Goal: Task Accomplishment & Management: Manage account settings

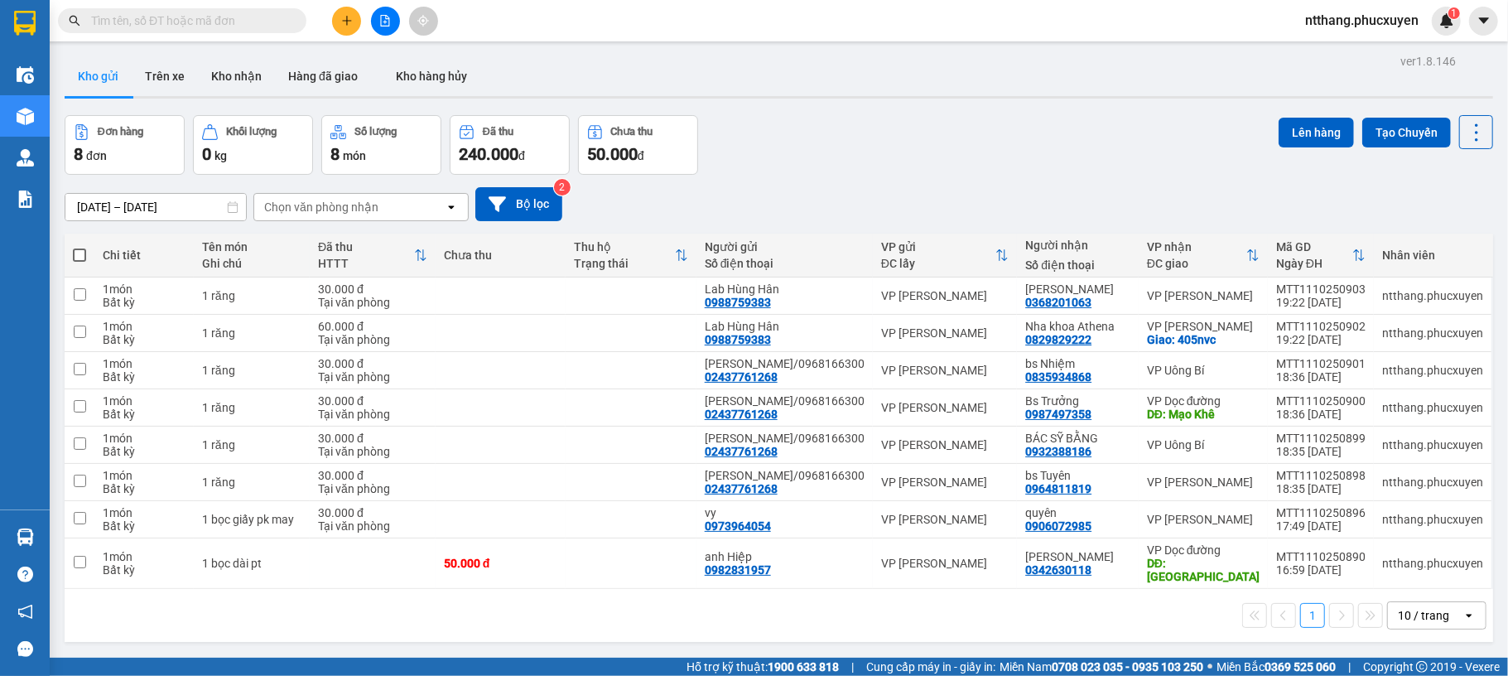
click at [1383, 33] on div "ntthang.phucxuyen 1" at bounding box center [1376, 21] width 169 height 29
click at [1380, 27] on span "ntthang.phucxuyen" at bounding box center [1362, 20] width 140 height 21
click at [1376, 50] on span "Đăng xuất" at bounding box center [1369, 51] width 106 height 18
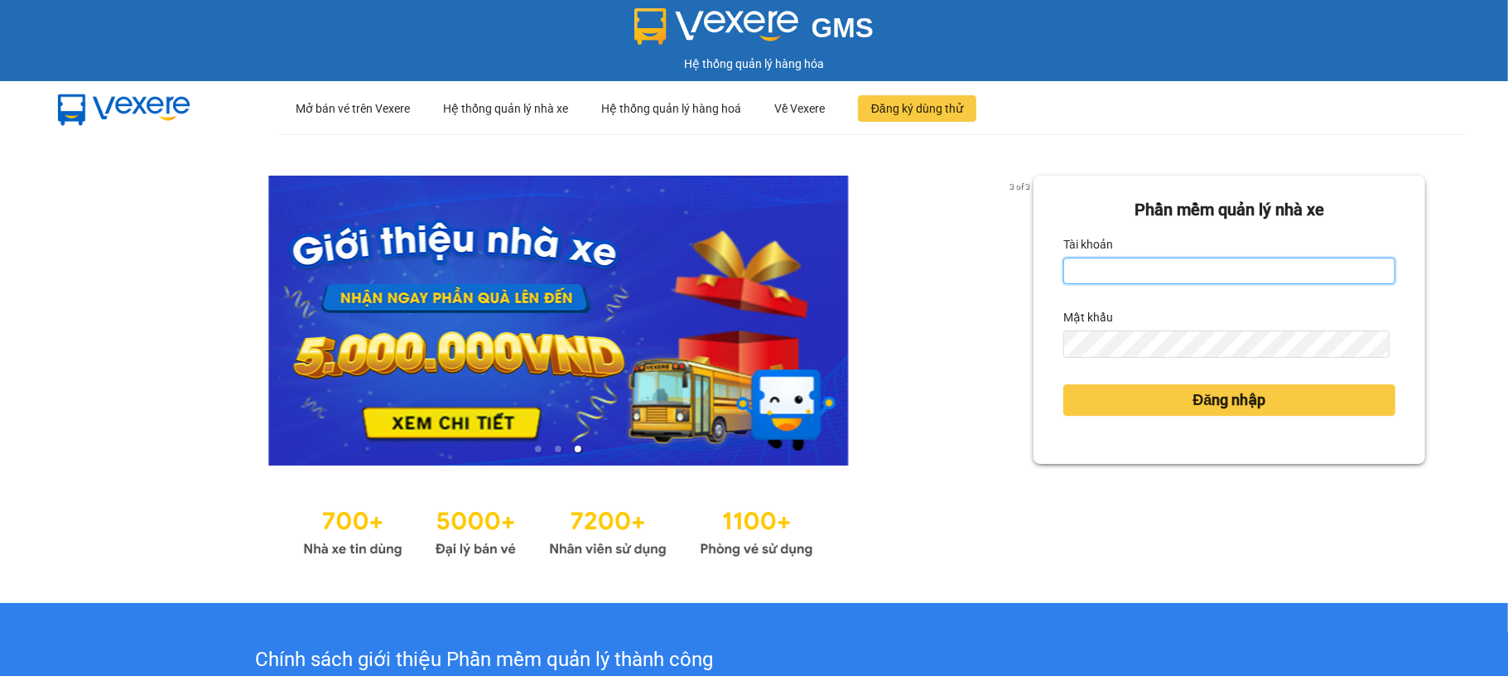
type input "nvson.phucxuyen"
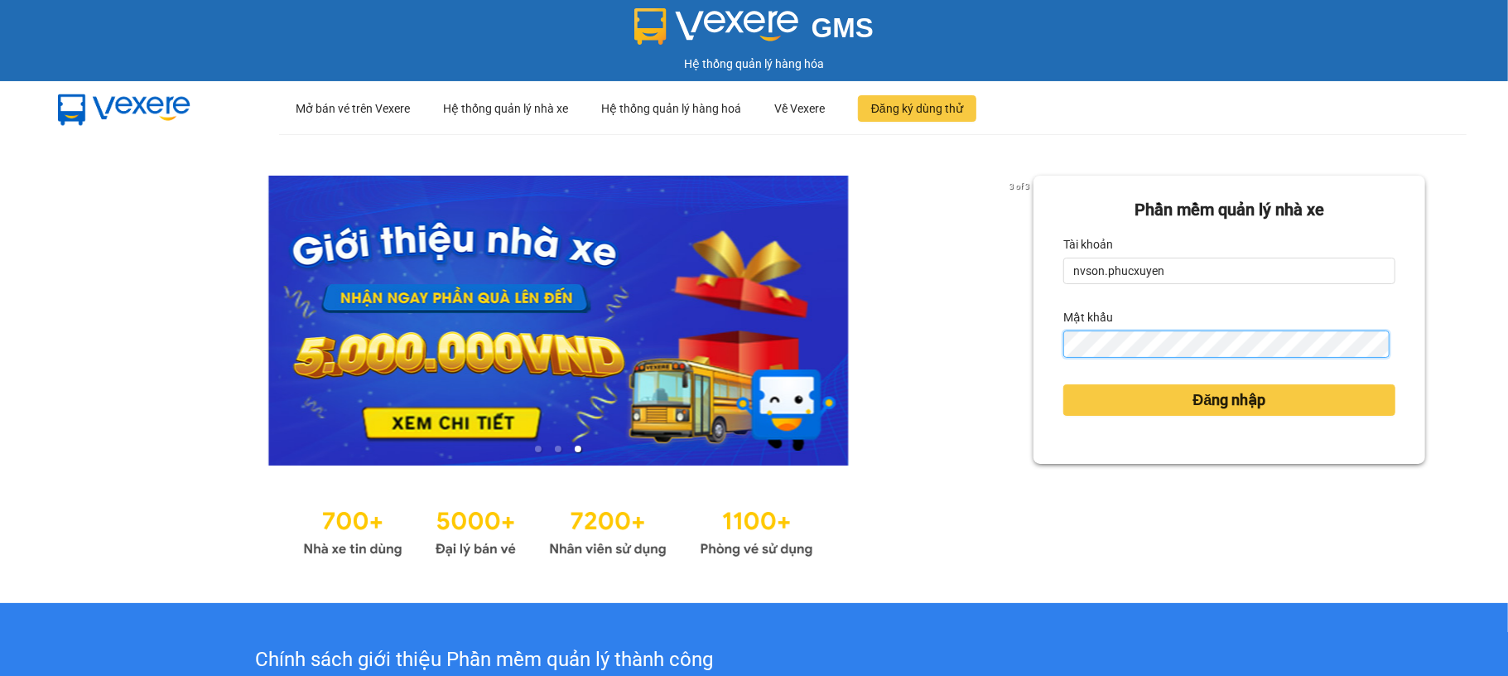
click at [1063, 384] on button "Đăng nhập" at bounding box center [1229, 399] width 332 height 31
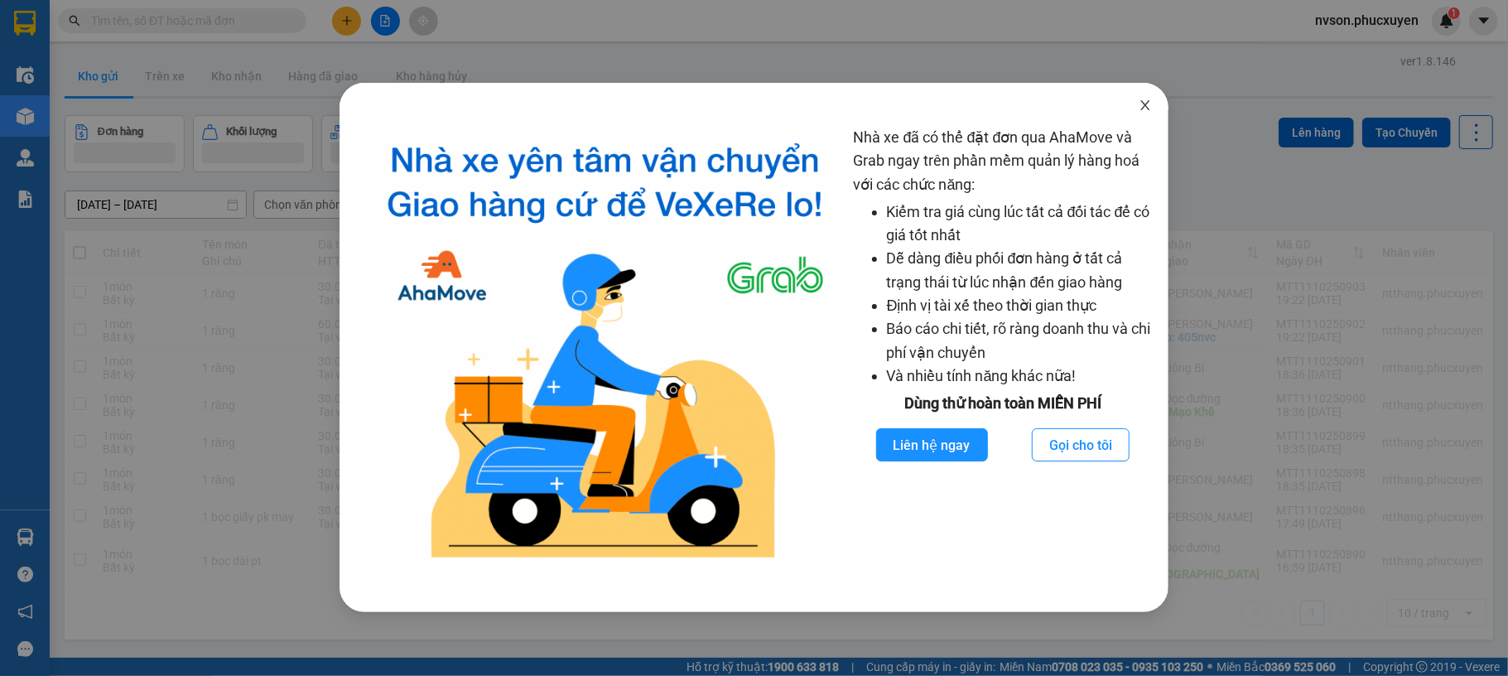
click at [1151, 109] on icon "close" at bounding box center [1145, 105] width 13 height 13
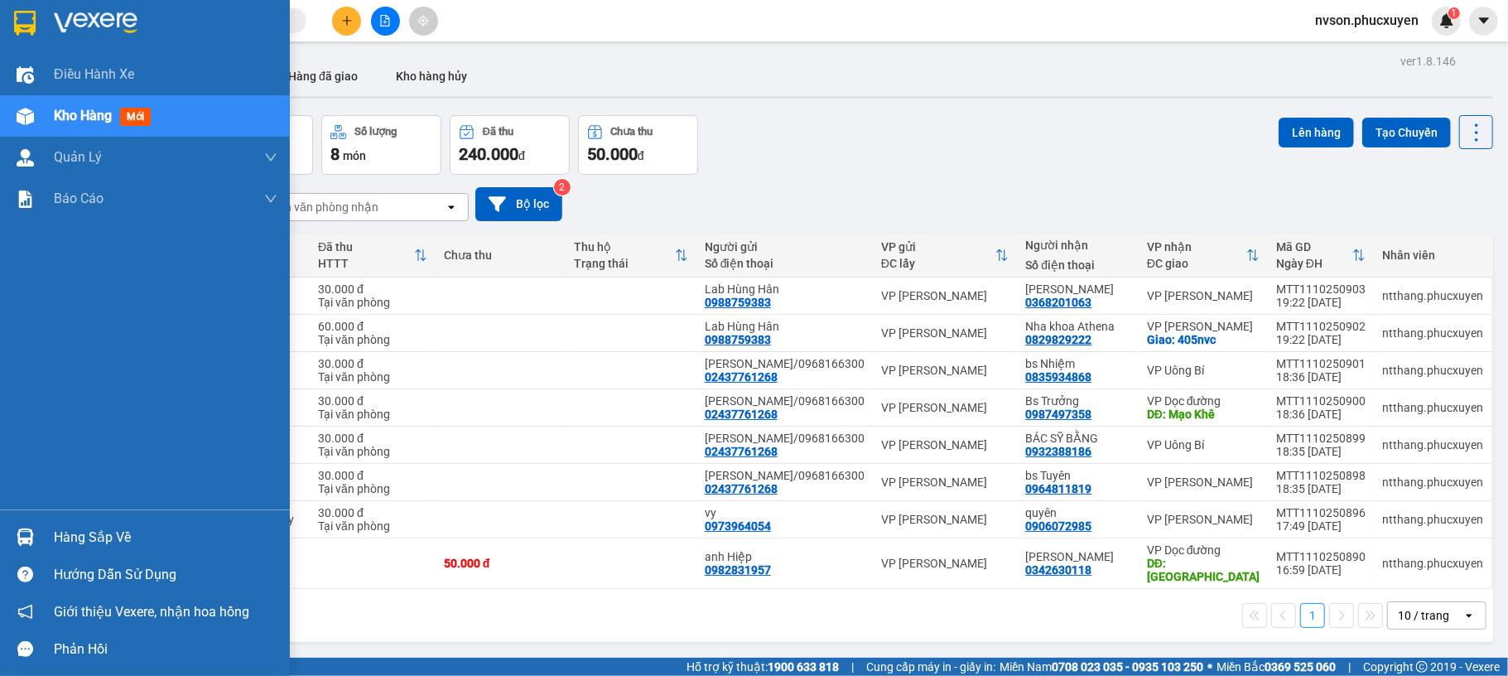
click at [27, 533] on img at bounding box center [25, 536] width 17 height 17
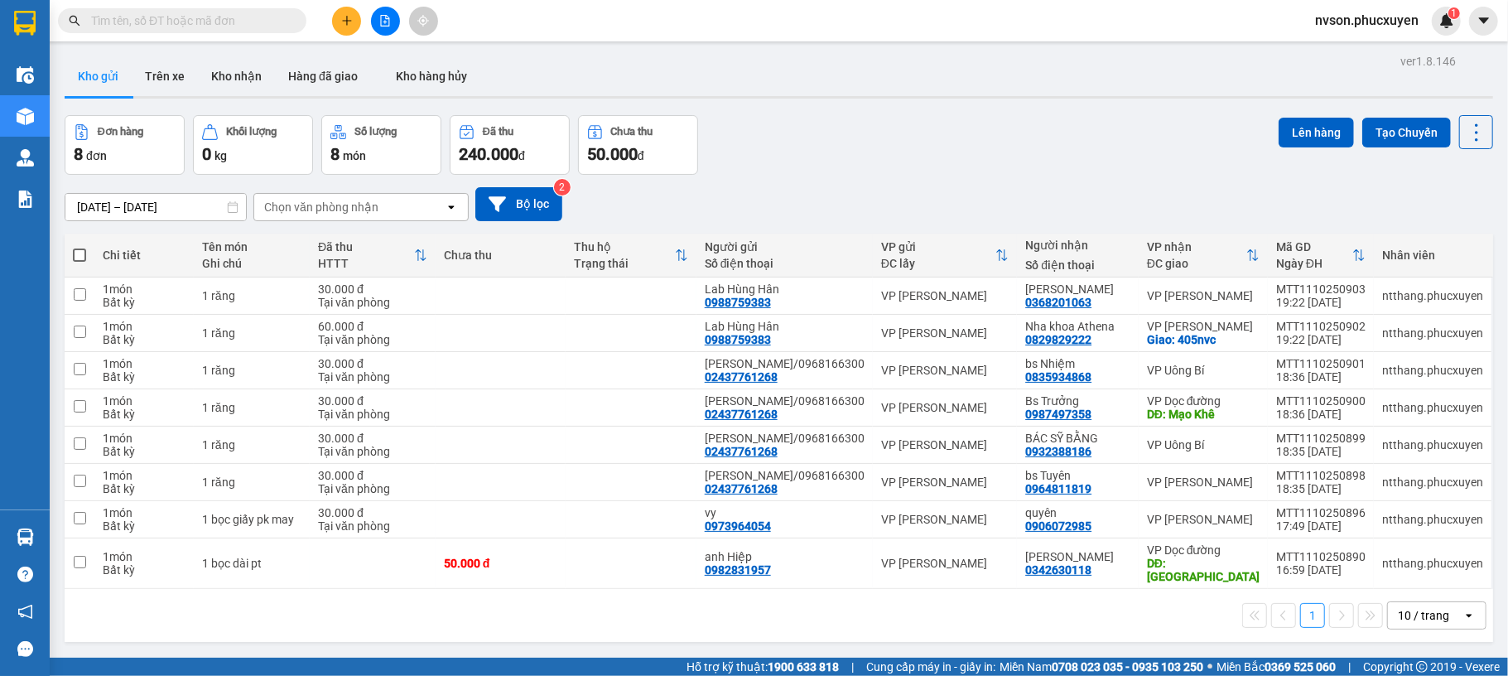
click at [885, 150] on section "Kết quả tìm kiếm ( 0 ) Bộ lọc No Data nvson.phucxuyen 1 Điều hành xe Kho hàng m…" at bounding box center [754, 338] width 1508 height 676
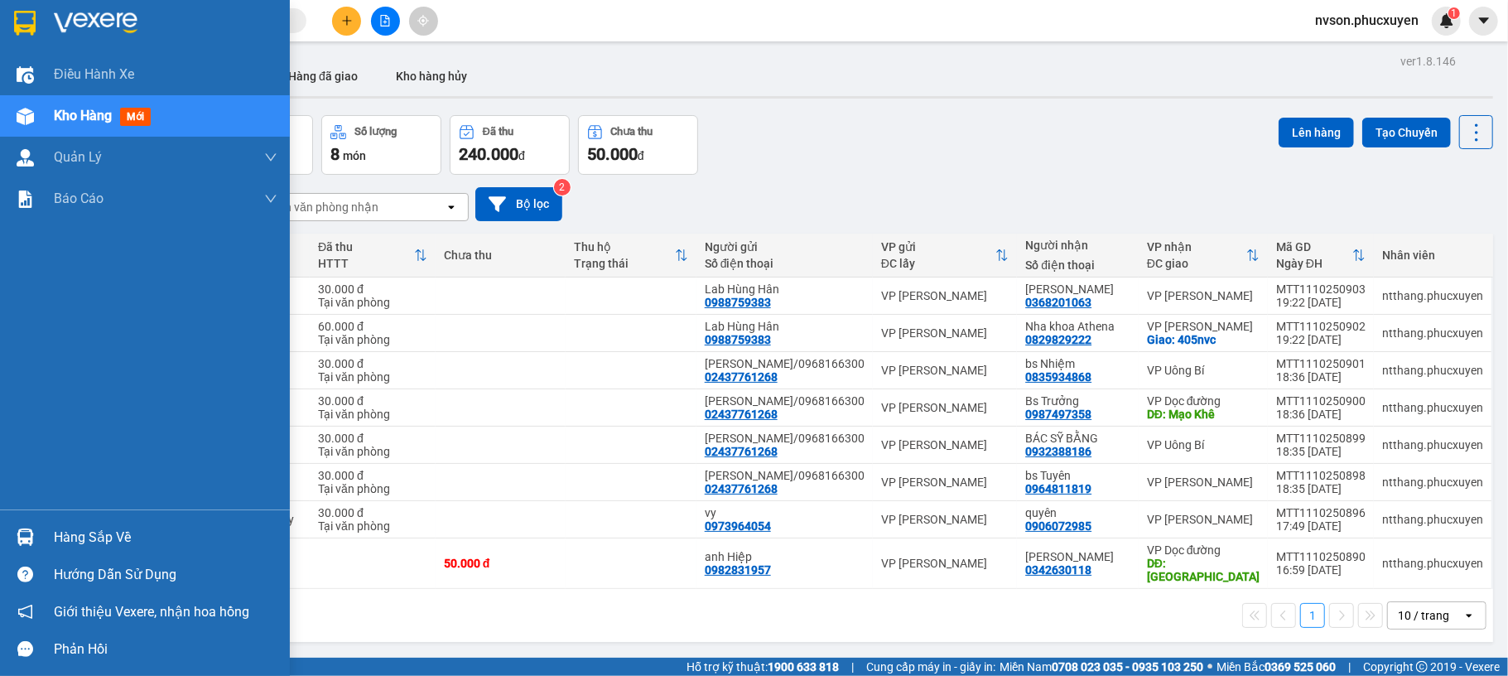
drag, startPoint x: 14, startPoint y: 524, endPoint x: 22, endPoint y: 517, distance: 10.5
click at [15, 524] on div at bounding box center [25, 537] width 29 height 29
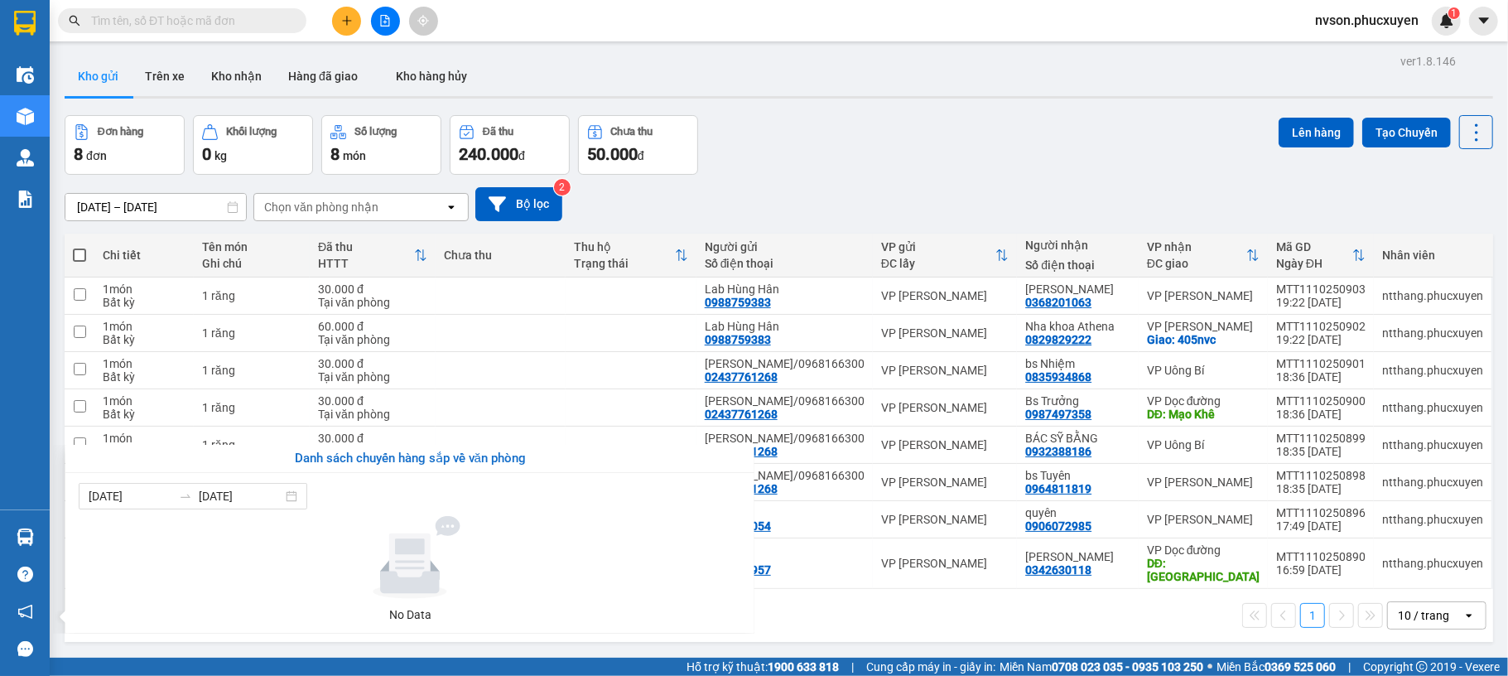
click at [928, 137] on section "Kết quả tìm kiếm ( 0 ) Bộ lọc No Data nvson.phucxuyen 1 Điều hành xe Kho hàng m…" at bounding box center [754, 338] width 1508 height 676
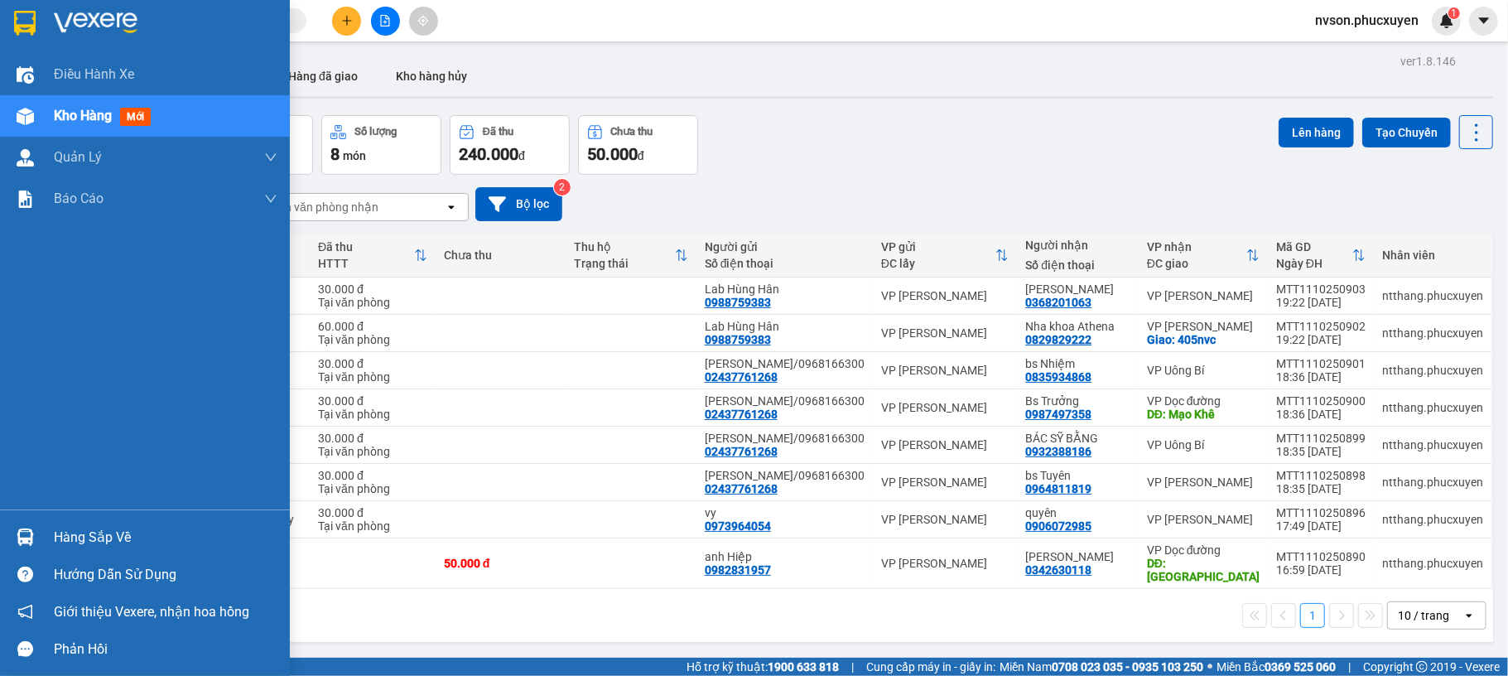
click at [35, 547] on div at bounding box center [25, 537] width 29 height 29
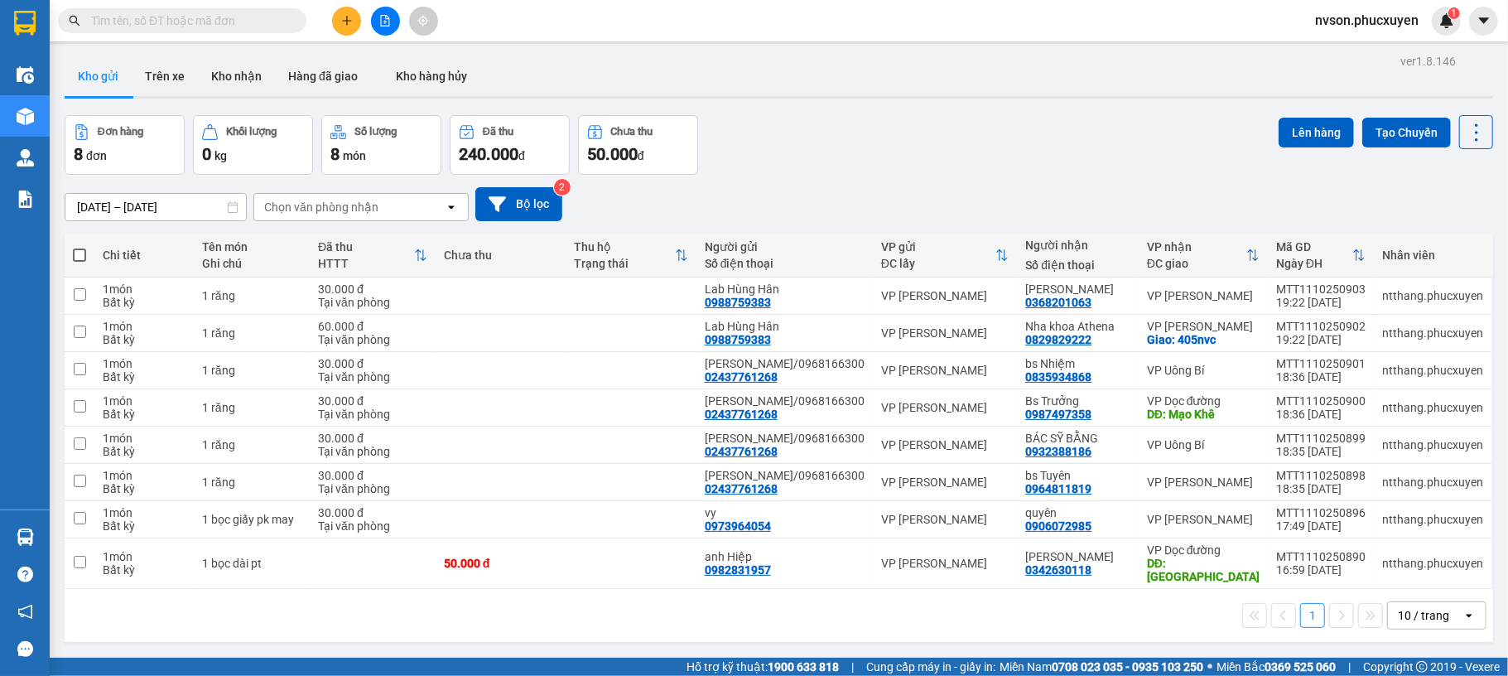
click at [828, 166] on section "Kết quả tìm kiếm ( 0 ) Bộ lọc No Data nvson.phucxuyen 1 Điều hành xe Kho hàng m…" at bounding box center [754, 338] width 1508 height 676
click at [216, 83] on button "Kho nhận" at bounding box center [236, 76] width 77 height 40
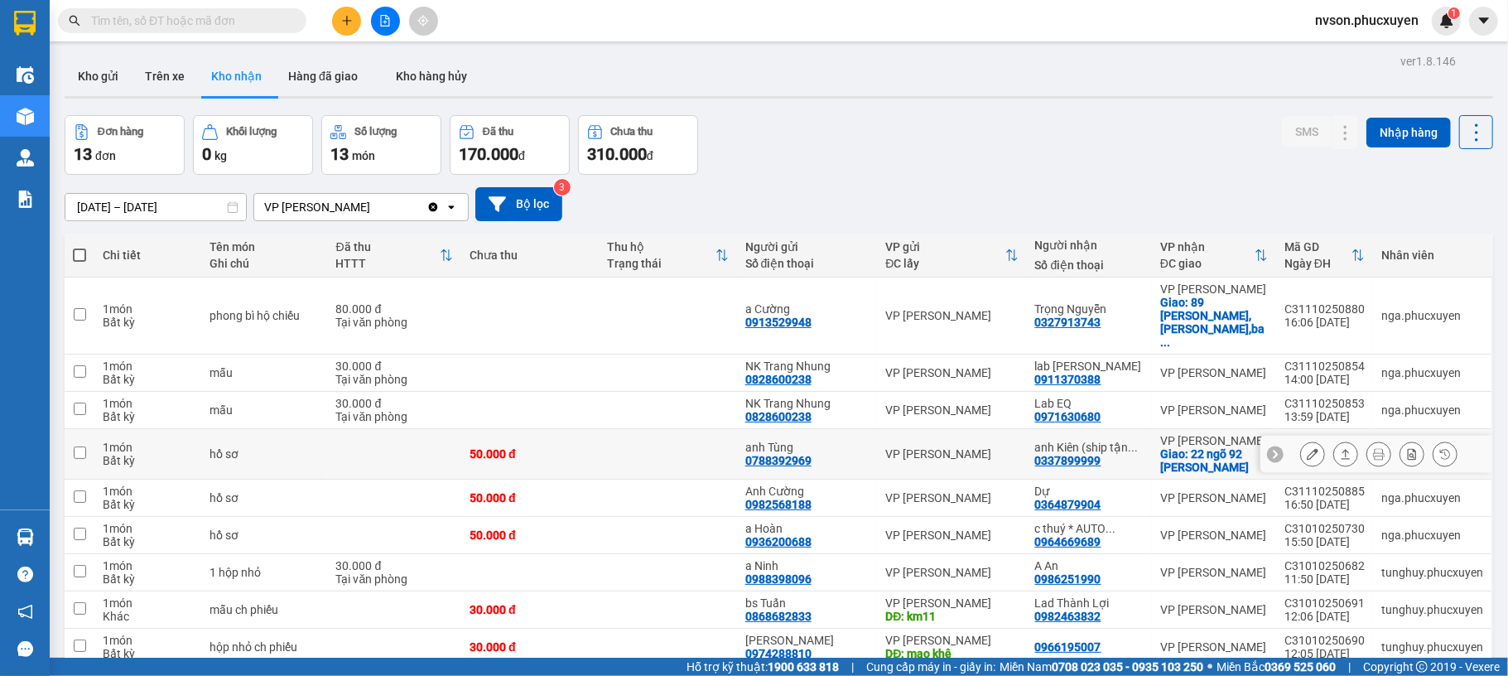
scroll to position [118, 0]
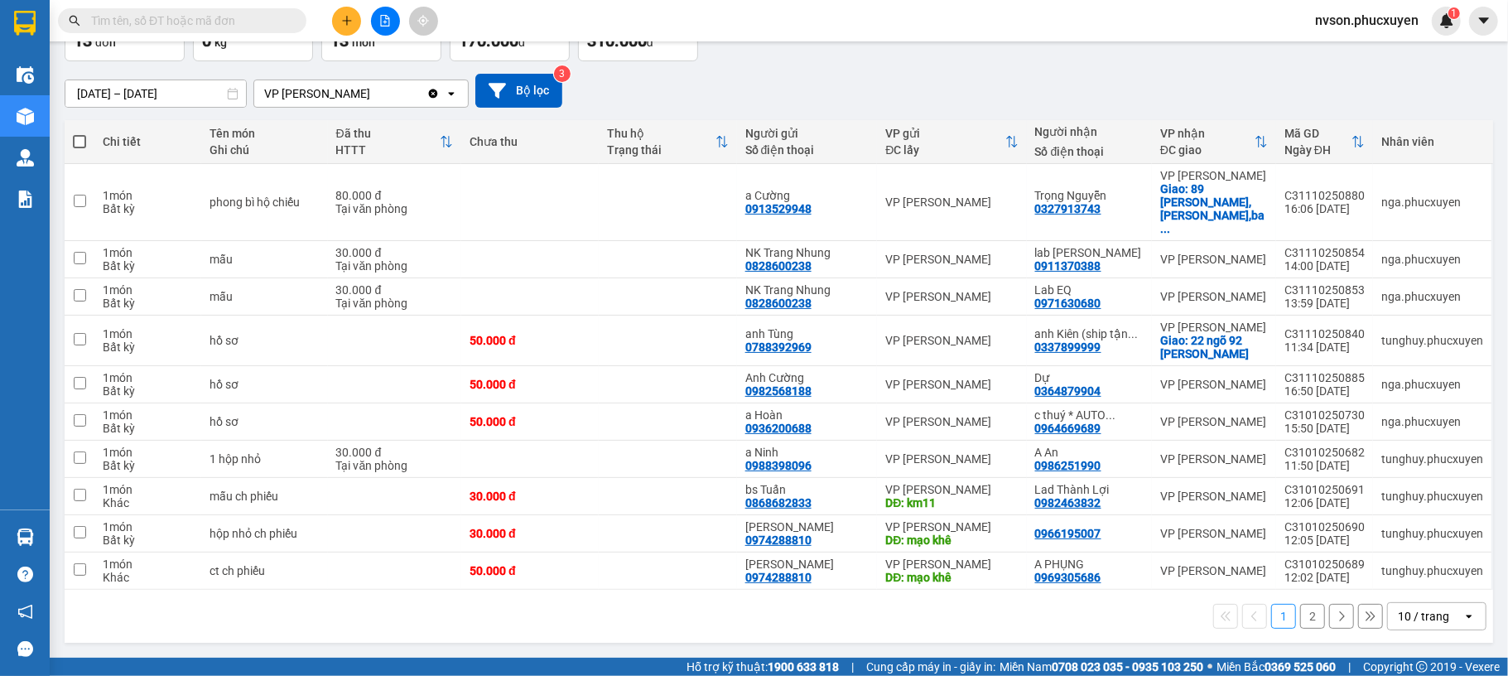
drag, startPoint x: 1393, startPoint y: 616, endPoint x: 1386, endPoint y: 610, distance: 9.4
click at [1398, 616] on div "10 / trang" at bounding box center [1423, 616] width 51 height 17
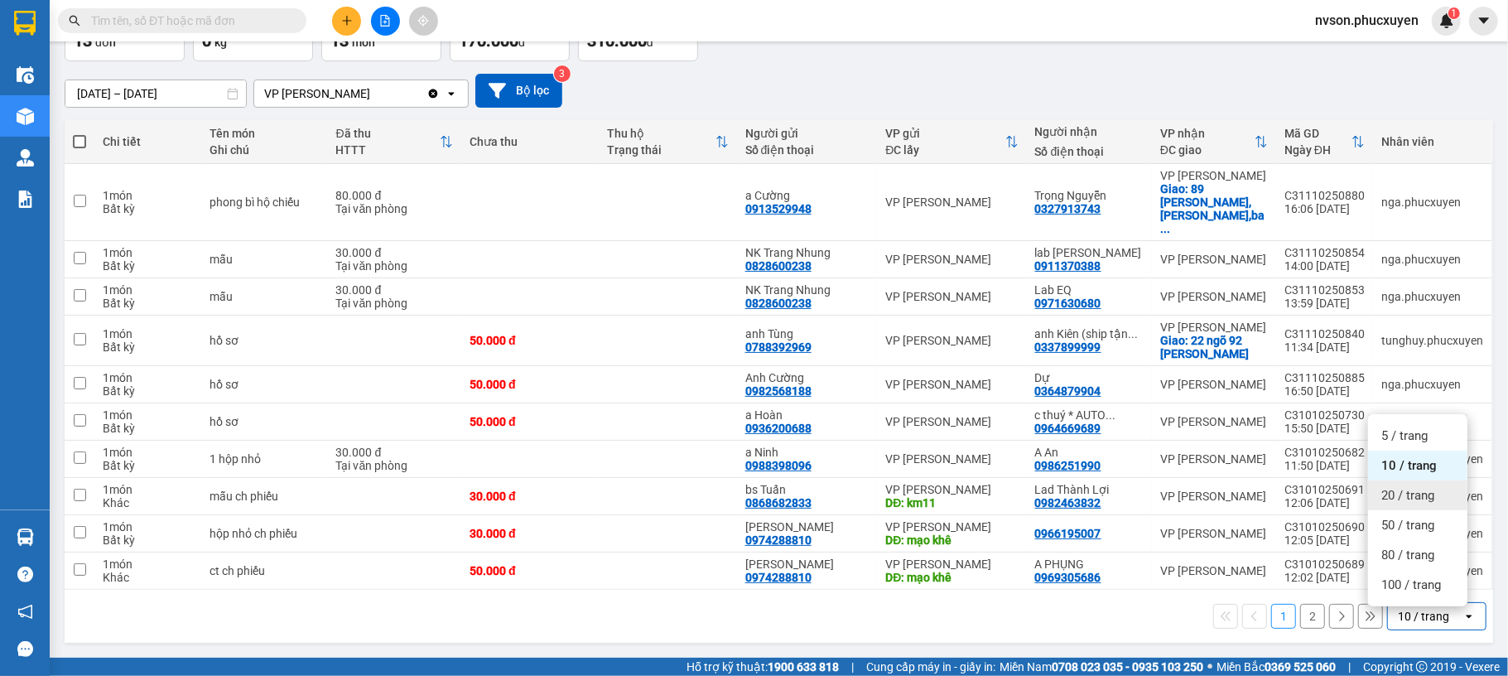
click at [1382, 504] on div "20 / trang" at bounding box center [1417, 495] width 99 height 30
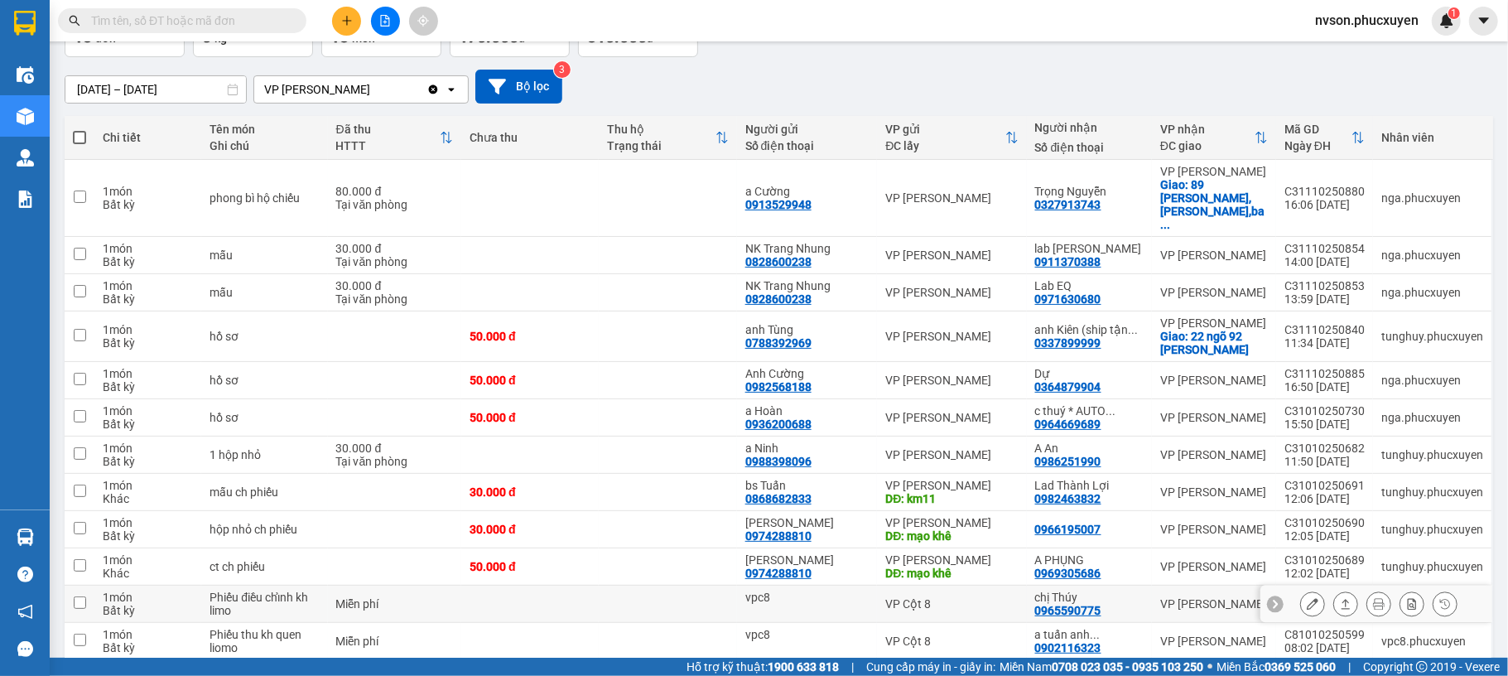
scroll to position [230, 0]
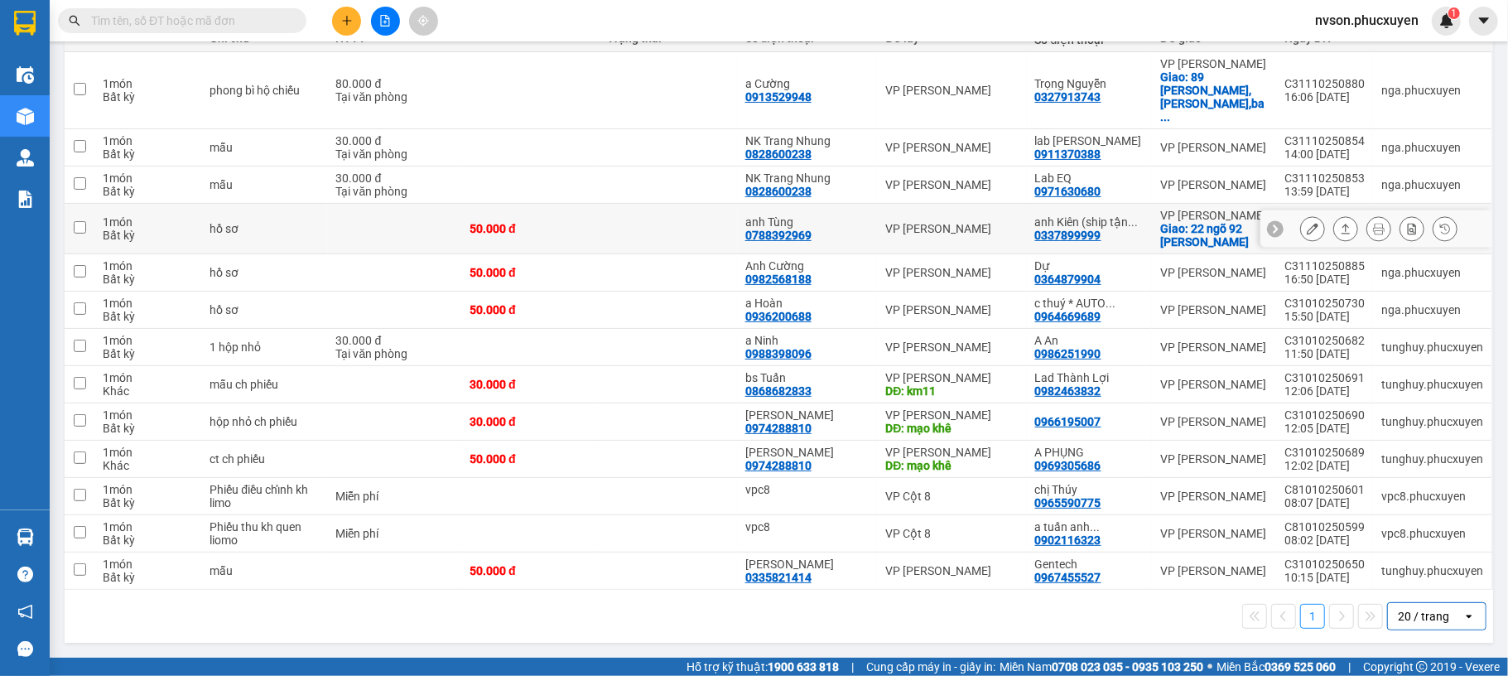
click at [617, 222] on td at bounding box center [667, 229] width 137 height 51
checkbox input "true"
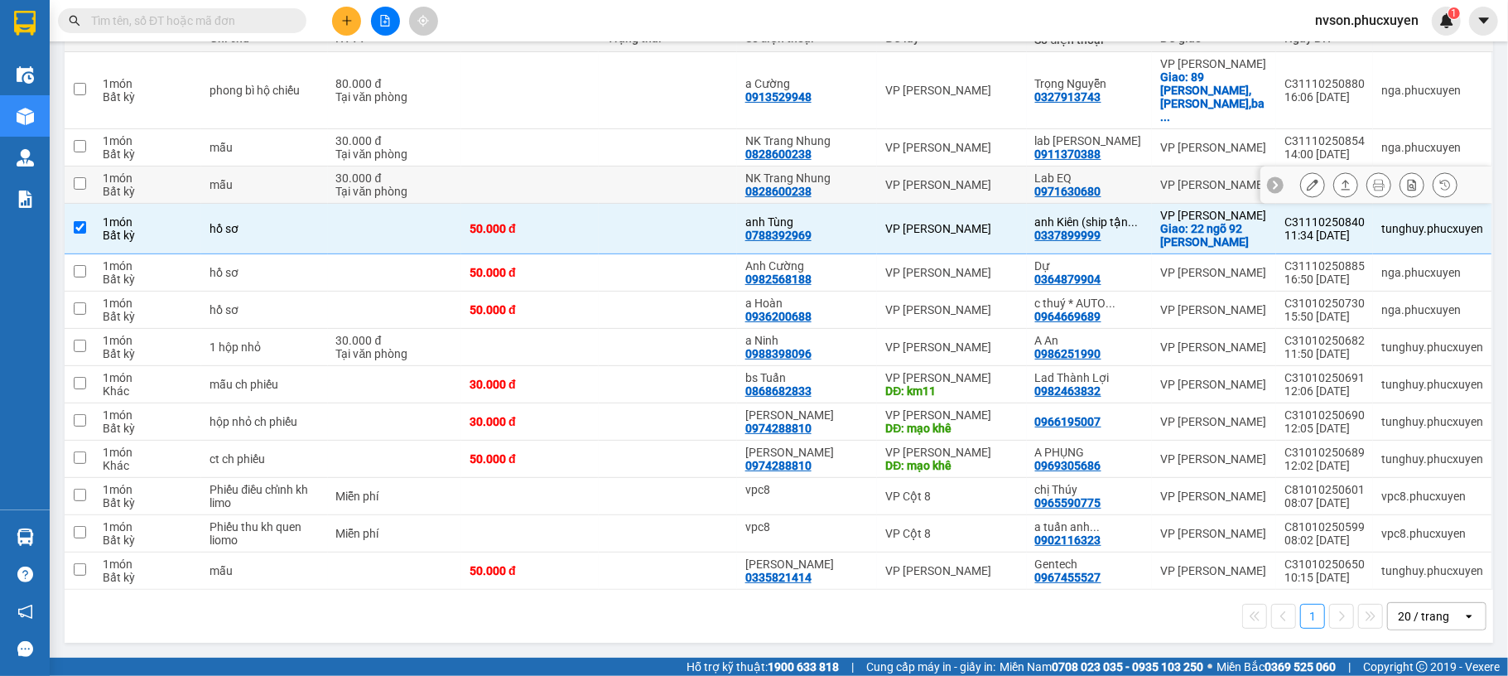
click at [671, 177] on td at bounding box center [667, 184] width 137 height 37
checkbox input "true"
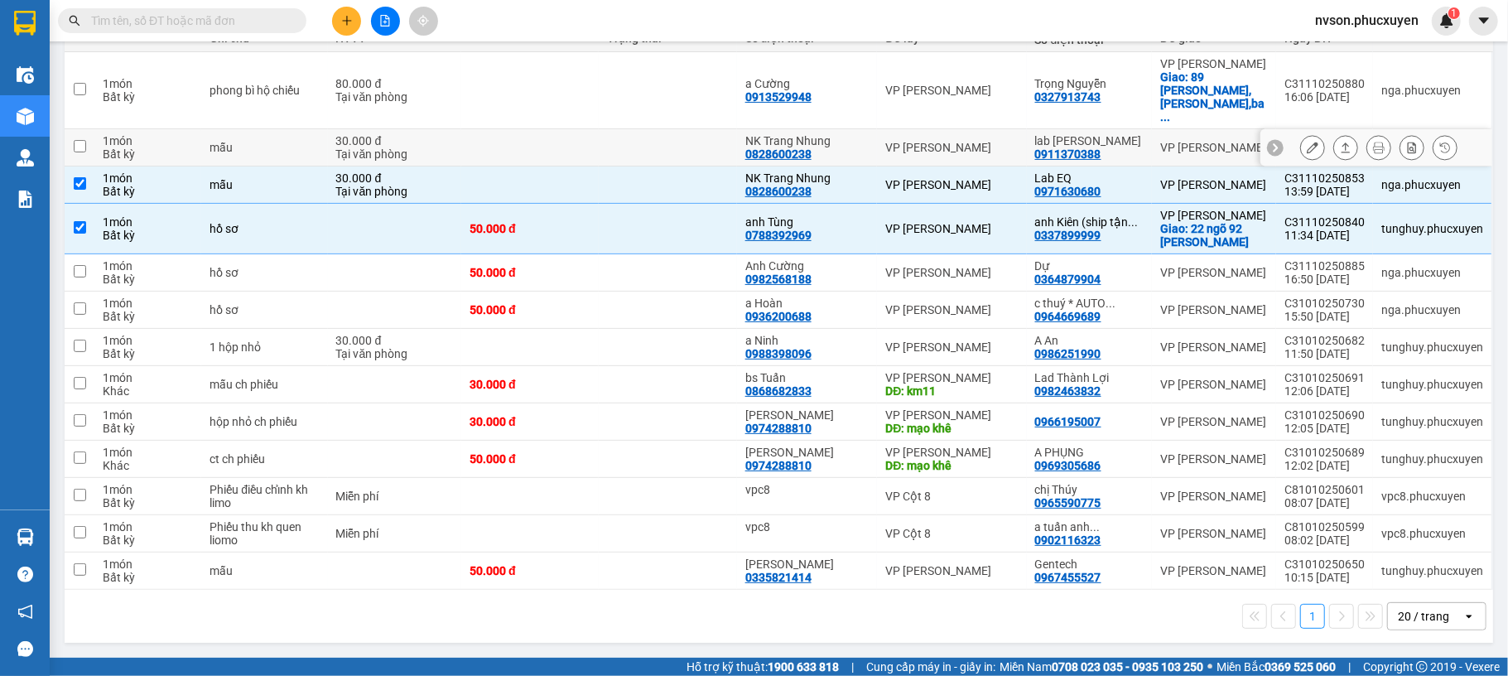
click at [669, 133] on td at bounding box center [667, 147] width 137 height 37
checkbox input "true"
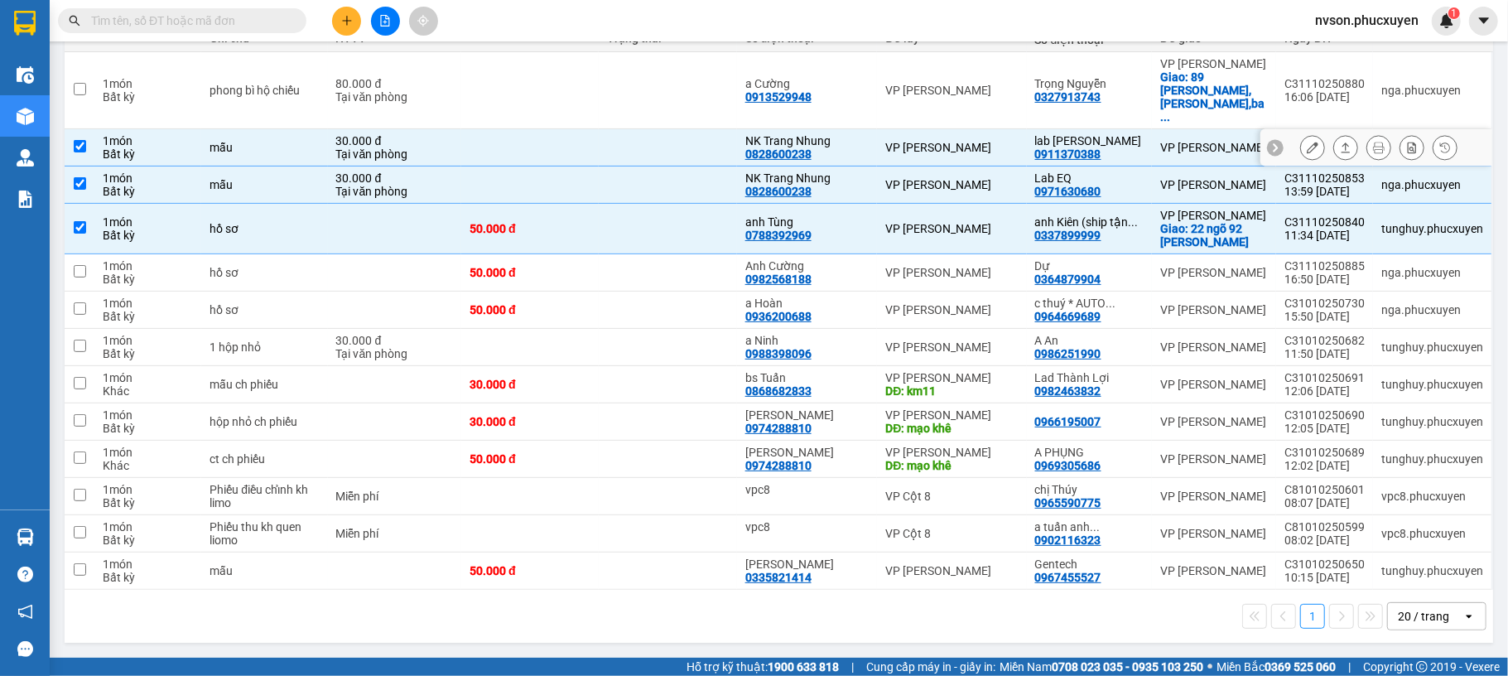
scroll to position [0, 0]
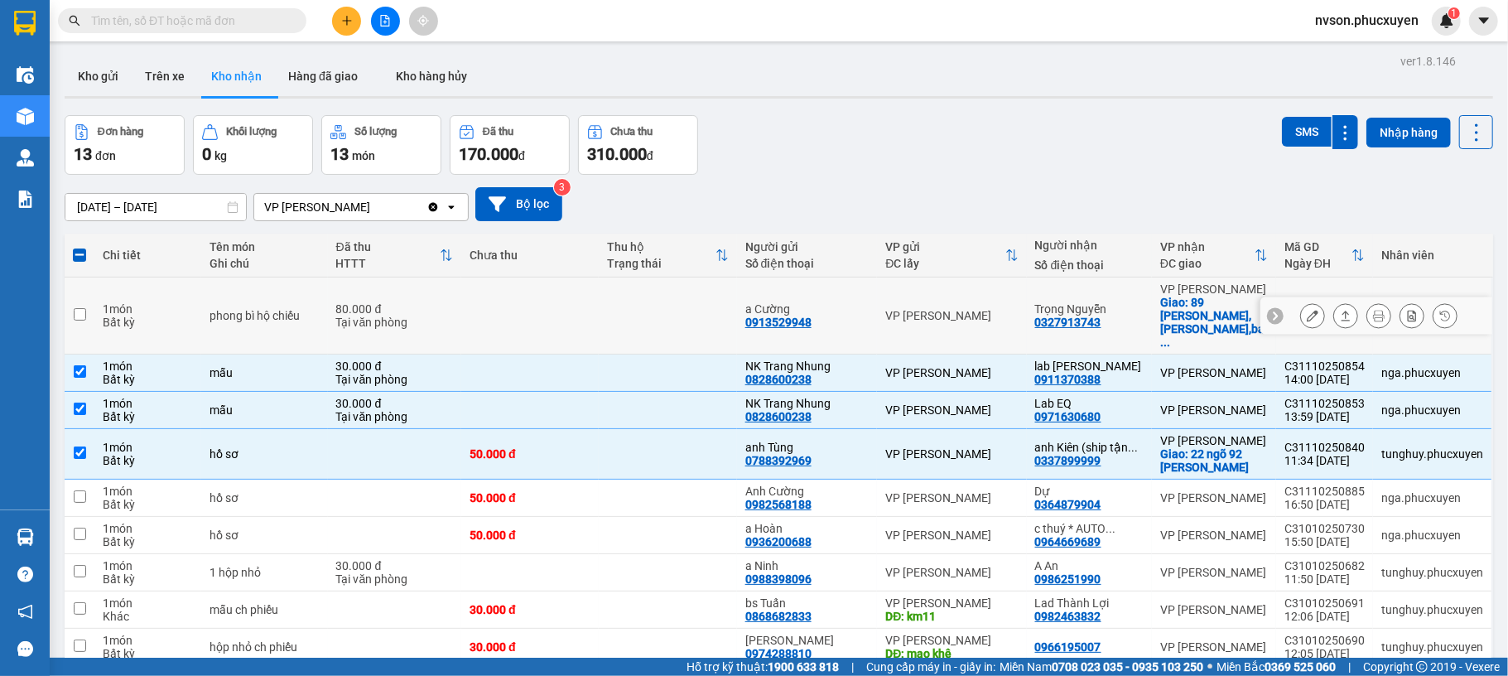
click at [646, 325] on td at bounding box center [667, 315] width 137 height 77
checkbox input "true"
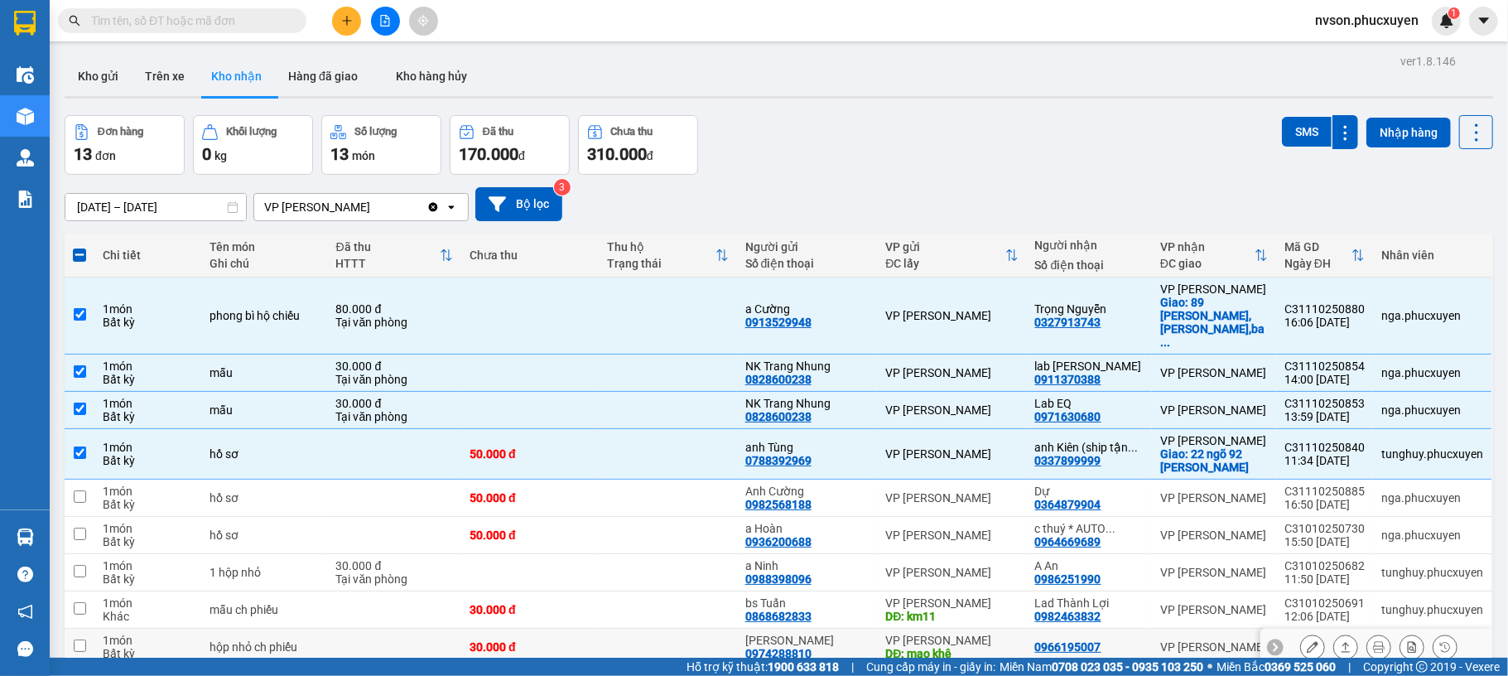
scroll to position [220, 0]
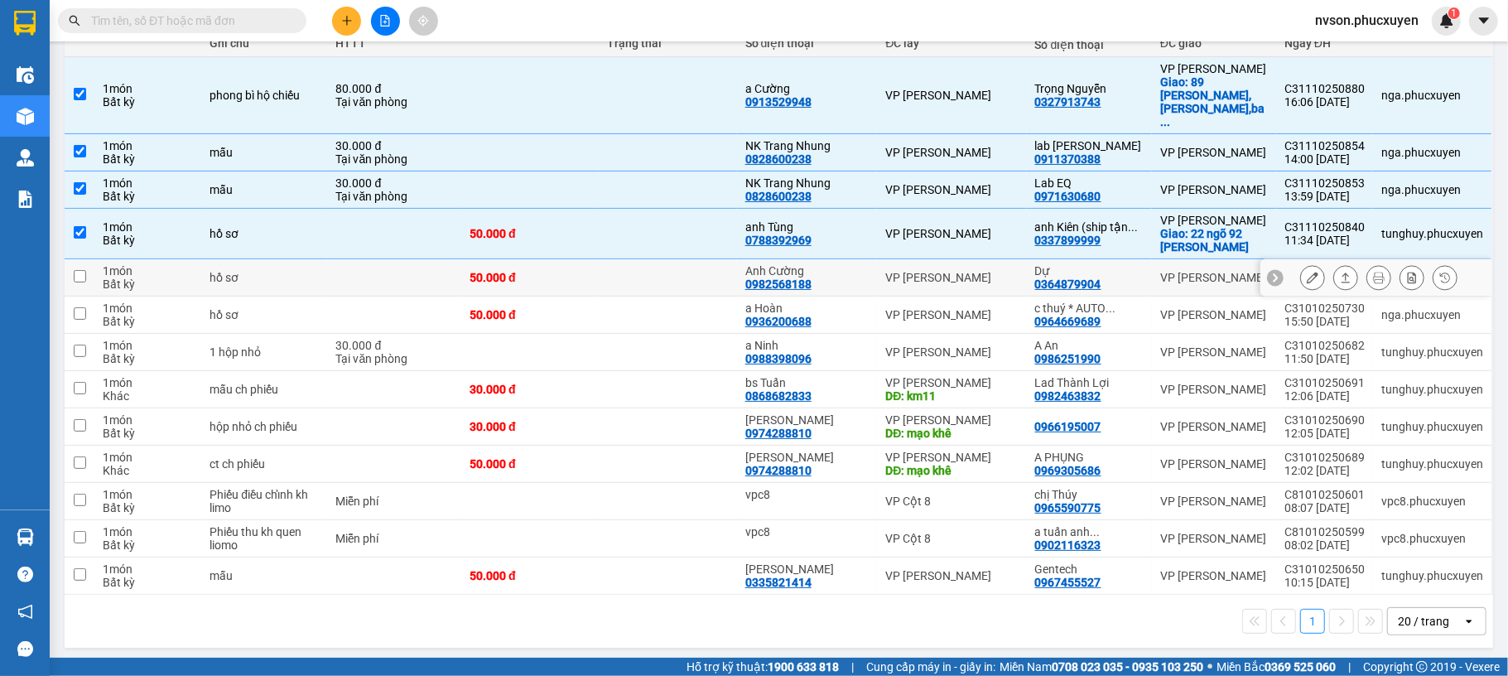
click at [636, 280] on td at bounding box center [667, 277] width 137 height 37
checkbox input "true"
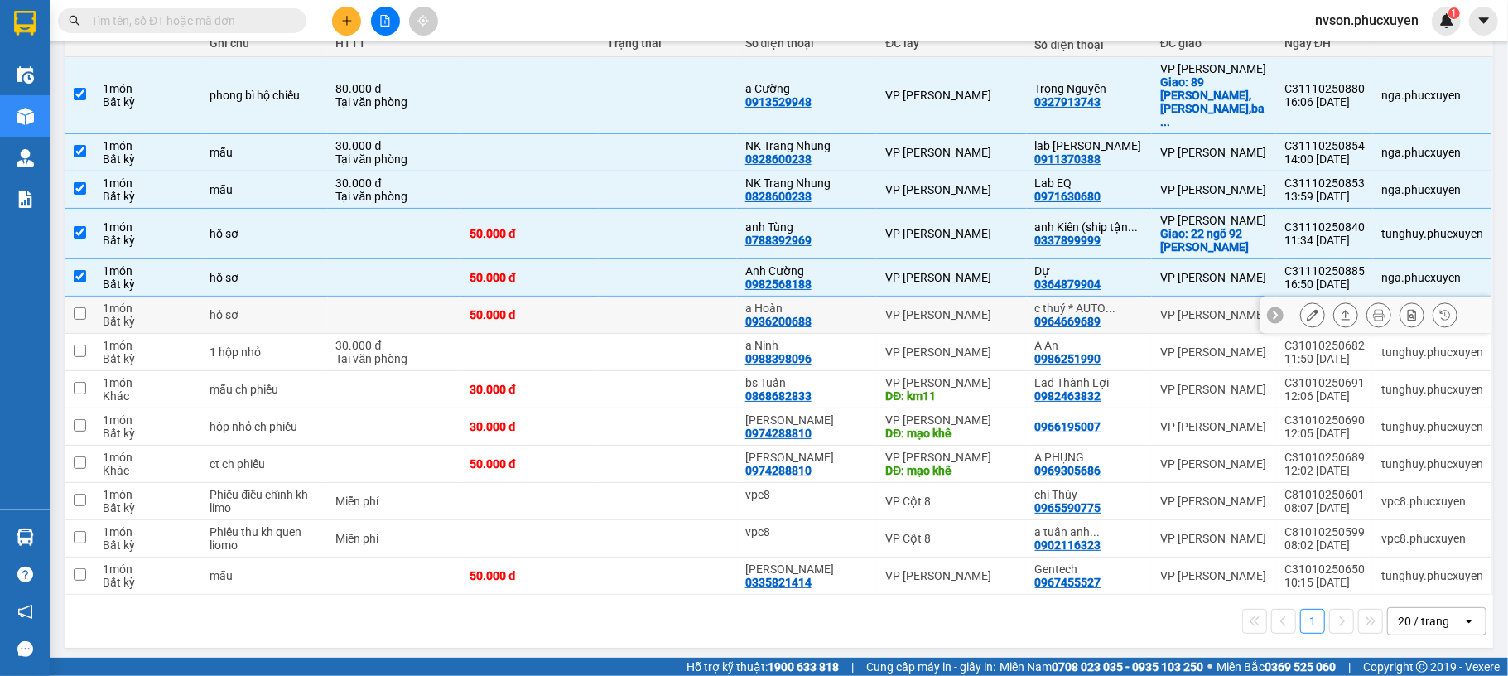
click at [636, 322] on td at bounding box center [667, 314] width 137 height 37
checkbox input "true"
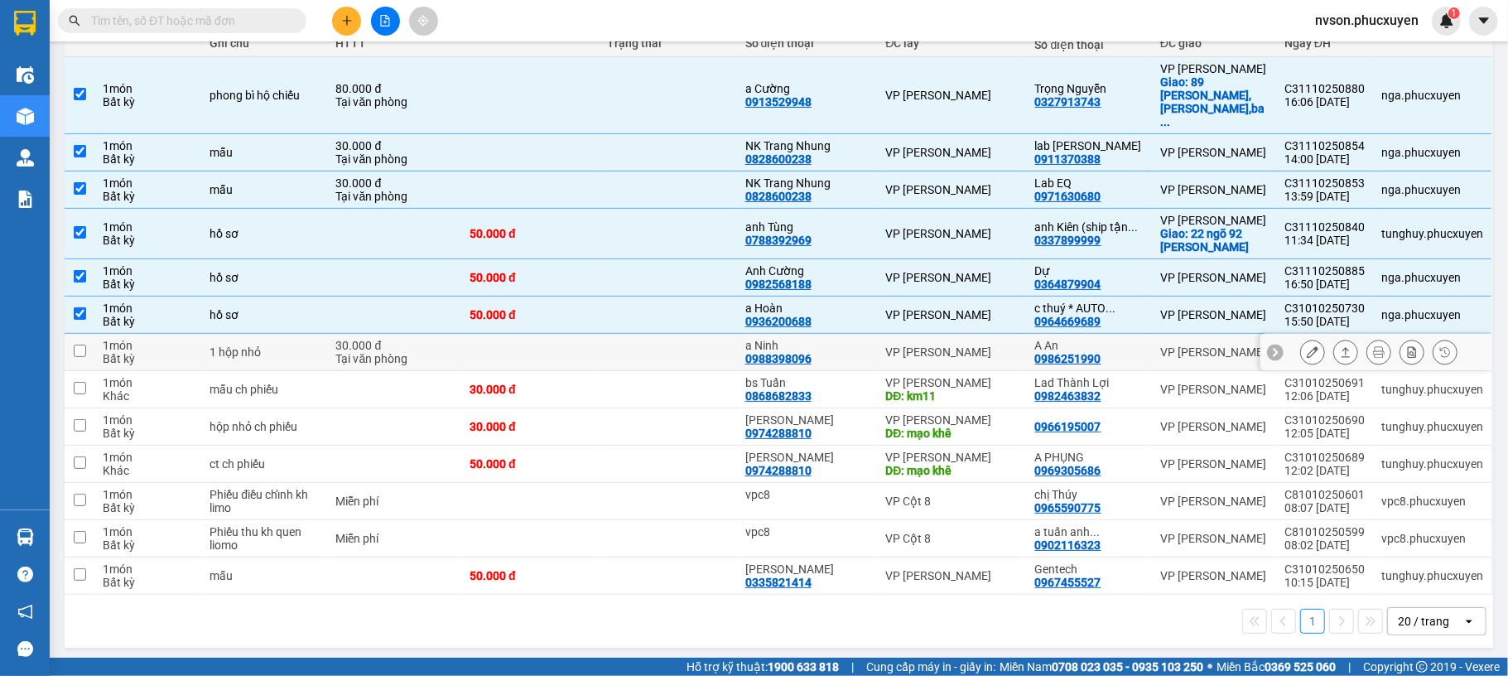
click at [634, 365] on td at bounding box center [667, 352] width 137 height 37
checkbox input "true"
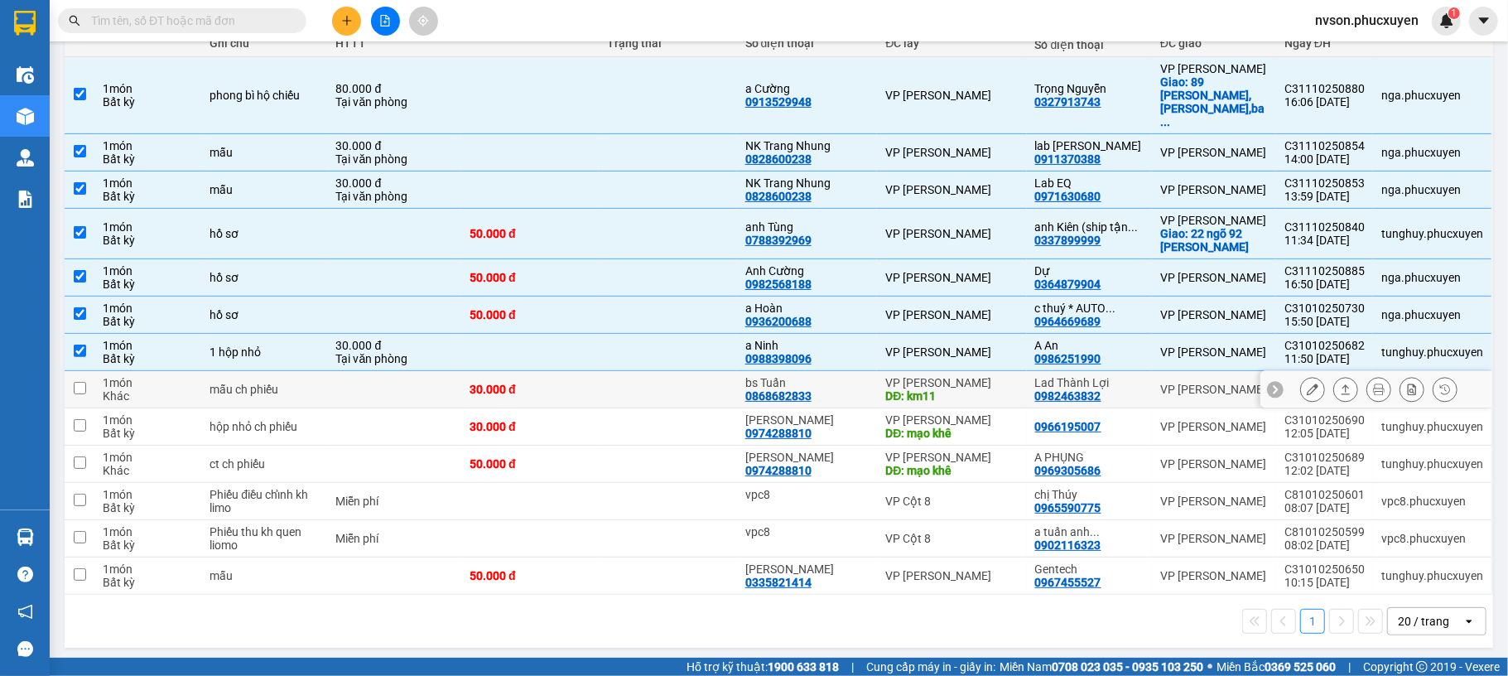
click at [647, 406] on td at bounding box center [667, 389] width 137 height 37
checkbox input "true"
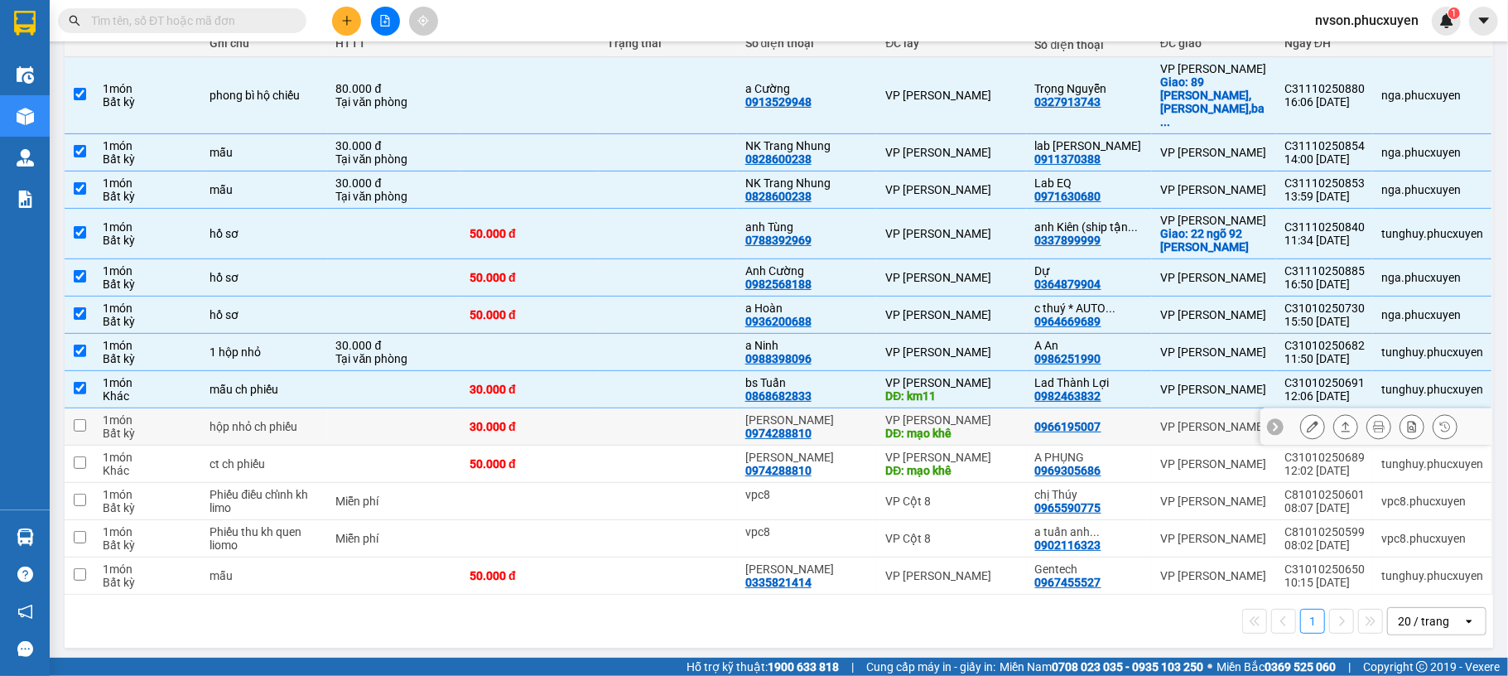
click at [686, 431] on td at bounding box center [667, 426] width 137 height 37
checkbox input "true"
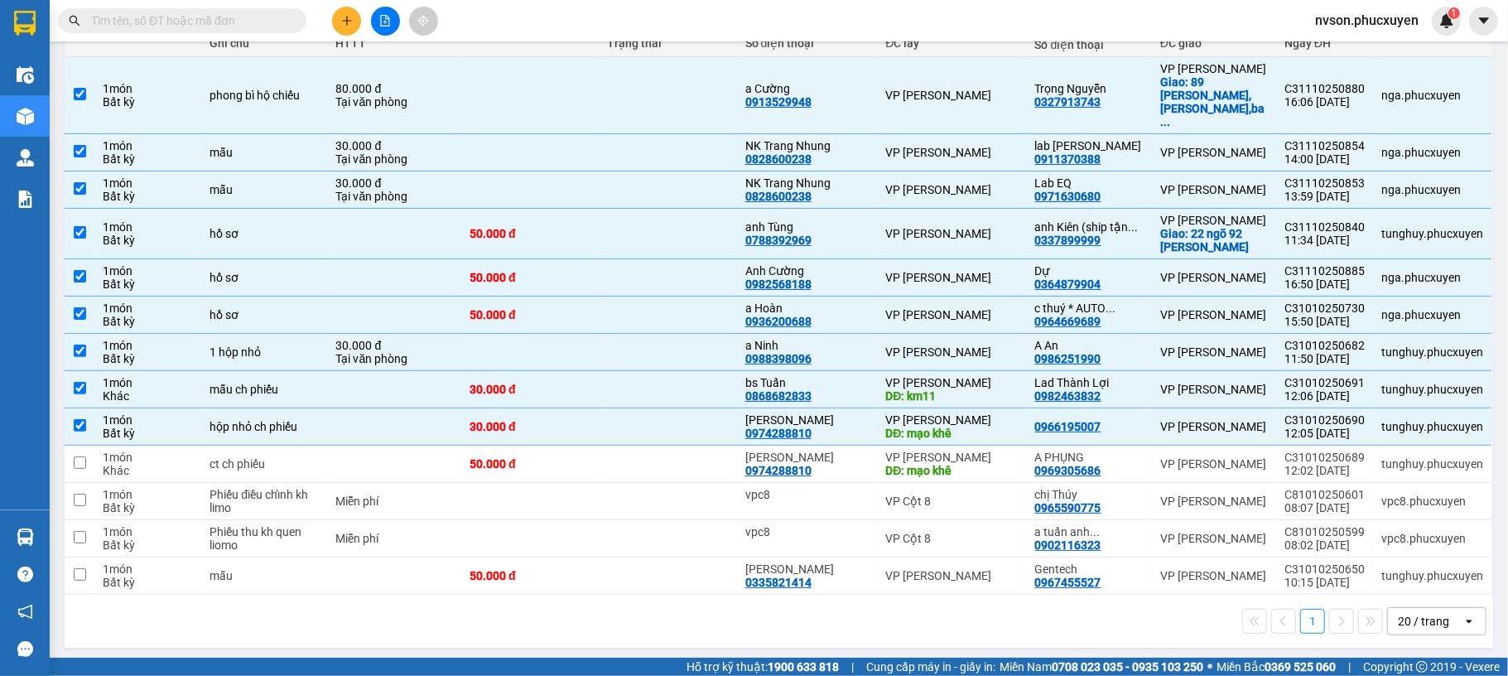
scroll to position [0, 0]
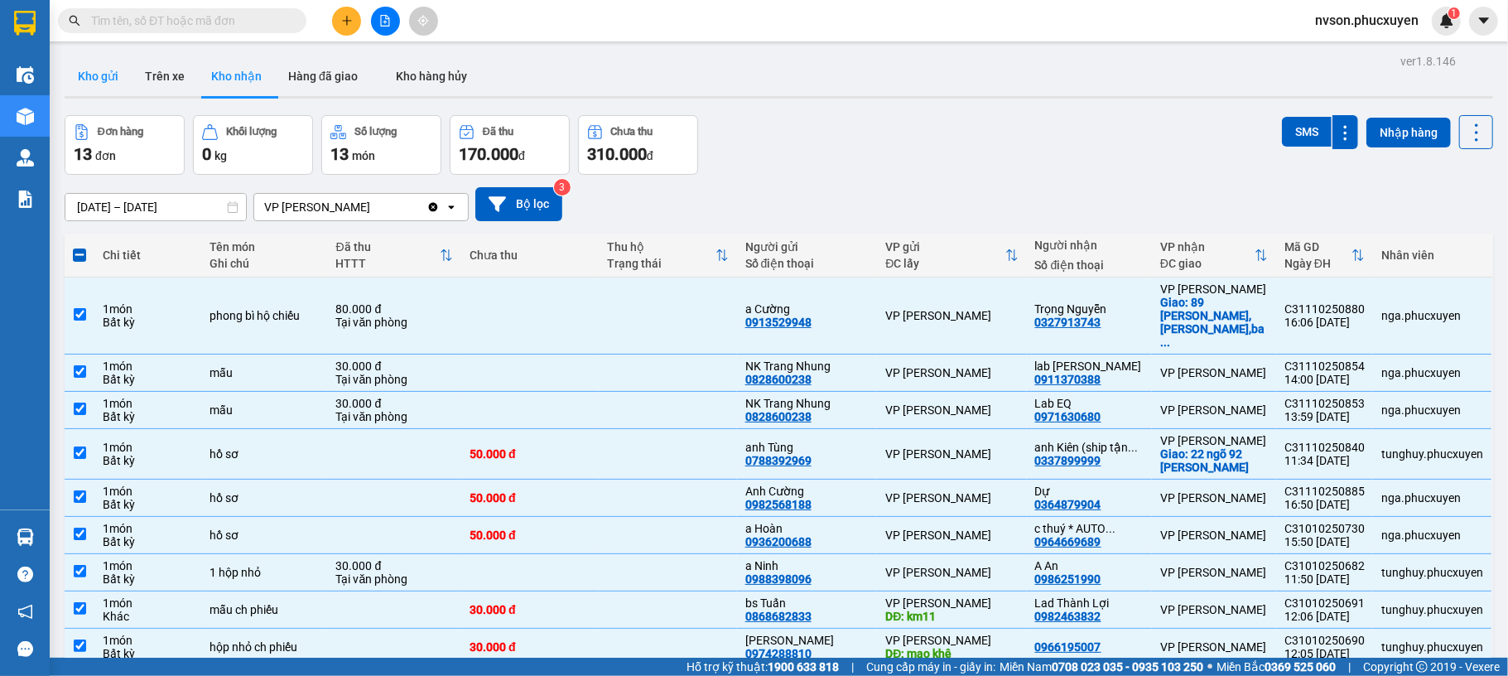
click at [84, 84] on button "Kho gửi" at bounding box center [98, 76] width 67 height 40
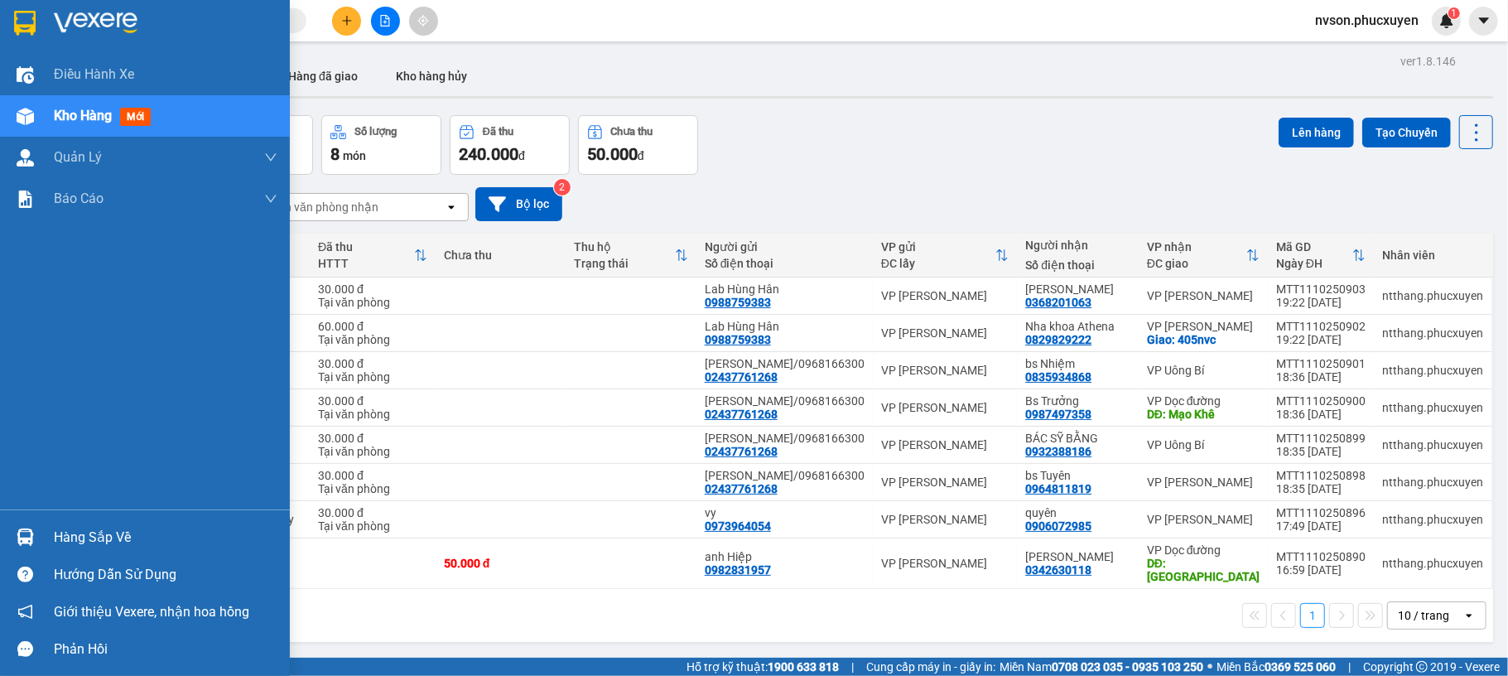
click at [27, 531] on img at bounding box center [25, 536] width 17 height 17
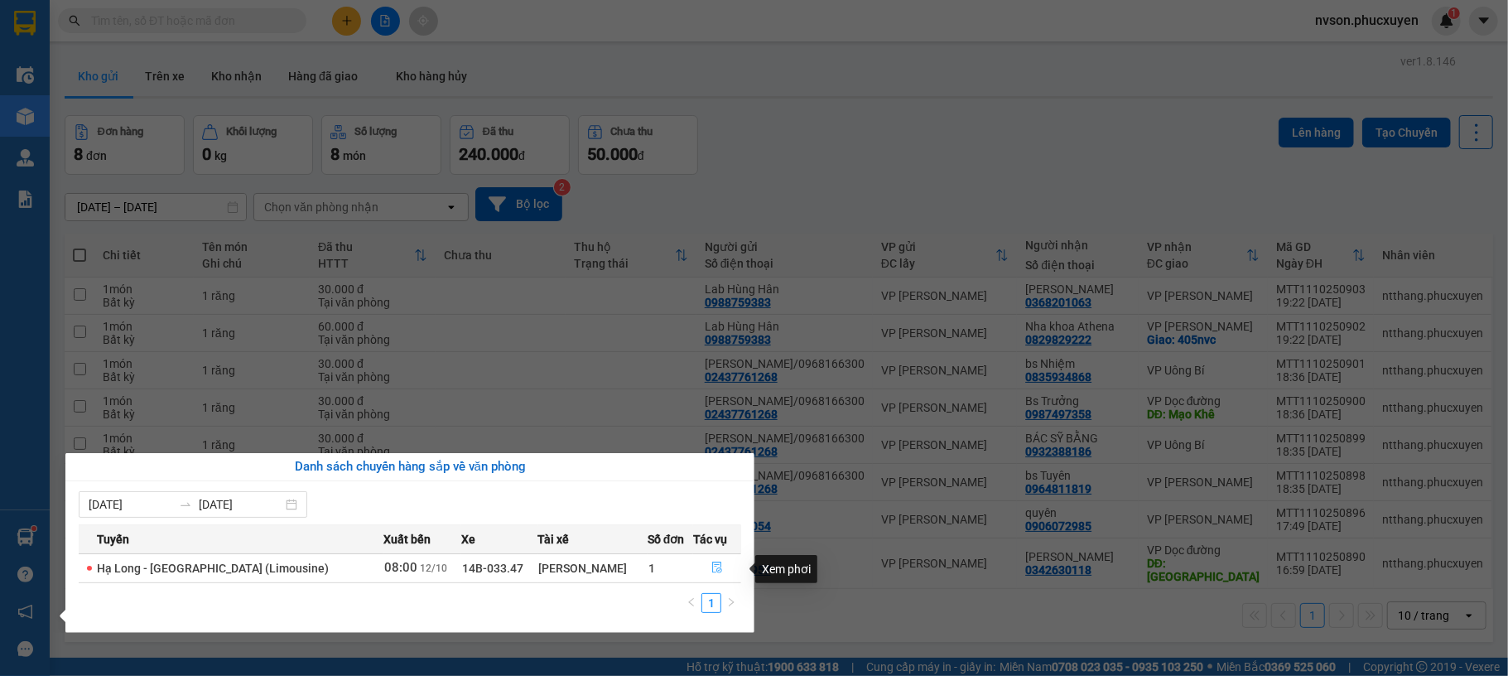
click at [702, 565] on button "button" at bounding box center [717, 568] width 46 height 27
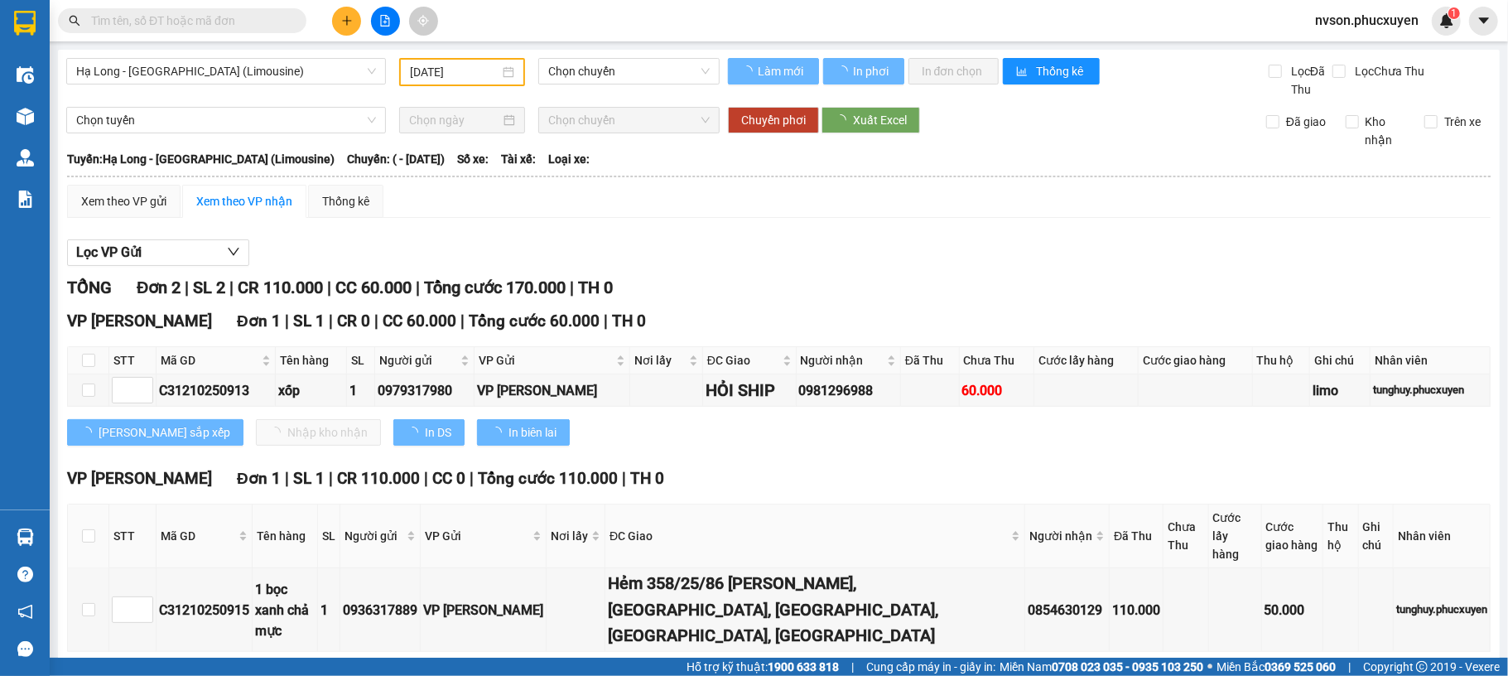
type input "[DATE]"
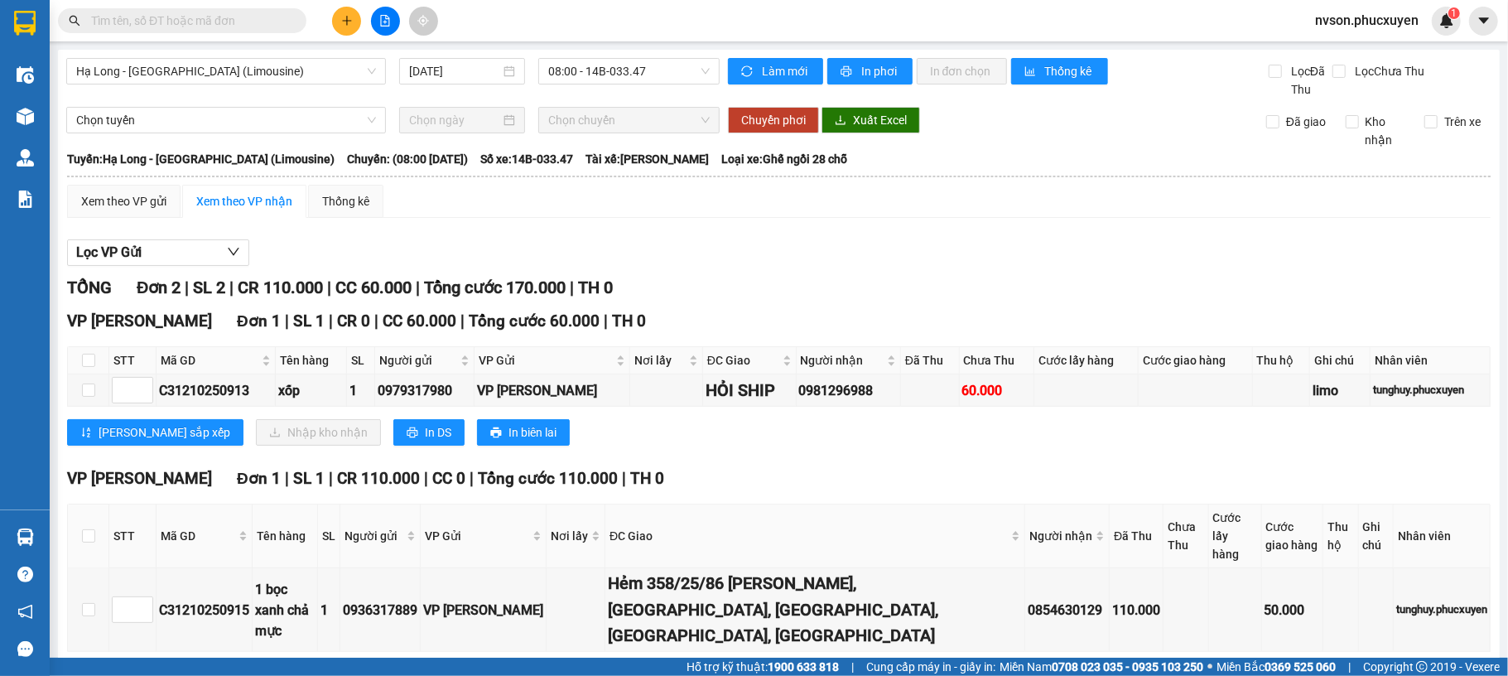
scroll to position [38, 0]
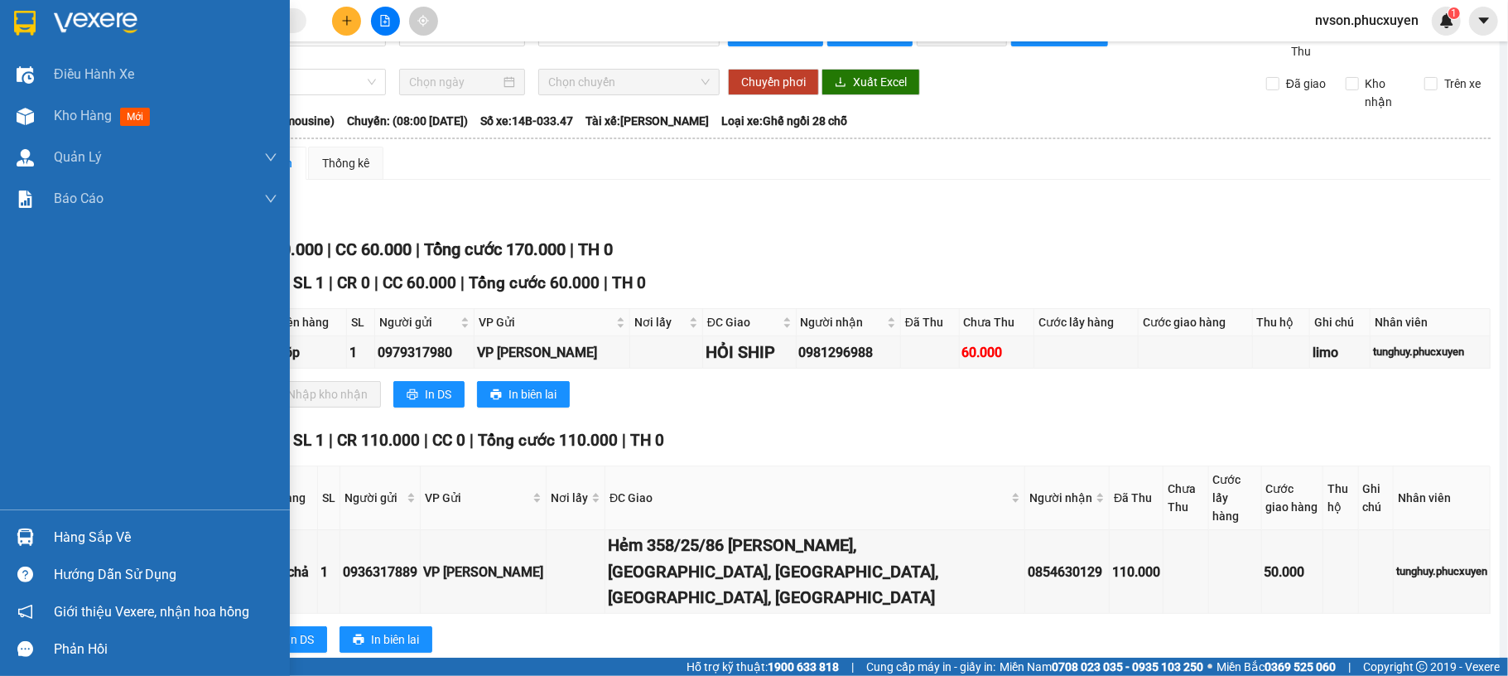
click at [27, 548] on div at bounding box center [25, 537] width 29 height 29
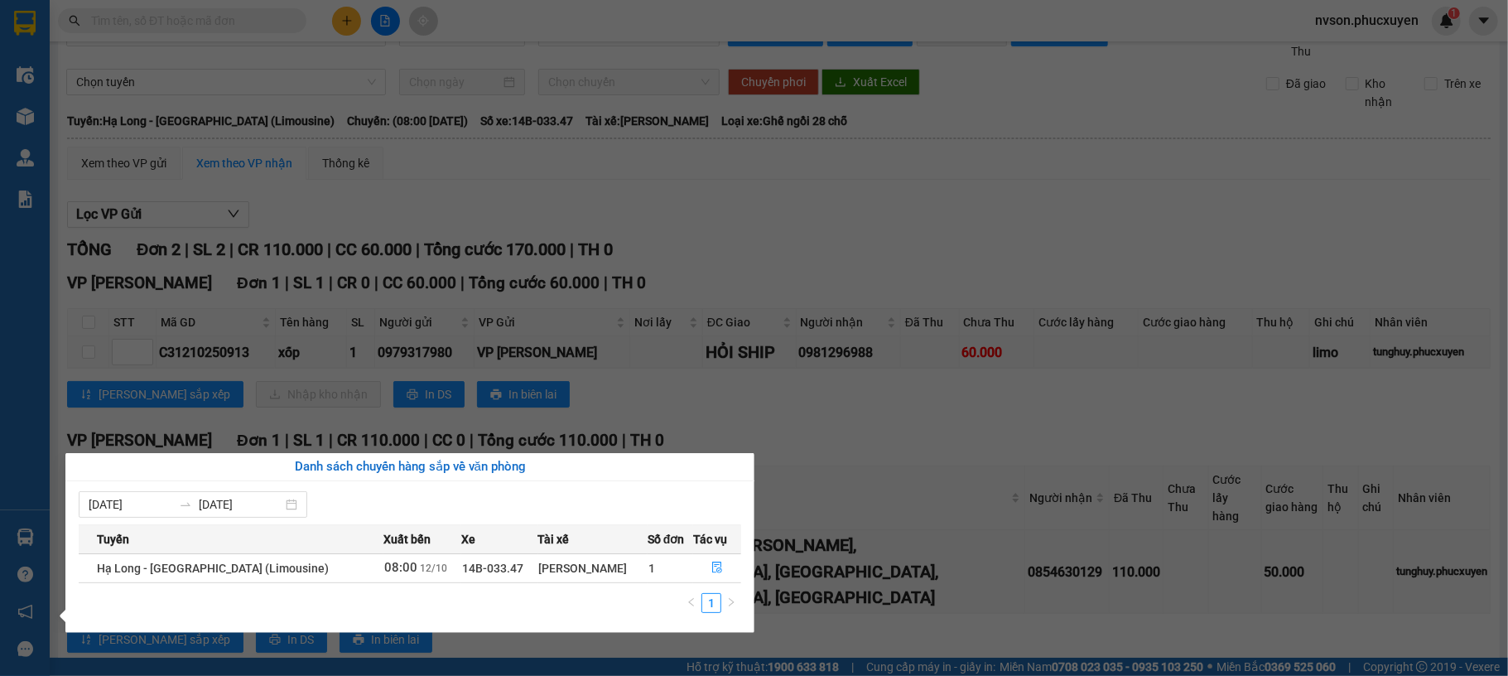
click at [653, 196] on section "Kết quả tìm kiếm ( 0 ) Bộ lọc No Data nvson.phucxuyen 1 Điều hành xe Kho hàng m…" at bounding box center [754, 338] width 1508 height 676
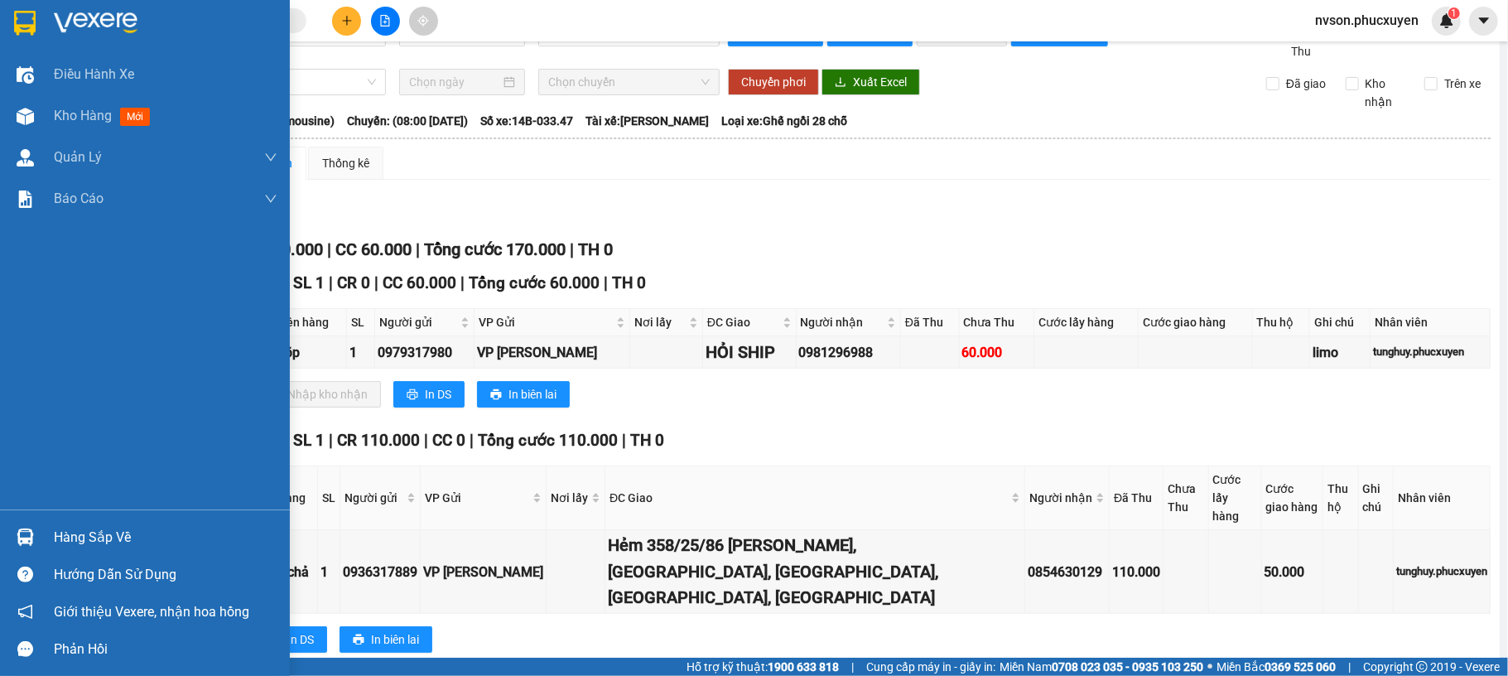
click at [34, 518] on div "Hàng sắp về Hướng dẫn sử dụng Giới thiệu Vexere, nhận hoa hồng Phản hồi" at bounding box center [145, 588] width 290 height 158
click at [31, 528] on img at bounding box center [25, 536] width 17 height 17
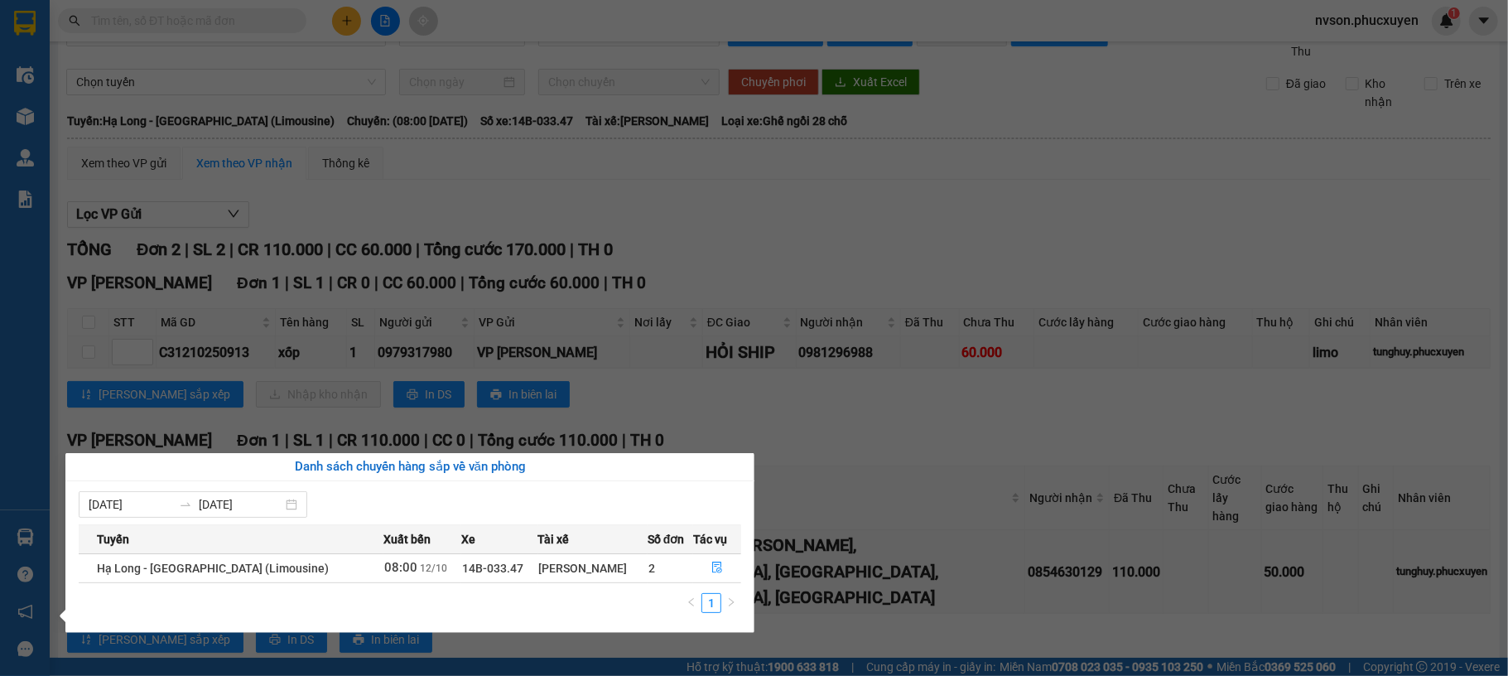
click at [846, 229] on section "Kết quả tìm kiếm ( 0 ) Bộ lọc No Data nvson.phucxuyen 1 Điều hành xe Kho hàng m…" at bounding box center [754, 338] width 1508 height 676
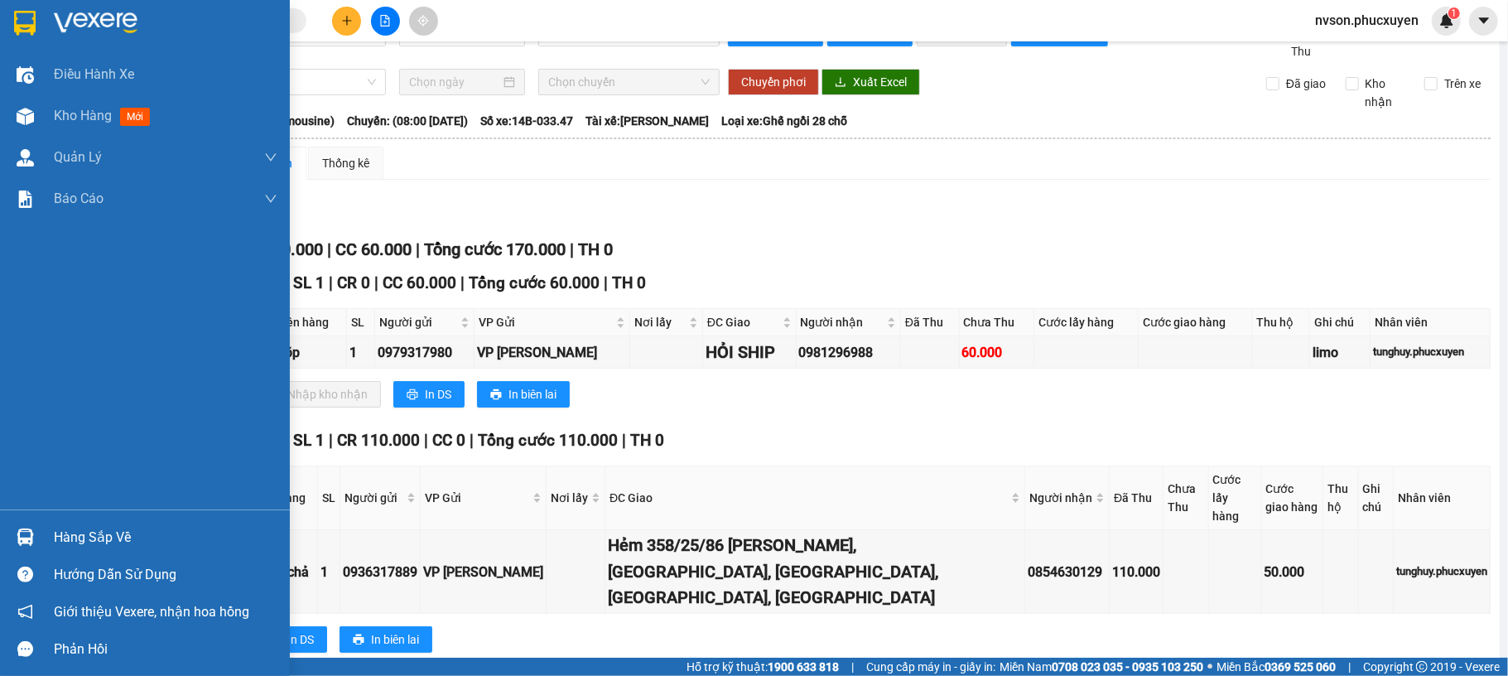
click at [25, 528] on img at bounding box center [25, 536] width 17 height 17
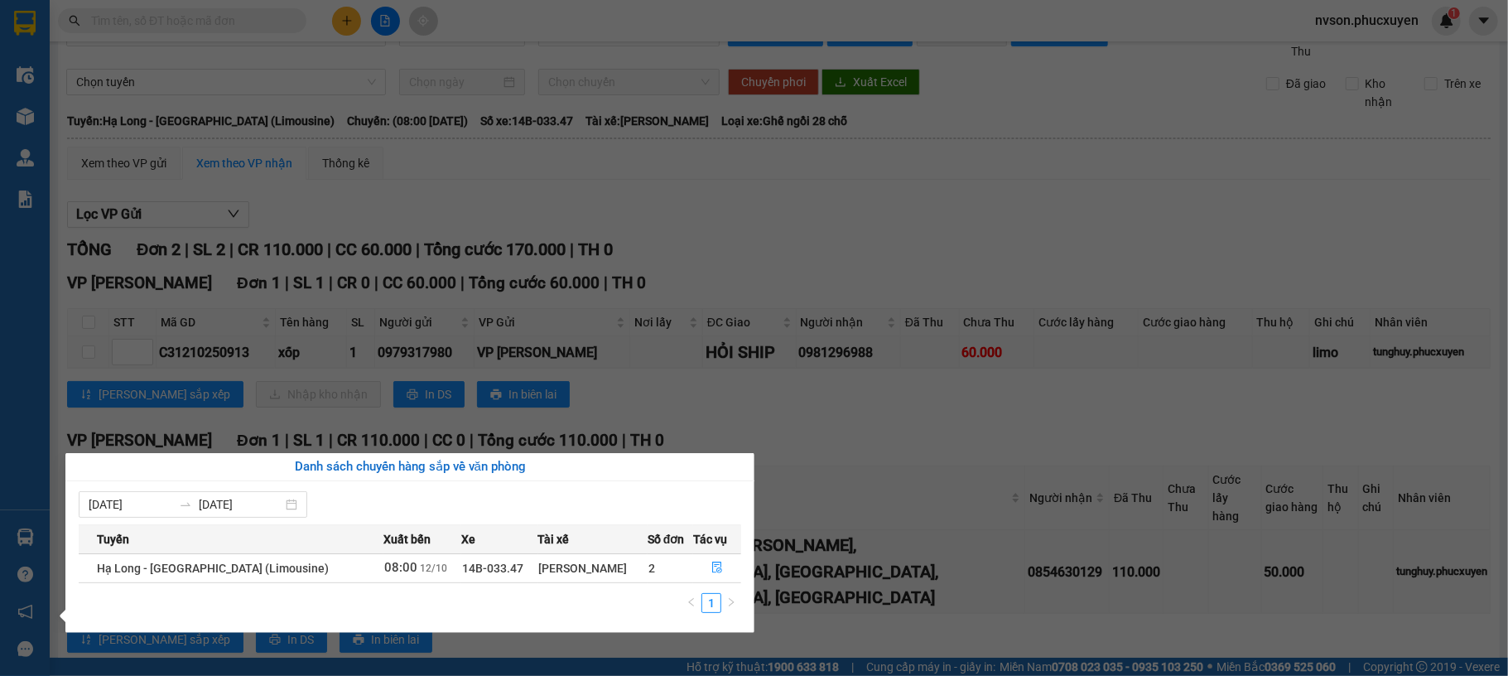
click at [872, 278] on section "Kết quả tìm kiếm ( 0 ) Bộ lọc No Data nvson.phucxuyen 1 Điều hành xe Kho hàng m…" at bounding box center [754, 338] width 1508 height 676
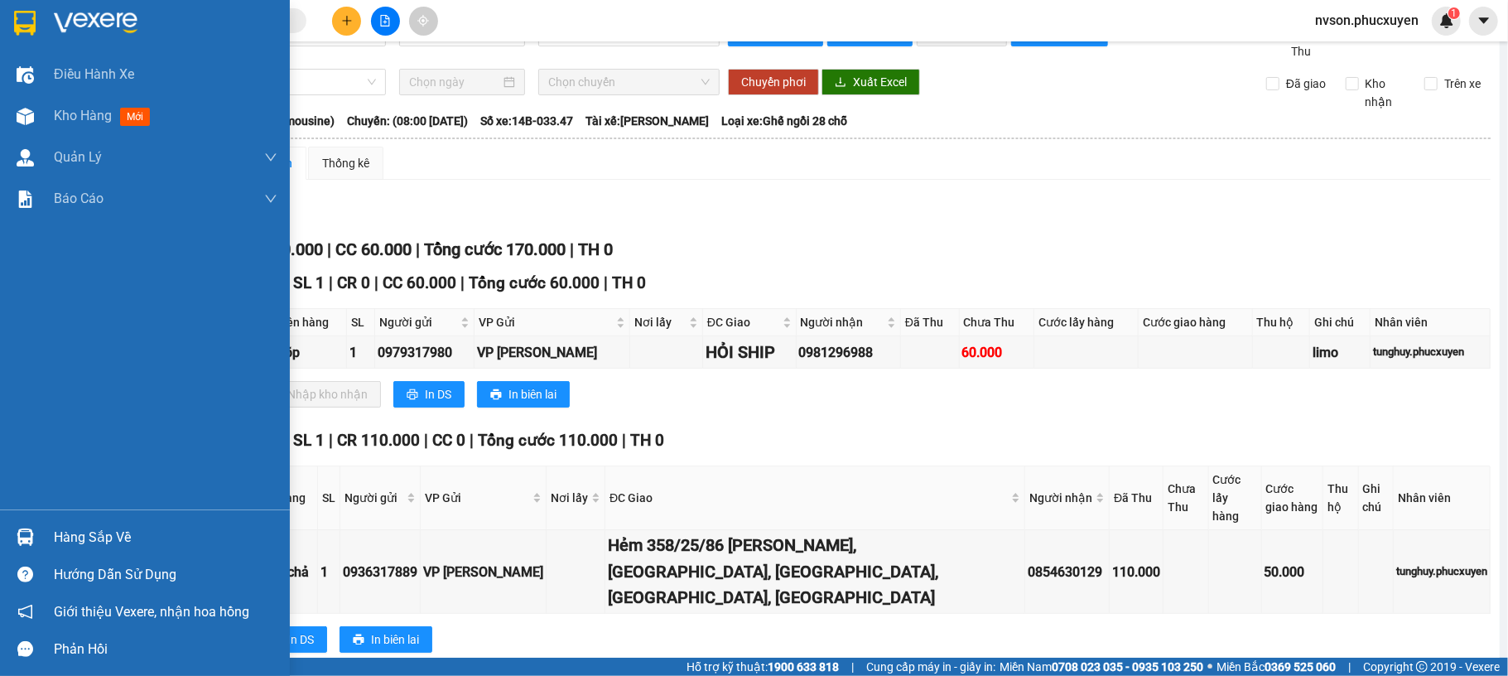
drag, startPoint x: 13, startPoint y: 530, endPoint x: 27, endPoint y: 523, distance: 15.6
click at [13, 528] on div at bounding box center [25, 537] width 29 height 29
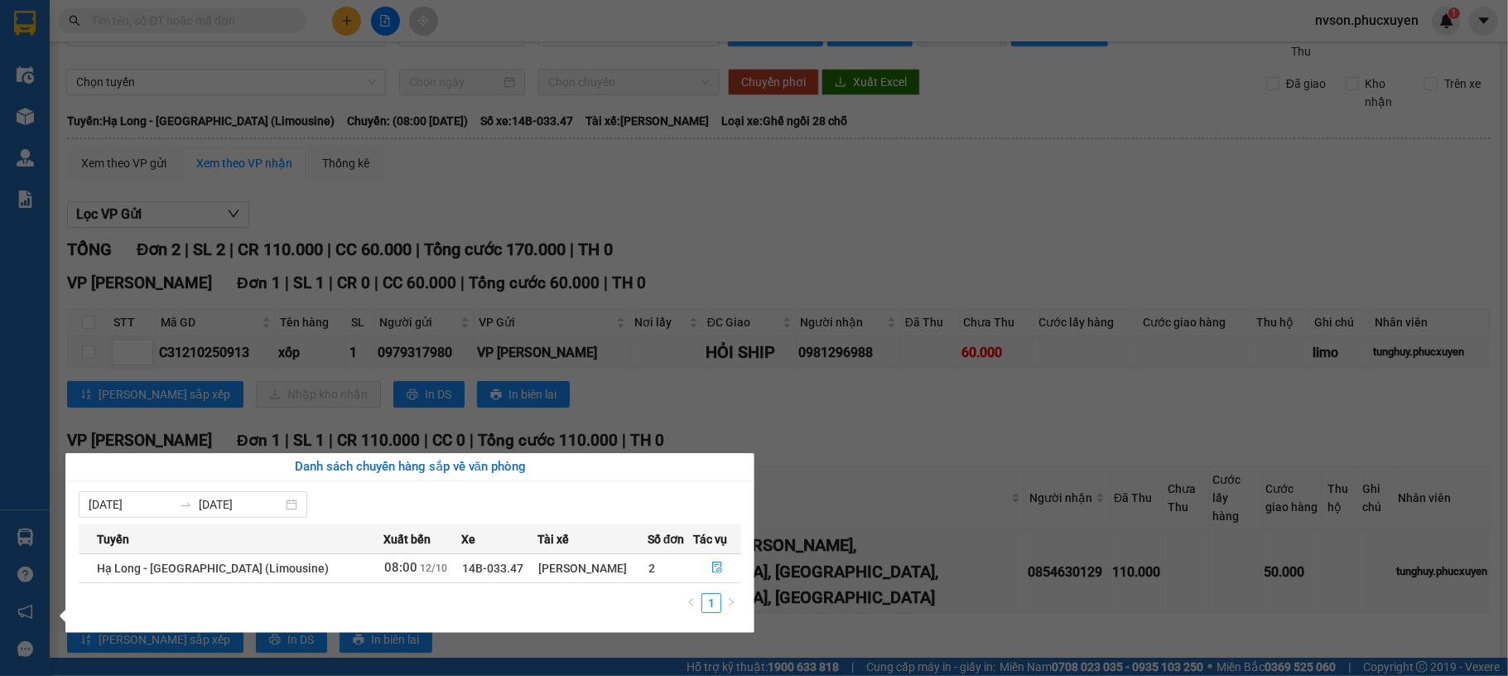
click at [965, 153] on section "Kết quả tìm kiếm ( 0 ) Bộ lọc No Data nvson.phucxuyen 1 Điều hành xe Kho hàng m…" at bounding box center [754, 338] width 1508 height 676
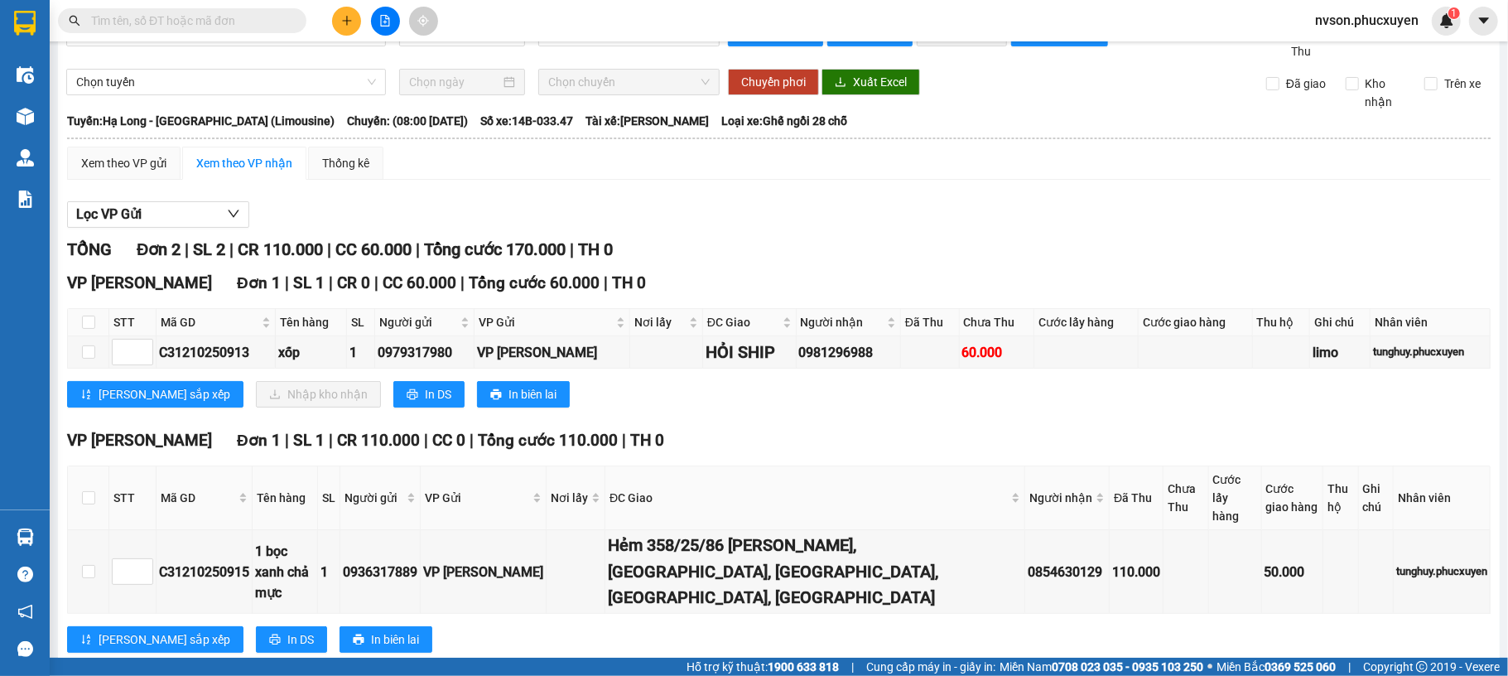
scroll to position [0, 0]
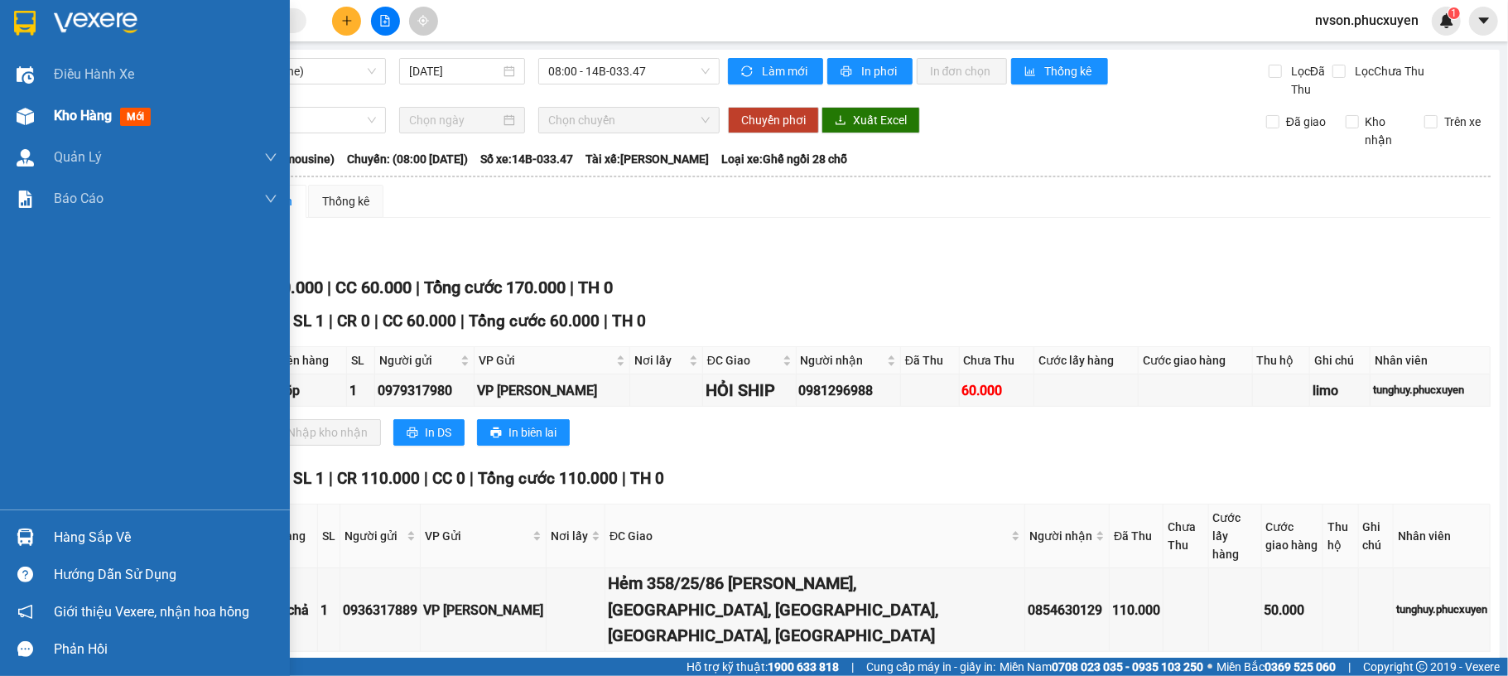
click at [22, 128] on div at bounding box center [25, 116] width 29 height 29
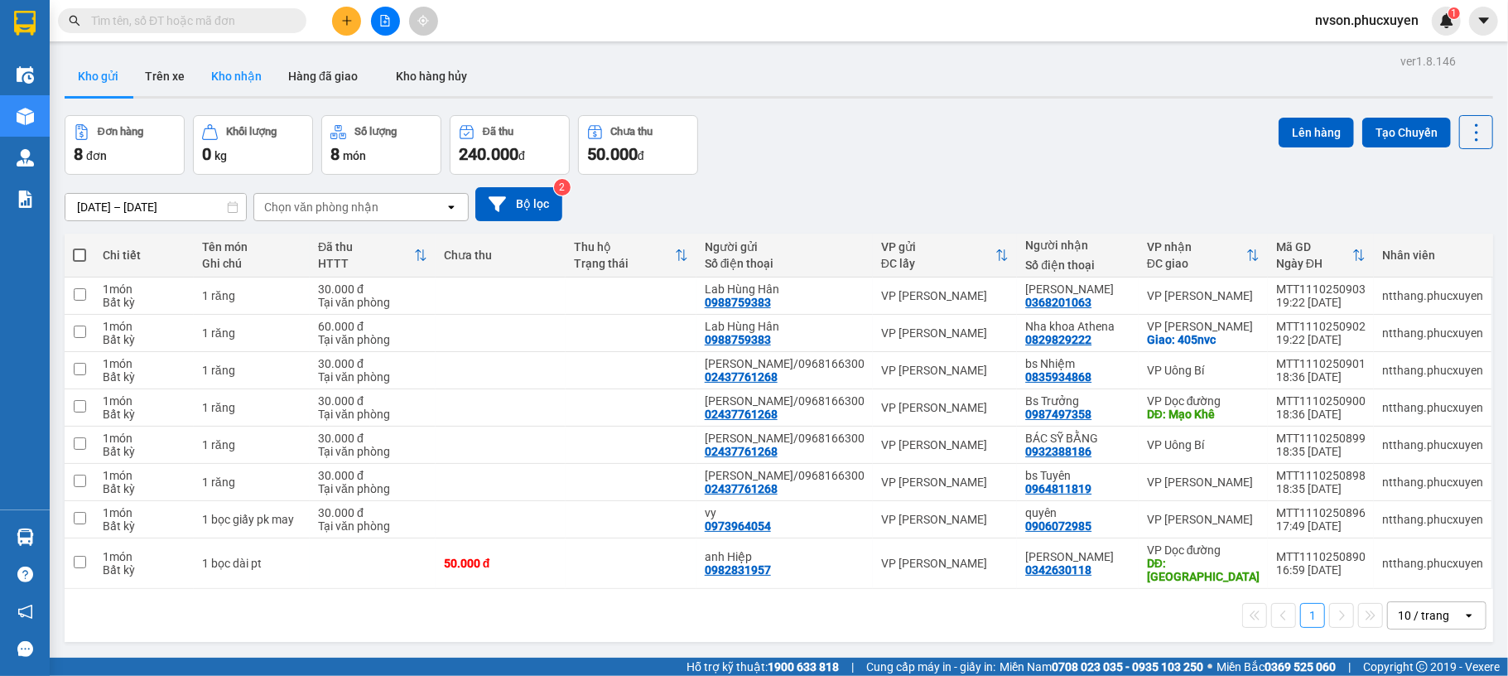
click at [222, 93] on button "Kho nhận" at bounding box center [236, 76] width 77 height 40
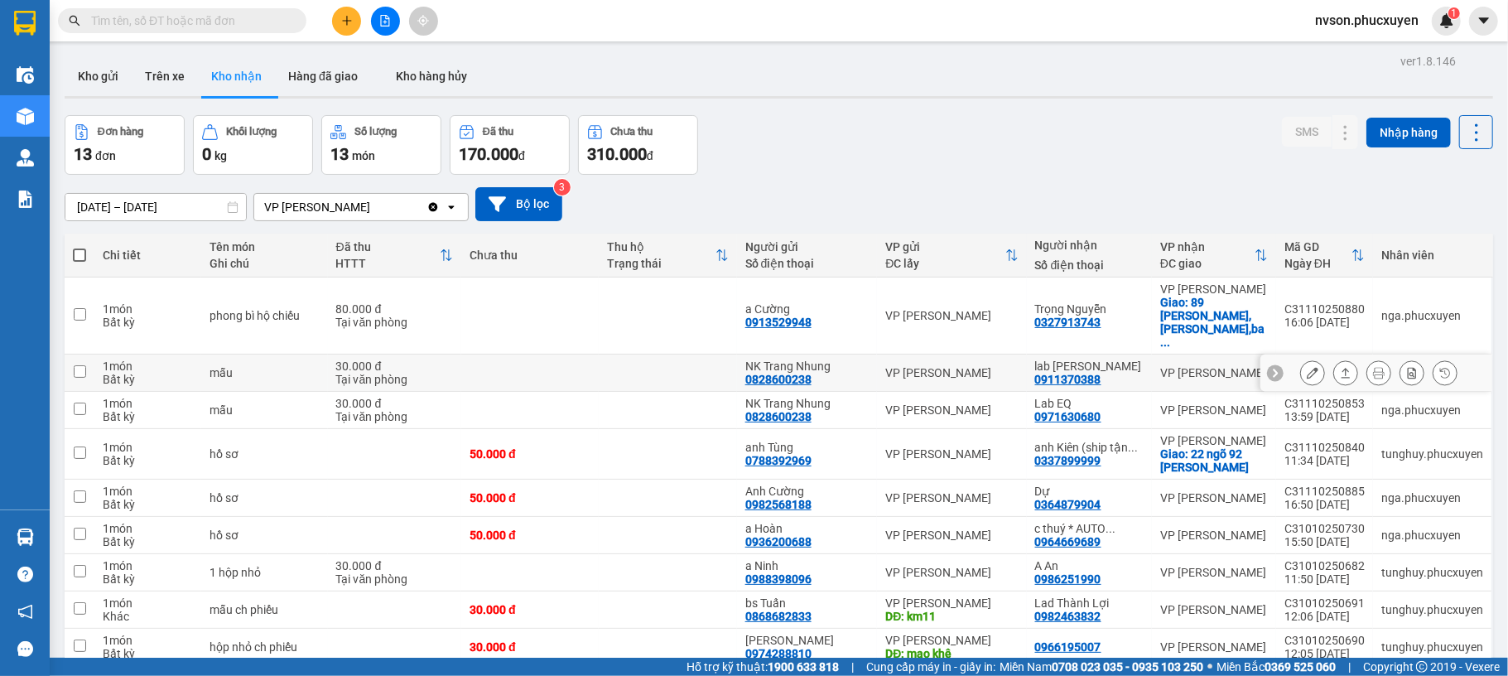
scroll to position [230, 0]
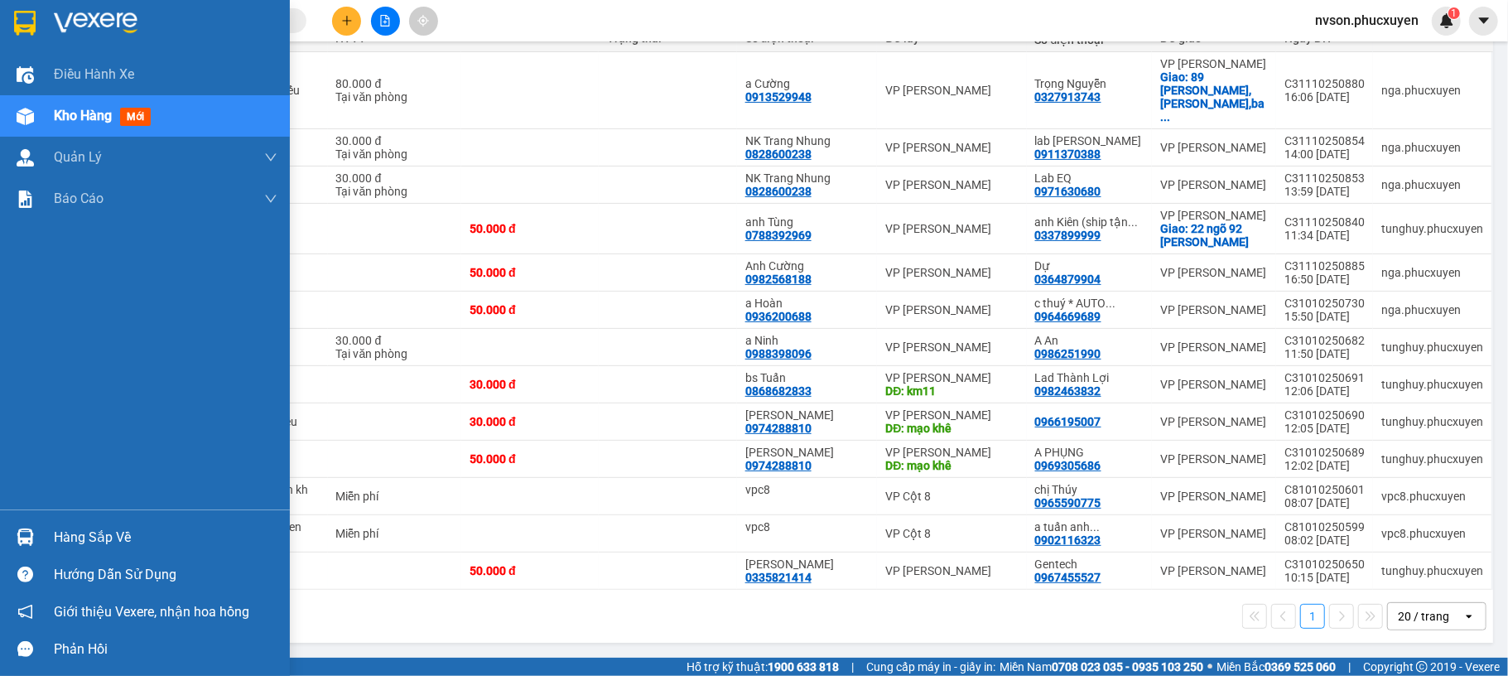
click at [11, 523] on div at bounding box center [25, 537] width 29 height 29
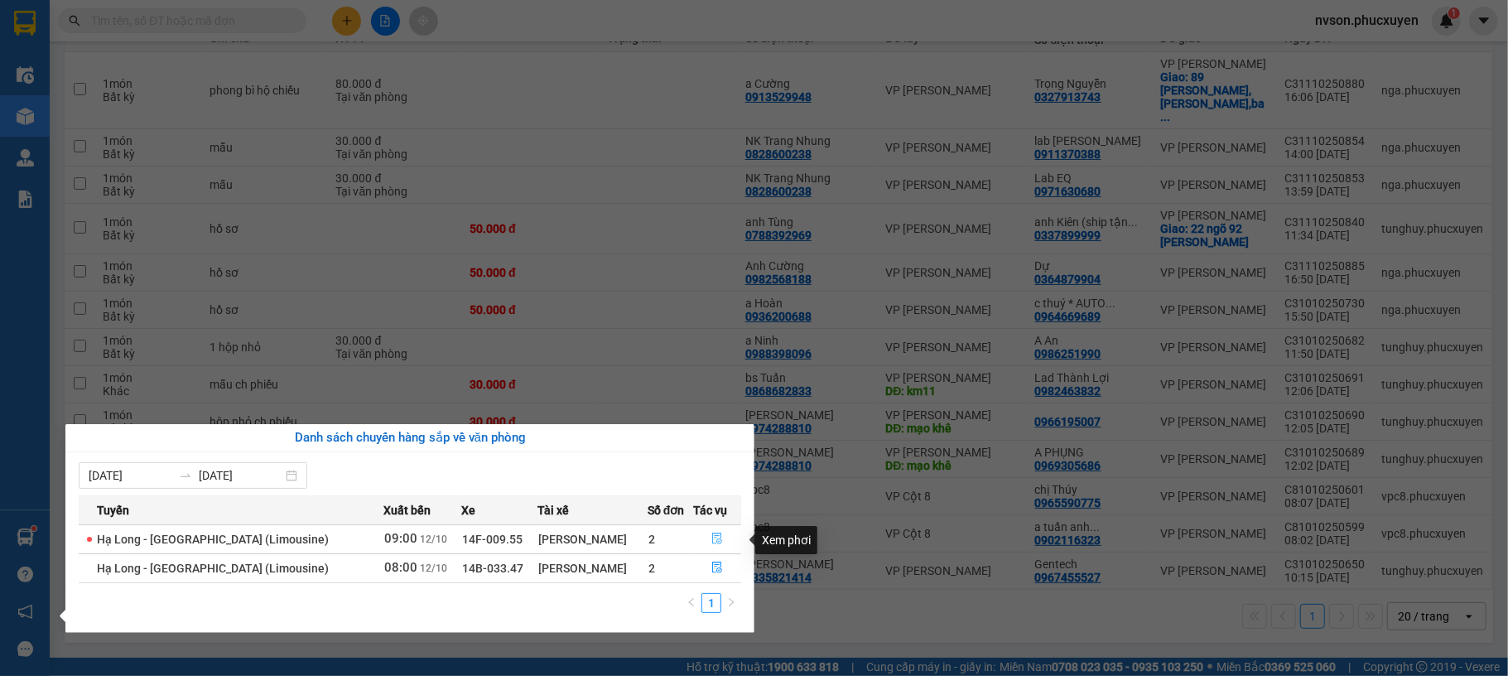
click at [720, 538] on icon "file-done" at bounding box center [717, 539] width 12 height 12
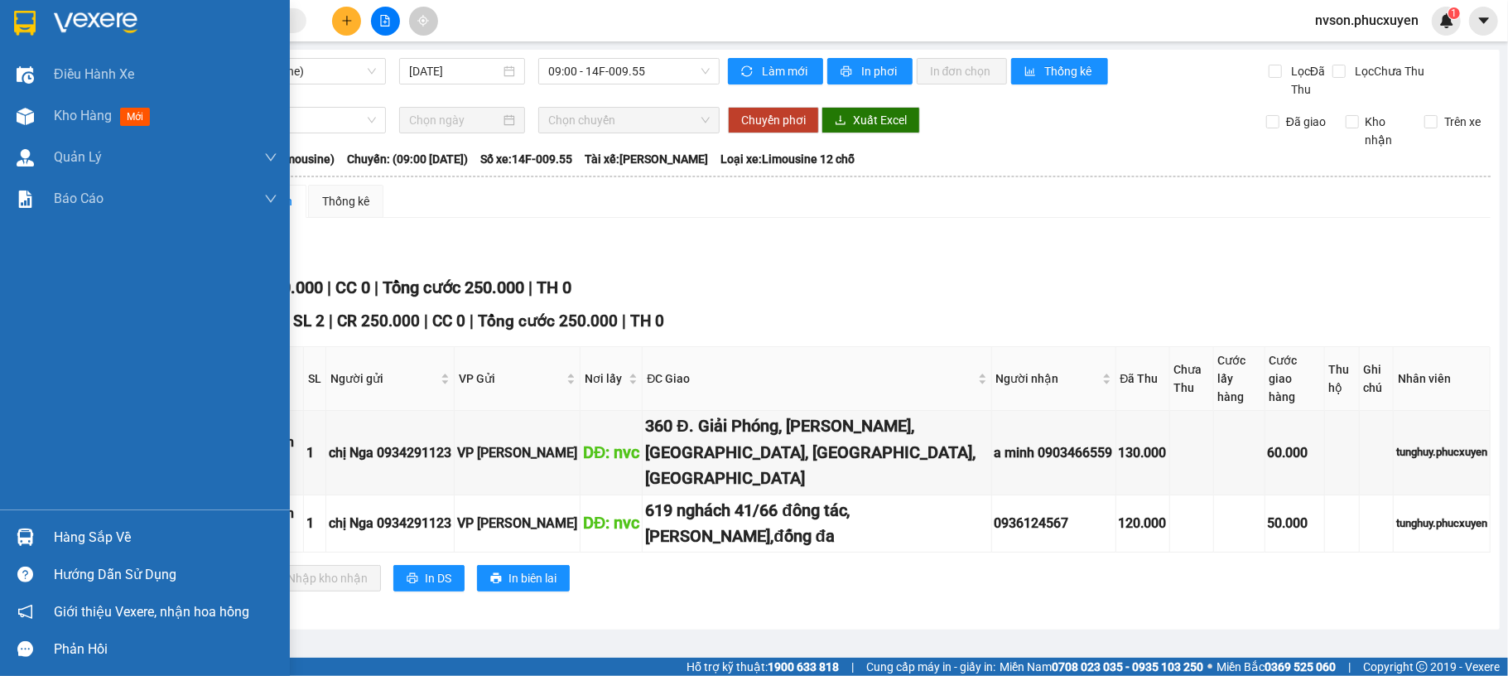
click at [0, 537] on div "Hàng sắp về" at bounding box center [145, 536] width 290 height 37
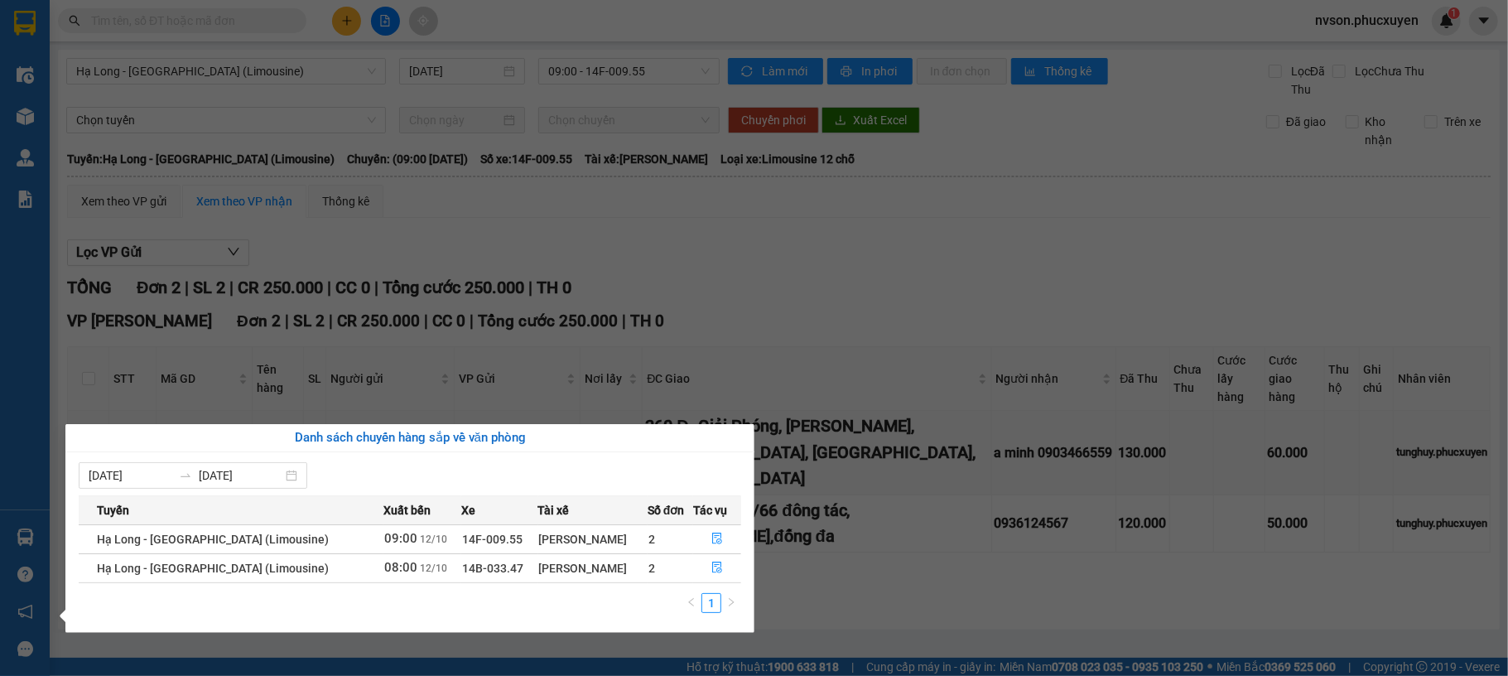
click at [944, 600] on section "Kết quả tìm kiếm ( 0 ) Bộ lọc No Data nvson.phucxuyen 1 Điều hành xe Kho hàng m…" at bounding box center [754, 338] width 1508 height 676
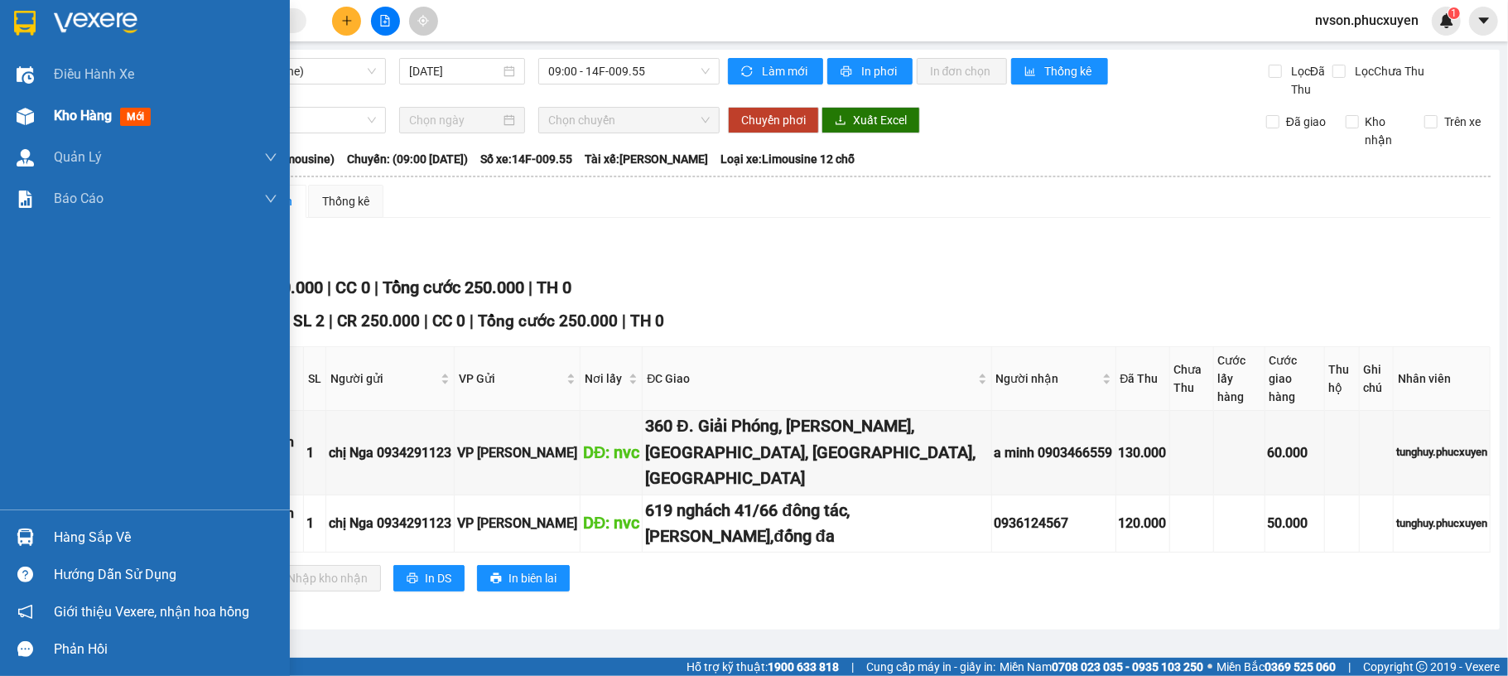
click at [1, 127] on div "Kho hàng mới" at bounding box center [145, 115] width 290 height 41
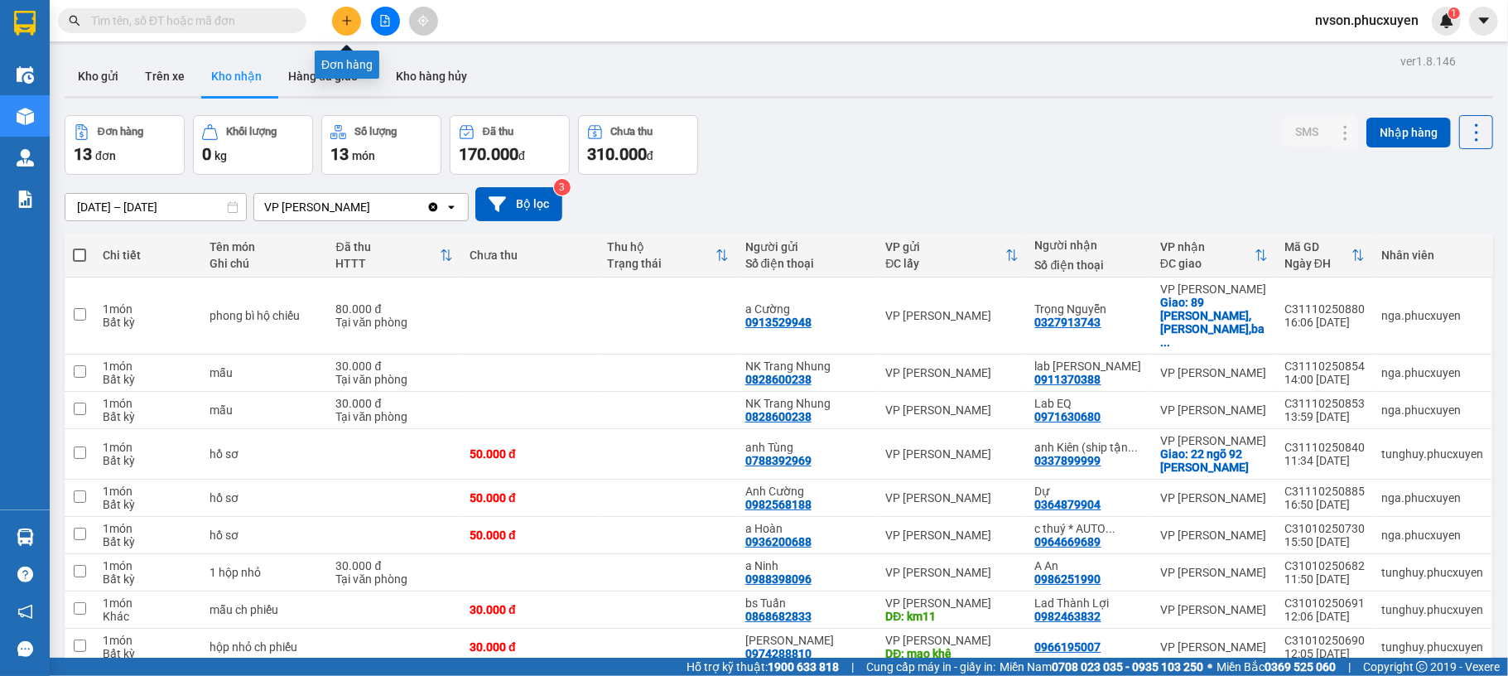
click at [354, 23] on button at bounding box center [346, 21] width 29 height 29
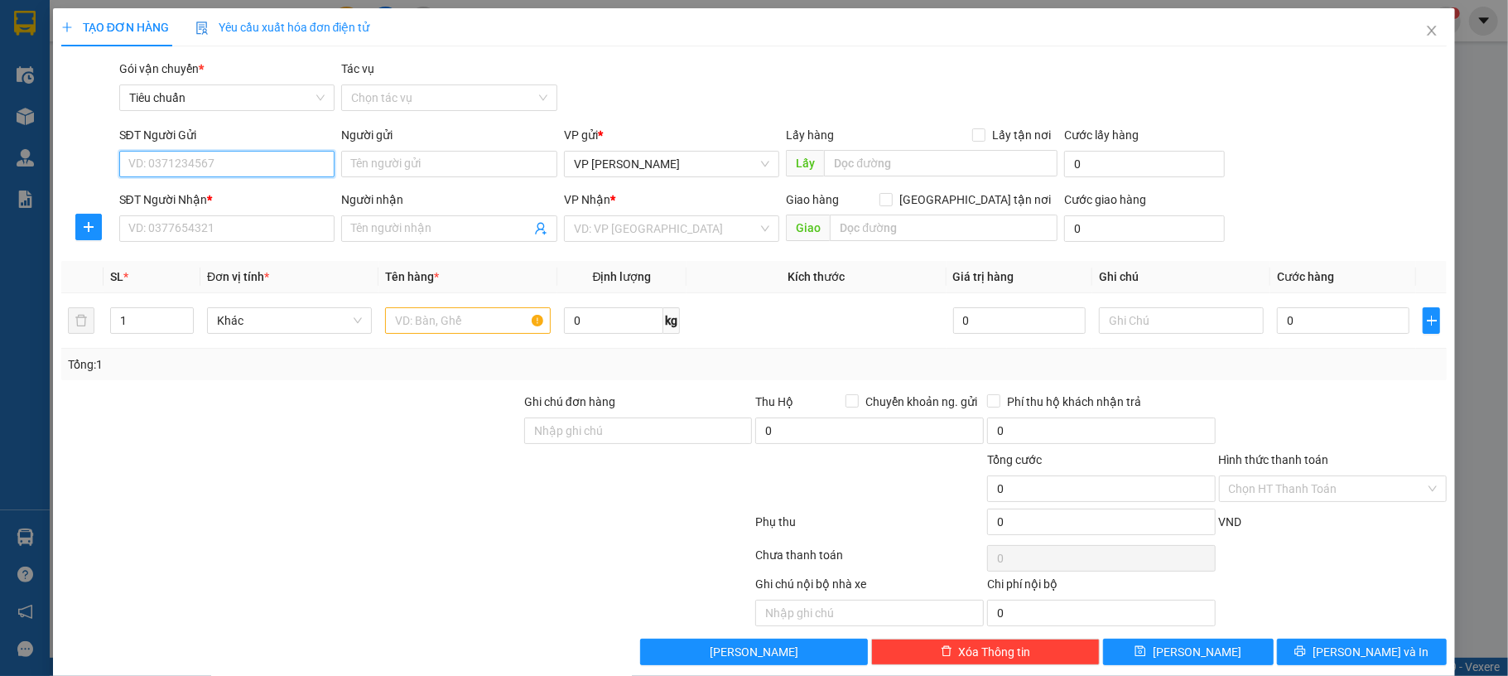
click at [258, 171] on input "SĐT Người Gửi" at bounding box center [227, 164] width 216 height 27
click at [220, 194] on div "0827438568 - Ngần" at bounding box center [224, 198] width 193 height 18
type input "0827438568"
type input "Ngần"
type input "0827438568"
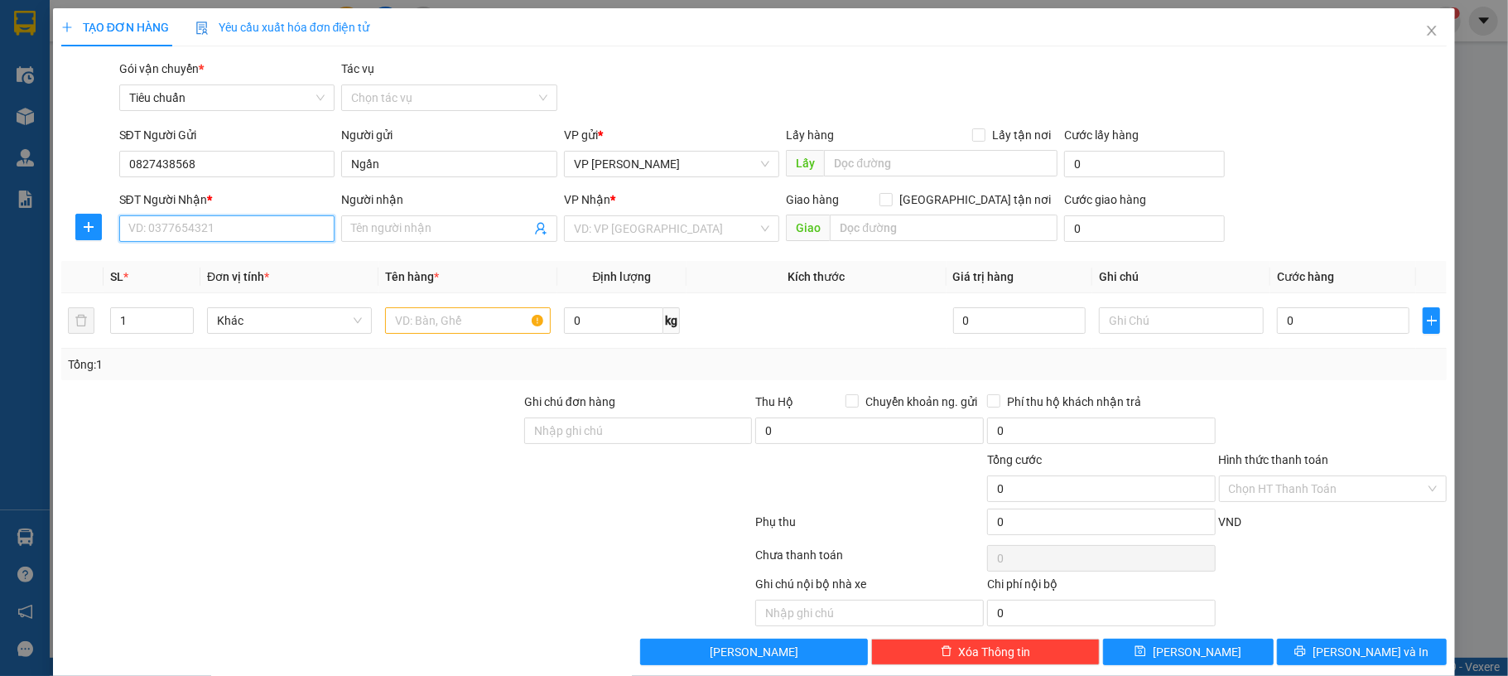
click at [220, 229] on input "SĐT Người Nhận *" at bounding box center [227, 228] width 216 height 27
click at [257, 232] on input "0977994316" at bounding box center [227, 228] width 216 height 27
click at [283, 229] on input "0977994316" at bounding box center [227, 228] width 216 height 27
type input "0977994316"
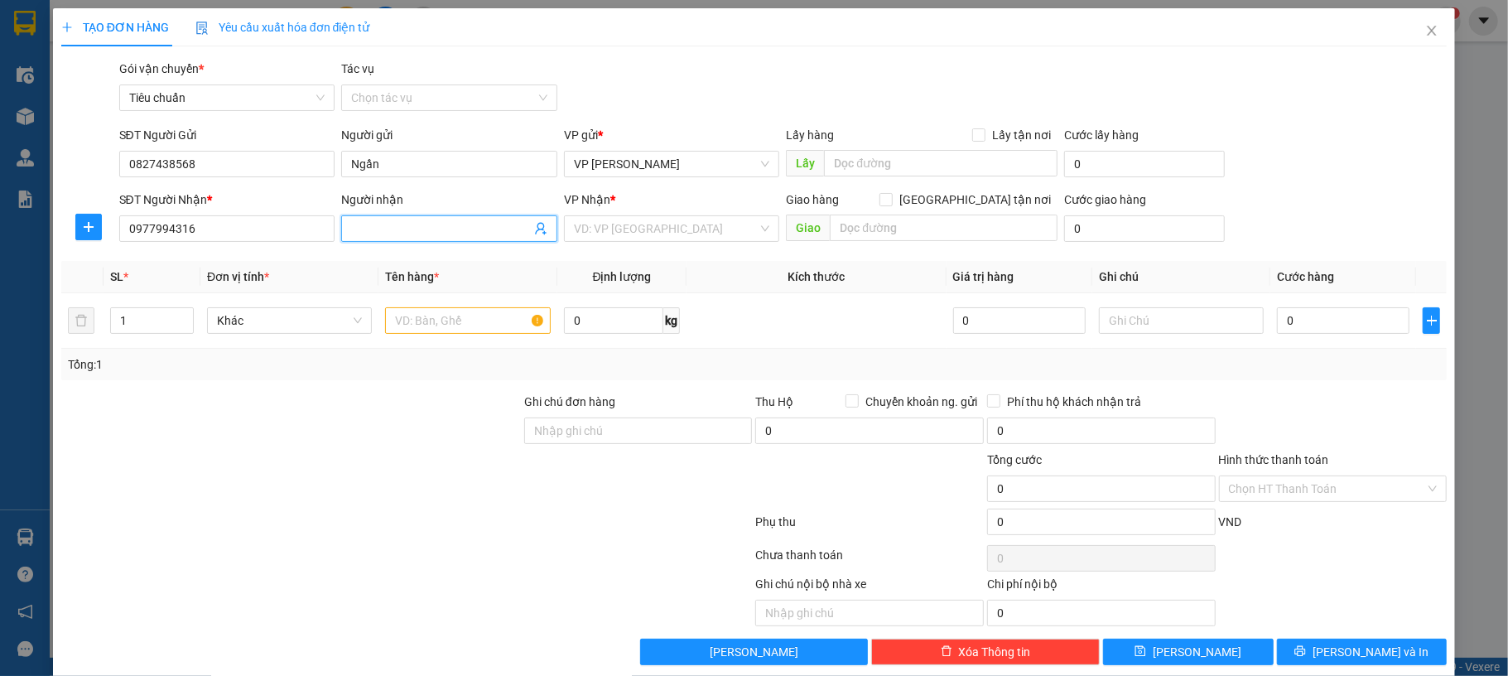
click at [412, 227] on input "Người nhận" at bounding box center [441, 228] width 180 height 18
type input "Trung"
click at [740, 220] on input "search" at bounding box center [666, 228] width 185 height 25
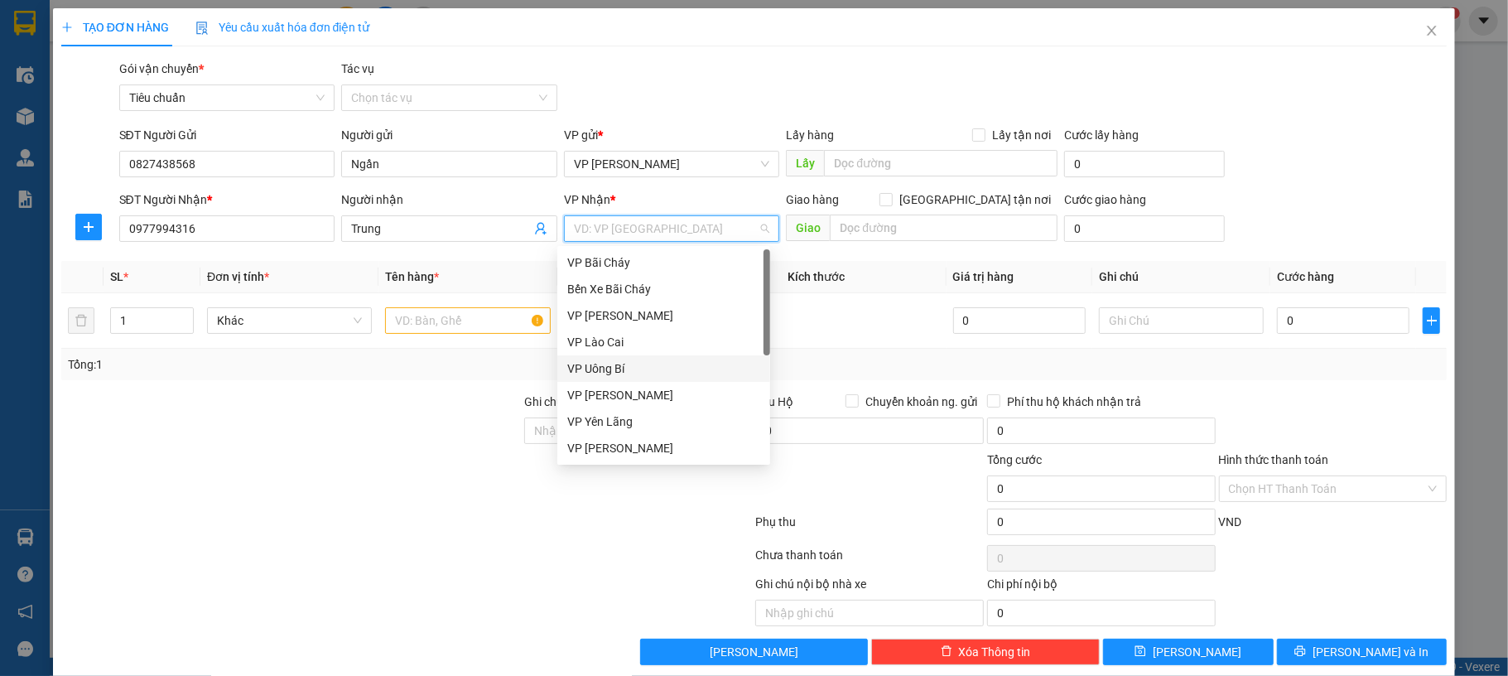
click at [644, 372] on div "VP Uông Bí" at bounding box center [663, 368] width 193 height 18
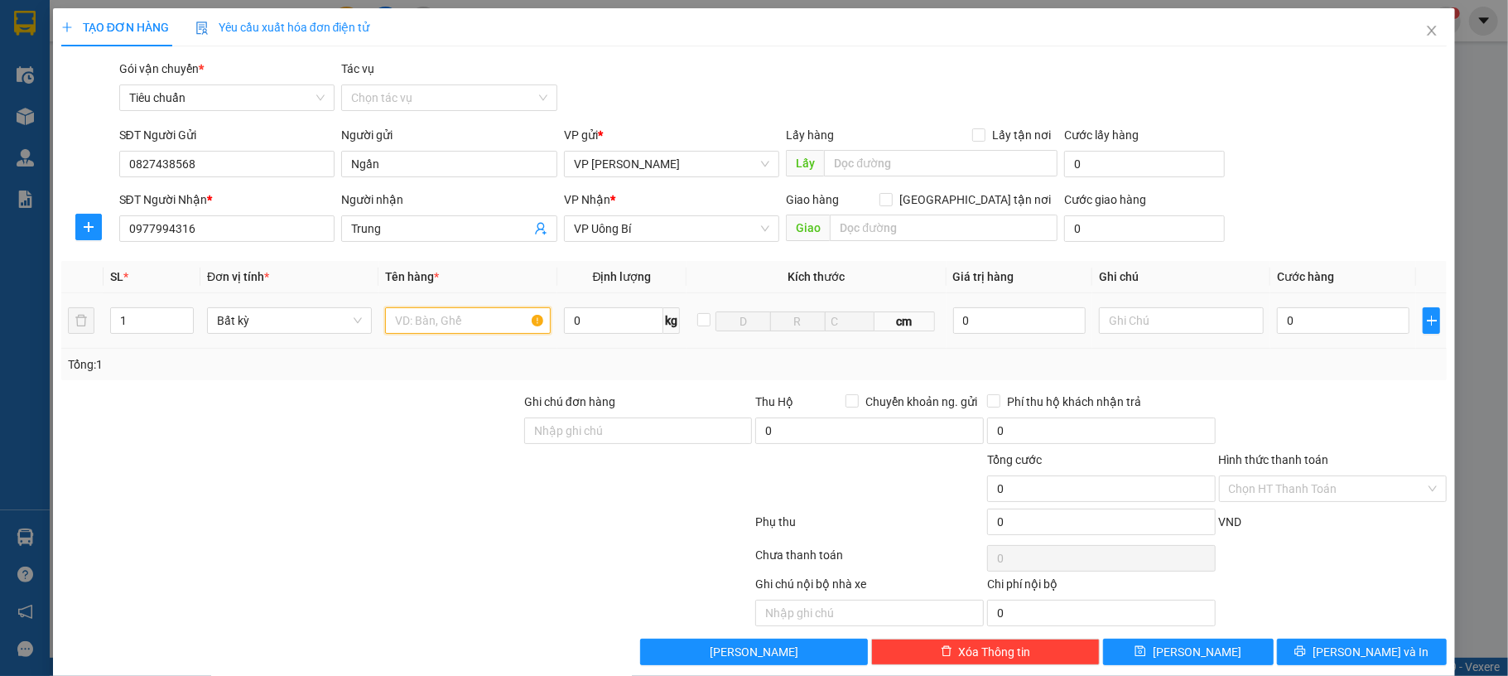
click at [422, 319] on input "text" at bounding box center [467, 320] width 165 height 27
type input "1 xốp thực phẩm"
click at [1370, 316] on input "0" at bounding box center [1343, 320] width 133 height 27
type input "70"
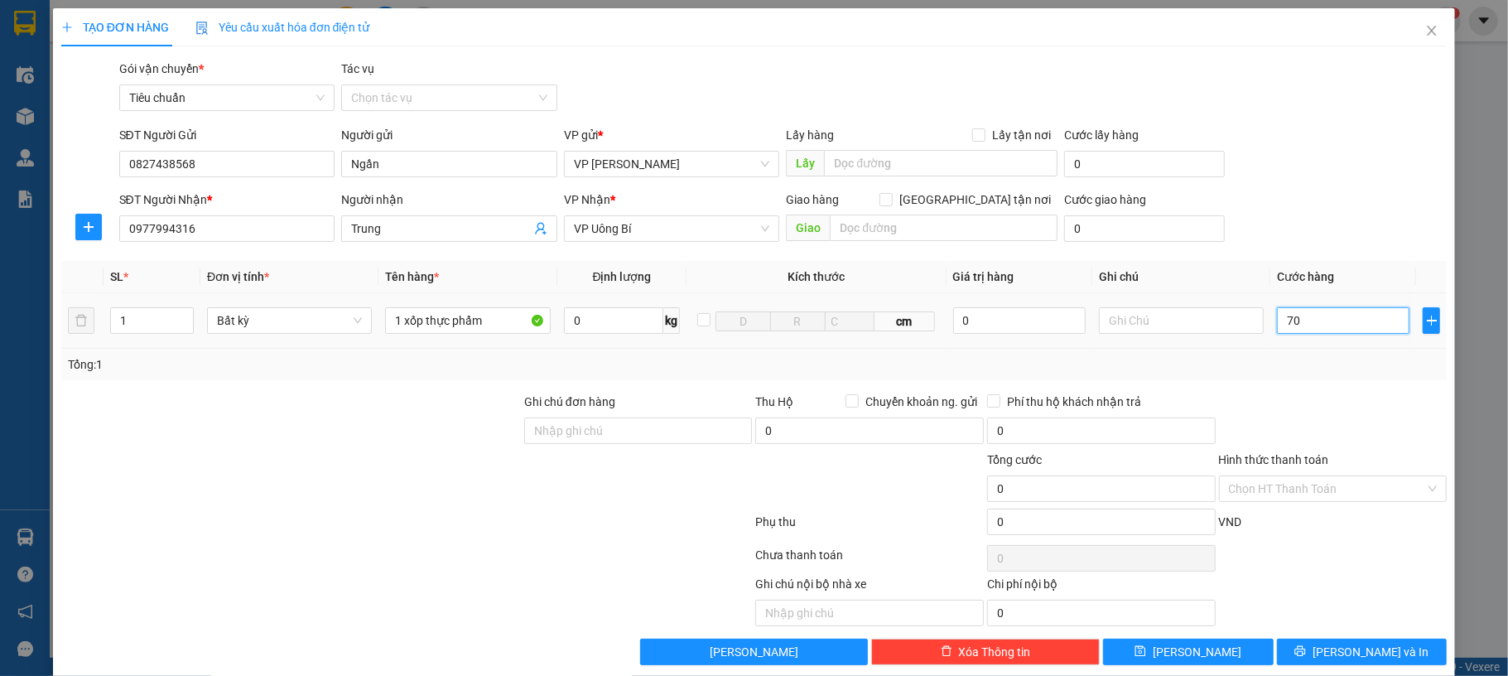
type input "70"
type input "70.000"
click at [1330, 209] on div "SĐT Người Nhận * 0977994316 Người nhận Trung VP Nhận * VP Uông Bí Giao hàng Gia…" at bounding box center [783, 219] width 1335 height 58
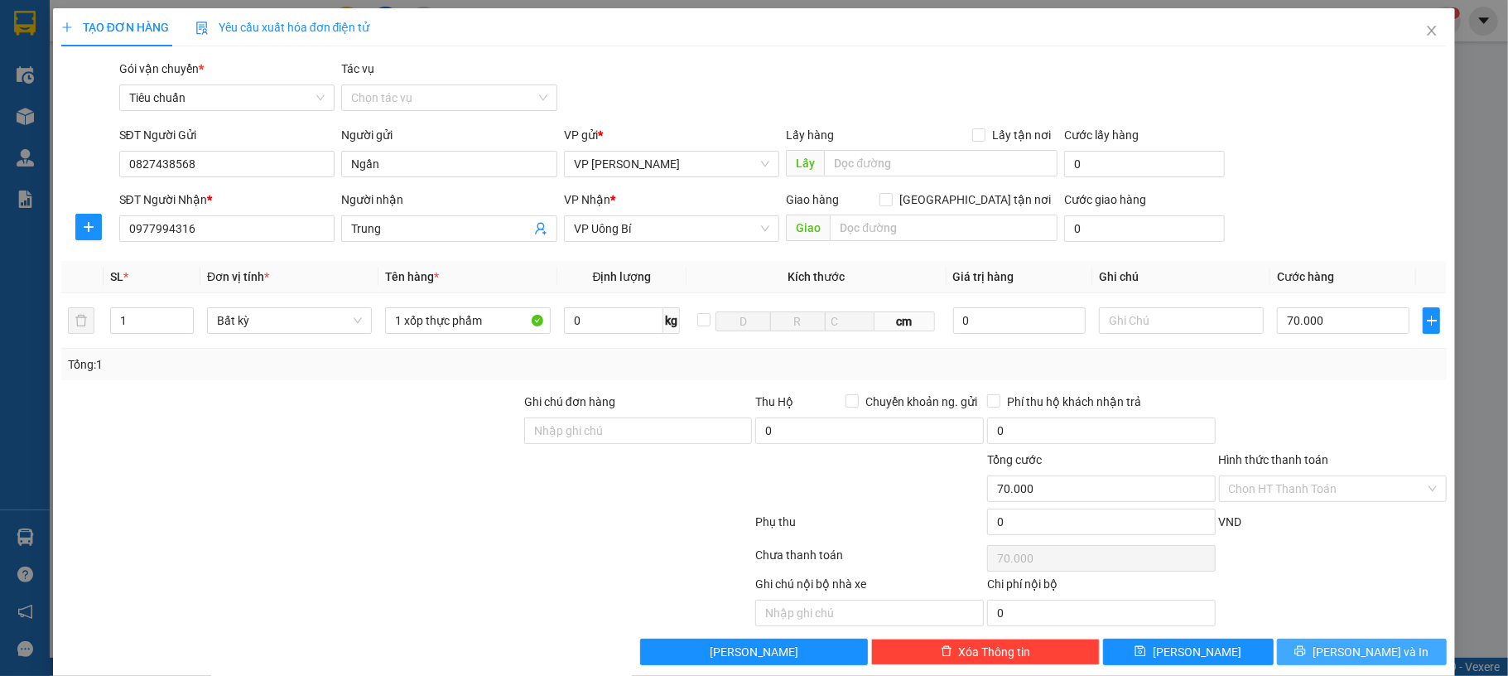
click at [1369, 661] on span "[PERSON_NAME] và In" at bounding box center [1371, 652] width 116 height 18
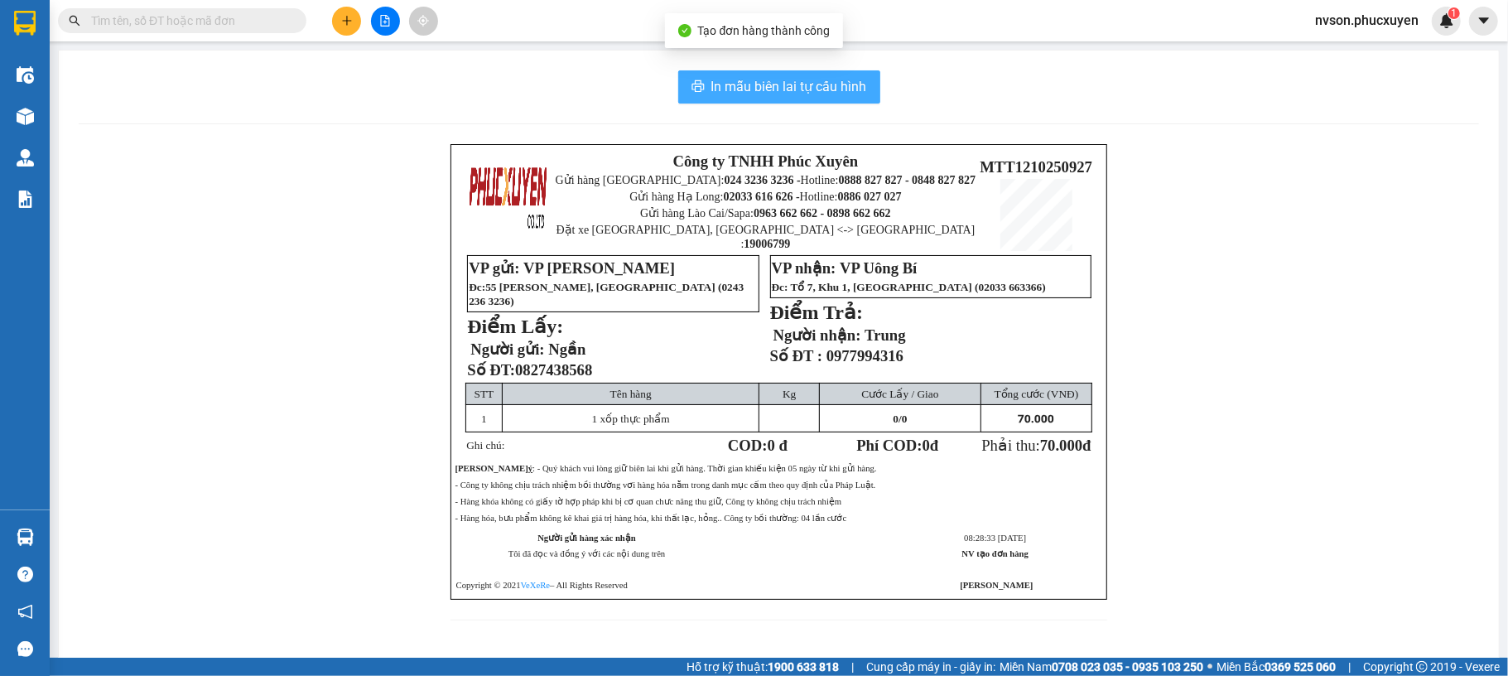
click at [737, 93] on span "In mẫu biên lai tự cấu hình" at bounding box center [789, 86] width 156 height 21
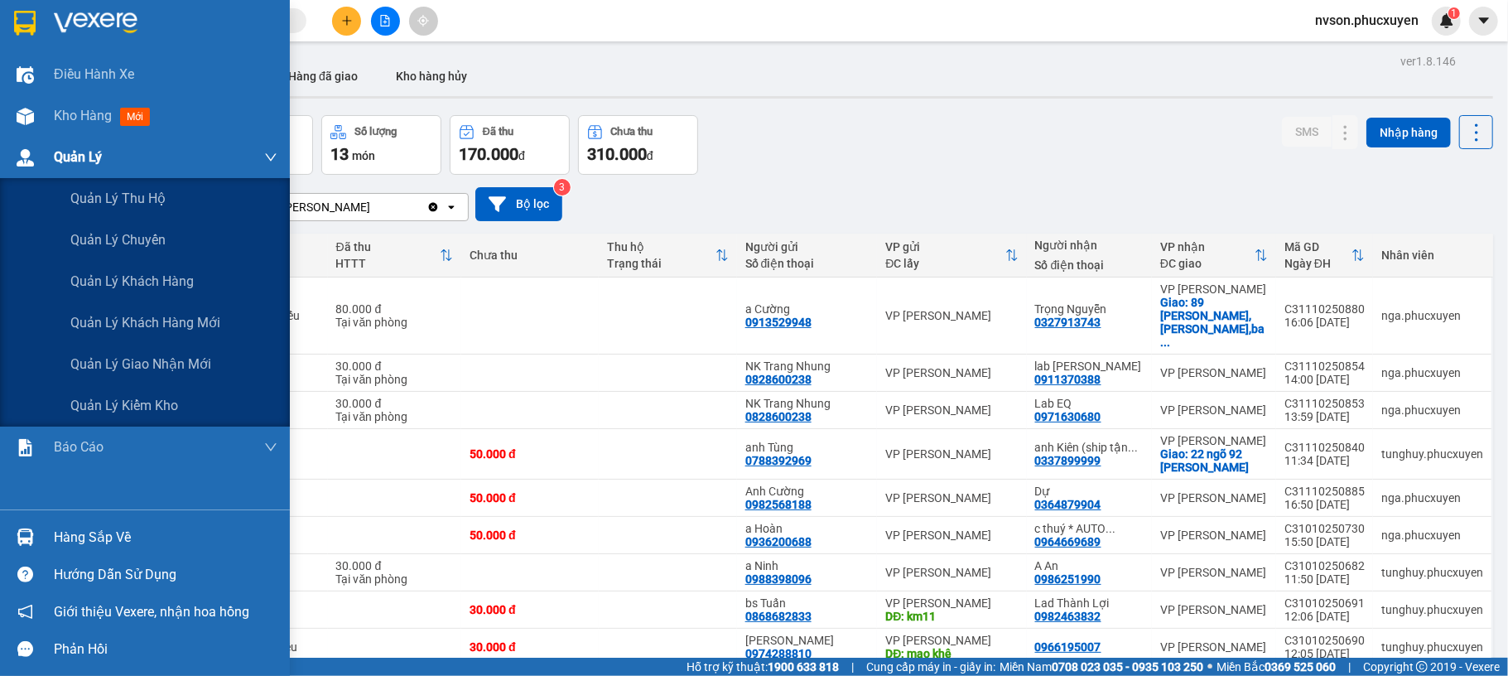
click at [17, 153] on img at bounding box center [25, 157] width 17 height 17
click at [113, 354] on span "Quản lý giao nhận mới" at bounding box center [140, 364] width 141 height 21
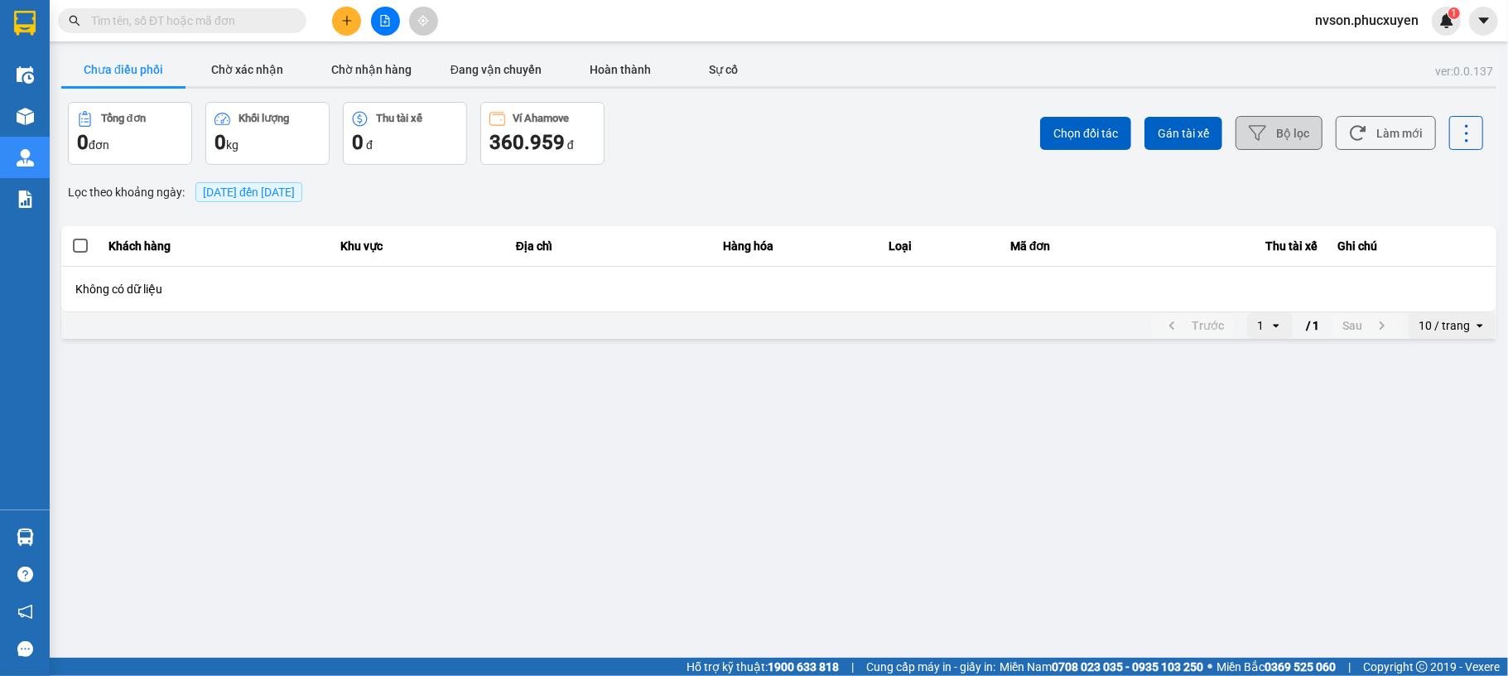
click at [1305, 120] on button "Bộ lọc" at bounding box center [1279, 133] width 87 height 34
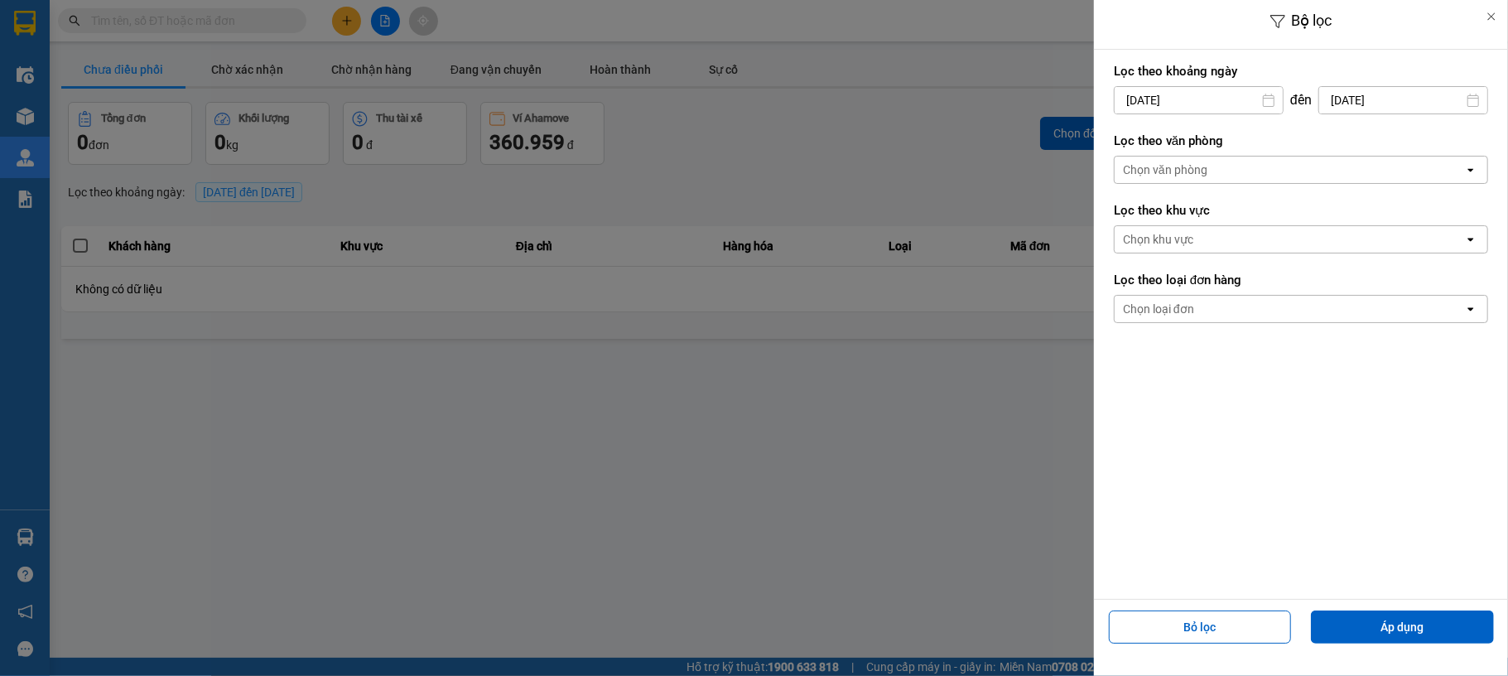
click at [1130, 96] on input "[DATE]" at bounding box center [1199, 100] width 168 height 27
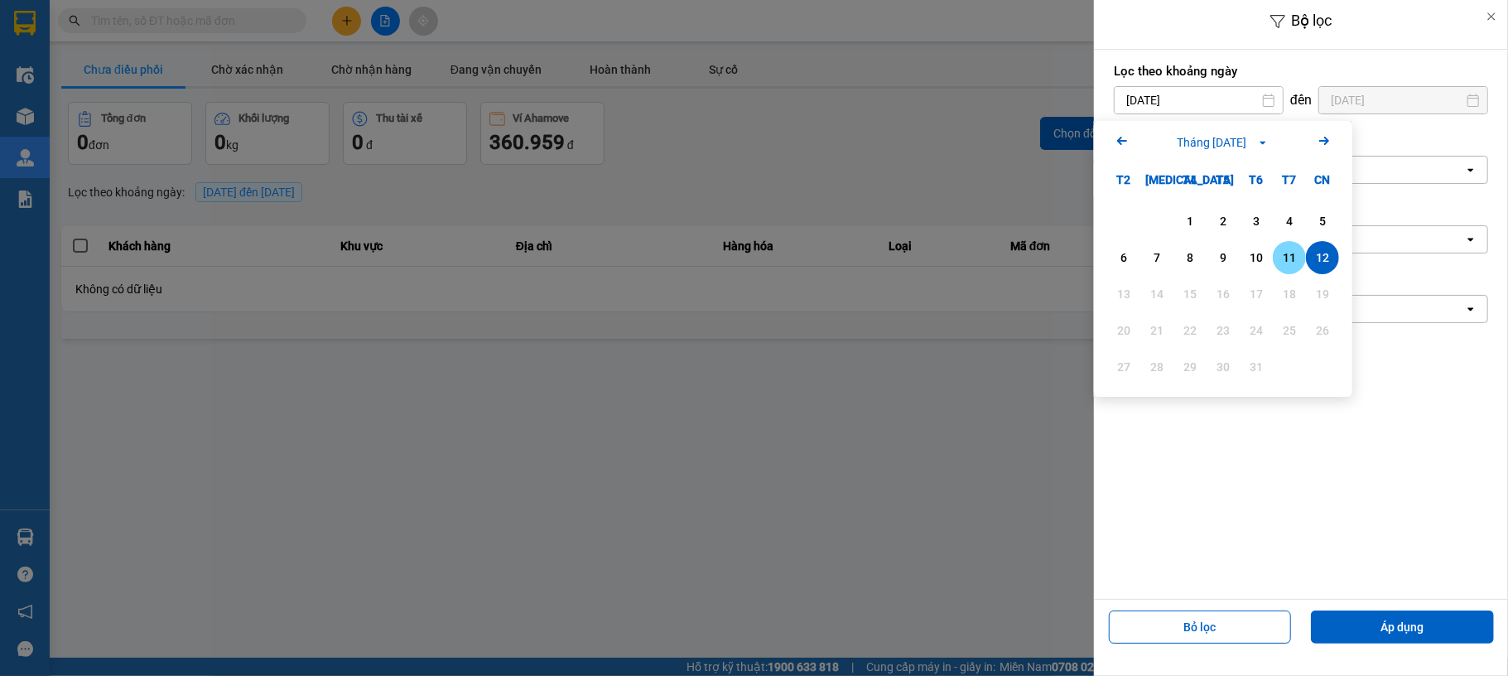
click at [1290, 250] on div "11" at bounding box center [1289, 258] width 23 height 20
type input "11/10/2025"
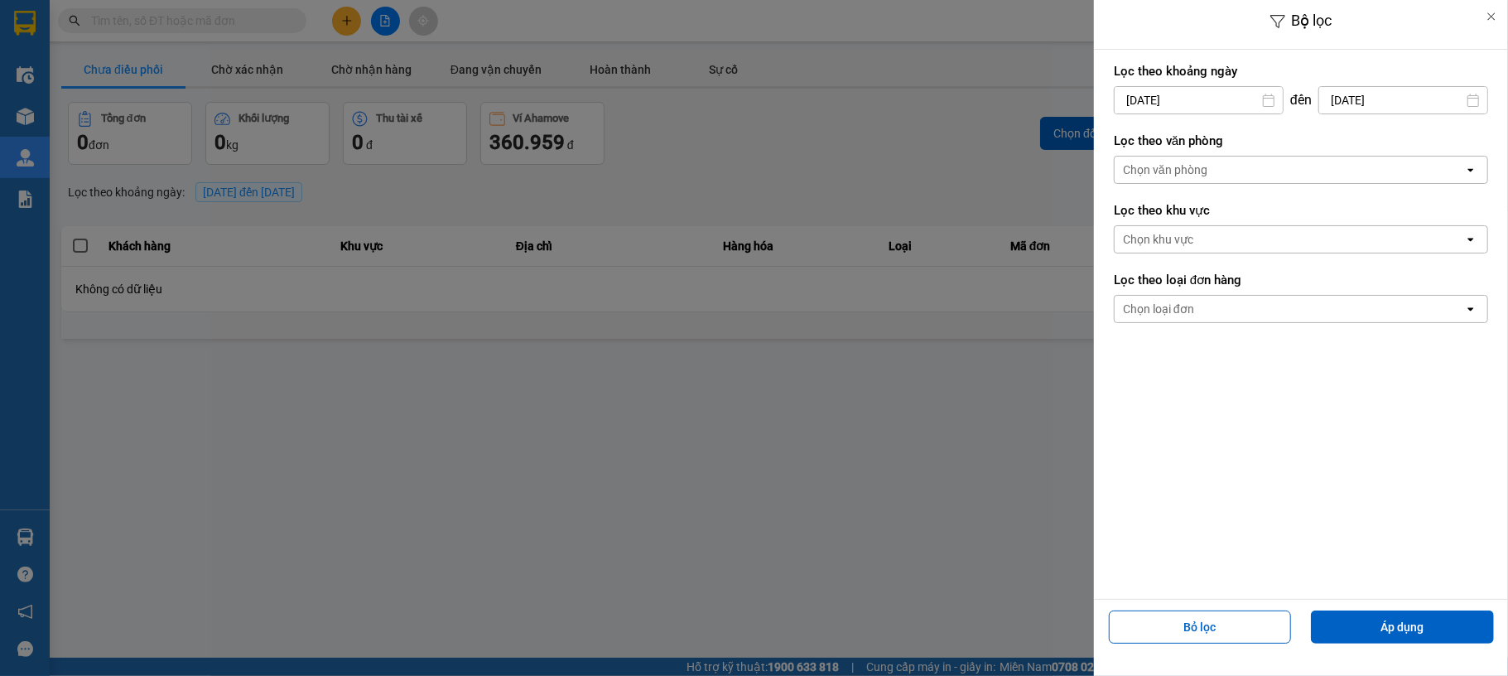
click at [1208, 171] on div "Chọn văn phòng" at bounding box center [1165, 169] width 84 height 17
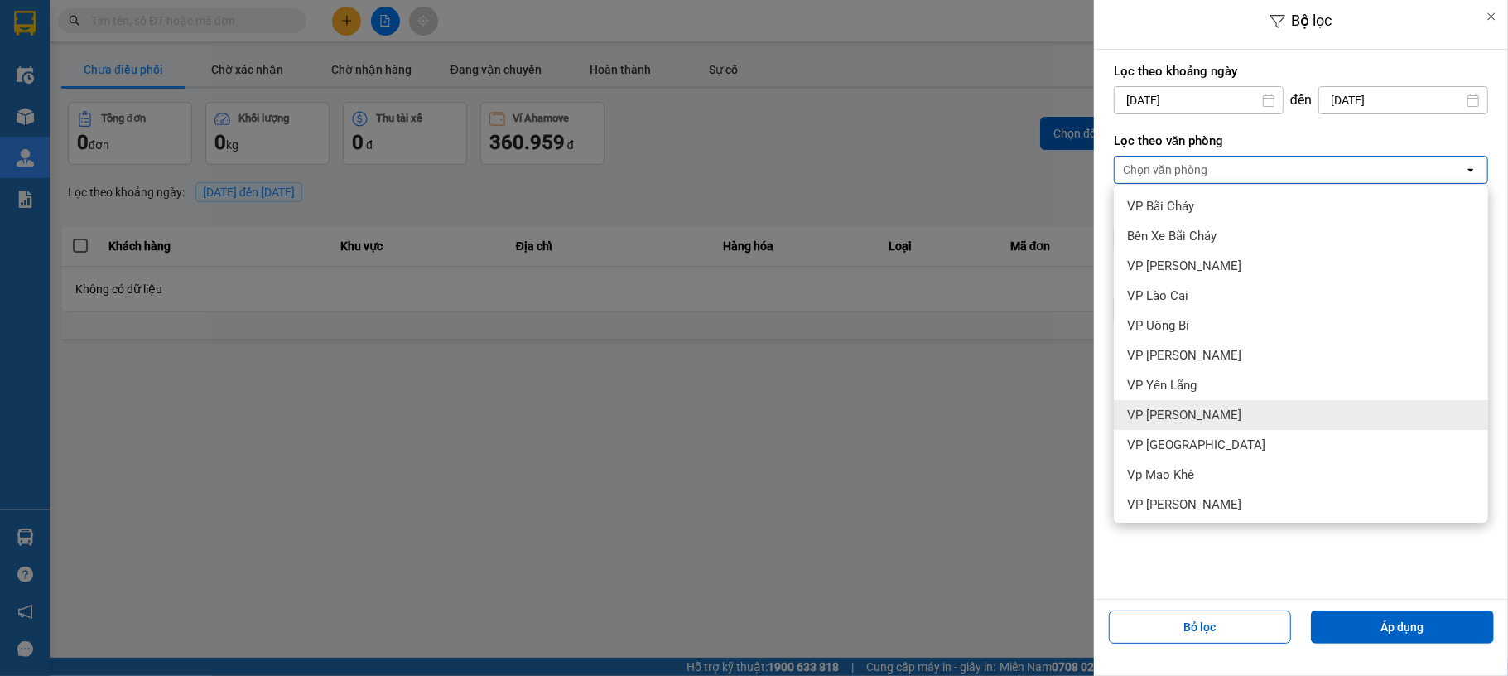
scroll to position [212, 0]
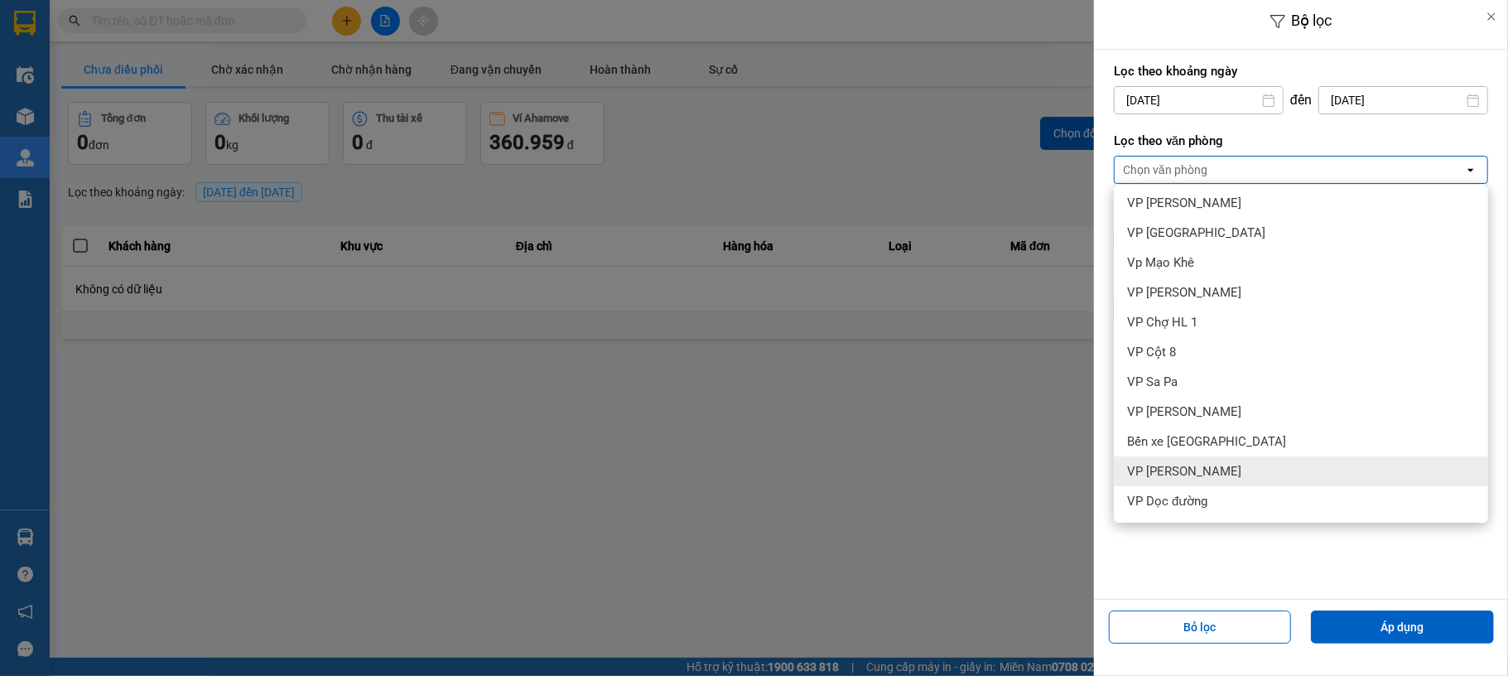
click at [1239, 472] on span "VP [PERSON_NAME]" at bounding box center [1184, 471] width 114 height 17
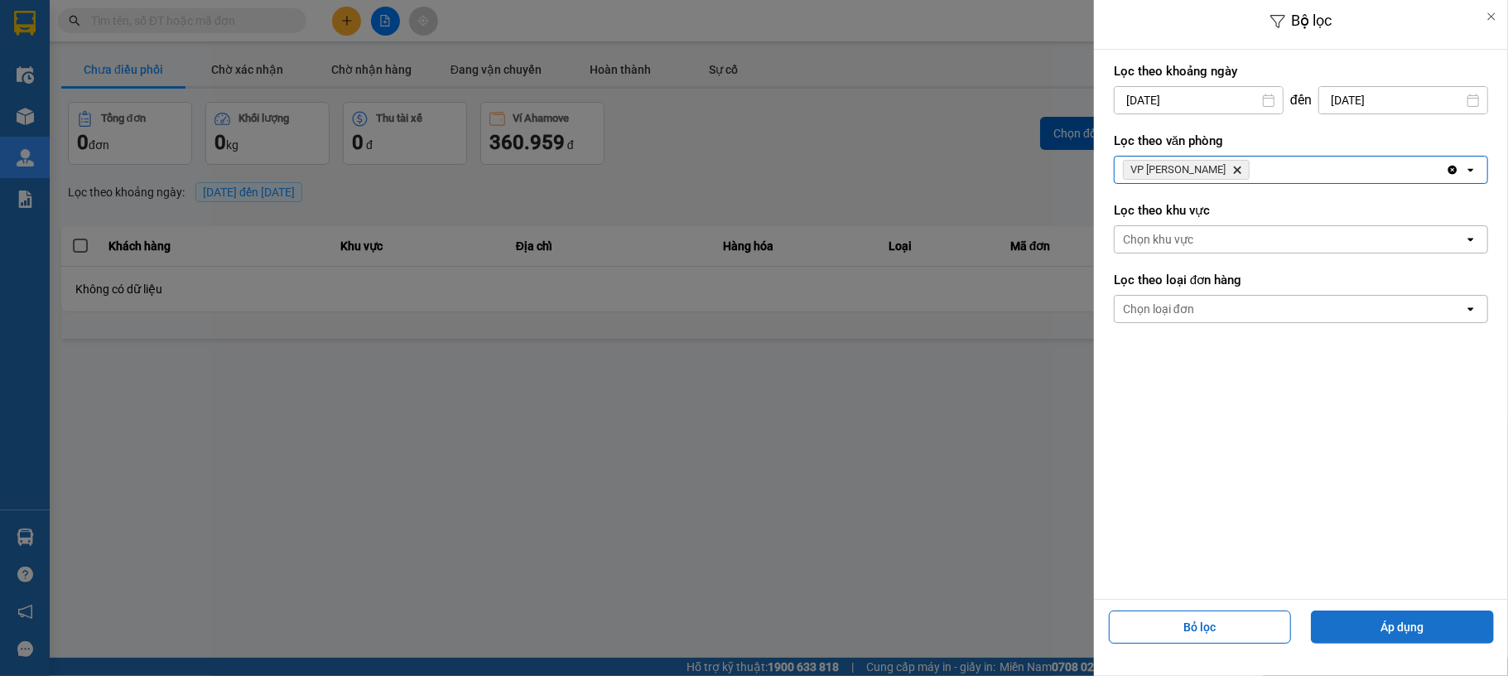
click at [1415, 626] on button "Áp dụng" at bounding box center [1402, 626] width 183 height 33
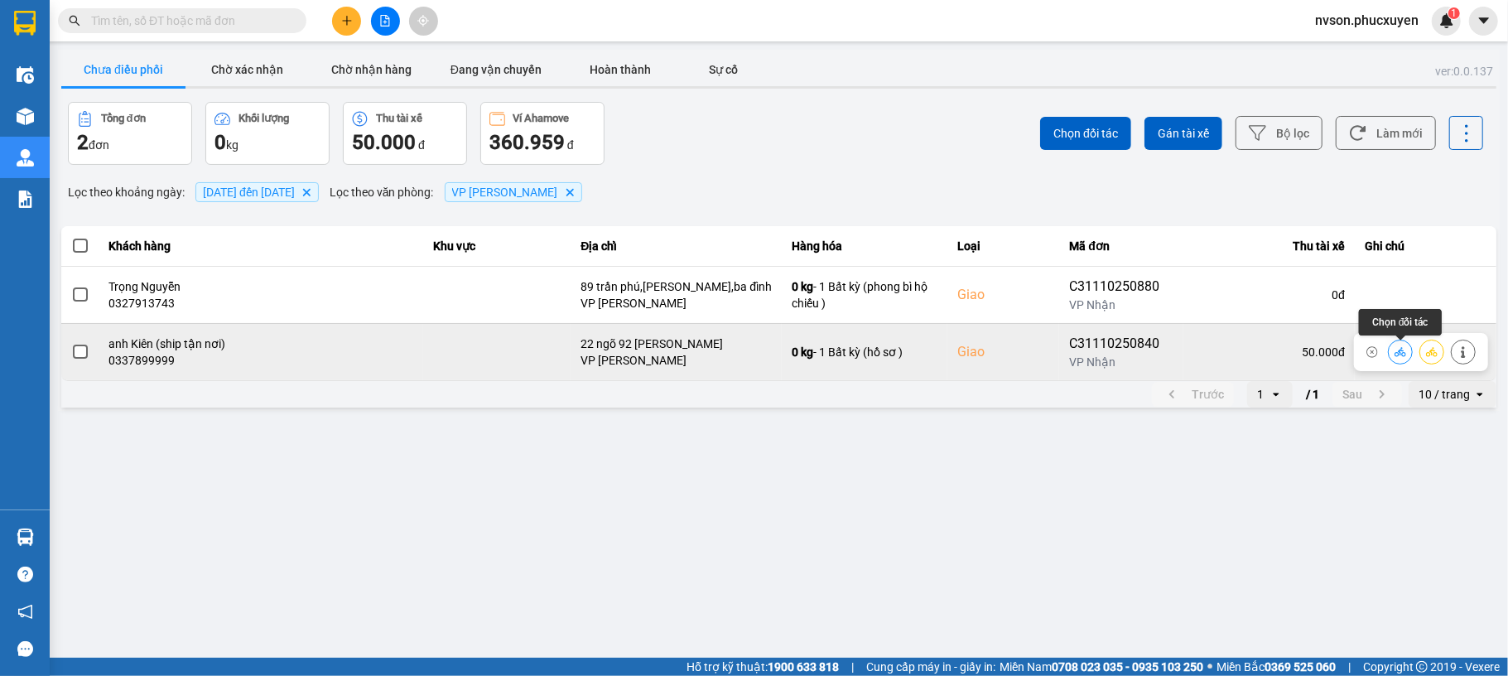
click at [1400, 354] on icon at bounding box center [1401, 351] width 12 height 9
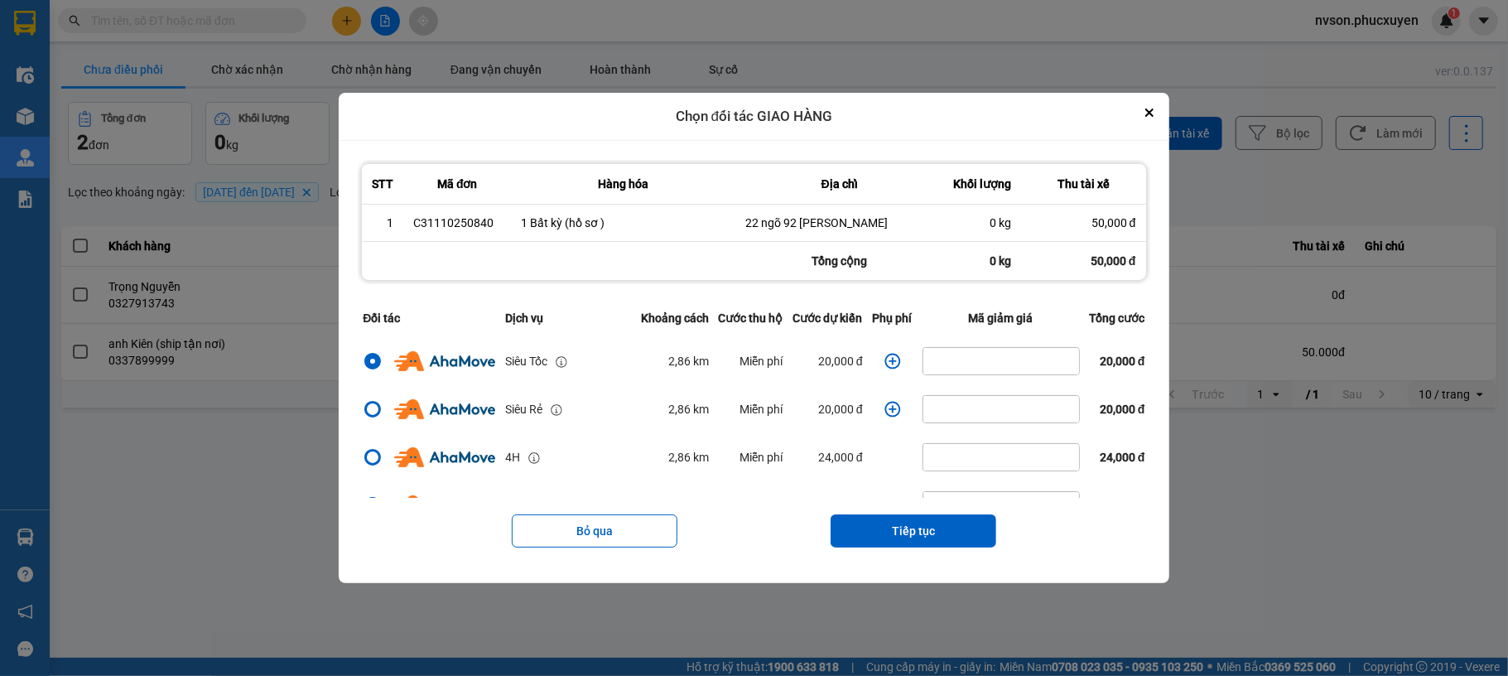
click at [886, 355] on icon "dialog" at bounding box center [893, 361] width 17 height 17
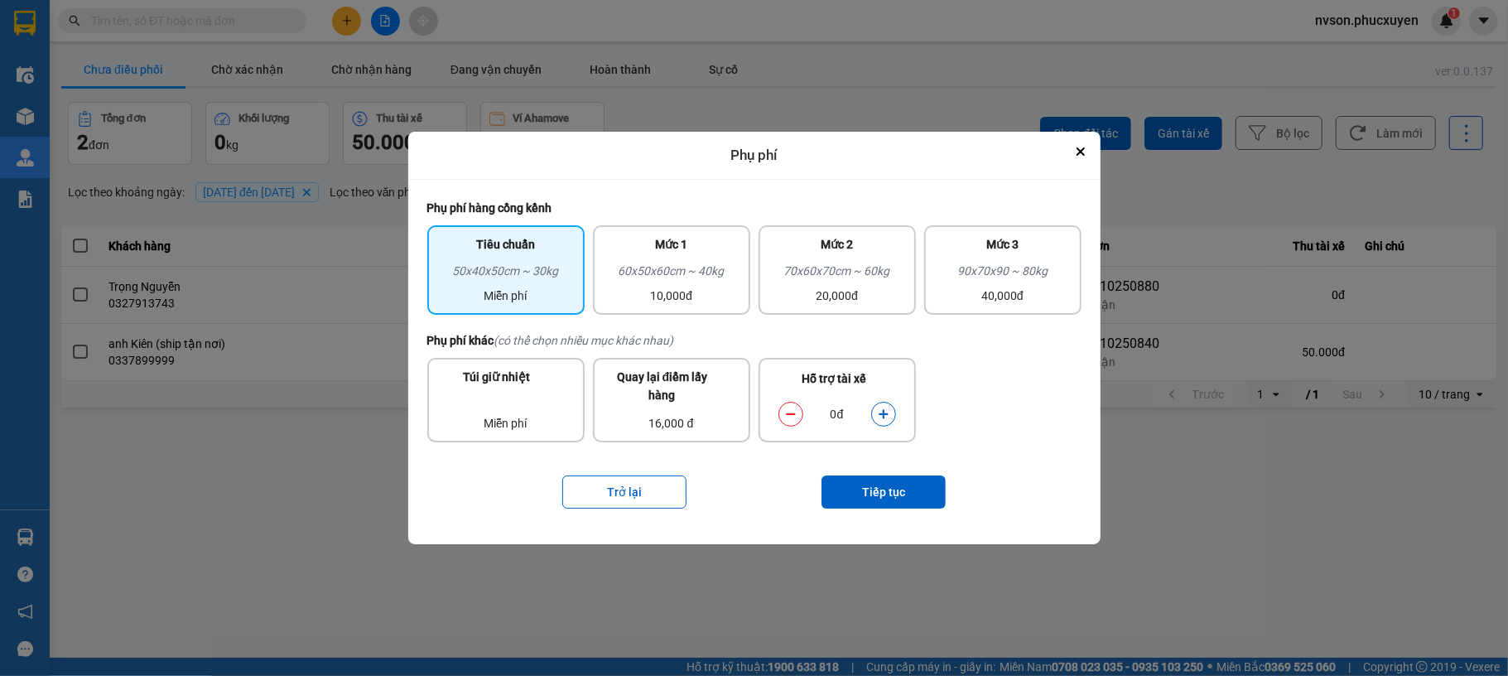
click at [889, 411] on button "dialog" at bounding box center [883, 413] width 23 height 29
click at [885, 488] on button "Tiếp tục" at bounding box center [884, 491] width 124 height 33
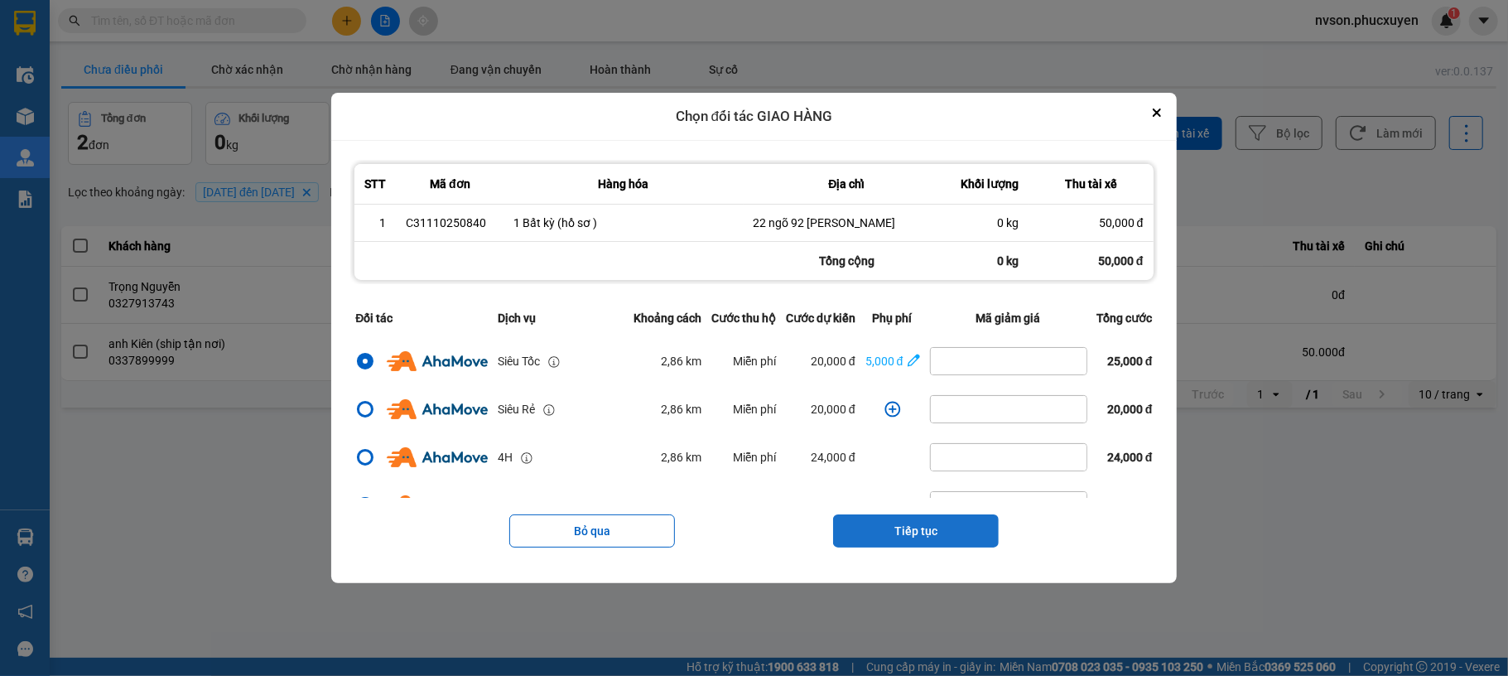
click at [932, 525] on button "Tiếp tục" at bounding box center [916, 530] width 166 height 33
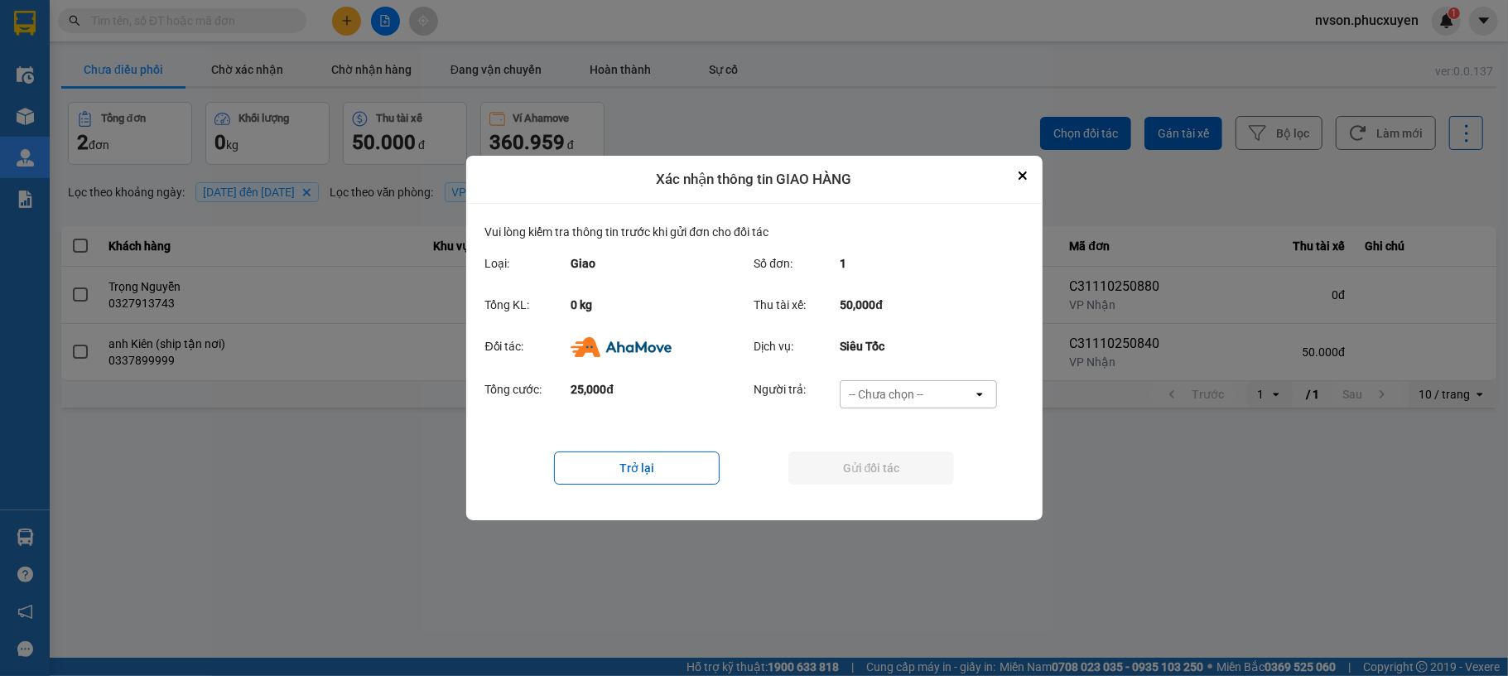
click at [918, 398] on div "-- Chưa chọn --" at bounding box center [886, 394] width 75 height 17
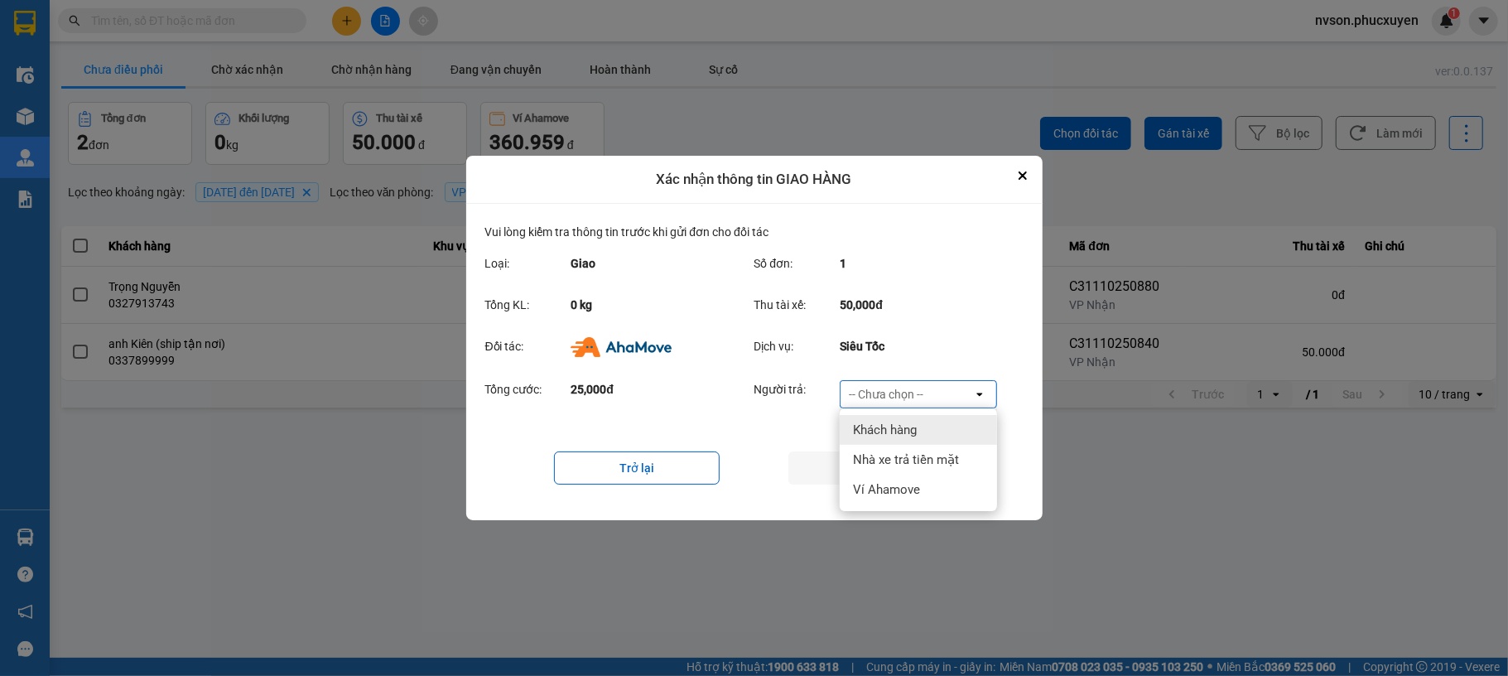
click at [915, 434] on span "Khách hàng" at bounding box center [885, 430] width 64 height 17
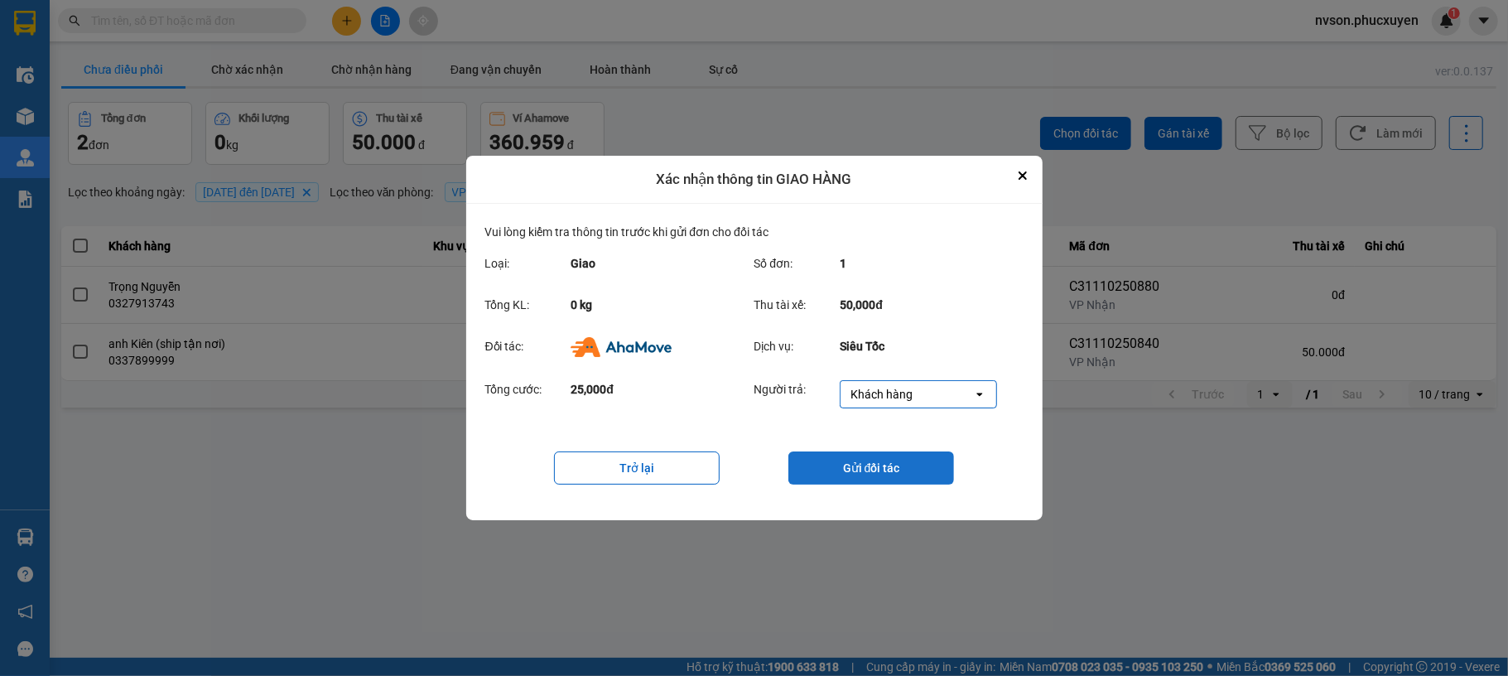
click at [923, 474] on button "Gửi đối tác" at bounding box center [871, 467] width 166 height 33
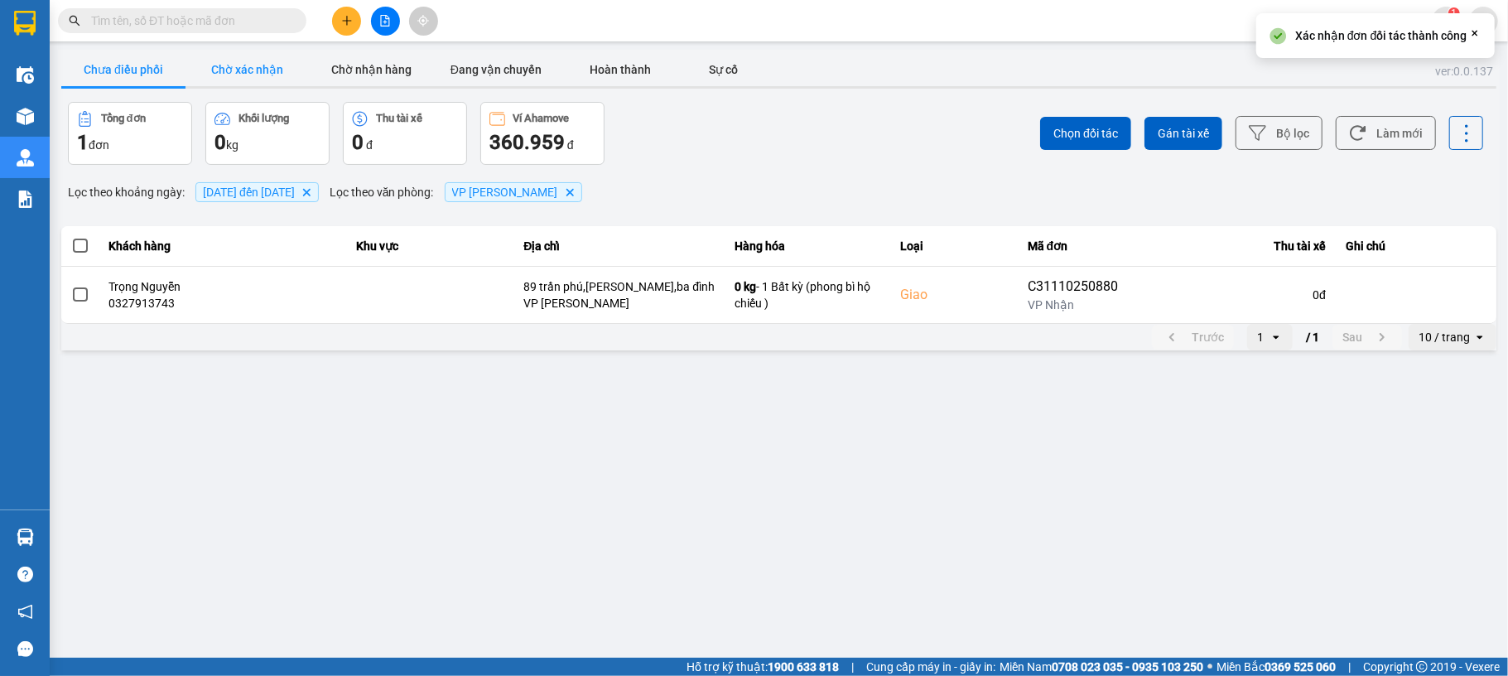
click at [235, 57] on button "Chờ xác nhận" at bounding box center [248, 69] width 124 height 33
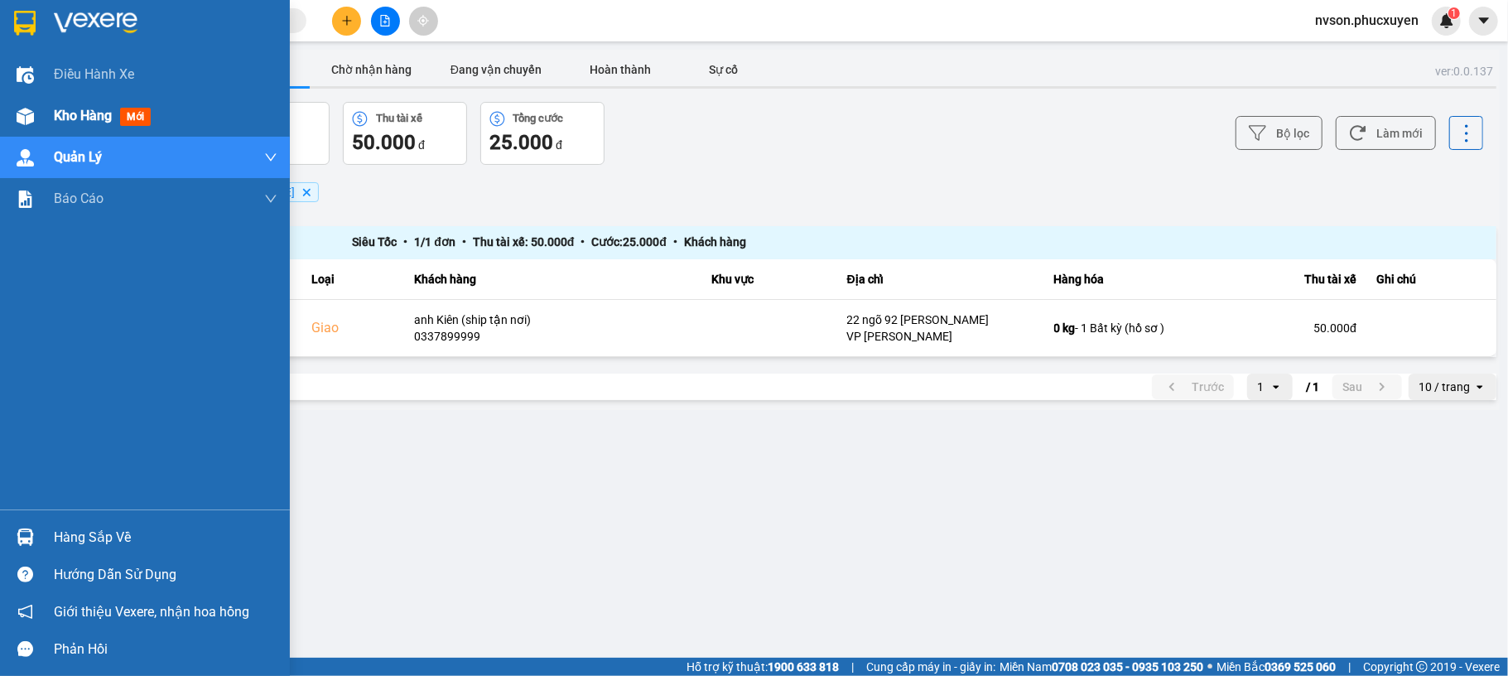
click at [20, 111] on img at bounding box center [25, 116] width 17 height 17
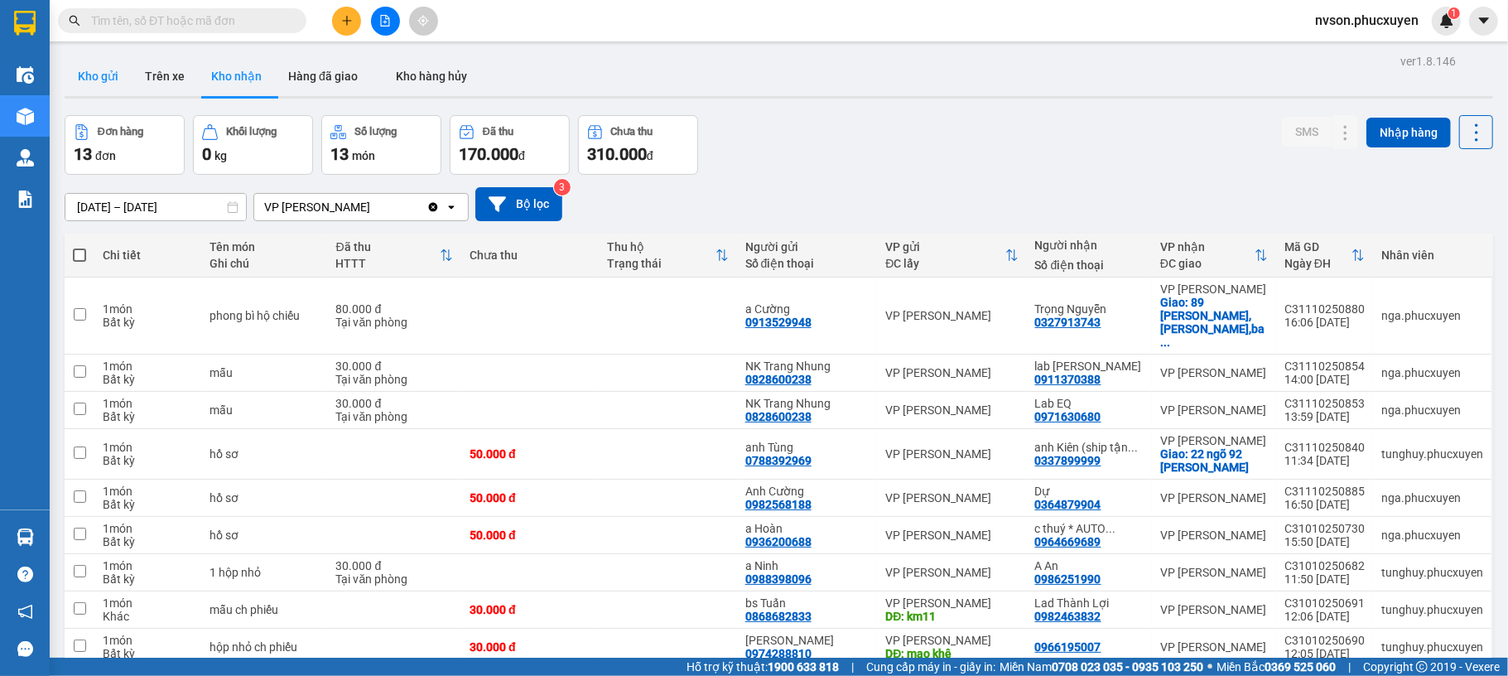
click at [119, 74] on button "Kho gửi" at bounding box center [98, 76] width 67 height 40
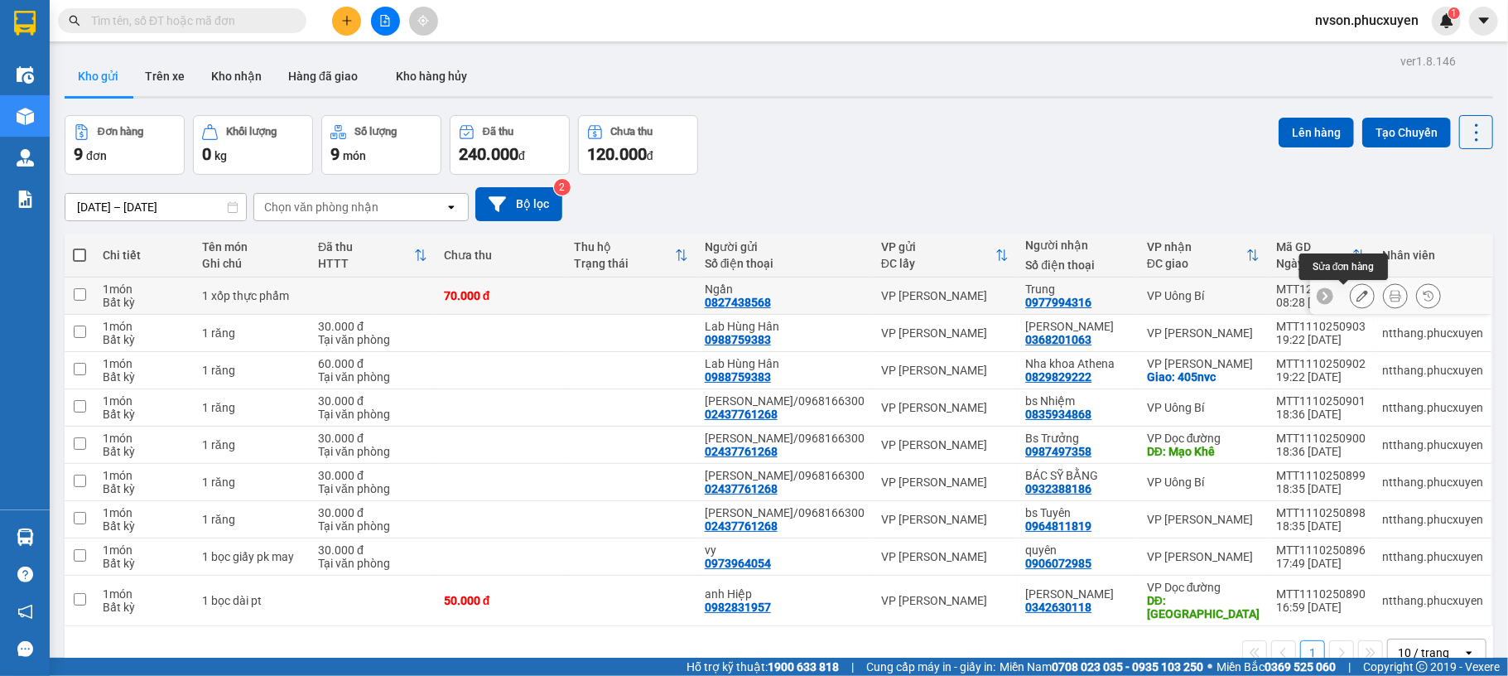
click at [1351, 296] on button at bounding box center [1362, 296] width 23 height 29
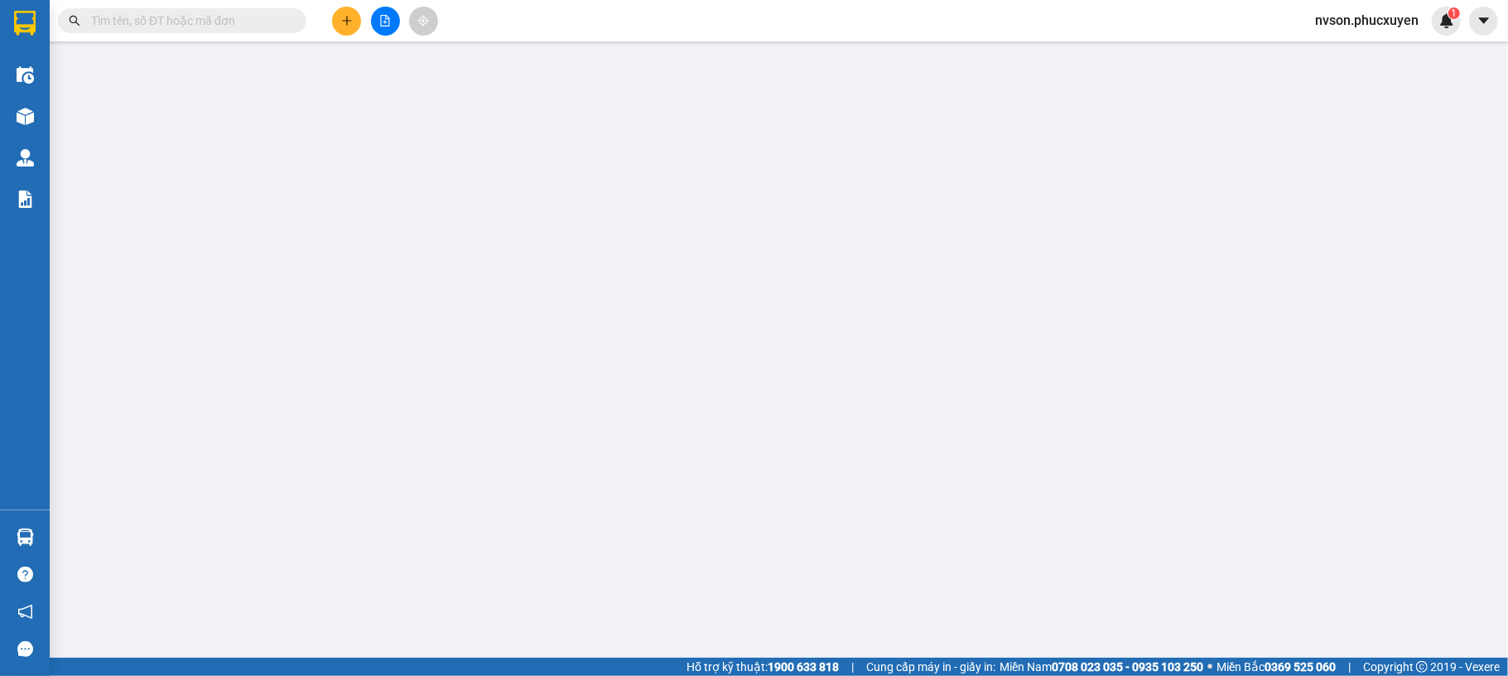
type input "0827438568"
type input "Ngần"
type input "0977994316"
type input "Trung"
type input "0"
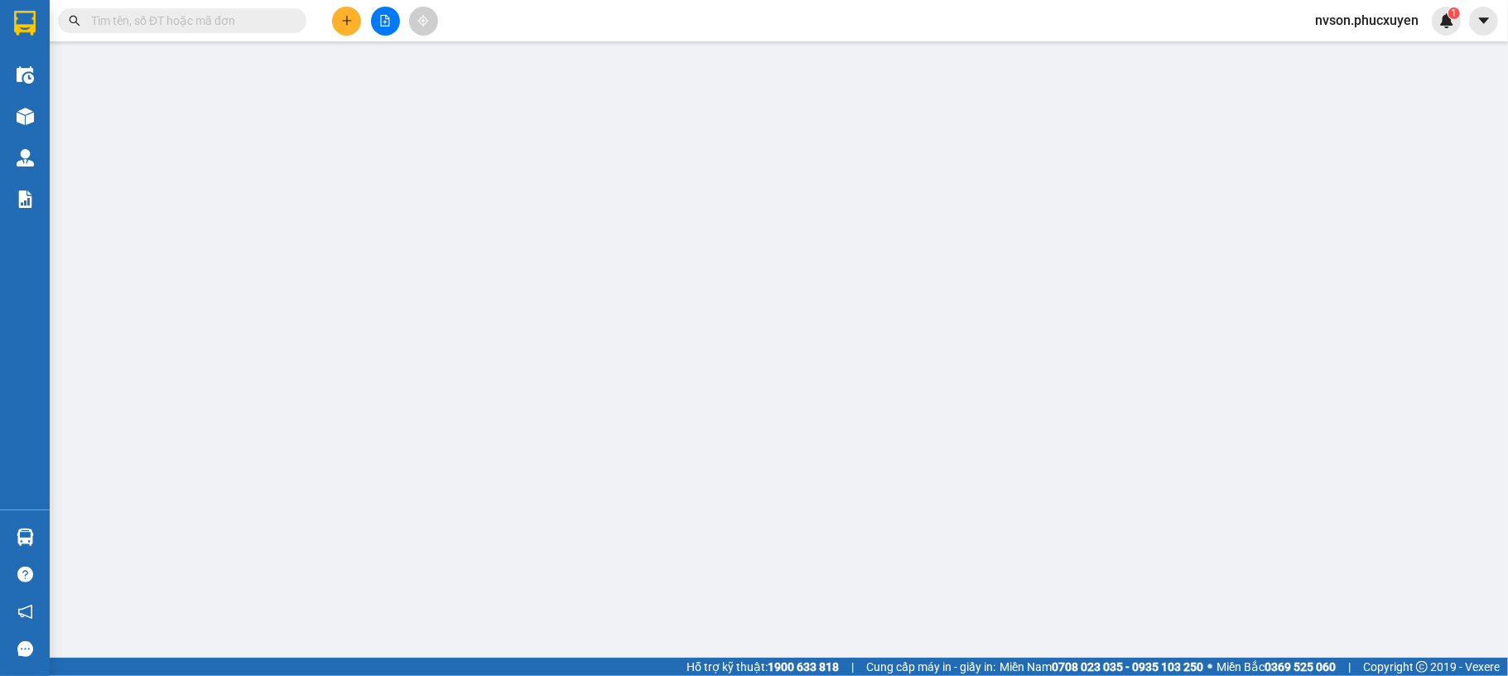
type input "70.000"
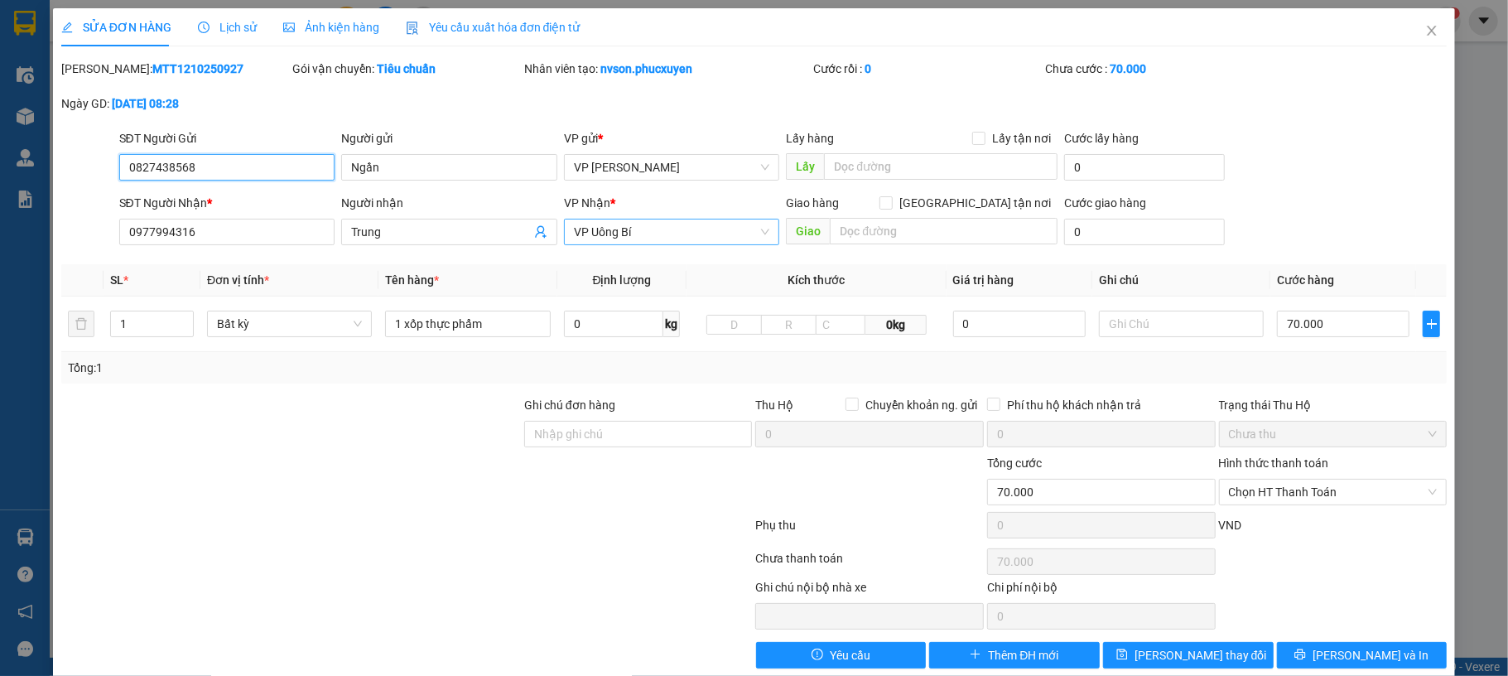
click at [670, 235] on span "VP Uông Bí" at bounding box center [672, 231] width 196 height 25
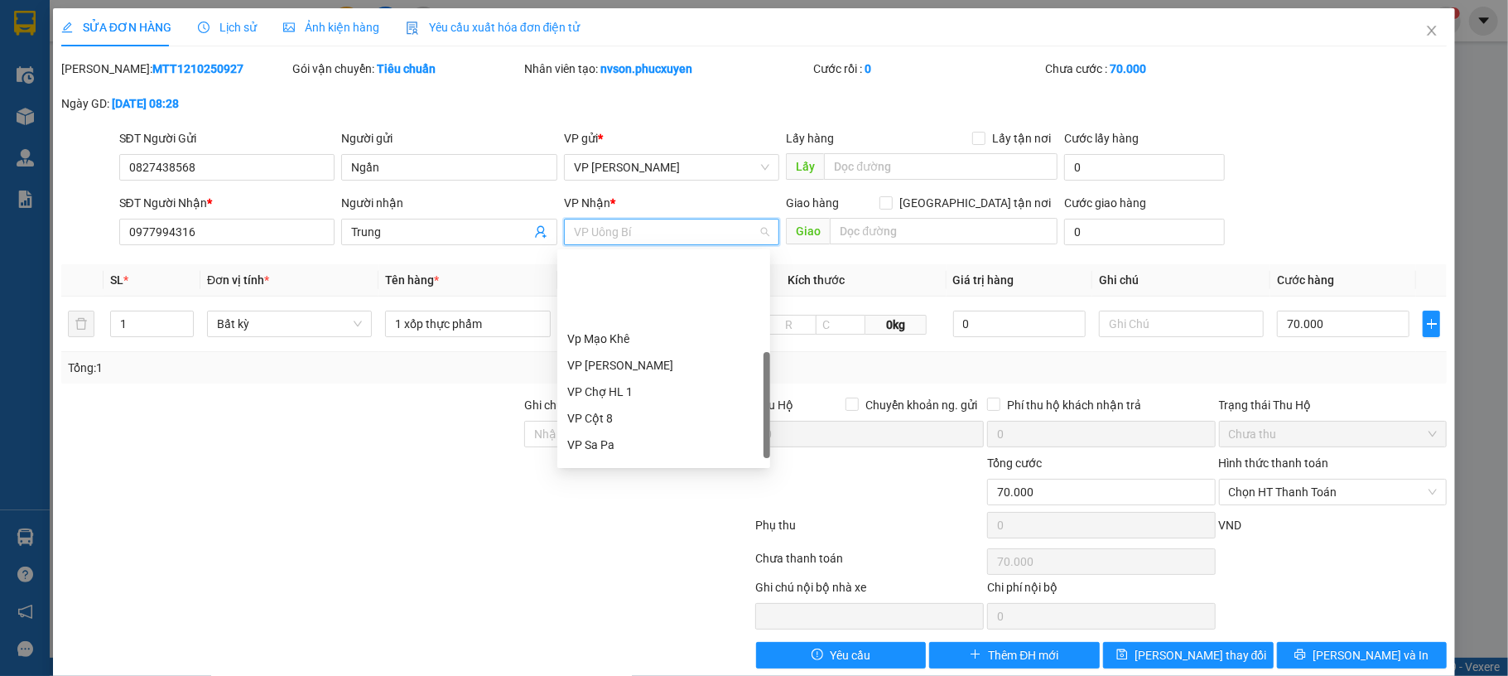
scroll to position [265, 0]
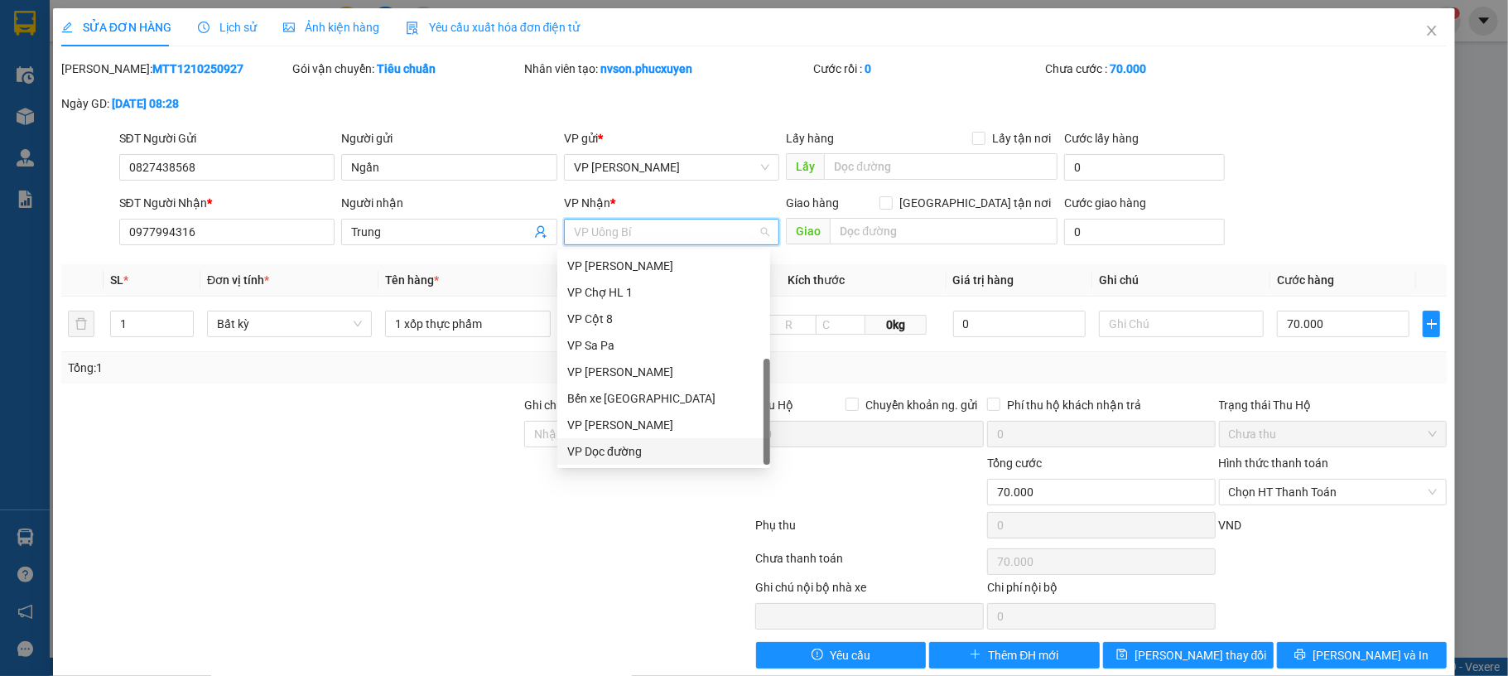
click at [667, 455] on div "VP Dọc đường" at bounding box center [663, 451] width 193 height 18
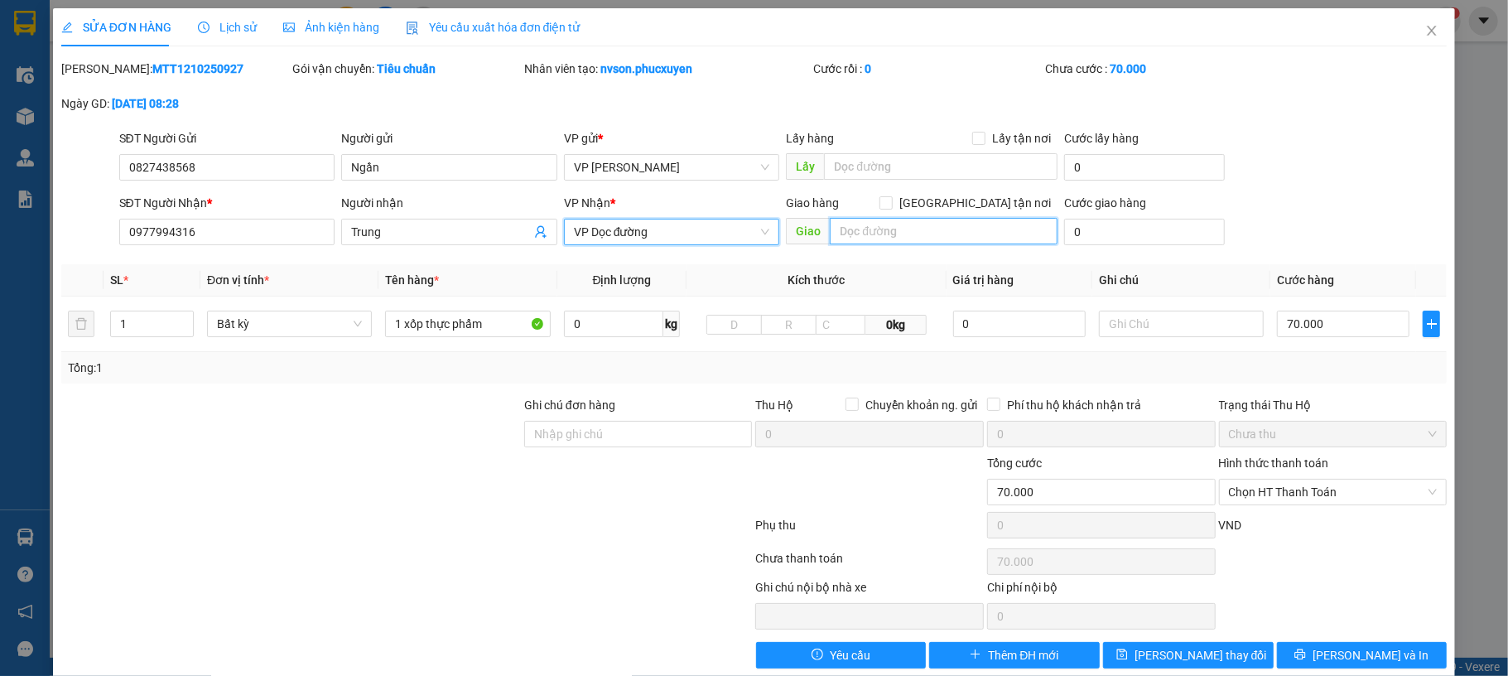
click at [871, 236] on input "text" at bounding box center [944, 231] width 228 height 27
paste input "Trường Đại Học Ngoại Thương-Cơ Sở Quảng Ninh"
click at [922, 242] on input "mặt 18 - Trường Đại Học Ngoại Thương-Cơ Sở Quảng Ninh" at bounding box center [944, 231] width 228 height 27
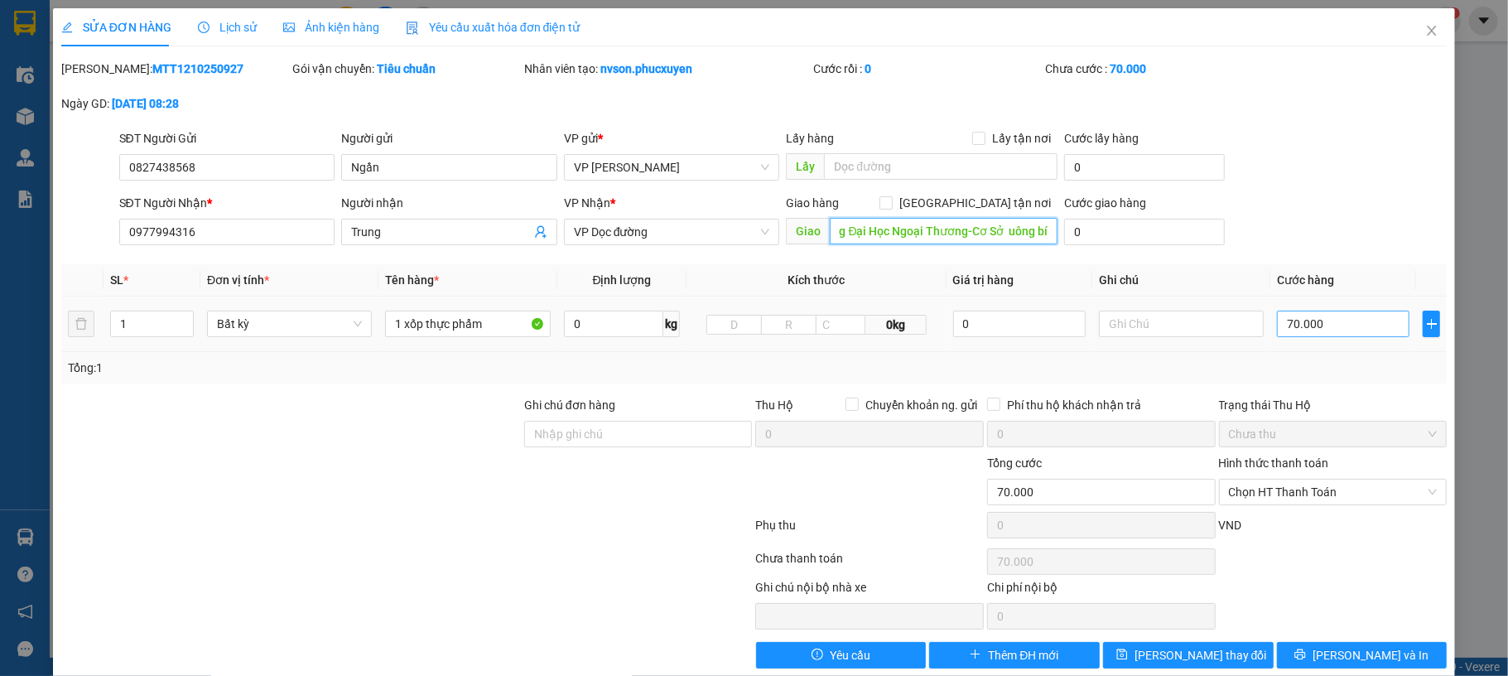
type input "mặt 18 - Trường Đại Học Ngoại Thương-Cơ Sở uông bí"
click at [1306, 330] on input "70.000" at bounding box center [1343, 324] width 133 height 27
type input "0"
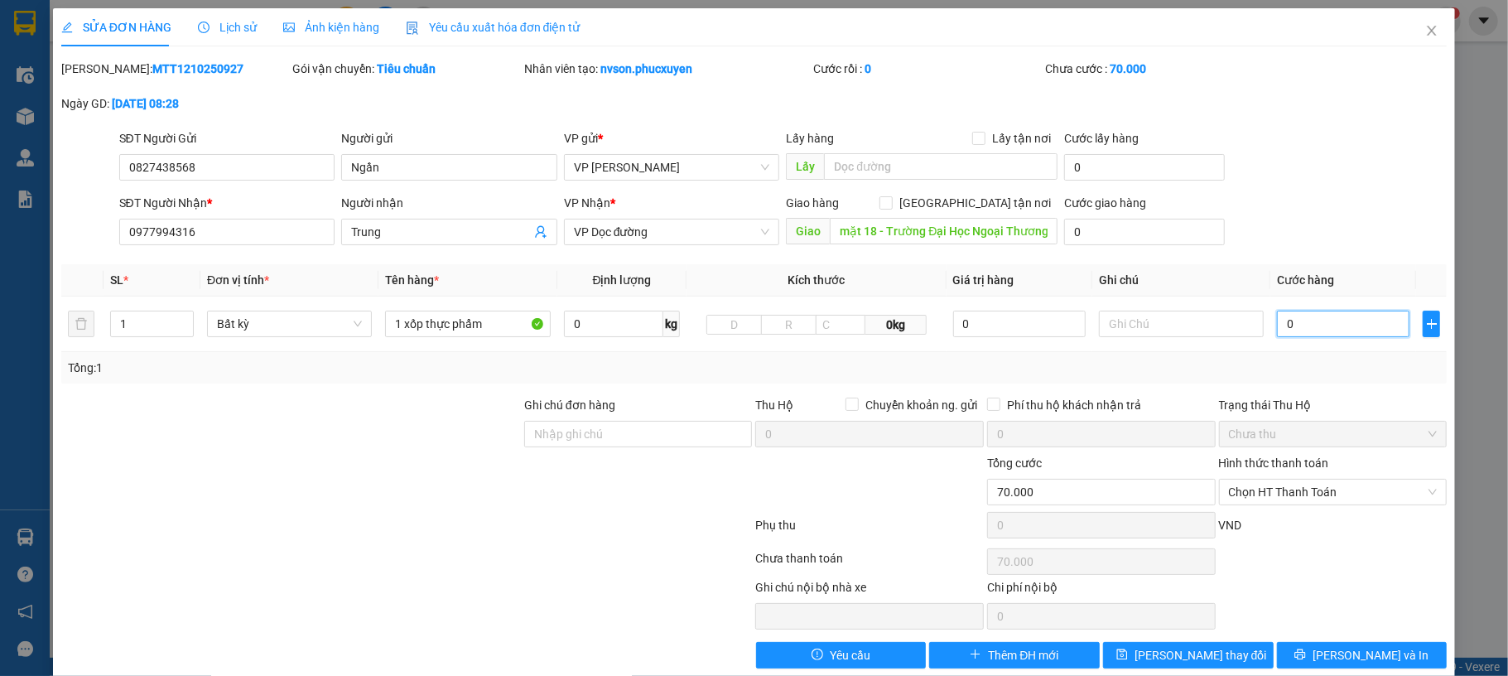
type input "0"
type input "50"
type input "50.000"
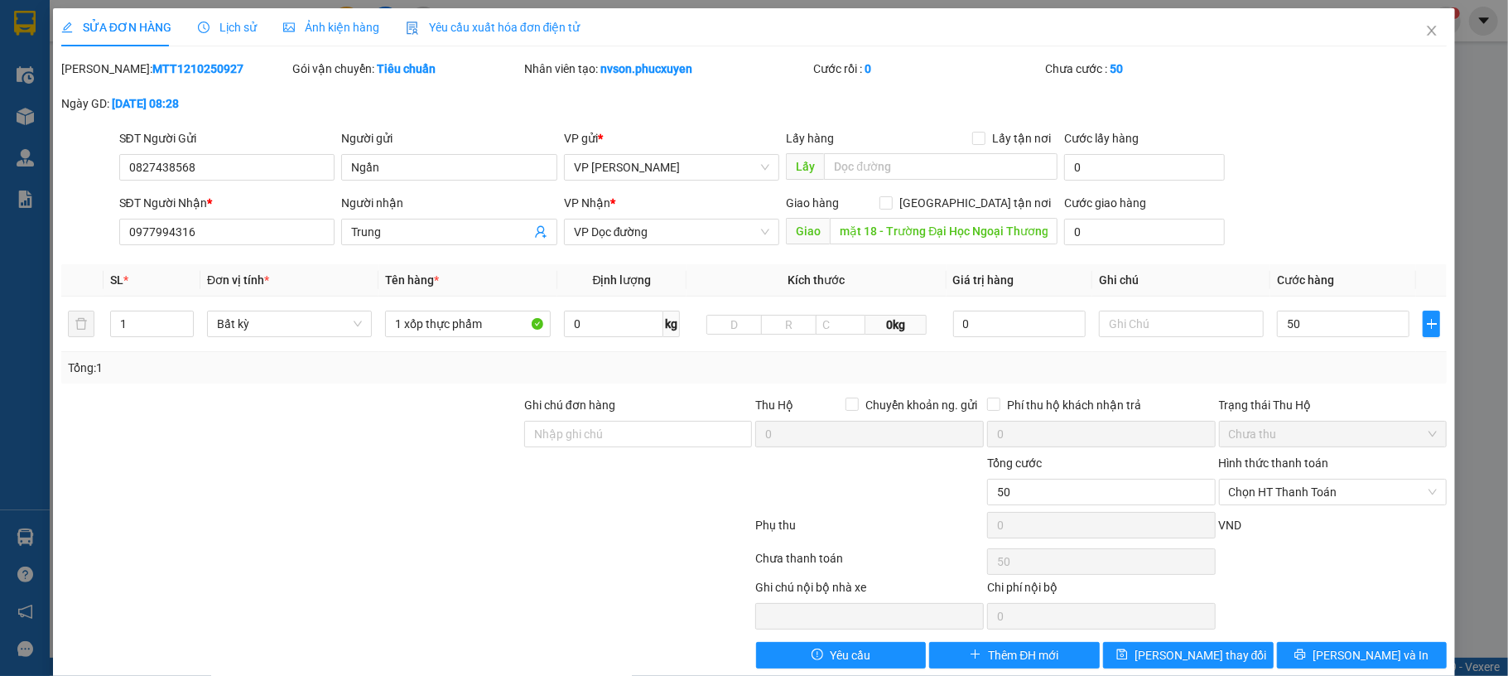
type input "50.000"
click at [1327, 268] on th "Cước hàng" at bounding box center [1343, 280] width 146 height 32
click at [1345, 648] on button "[PERSON_NAME] và In" at bounding box center [1362, 655] width 171 height 27
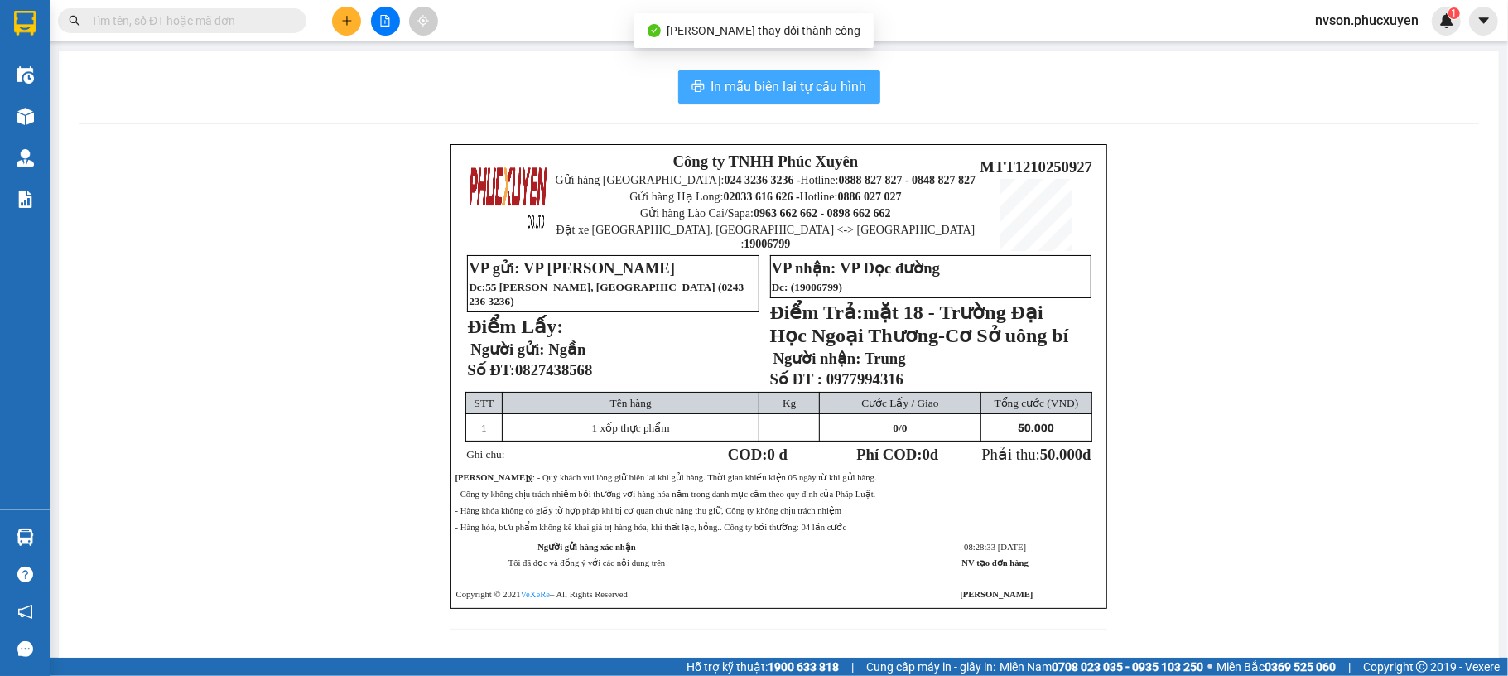
click at [779, 94] on span "In mẫu biên lai tự cấu hình" at bounding box center [789, 86] width 156 height 21
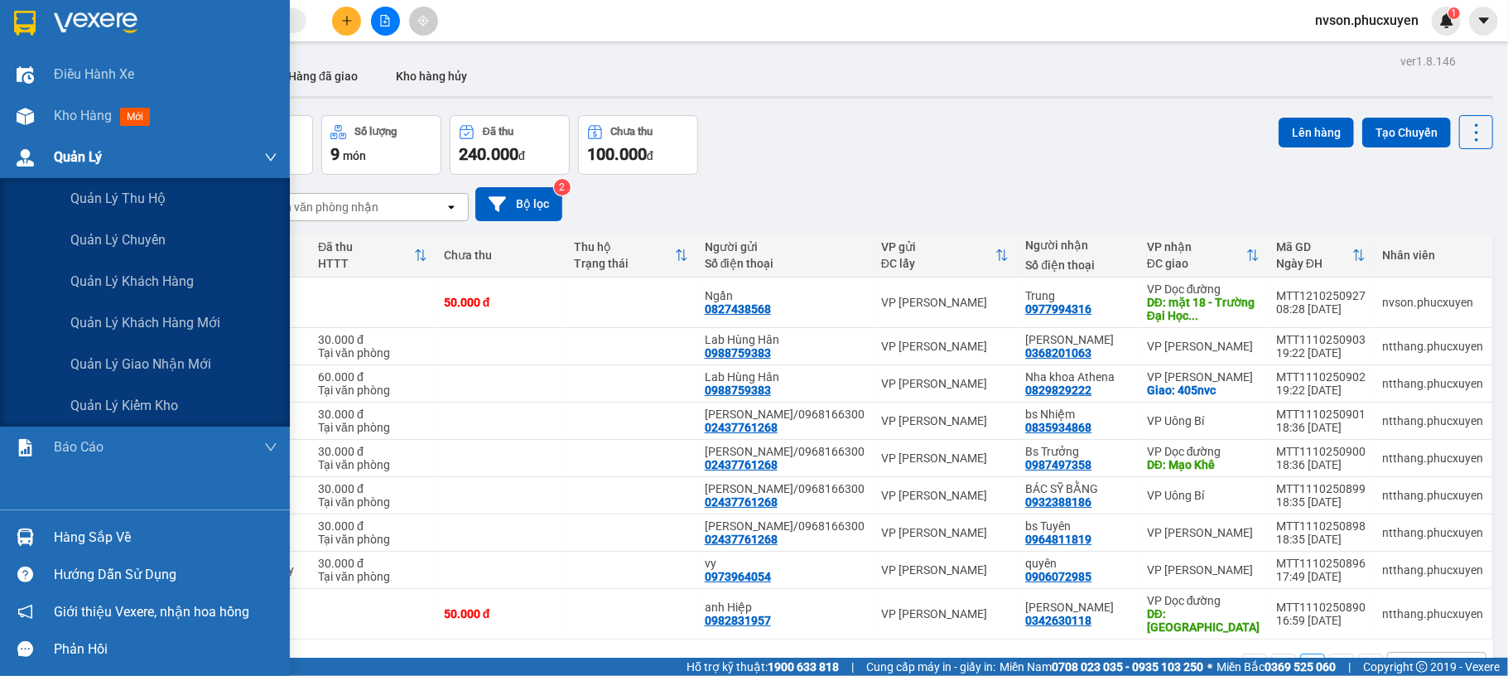
click at [28, 160] on img at bounding box center [25, 157] width 17 height 17
click at [133, 361] on span "Quản lý giao nhận mới" at bounding box center [140, 364] width 141 height 21
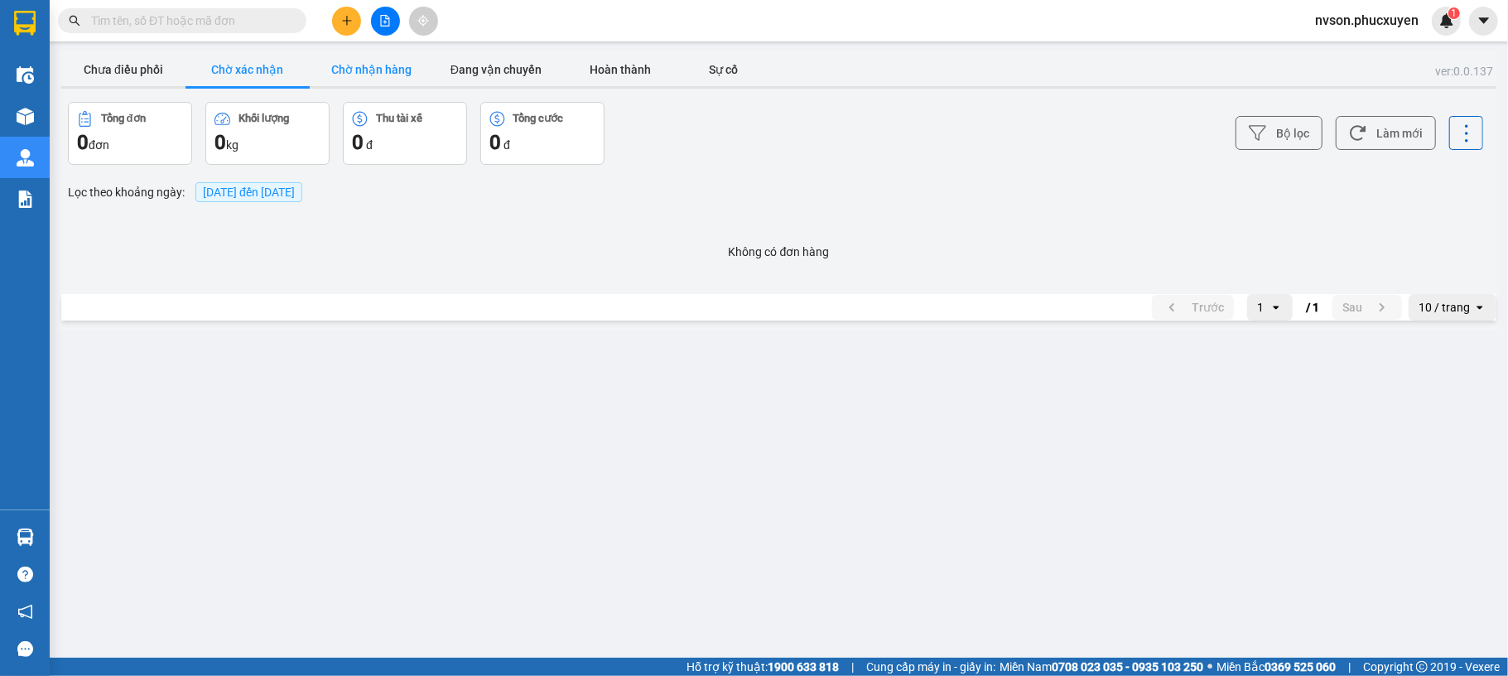
click at [374, 70] on button "Chờ nhận hàng" at bounding box center [372, 69] width 124 height 33
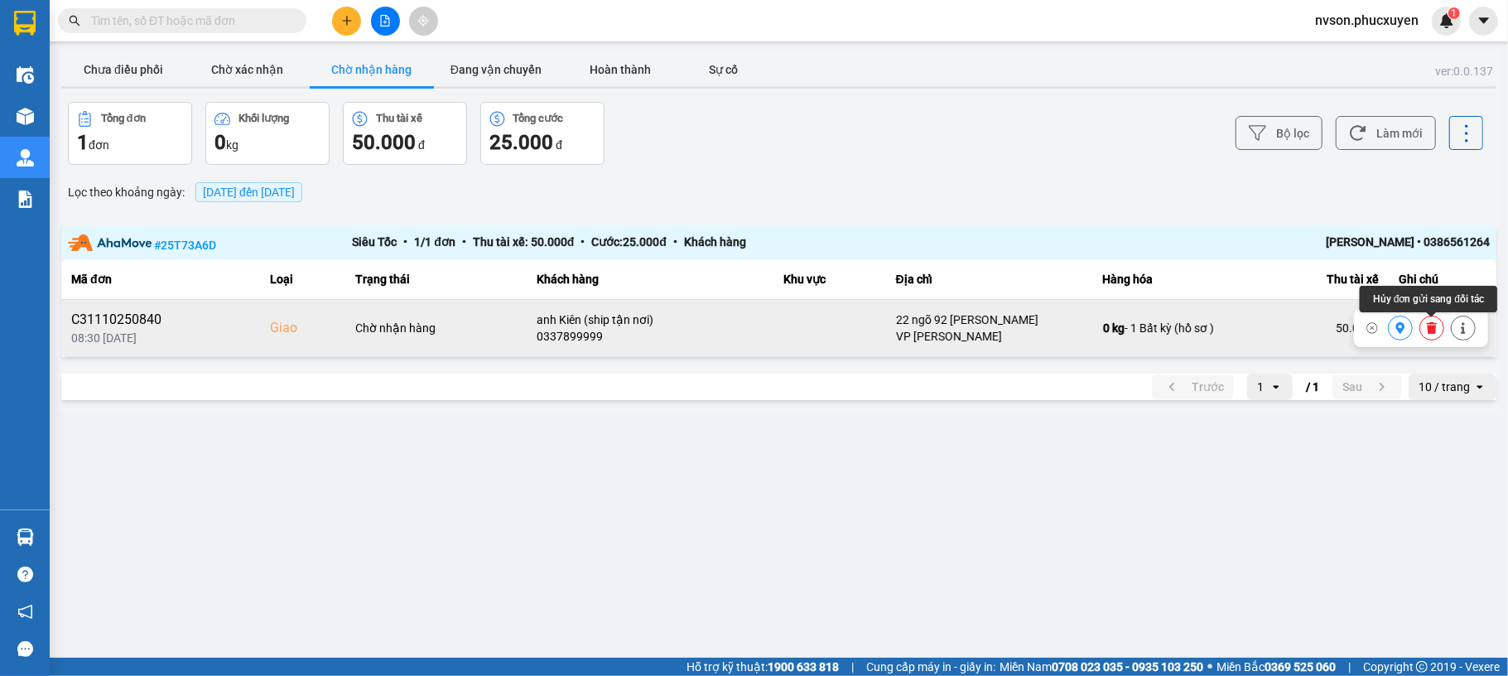
click at [1432, 331] on icon at bounding box center [1432, 328] width 10 height 12
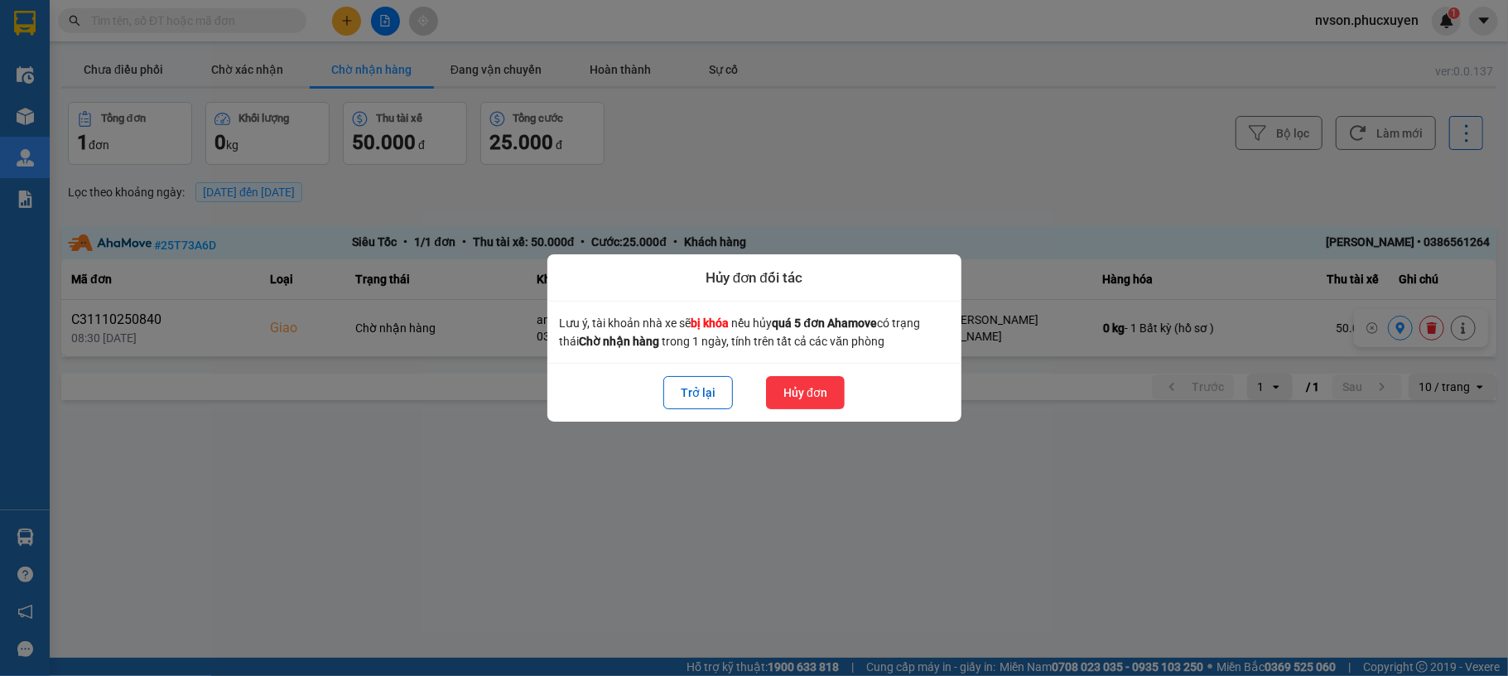
click at [797, 393] on button "Hủy đơn" at bounding box center [805, 392] width 79 height 33
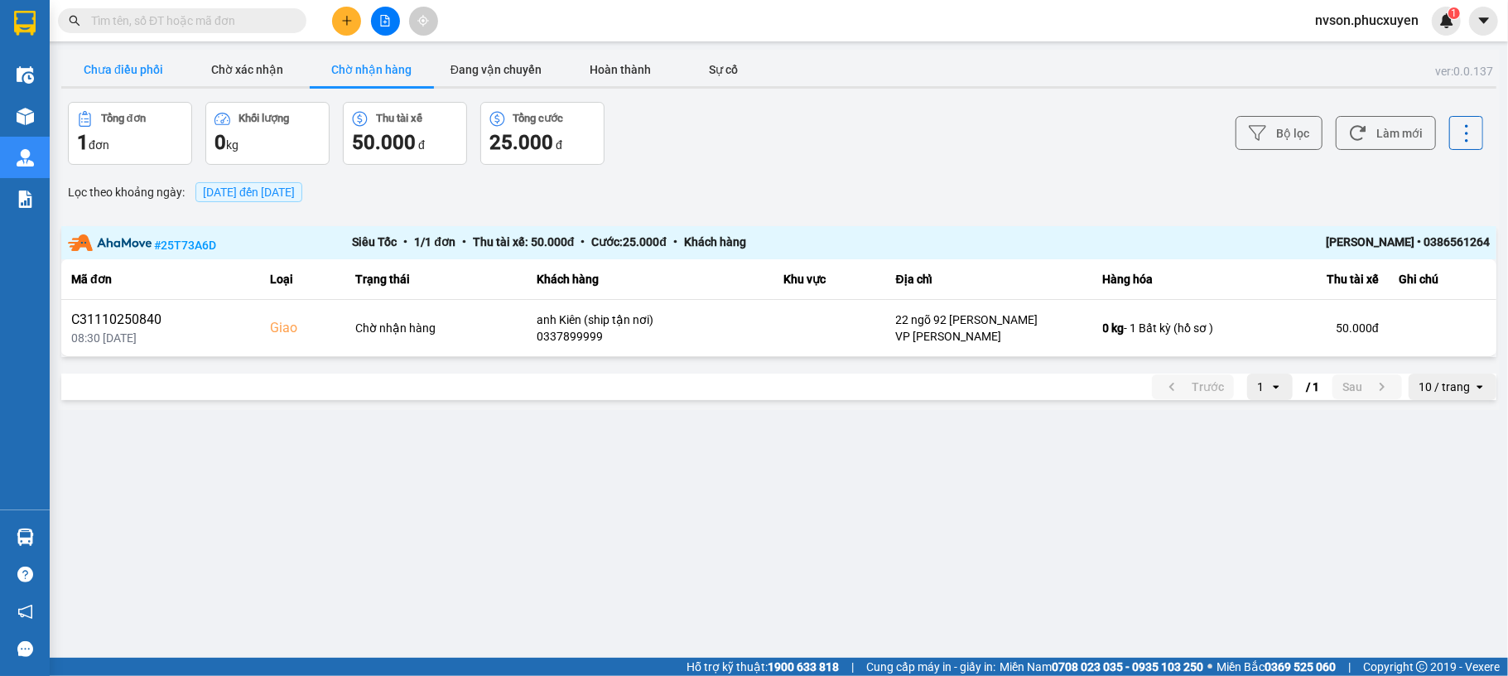
click at [106, 61] on button "Chưa điều phối" at bounding box center [123, 69] width 124 height 33
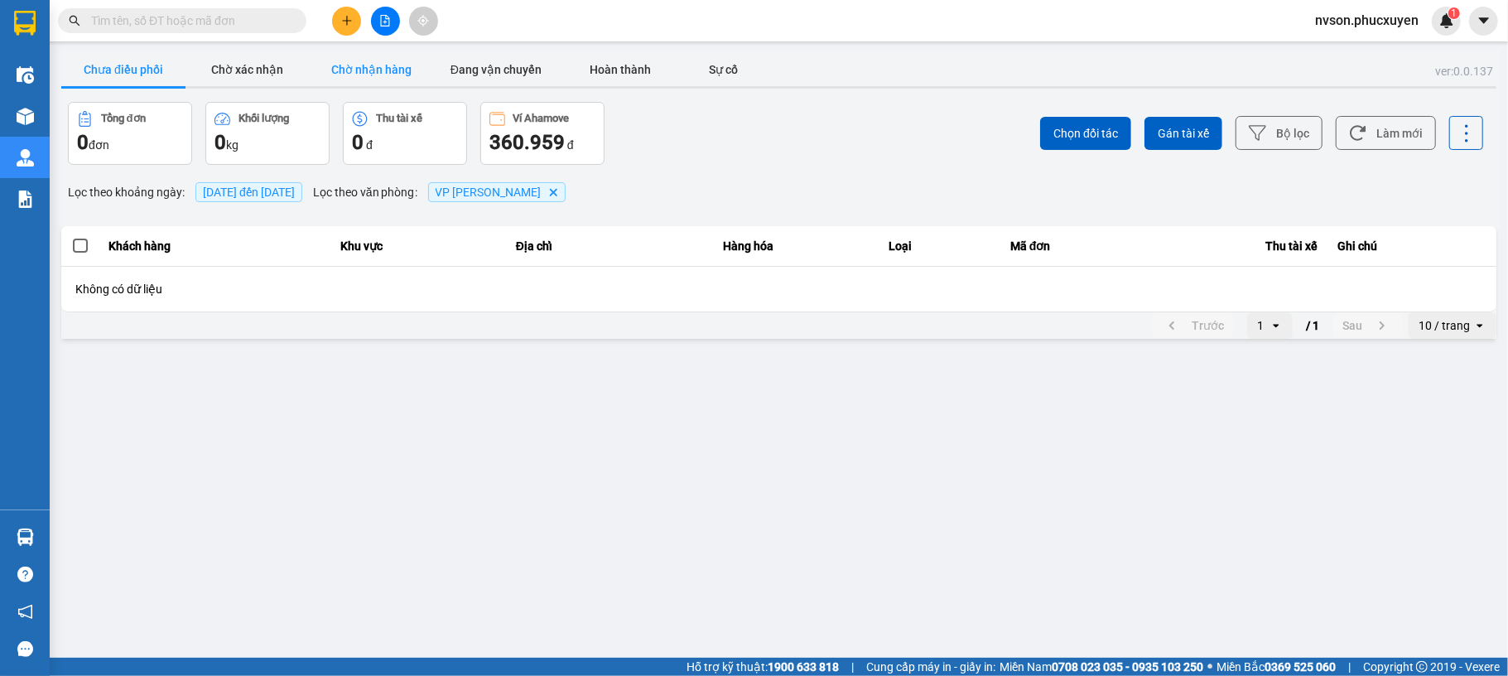
click at [372, 78] on button "Chờ nhận hàng" at bounding box center [372, 69] width 124 height 33
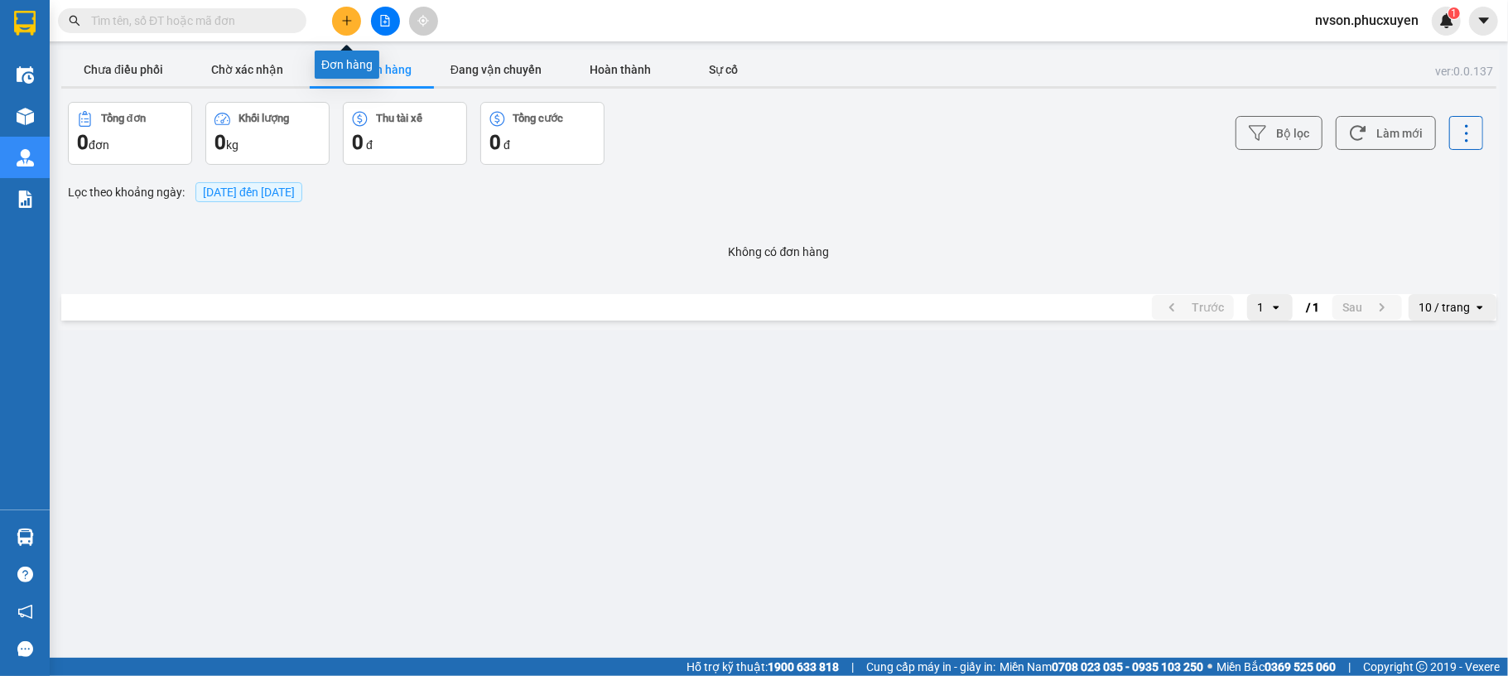
click at [341, 20] on icon "plus" at bounding box center [347, 21] width 12 height 12
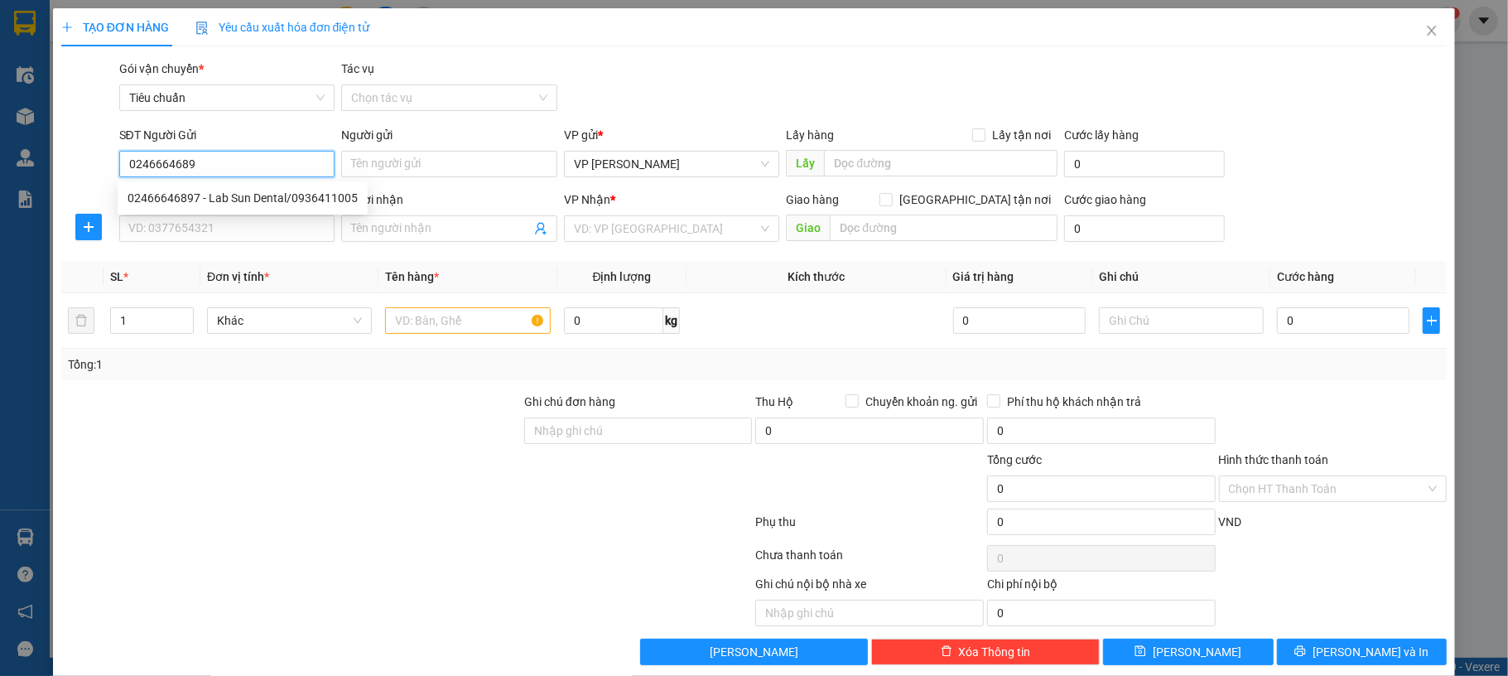
type input "02466646897"
click at [323, 196] on div "02466646897 - Lab Sun Dental/0936411005" at bounding box center [243, 198] width 230 height 18
type input "Lab Sun Dental/0936411005"
type input "02466646897"
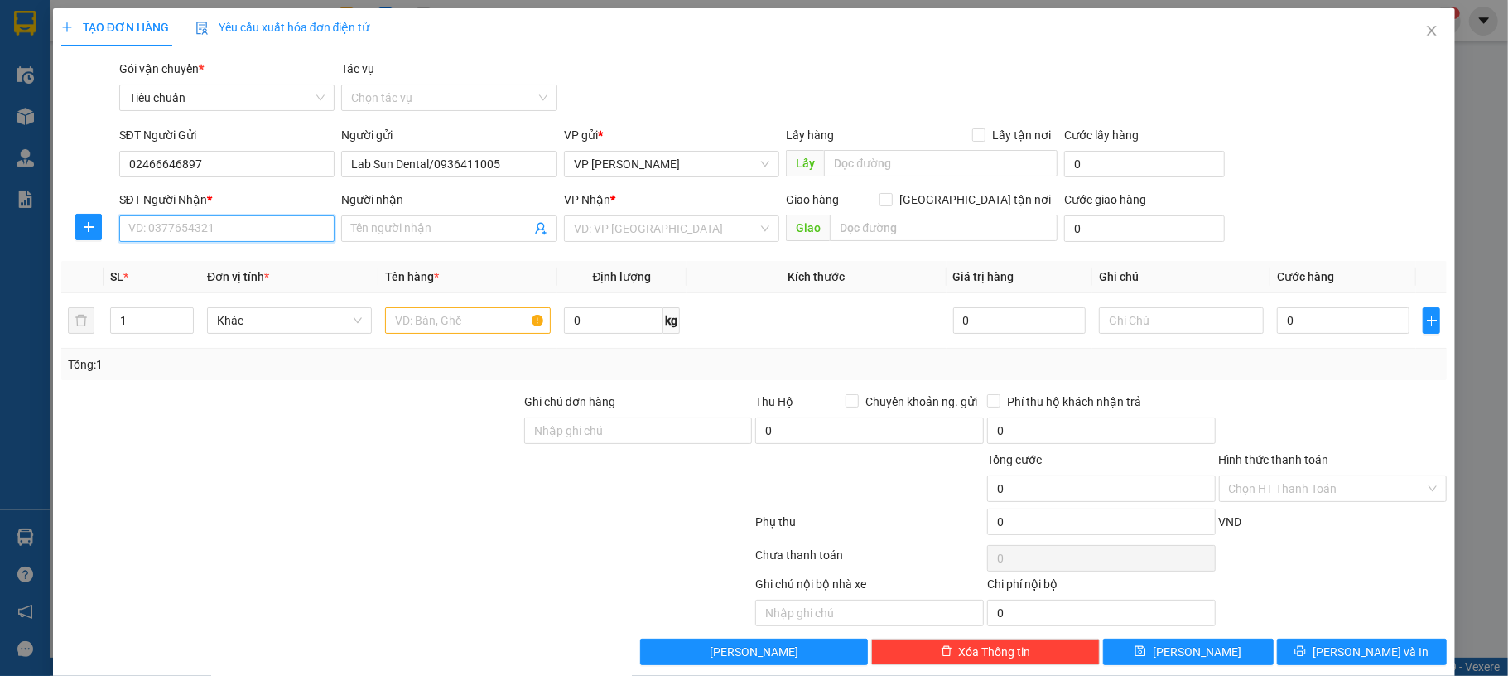
click at [268, 216] on input "SĐT Người Nhận *" at bounding box center [227, 228] width 216 height 27
click at [277, 263] on div "0979923638 - bsi Lực/0852339666" at bounding box center [224, 262] width 193 height 18
type input "0979923638"
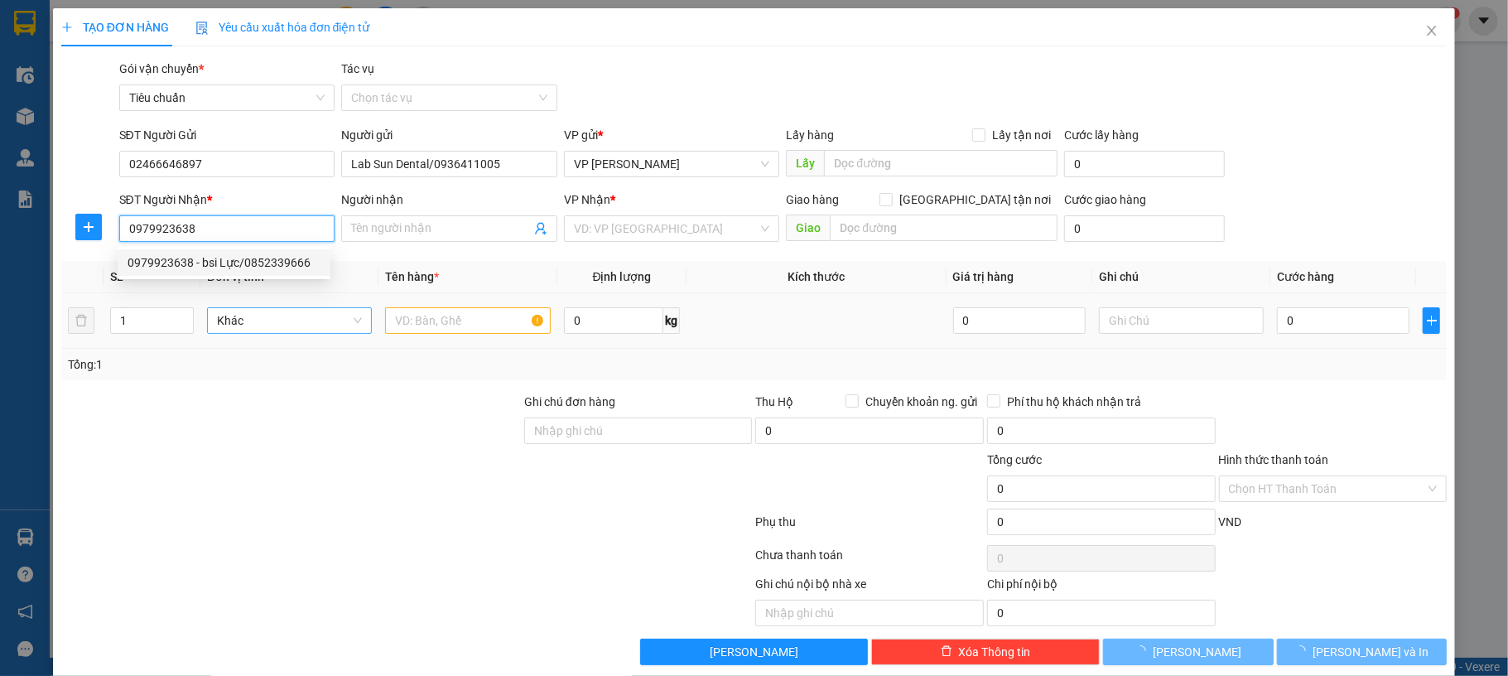
type input "bsi Lực/0852339666"
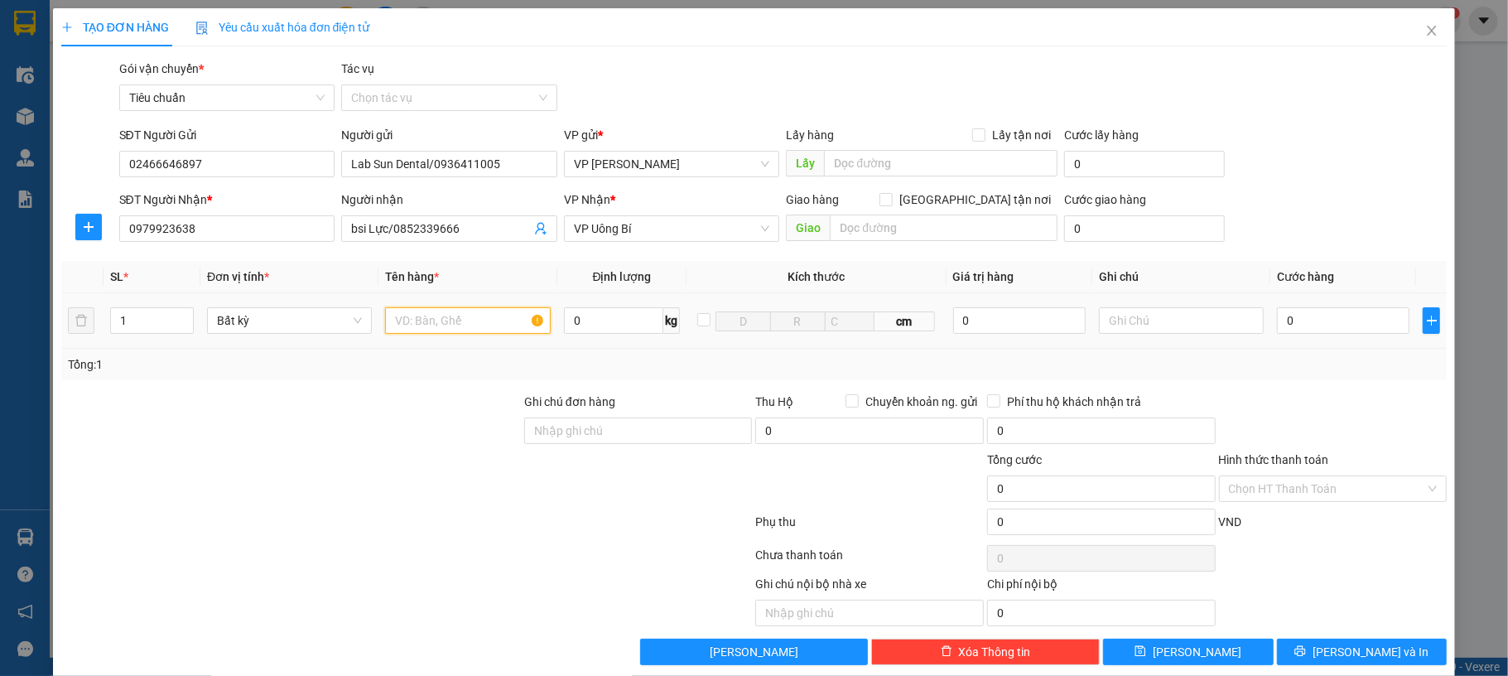
click at [442, 330] on input "text" at bounding box center [467, 320] width 165 height 27
type input "1 mẫu"
click at [1340, 332] on input "0" at bounding box center [1343, 320] width 133 height 27
type input "30"
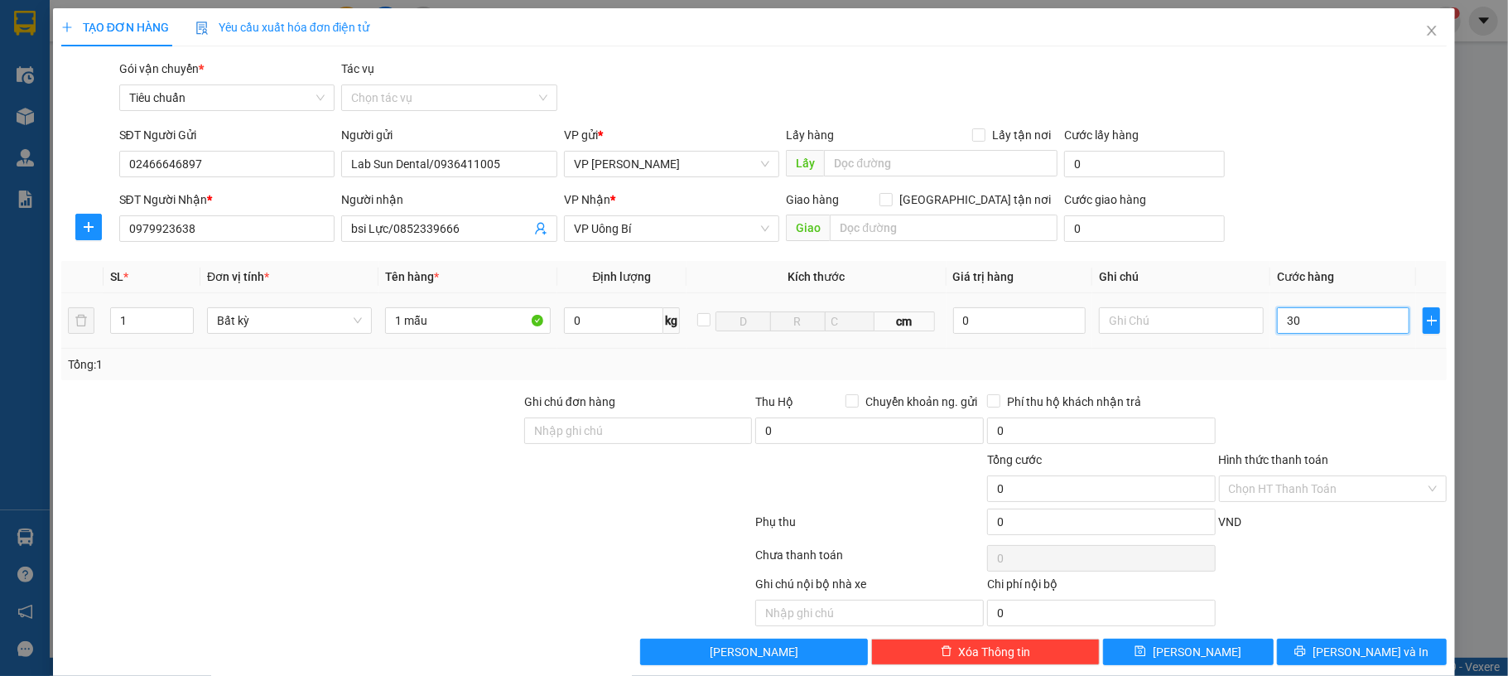
type input "30"
type input "30.000"
click at [1368, 252] on div "Transit Pickup Surcharge Ids Transit Deliver Surcharge Ids Transit Deliver Surc…" at bounding box center [754, 362] width 1386 height 605
click at [1348, 484] on input "Hình thức thanh toán" at bounding box center [1327, 488] width 197 height 25
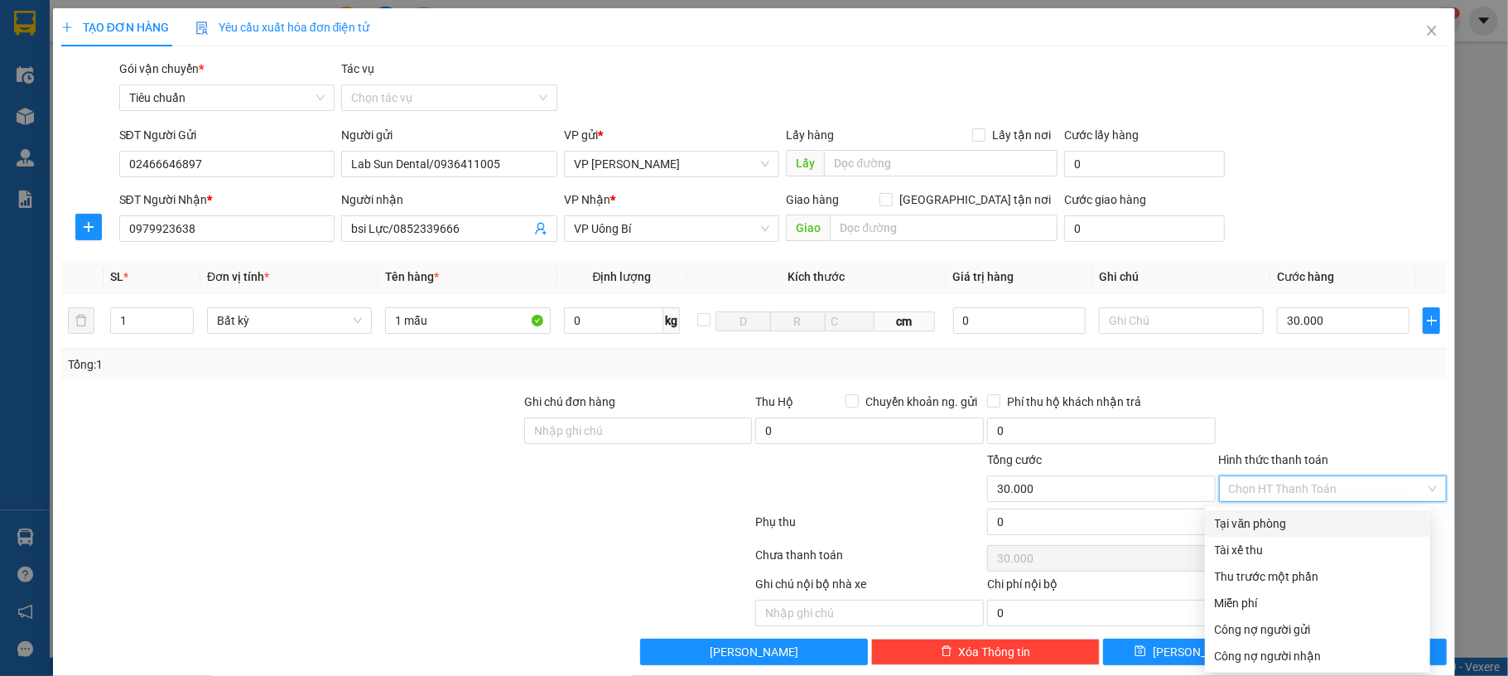
click at [1266, 518] on div "Tại văn phòng" at bounding box center [1317, 523] width 205 height 18
type input "0"
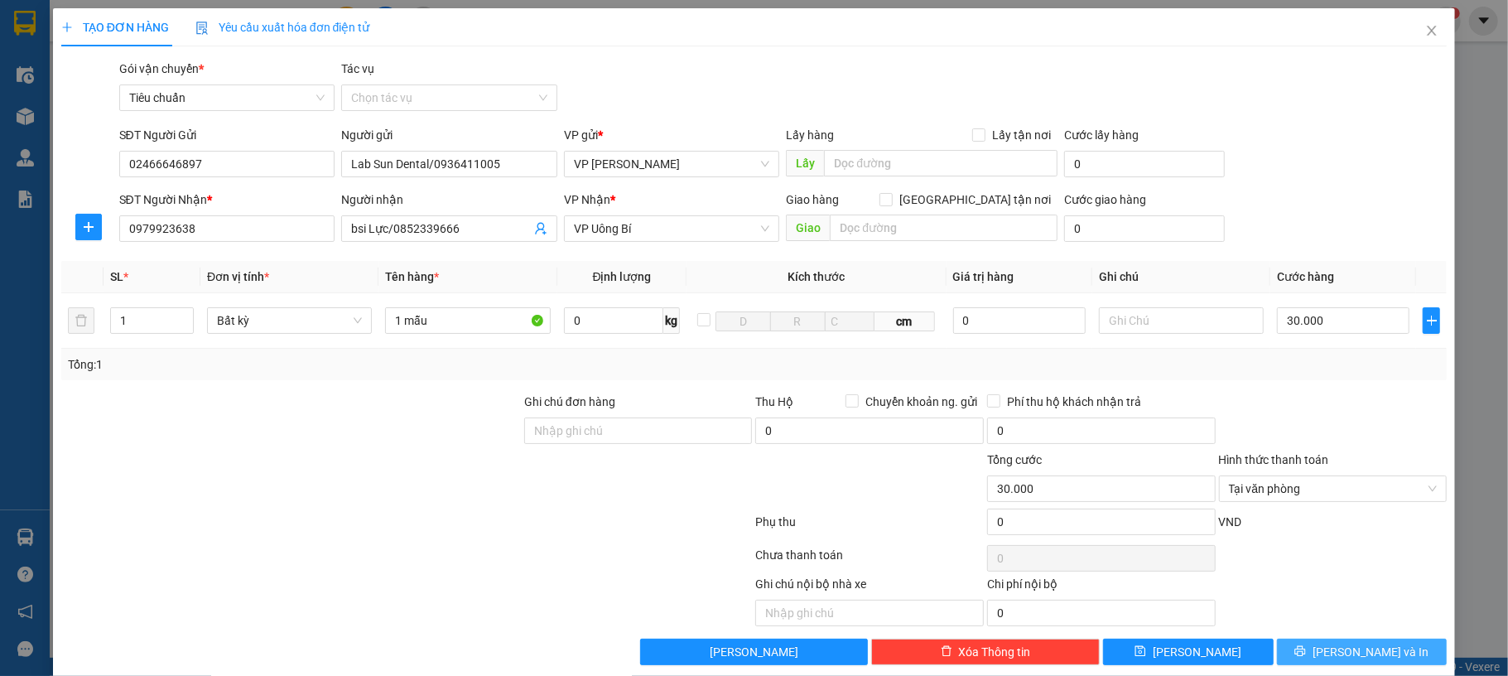
click at [1352, 648] on span "[PERSON_NAME] và In" at bounding box center [1371, 652] width 116 height 18
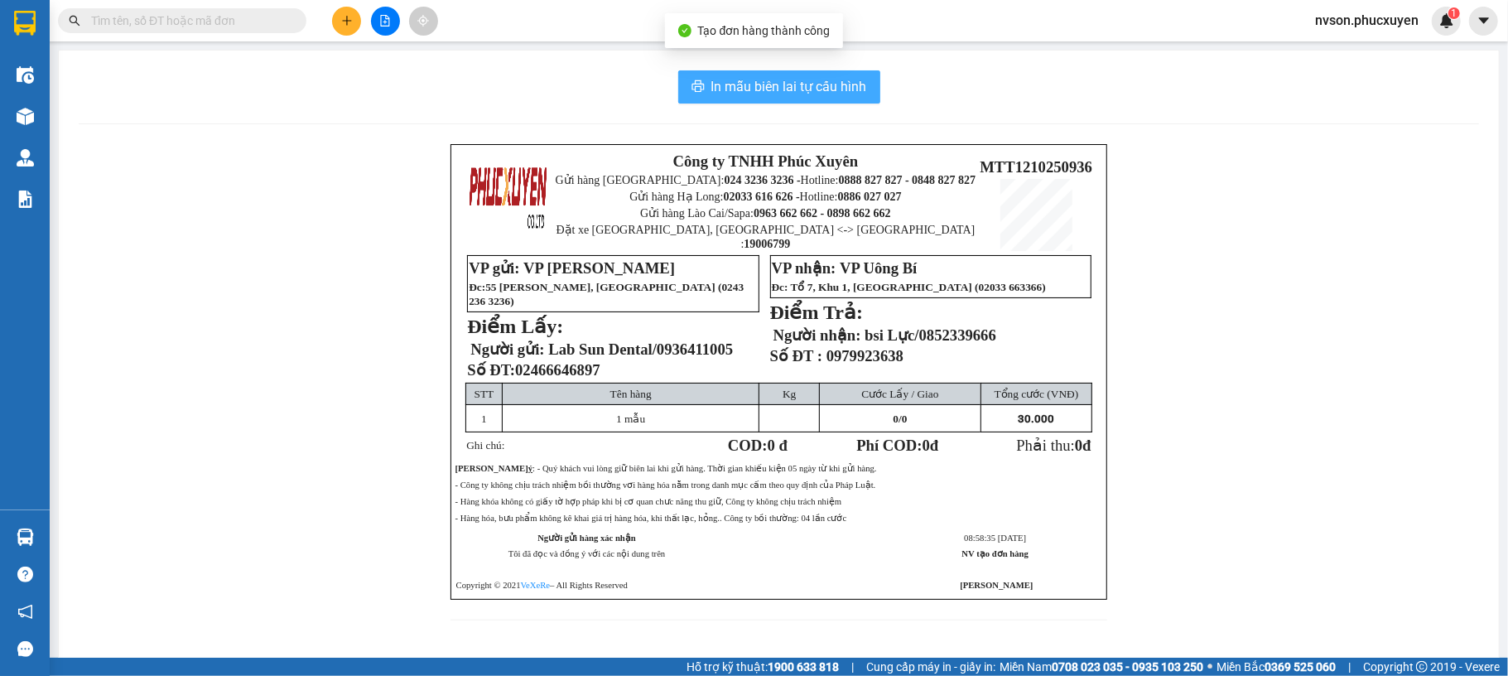
click at [730, 76] on span "In mẫu biên lai tự cấu hình" at bounding box center [789, 86] width 156 height 21
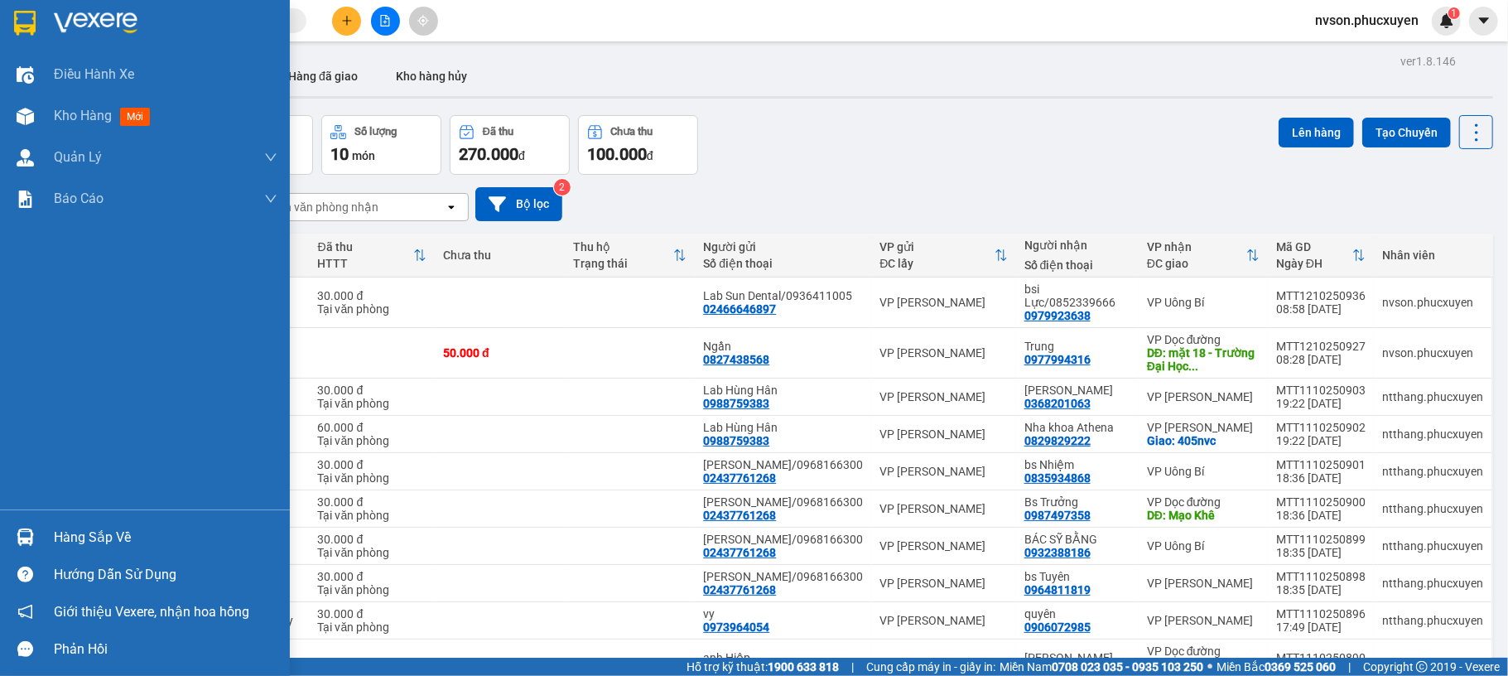
click at [17, 521] on div "Hàng sắp về" at bounding box center [145, 536] width 290 height 37
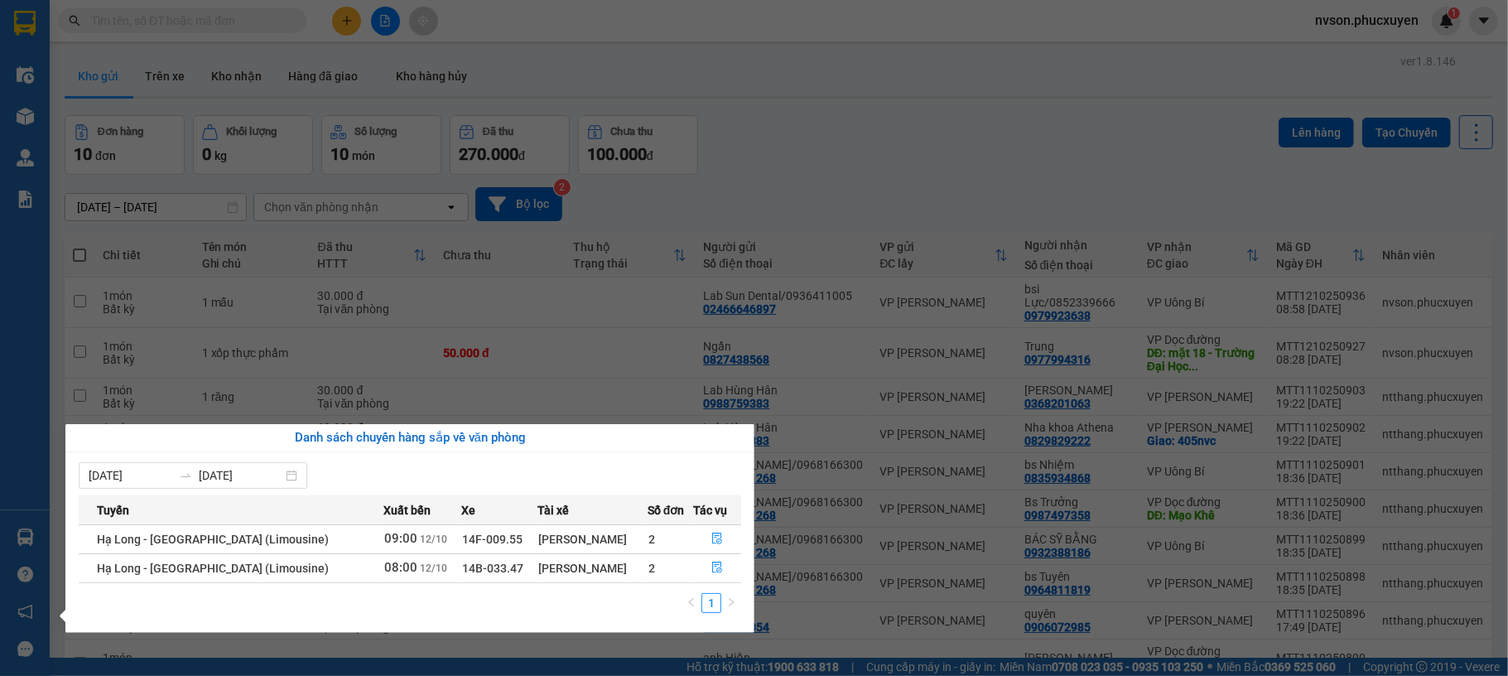
click at [833, 205] on section "Kết quả tìm kiếm ( 0 ) Bộ lọc No Data nvson.phucxuyen 1 Điều hành xe Kho hàng m…" at bounding box center [754, 338] width 1508 height 676
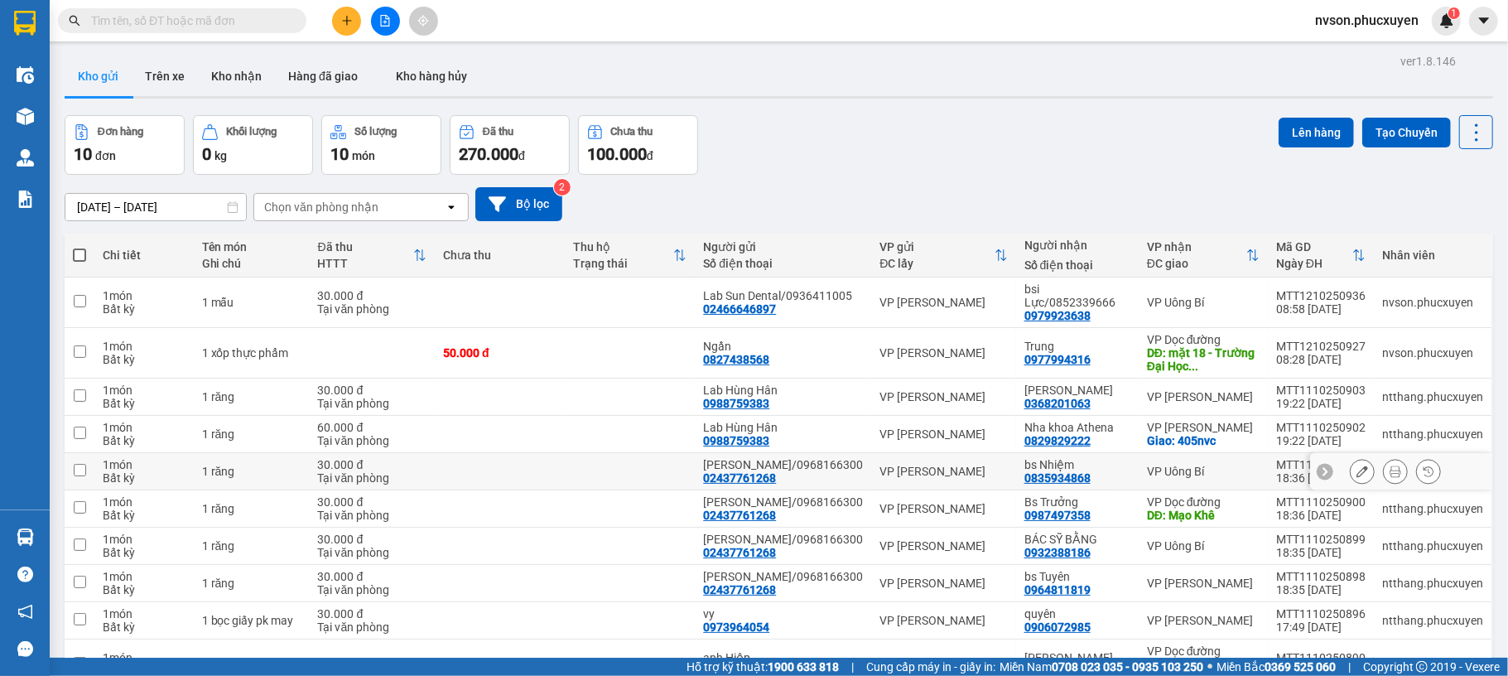
scroll to position [91, 0]
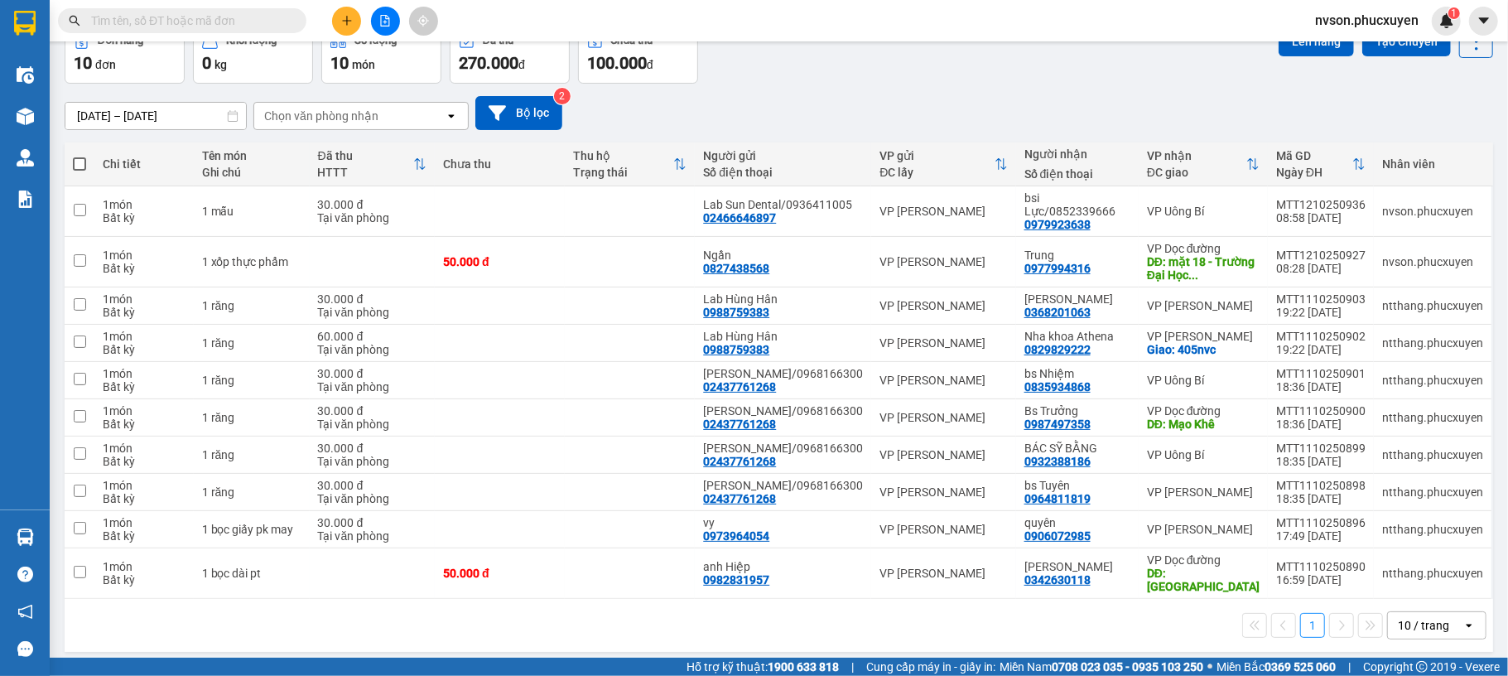
click at [77, 164] on span at bounding box center [79, 163] width 13 height 13
click at [80, 156] on input "checkbox" at bounding box center [80, 156] width 0 height 0
checkbox input "true"
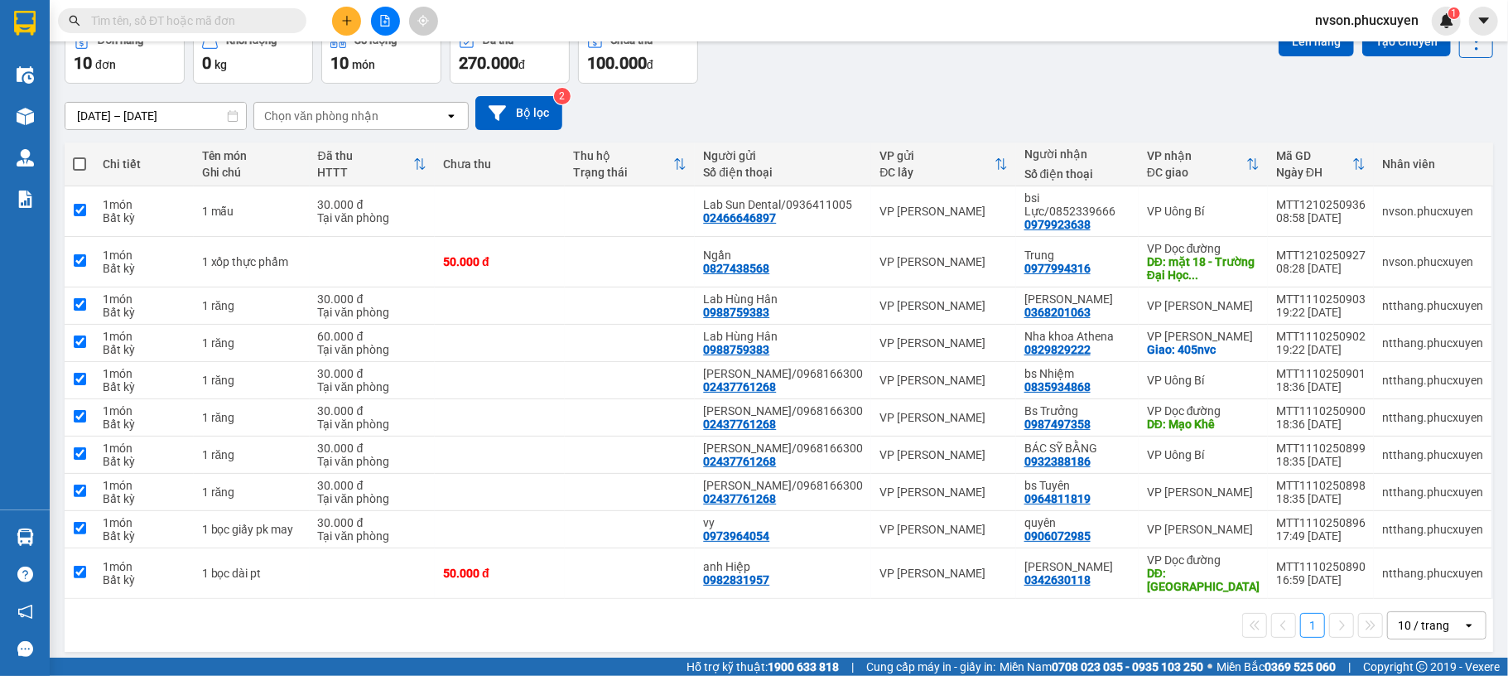
checkbox input "true"
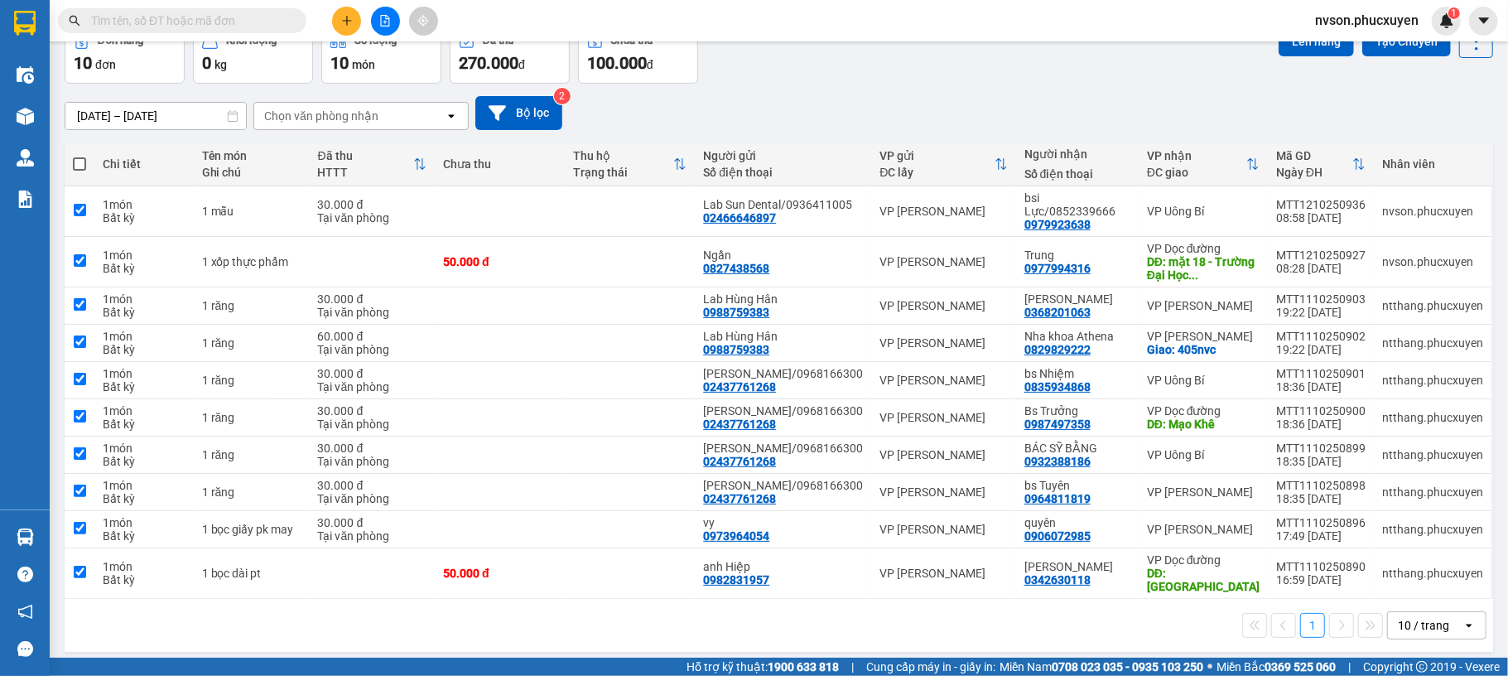
checkbox input "true"
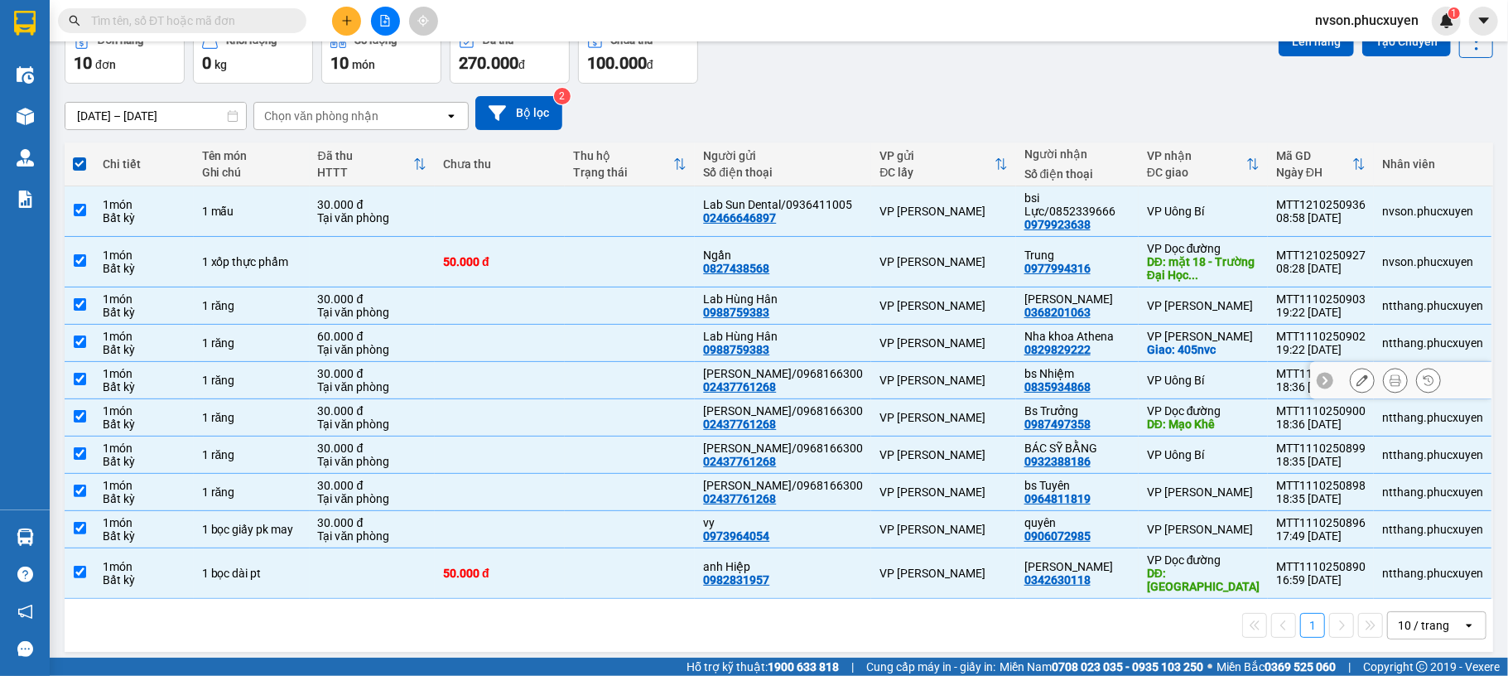
scroll to position [0, 0]
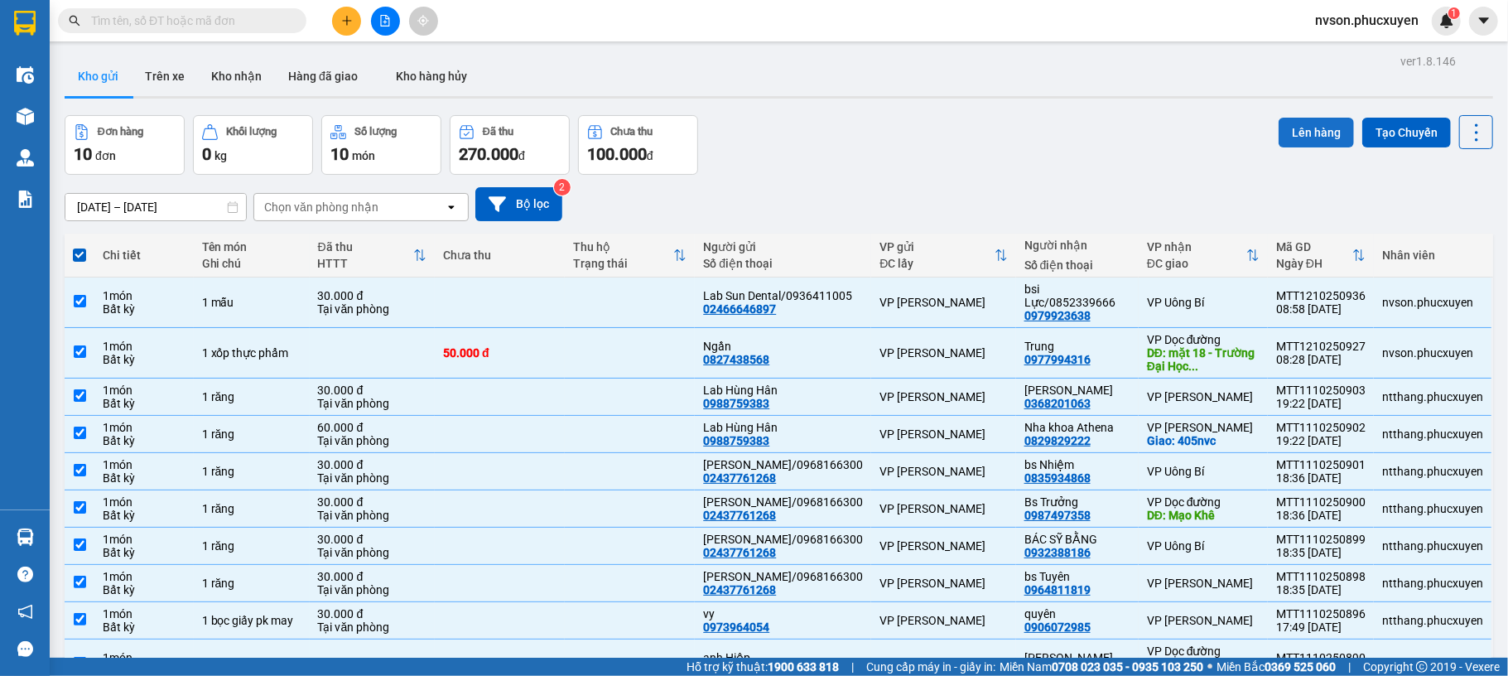
click at [1307, 131] on button "Lên hàng" at bounding box center [1316, 133] width 75 height 30
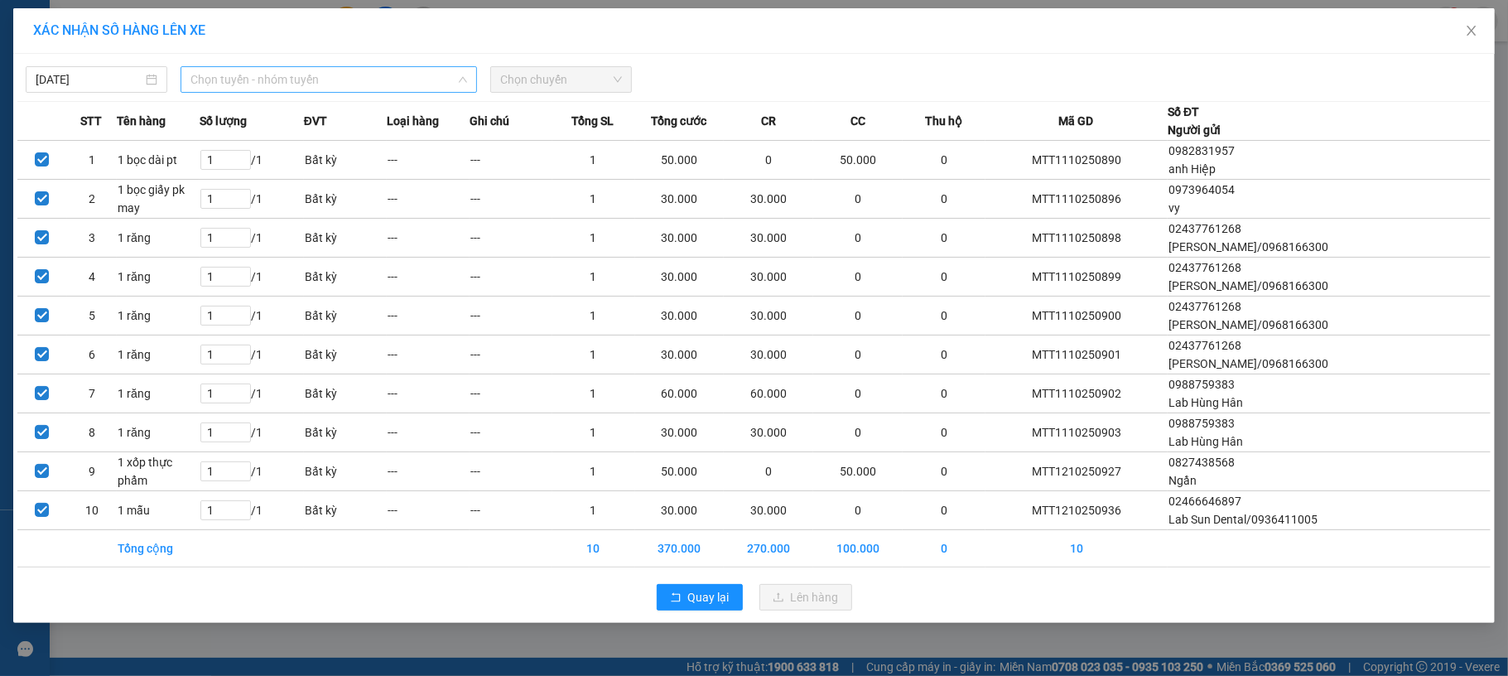
click at [412, 76] on span "Chọn tuyến - nhóm tuyến" at bounding box center [328, 79] width 277 height 25
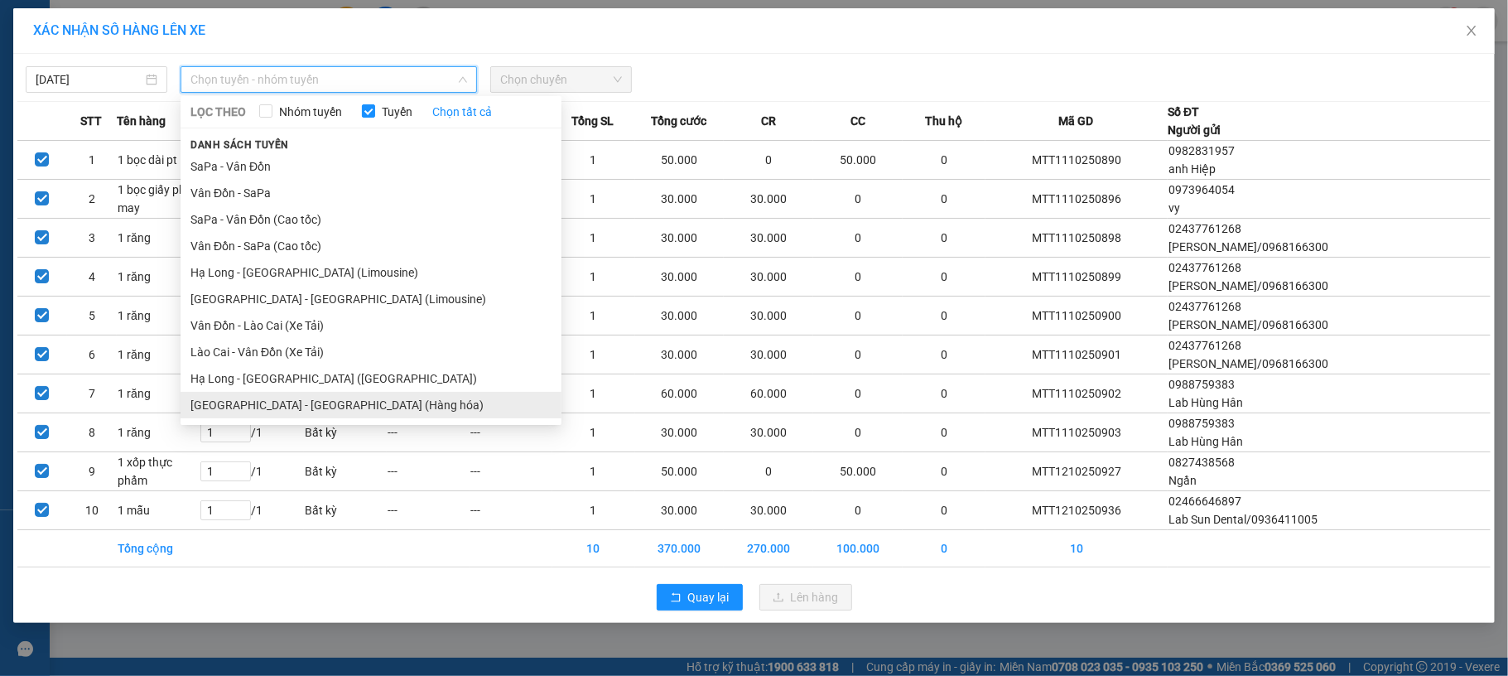
click at [365, 395] on li "Hà Nội - Hạ Long (Hàng hóa)" at bounding box center [371, 405] width 381 height 27
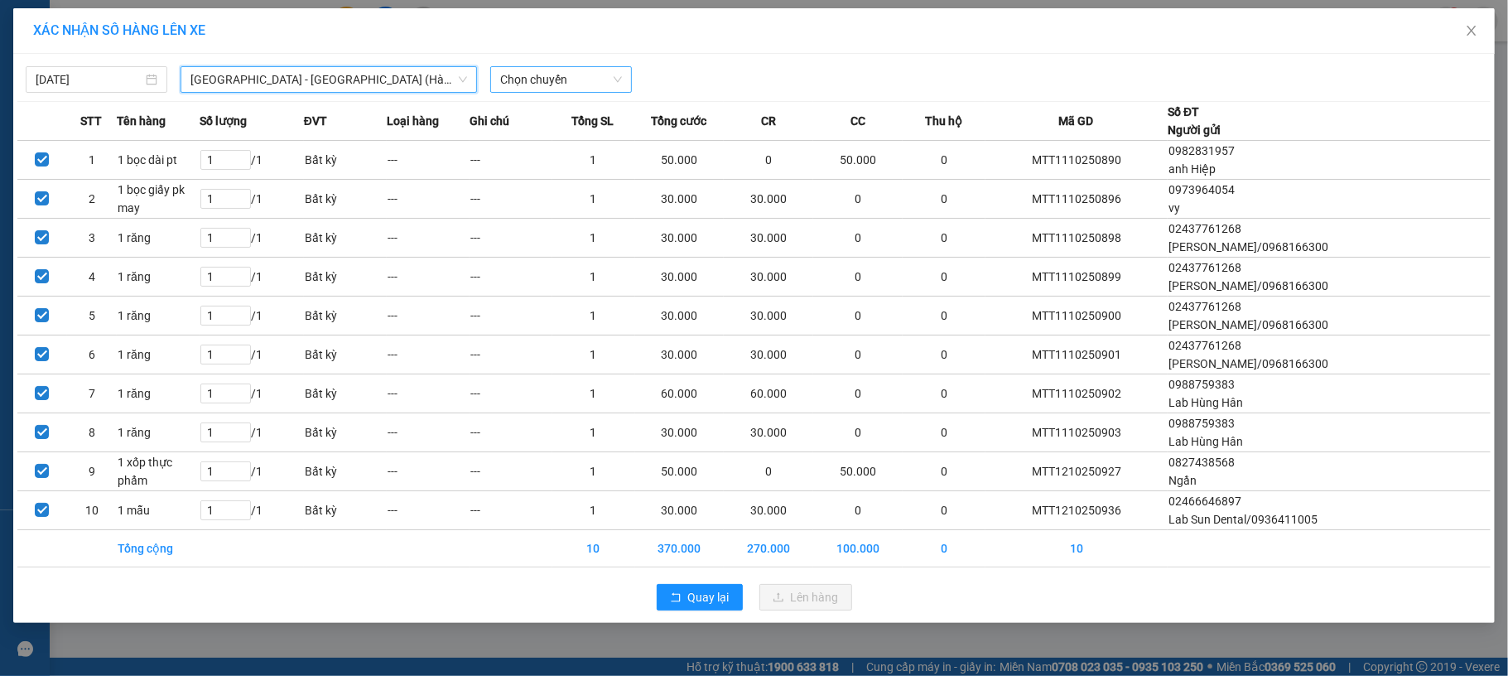
click at [598, 80] on span "Chọn chuyến" at bounding box center [561, 79] width 122 height 25
click at [574, 131] on div "10:00" at bounding box center [564, 139] width 129 height 18
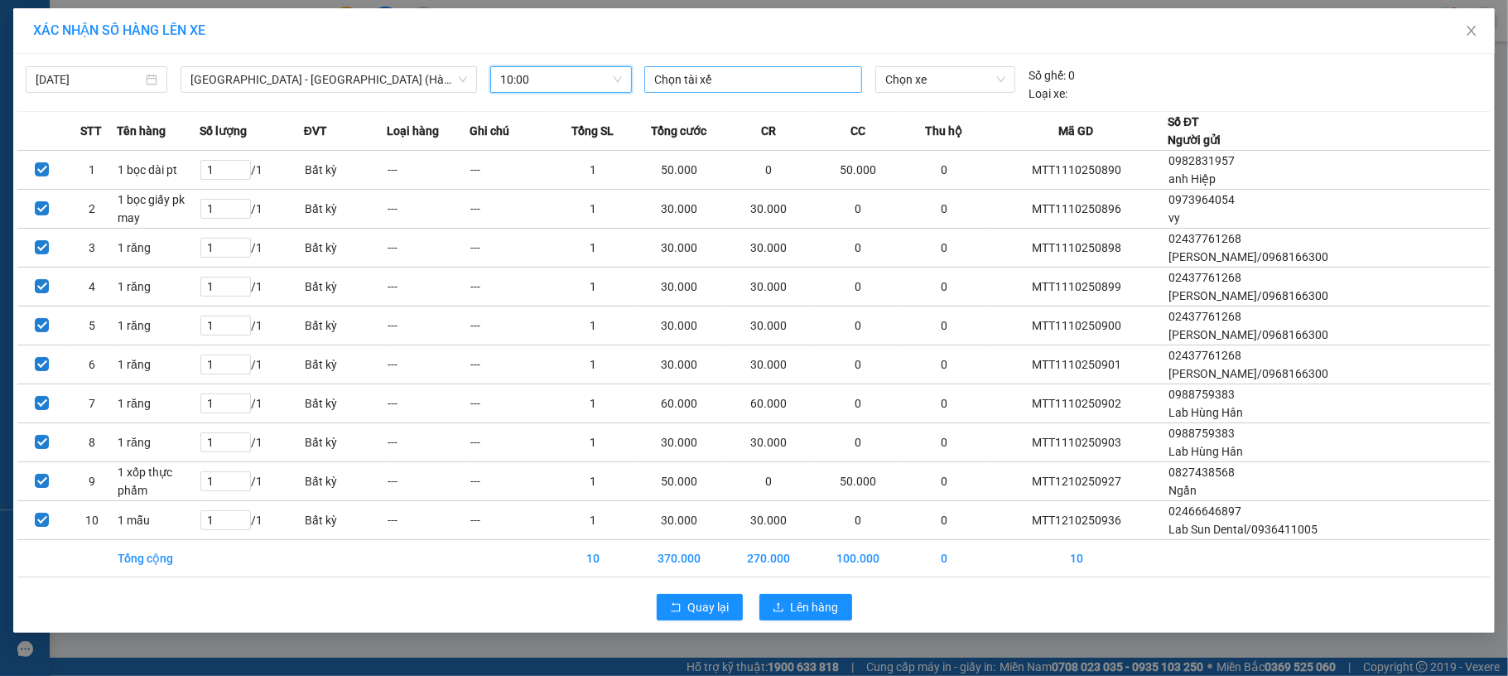
click at [757, 68] on div "Chọn tài xế" at bounding box center [753, 79] width 218 height 27
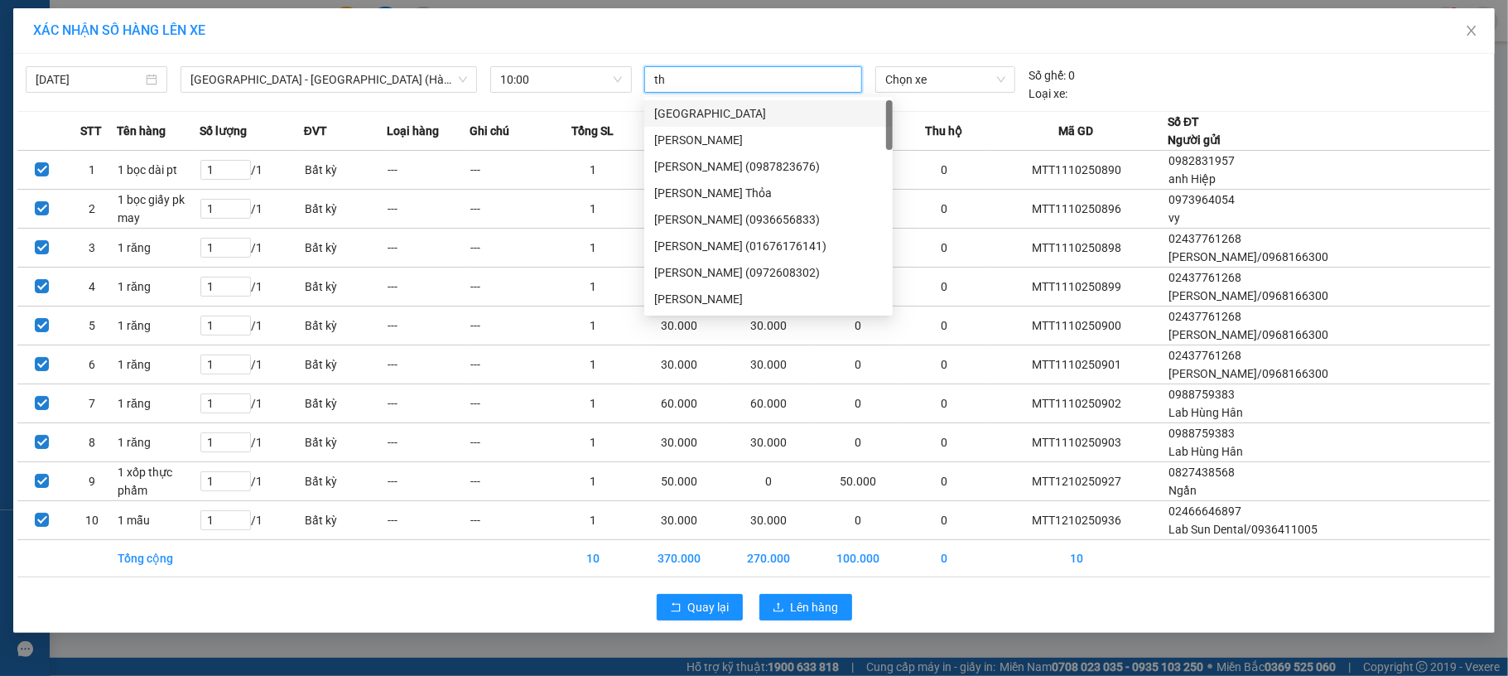
type input "thơ"
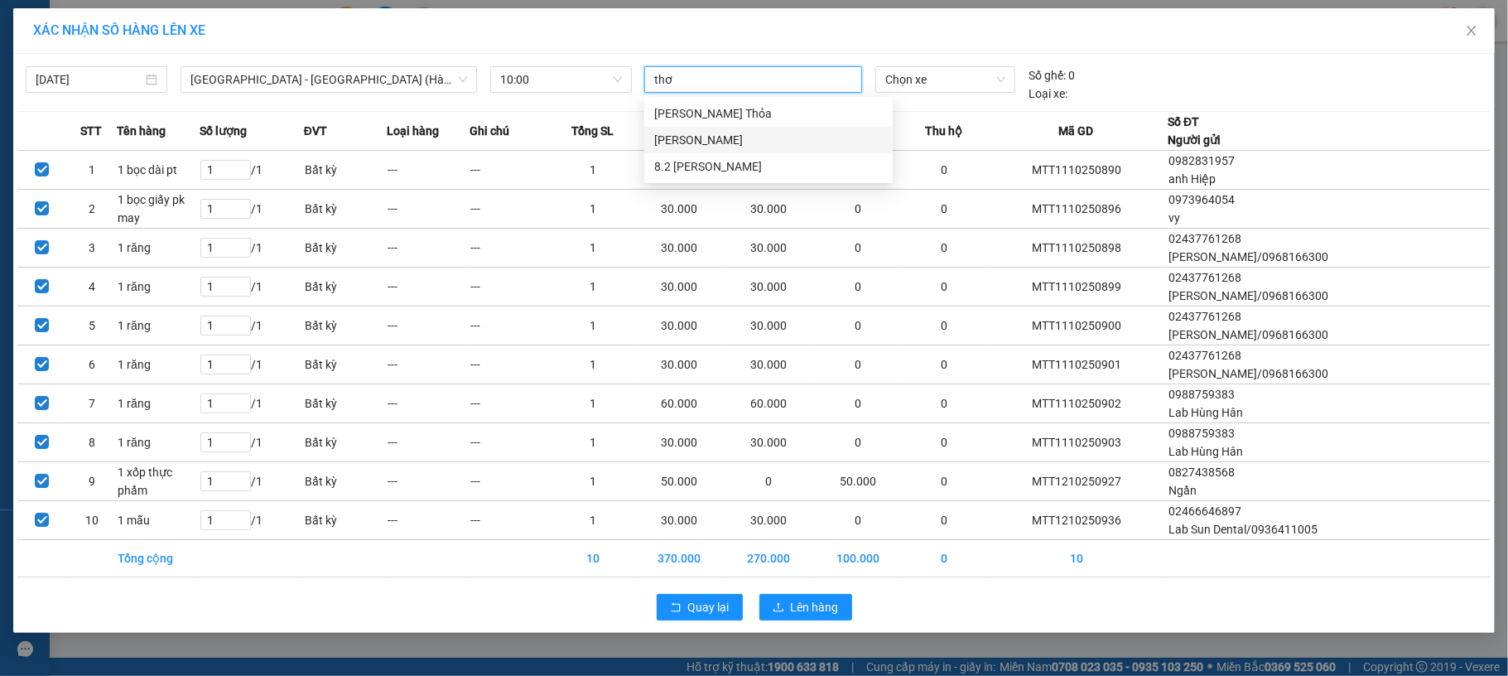
click at [683, 142] on div "Phạm Văn Thơ" at bounding box center [768, 140] width 229 height 18
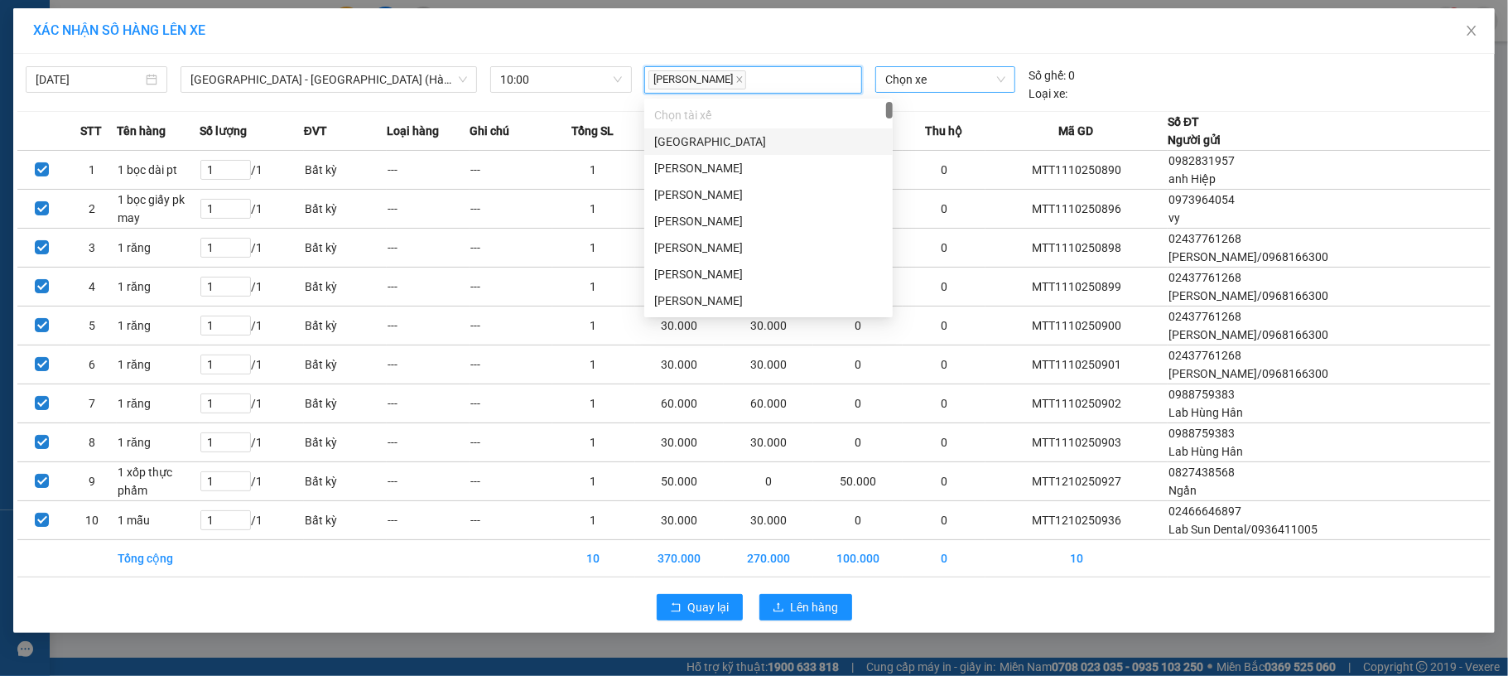
click at [922, 80] on span "Chọn xe" at bounding box center [945, 79] width 121 height 25
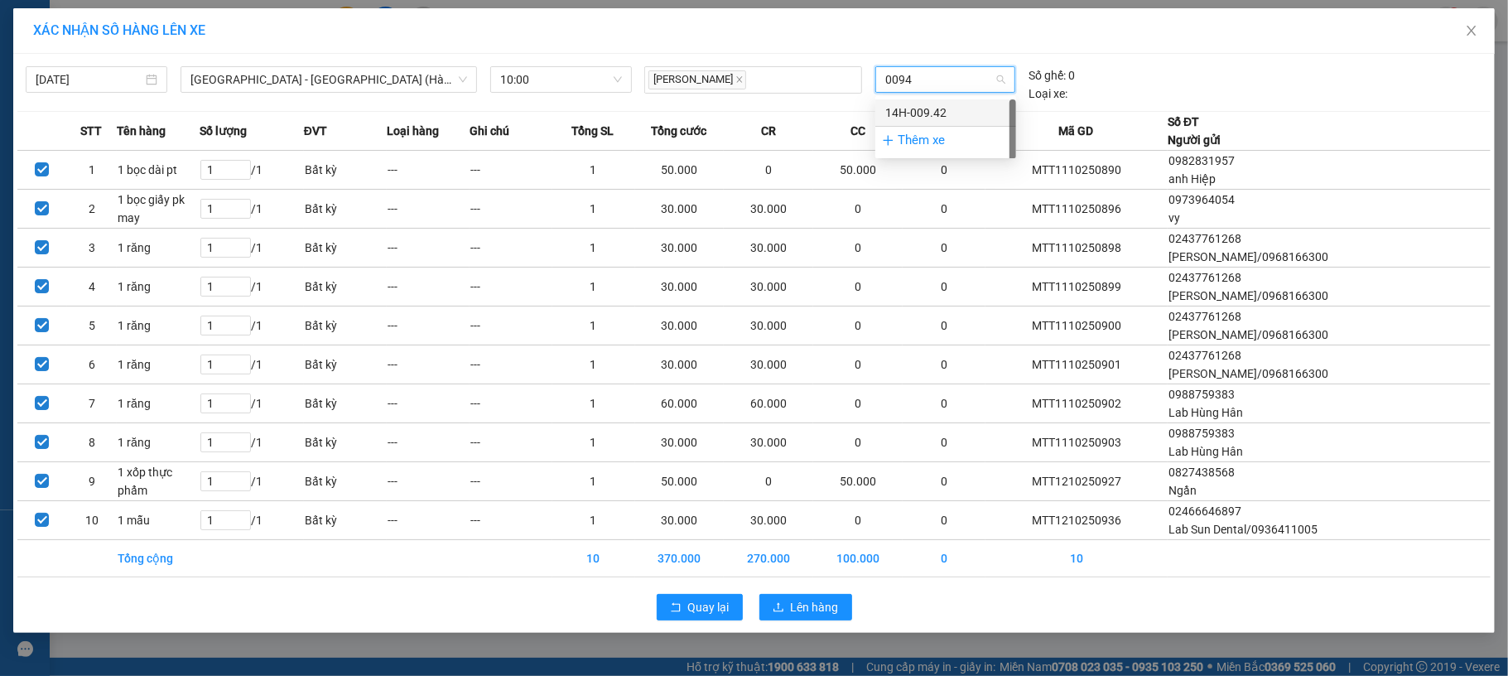
type input "00942"
click at [931, 108] on div "14H-009.42" at bounding box center [945, 113] width 121 height 18
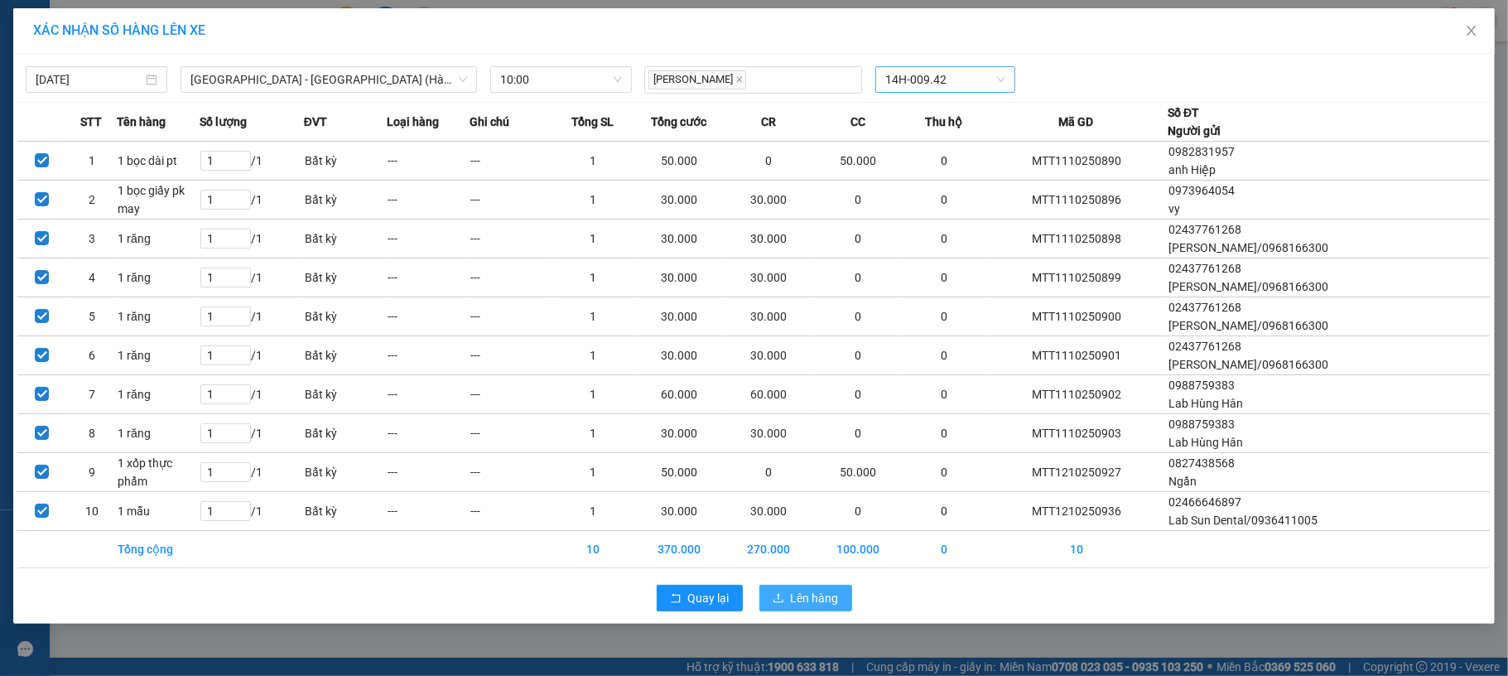
click at [815, 603] on span "Lên hàng" at bounding box center [815, 598] width 48 height 18
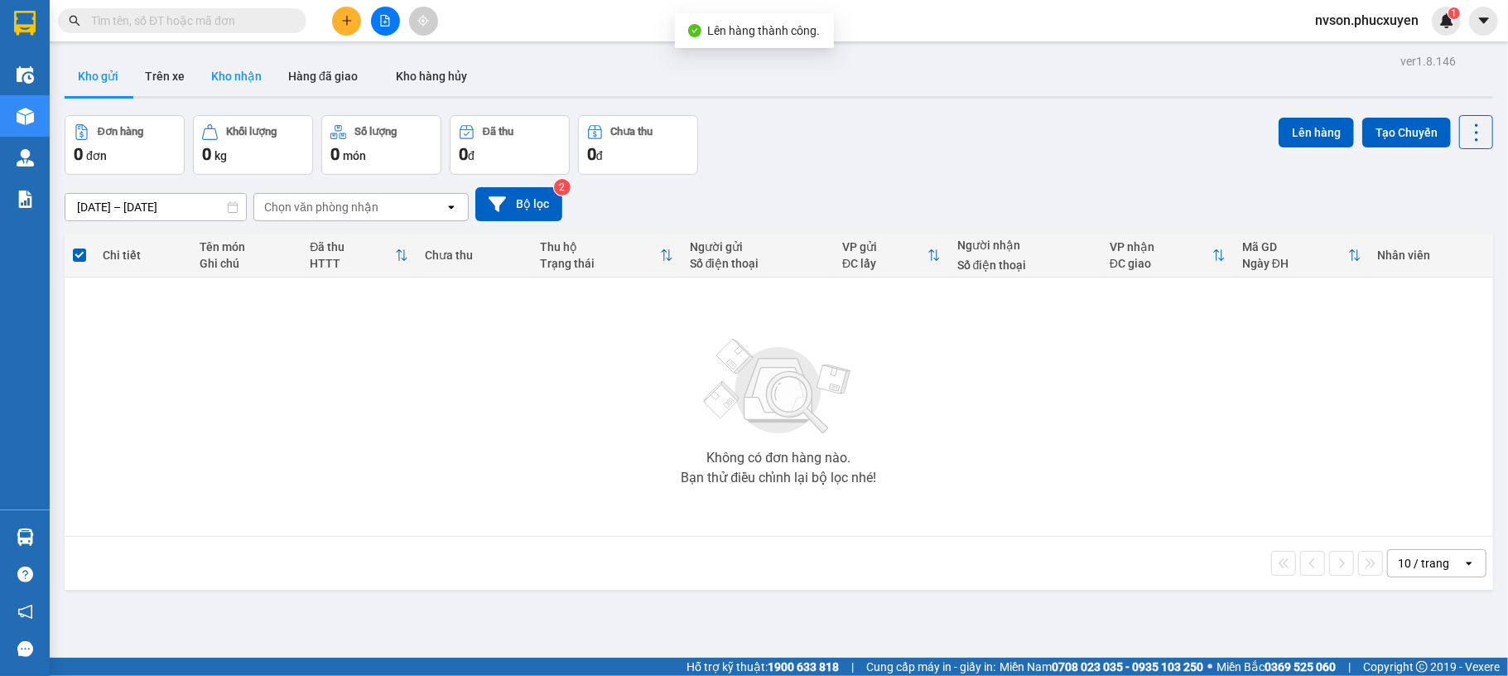
click at [225, 86] on button "Kho nhận" at bounding box center [236, 76] width 77 height 40
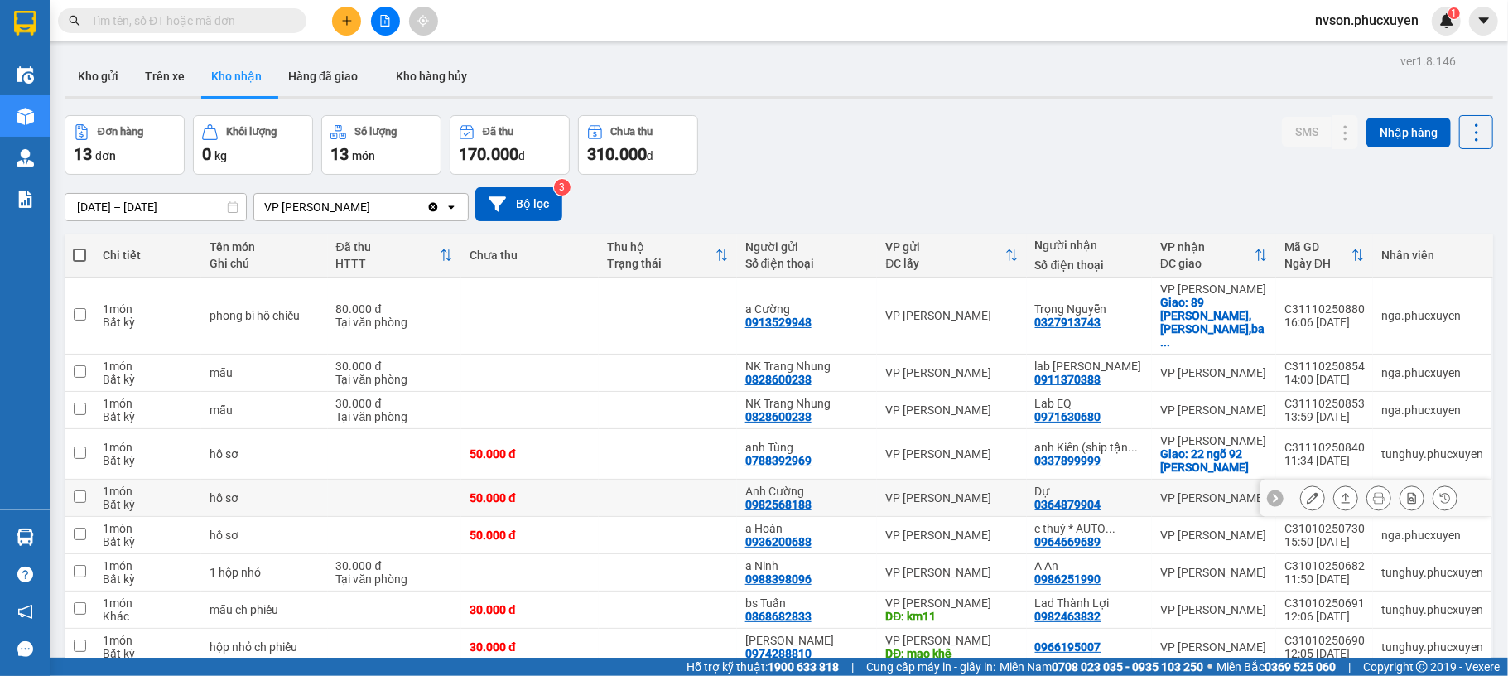
scroll to position [220, 0]
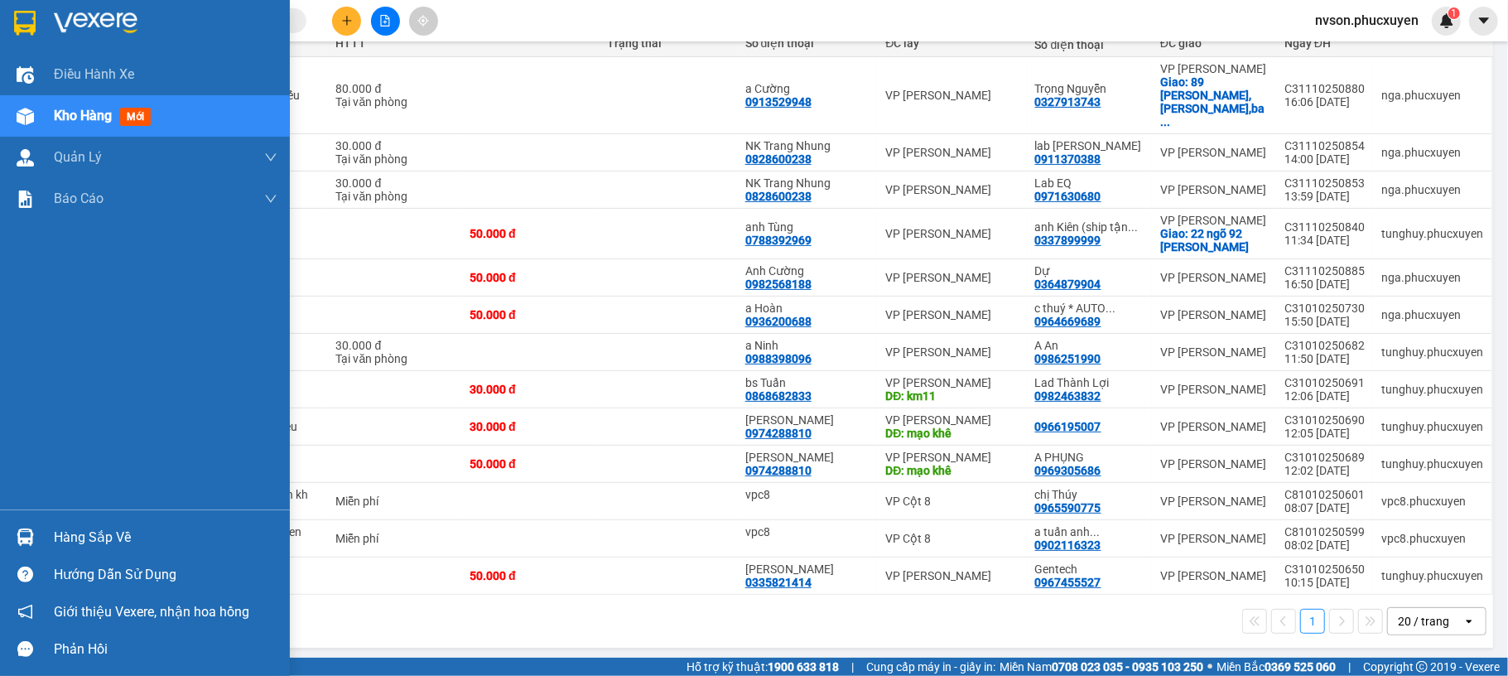
click at [7, 530] on div "Hàng sắp về" at bounding box center [145, 536] width 290 height 37
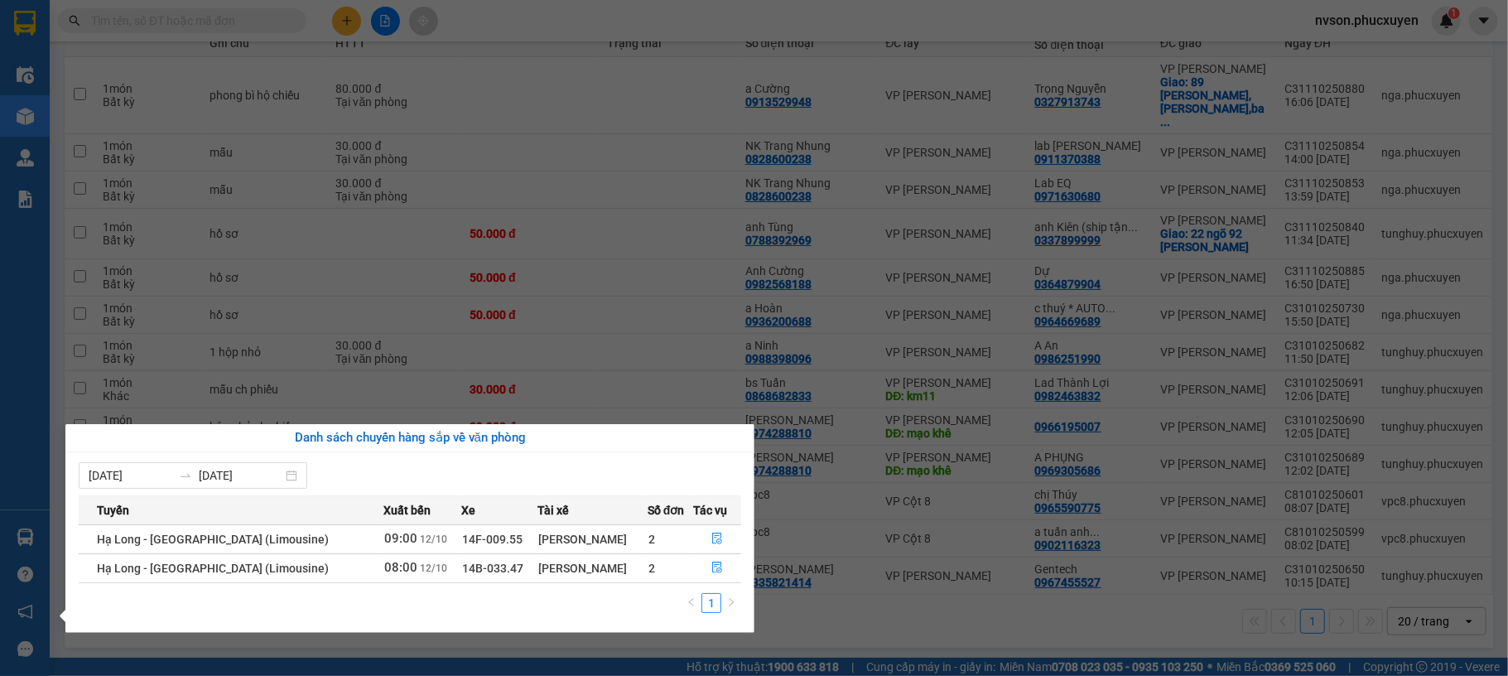
click at [839, 636] on section "Kết quả tìm kiếm ( 0 ) Bộ lọc No Data nvson.phucxuyen 1 Điều hành xe Kho hàng m…" at bounding box center [754, 338] width 1508 height 676
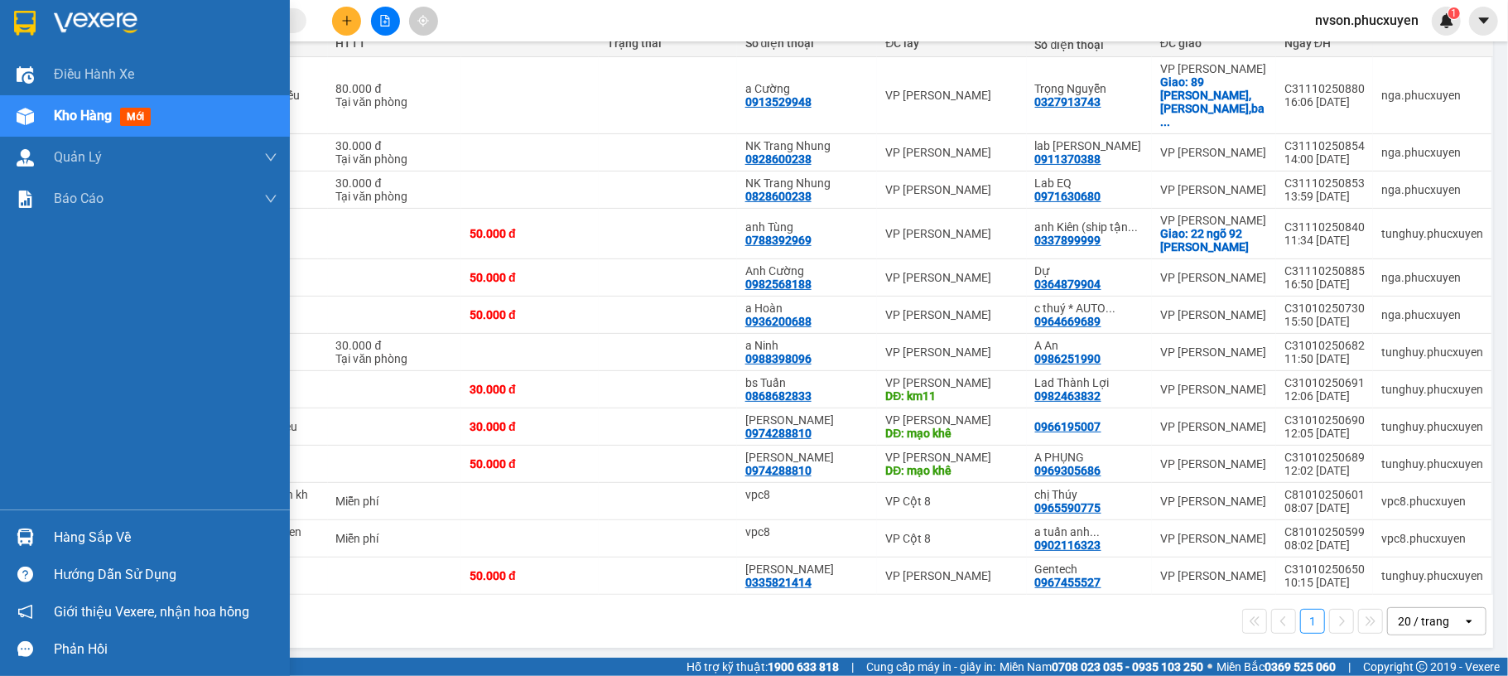
click at [37, 547] on div at bounding box center [25, 537] width 29 height 29
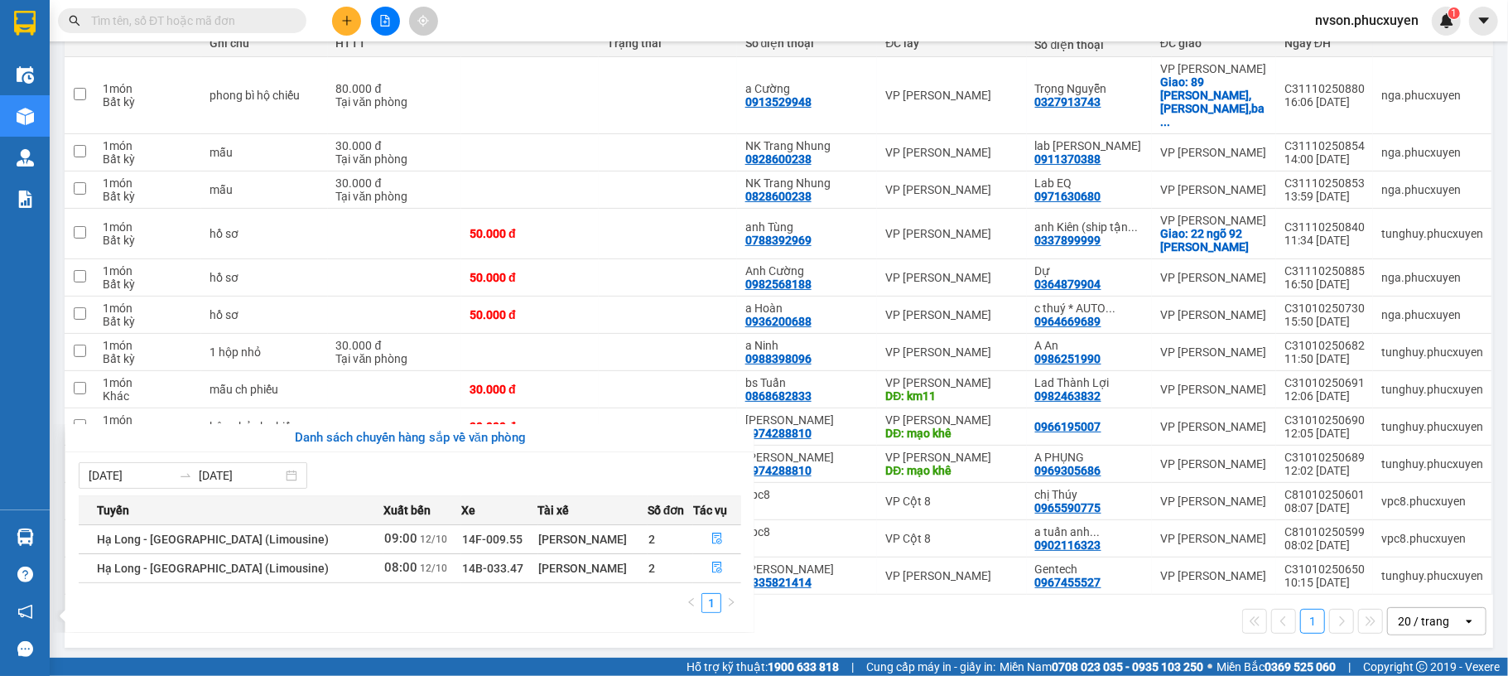
click at [1018, 18] on section "Kết quả tìm kiếm ( 0 ) Bộ lọc No Data nvson.phucxuyen 1 Điều hành xe Kho hàng m…" at bounding box center [754, 338] width 1508 height 676
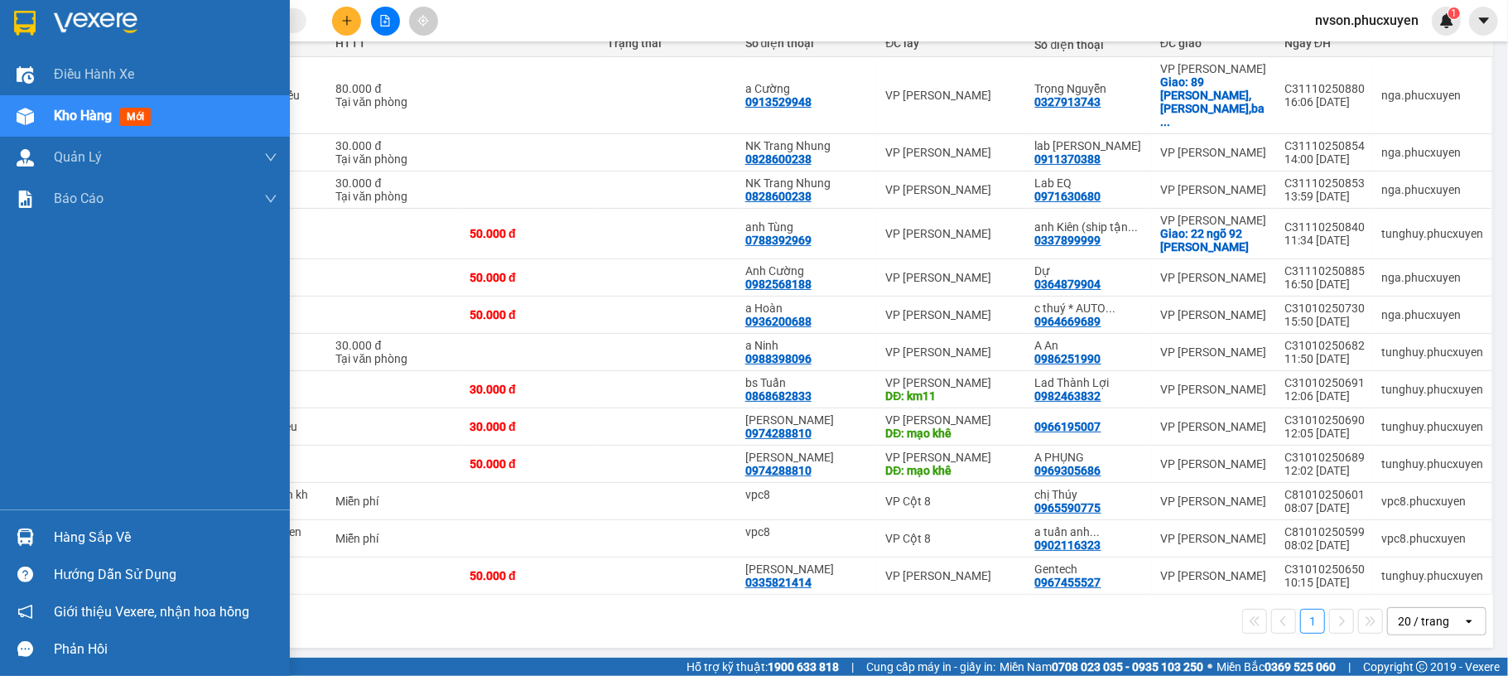
click at [18, 533] on img at bounding box center [25, 536] width 17 height 17
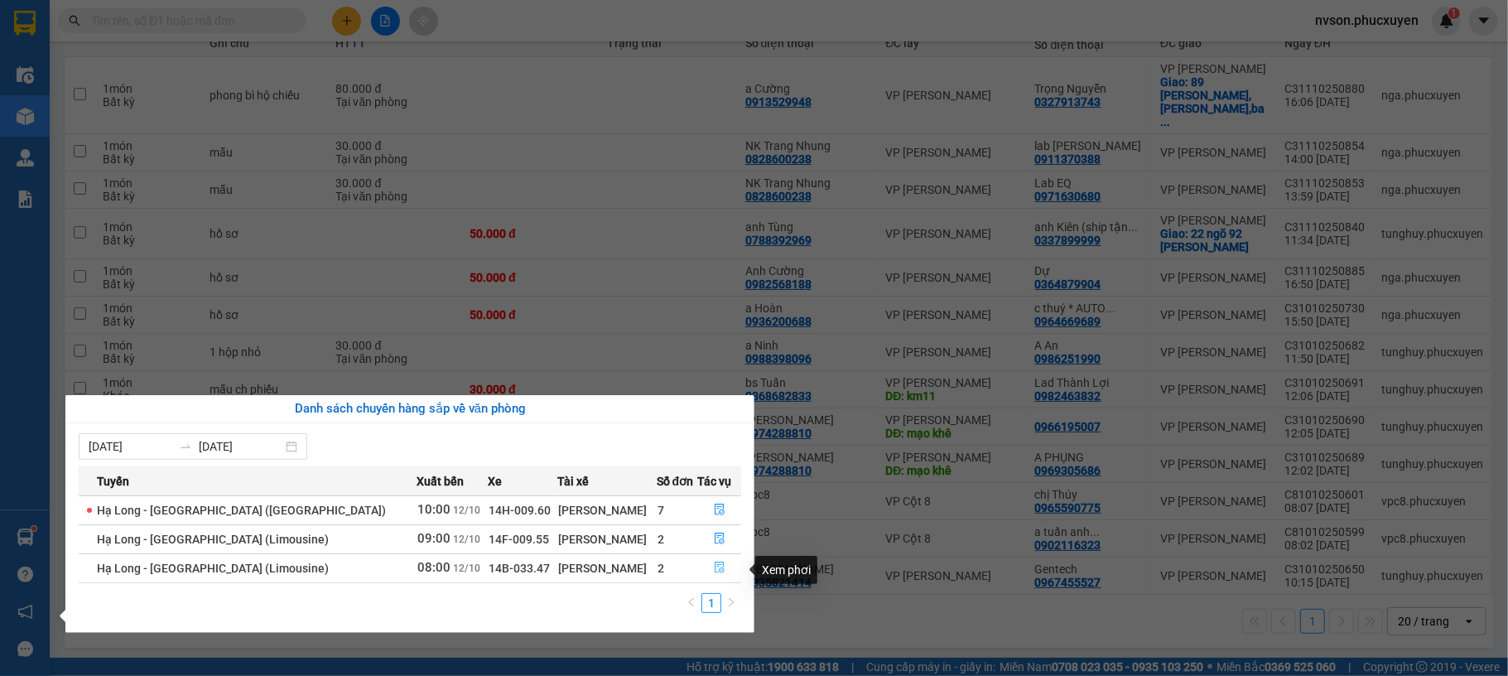
click at [720, 566] on icon "file-done" at bounding box center [720, 568] width 12 height 12
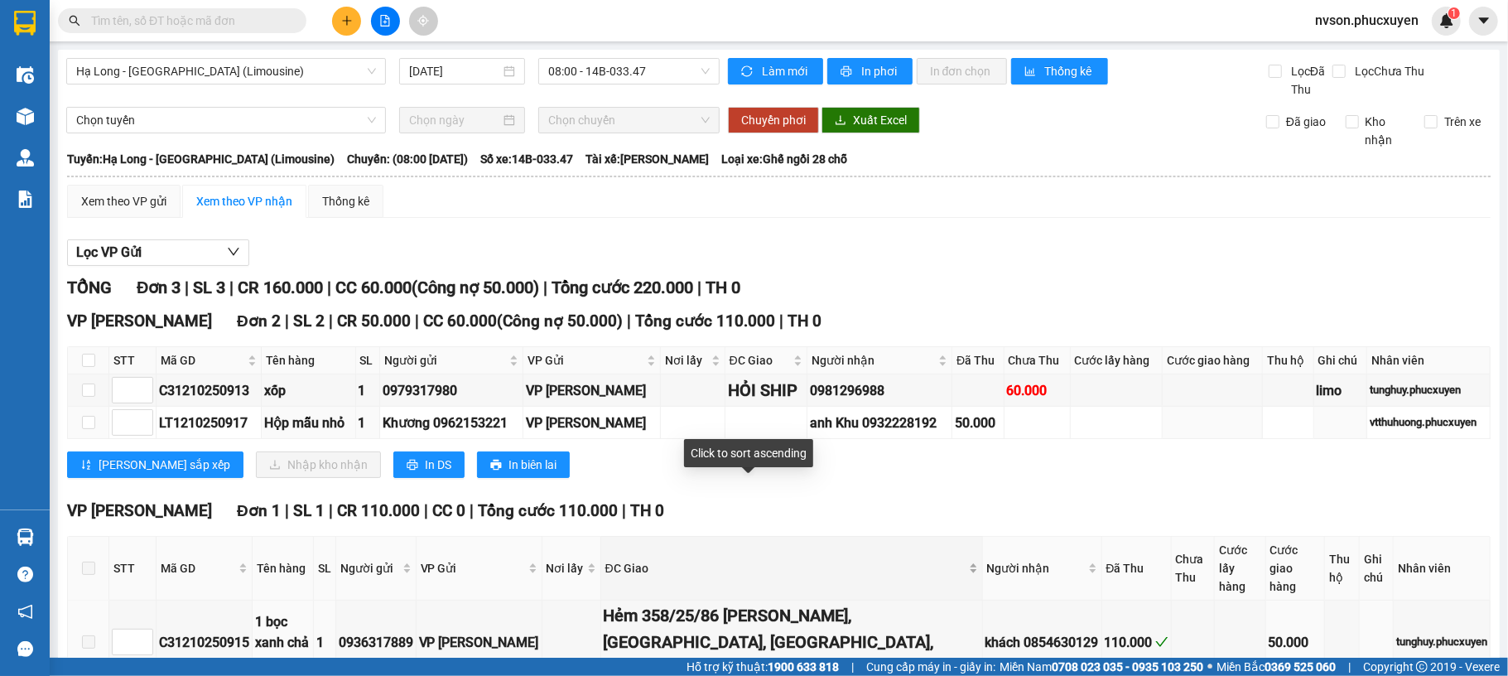
scroll to position [71, 0]
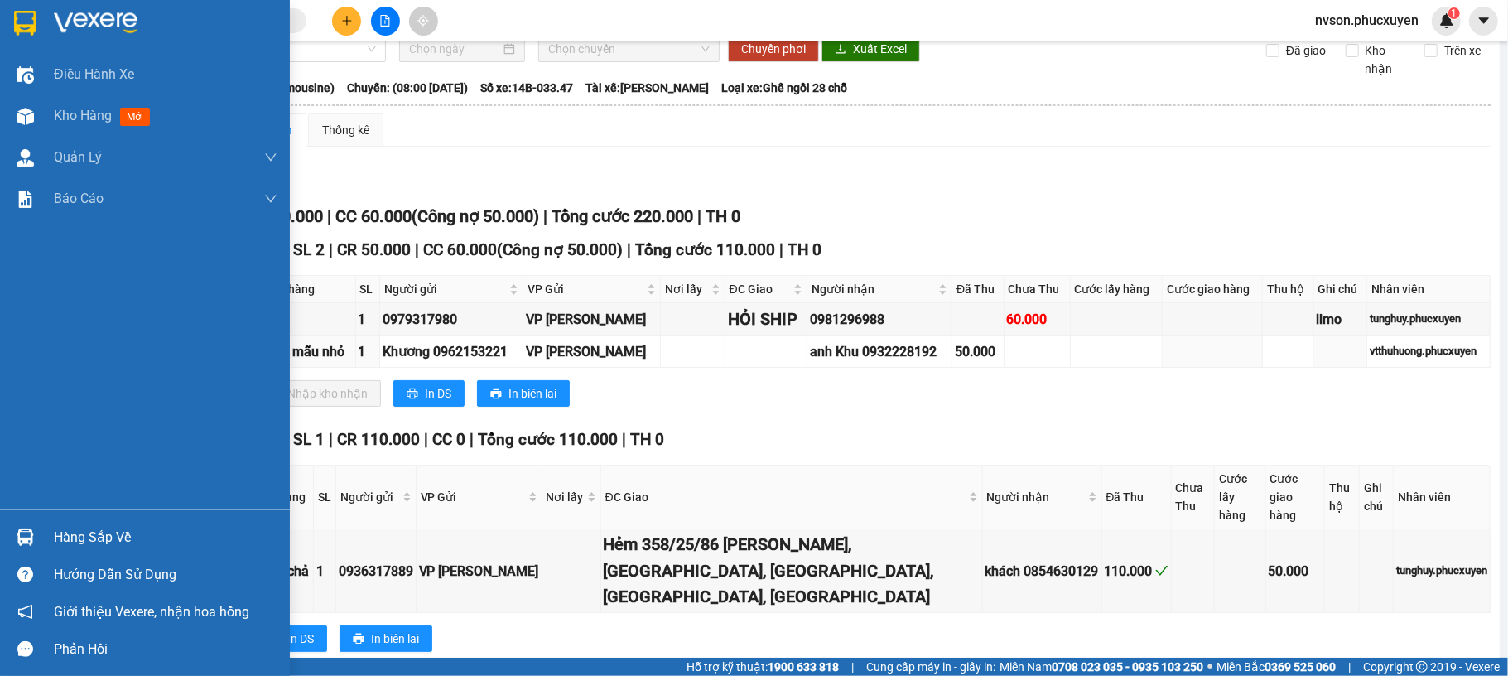
click at [0, 533] on div "Hàng sắp về" at bounding box center [145, 536] width 290 height 37
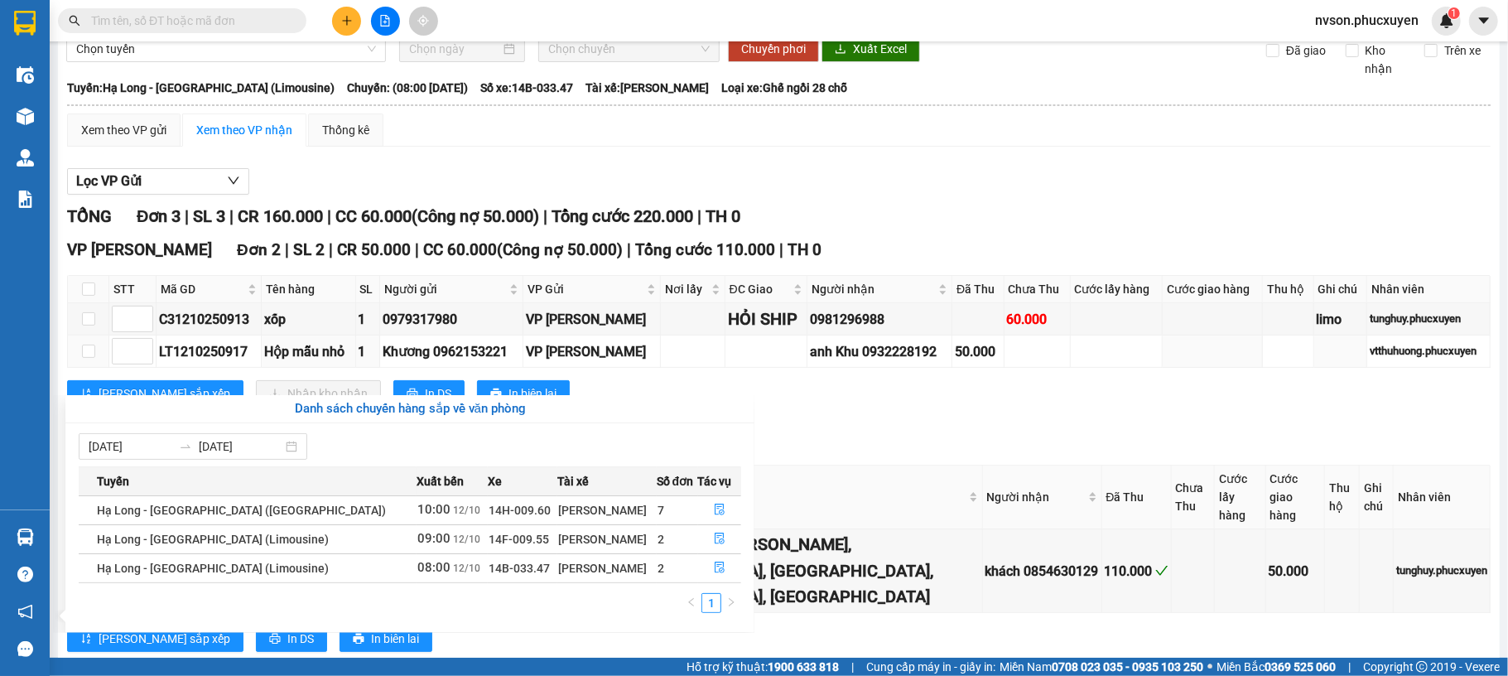
click at [896, 412] on section "Kết quả tìm kiếm ( 0 ) Bộ lọc No Data nvson.phucxuyen 1 Điều hành xe Kho hàng m…" at bounding box center [754, 338] width 1508 height 676
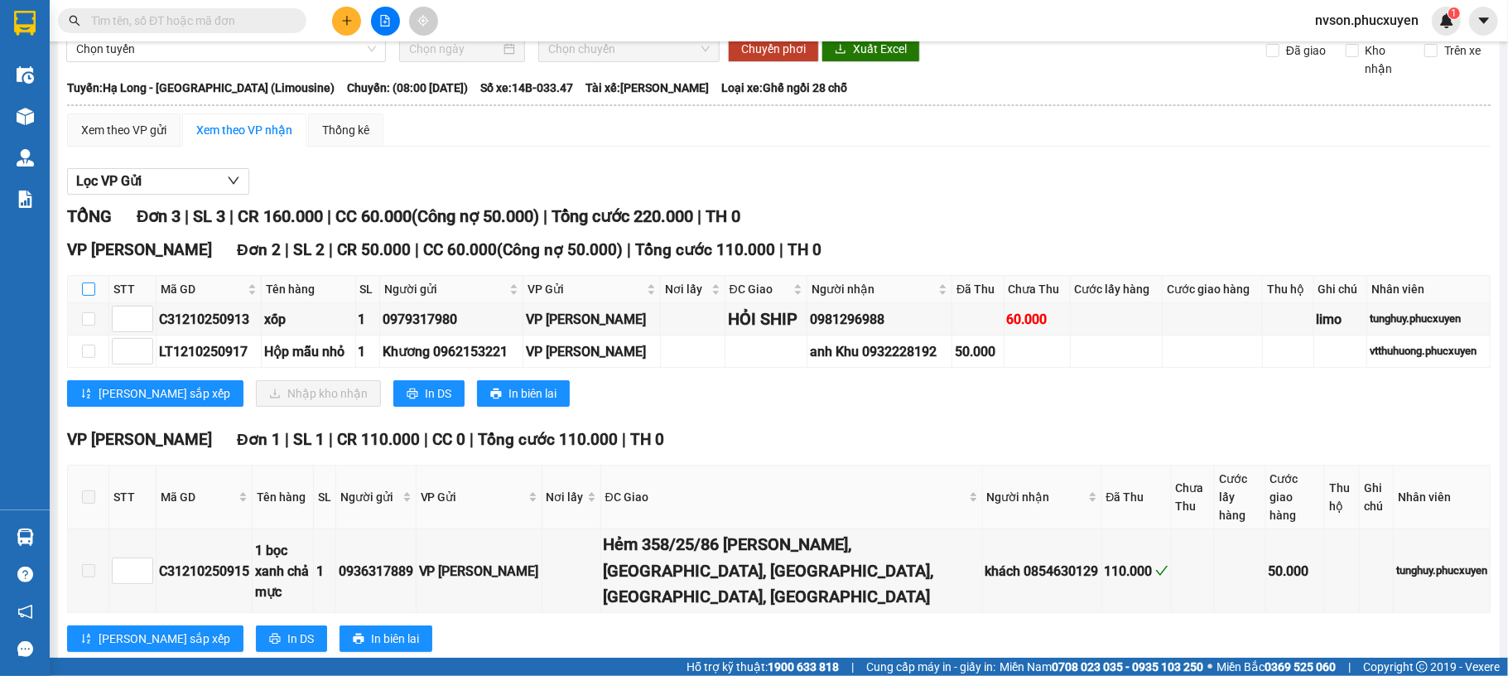
click at [84, 289] on input "checkbox" at bounding box center [88, 288] width 13 height 13
checkbox input "true"
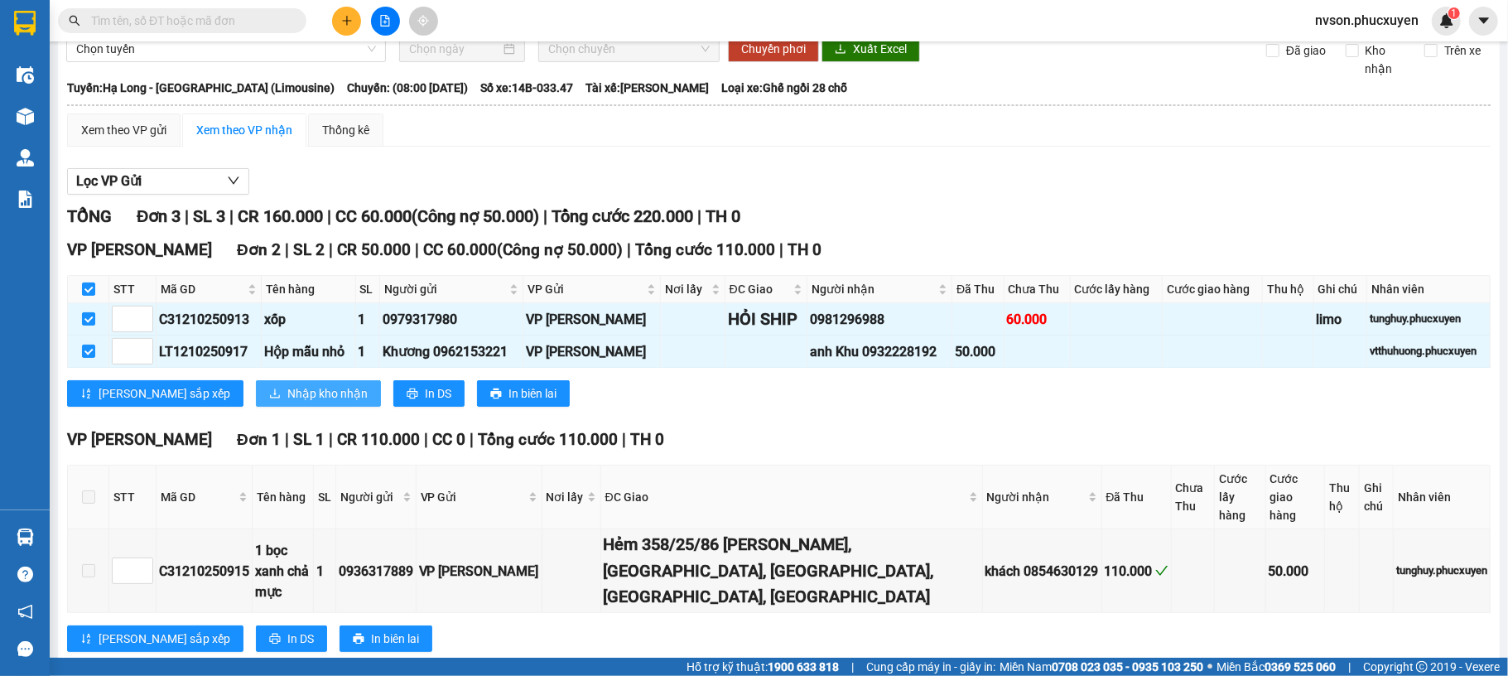
click at [287, 388] on span "Nhập kho nhận" at bounding box center [327, 393] width 80 height 18
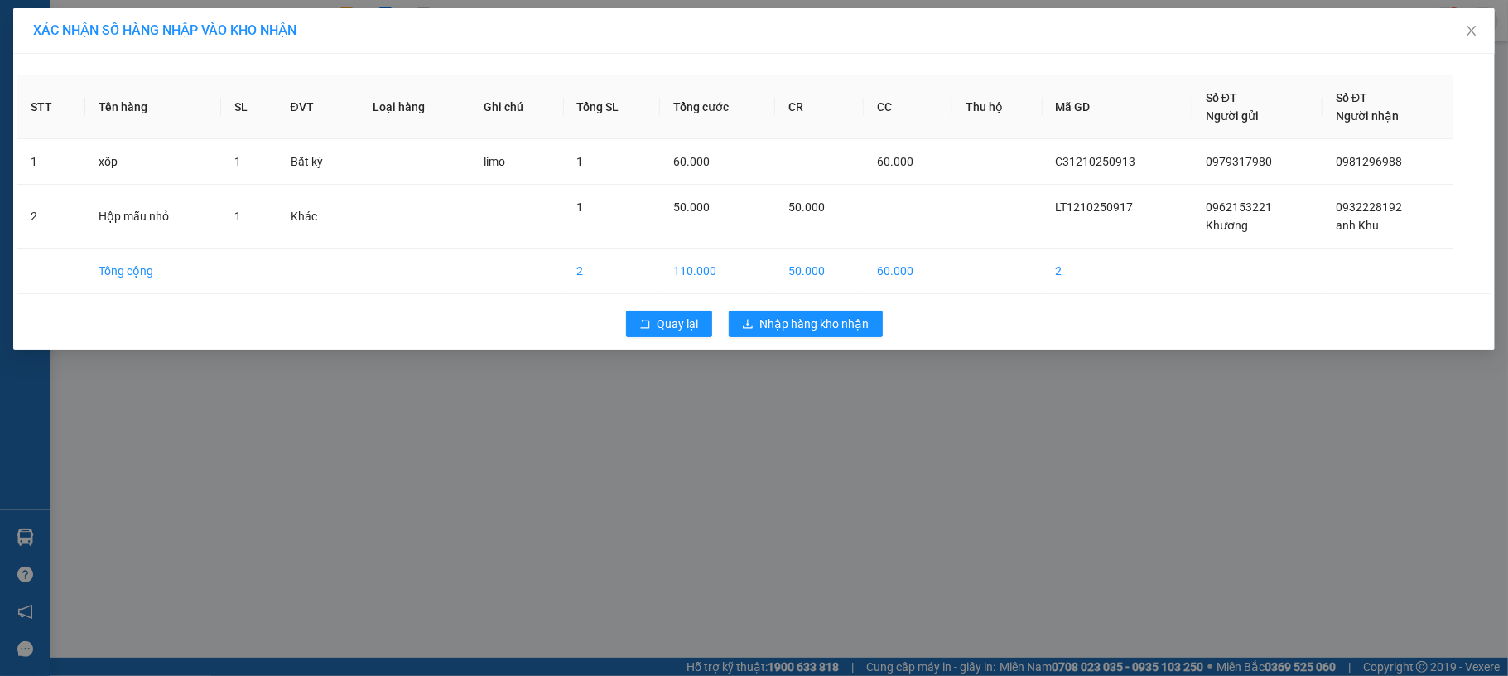
click at [773, 343] on div "Quay lại Nhập hàng kho nhận" at bounding box center [753, 323] width 1473 height 43
click at [825, 318] on span "Nhập hàng kho nhận" at bounding box center [814, 324] width 109 height 18
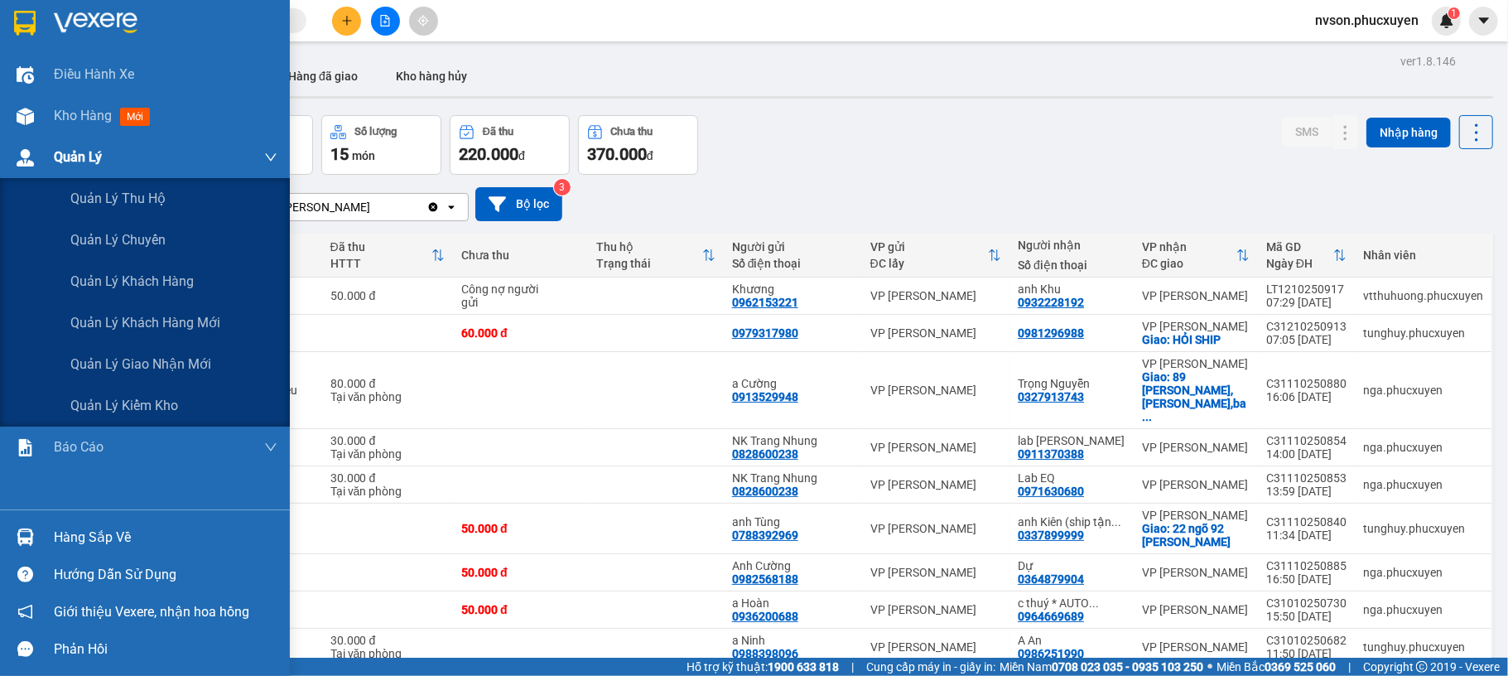
click at [38, 157] on div at bounding box center [25, 157] width 29 height 29
click at [124, 359] on span "Quản lý giao nhận mới" at bounding box center [140, 364] width 141 height 21
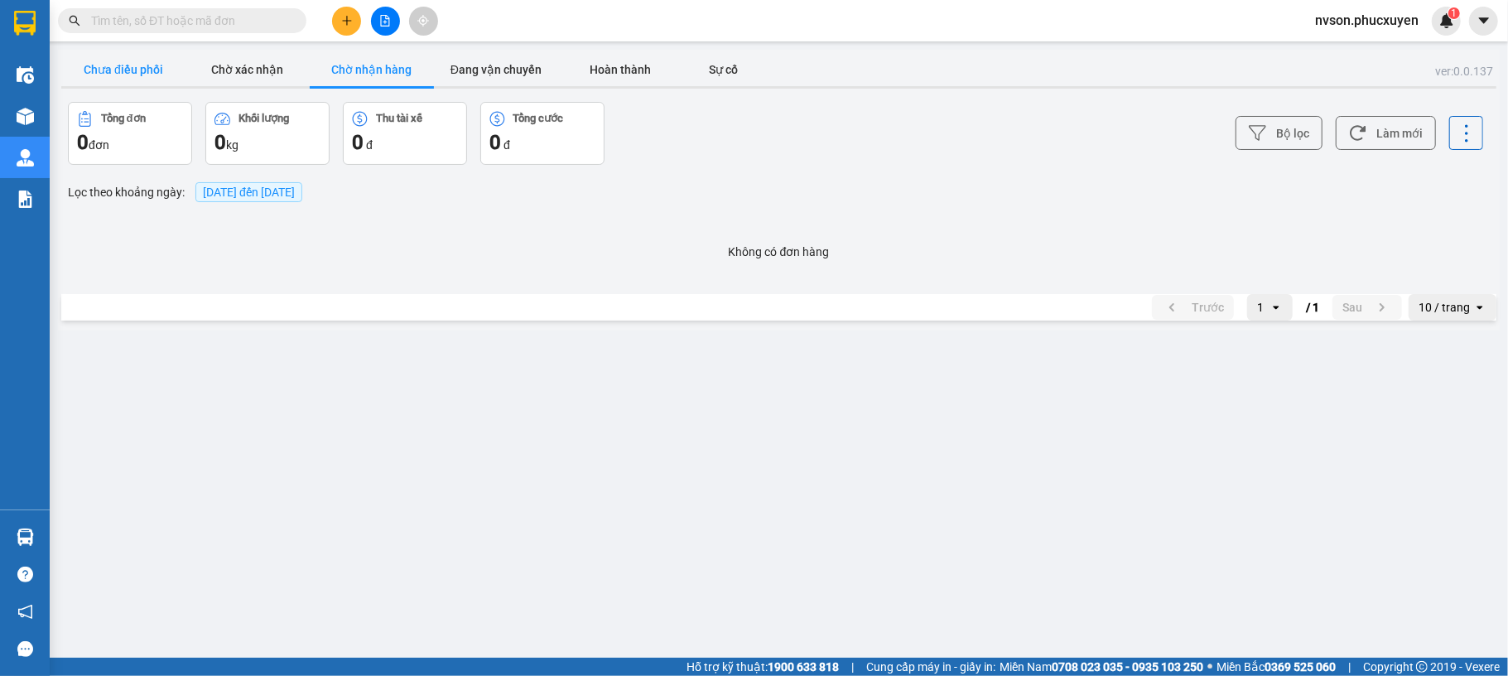
click at [142, 67] on button "Chưa điều phối" at bounding box center [123, 69] width 124 height 33
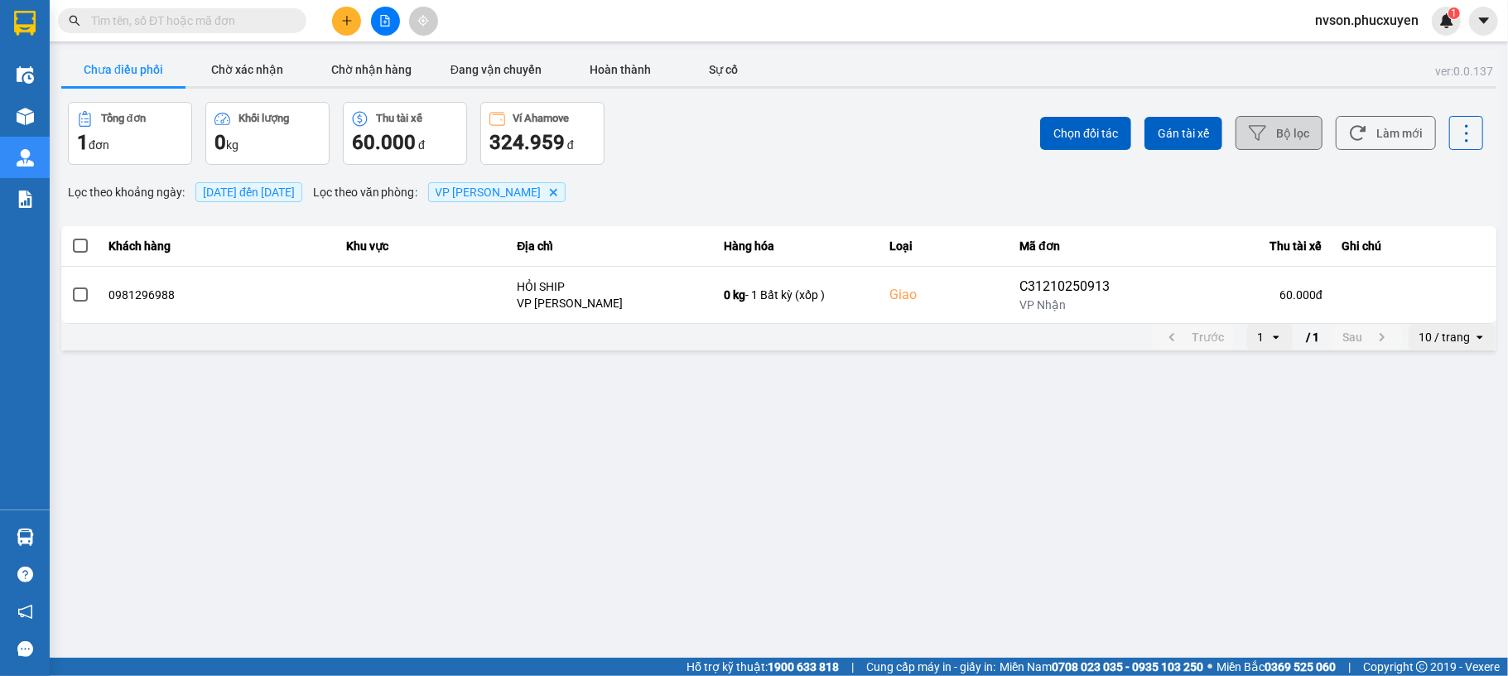
click at [1297, 129] on button "Bộ lọc" at bounding box center [1279, 133] width 87 height 34
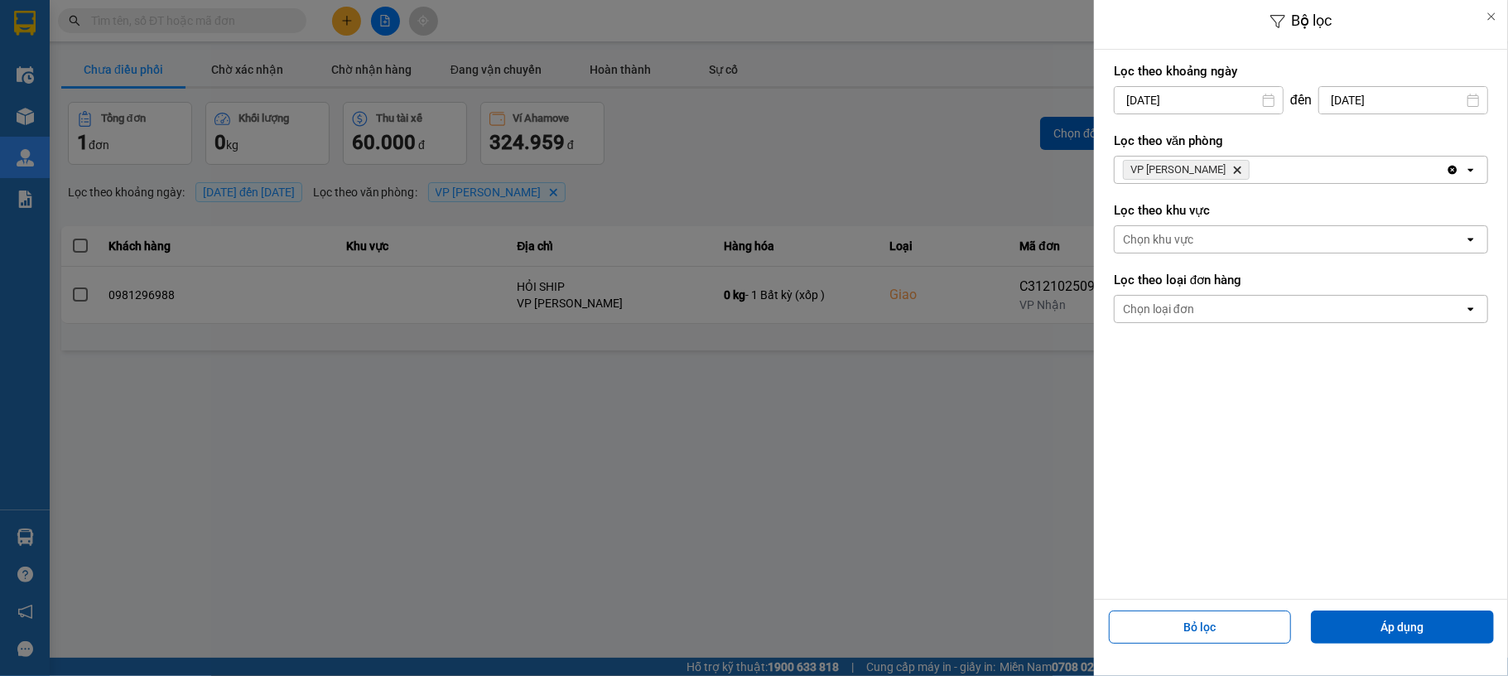
click at [1141, 106] on input "[DATE]" at bounding box center [1199, 100] width 168 height 27
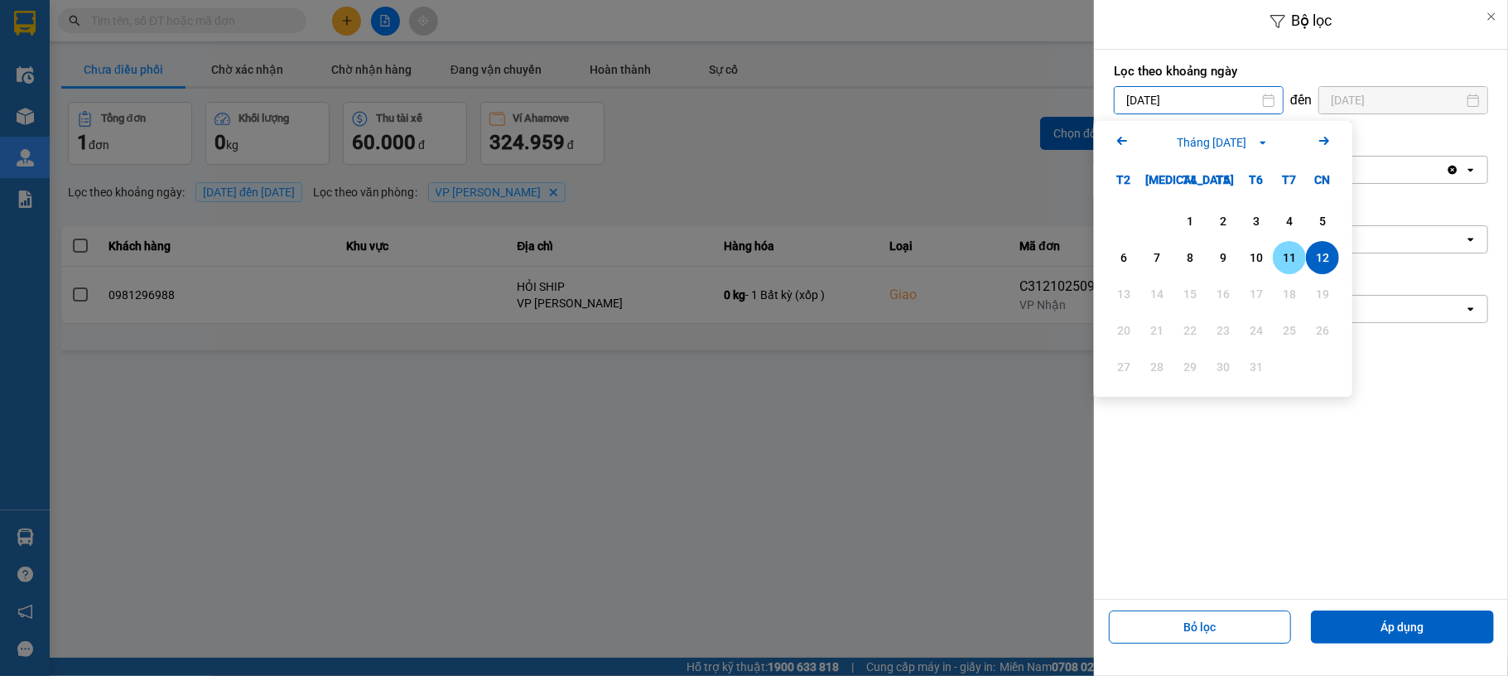
click at [1282, 259] on div "11" at bounding box center [1289, 258] width 23 height 20
type input "11/10/2025"
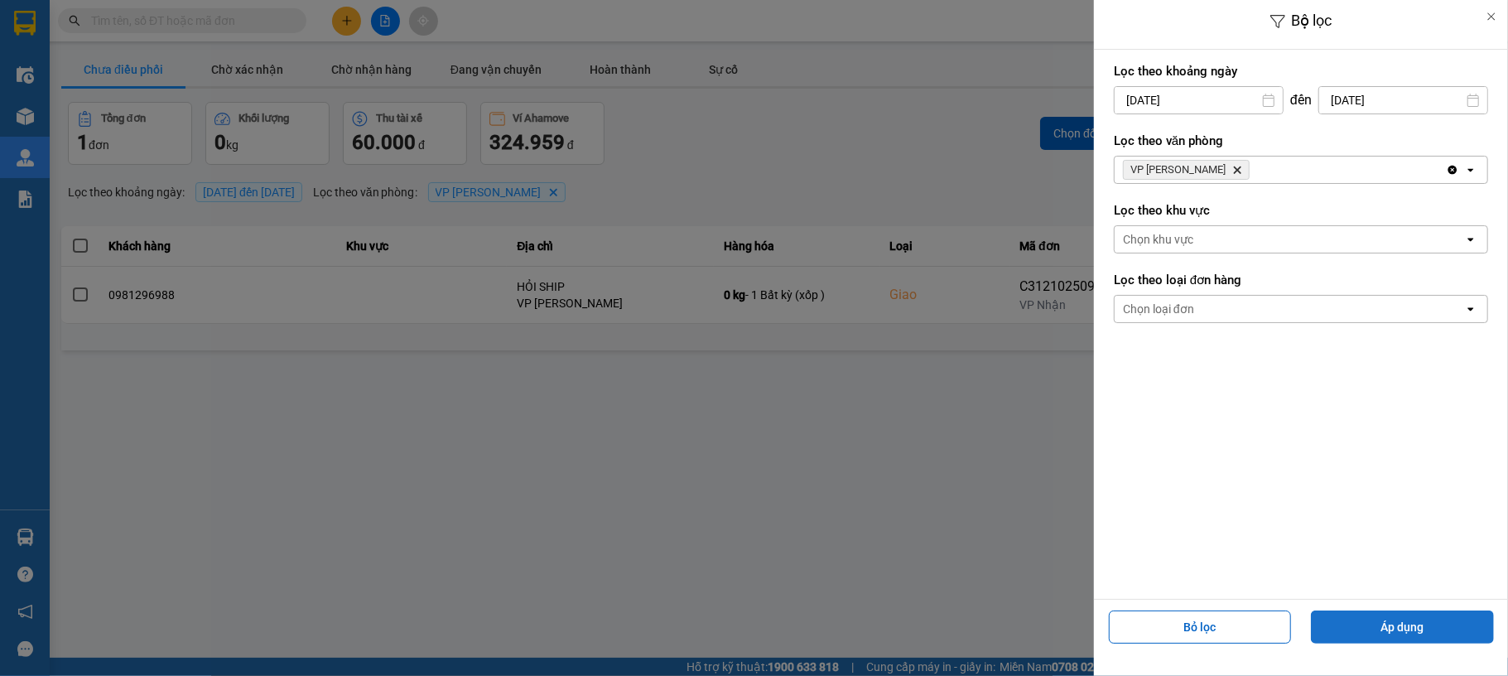
click at [1350, 617] on button "Áp dụng" at bounding box center [1402, 626] width 183 height 33
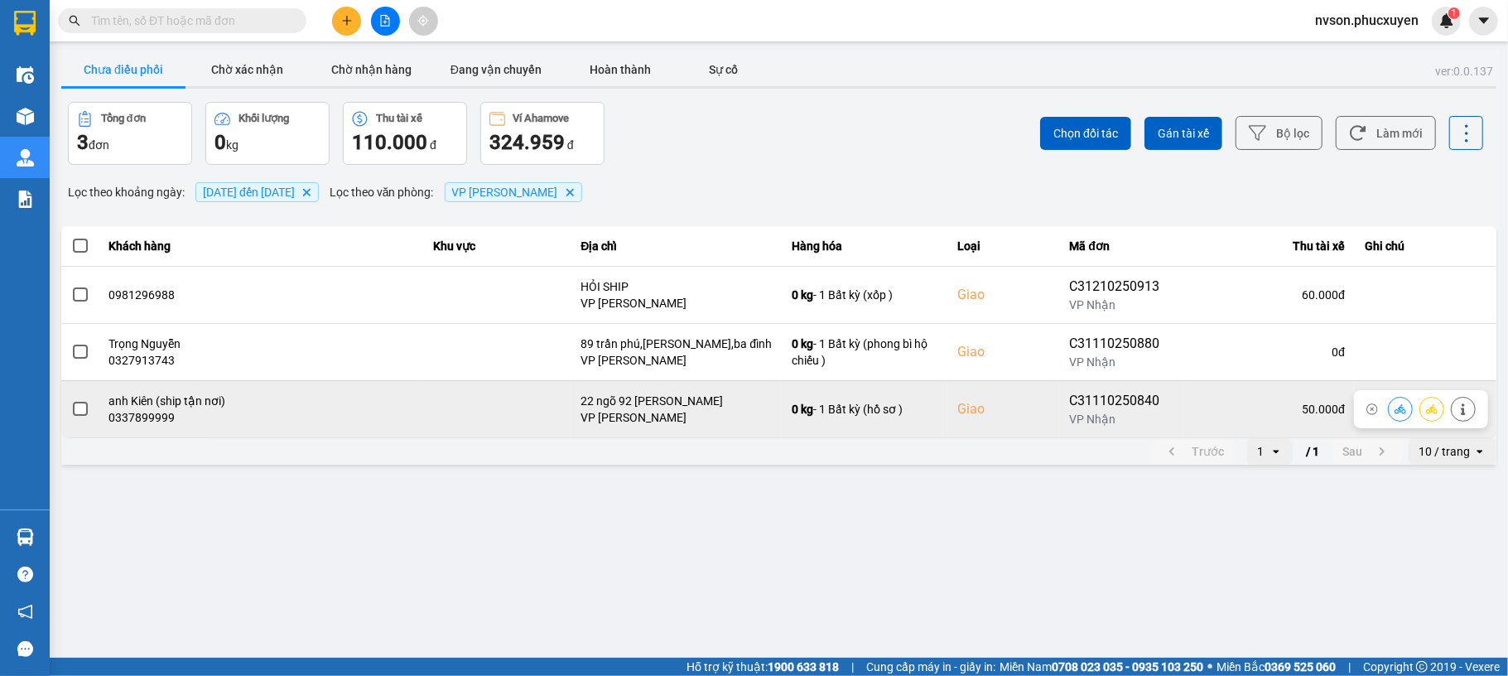
click at [1400, 412] on icon at bounding box center [1401, 408] width 12 height 9
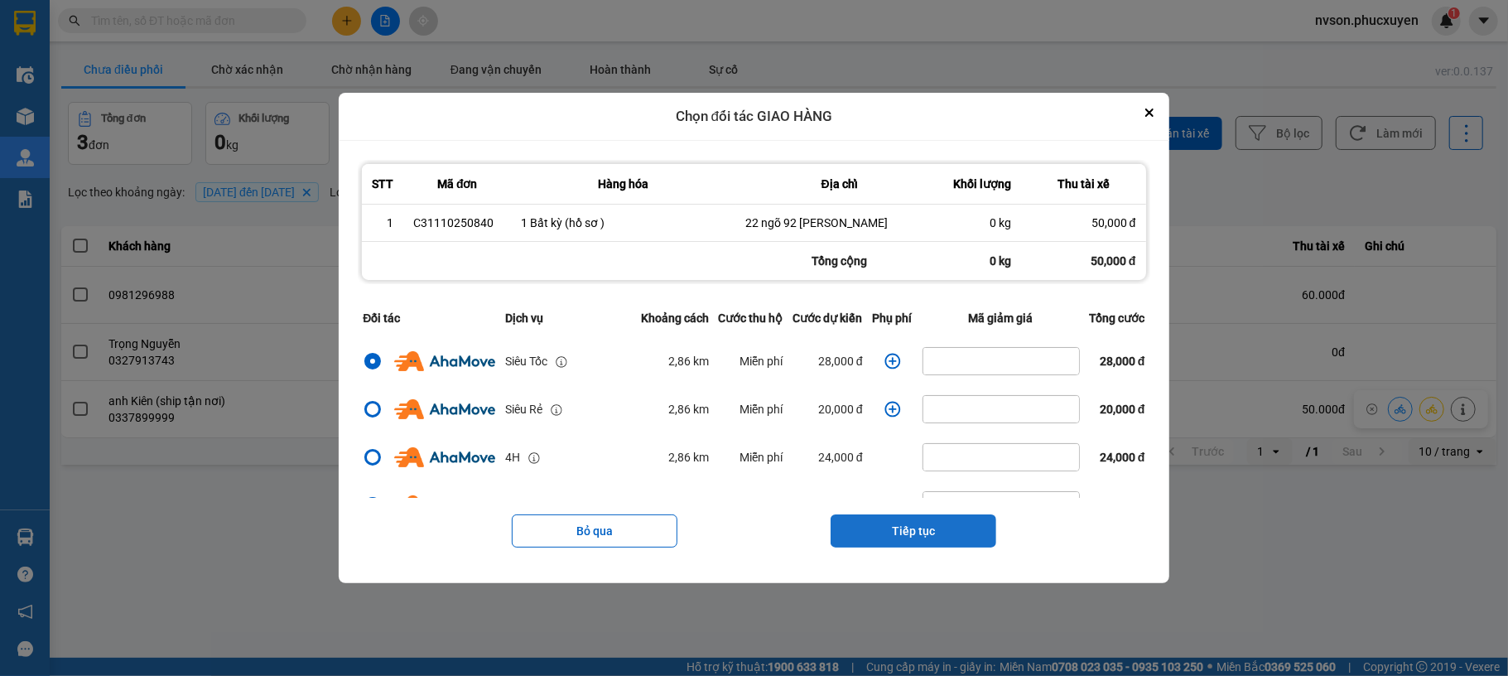
click at [918, 531] on button "Tiếp tục" at bounding box center [914, 530] width 166 height 33
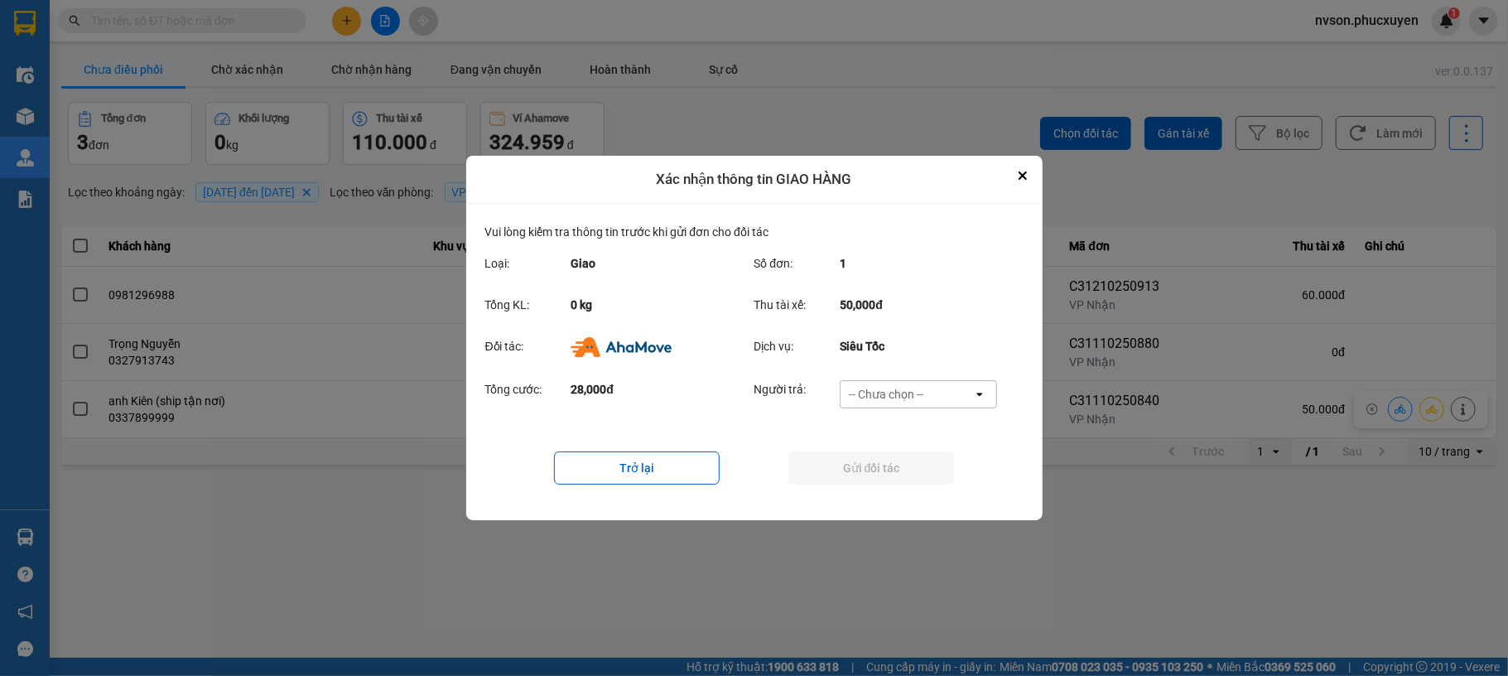
click at [933, 403] on div "-- Chưa chọn --" at bounding box center [907, 394] width 133 height 27
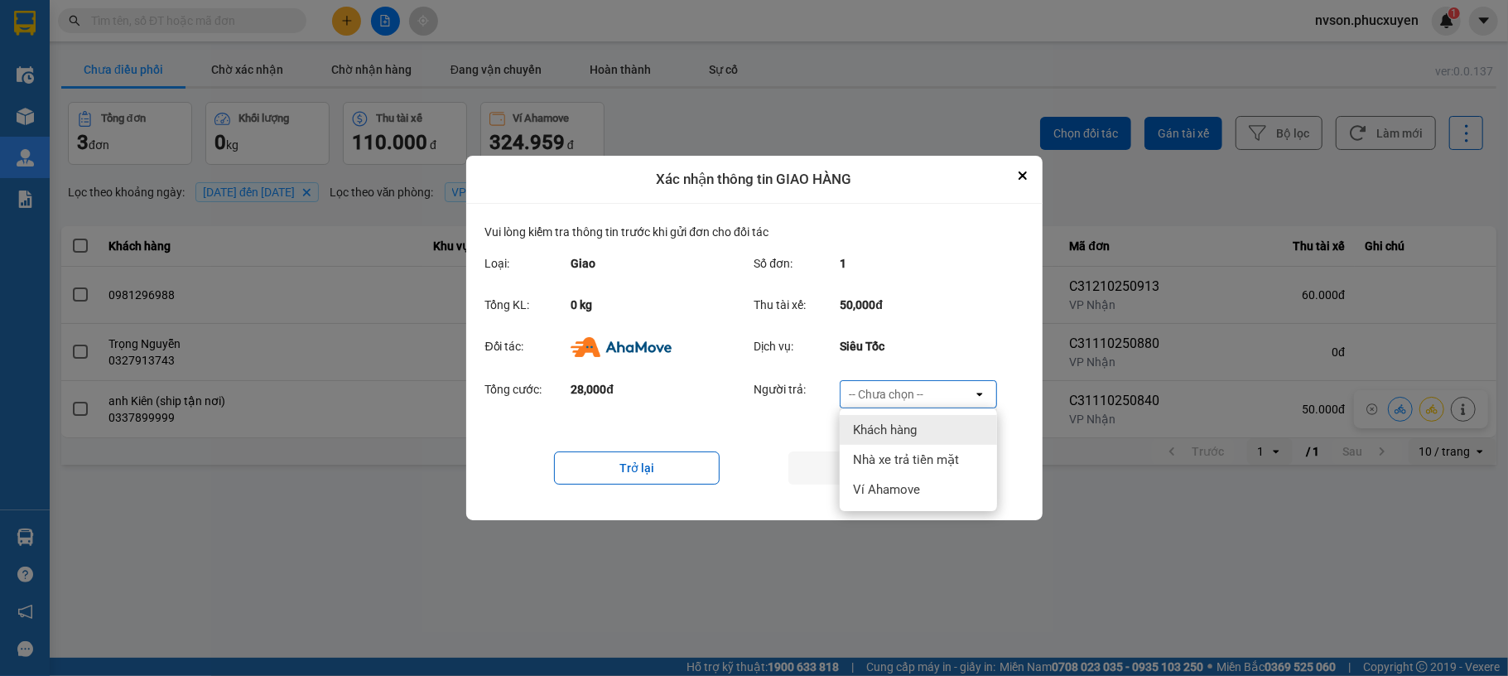
click at [919, 425] on div "Khách hàng" at bounding box center [918, 430] width 157 height 30
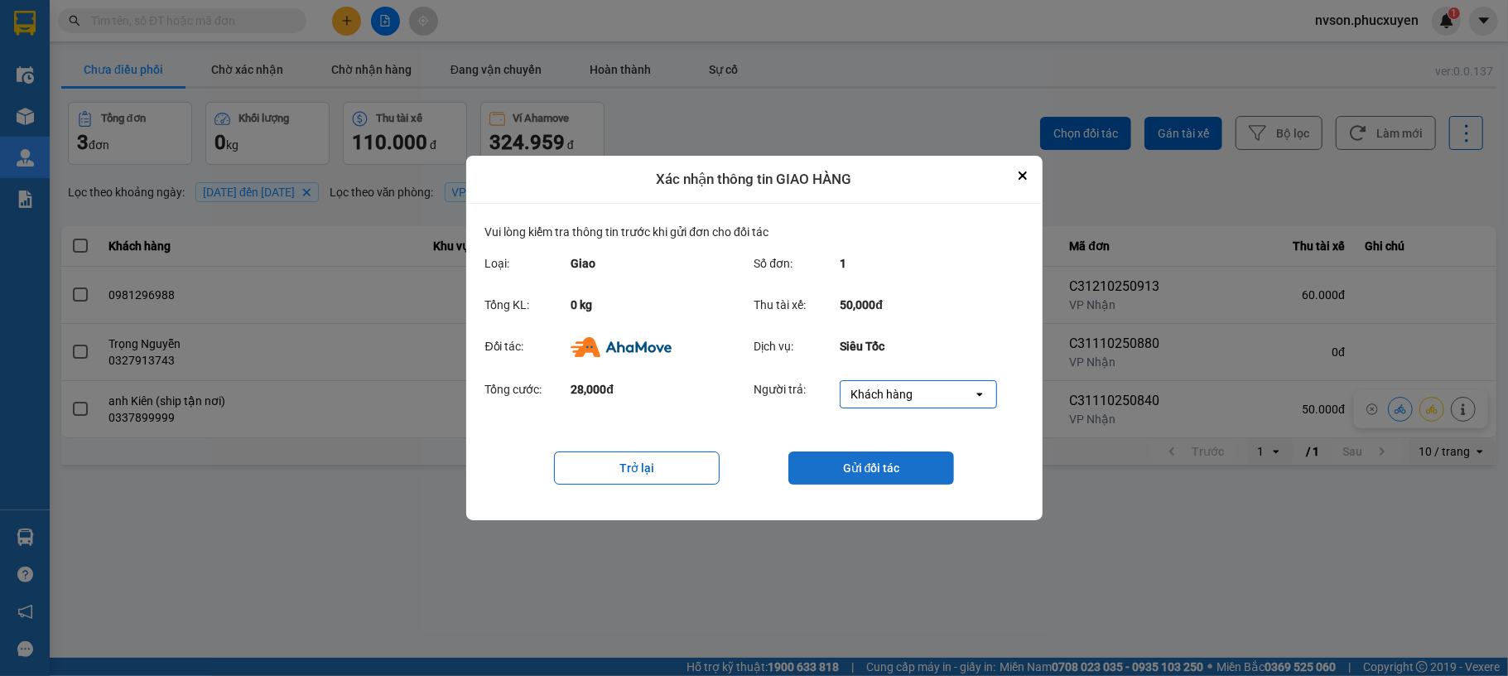
click at [931, 474] on button "Gửi đối tác" at bounding box center [871, 467] width 166 height 33
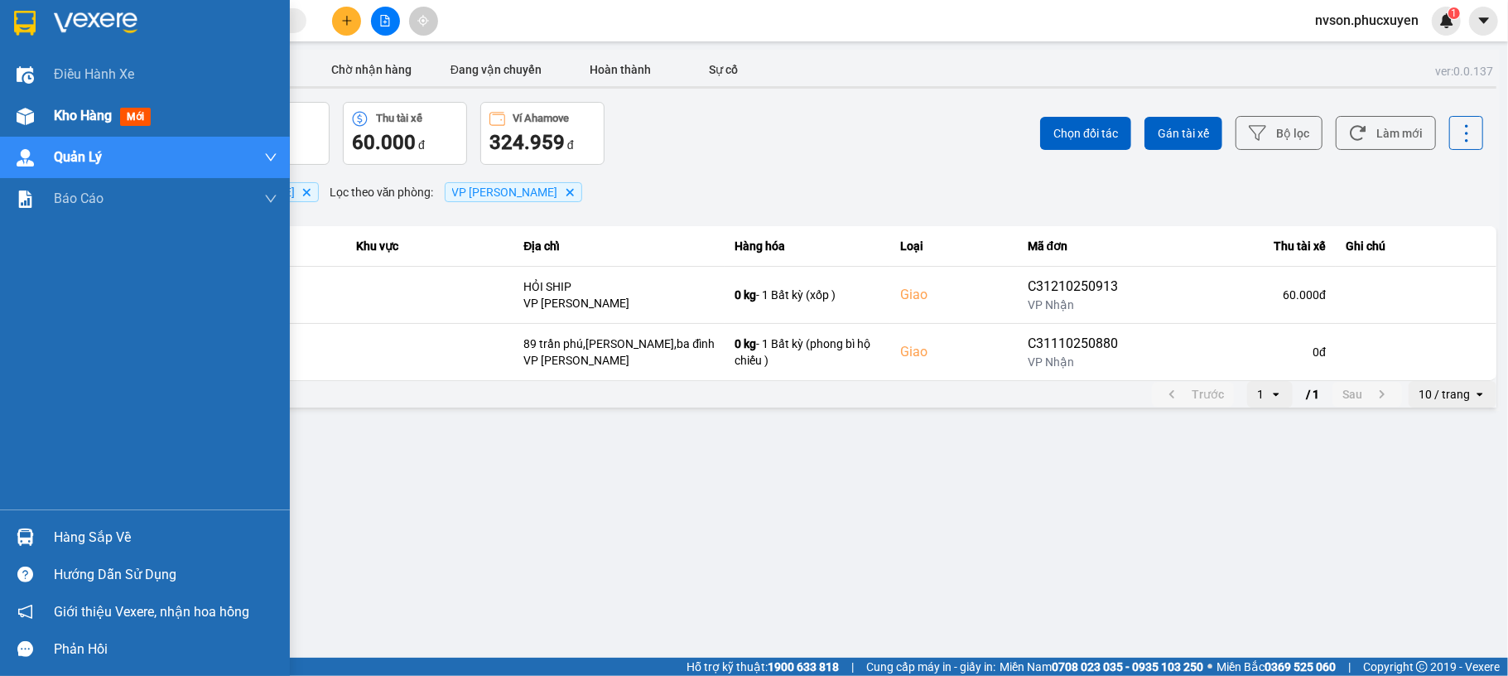
click at [21, 114] on img at bounding box center [25, 116] width 17 height 17
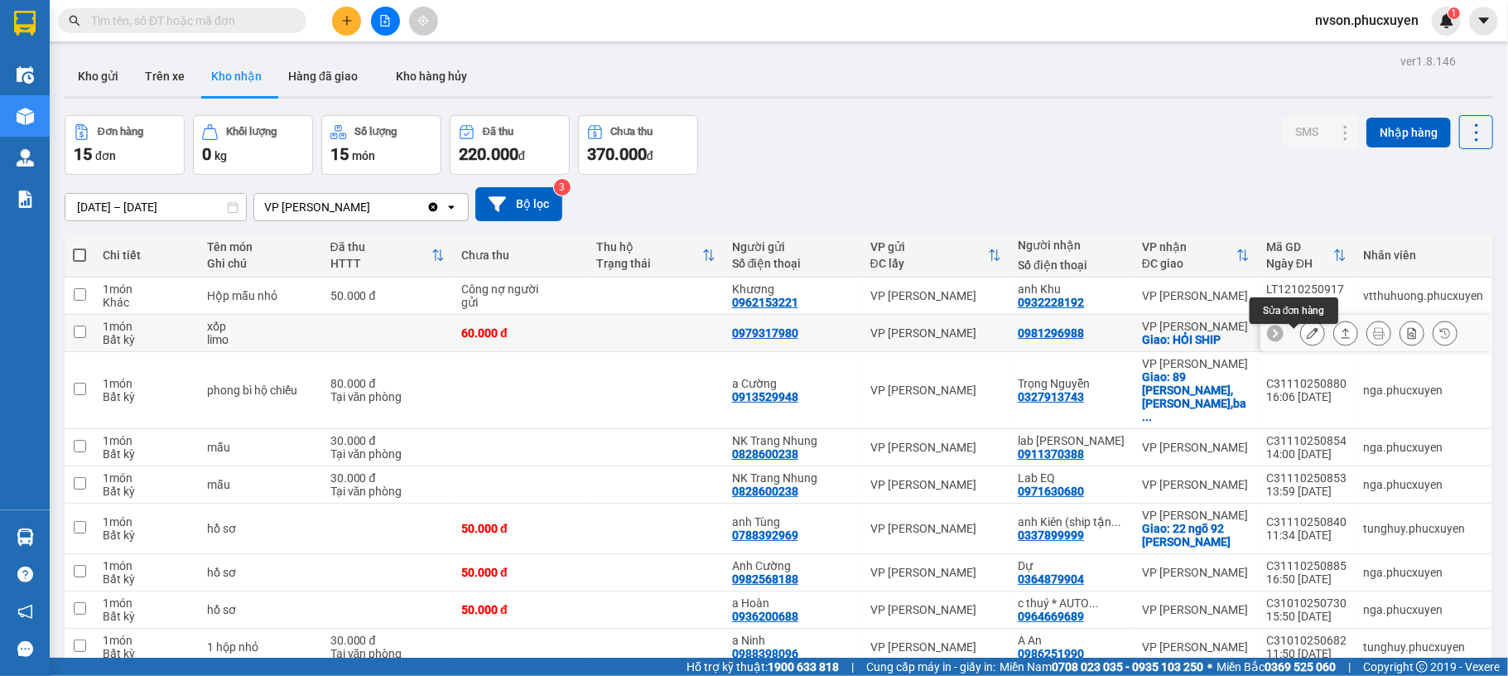
click at [1307, 339] on icon at bounding box center [1313, 333] width 12 height 12
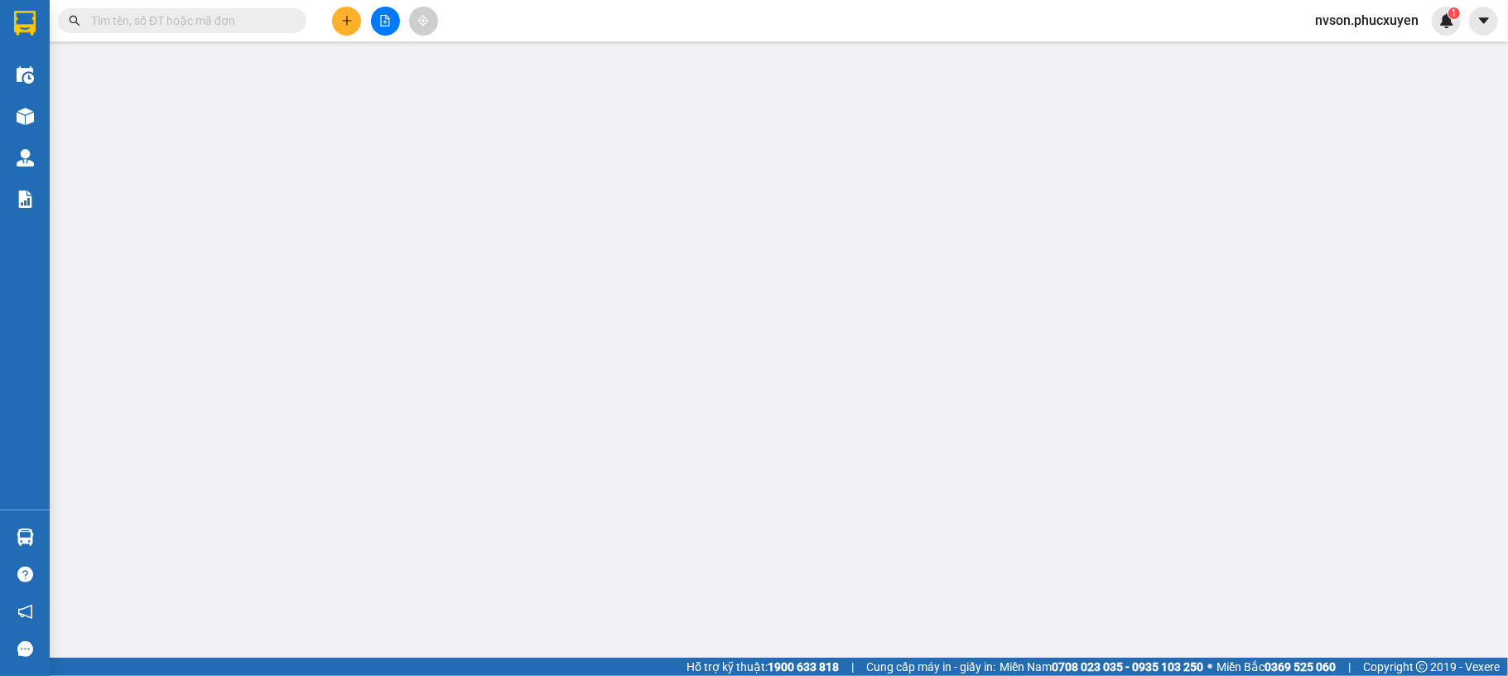
type input "0979317980"
type input "0981296988"
checkbox input "true"
type input "HỎI SHIP"
type input "0"
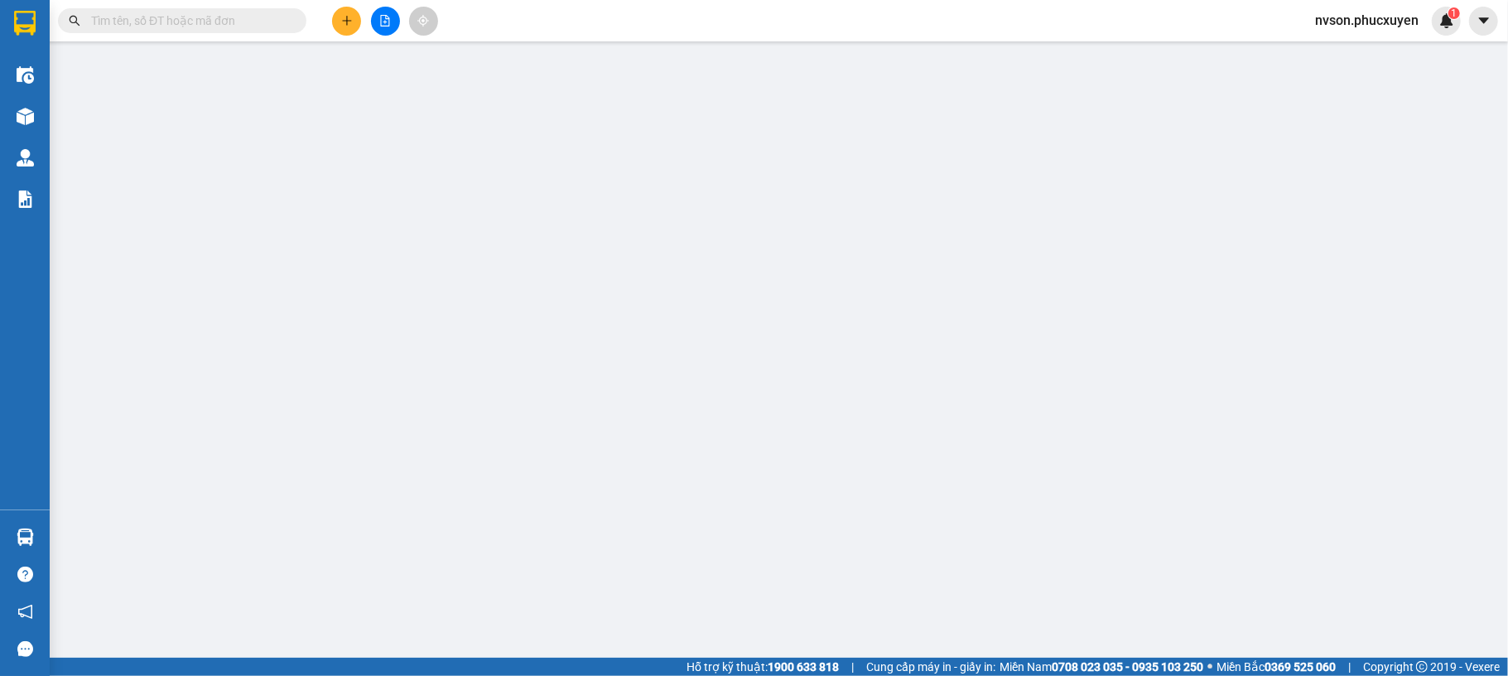
type input "60.000"
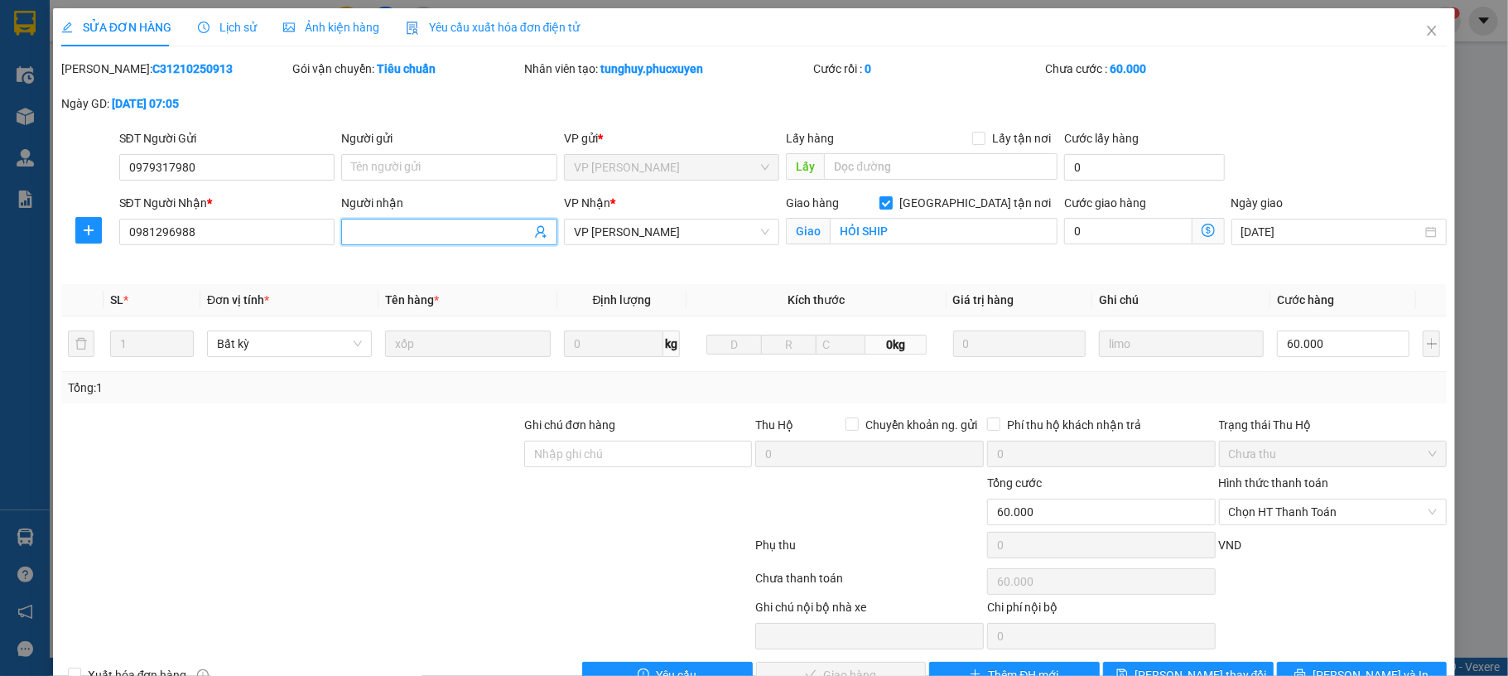
click at [472, 234] on input "Người nhận" at bounding box center [441, 232] width 180 height 18
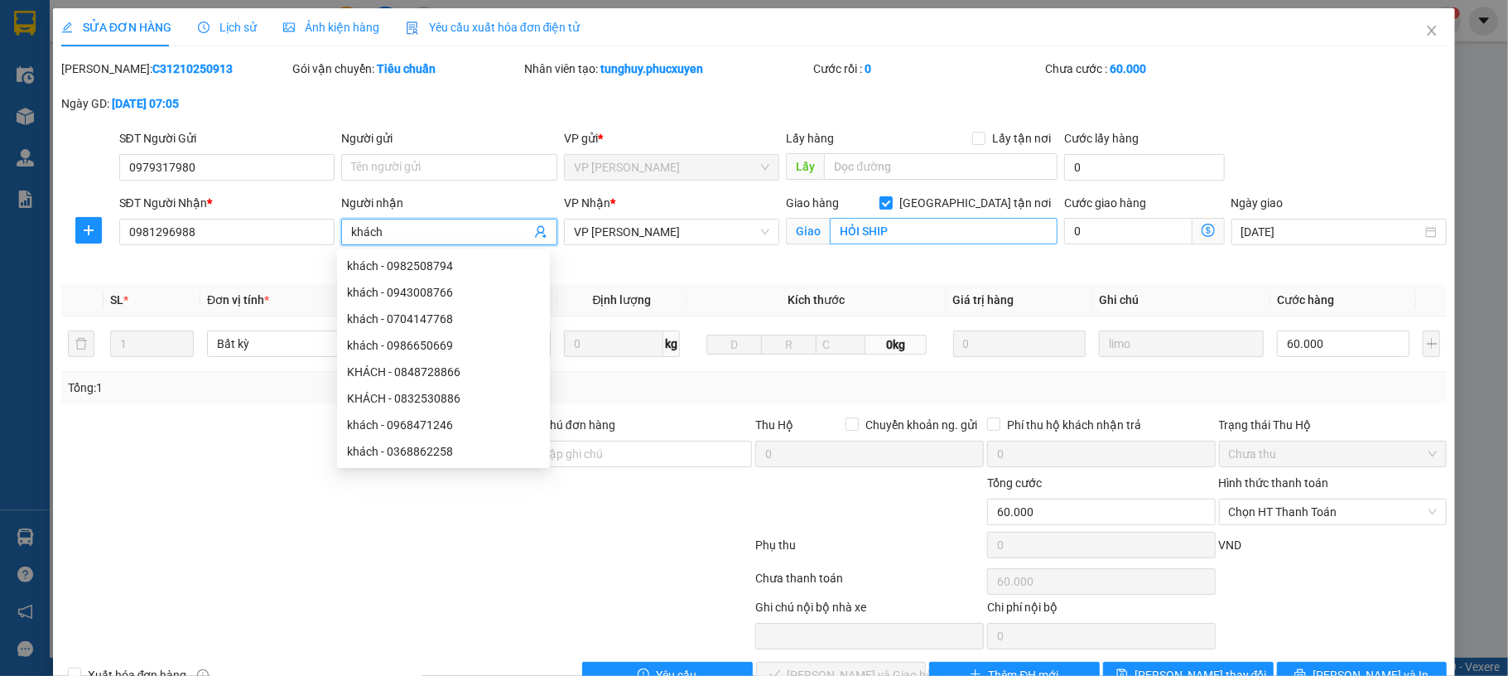
type input "khách"
click at [891, 234] on input "HỎI SHIP" at bounding box center [944, 231] width 228 height 27
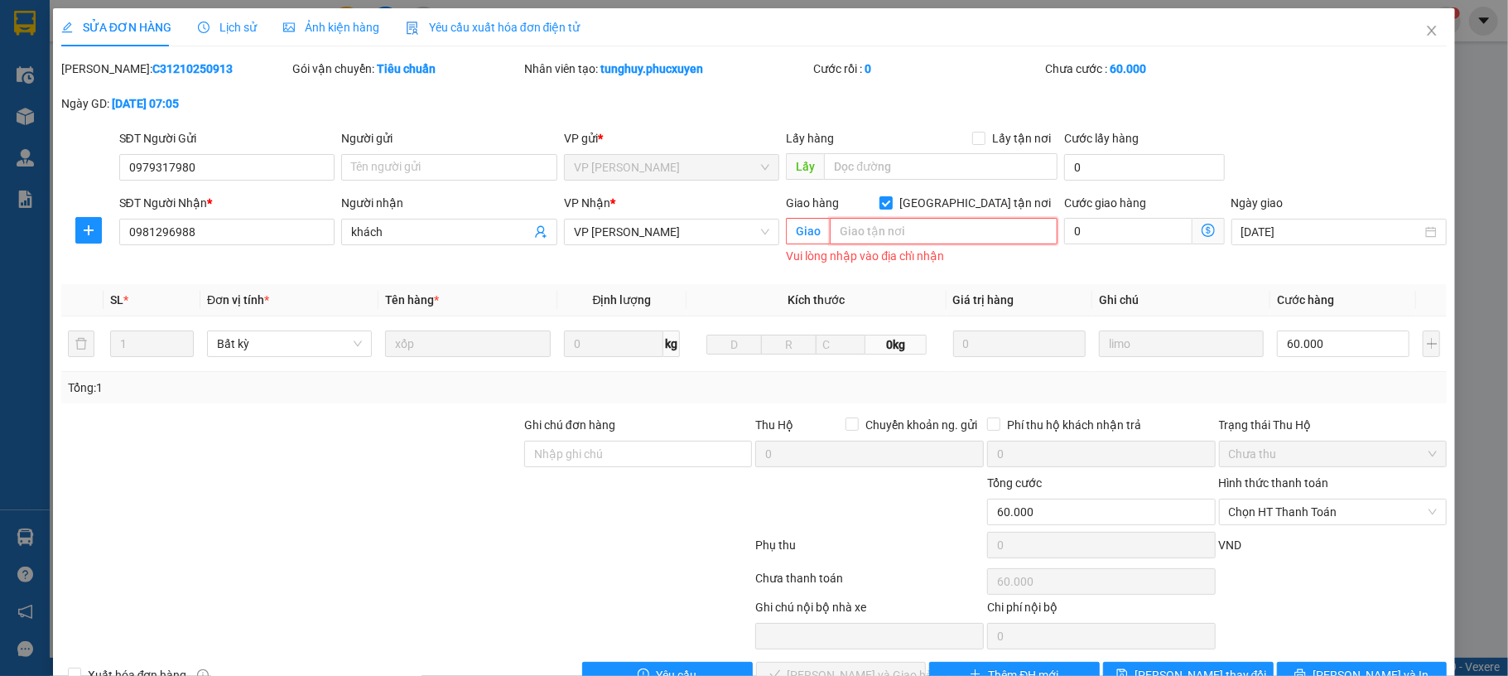
paste input "CT5 Đơn nguyên 3, Mỹ Đình, Nam Từ Liêm, Hà Nội 100000, Việt Nam"
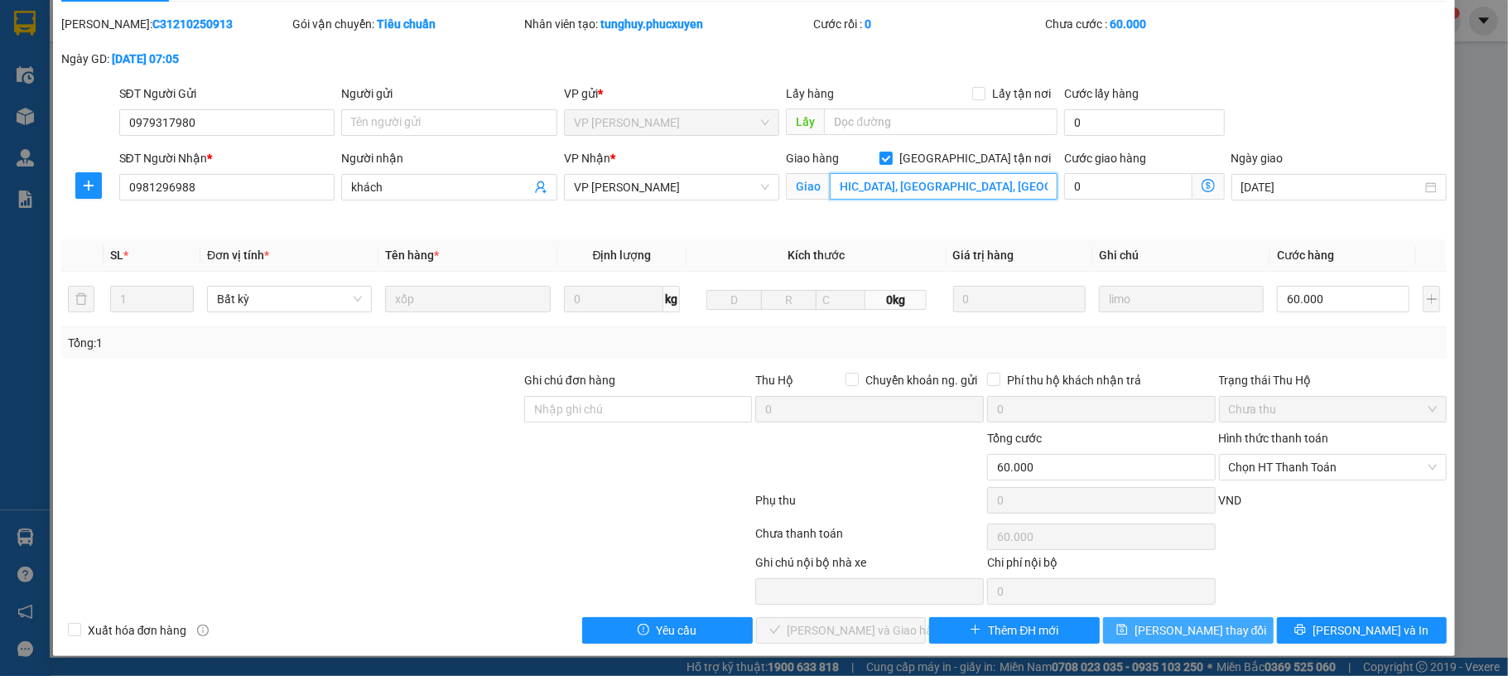
type input "CT5 Đơn nguyên 3, Mỹ Đình, Nam Từ Liêm, Hà Nội 100000, Việt Nam"
click at [1229, 624] on button "Lưu thay đổi" at bounding box center [1188, 630] width 171 height 27
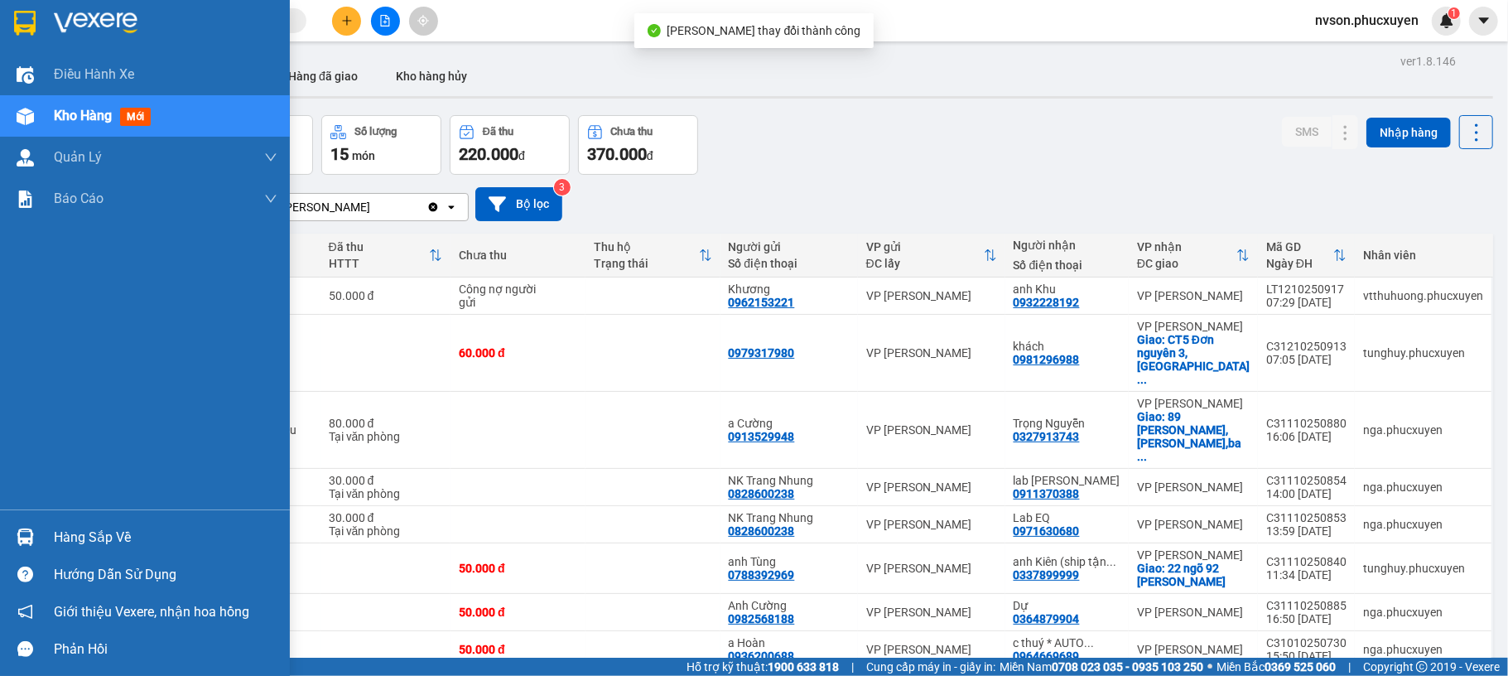
click at [63, 548] on div "Hàng sắp về" at bounding box center [166, 537] width 224 height 25
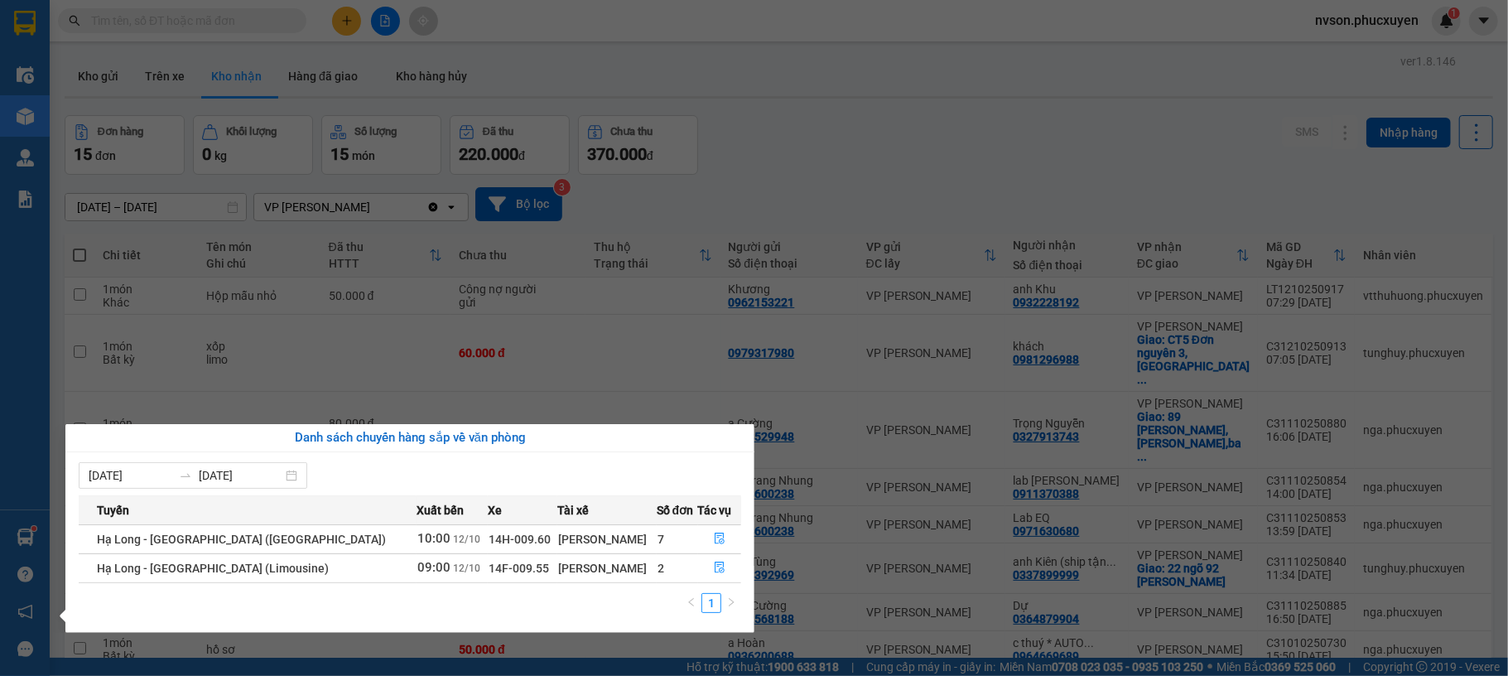
click at [850, 162] on section "Kết quả tìm kiếm ( 0 ) Bộ lọc No Data nvson.phucxuyen 1 Điều hành xe Kho hàng m…" at bounding box center [754, 338] width 1508 height 676
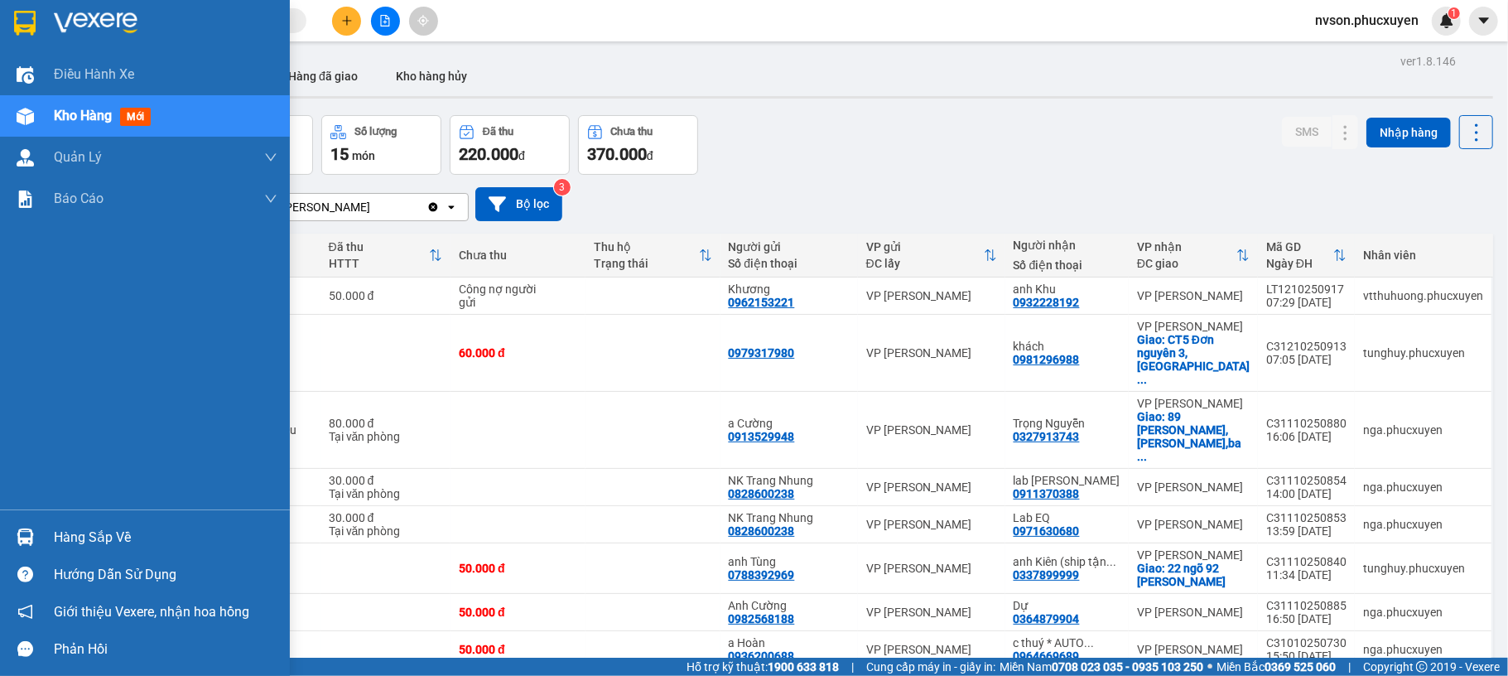
click at [36, 543] on div at bounding box center [25, 537] width 29 height 29
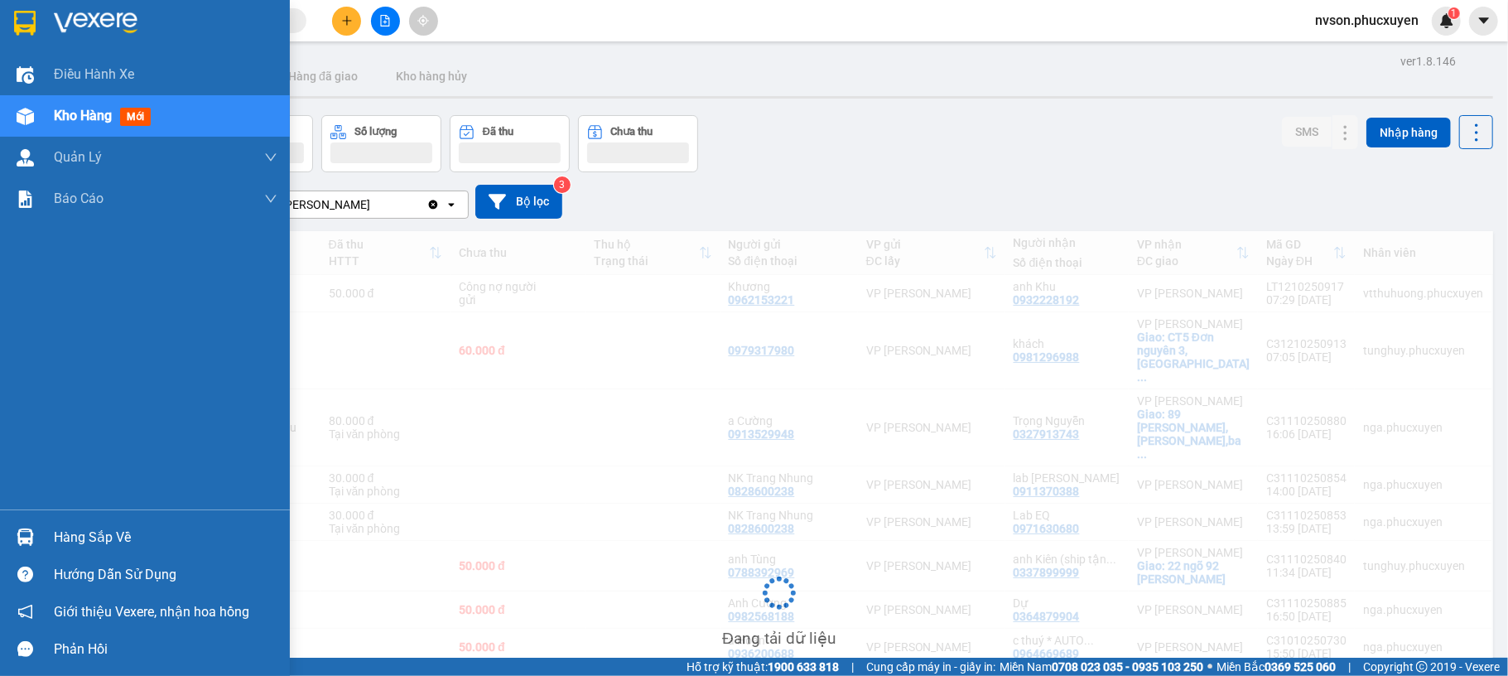
click at [20, 537] on img at bounding box center [25, 536] width 17 height 17
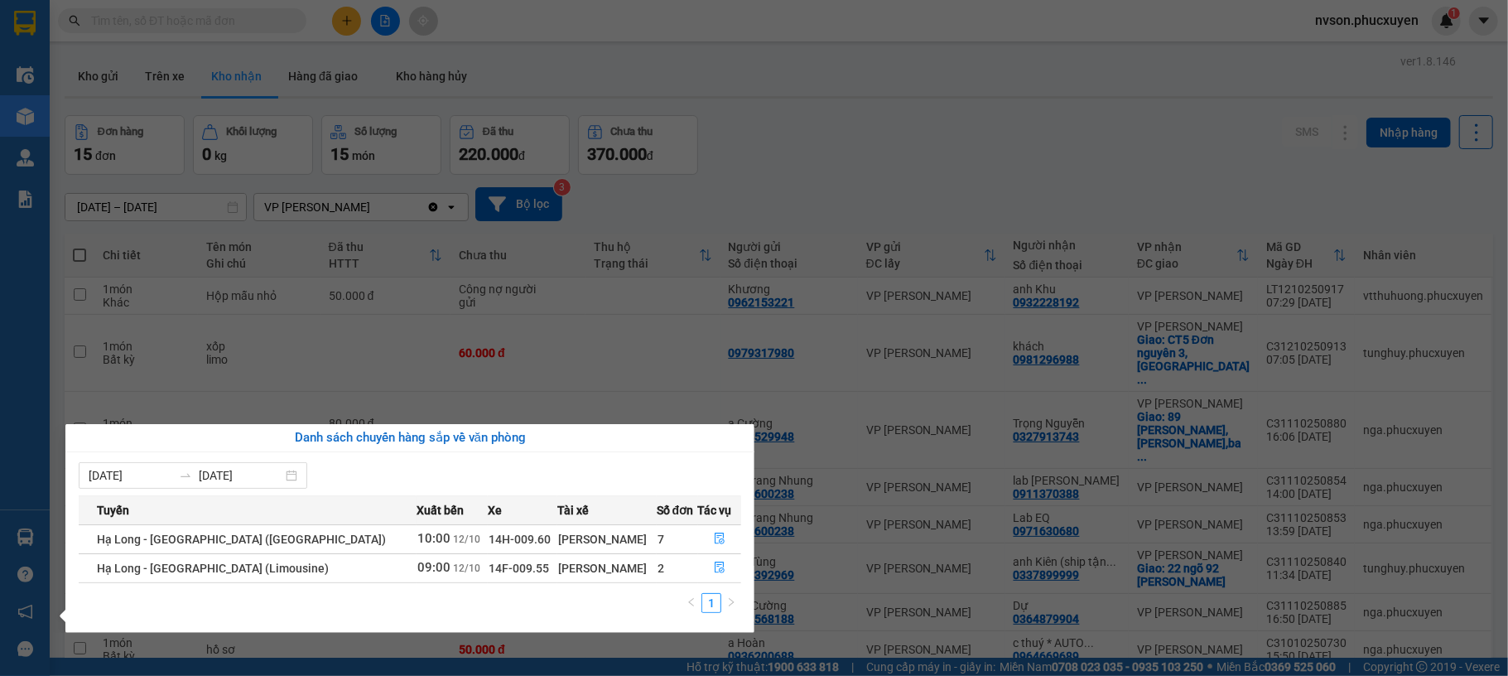
click at [823, 123] on section "Kết quả tìm kiếm ( 0 ) Bộ lọc No Data nvson.phucxuyen 1 Điều hành xe Kho hàng m…" at bounding box center [754, 338] width 1508 height 676
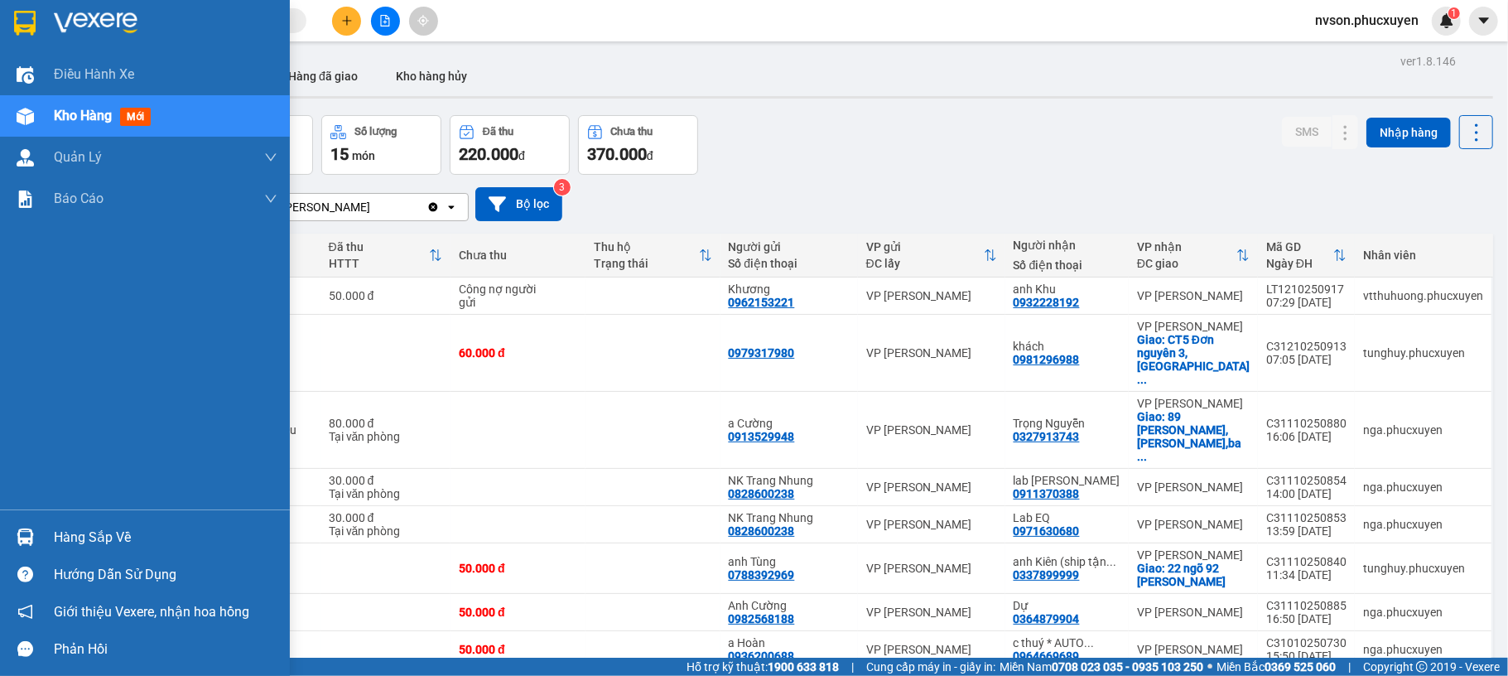
click at [4, 534] on div "Hàng sắp về" at bounding box center [145, 536] width 290 height 37
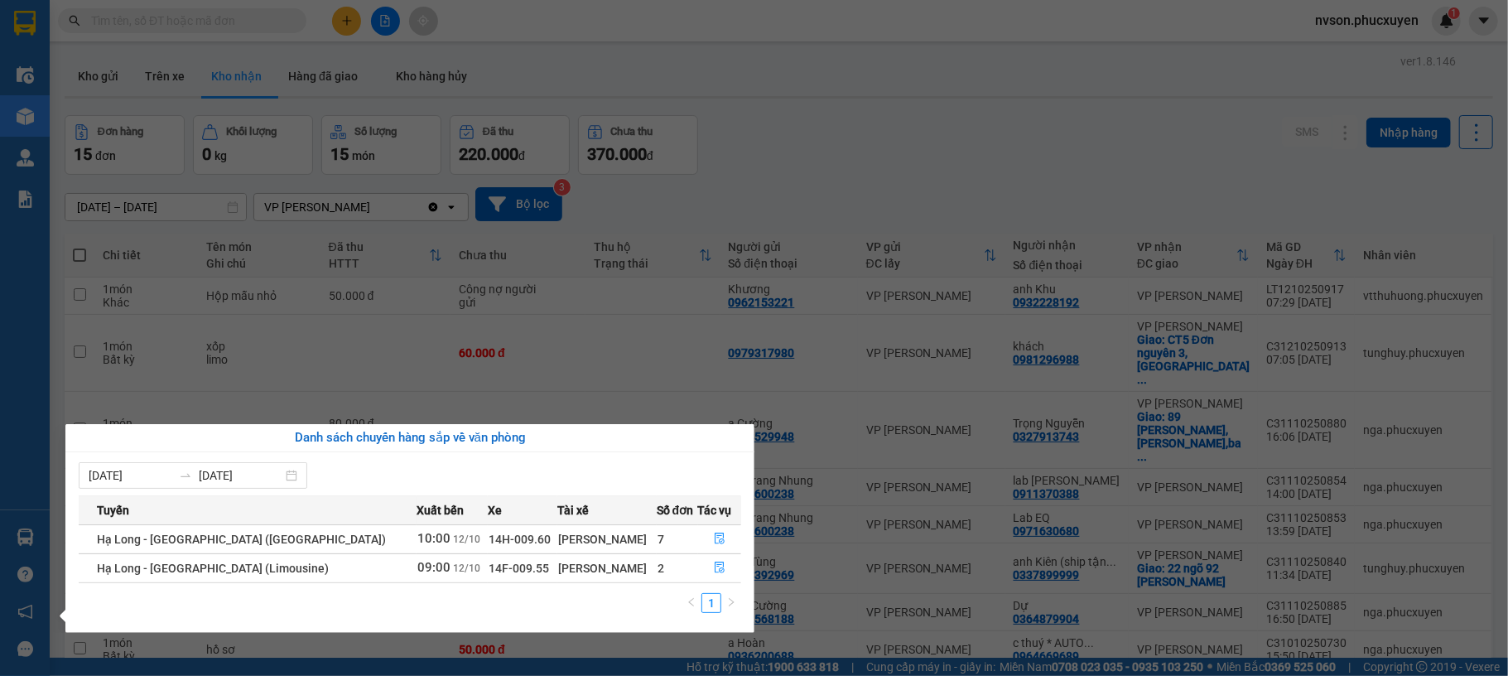
click at [918, 236] on section "Kết quả tìm kiếm ( 0 ) Bộ lọc No Data nvson.phucxuyen 1 Điều hành xe Kho hàng m…" at bounding box center [754, 338] width 1508 height 676
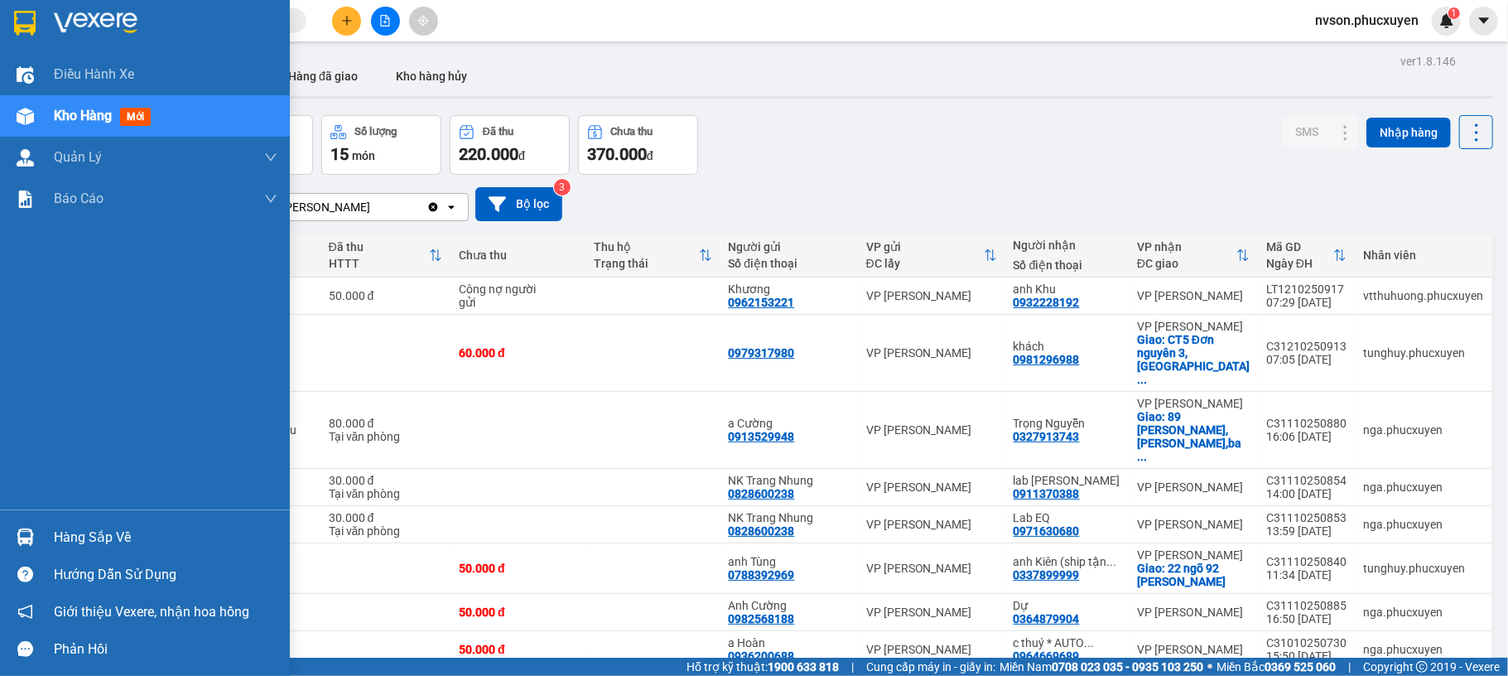
click at [45, 541] on div "Hàng sắp về" at bounding box center [145, 536] width 290 height 37
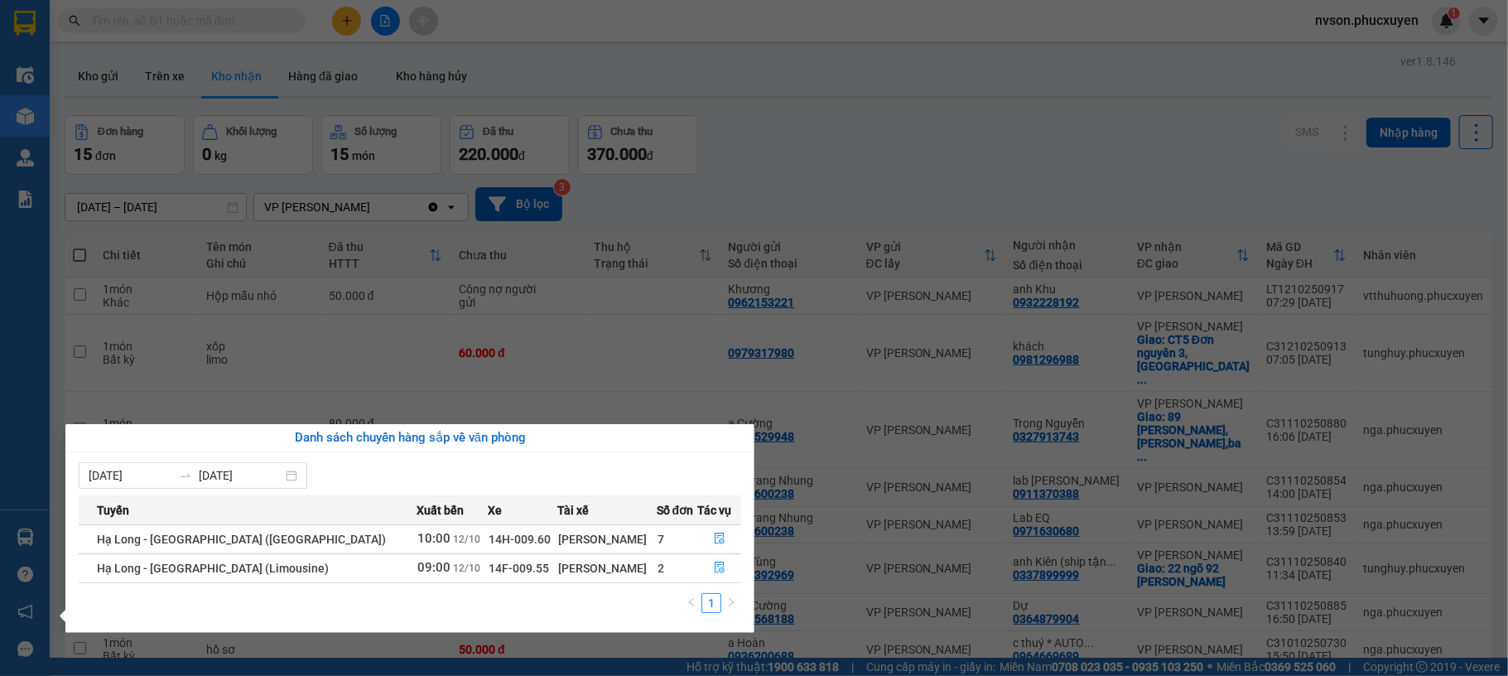
click at [1028, 139] on section "Kết quả tìm kiếm ( 0 ) Bộ lọc No Data nvson.phucxuyen 1 Điều hành xe Kho hàng m…" at bounding box center [754, 338] width 1508 height 676
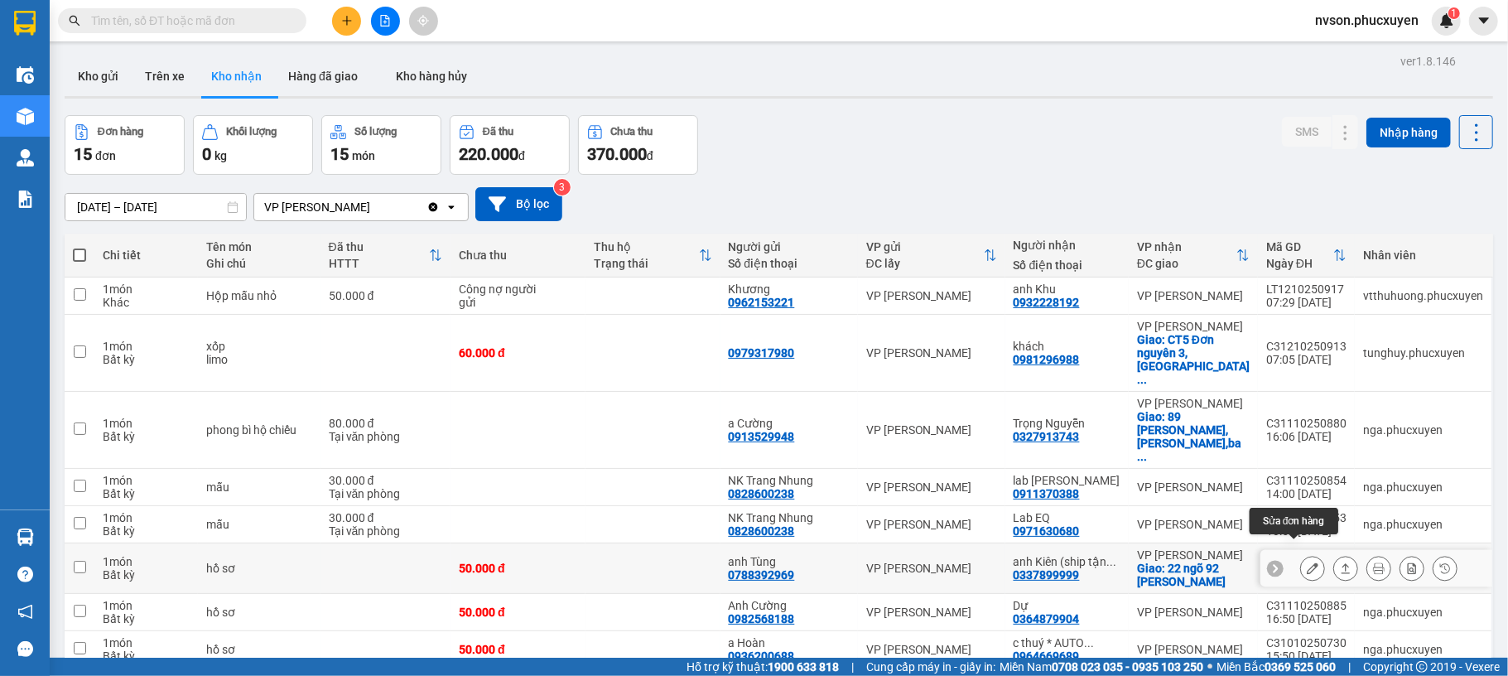
click at [1307, 562] on icon at bounding box center [1313, 568] width 12 height 12
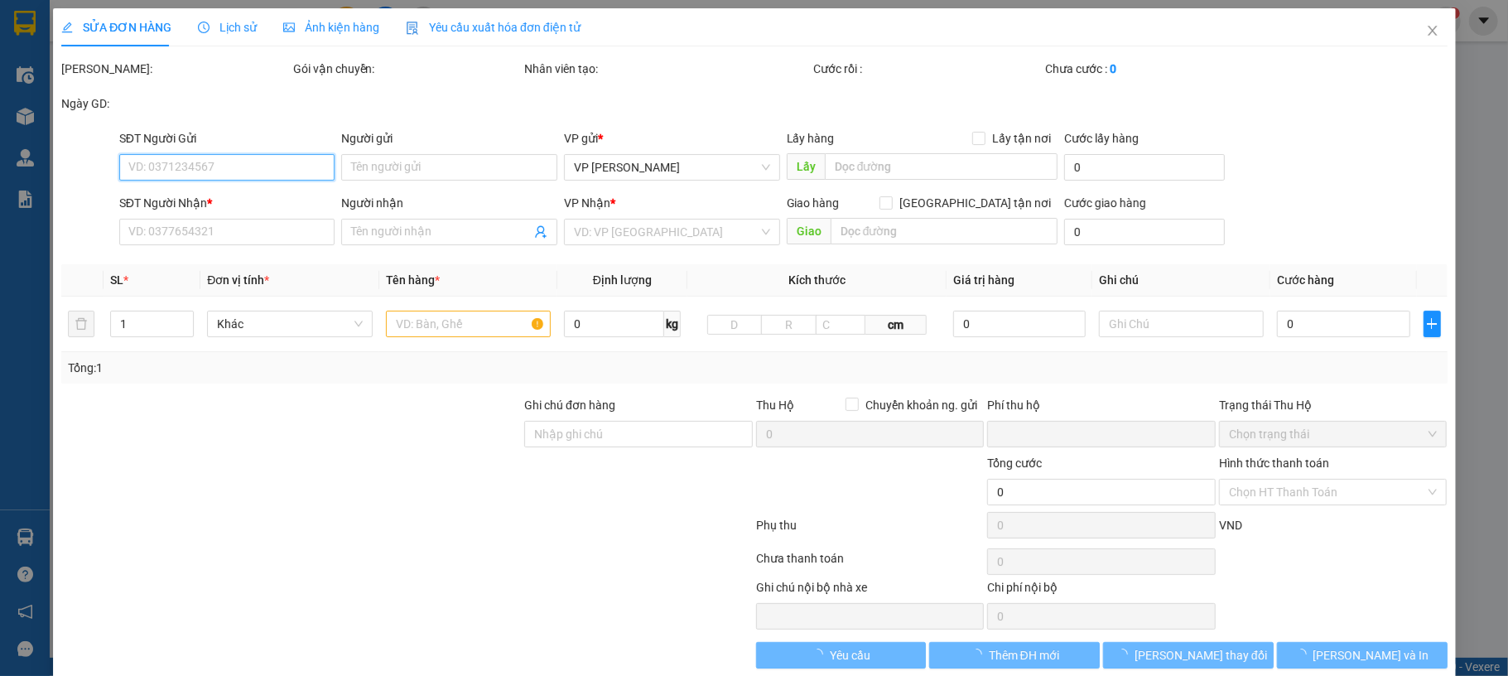
type input "0788392969"
type input "anh Tùng"
type input "0337899999"
type input "anh Kiên (ship tận nơi)"
checkbox input "true"
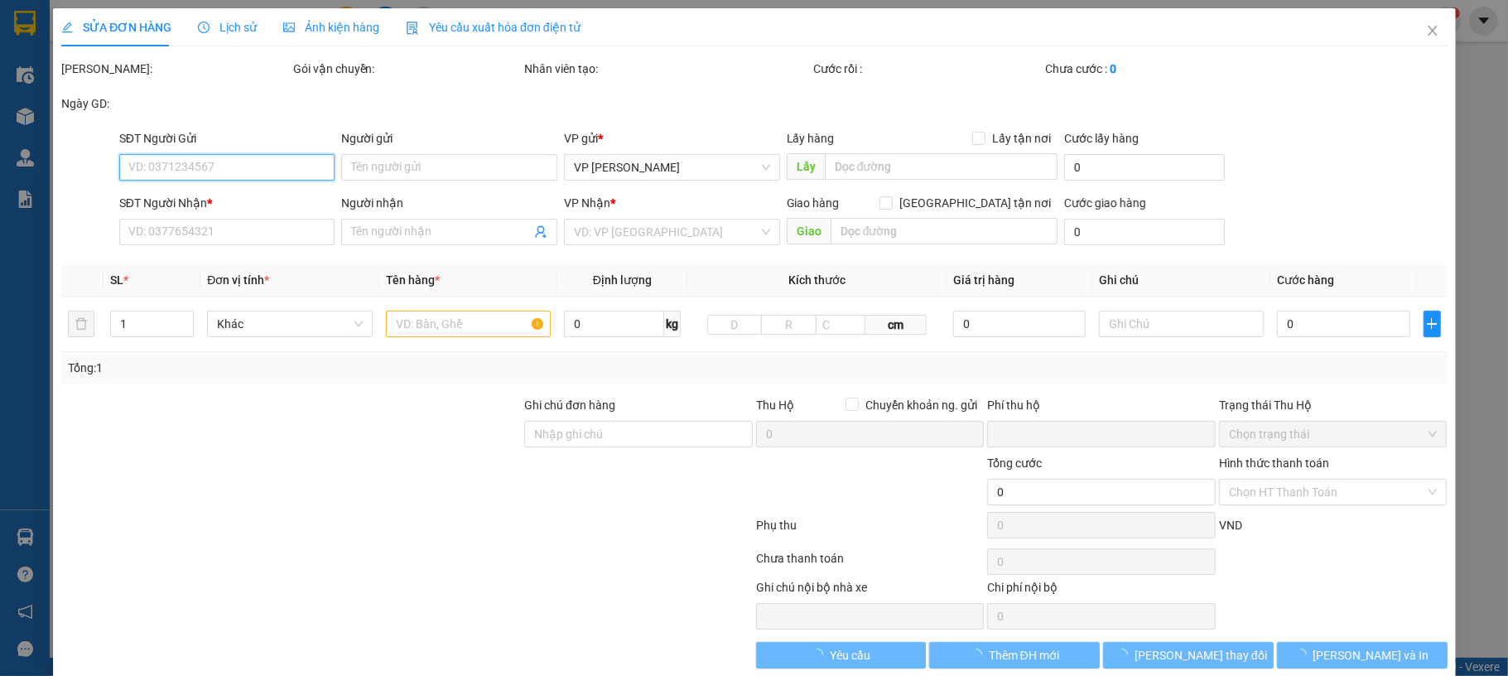
type input "22 ngõ 92 nguyễn khánh toàn"
type input "0"
type input "50.000"
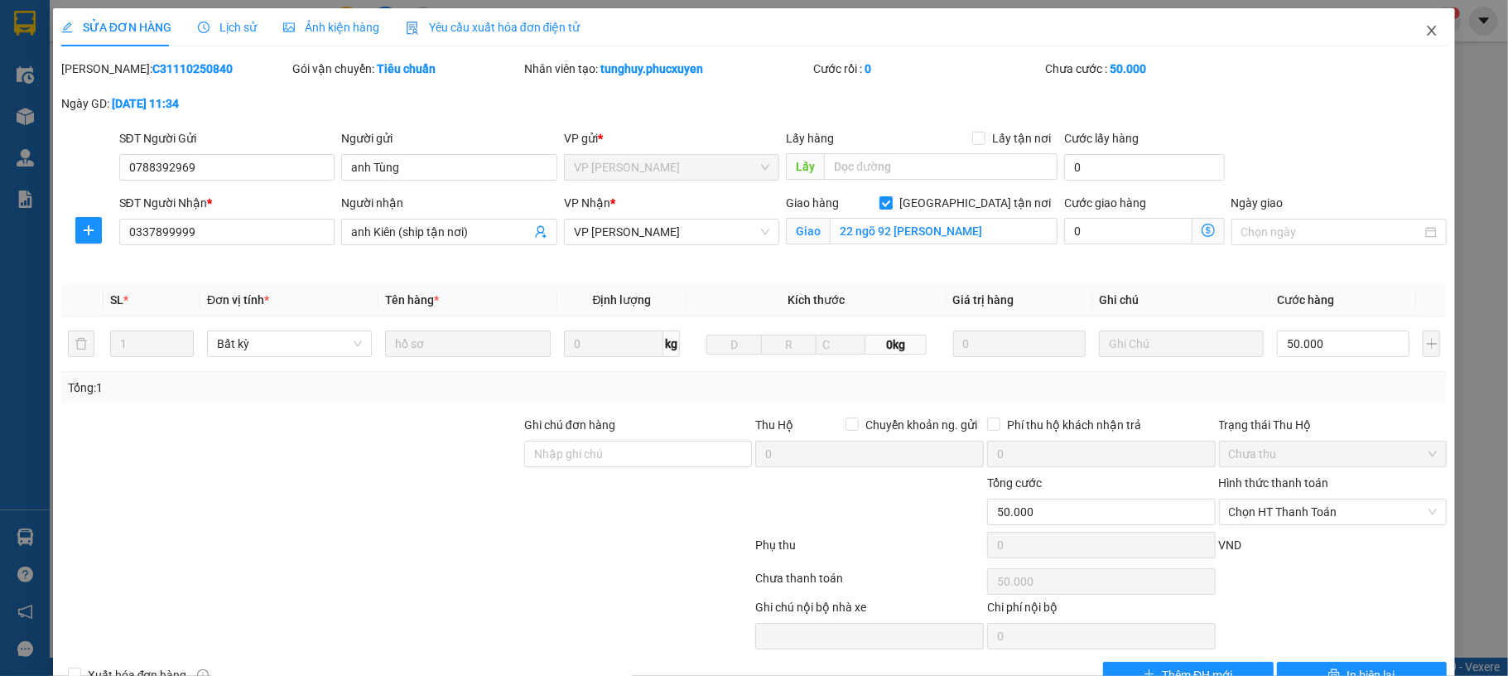
click at [1415, 43] on span "Close" at bounding box center [1432, 31] width 46 height 46
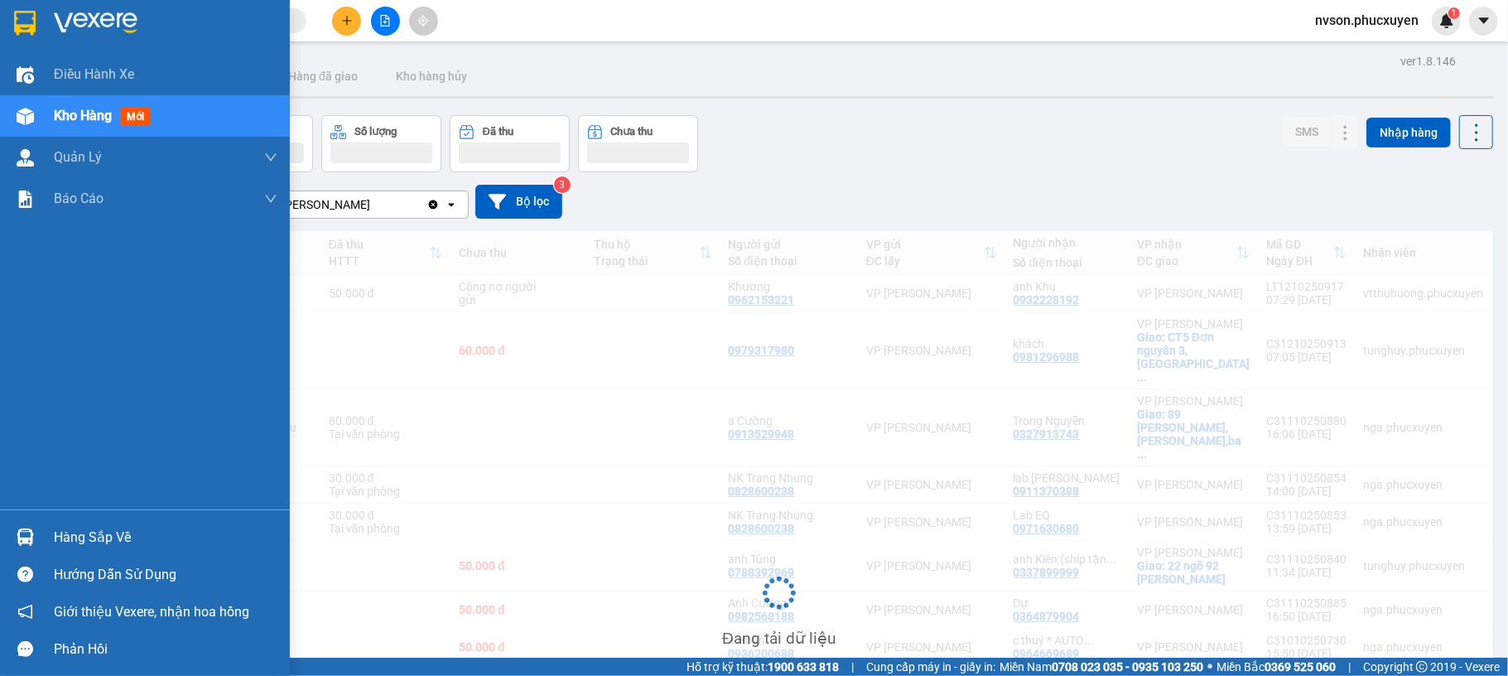
click at [35, 538] on div at bounding box center [25, 537] width 29 height 29
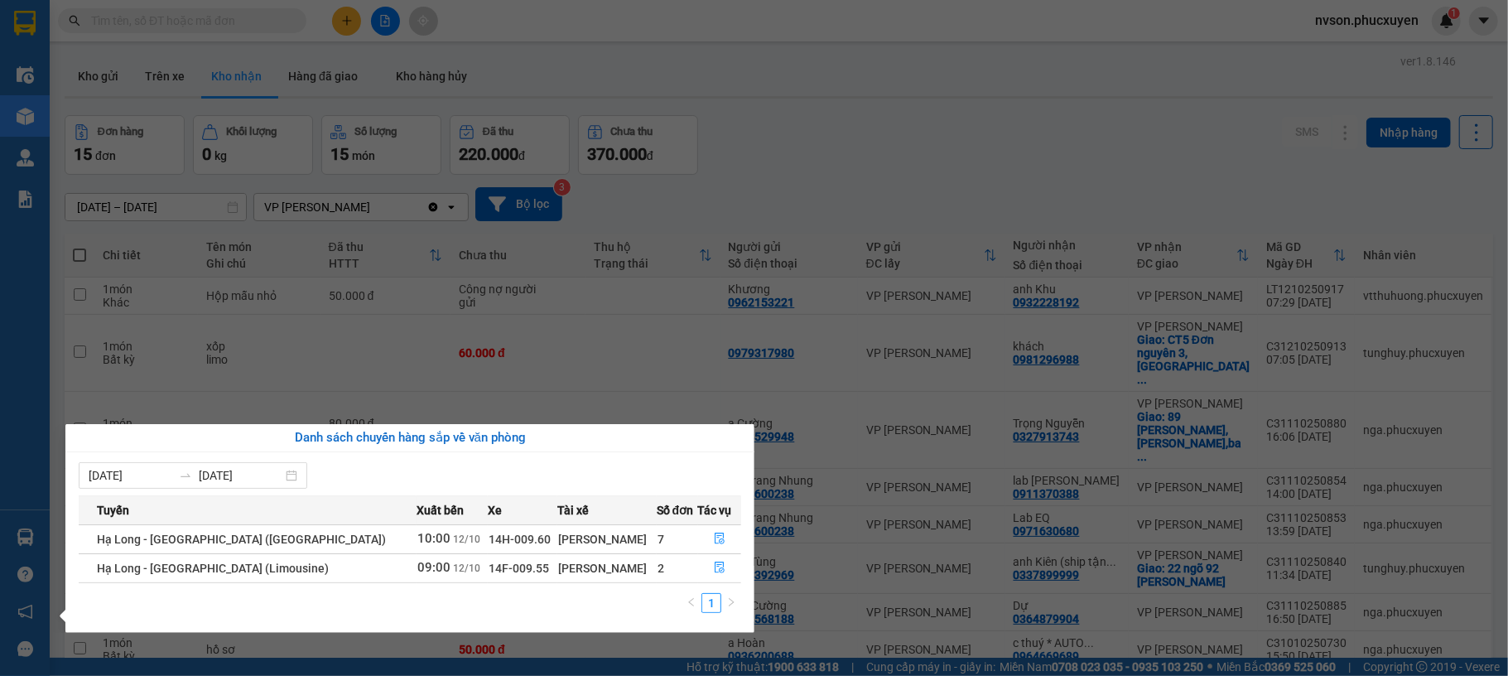
click at [726, 182] on section "Kết quả tìm kiếm ( 0 ) Bộ lọc No Data nvson.phucxuyen 1 Điều hành xe Kho hàng m…" at bounding box center [754, 338] width 1508 height 676
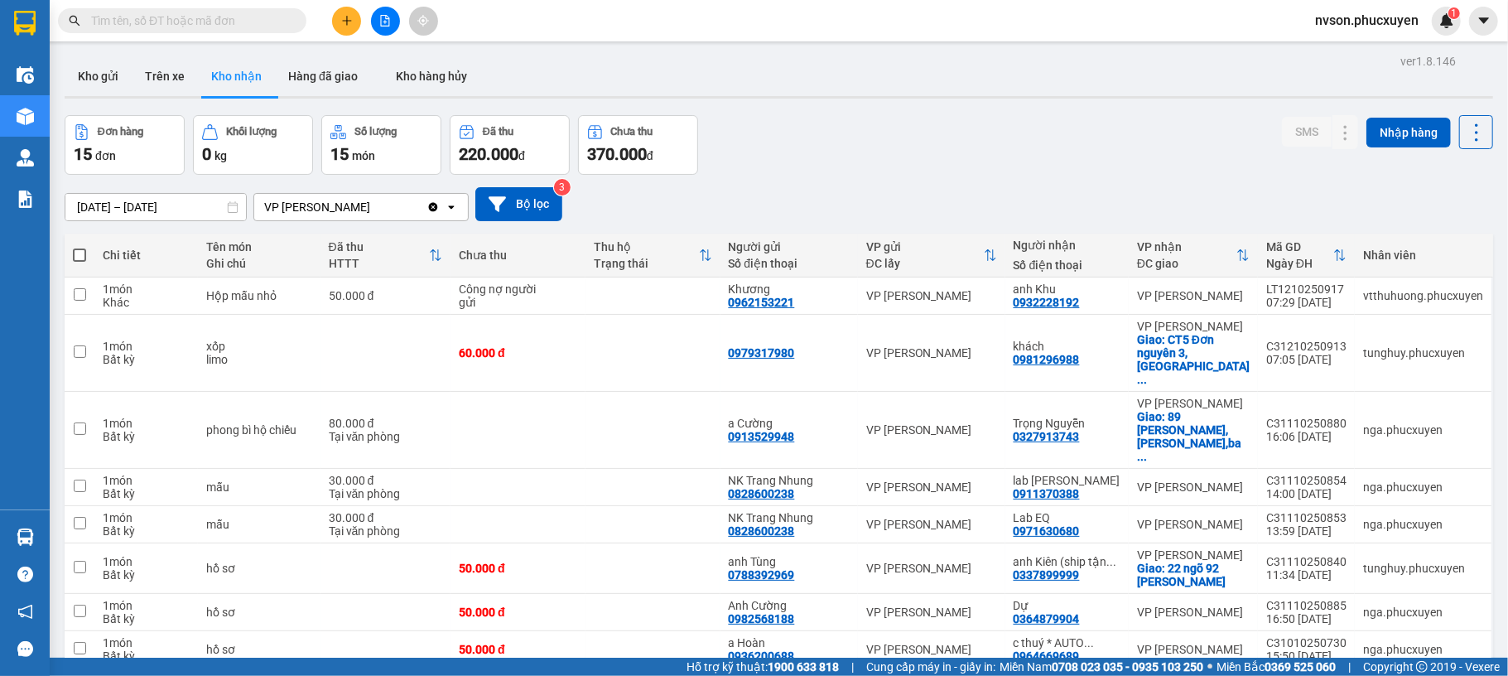
click at [56, 540] on main "ver 1.8.146 Kho gửi Trên xe Kho nhận Hàng đã giao Kho hàng hủy Đơn hàng 15 đơn …" at bounding box center [754, 329] width 1508 height 658
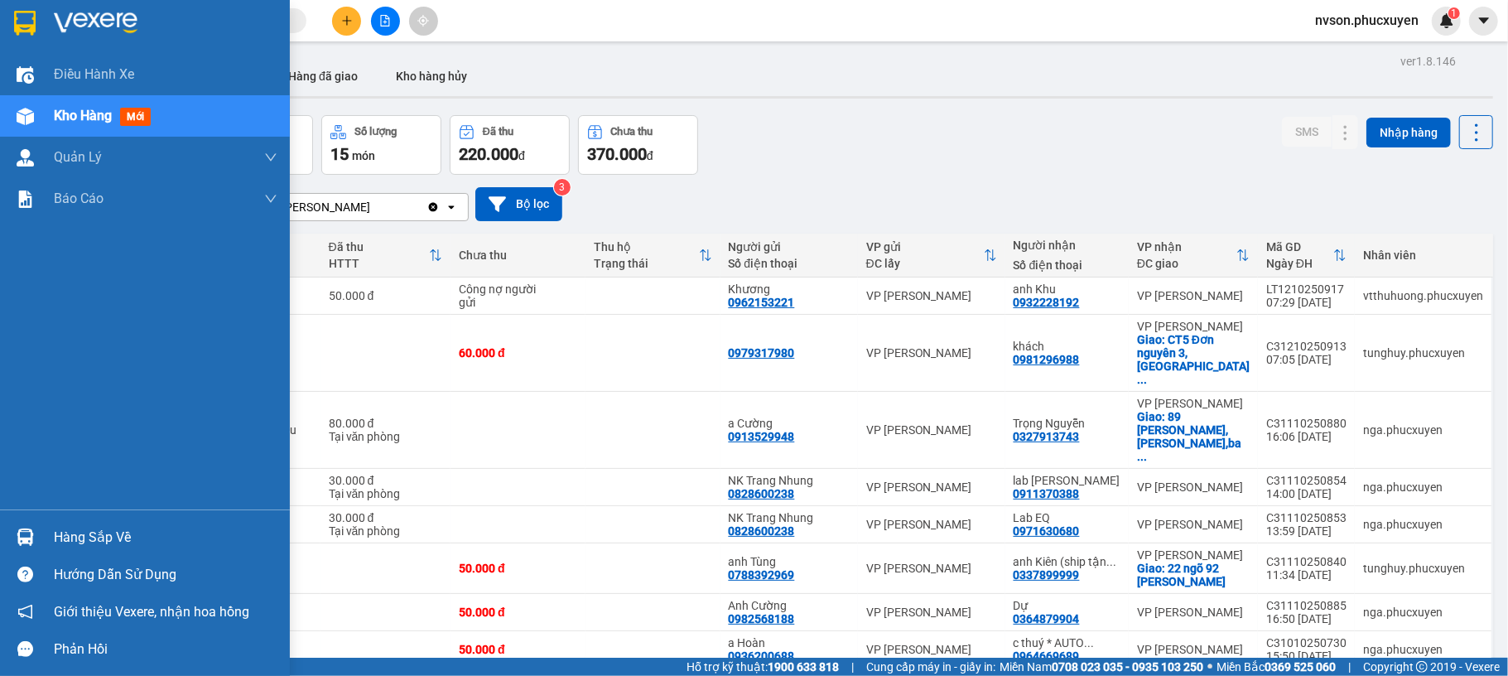
click at [41, 537] on div "Hàng sắp về" at bounding box center [145, 536] width 290 height 37
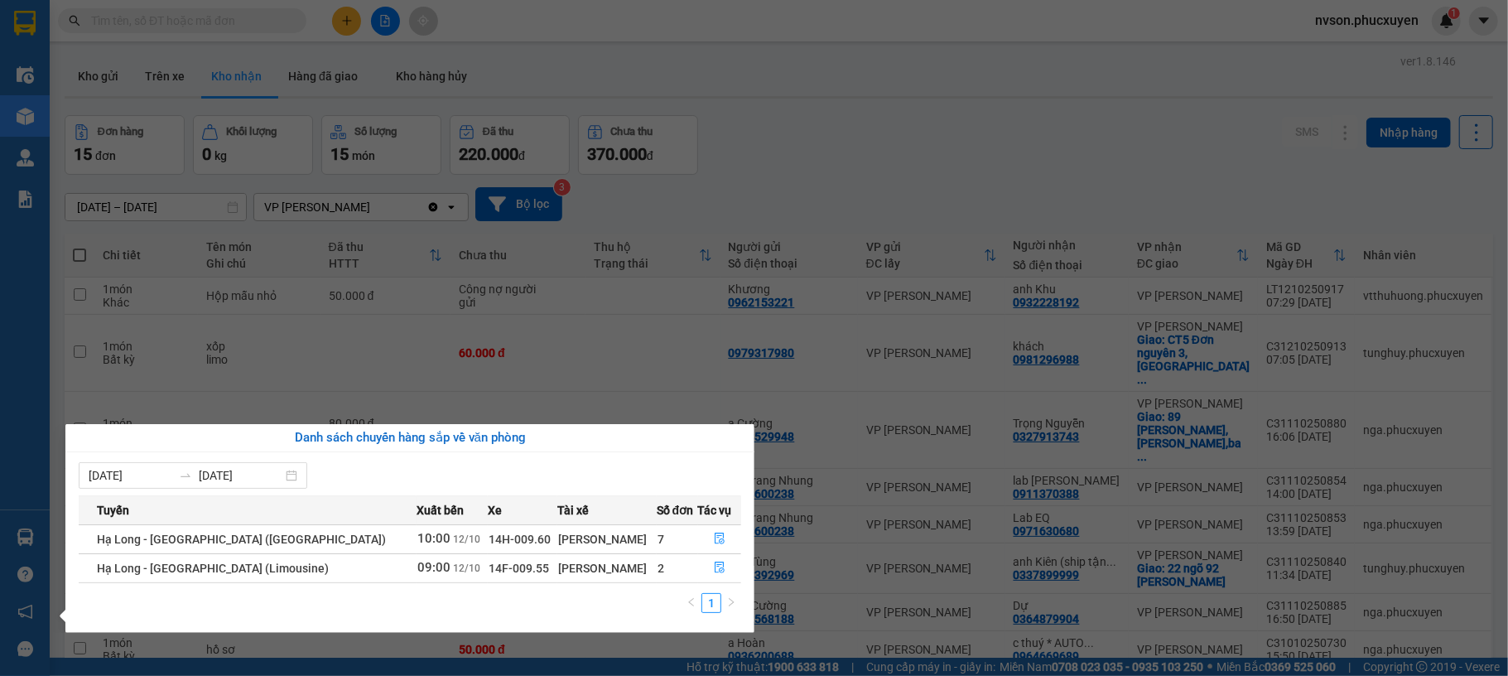
click at [749, 162] on section "Kết quả tìm kiếm ( 0 ) Bộ lọc No Data nvson.phucxuyen 1 Điều hành xe Kho hàng m…" at bounding box center [754, 338] width 1508 height 676
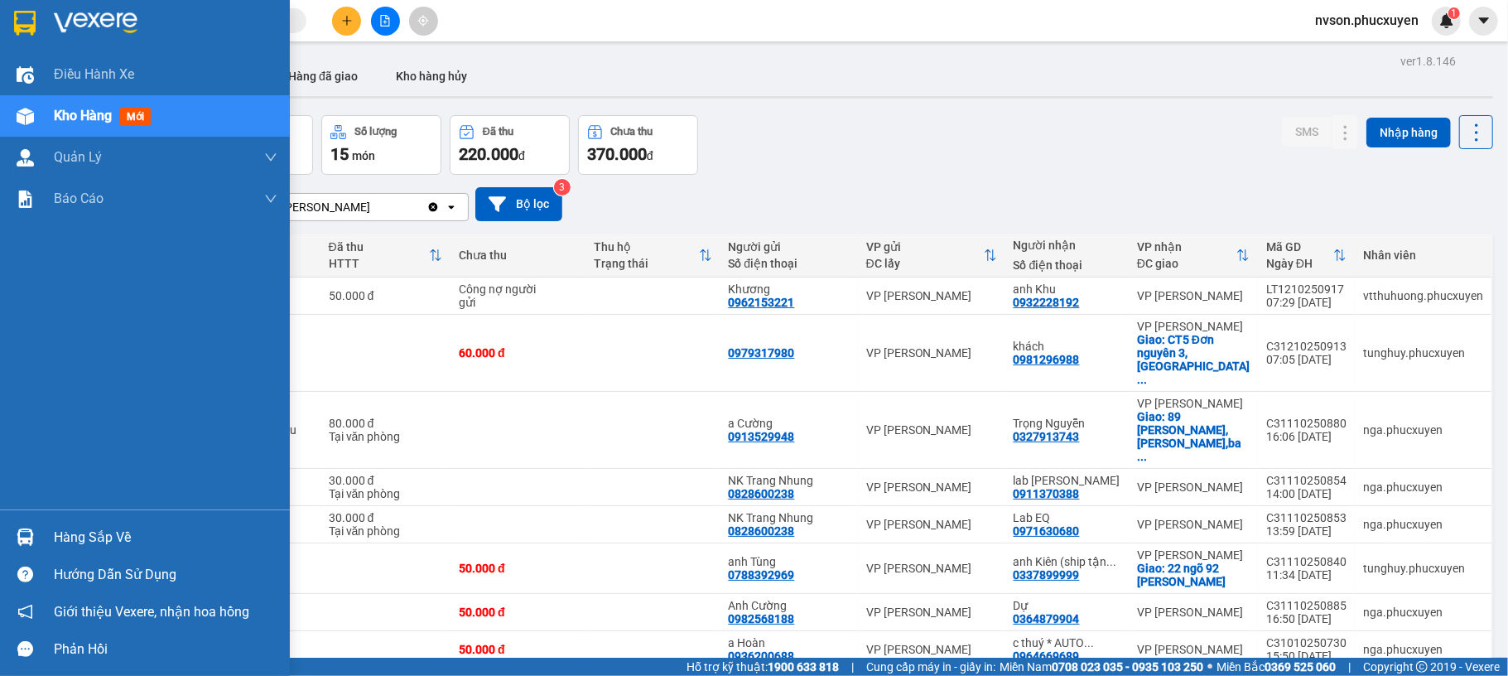
click at [38, 538] on div at bounding box center [25, 537] width 29 height 29
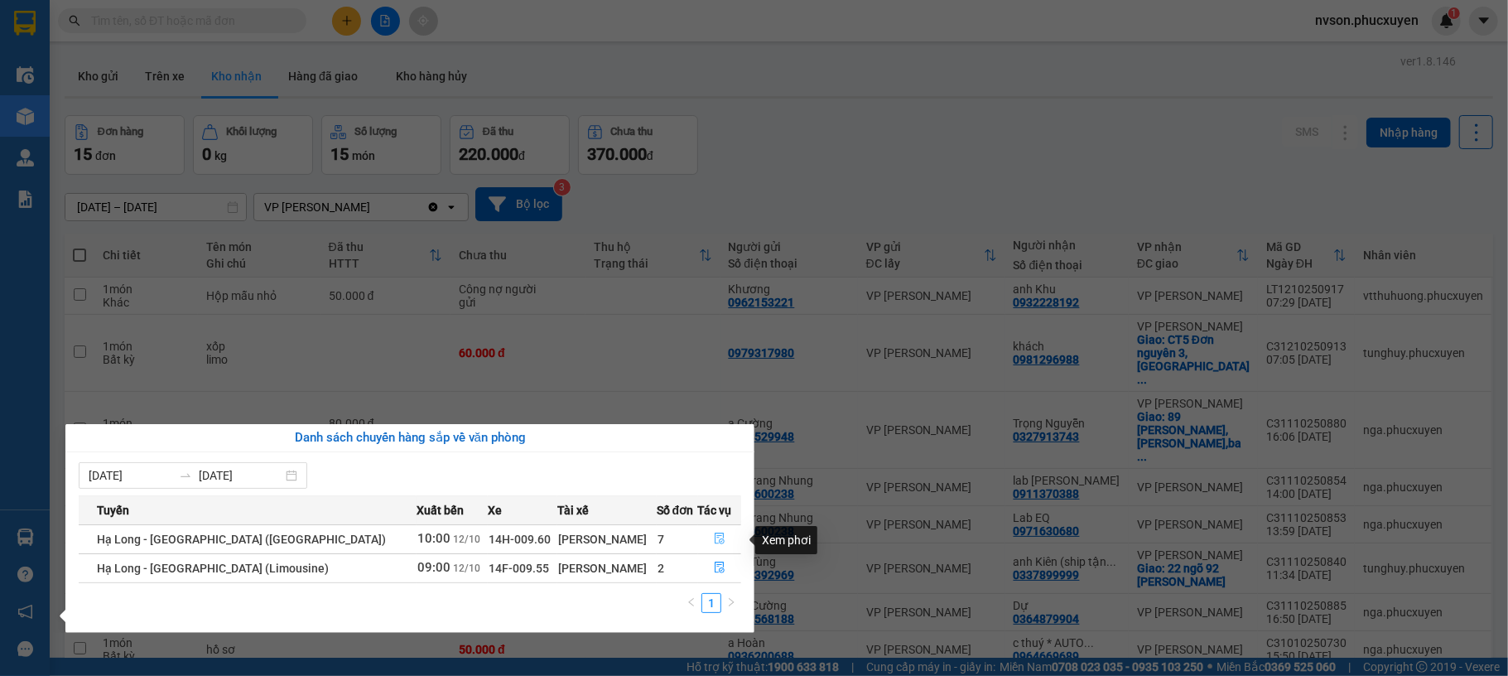
click at [714, 544] on icon "file-done" at bounding box center [720, 539] width 12 height 12
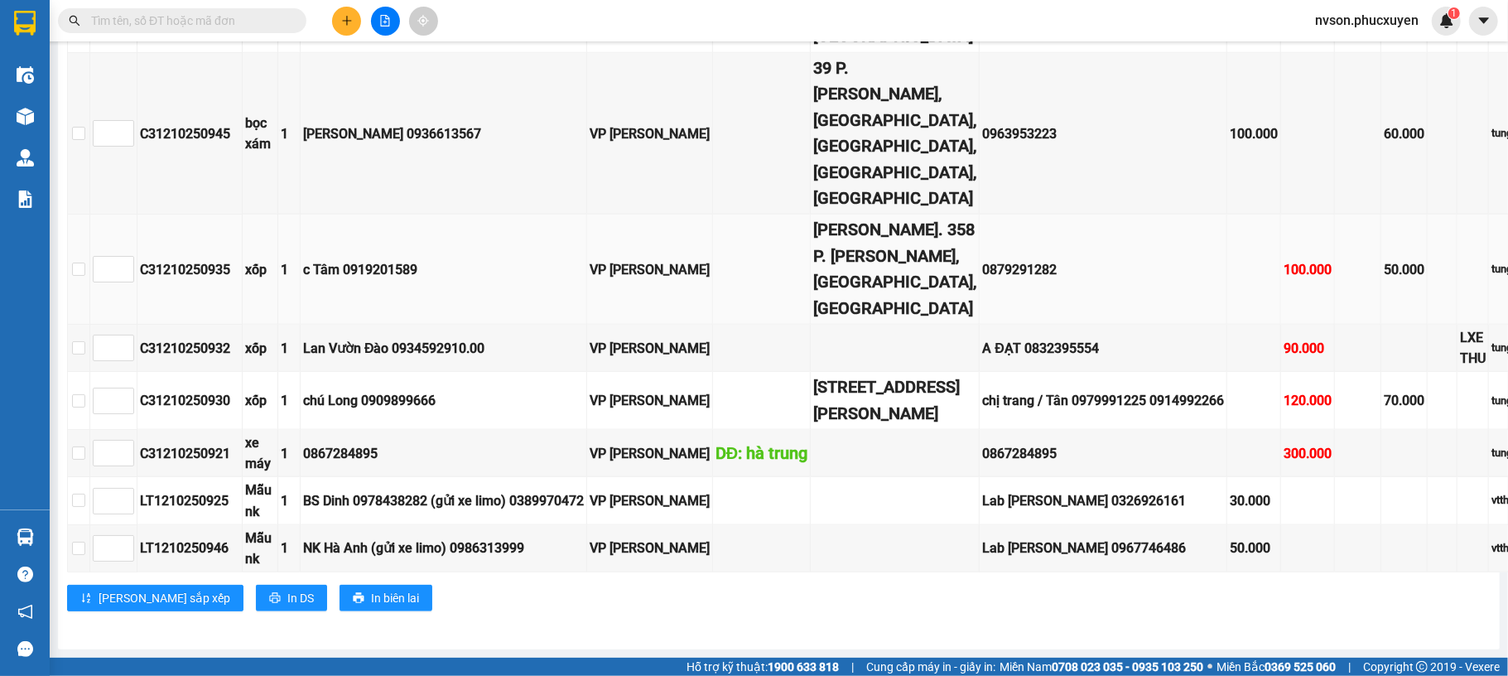
scroll to position [1691, 0]
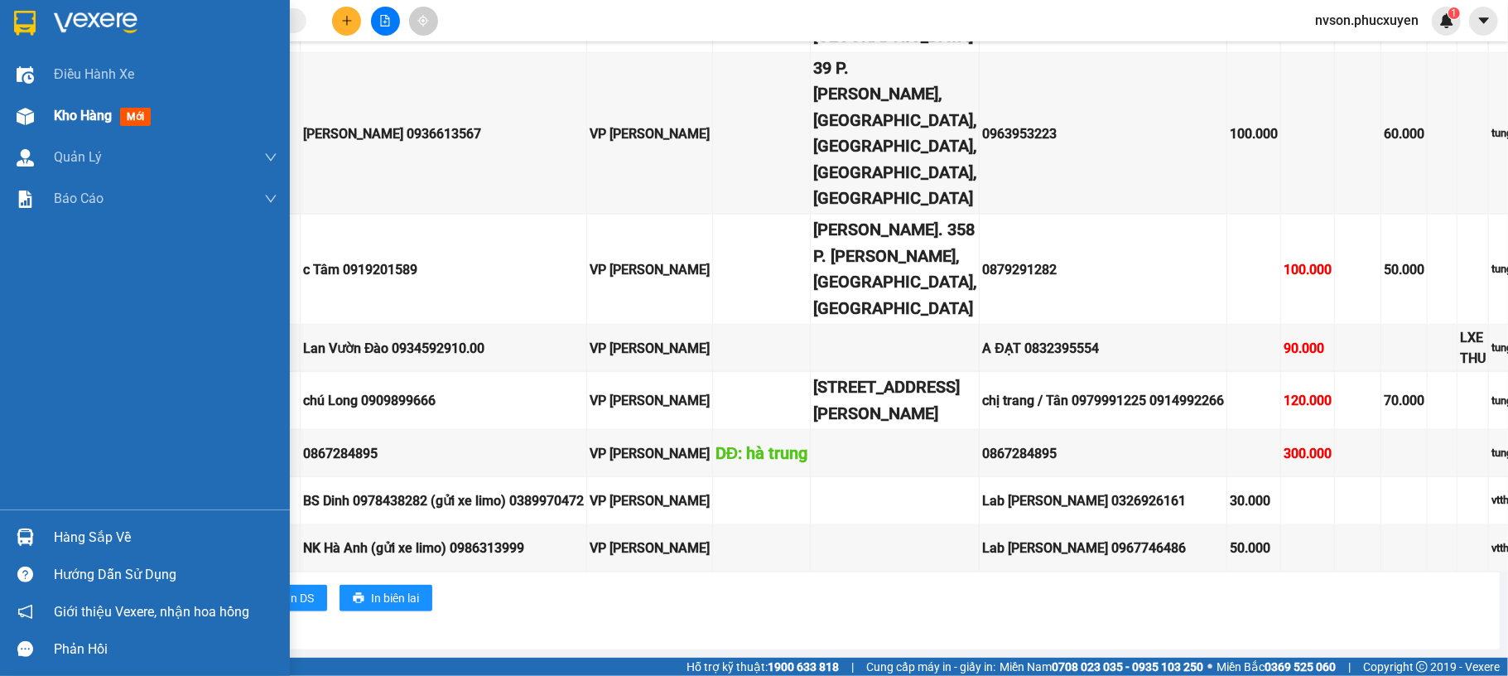
click at [80, 114] on span "Kho hàng" at bounding box center [83, 116] width 58 height 16
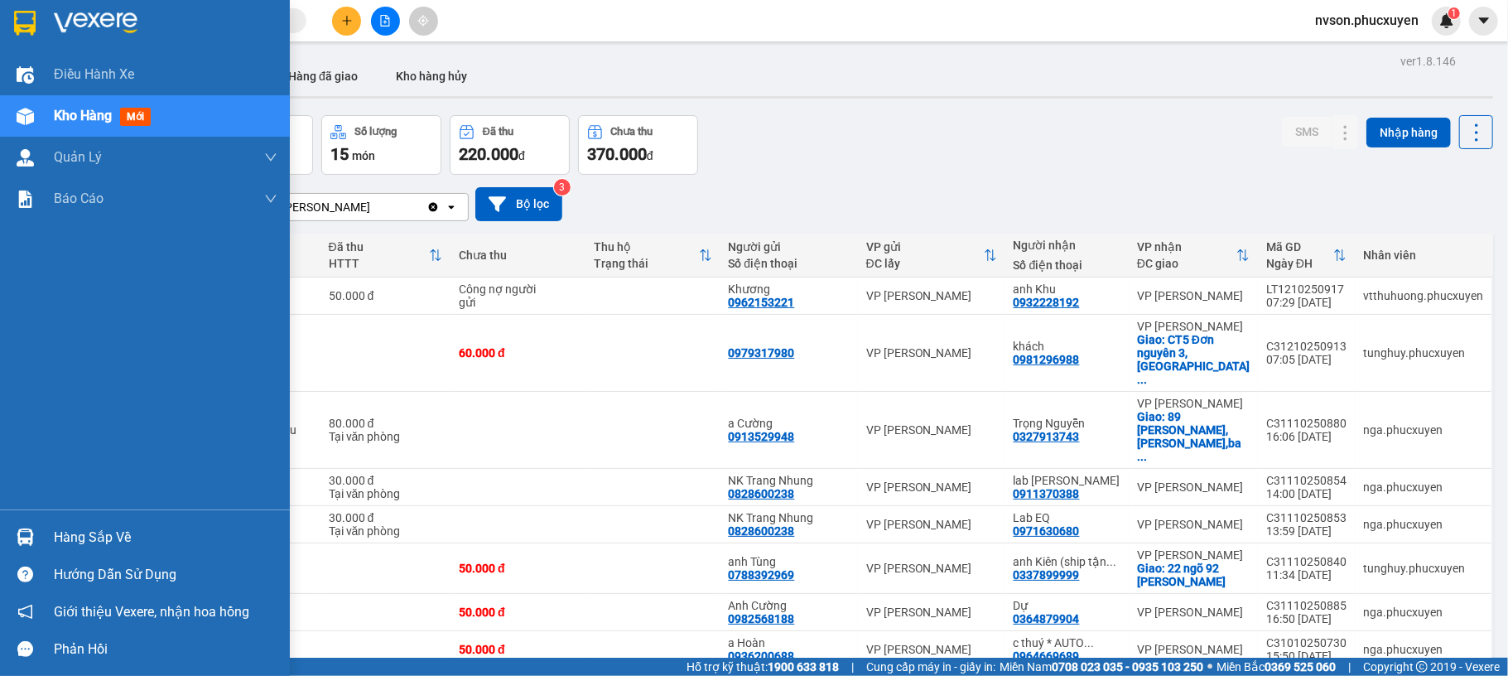
click at [23, 543] on img at bounding box center [25, 536] width 17 height 17
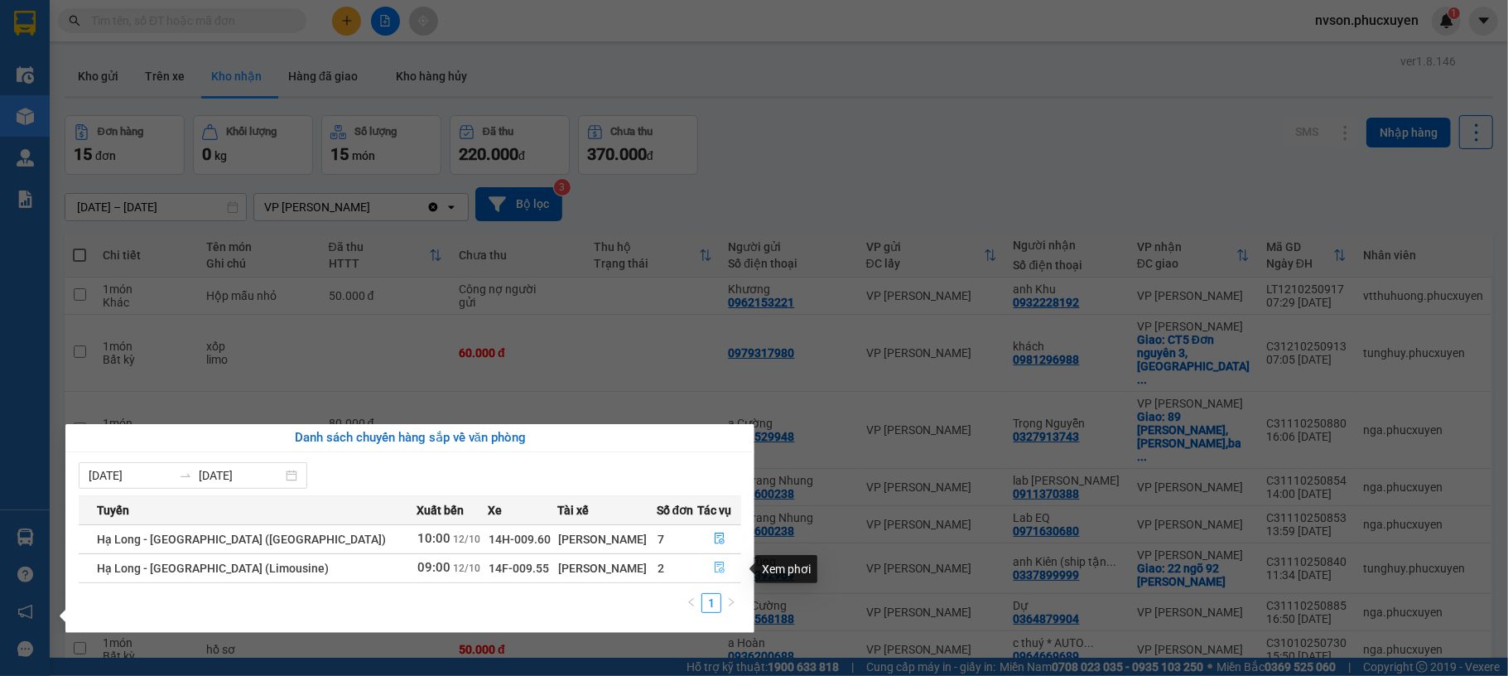
click at [702, 570] on button "button" at bounding box center [720, 568] width 42 height 27
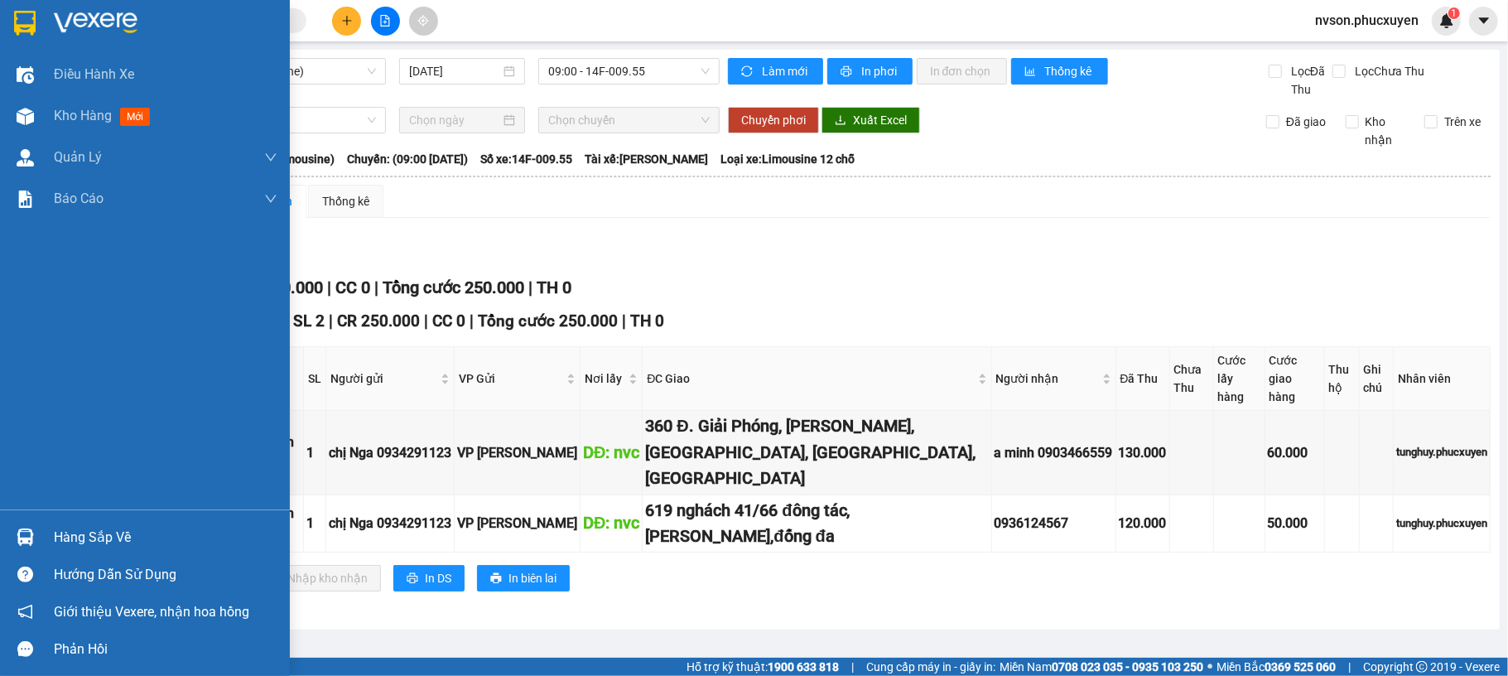
click at [27, 534] on img at bounding box center [25, 536] width 17 height 17
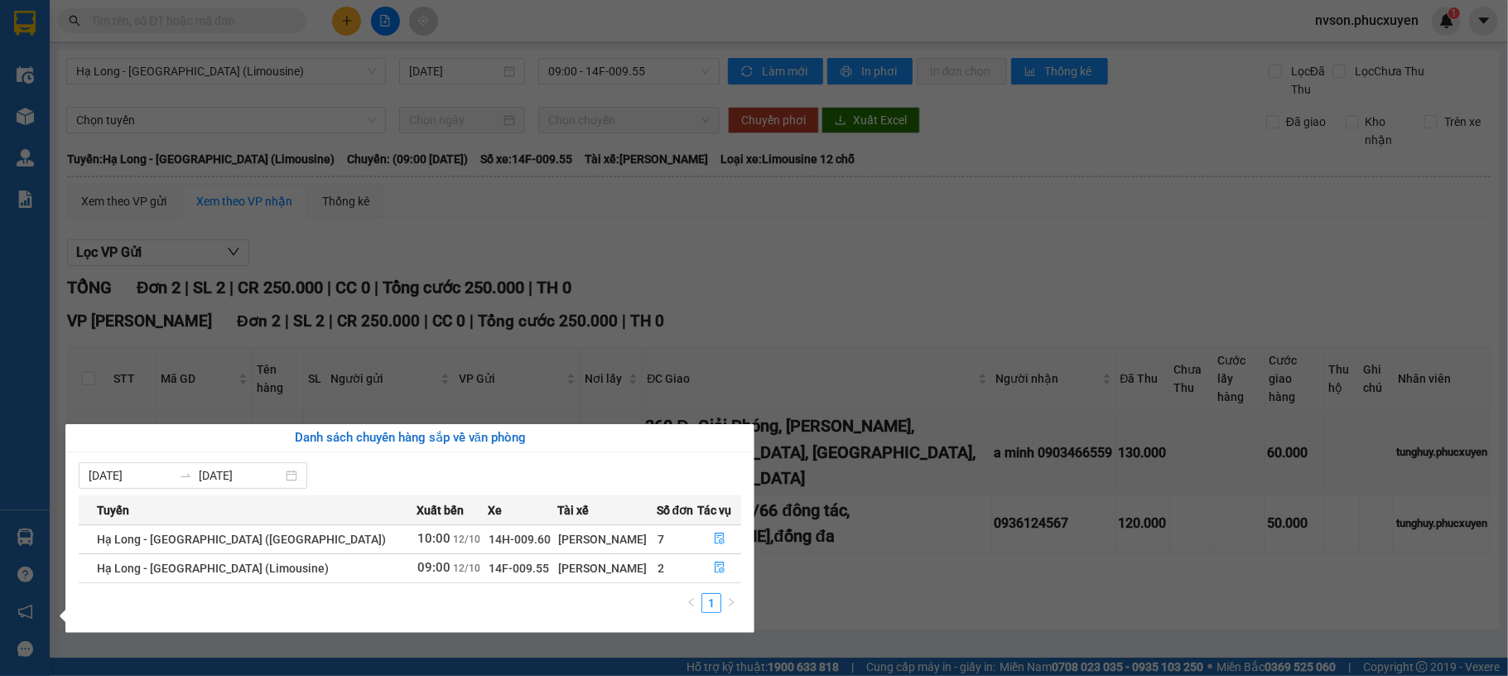
click at [851, 310] on section "Kết quả tìm kiếm ( 0 ) Bộ lọc No Data nvson.phucxuyen 1 Điều hành xe Kho hàng m…" at bounding box center [754, 338] width 1508 height 676
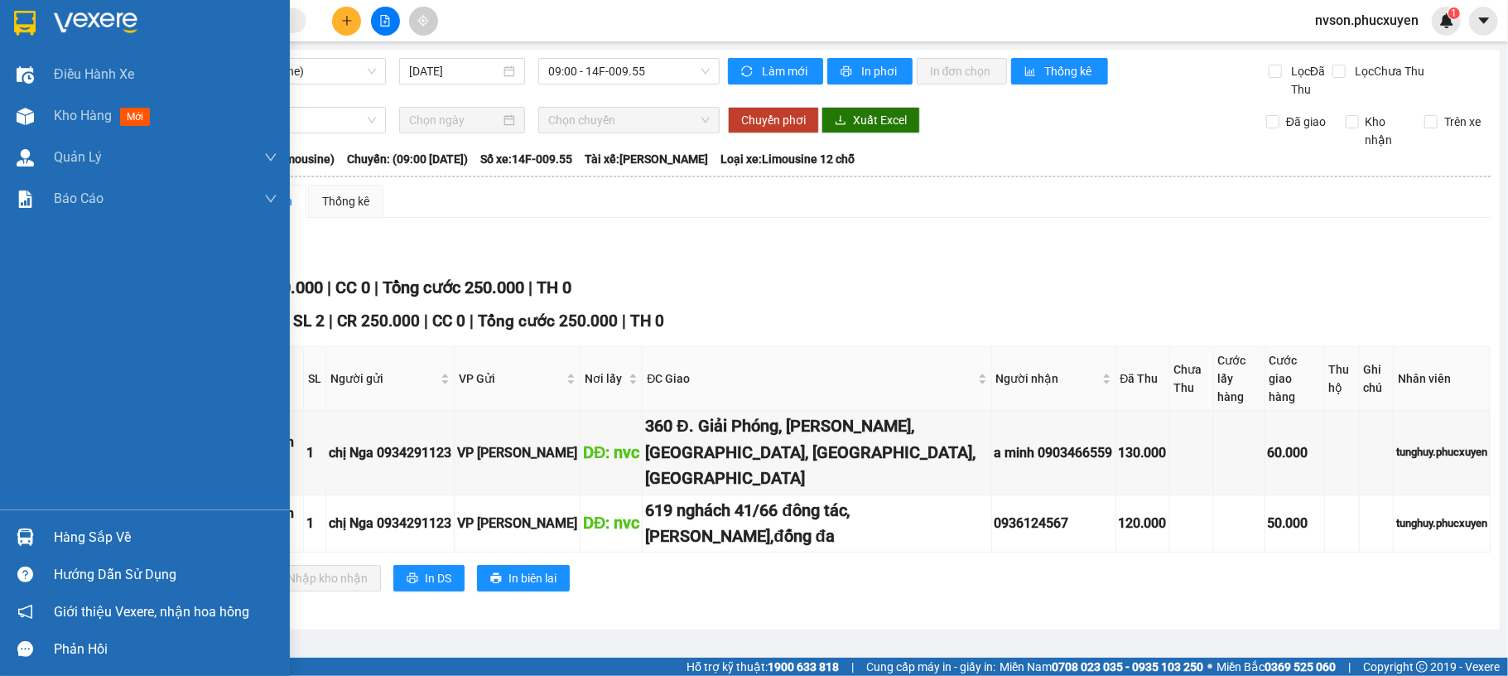
click at [37, 533] on div at bounding box center [25, 537] width 29 height 29
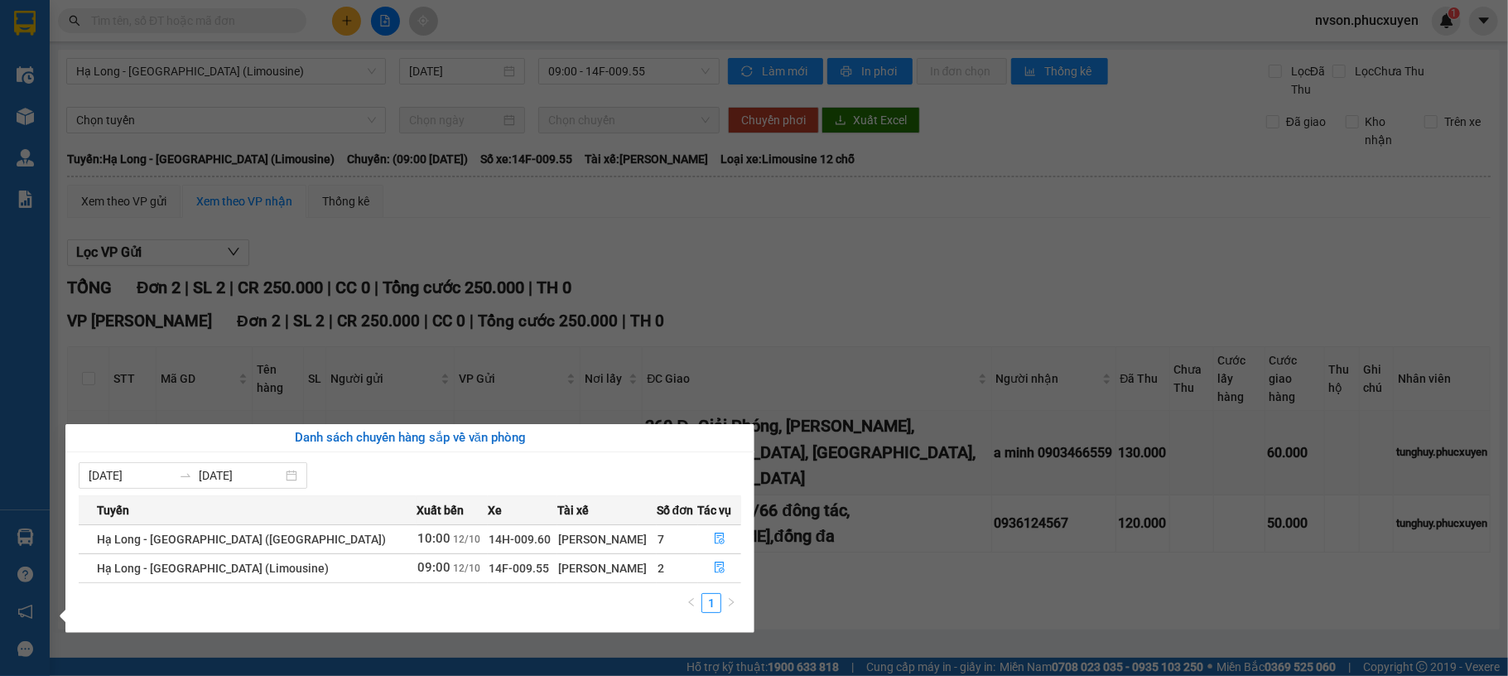
click at [776, 226] on section "Kết quả tìm kiếm ( 0 ) Bộ lọc No Data nvson.phucxuyen 1 Điều hành xe Kho hàng m…" at bounding box center [754, 338] width 1508 height 676
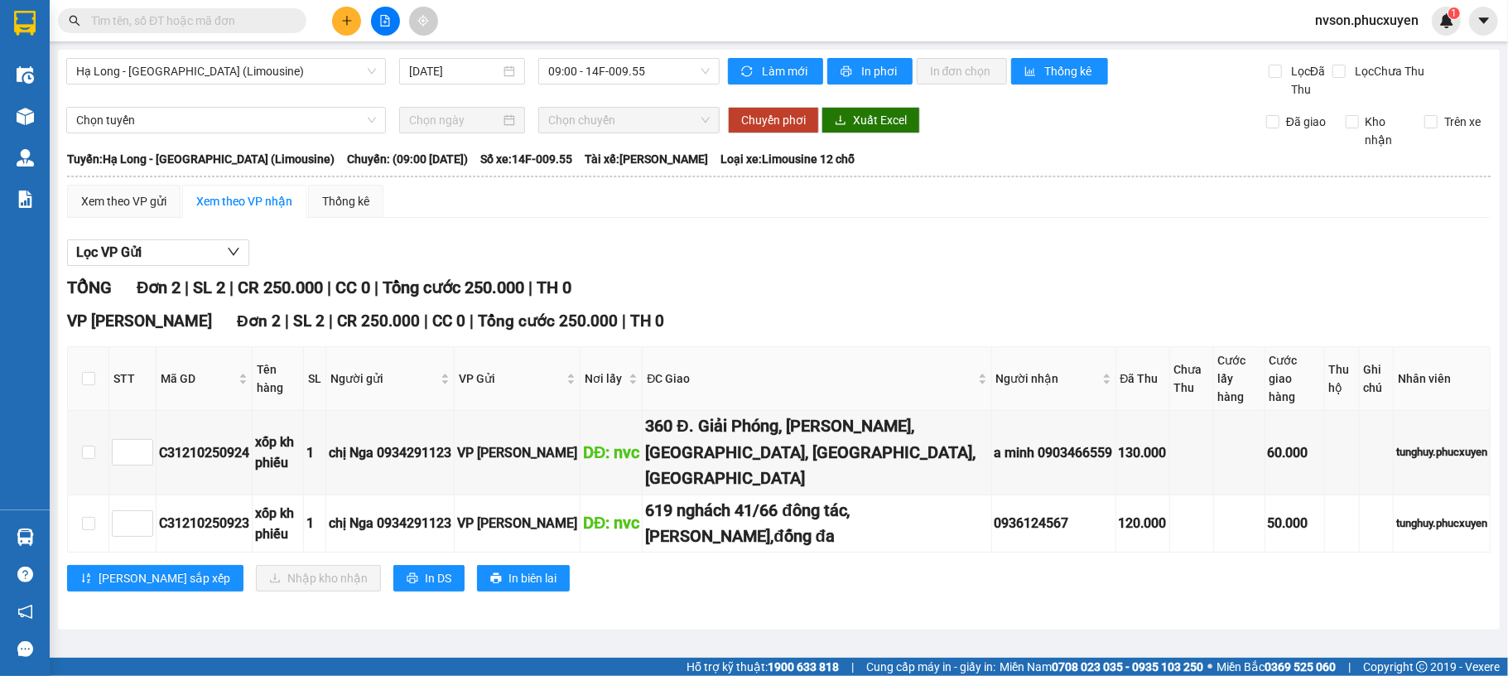
click at [383, 21] on icon "file-add" at bounding box center [385, 21] width 12 height 12
click at [394, 21] on button at bounding box center [385, 21] width 29 height 29
click at [378, 24] on button at bounding box center [385, 21] width 29 height 29
click at [283, 70] on span "Hạ Long - [GEOGRAPHIC_DATA] (Limousine)" at bounding box center [226, 71] width 300 height 25
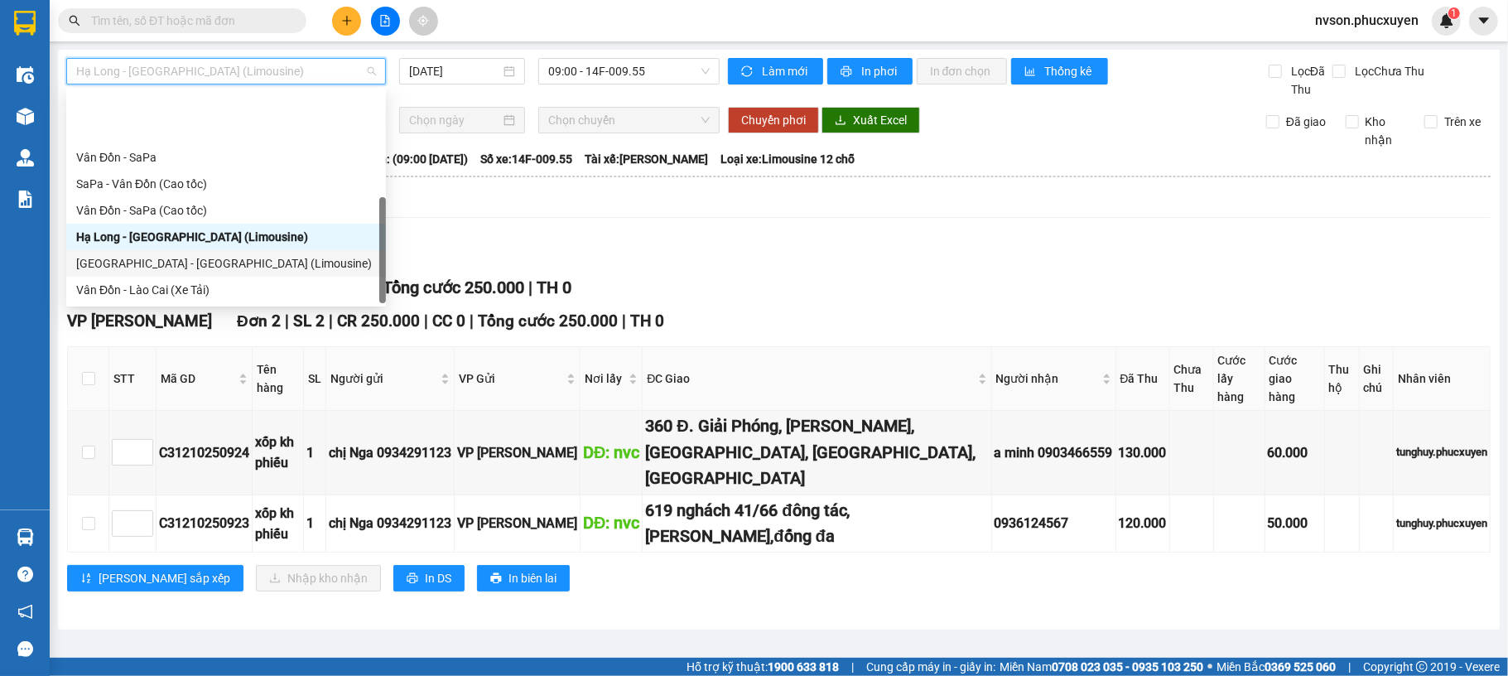
scroll to position [80, 0]
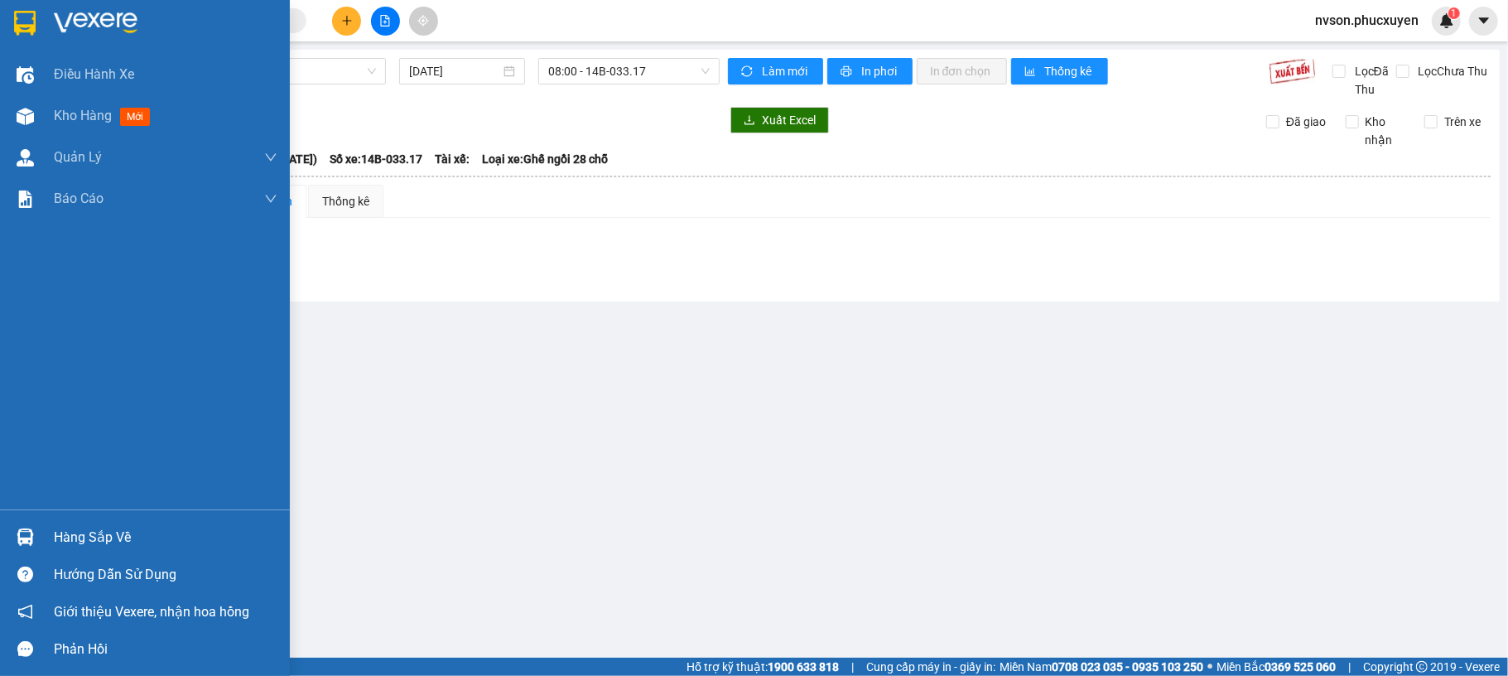
click at [25, 540] on img at bounding box center [25, 536] width 17 height 17
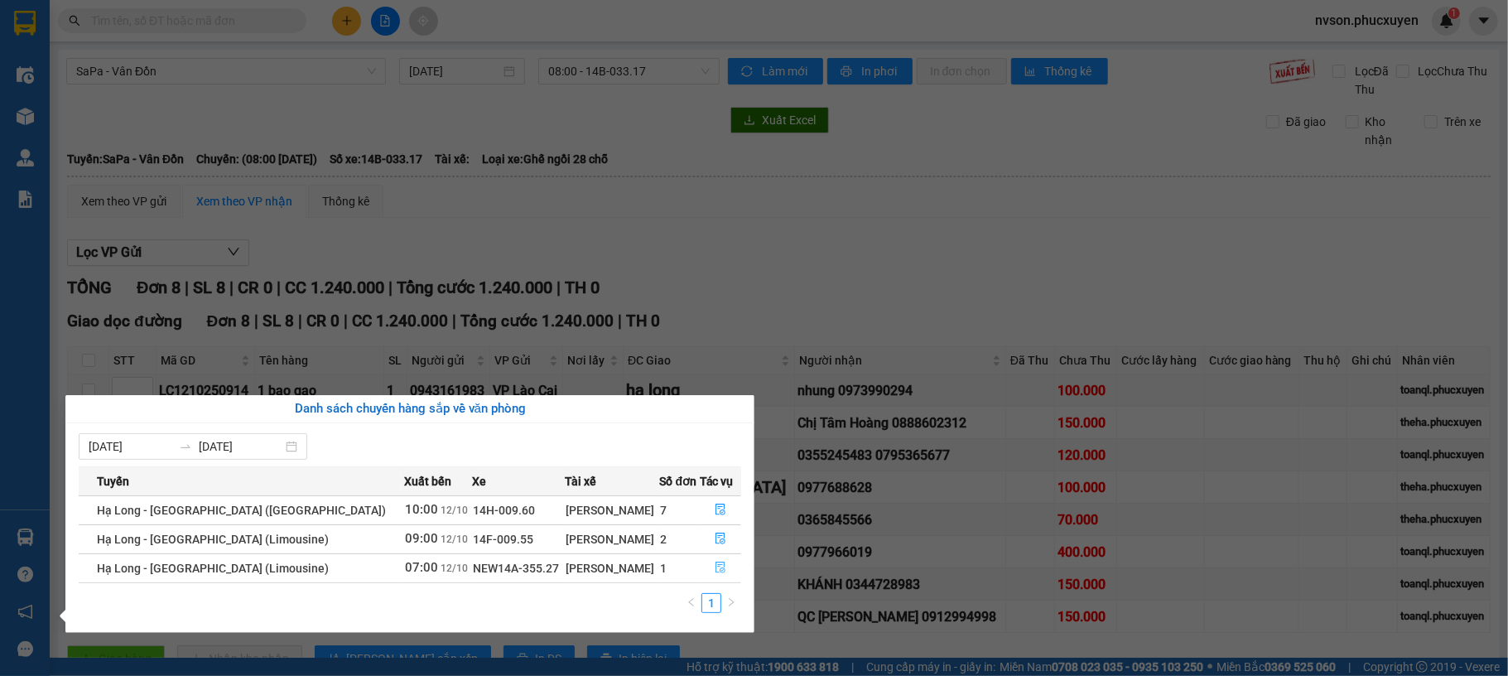
click at [704, 565] on button "button" at bounding box center [721, 568] width 41 height 27
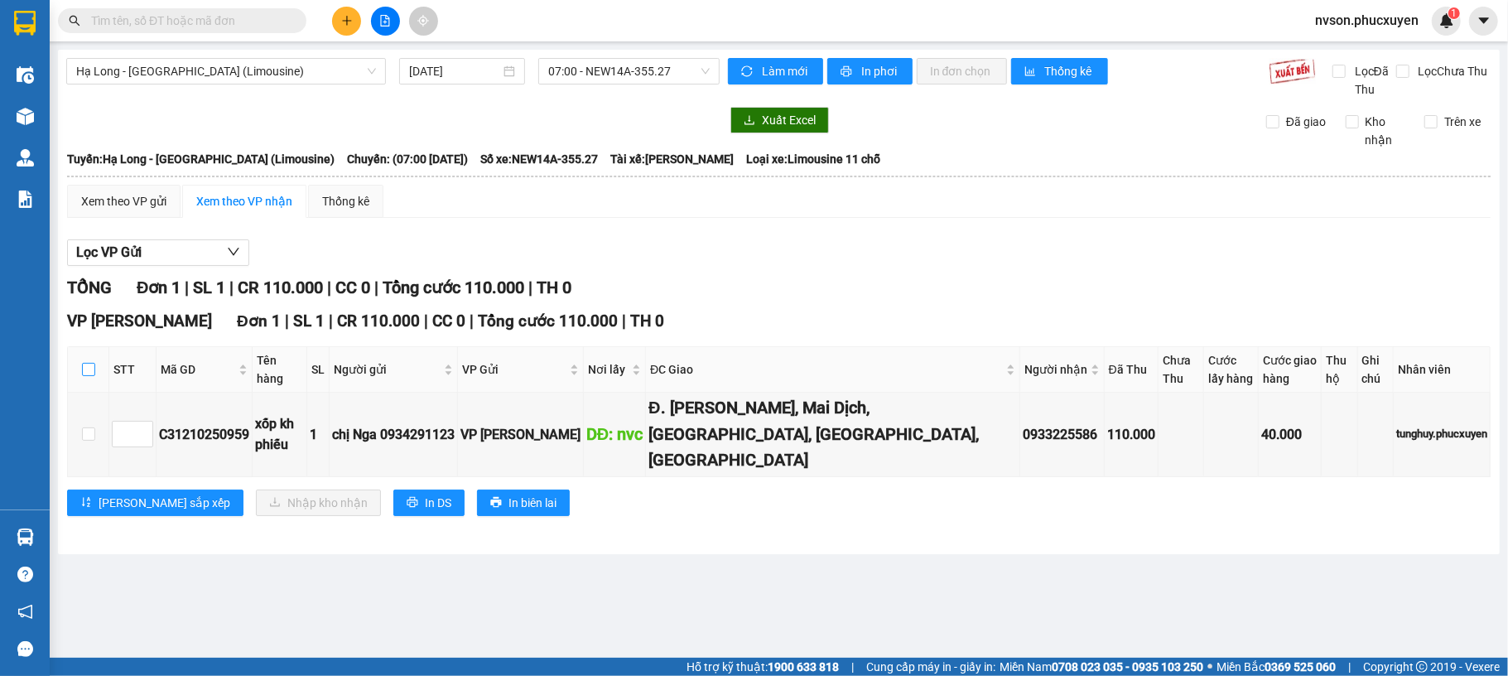
click at [82, 371] on input "checkbox" at bounding box center [88, 369] width 13 height 13
checkbox input "true"
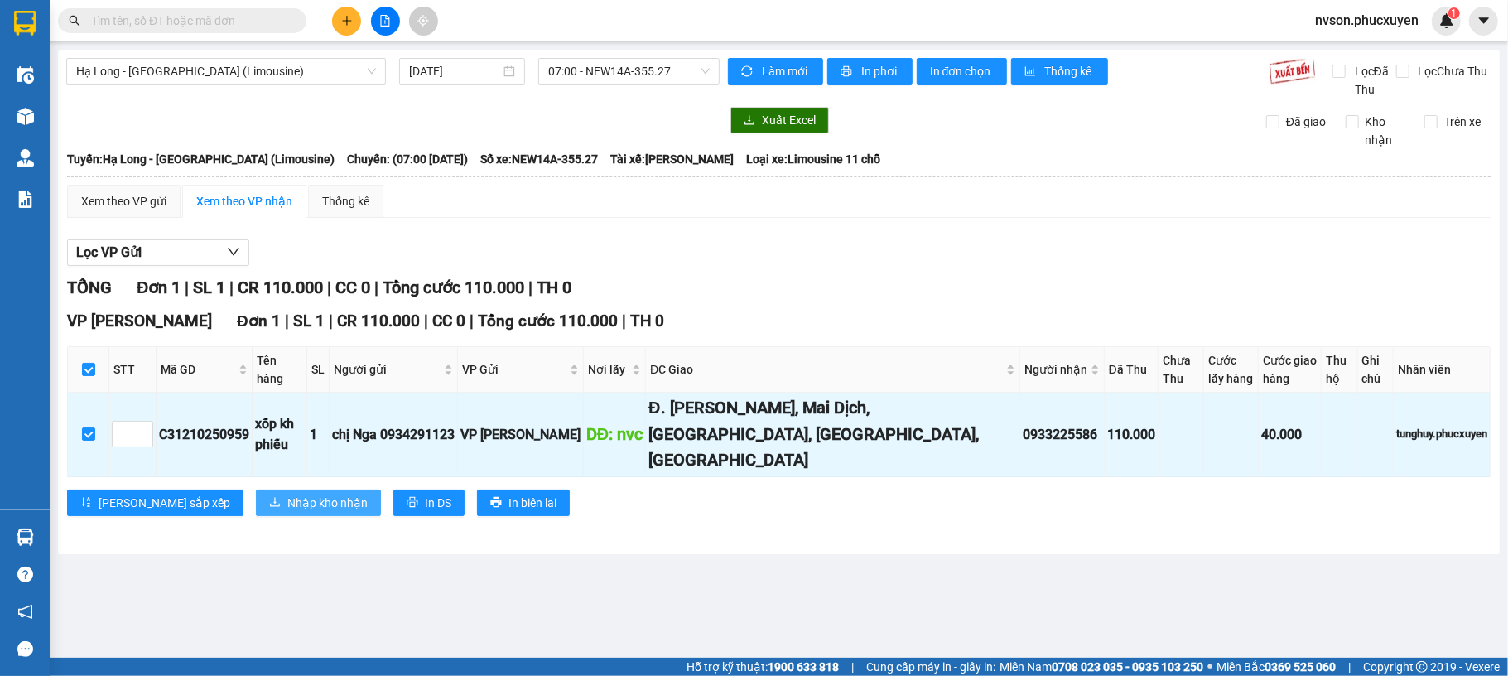
click at [287, 494] on span "Nhập kho nhận" at bounding box center [327, 503] width 80 height 18
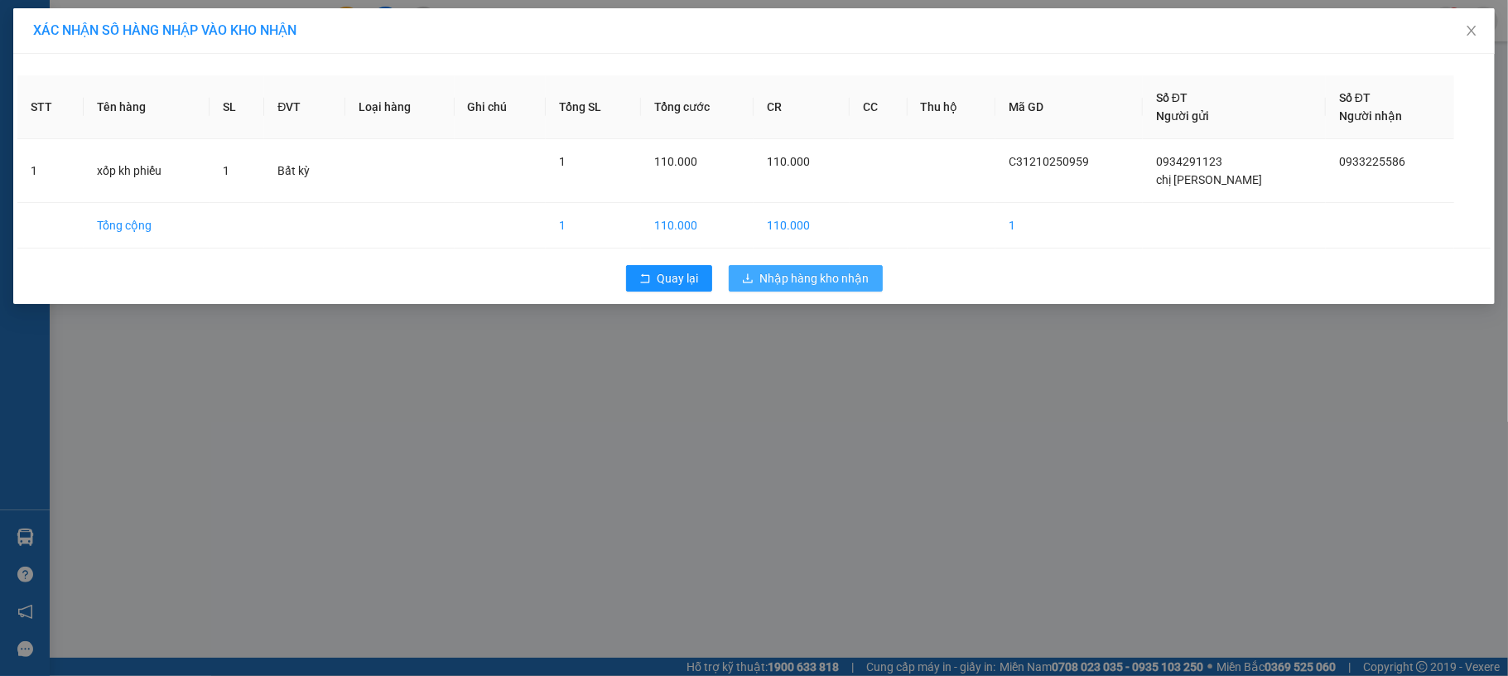
click at [795, 270] on span "Nhập hàng kho nhận" at bounding box center [814, 278] width 109 height 18
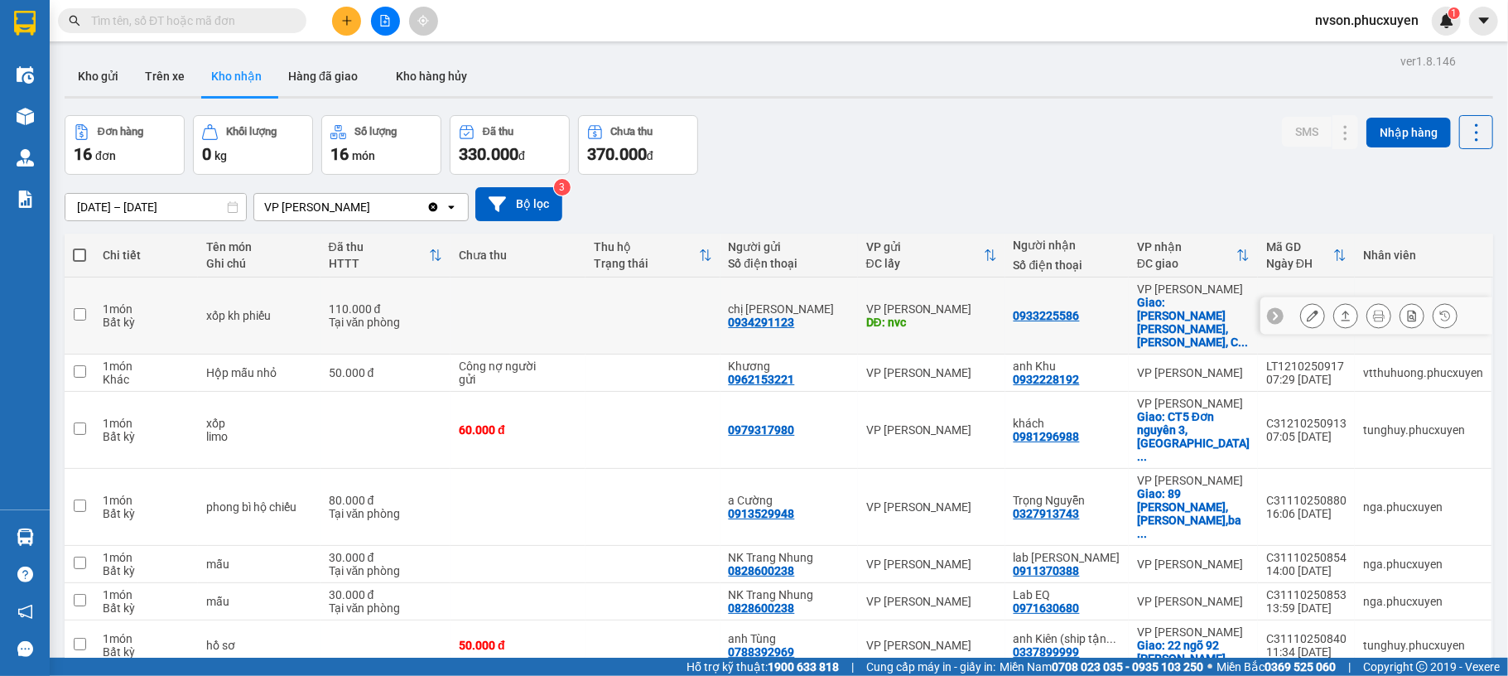
click at [1307, 311] on icon at bounding box center [1313, 316] width 12 height 12
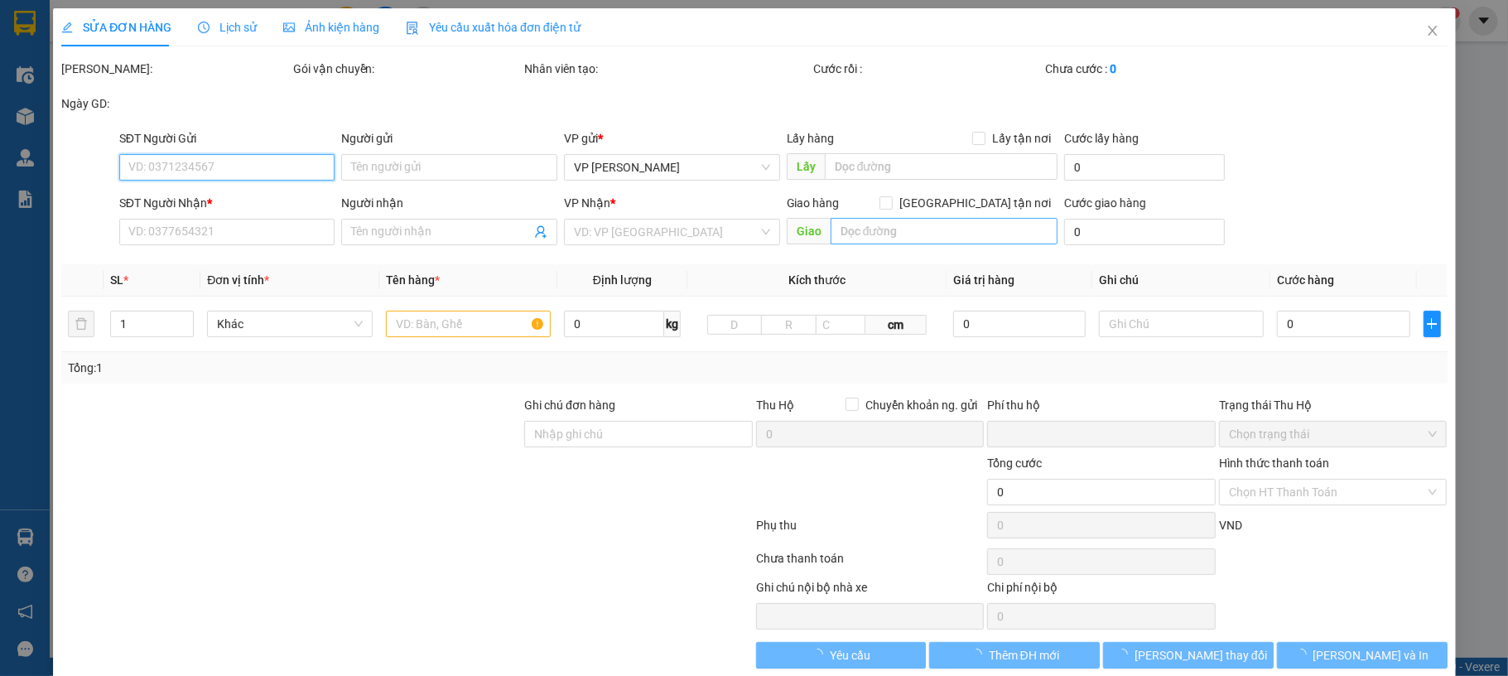
type input "0934291123"
type input "chị [PERSON_NAME]"
type input "nvc"
type input "0933225586"
checkbox input "true"
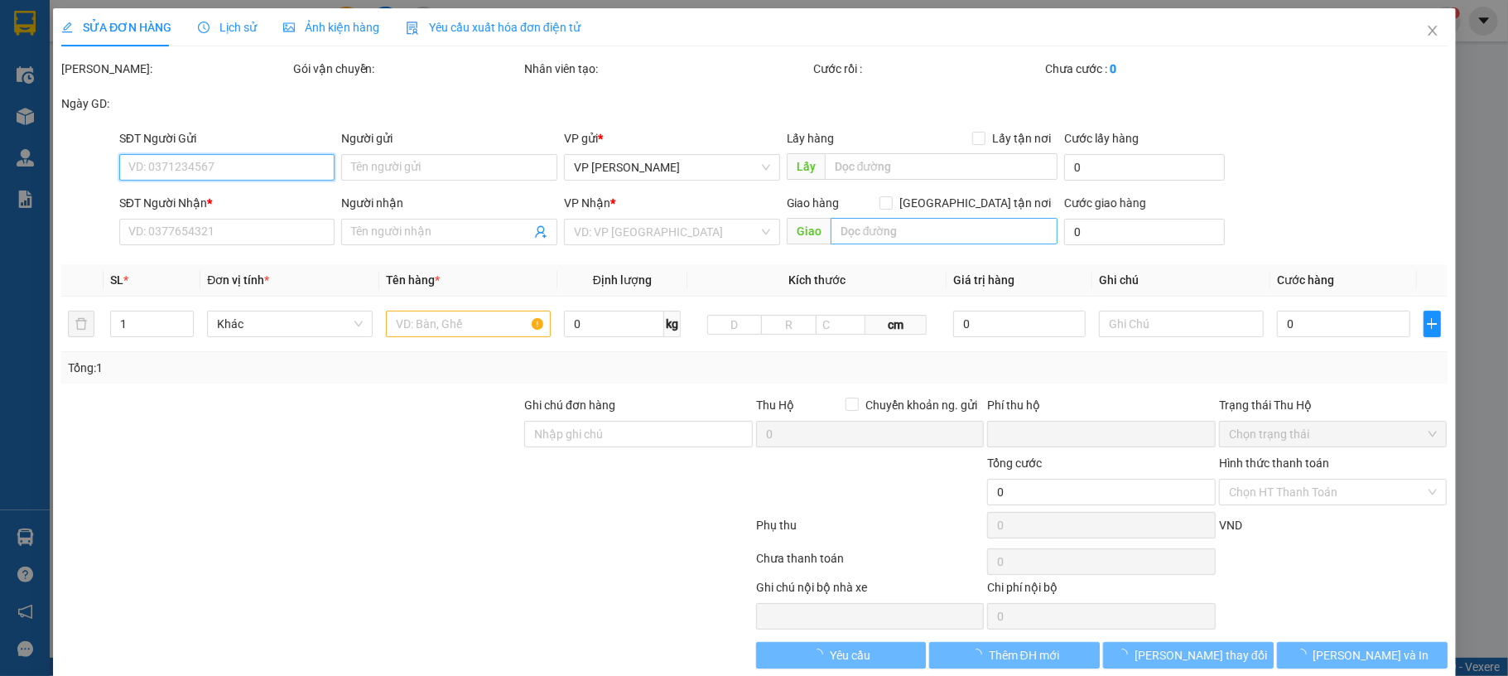
type input "Đ. Hồ Tùng Mậu, Mai Dịch, Cầu Giấy, Hà Nội, Việt Nam"
type input "0"
type input "110.000"
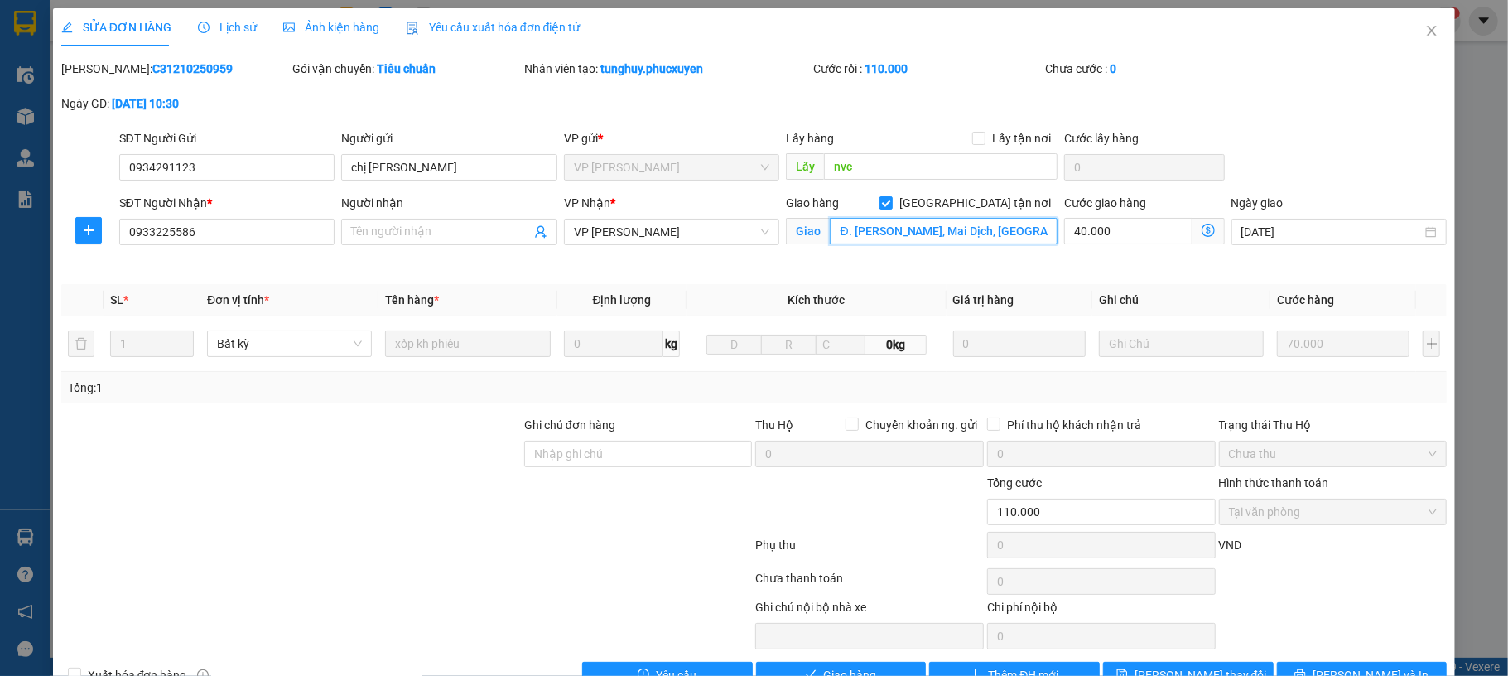
click at [830, 230] on input "Đ. Hồ Tùng Mậu, Mai Dịch, Cầu Giấy, Hà Nội, Việt Nam" at bounding box center [944, 231] width 228 height 27
paste input "Nghĩa trang Mai Dịch"
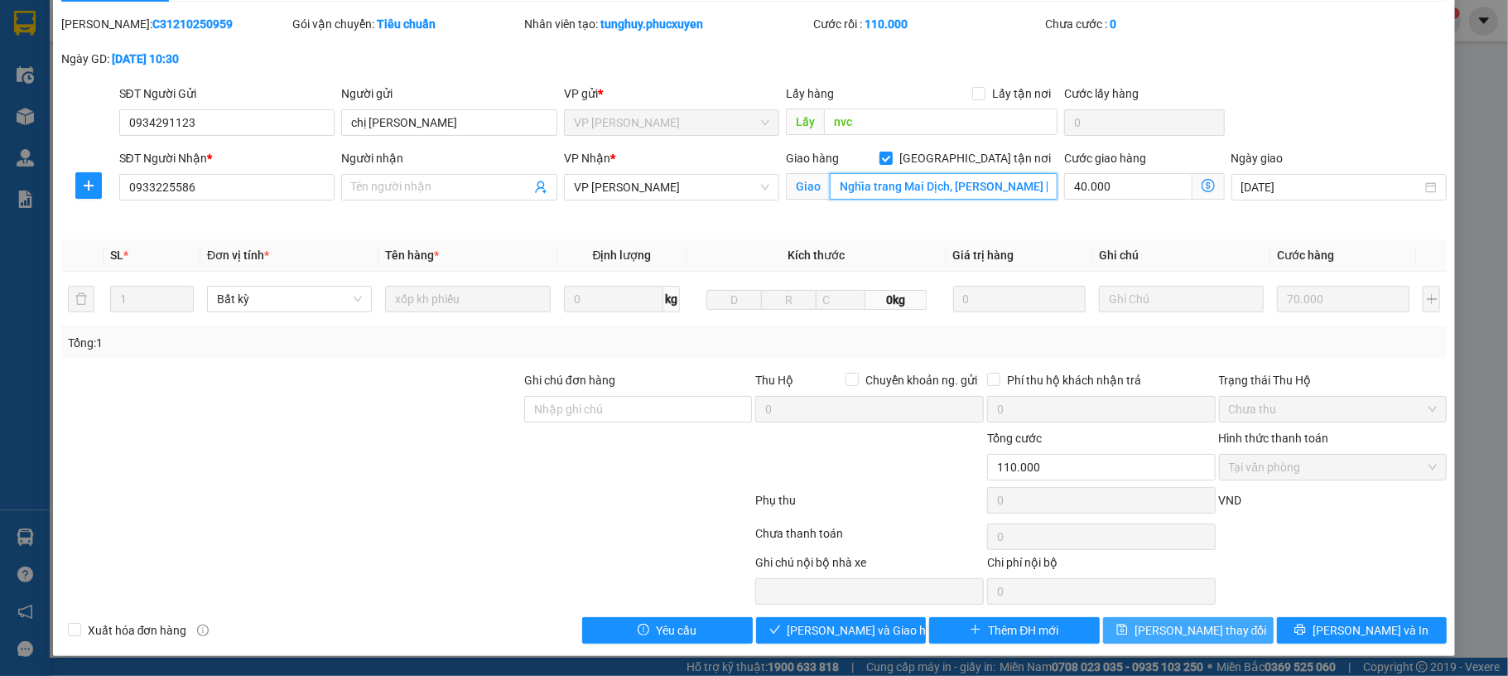
type input "Nghĩa trang Mai Dịch, Đ. Hồ Tùng Mậu, Mai Dịch, Cầu Giấy, Hà Nội, Việt Nam"
click at [1144, 638] on button "[PERSON_NAME] thay đổi" at bounding box center [1188, 630] width 171 height 27
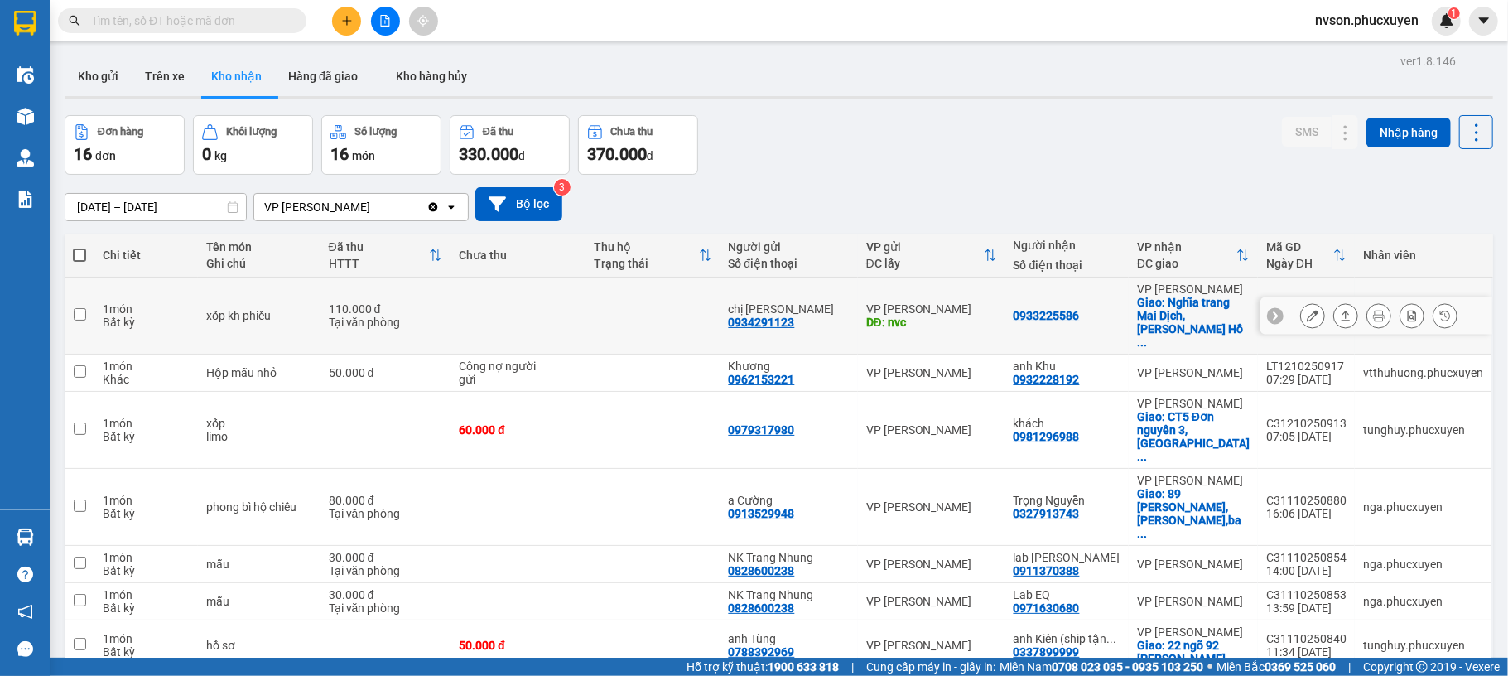
click at [1307, 311] on icon at bounding box center [1313, 316] width 12 height 12
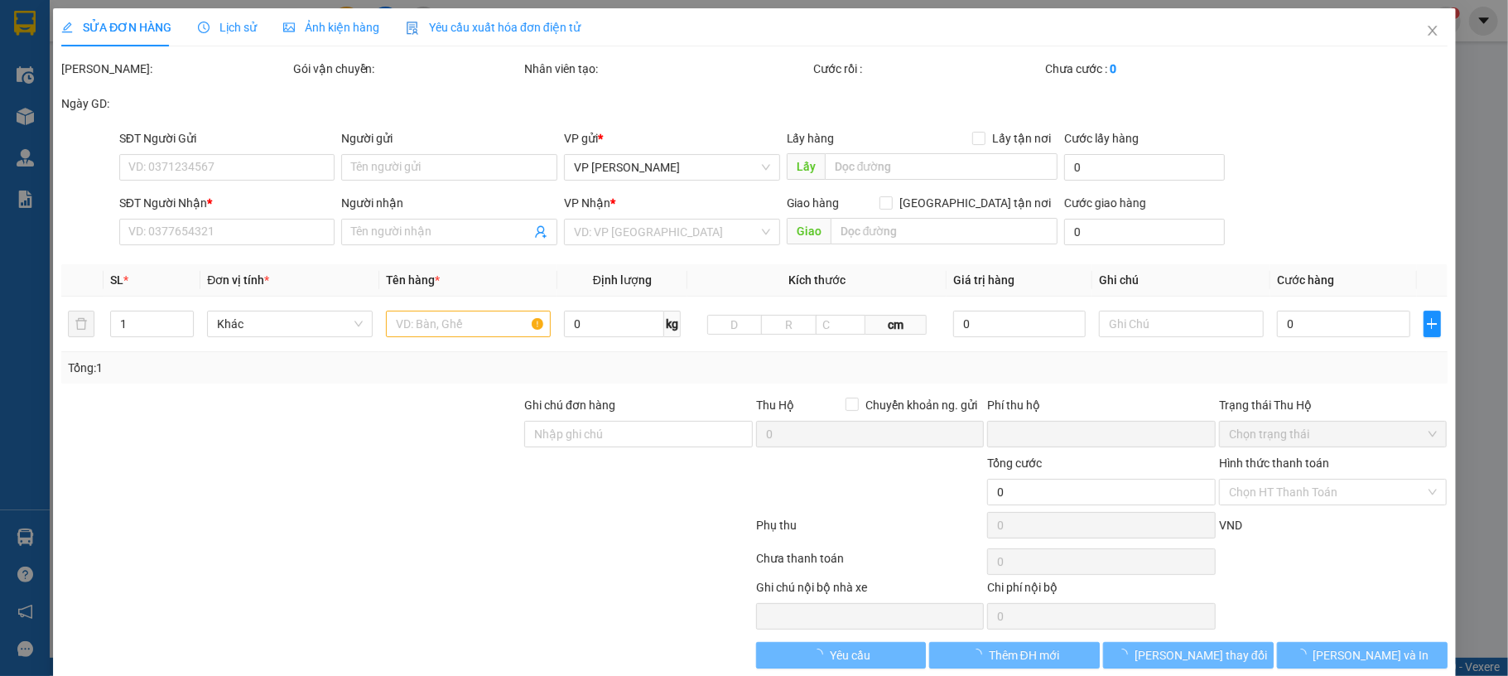
type input "0934291123"
type input "chị [PERSON_NAME]"
type input "nvc"
type input "0933225586"
checkbox input "true"
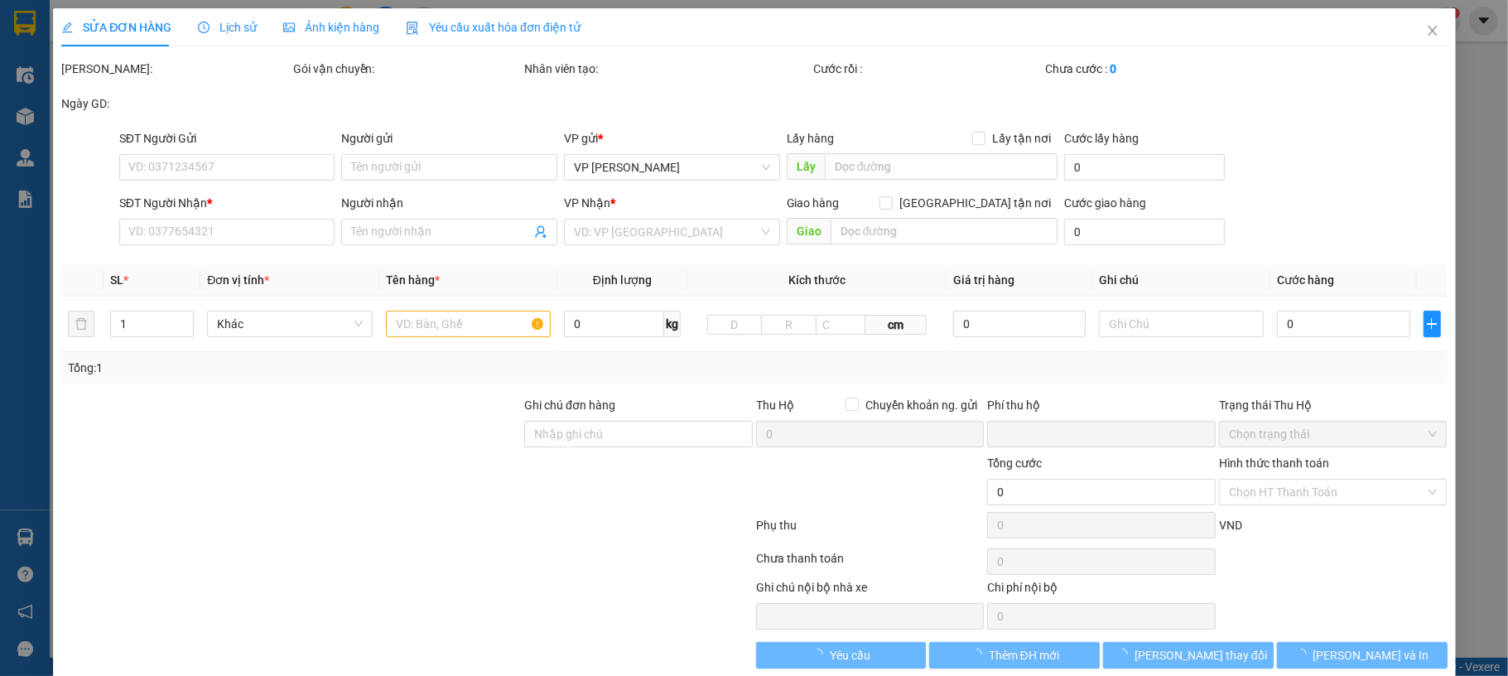
type input "Nghĩa trang Mai Dịch, Đ. Hồ Tùng Mậu, Mai Dịch, Cầu Giấy, Hà Nội, Việt Nam"
type input "0"
type input "110.000"
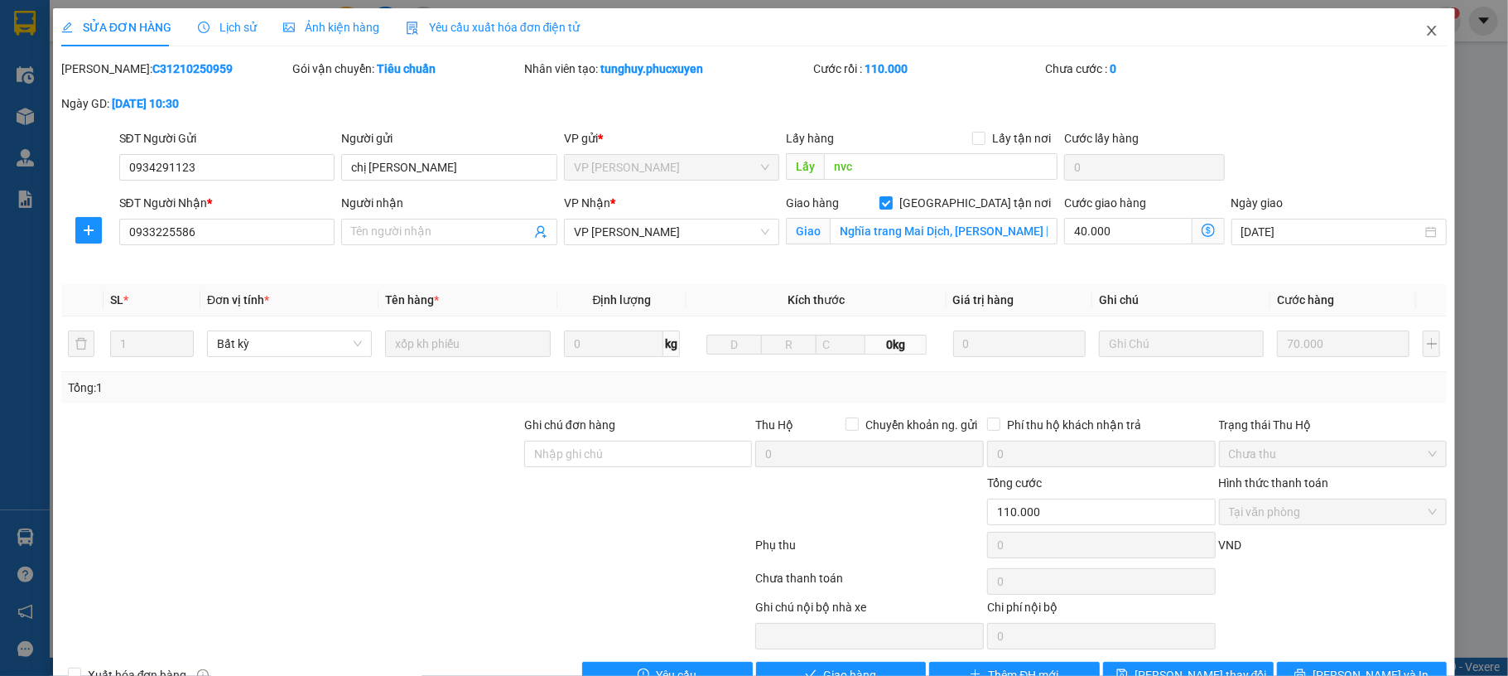
click at [1409, 40] on span "Close" at bounding box center [1432, 31] width 46 height 46
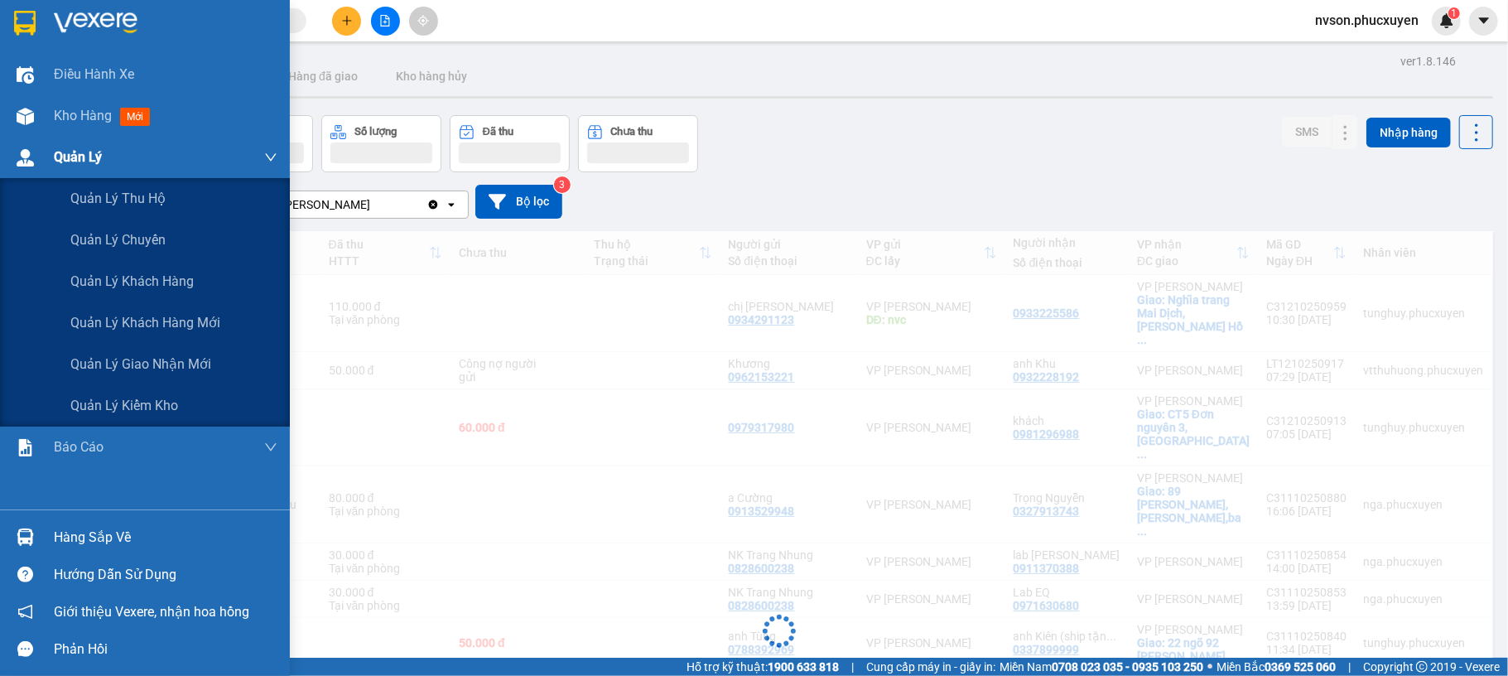
click at [20, 161] on img at bounding box center [25, 157] width 17 height 17
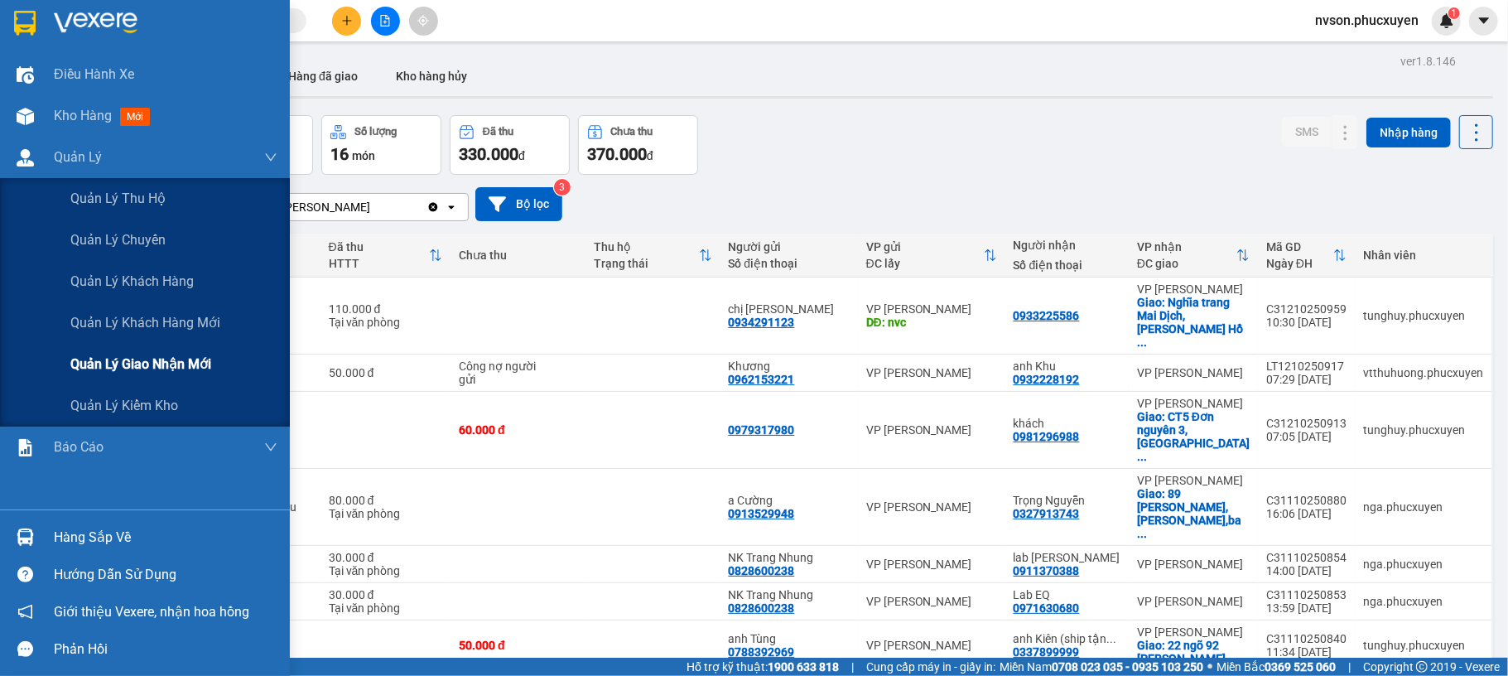
click at [65, 350] on div "Quản lý giao nhận mới" at bounding box center [145, 364] width 290 height 41
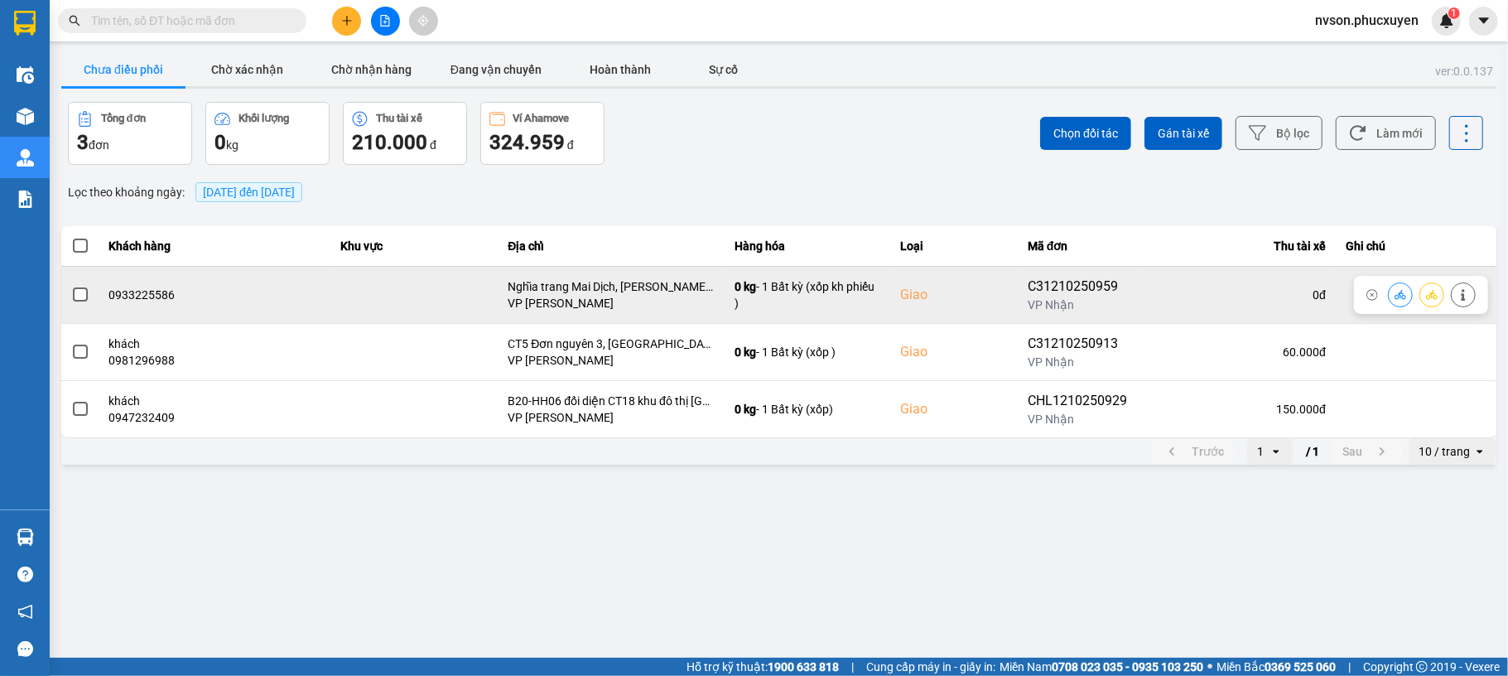
click at [1396, 296] on icon at bounding box center [1401, 295] width 12 height 12
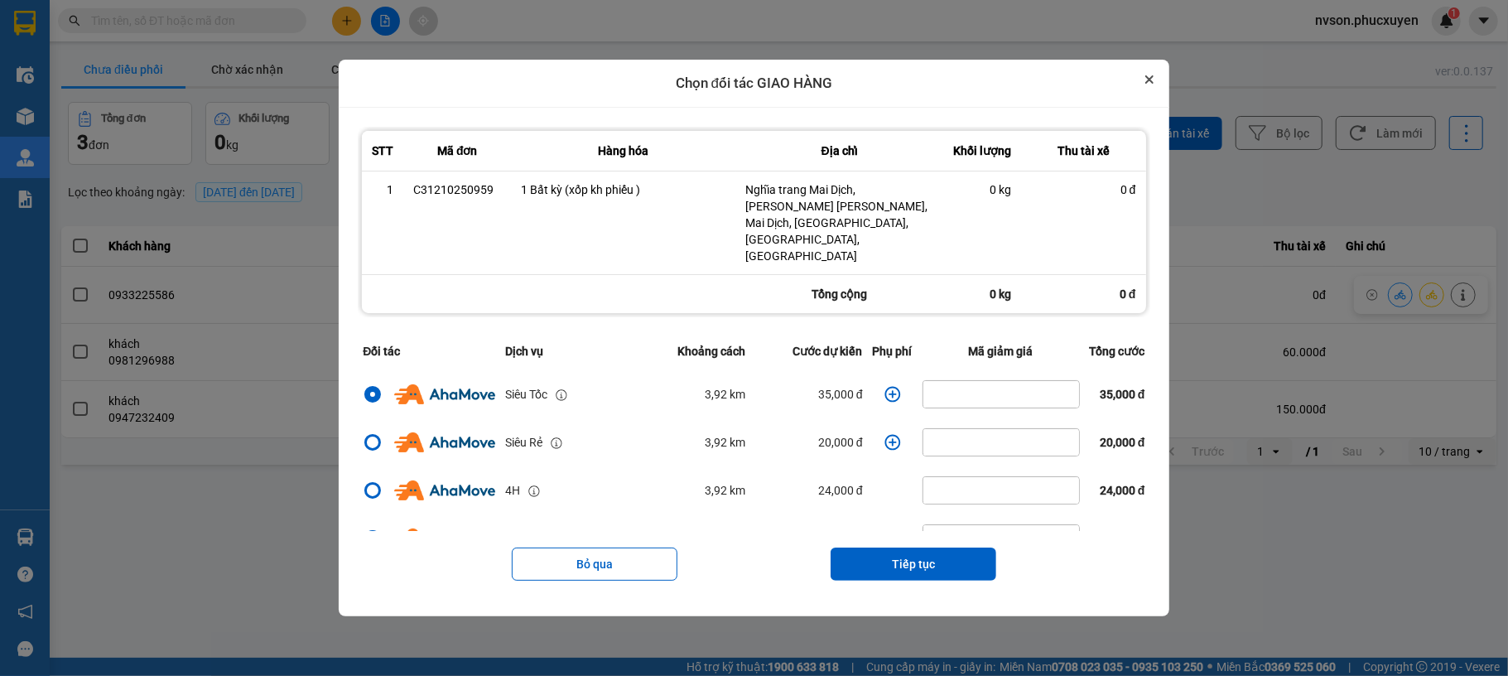
click at [1153, 83] on icon "Close" at bounding box center [1149, 79] width 7 height 7
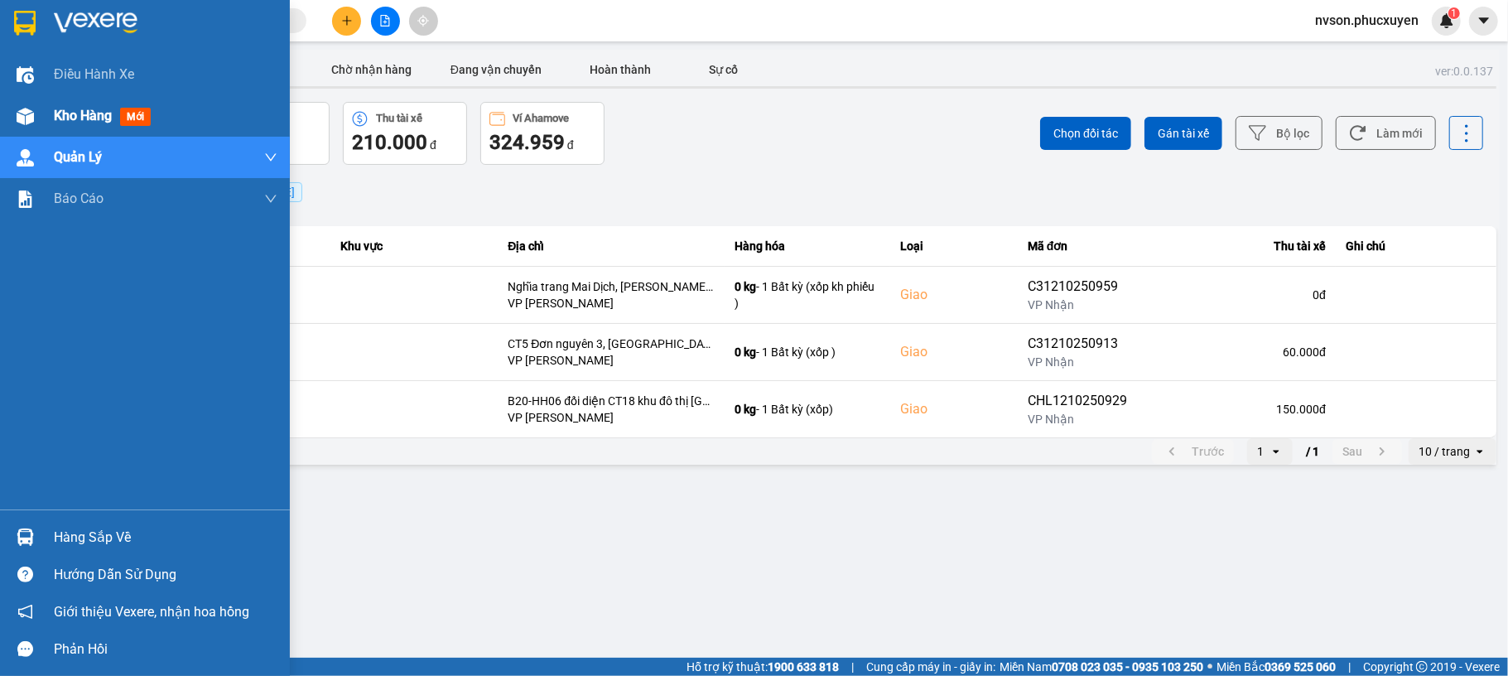
click at [13, 114] on div at bounding box center [25, 116] width 29 height 29
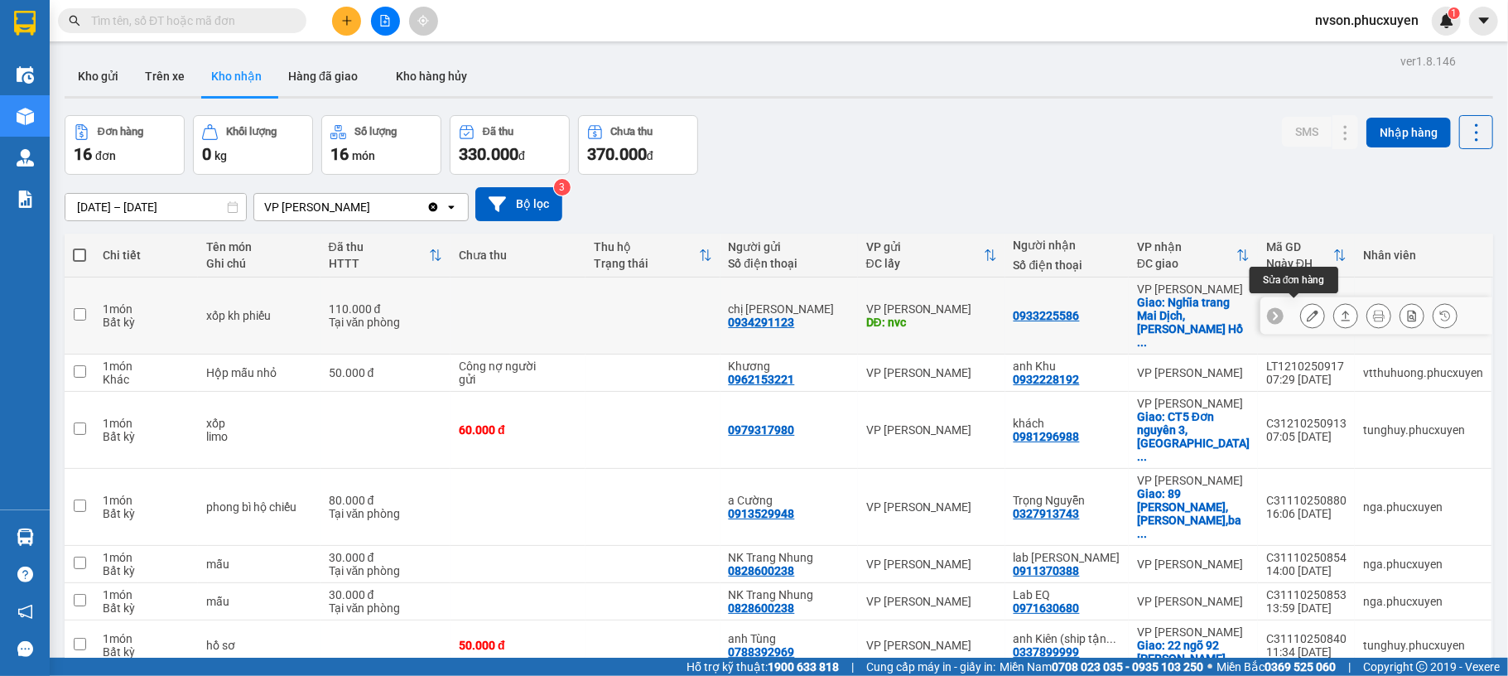
click at [1307, 315] on icon at bounding box center [1313, 316] width 12 height 12
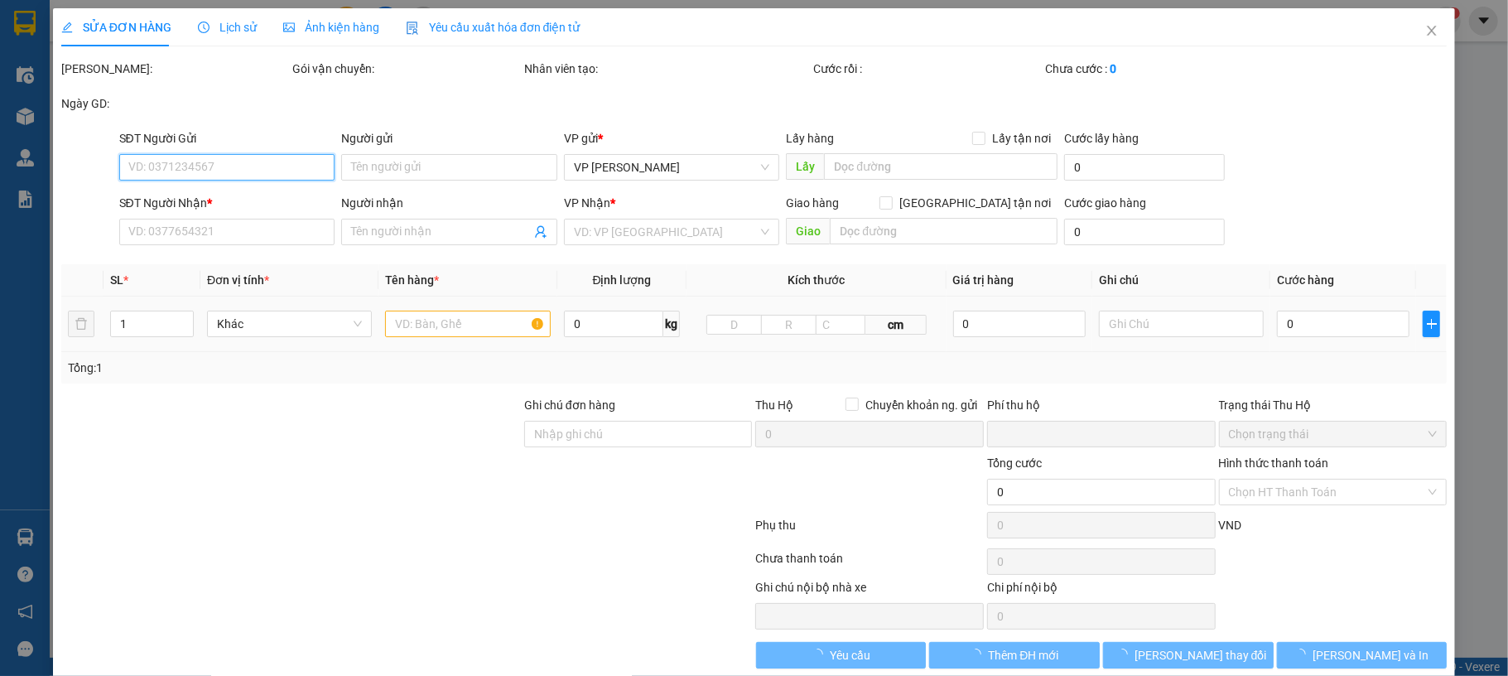
type input "0934291123"
type input "chị [PERSON_NAME]"
type input "nvc"
type input "0933225586"
checkbox input "true"
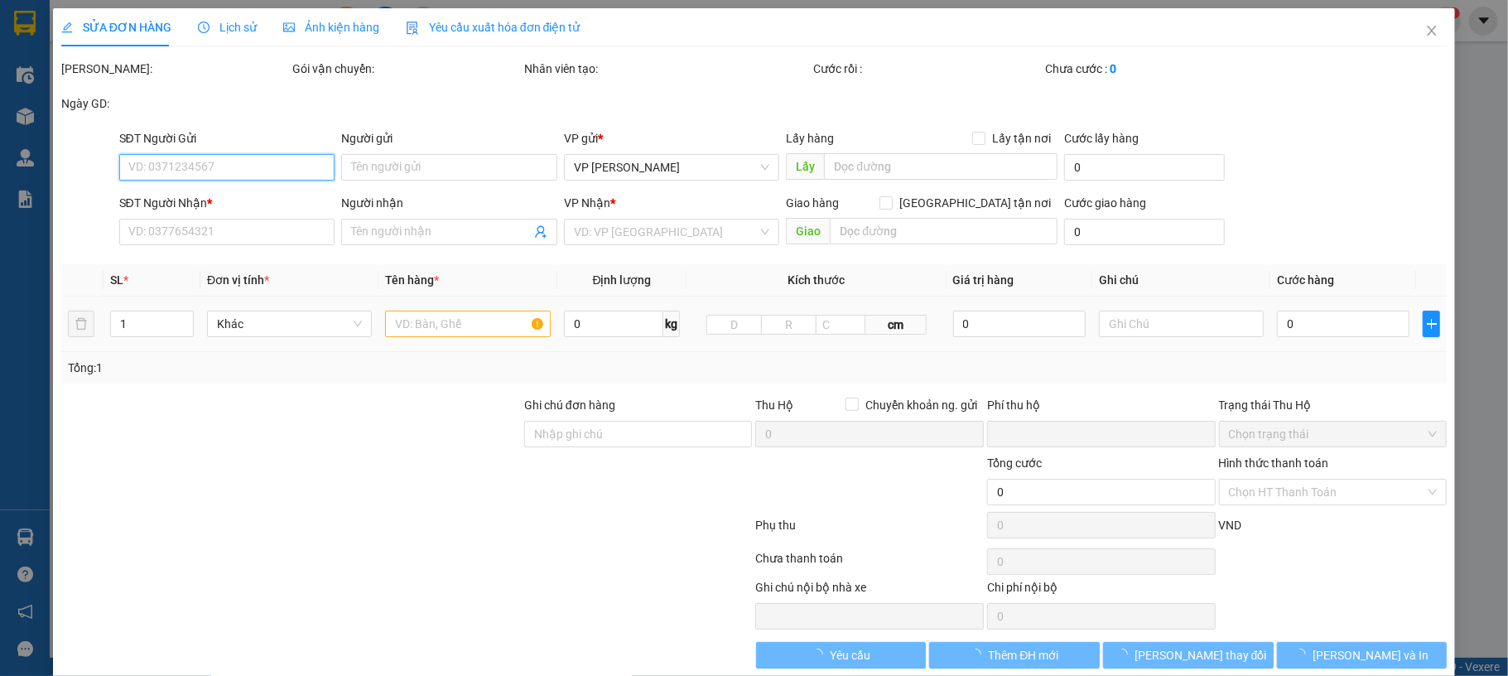
type input "Nghĩa trang Mai Dịch, Đ. Hồ Tùng Mậu, Mai Dịch, Cầu Giấy, Hà Nội, Việt Nam"
type input "0"
type input "110.000"
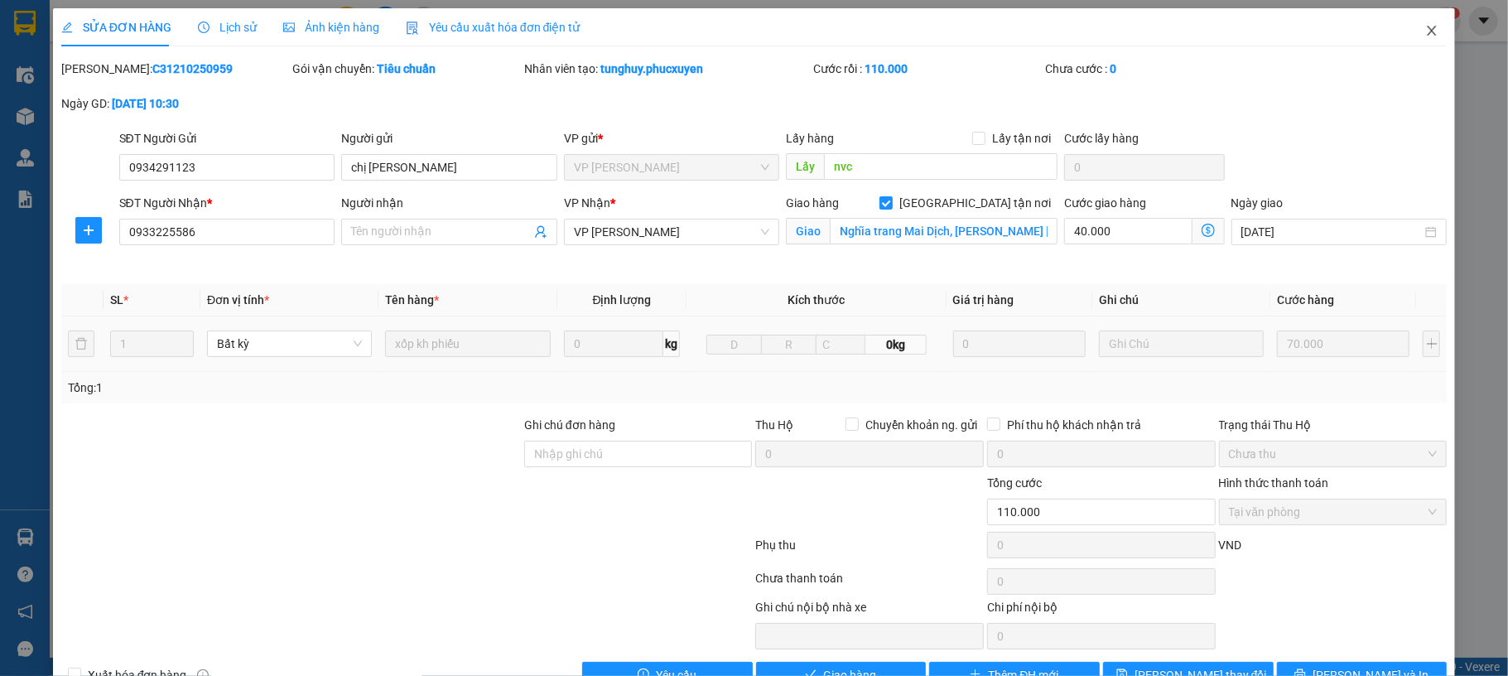
click at [1409, 41] on span "Close" at bounding box center [1432, 31] width 46 height 46
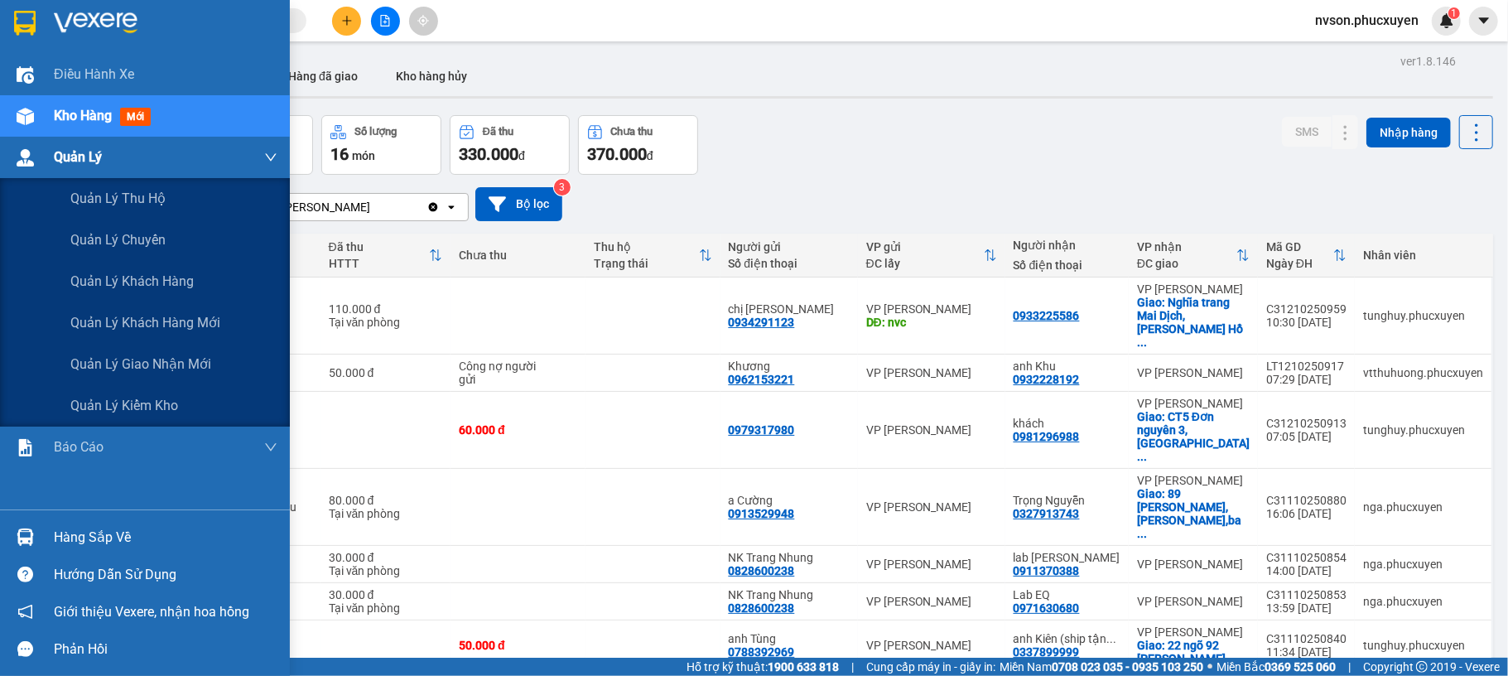
click at [83, 166] on span "Quản Lý" at bounding box center [78, 157] width 48 height 21
click at [88, 350] on div "Quản lý giao nhận mới" at bounding box center [173, 364] width 207 height 41
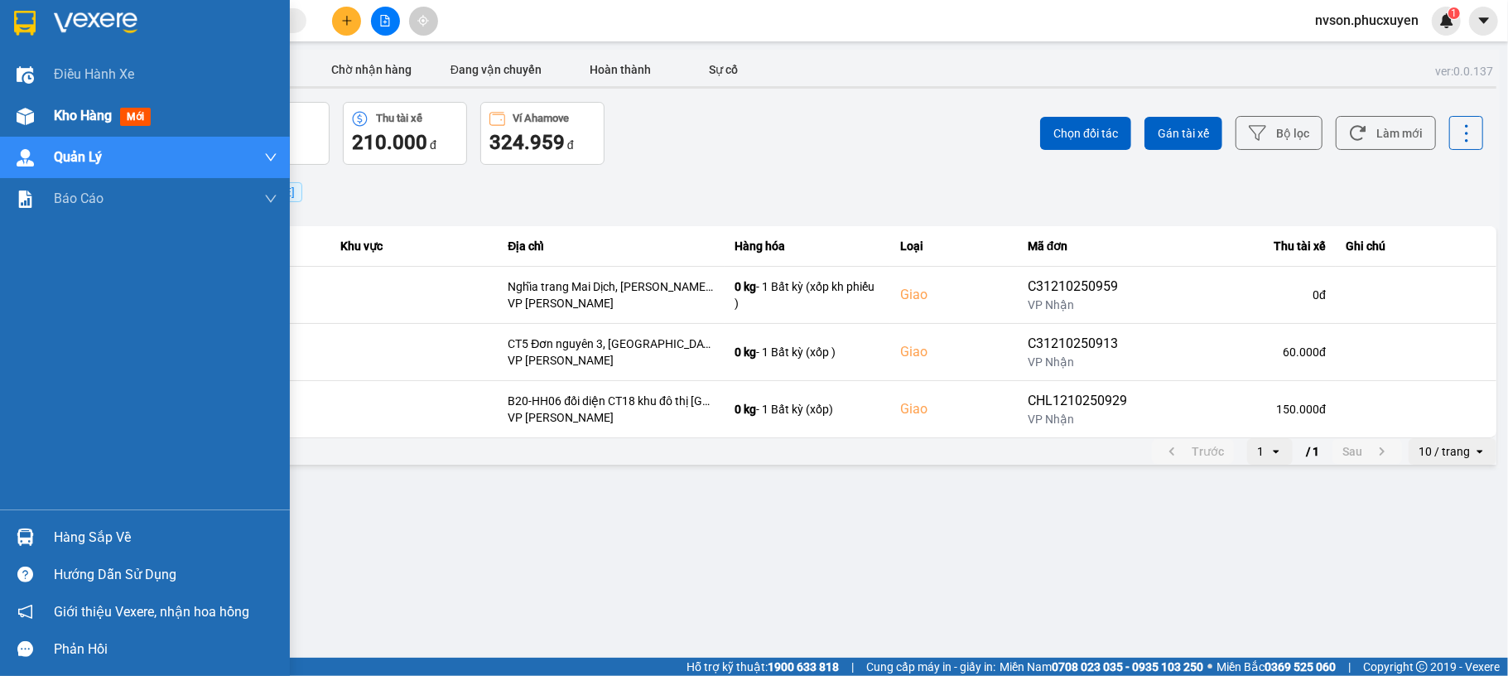
click at [5, 109] on div "Kho hàng mới" at bounding box center [145, 115] width 290 height 41
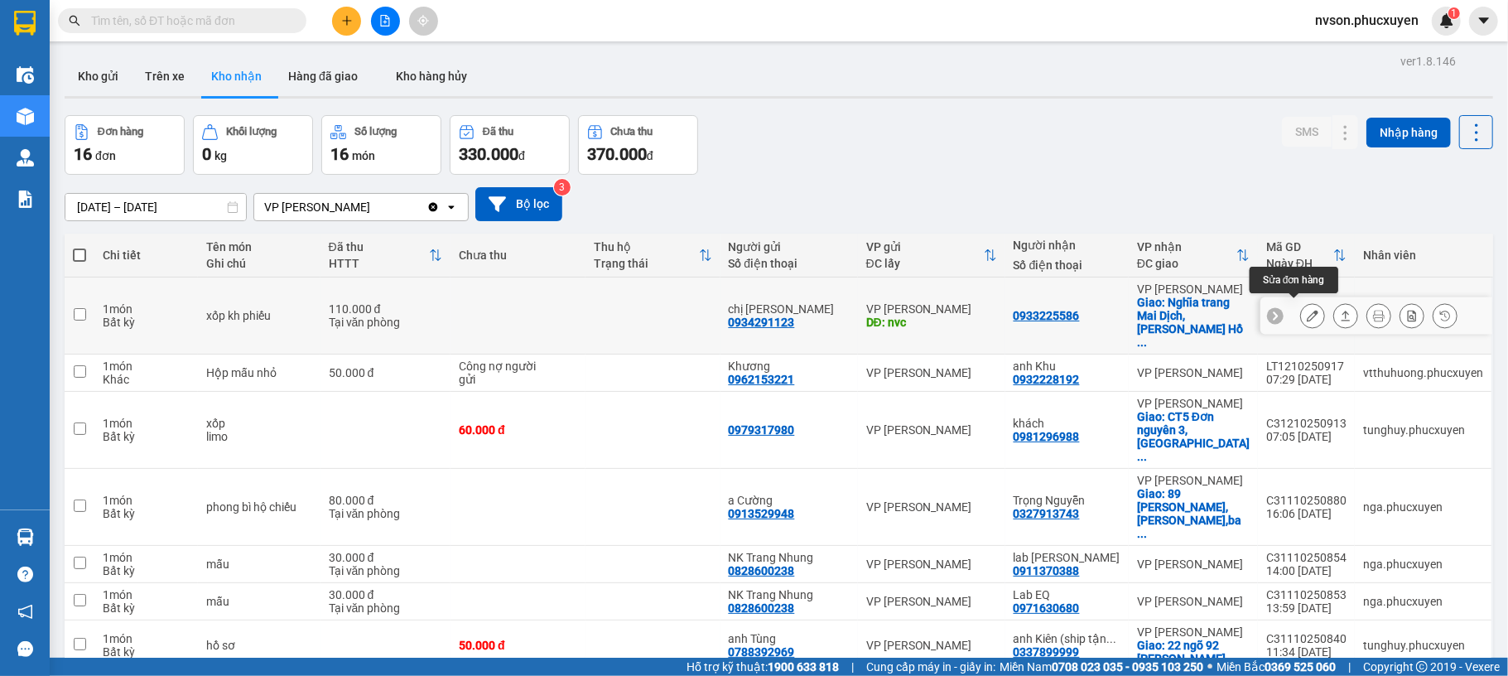
click at [1307, 313] on icon at bounding box center [1313, 316] width 12 height 12
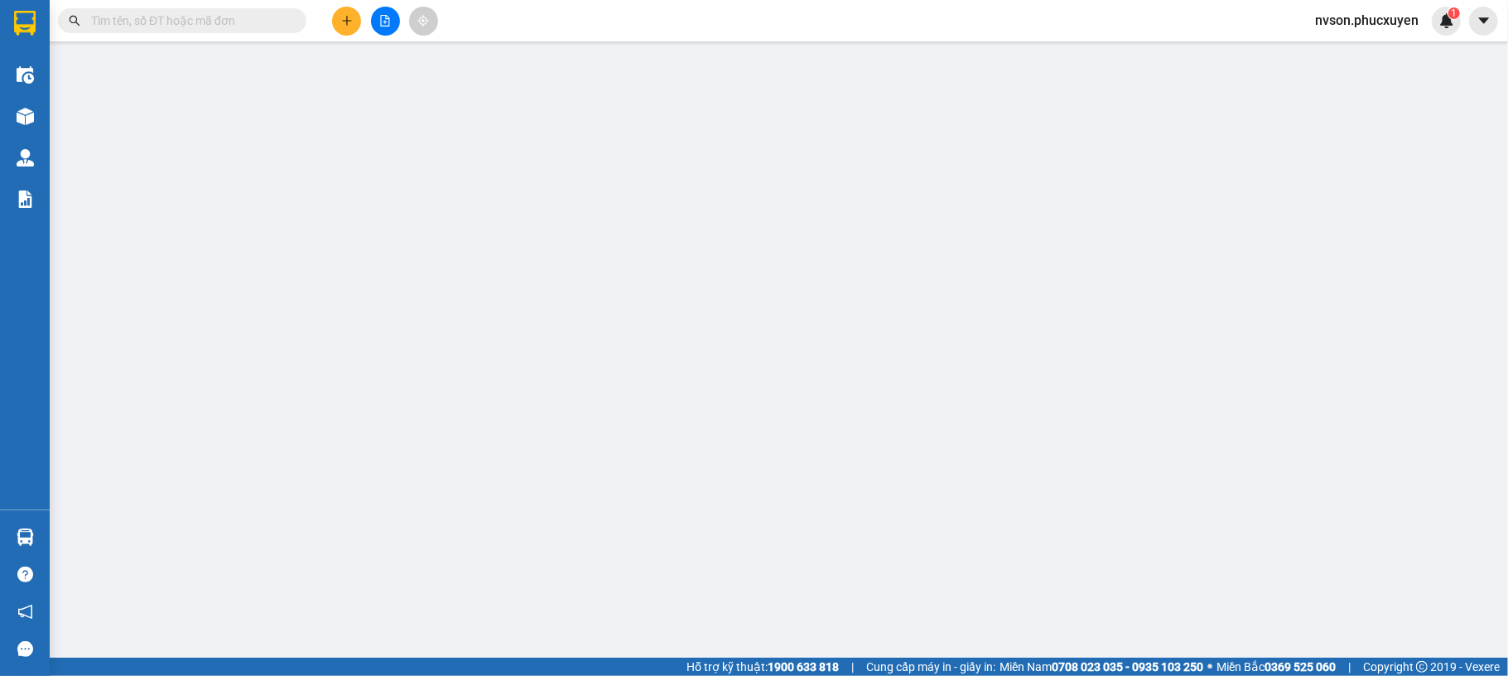
type input "0934291123"
type input "chị [PERSON_NAME]"
type input "nvc"
type input "0933225586"
checkbox input "true"
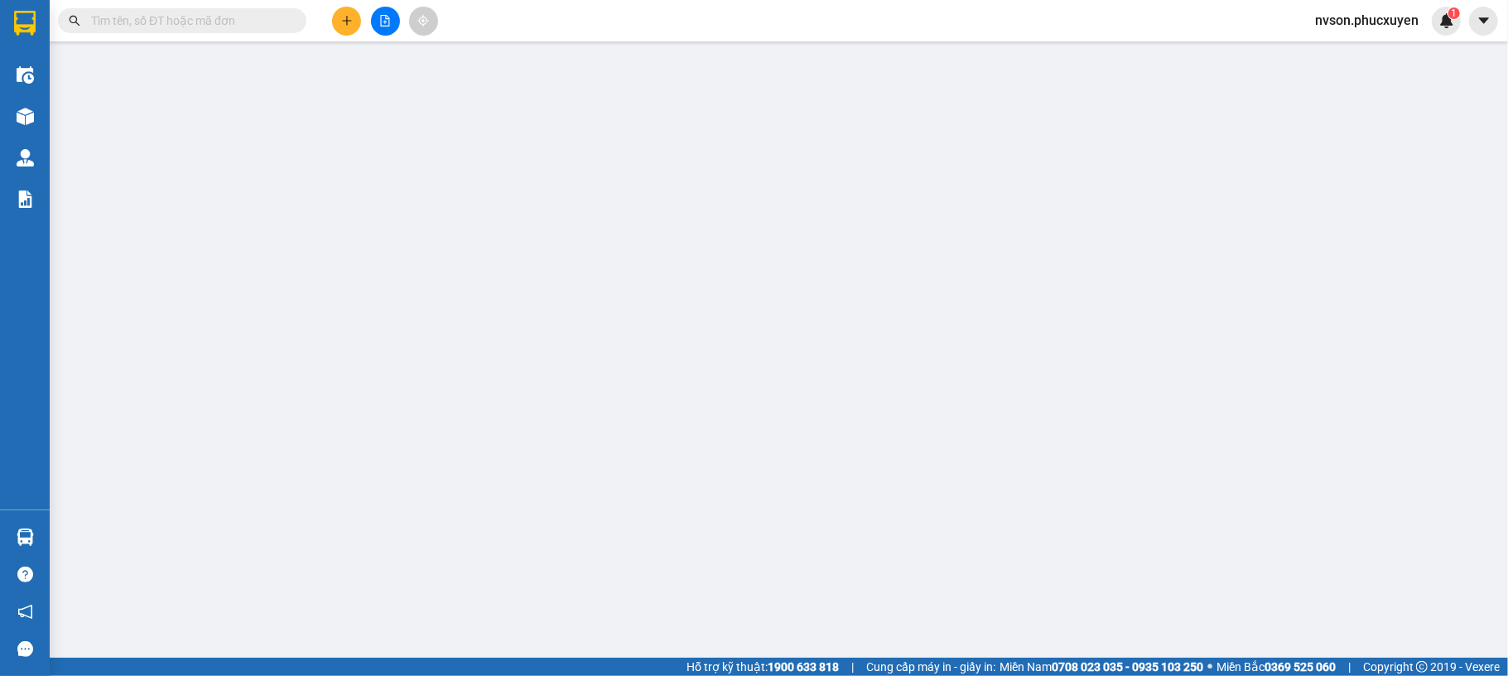
type input "Nghĩa trang Mai Dịch, Đ. Hồ Tùng Mậu, Mai Dịch, Cầu Giấy, Hà Nội, Việt Nam"
type input "0"
type input "110.000"
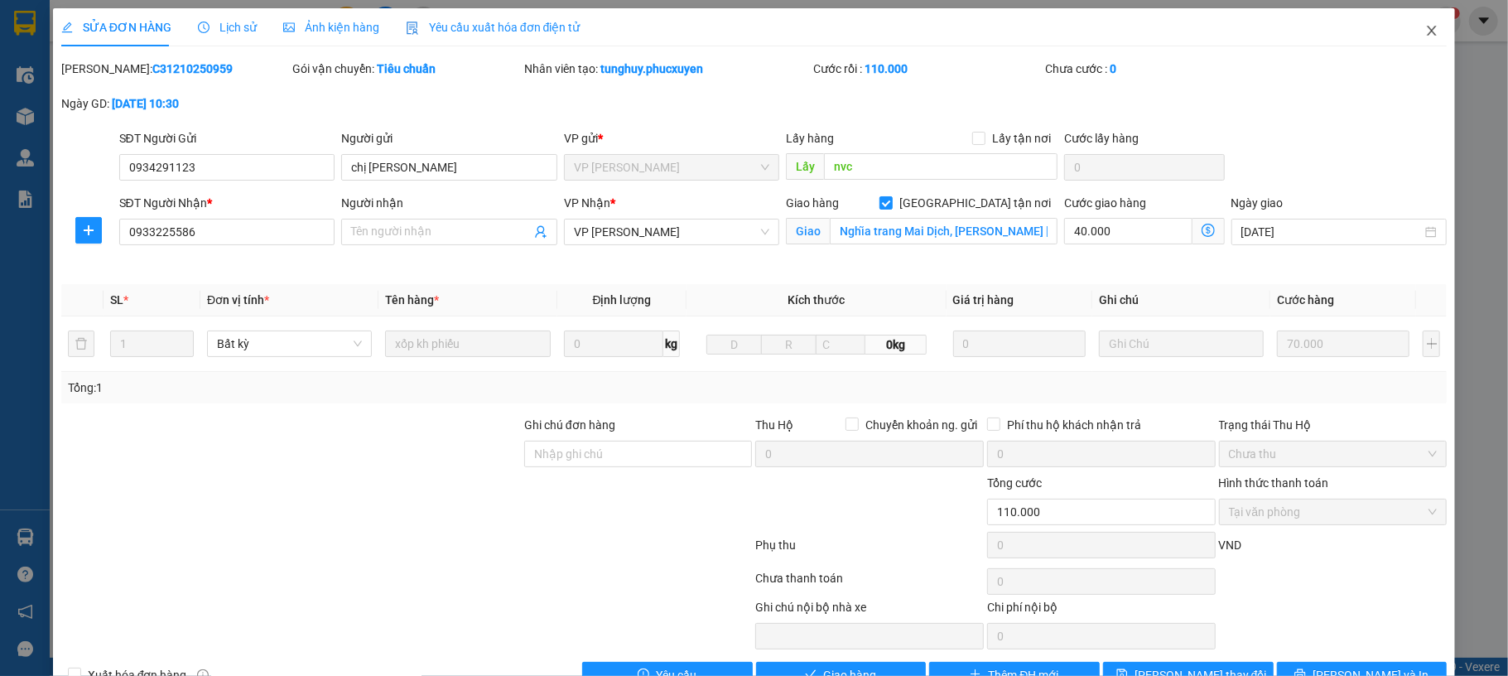
click at [1428, 27] on span "Close" at bounding box center [1432, 31] width 46 height 46
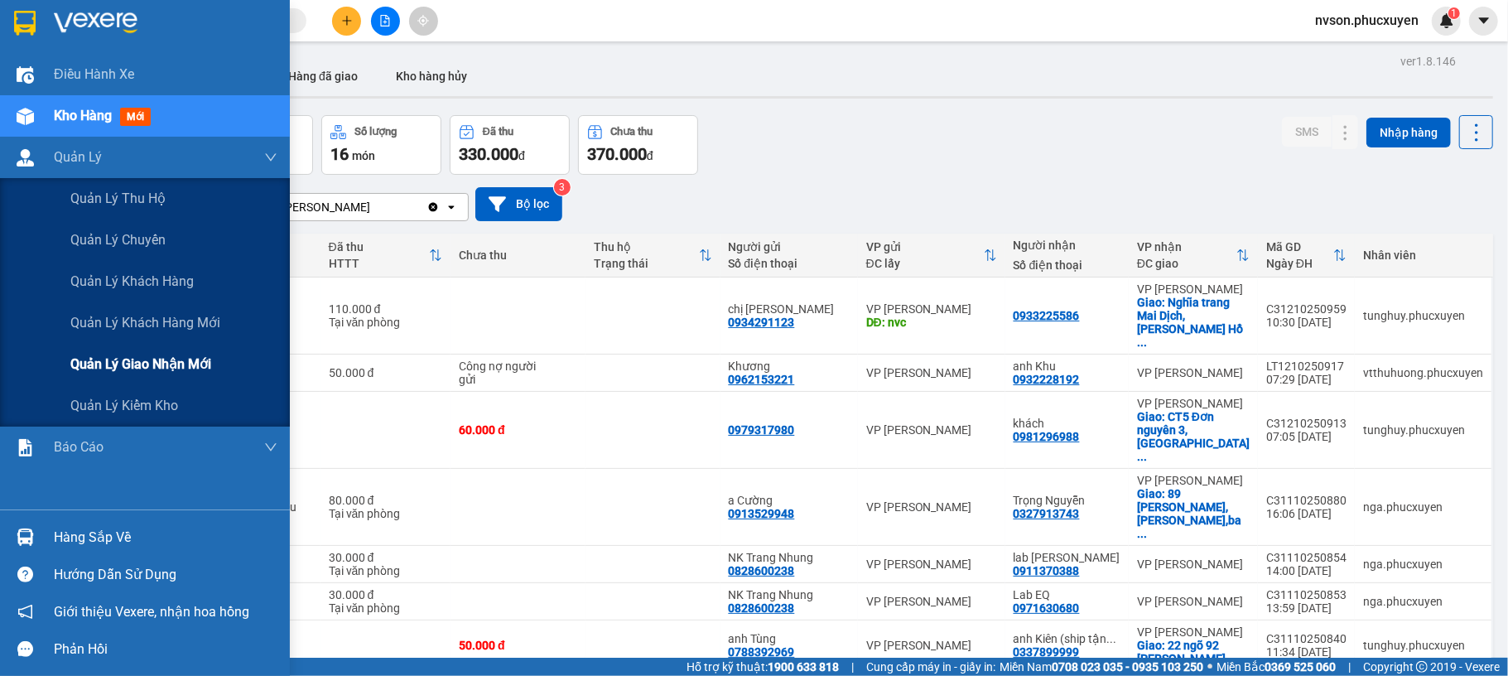
click at [116, 371] on span "Quản lý giao nhận mới" at bounding box center [140, 364] width 141 height 21
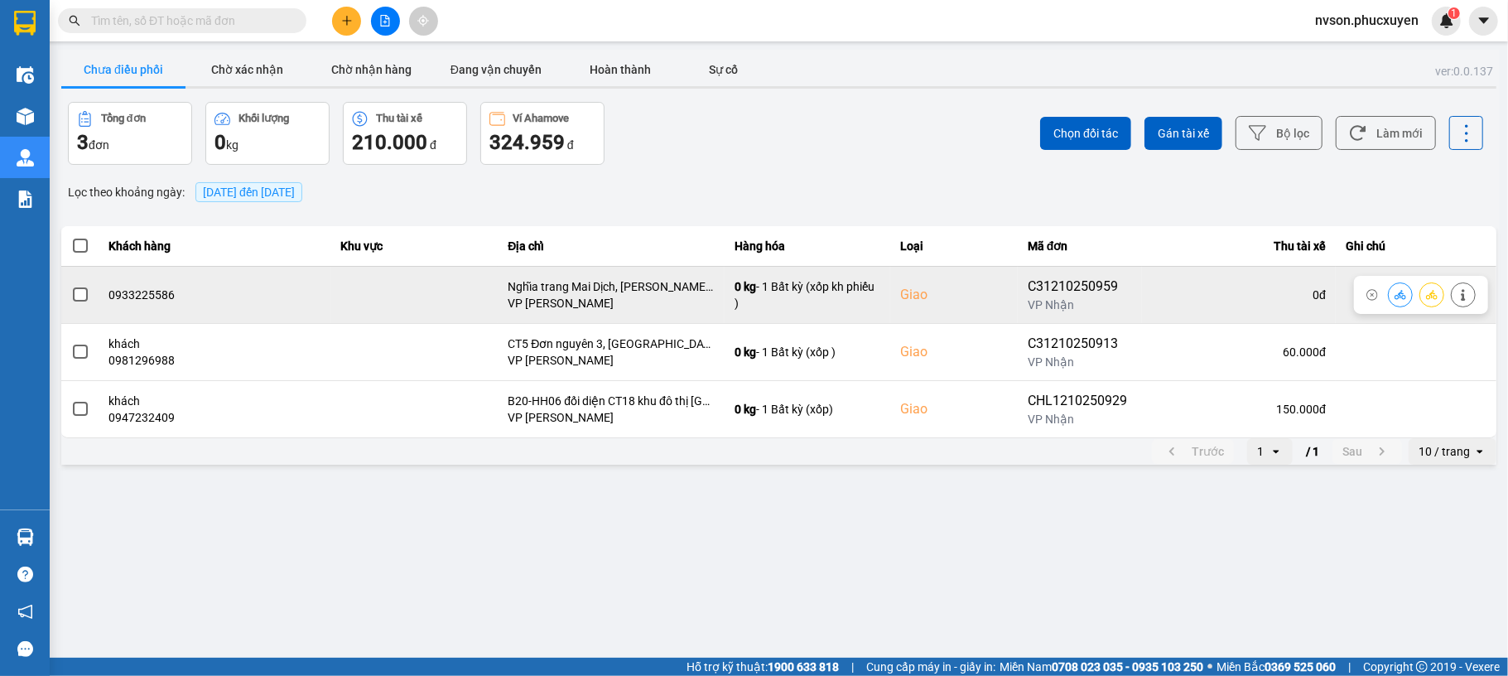
click at [1408, 293] on button at bounding box center [1400, 294] width 23 height 29
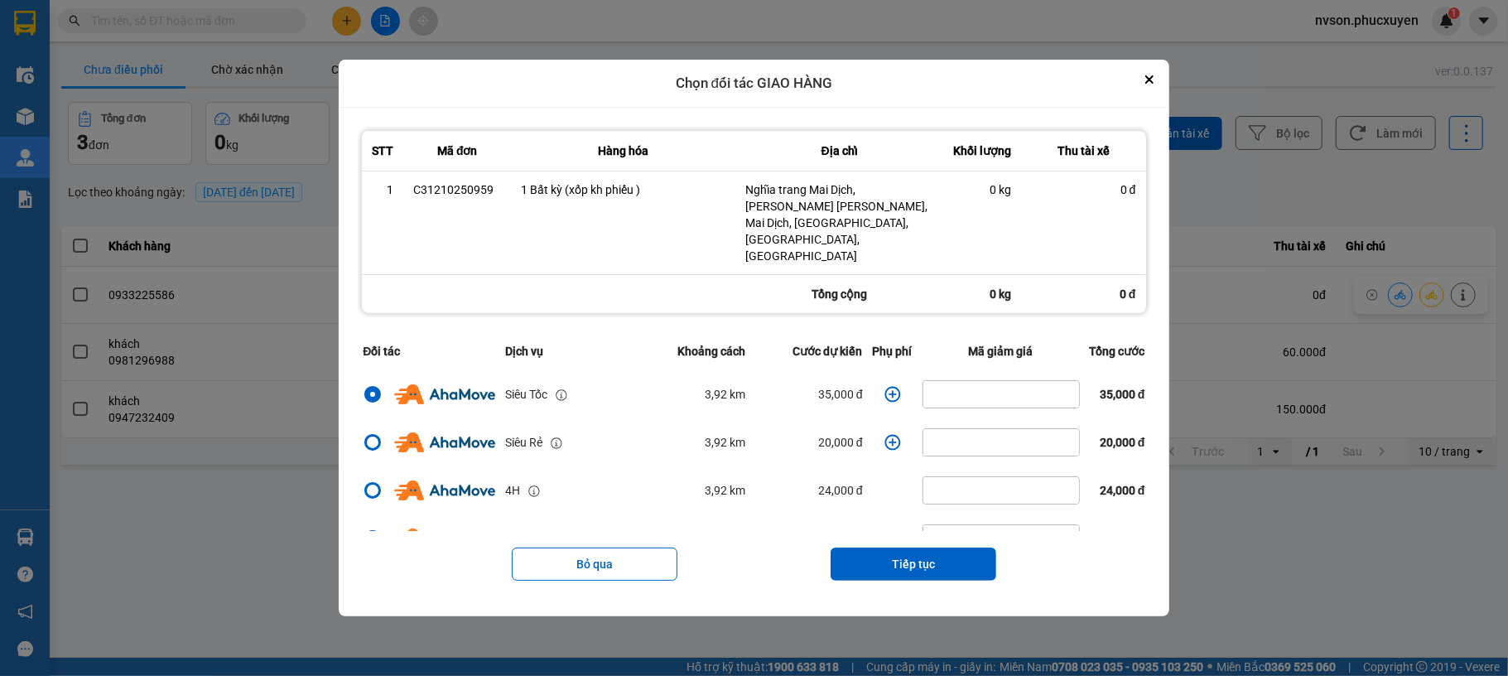
click at [885, 386] on icon "dialog" at bounding box center [893, 394] width 17 height 17
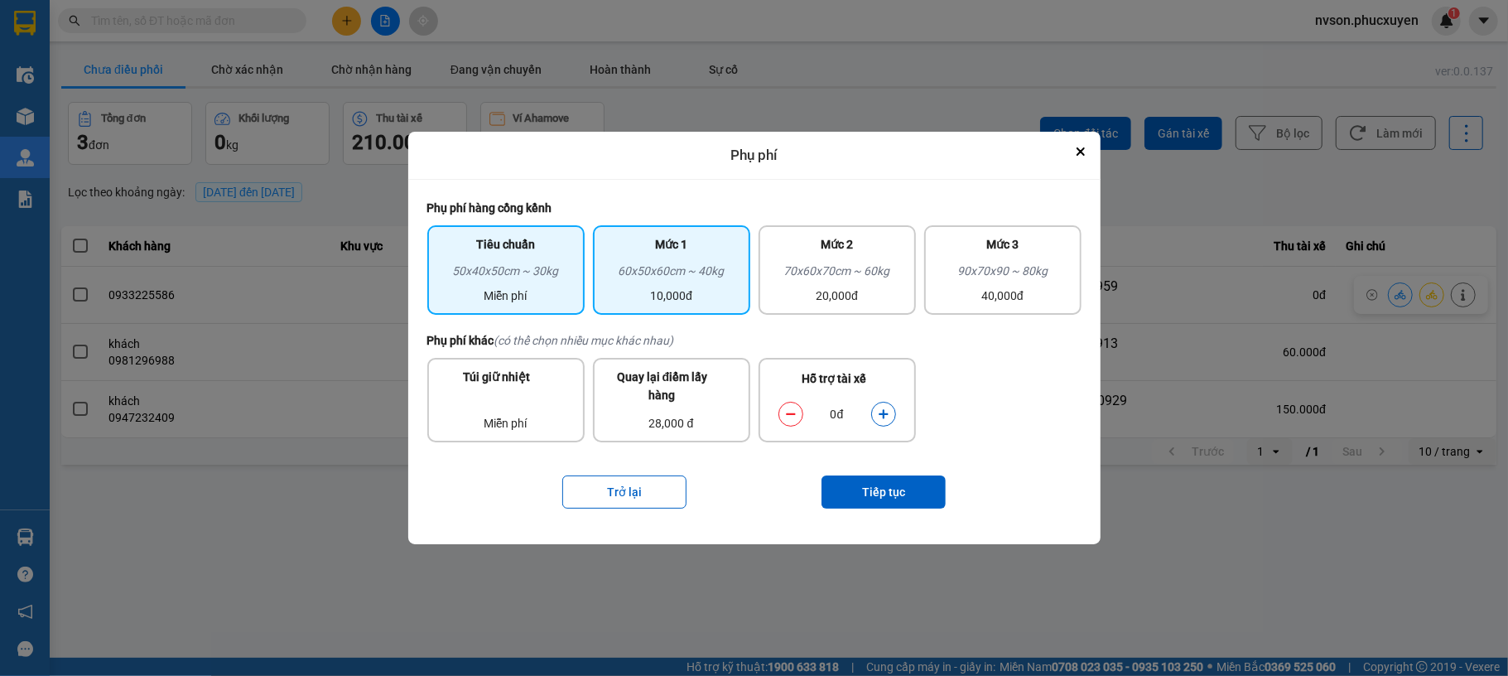
click at [693, 272] on div "60x50x60cm ~ 40kg" at bounding box center [671, 274] width 137 height 25
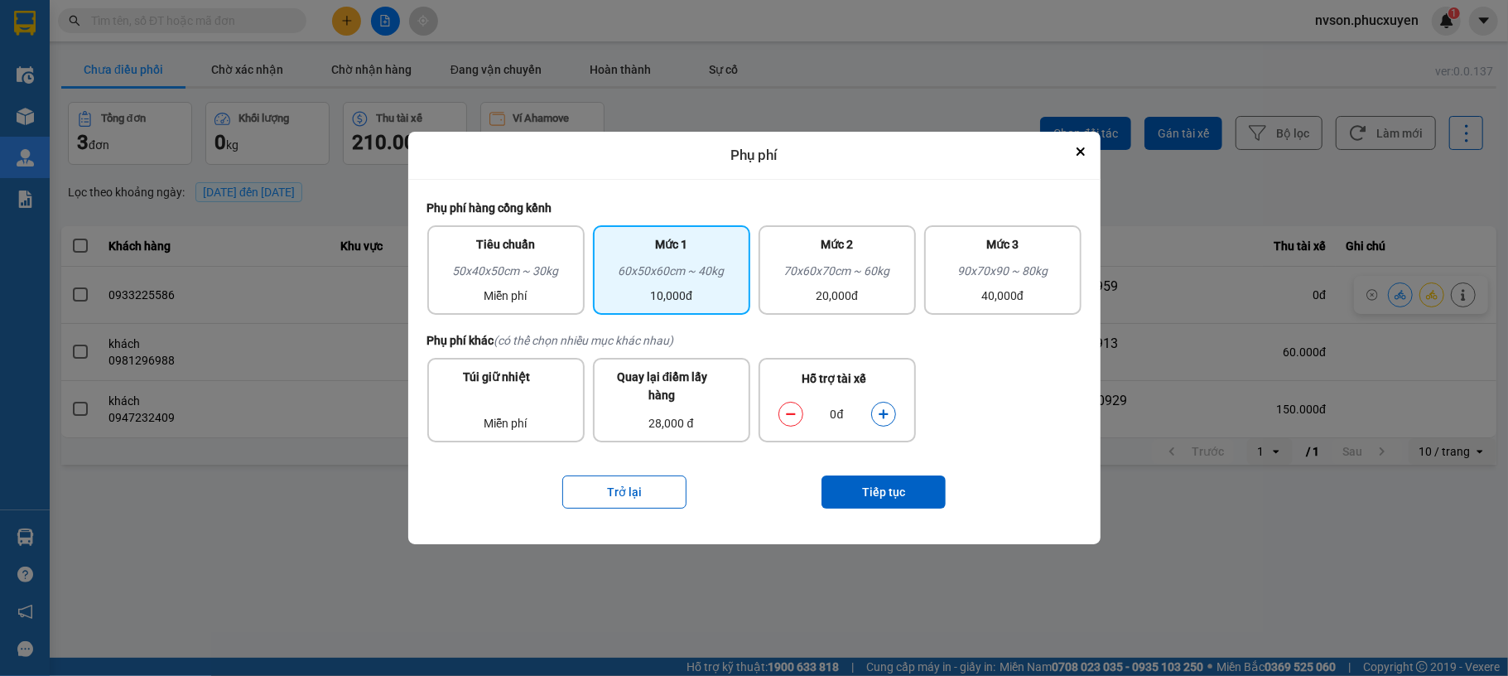
click at [891, 412] on button "dialog" at bounding box center [883, 413] width 23 height 29
drag, startPoint x: 883, startPoint y: 465, endPoint x: 888, endPoint y: 481, distance: 17.3
click at [883, 467] on div "Trở lại Tiếp tục" at bounding box center [754, 492] width 654 height 66
click at [888, 484] on button "Tiếp tục" at bounding box center [884, 491] width 124 height 33
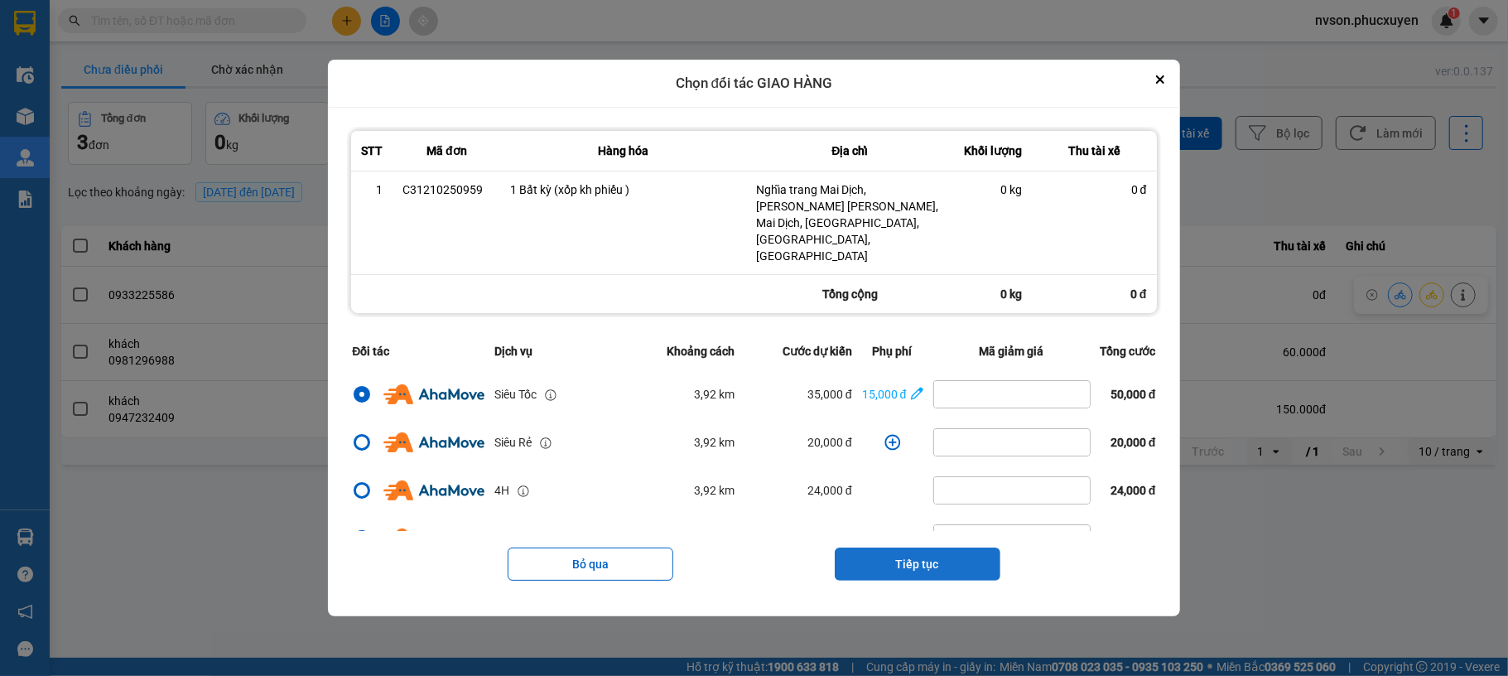
click at [919, 547] on button "Tiếp tục" at bounding box center [918, 563] width 166 height 33
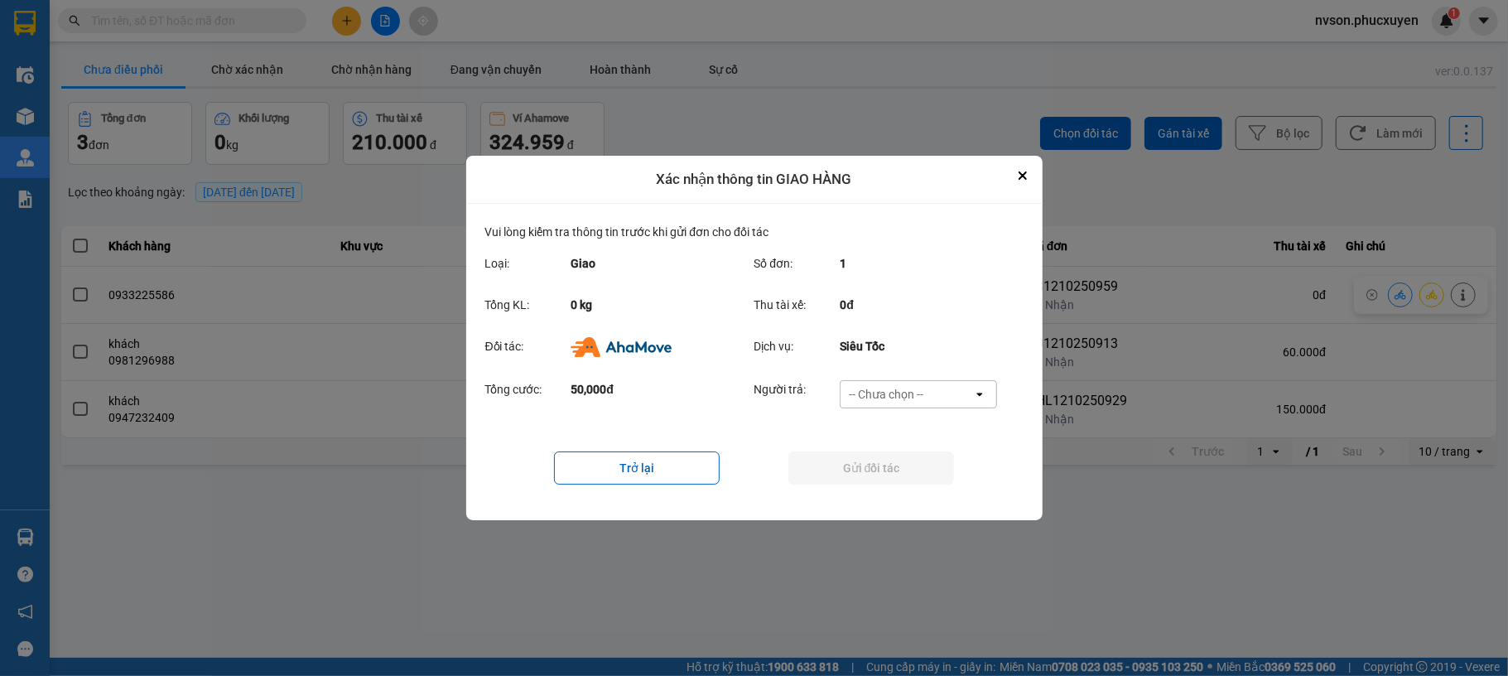
click at [906, 395] on div "-- Chưa chọn --" at bounding box center [886, 394] width 75 height 17
click at [903, 467] on span "Nhà xe trả tiền mặt" at bounding box center [906, 459] width 106 height 17
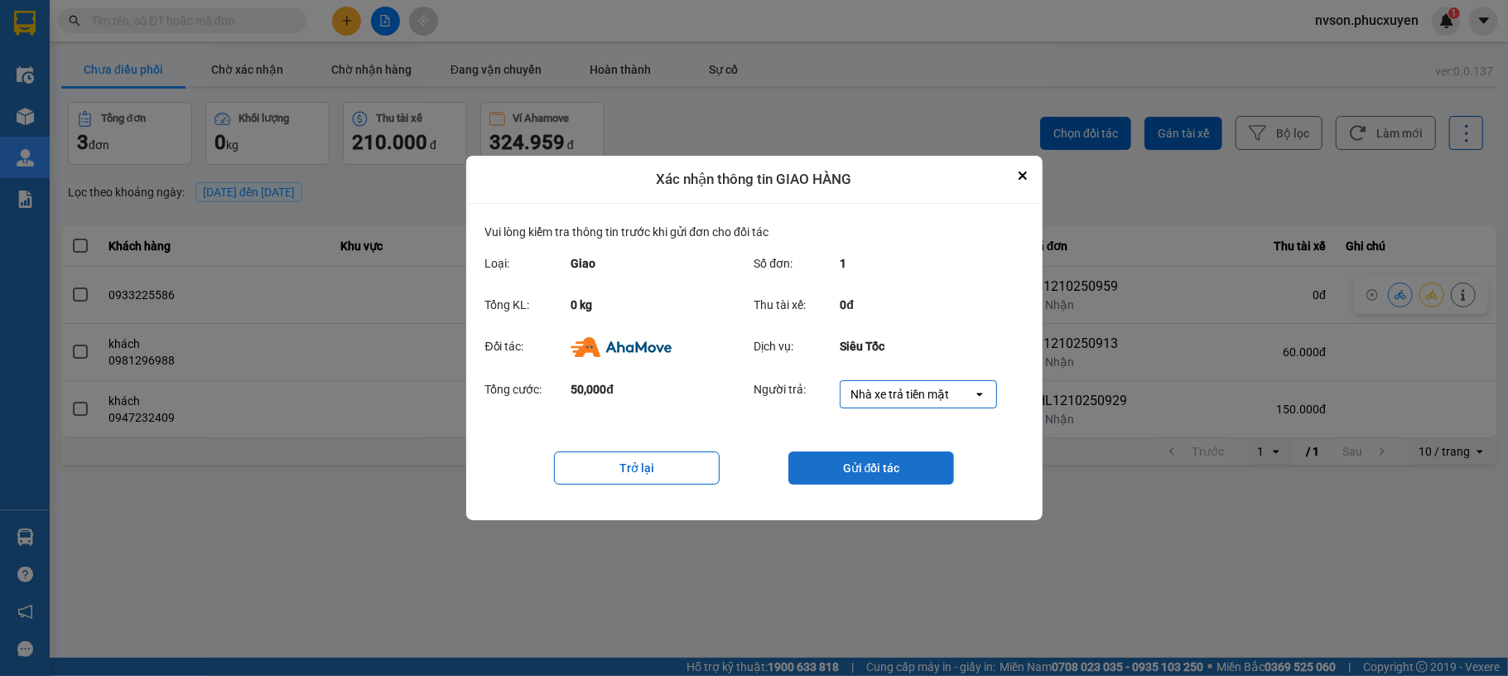
click at [913, 468] on button "Gửi đối tác" at bounding box center [871, 467] width 166 height 33
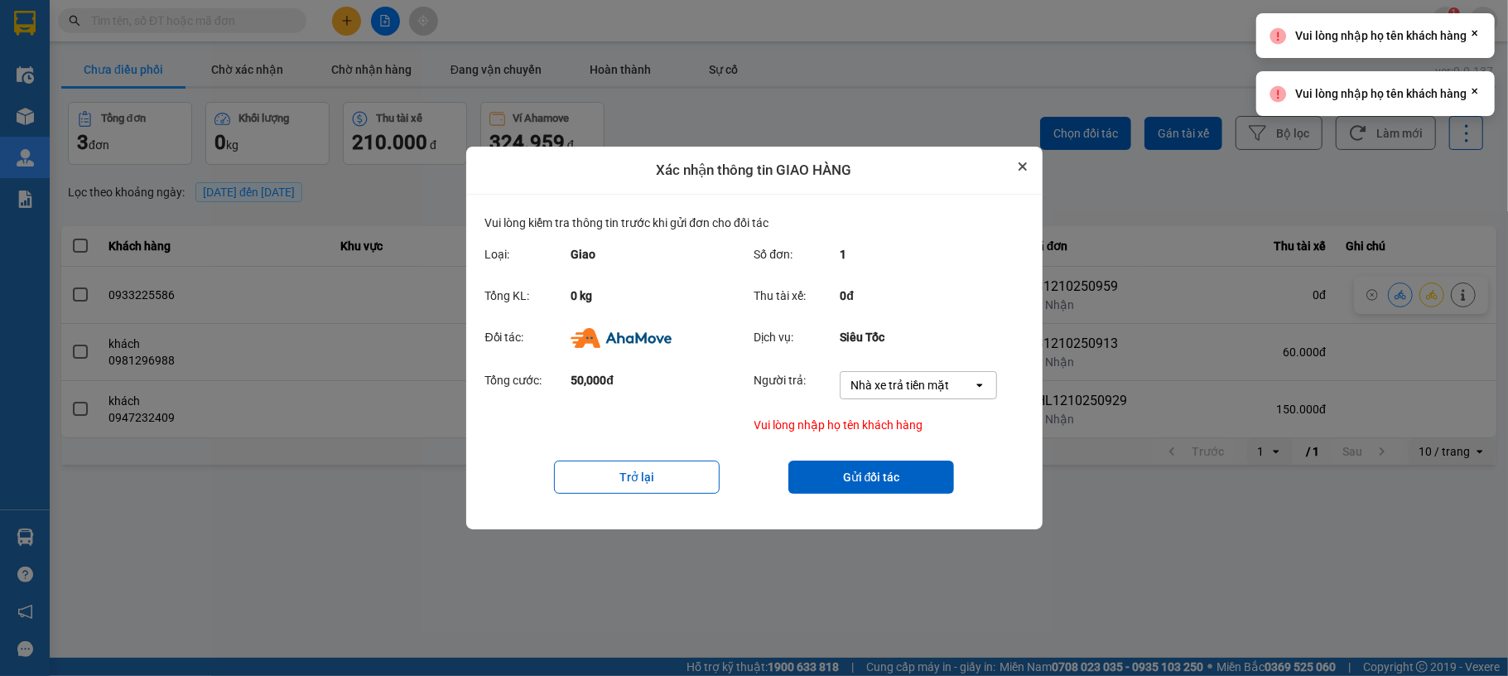
click at [1027, 166] on button "Close" at bounding box center [1023, 167] width 20 height 20
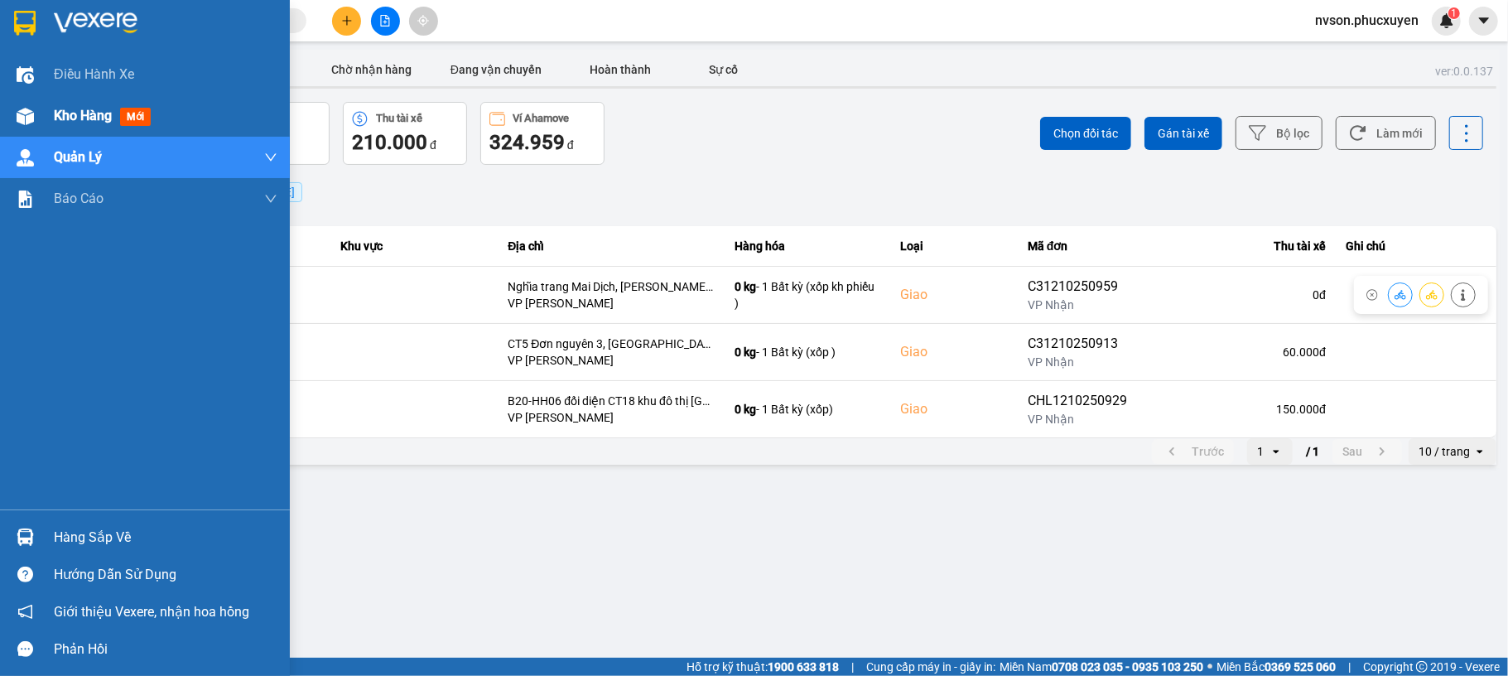
click at [11, 114] on div at bounding box center [25, 116] width 29 height 29
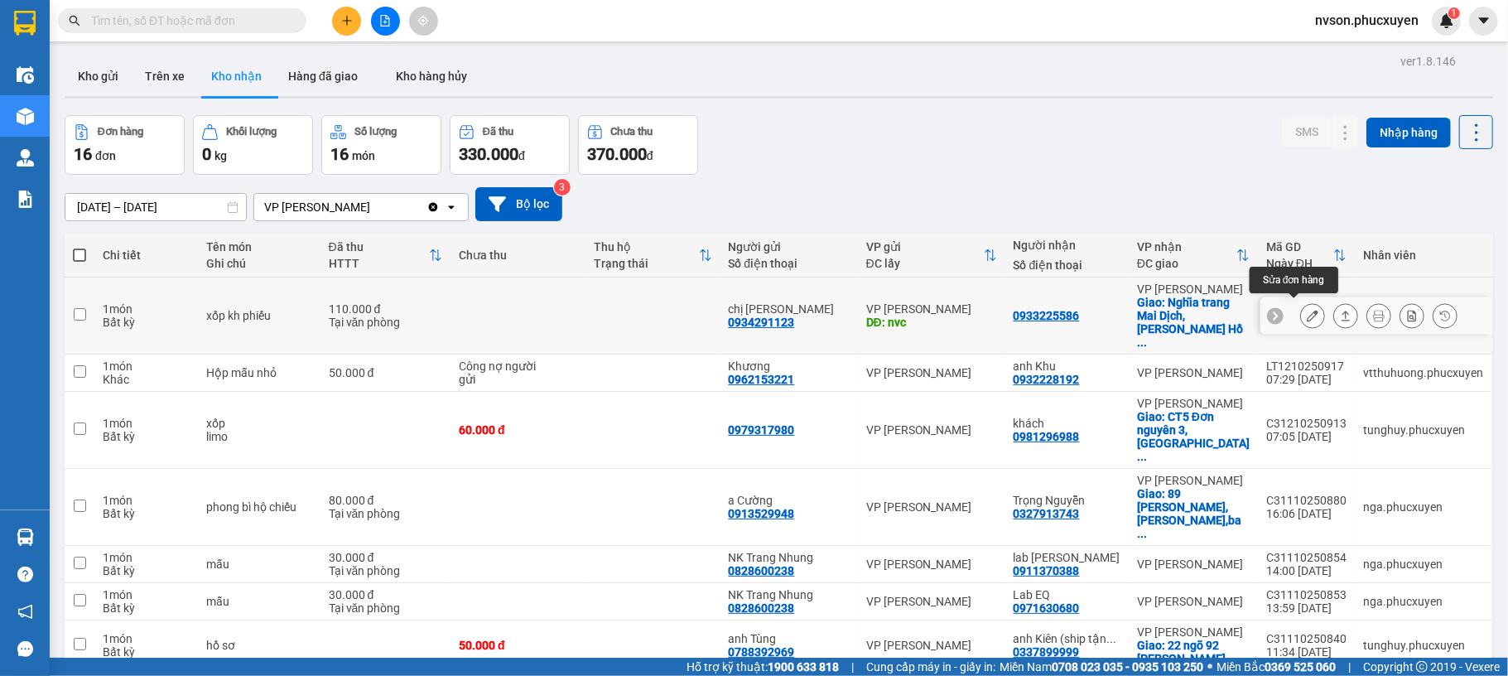
click at [1301, 313] on button at bounding box center [1312, 315] width 23 height 29
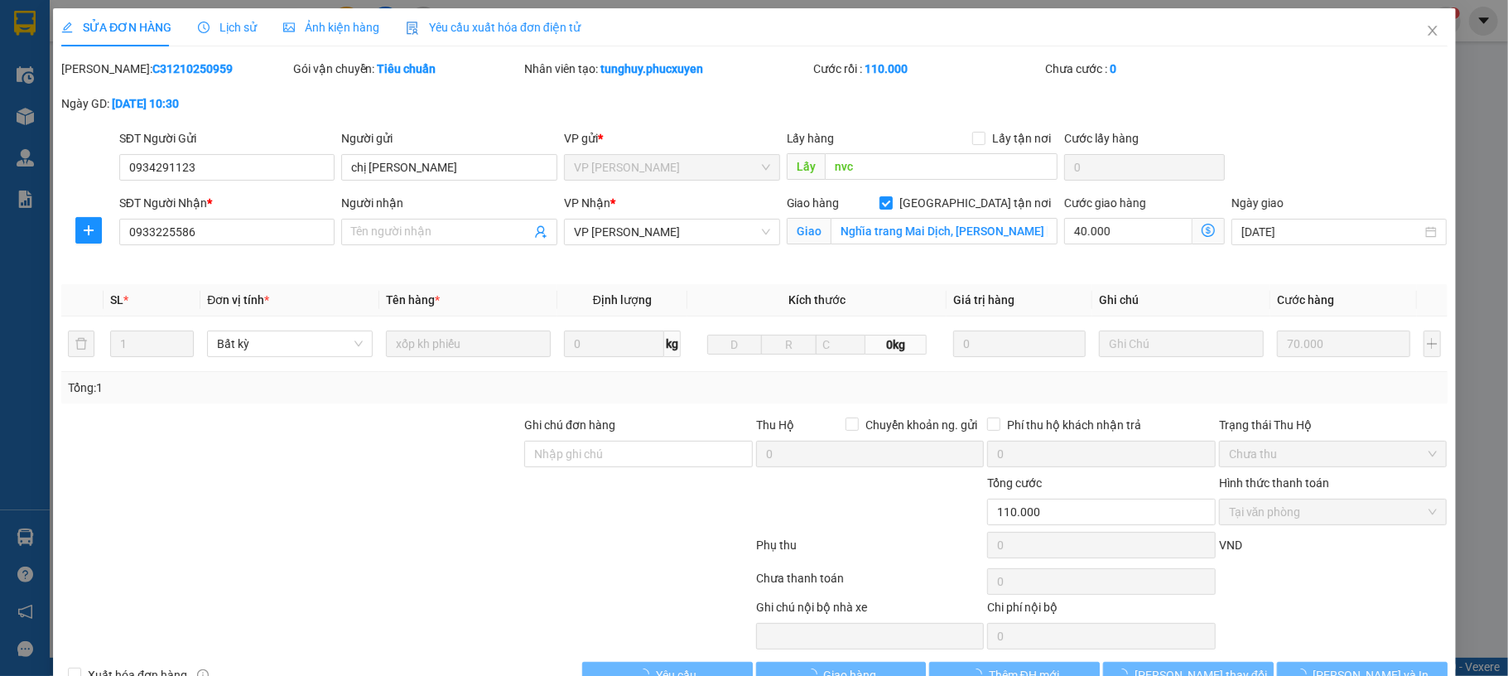
type input "0934291123"
type input "chị [PERSON_NAME]"
type input "nvc"
type input "0933225586"
checkbox input "true"
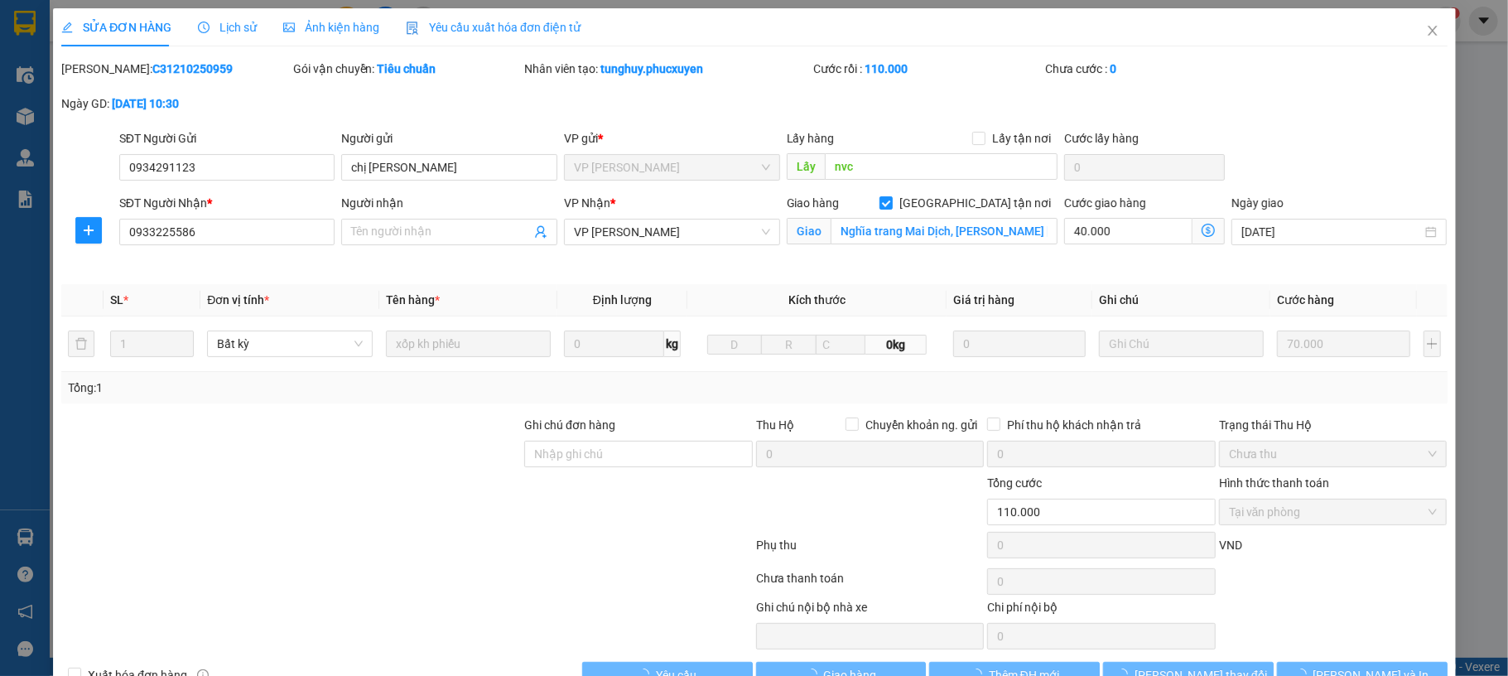
type input "Nghĩa trang Mai Dịch, Đ. Hồ Tùng Mậu, Mai Dịch, Cầu Giấy, Hà Nội, Việt Nam"
type input "0"
type input "110.000"
click at [457, 225] on input "Người nhận" at bounding box center [441, 232] width 180 height 18
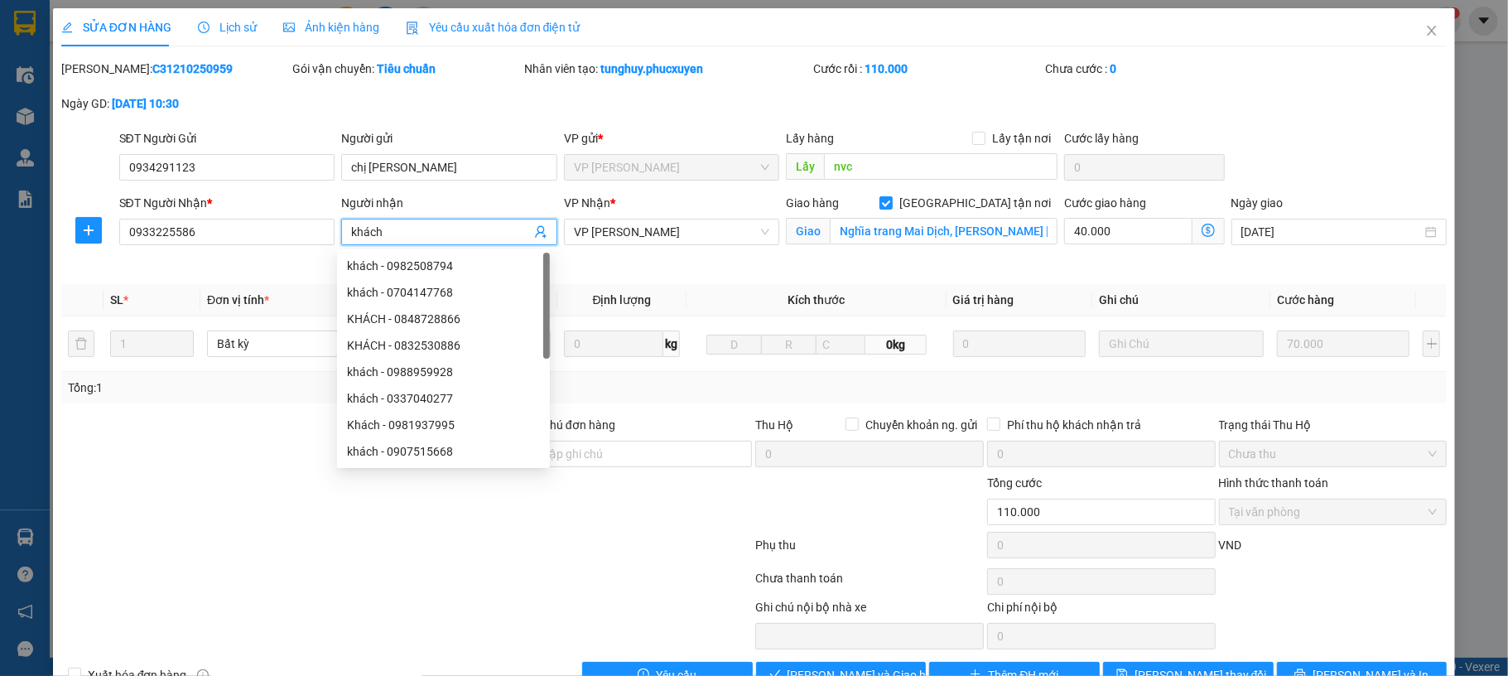
scroll to position [48, 0]
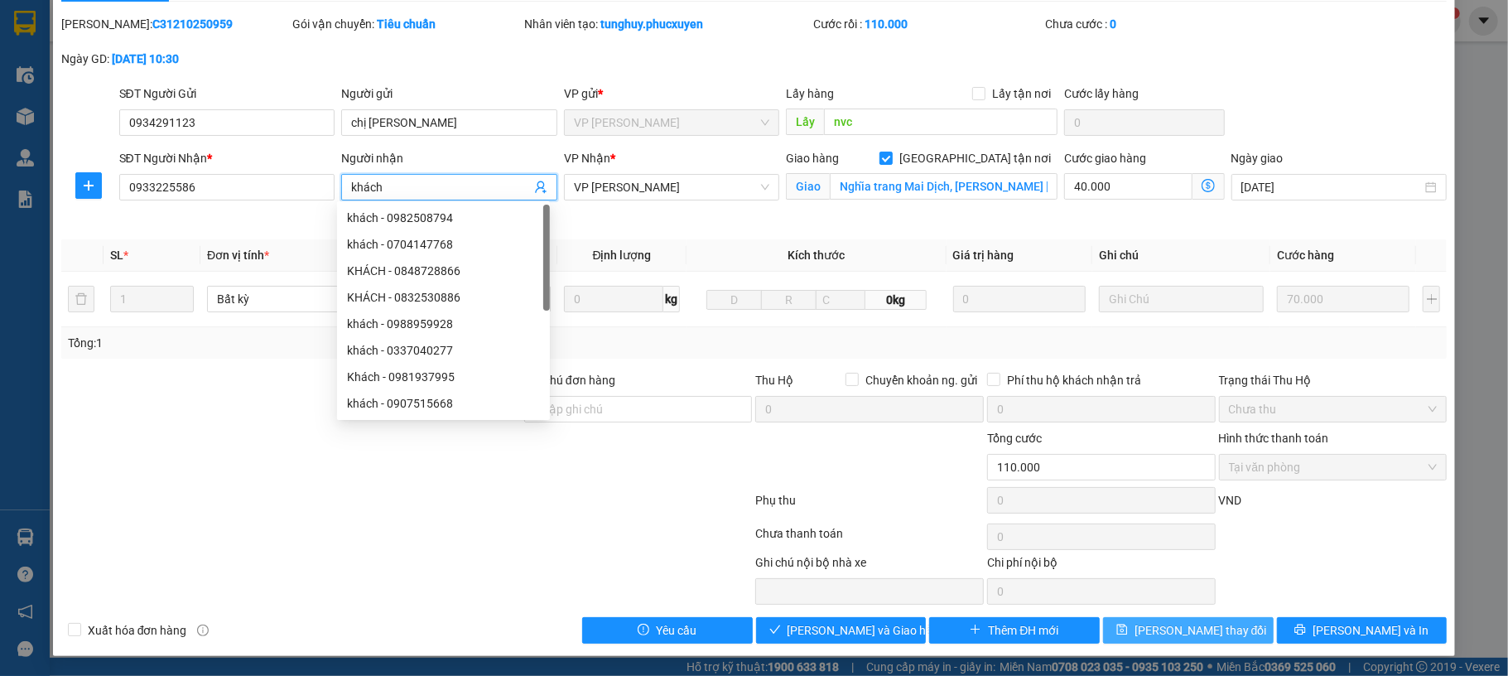
type input "khách"
click at [1227, 619] on button "[PERSON_NAME] thay đổi" at bounding box center [1188, 630] width 171 height 27
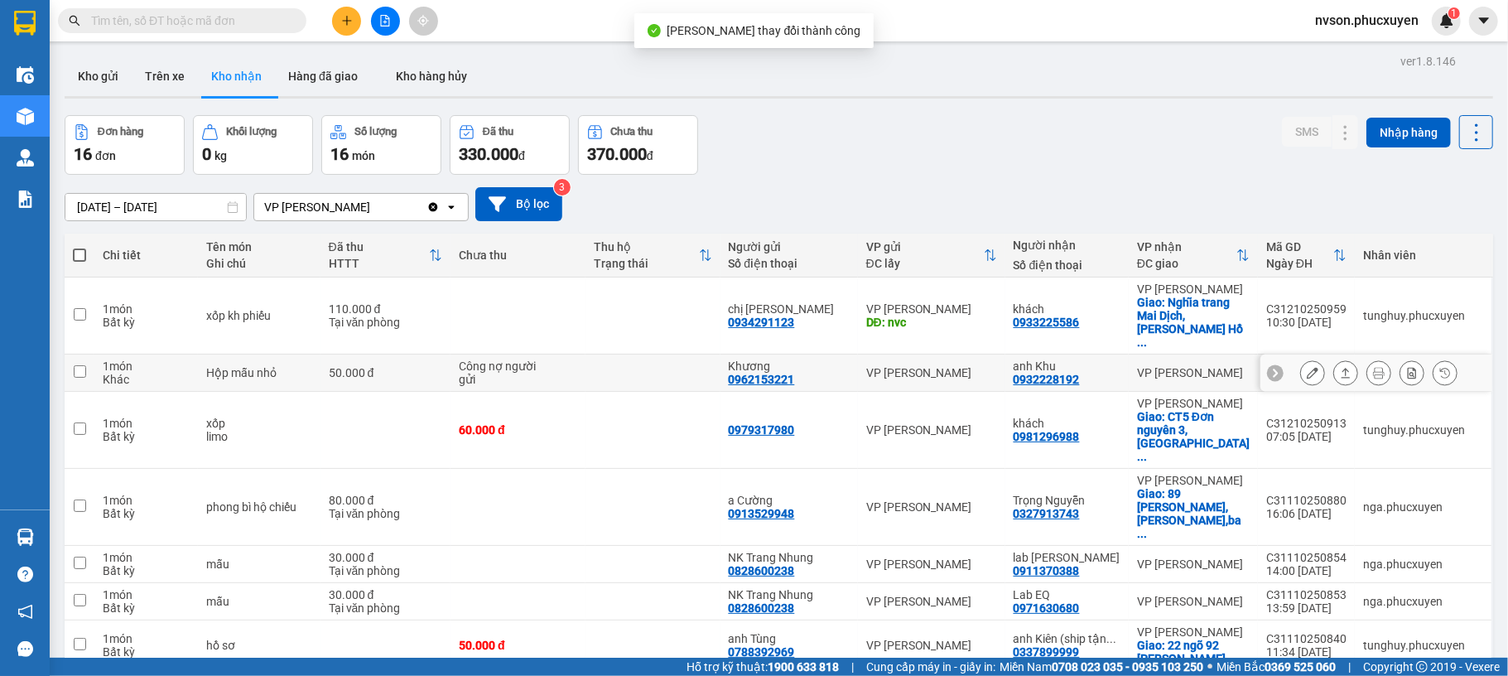
click at [124, 373] on div "Khác" at bounding box center [146, 379] width 87 height 13
checkbox input "true"
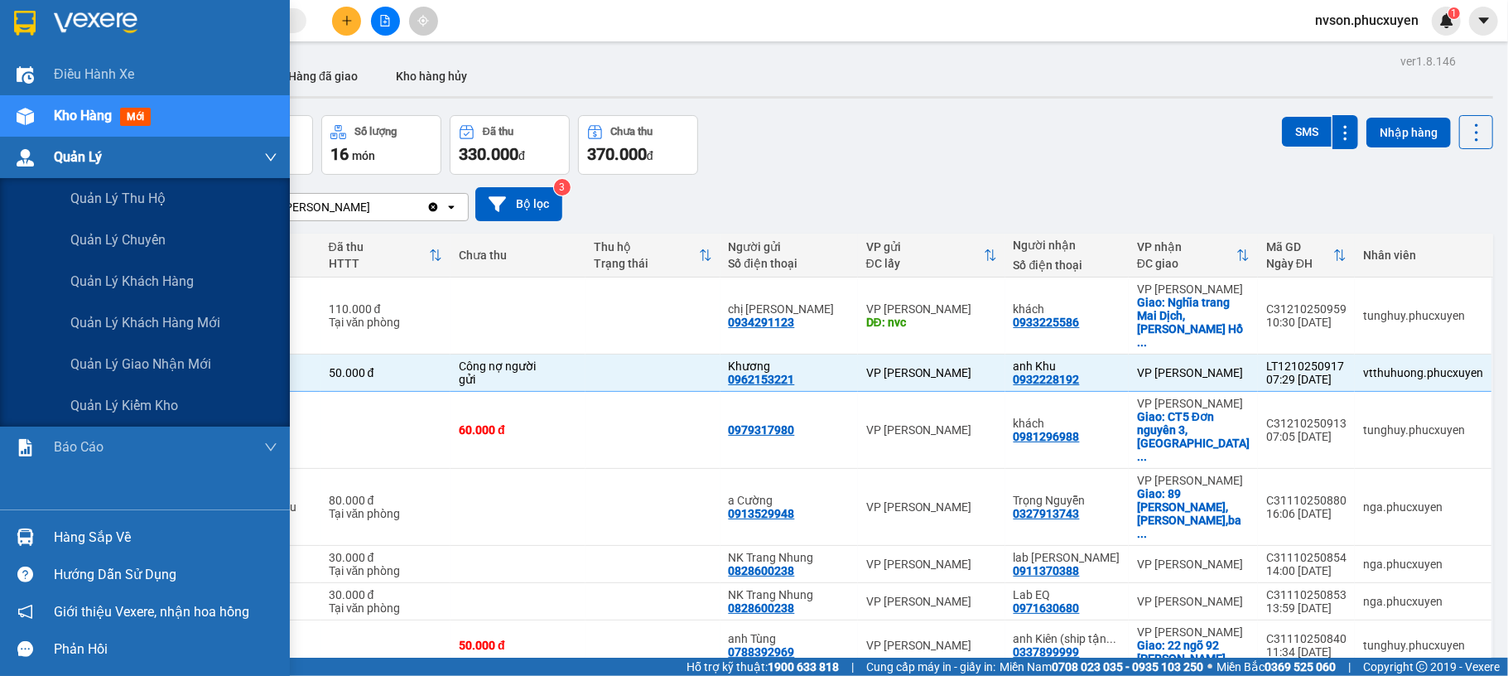
click at [31, 146] on div at bounding box center [25, 157] width 29 height 29
click at [124, 362] on span "Quản lý giao nhận mới" at bounding box center [140, 364] width 141 height 21
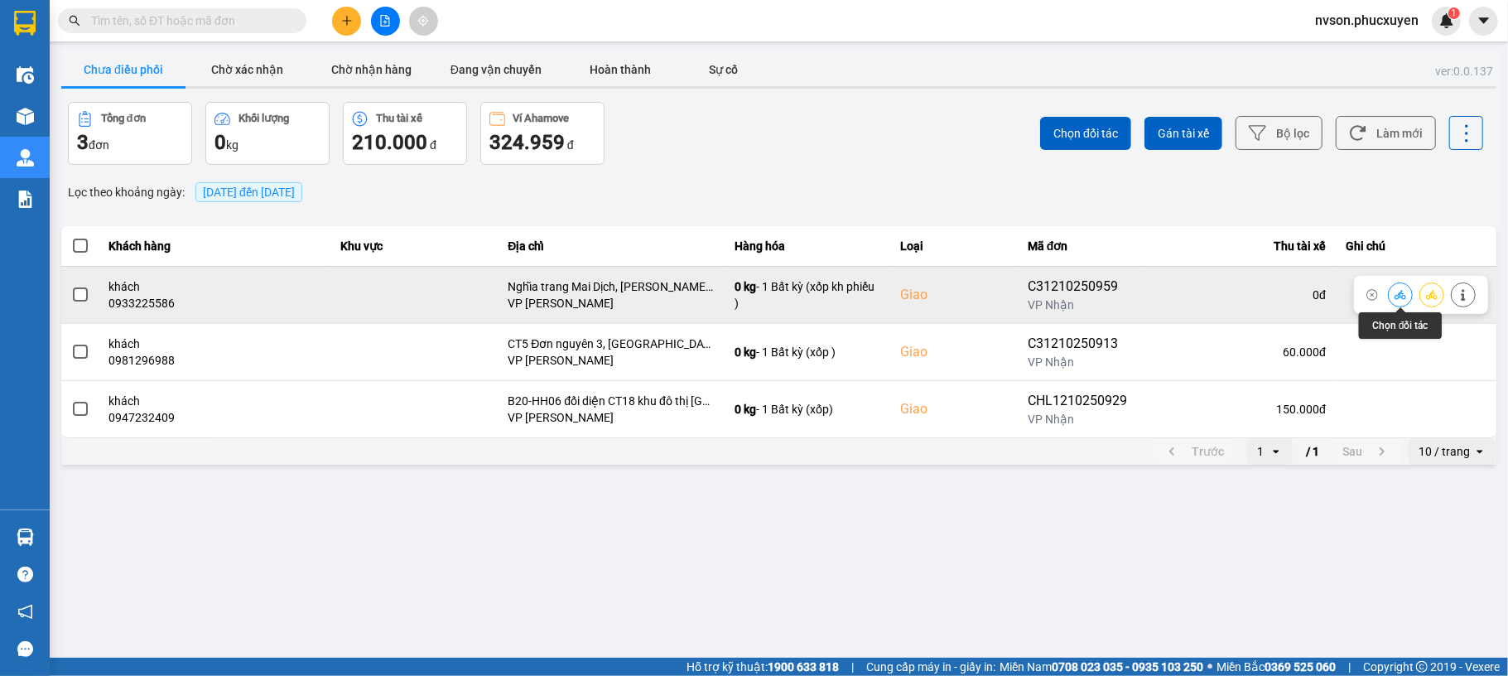
click at [1401, 292] on icon at bounding box center [1401, 295] width 12 height 12
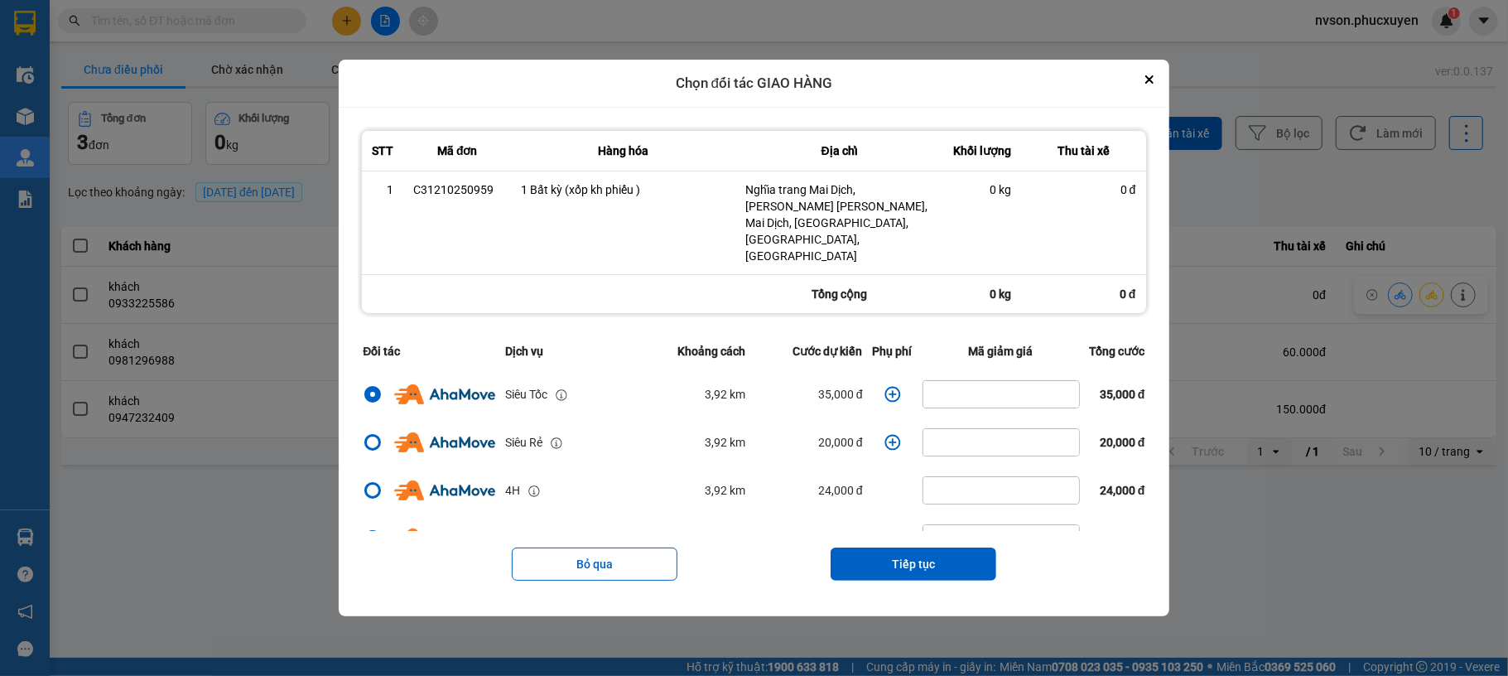
click at [885, 386] on icon "dialog" at bounding box center [893, 394] width 17 height 17
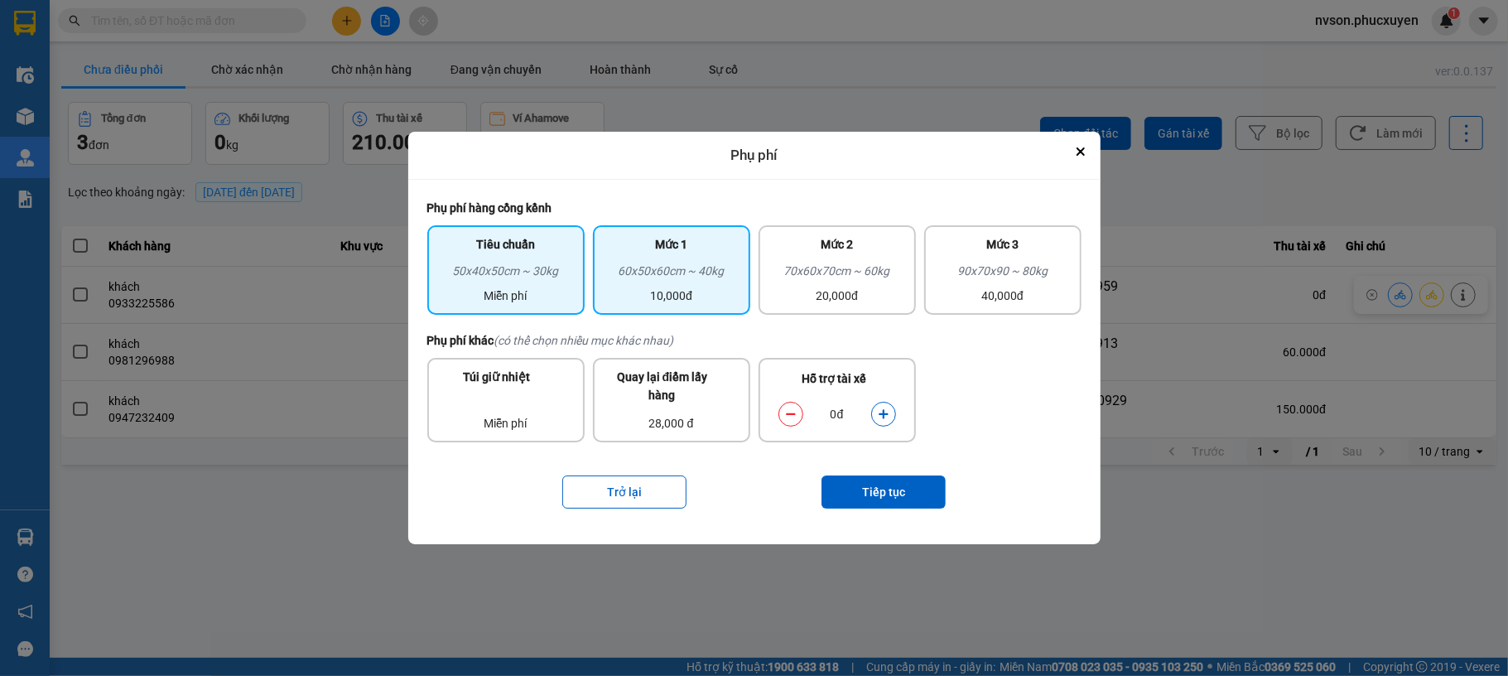
click at [687, 277] on div "60x50x60cm ~ 40kg" at bounding box center [671, 274] width 137 height 25
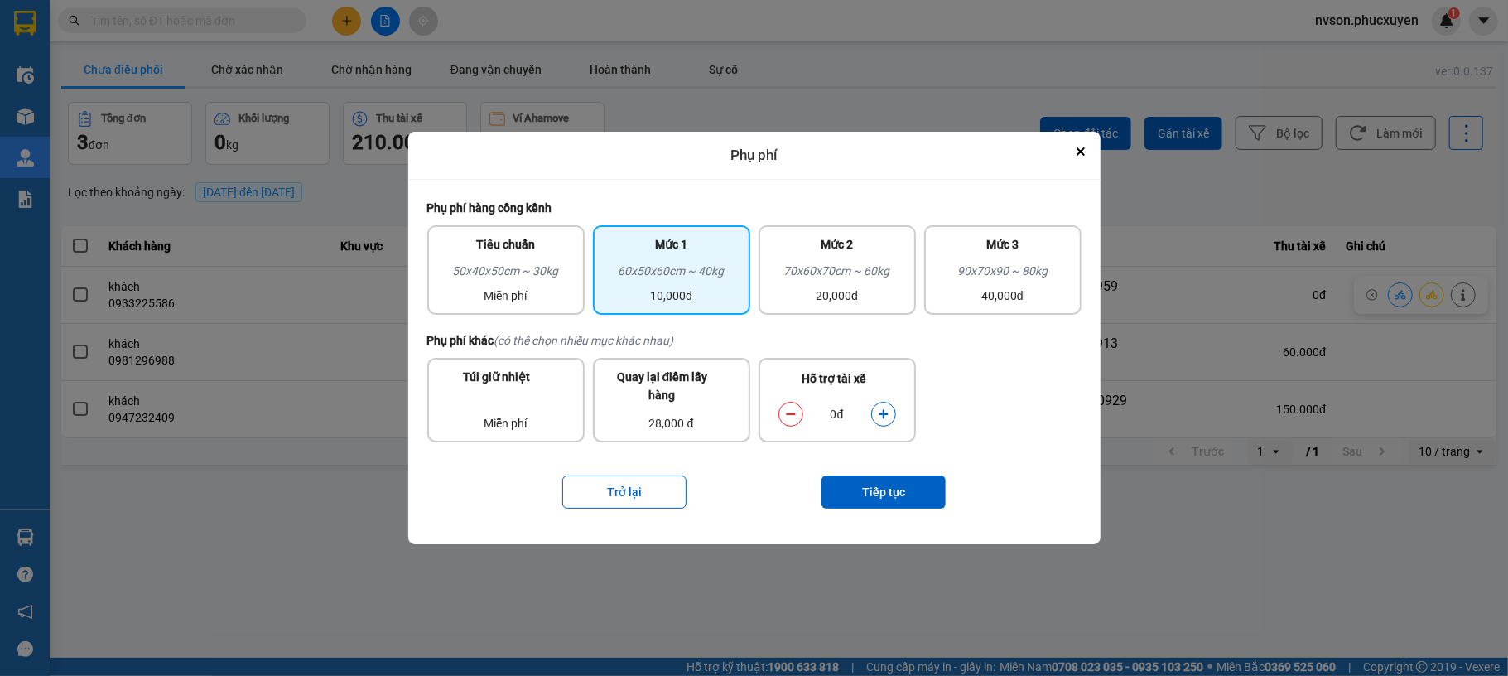
click at [882, 414] on icon "dialog" at bounding box center [883, 413] width 9 height 9
click at [888, 482] on button "Tiếp tục" at bounding box center [884, 491] width 124 height 33
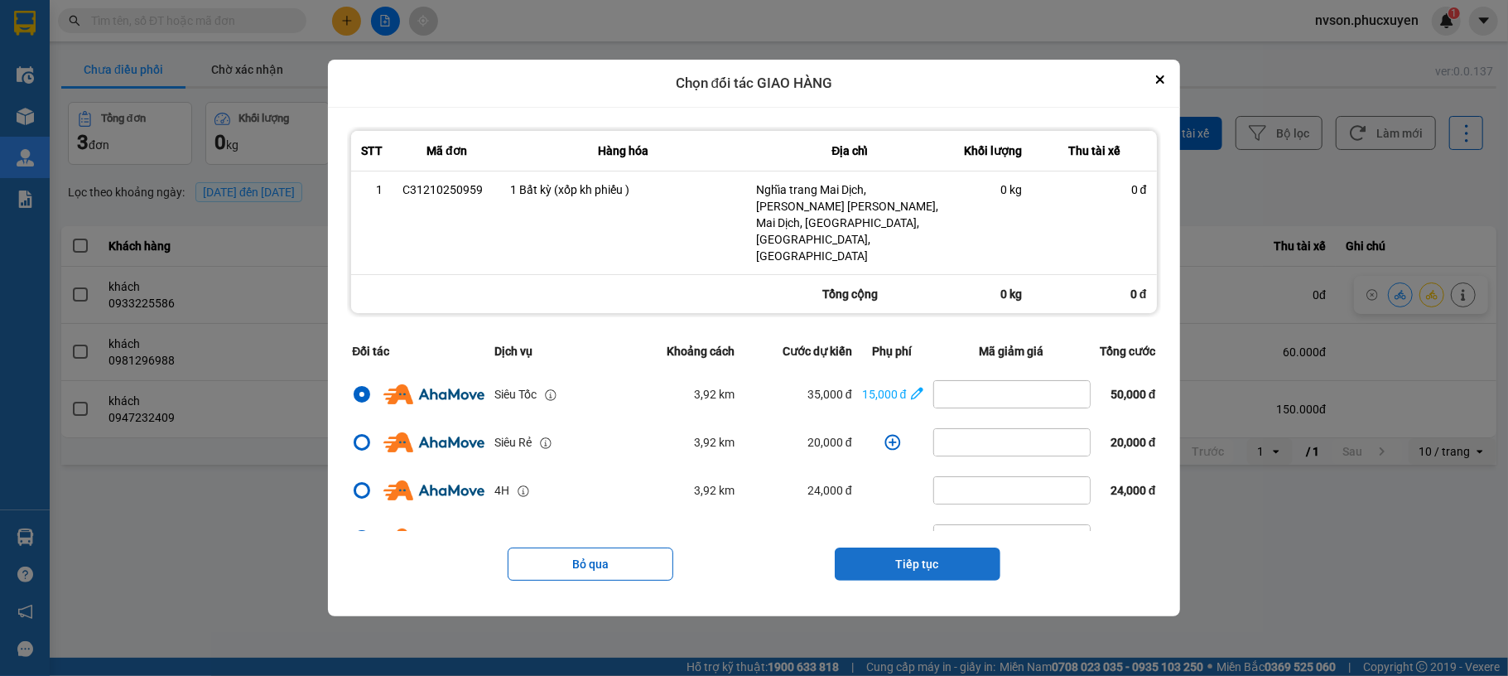
click at [949, 547] on button "Tiếp tục" at bounding box center [918, 563] width 166 height 33
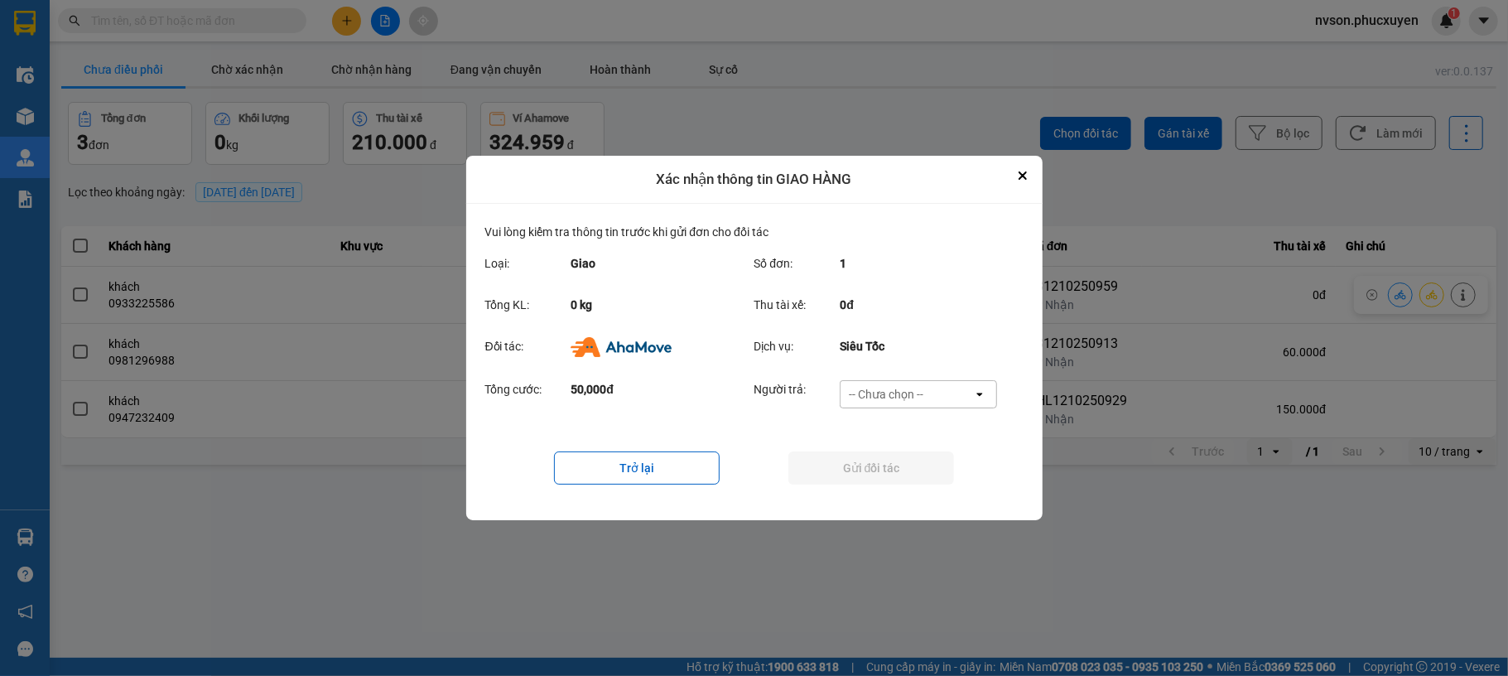
click at [912, 388] on div "-- Chưa chọn --" at bounding box center [886, 394] width 75 height 17
click at [911, 454] on span "Nhà xe trả tiền mặt" at bounding box center [906, 459] width 106 height 17
click at [925, 467] on button "Gửi đối tác" at bounding box center [871, 467] width 166 height 33
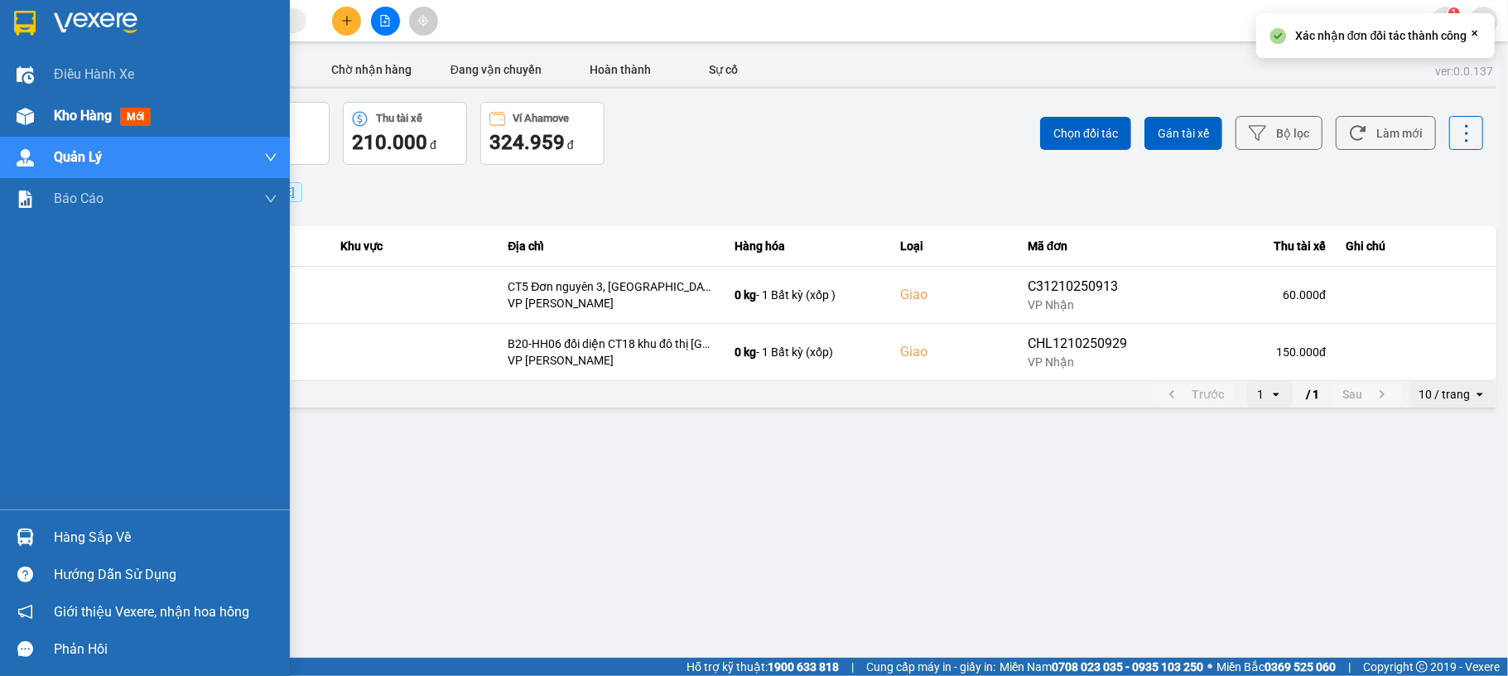
click at [35, 111] on div at bounding box center [25, 116] width 29 height 29
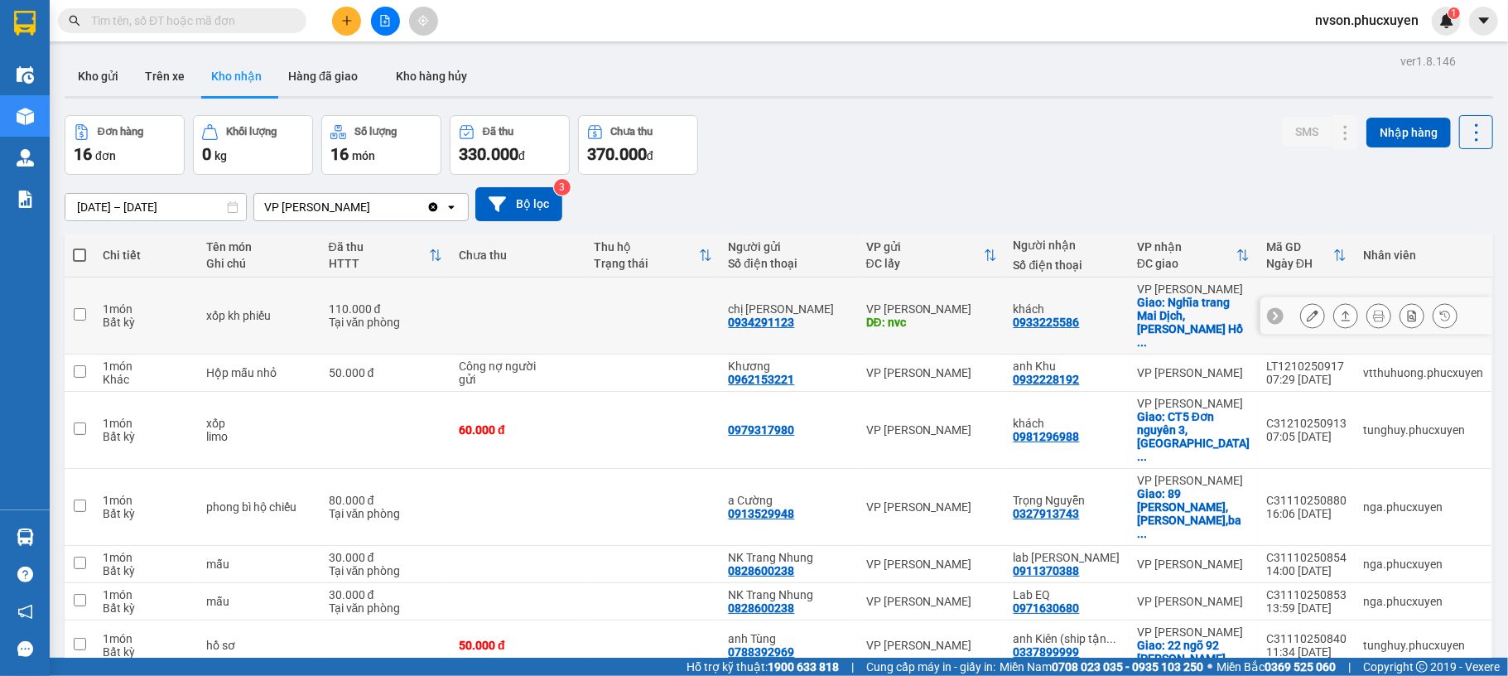
click at [1307, 310] on icon at bounding box center [1313, 316] width 12 height 12
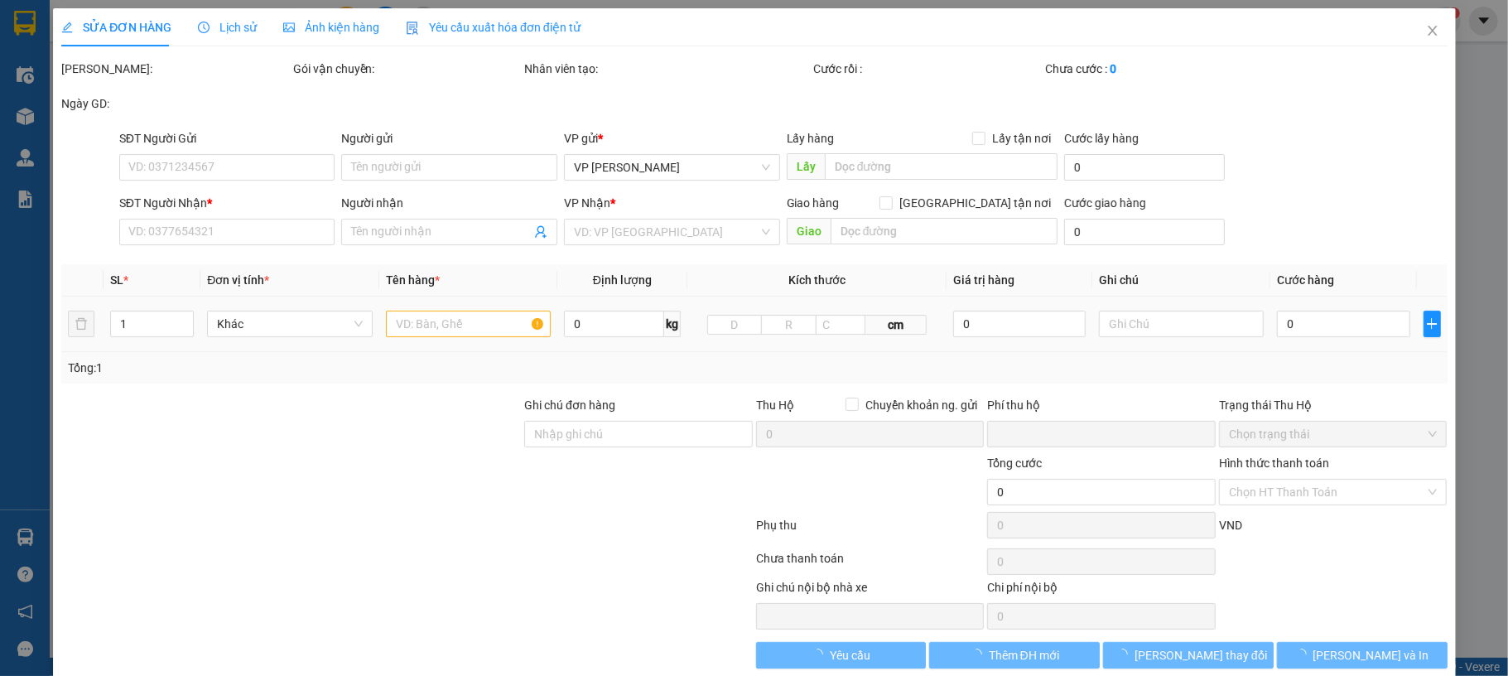
type input "0934291123"
type input "chị [PERSON_NAME]"
type input "nvc"
type input "0933225586"
type input "khách"
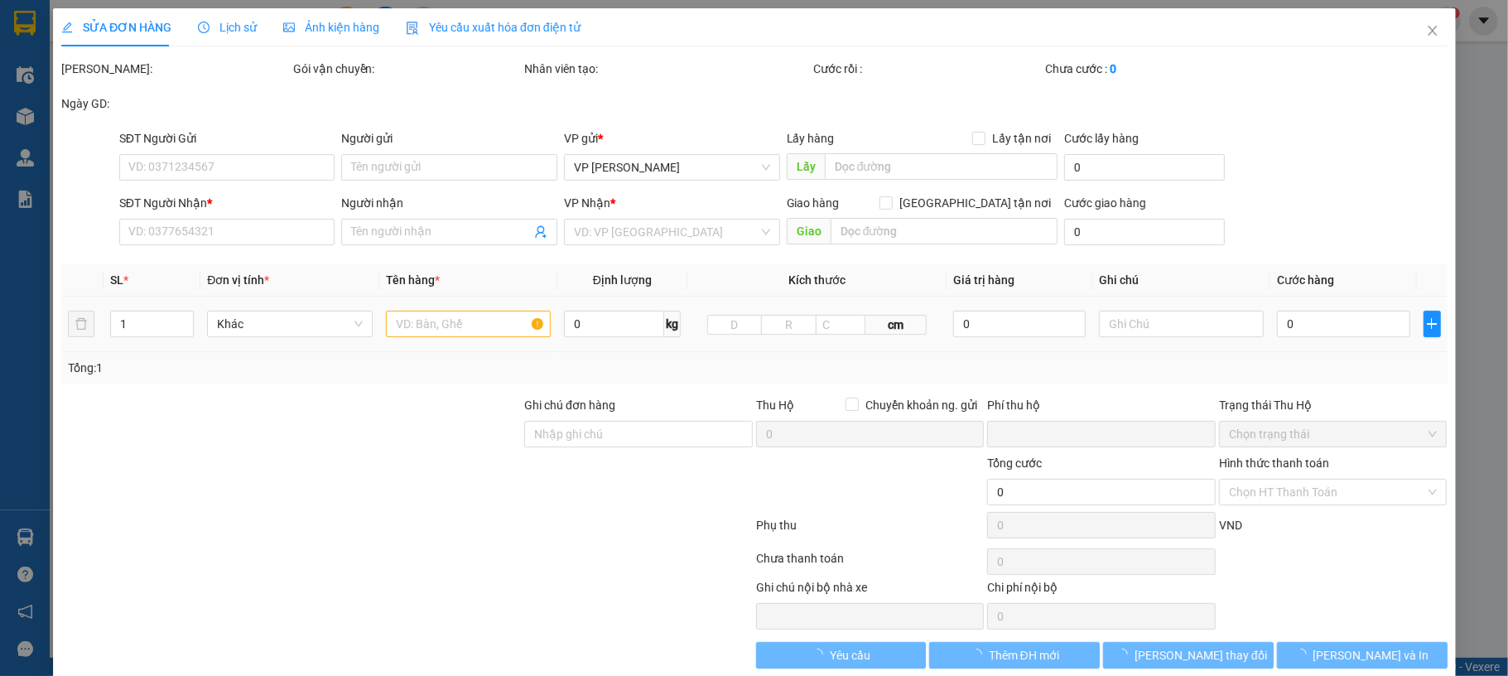
checkbox input "true"
type input "Nghĩa trang Mai Dịch, Đ. Hồ Tùng Mậu, Mai Dịch, Cầu Giấy, Hà Nội, Việt Nam"
type input "0"
type input "110.000"
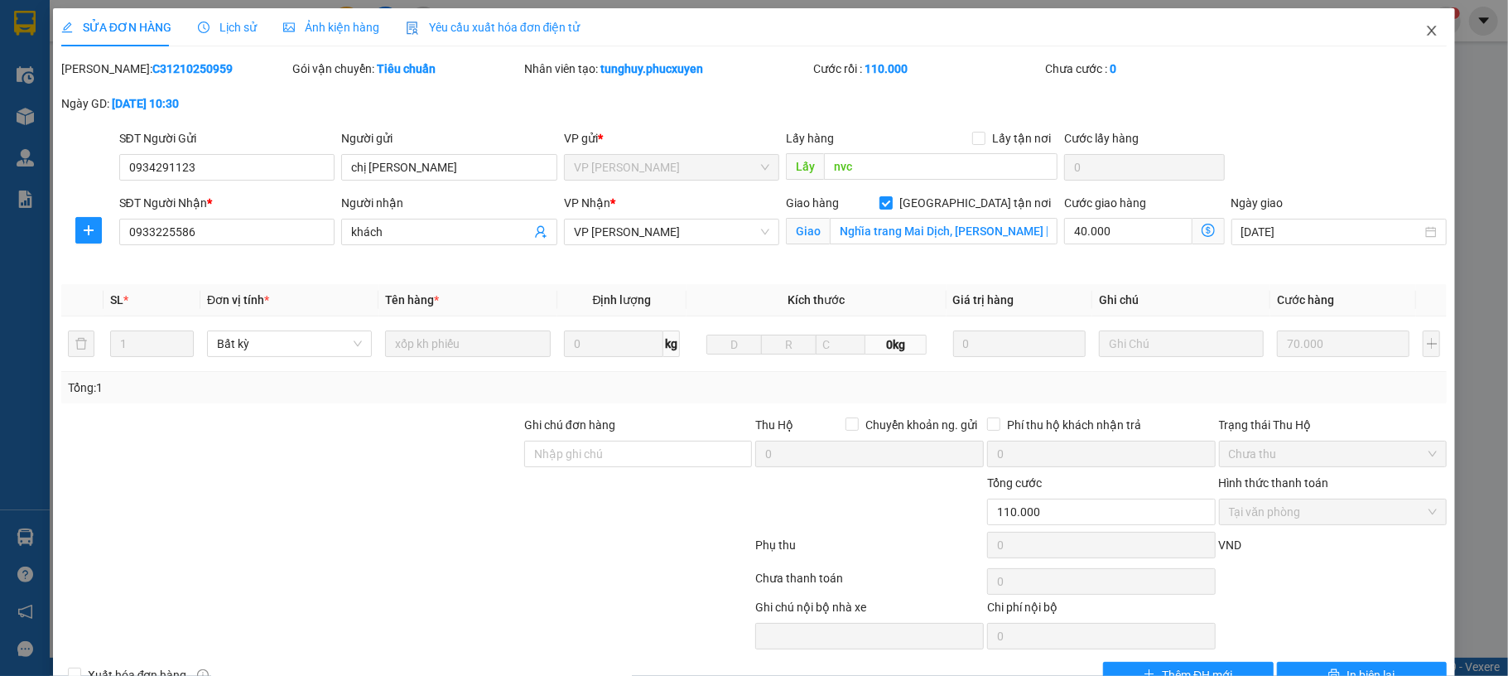
click at [1429, 33] on span "Close" at bounding box center [1432, 31] width 46 height 46
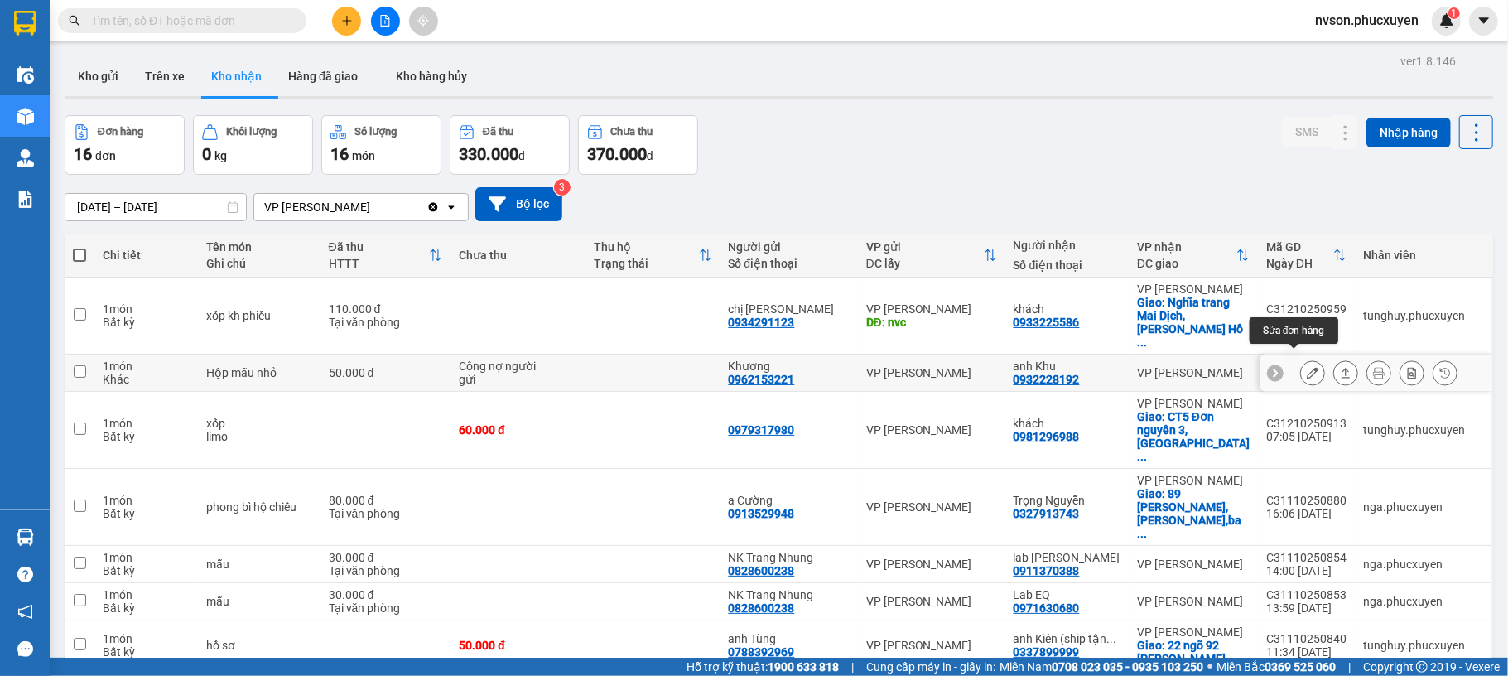
click at [1307, 367] on icon at bounding box center [1313, 373] width 12 height 12
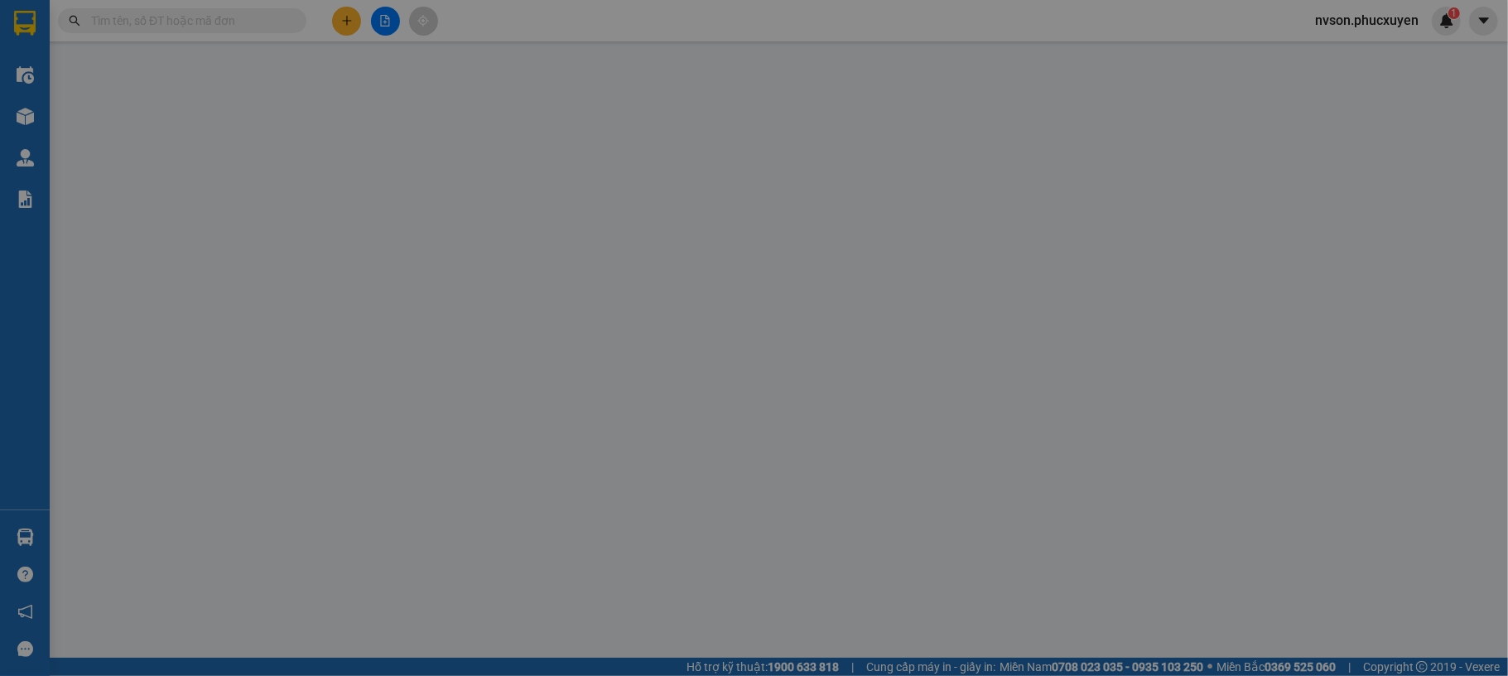
type input "0962153221"
type input "Khương"
type input "0932228192"
type input "anh Khu"
type input "0"
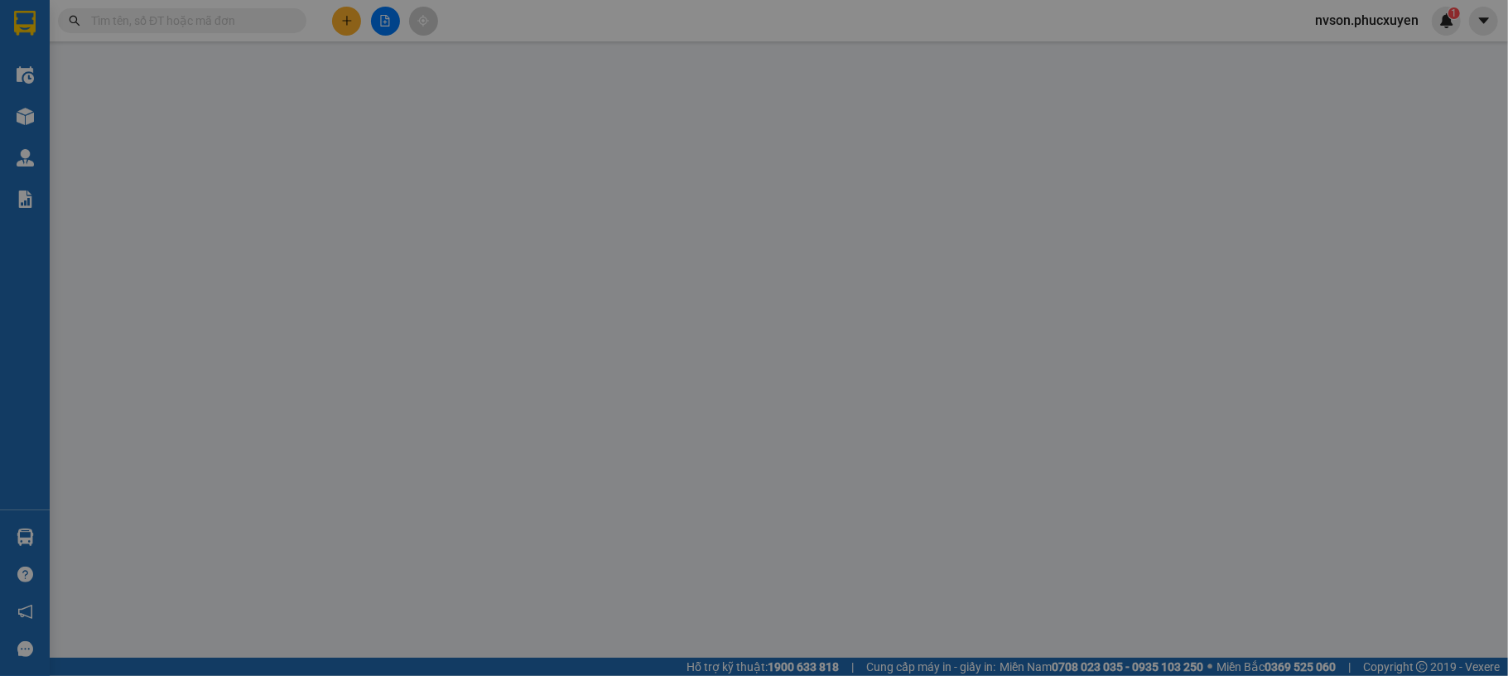
type input "50.000"
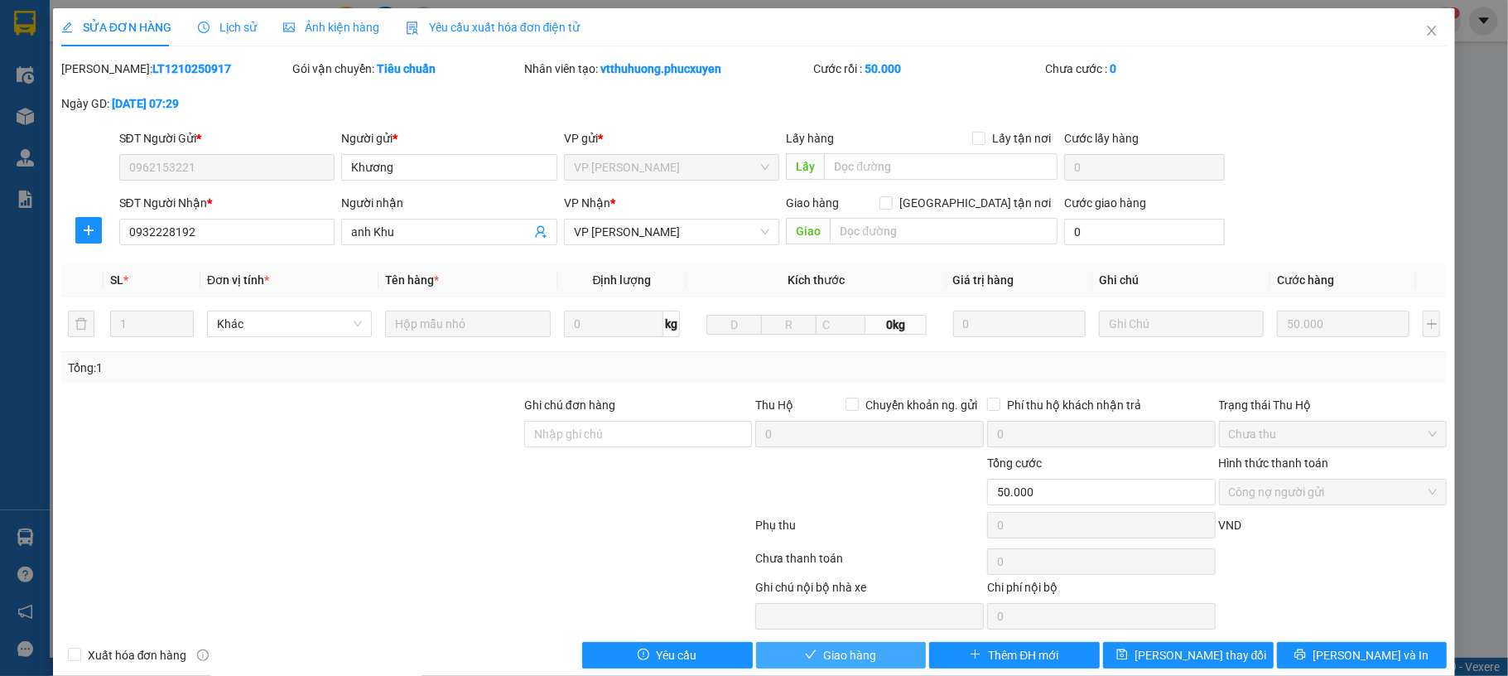
click at [851, 656] on span "Giao hàng" at bounding box center [849, 655] width 53 height 18
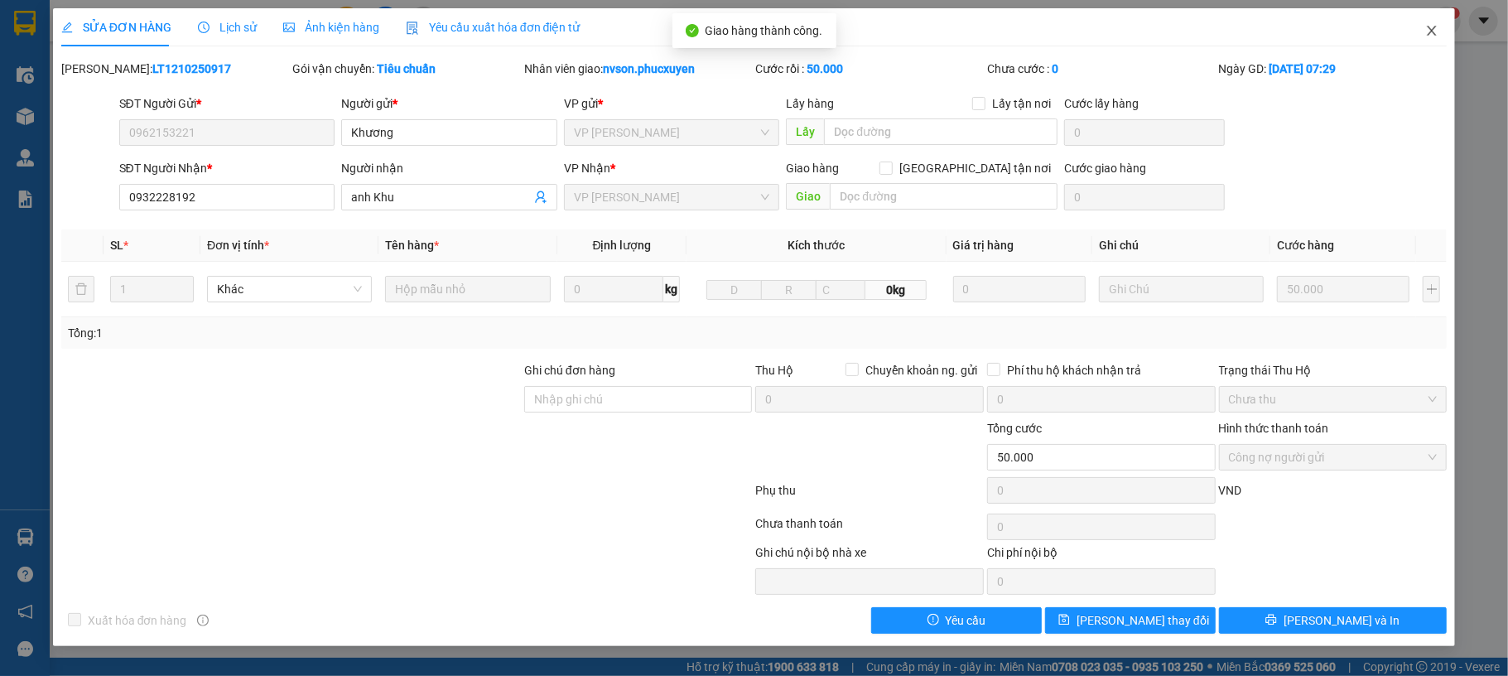
click at [1413, 37] on span "Close" at bounding box center [1432, 31] width 46 height 46
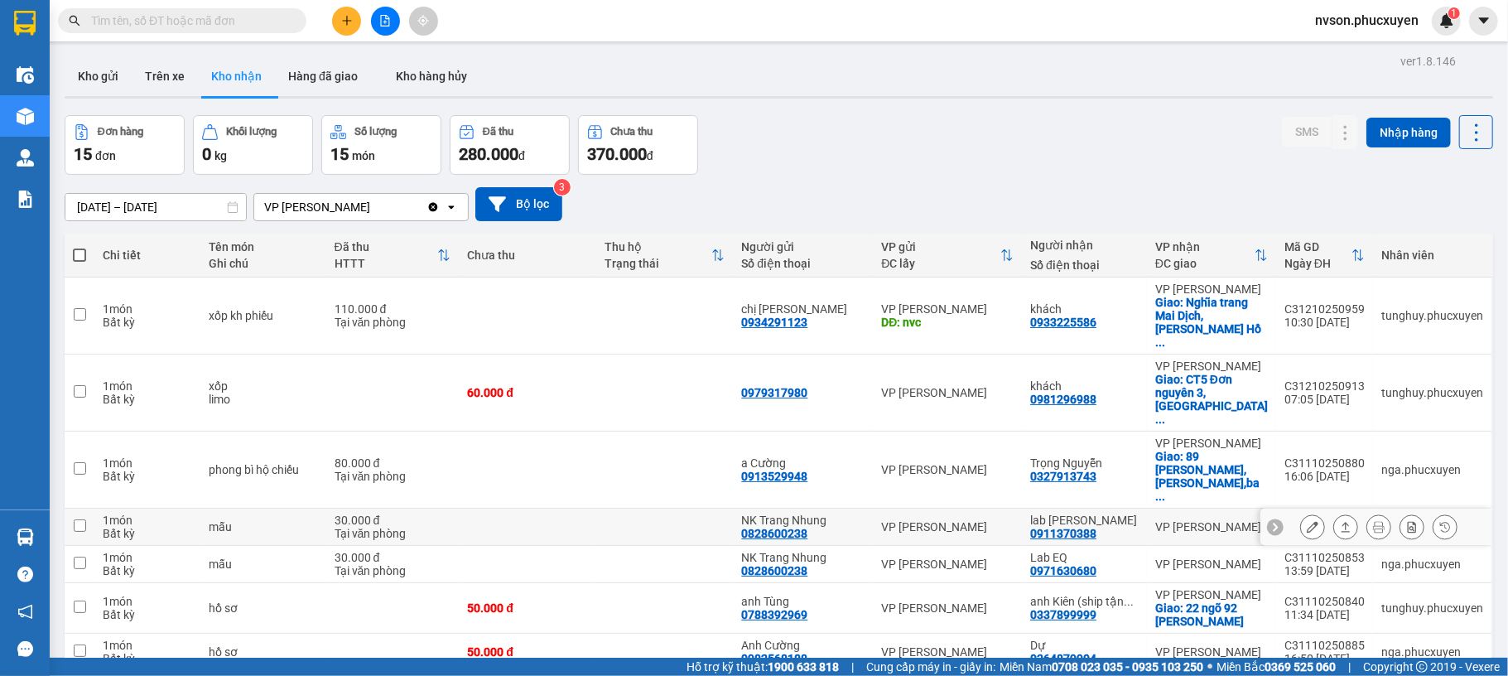
click at [1107, 513] on div "lab Hùng Hân 0911370388" at bounding box center [1084, 526] width 108 height 27
checkbox input "true"
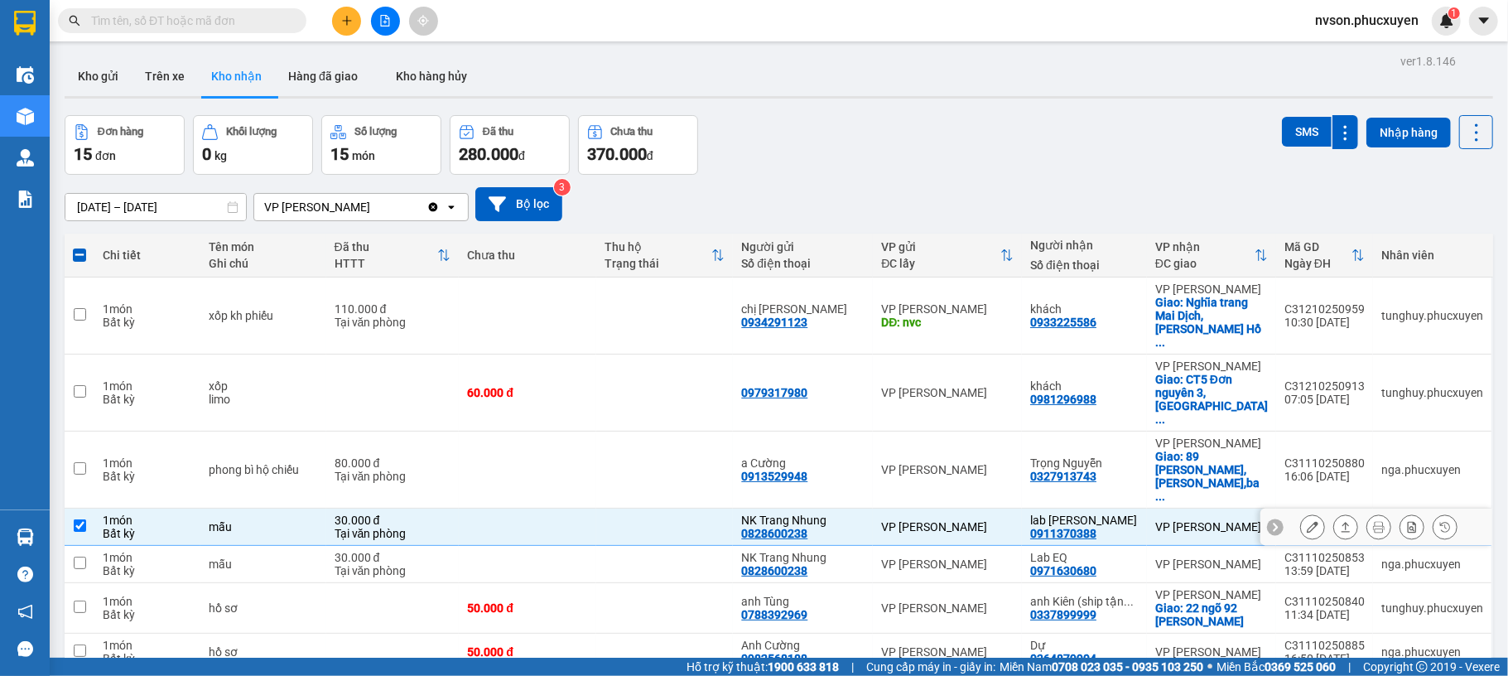
click at [1307, 521] on icon at bounding box center [1313, 527] width 12 height 12
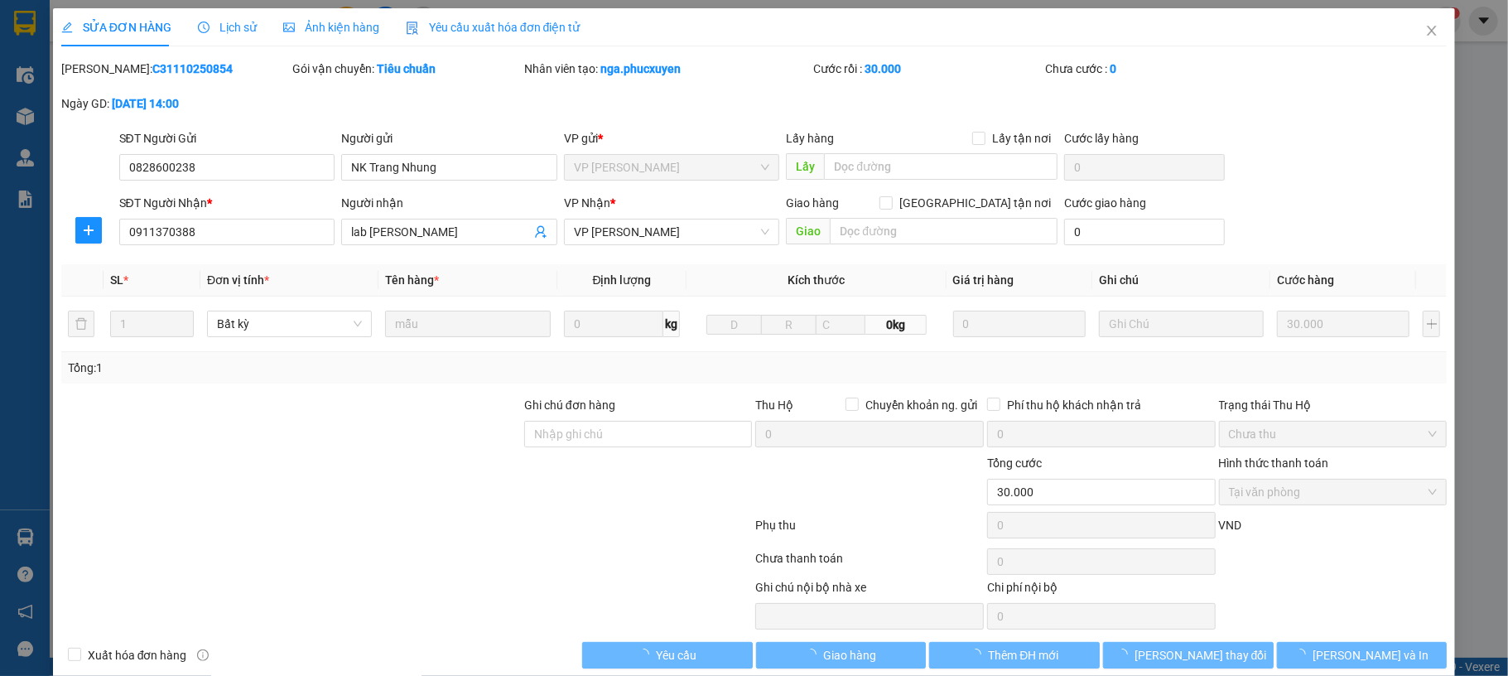
type input "0828600238"
type input "NK Trang Nhung"
type input "0911370388"
type input "lab Hùng Hân"
type input "0"
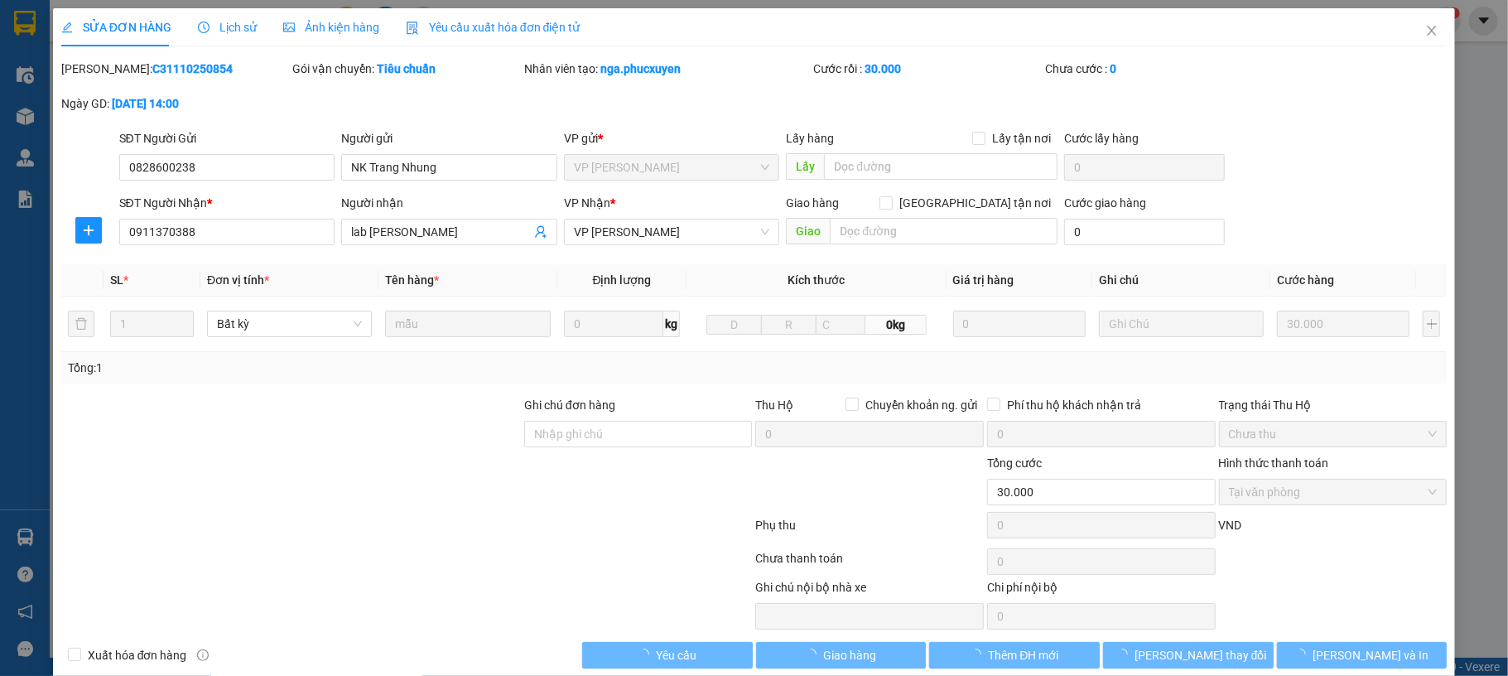
type input "30.000"
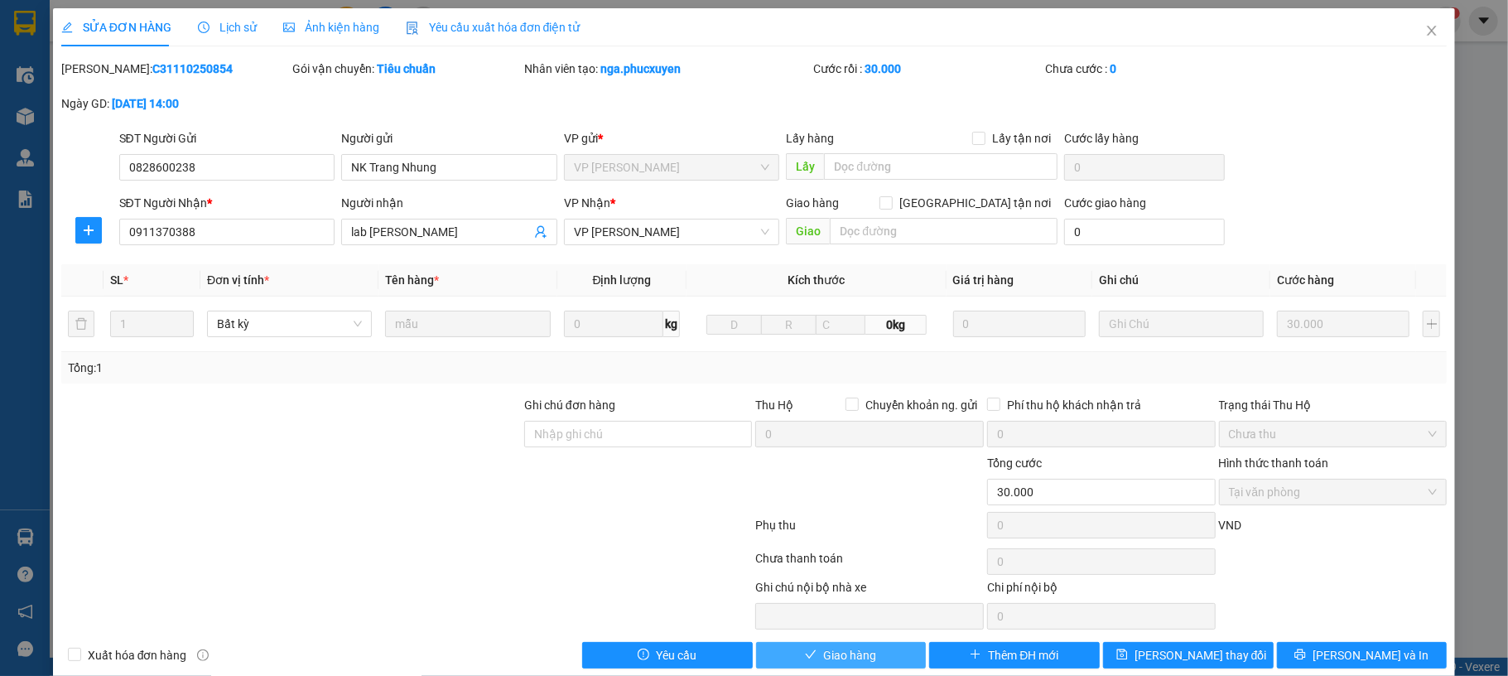
click at [855, 654] on span "Giao hàng" at bounding box center [849, 655] width 53 height 18
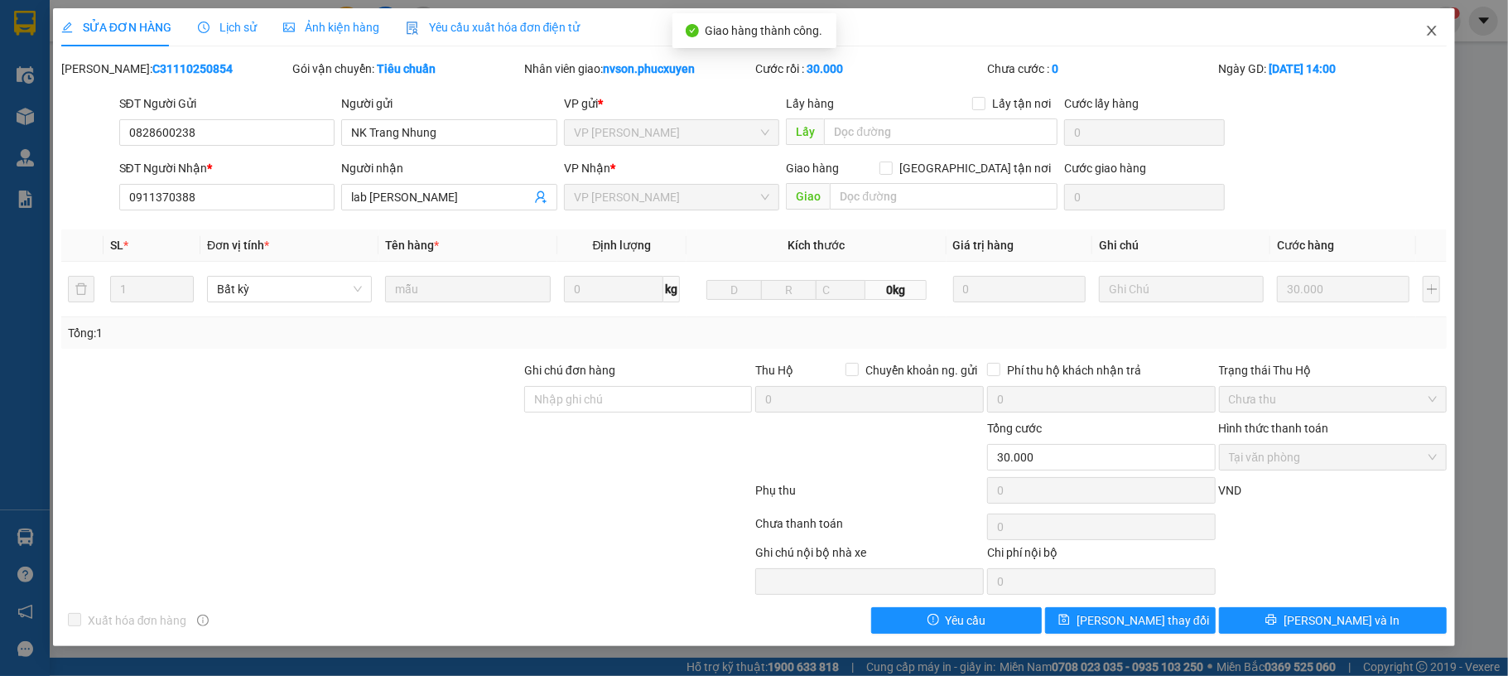
click at [1429, 33] on icon "close" at bounding box center [1431, 30] width 13 height 13
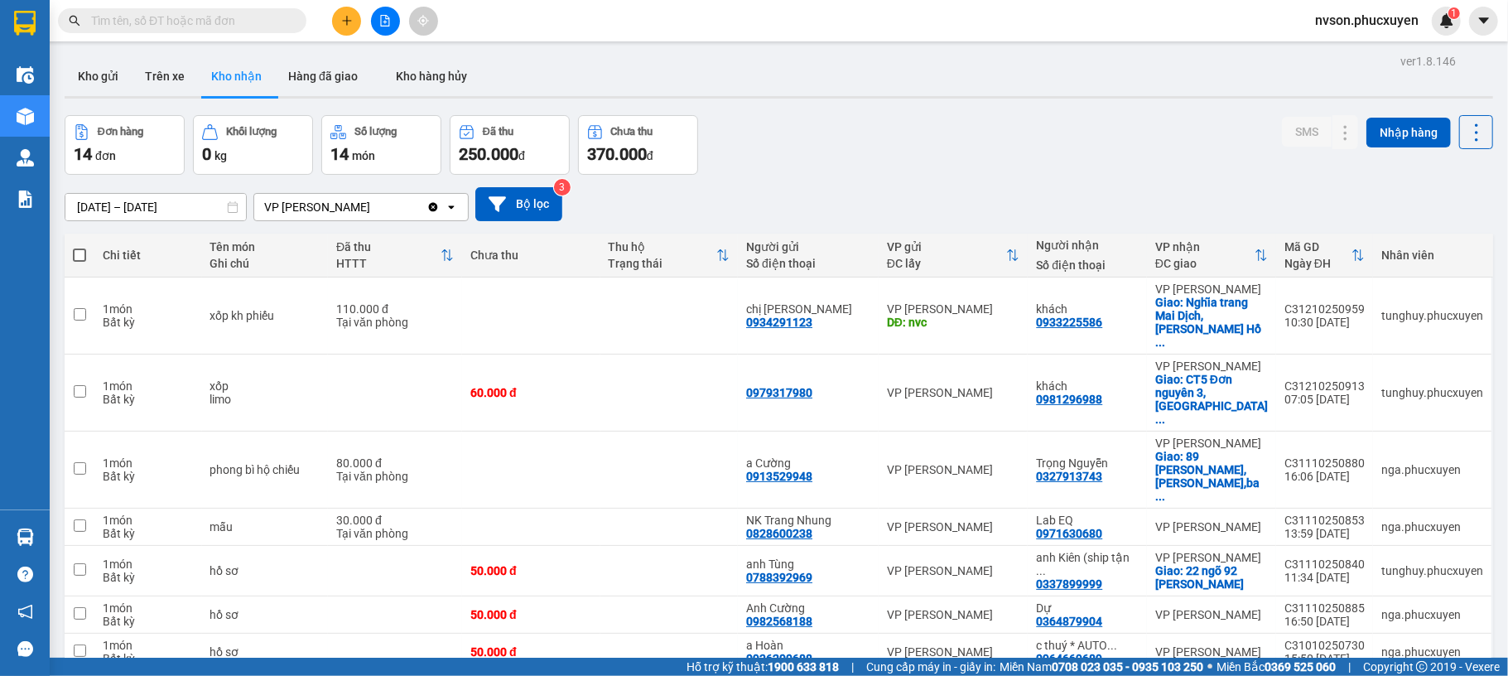
click at [946, 146] on div "Đơn hàng 14 đơn Khối lượng 0 kg Số lượng 14 món Đã thu 250.000 đ Chưa thu 370.0…" at bounding box center [779, 145] width 1429 height 60
click at [962, 159] on div "Đơn hàng 14 đơn Khối lượng 0 kg Số lượng 14 món Đã thu 250.000 đ Chưa thu 370.0…" at bounding box center [779, 145] width 1429 height 60
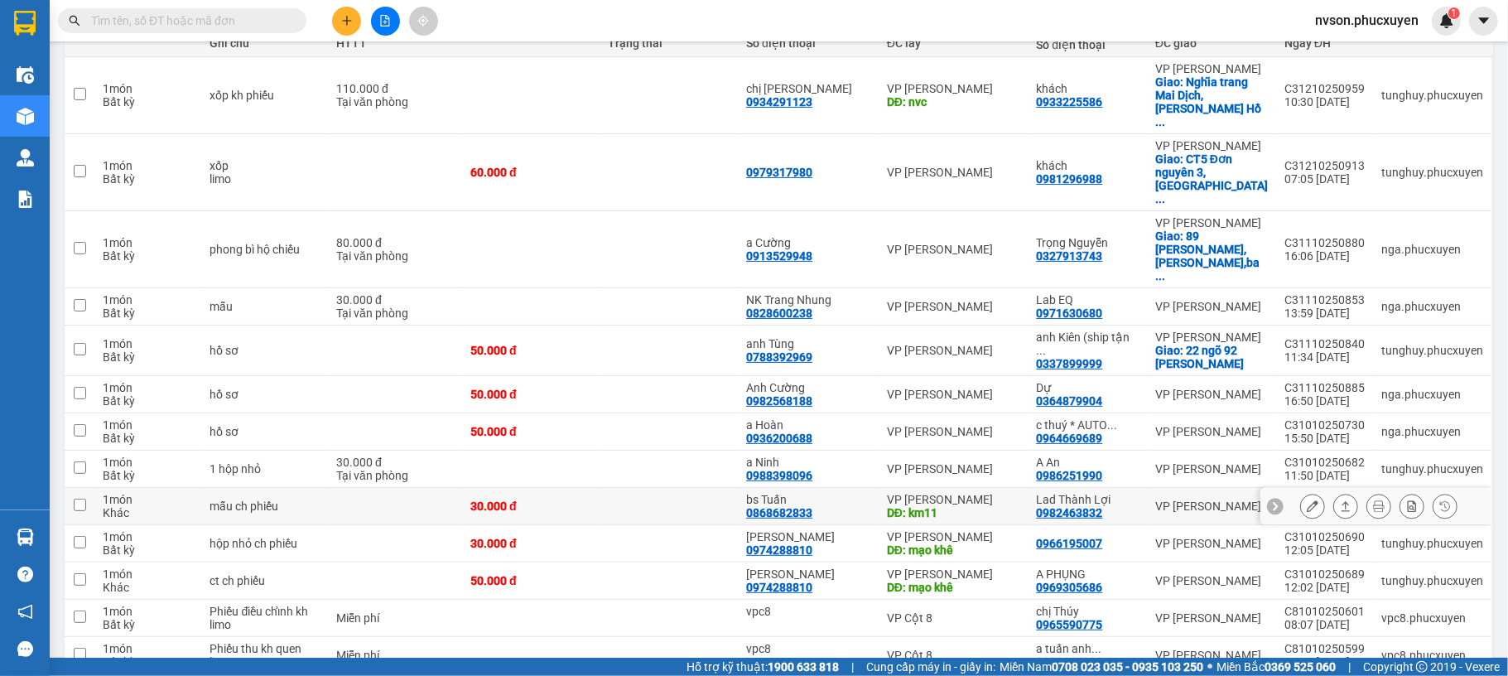
scroll to position [321, 0]
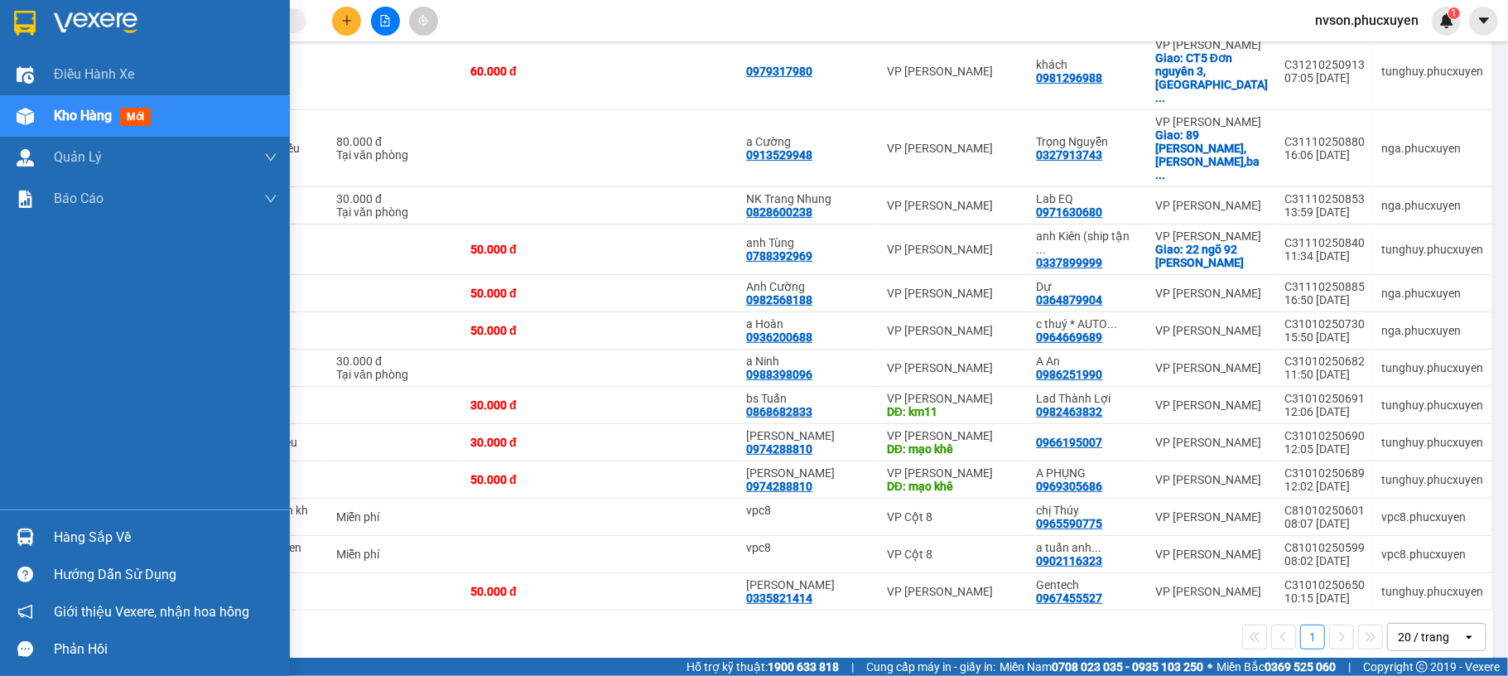
click at [30, 545] on img at bounding box center [25, 536] width 17 height 17
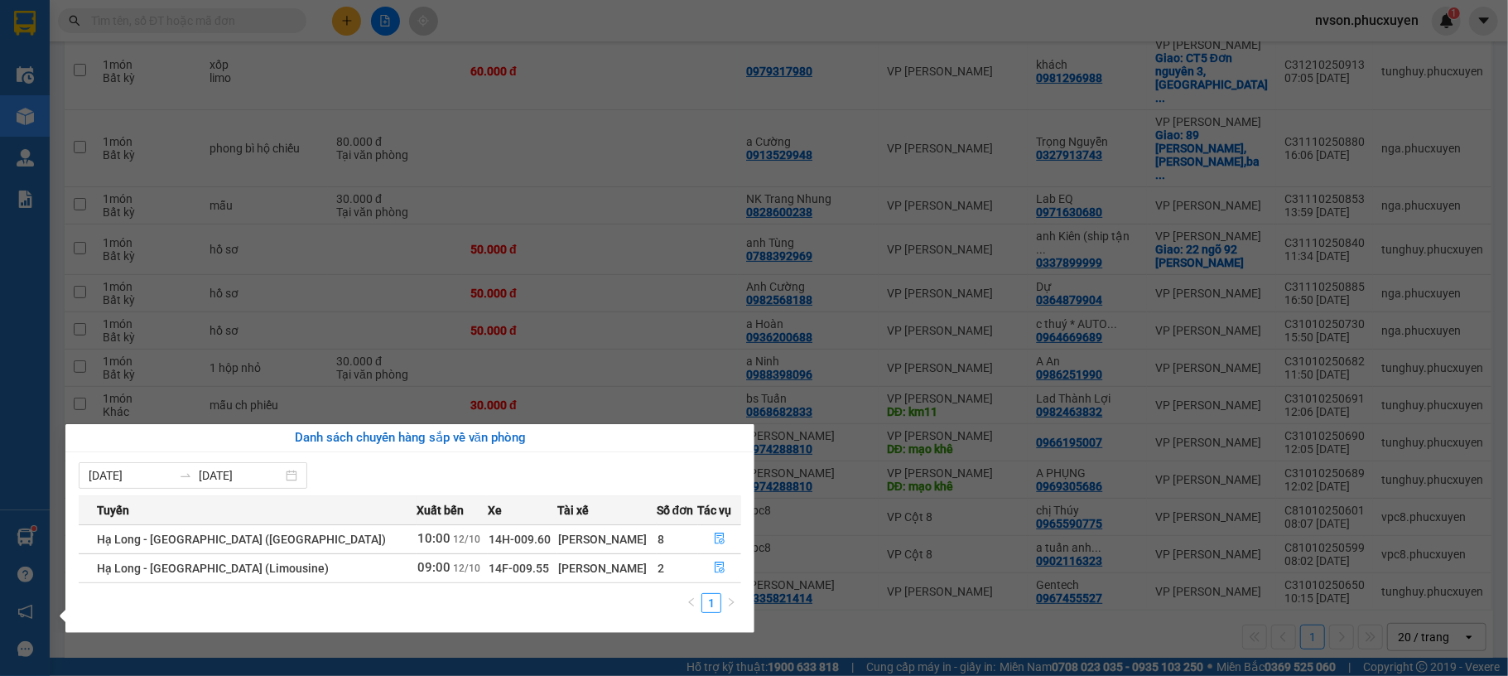
click at [868, 605] on section "Kết quả tìm kiếm ( 0 ) Bộ lọc No Data nvson.phucxuyen 1 Điều hành xe Kho hàng m…" at bounding box center [754, 338] width 1508 height 676
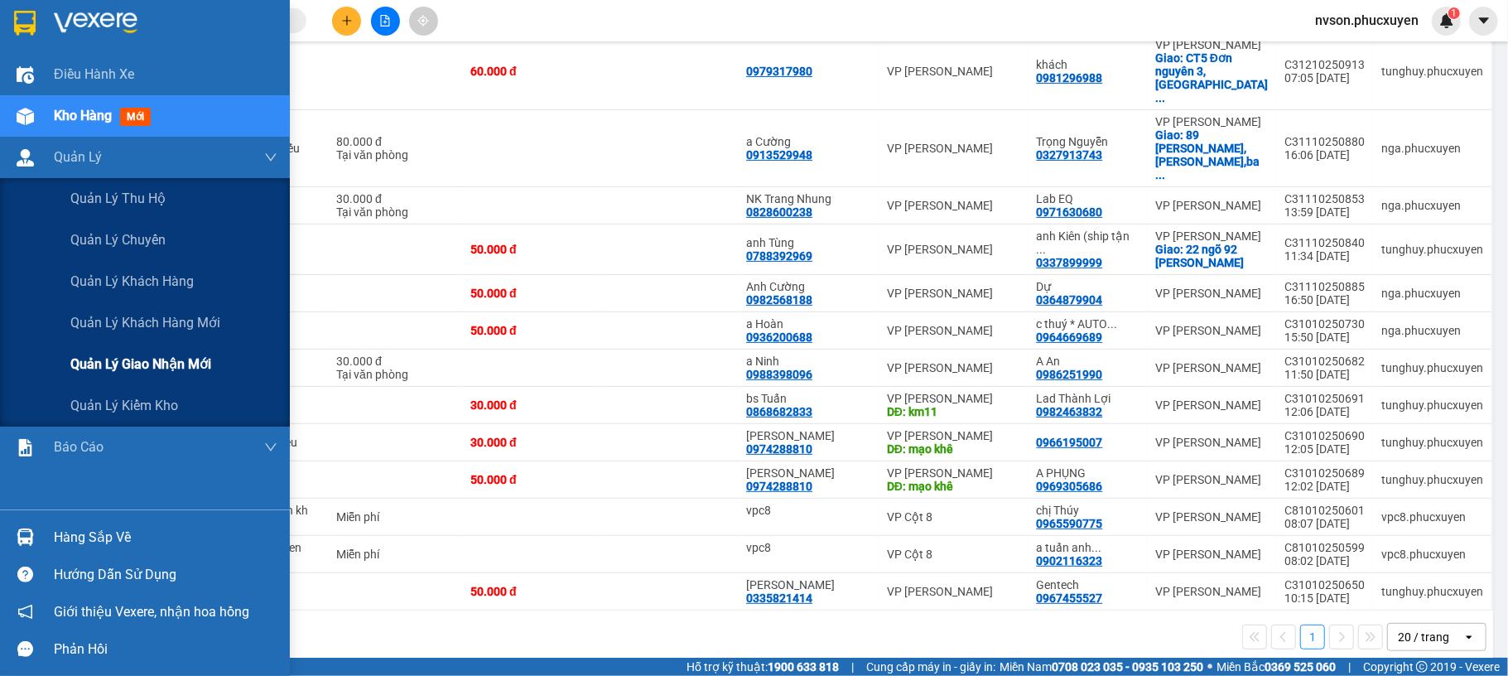
click at [133, 354] on span "Quản lý giao nhận mới" at bounding box center [140, 364] width 141 height 21
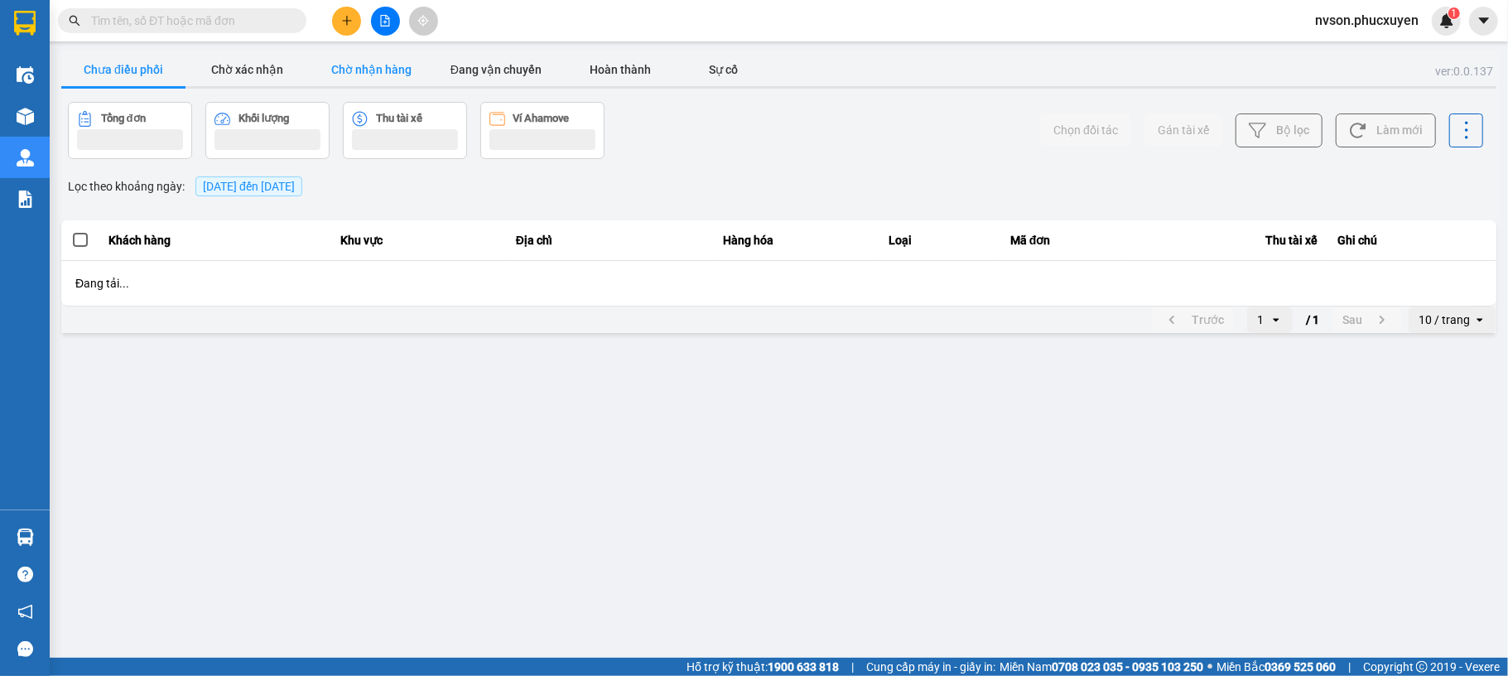
click at [369, 75] on button "Chờ nhận hàng" at bounding box center [372, 69] width 124 height 33
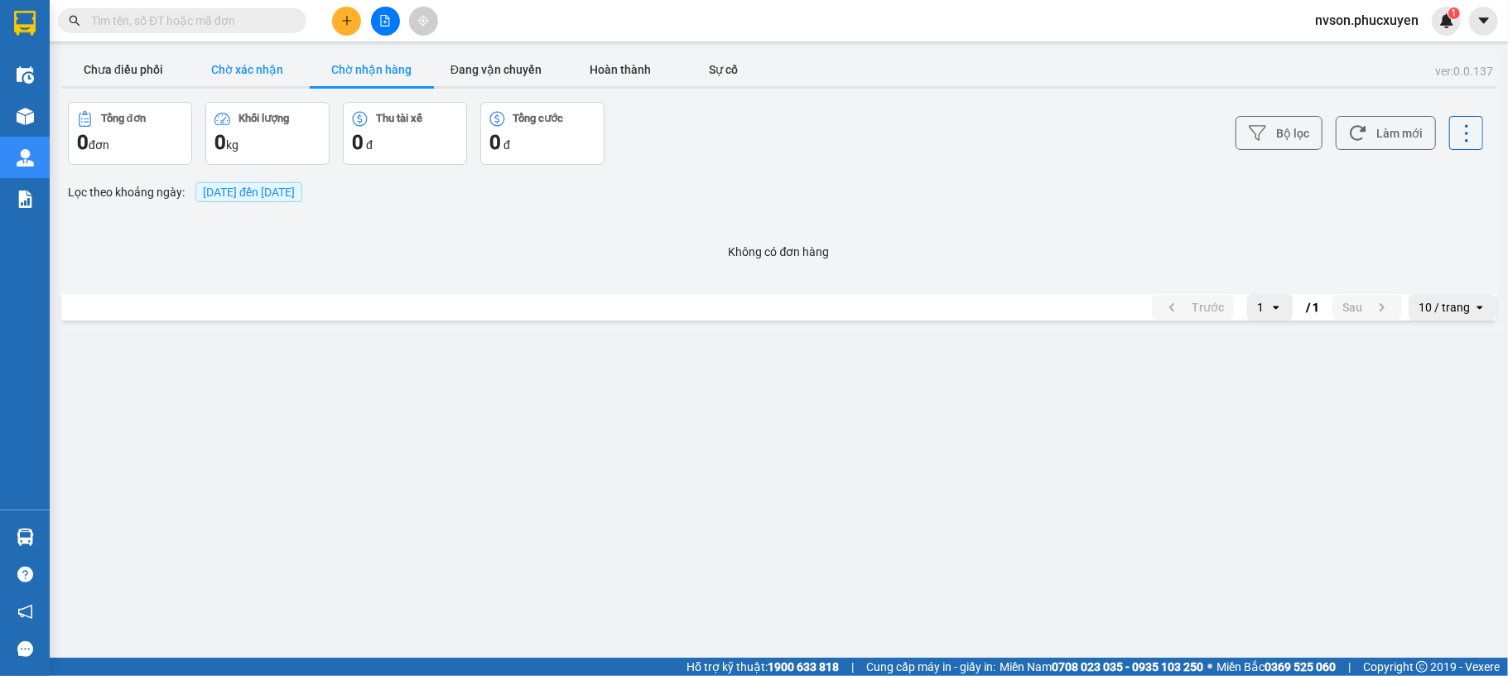
click at [248, 58] on button "Chờ xác nhận" at bounding box center [248, 69] width 124 height 33
click at [147, 64] on button "Chưa điều phối" at bounding box center [123, 69] width 124 height 33
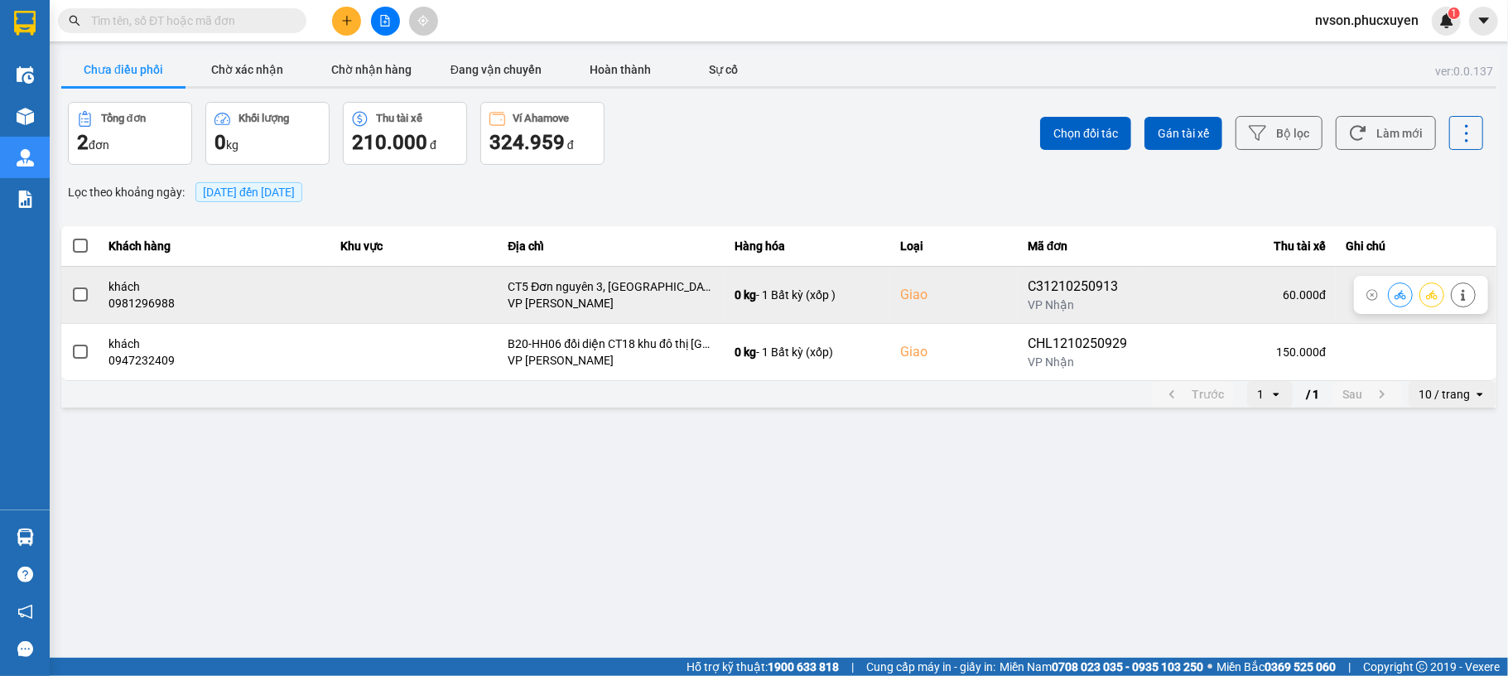
click at [1398, 300] on icon at bounding box center [1401, 295] width 12 height 12
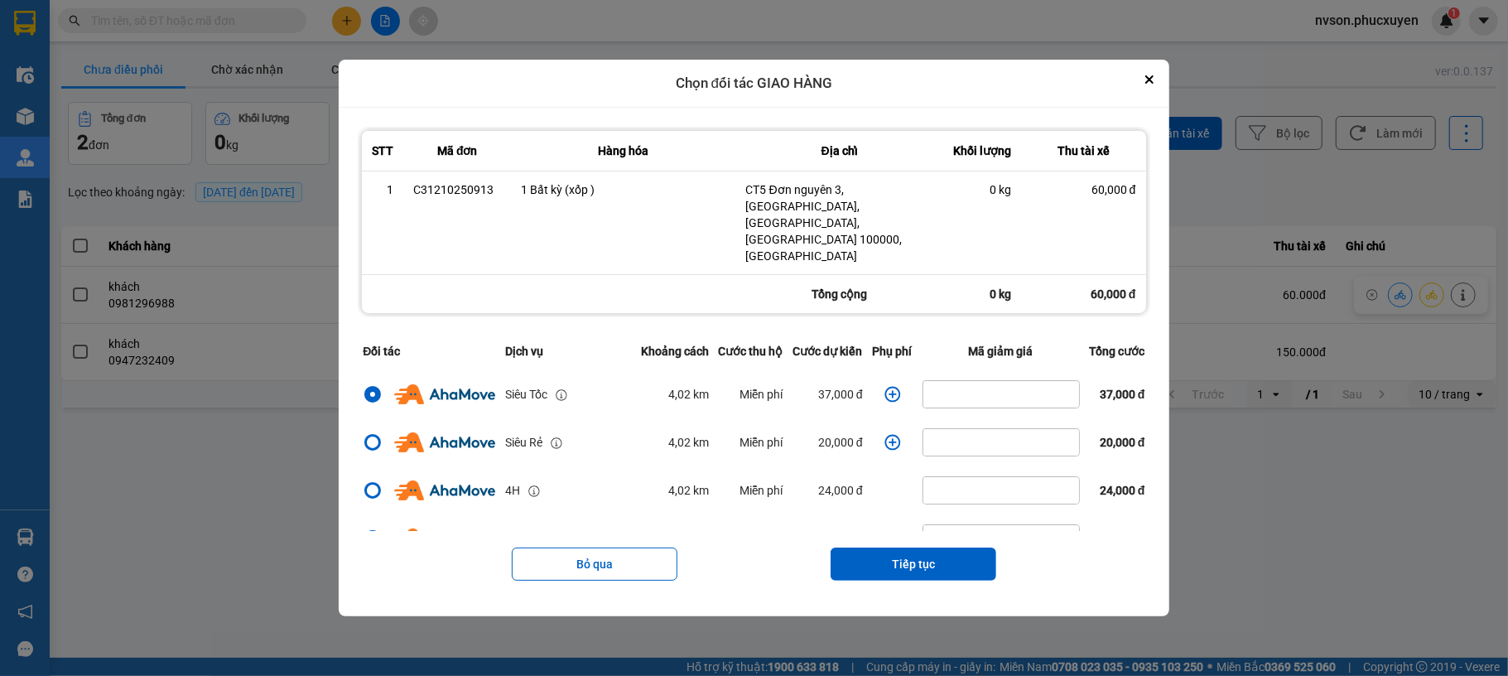
click at [885, 386] on icon "dialog" at bounding box center [893, 394] width 17 height 17
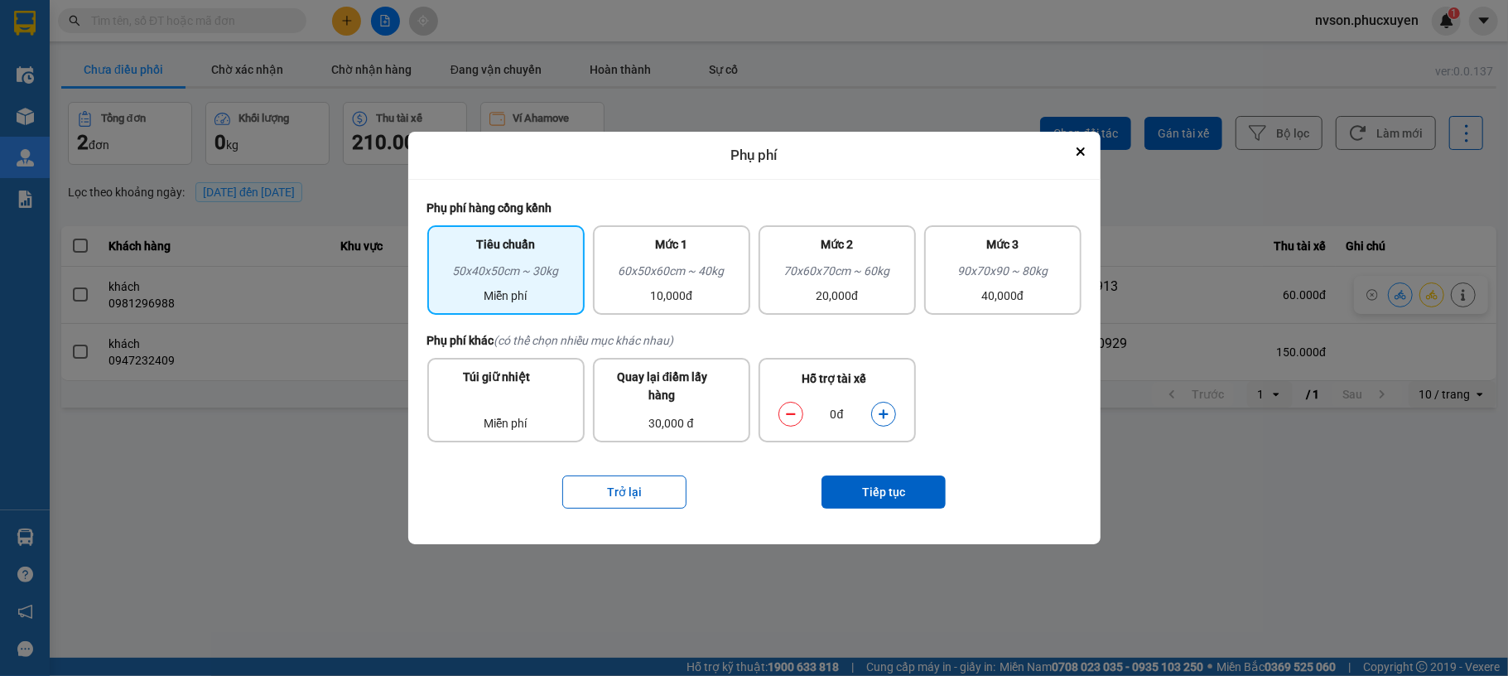
click at [888, 414] on icon "dialog" at bounding box center [883, 413] width 9 height 9
click at [885, 494] on button "Tiếp tục" at bounding box center [884, 491] width 124 height 33
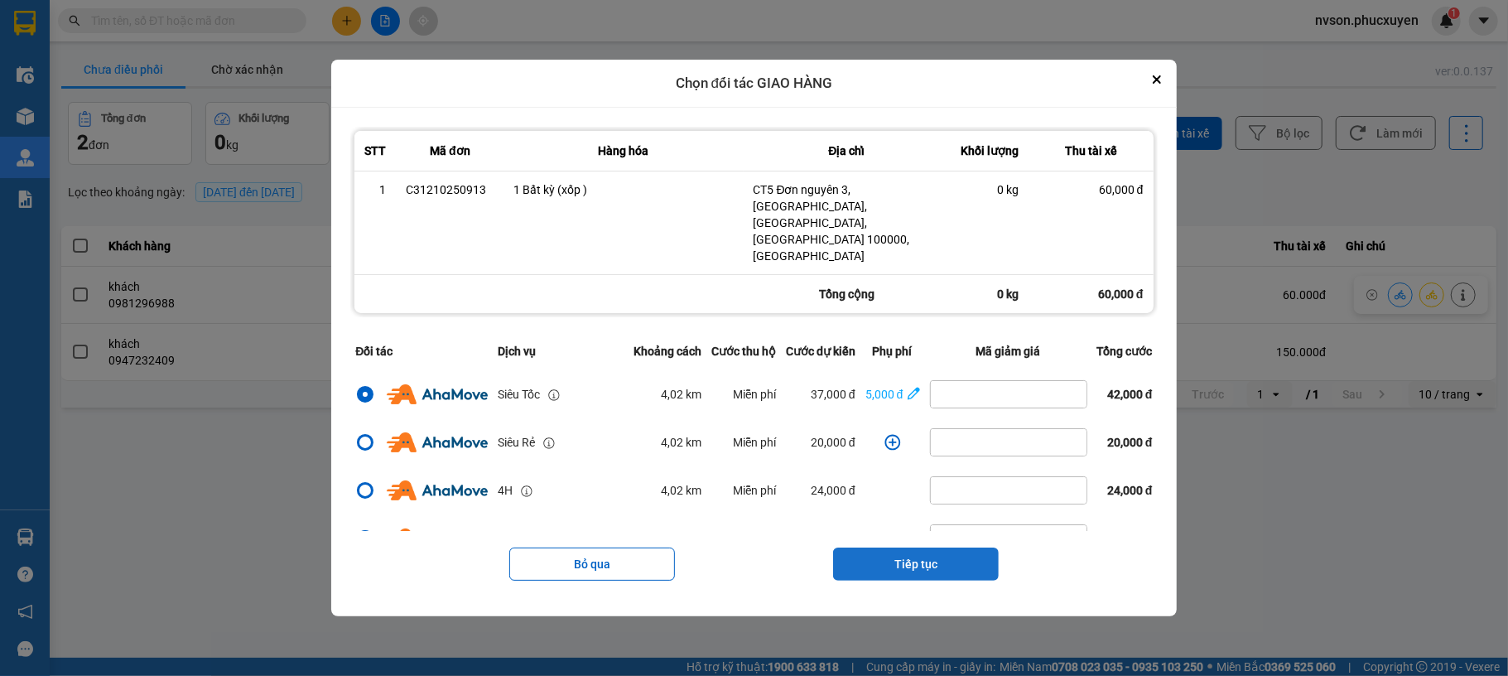
click at [899, 547] on button "Tiếp tục" at bounding box center [916, 563] width 166 height 33
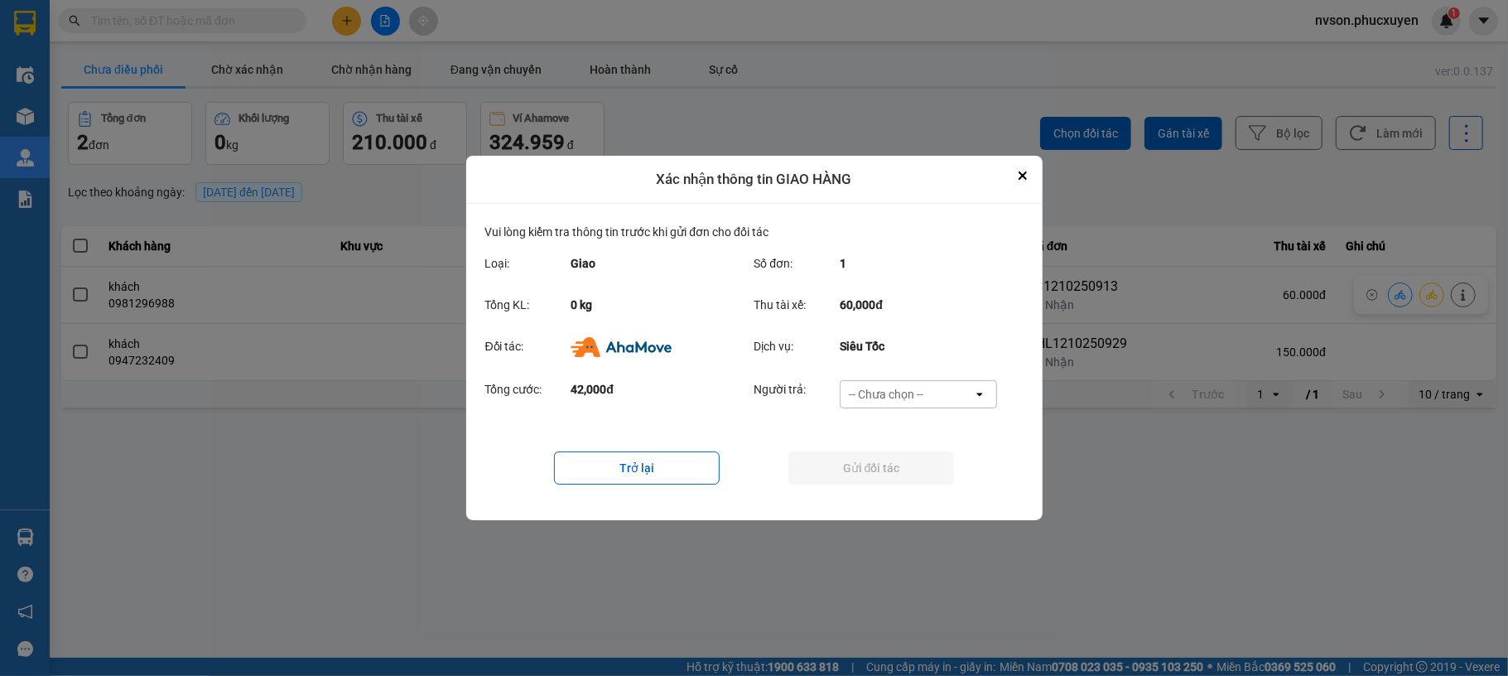
click at [949, 399] on div "-- Chưa chọn --" at bounding box center [907, 394] width 133 height 27
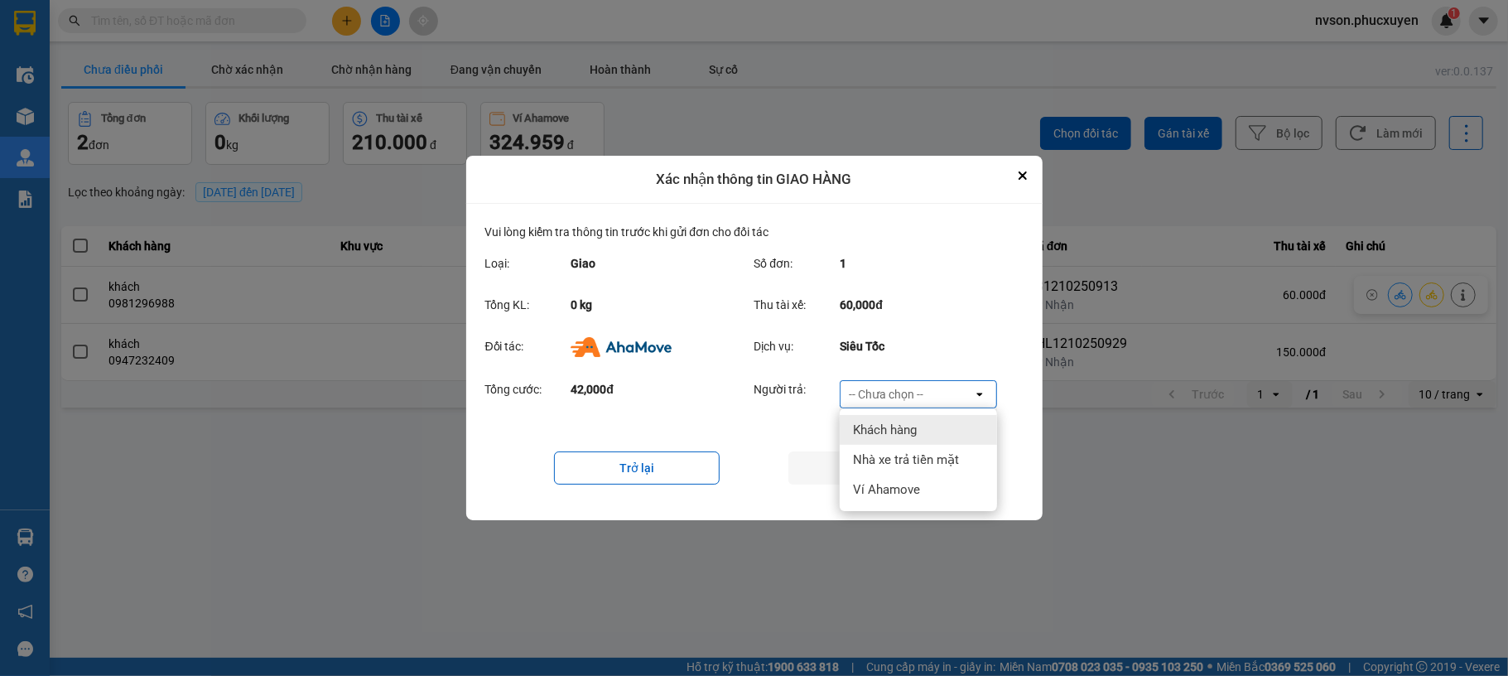
click at [931, 418] on div "Khách hàng" at bounding box center [918, 430] width 157 height 30
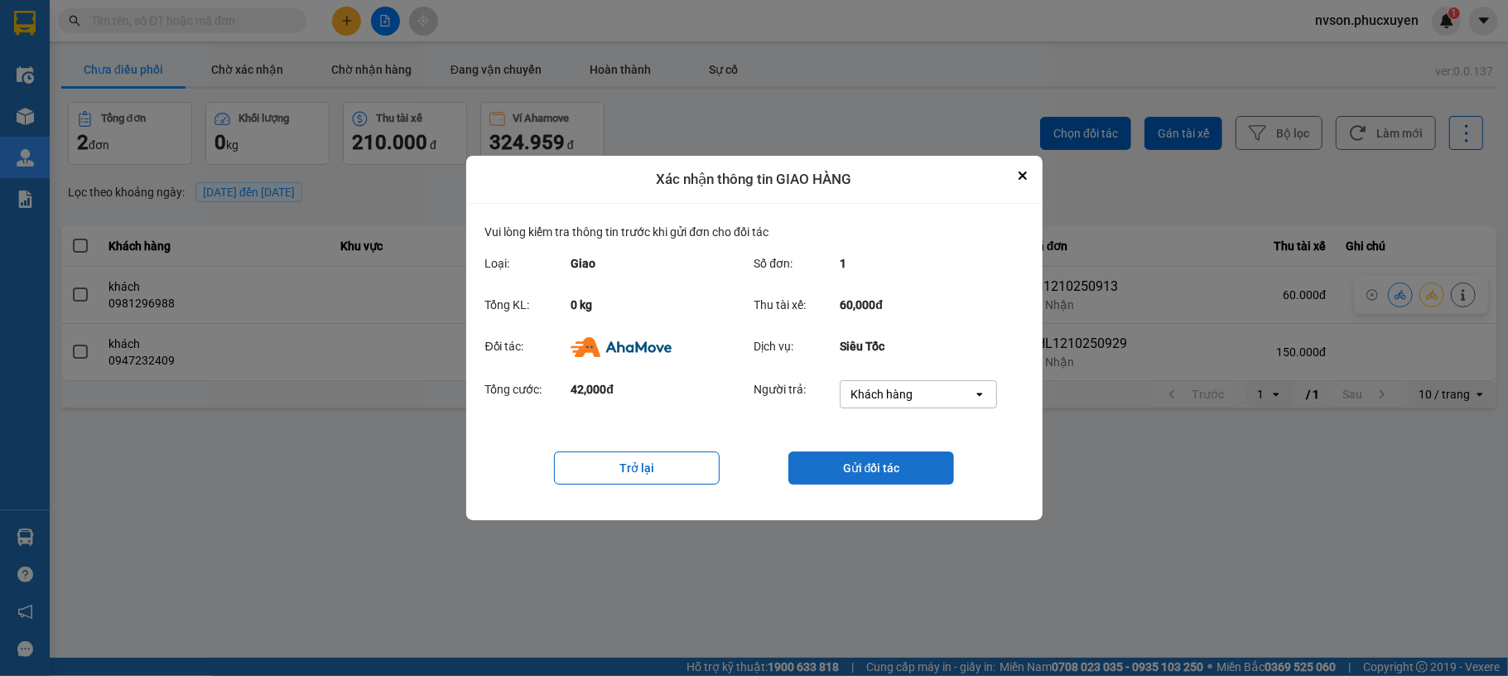
click at [911, 468] on button "Gửi đối tác" at bounding box center [871, 467] width 166 height 33
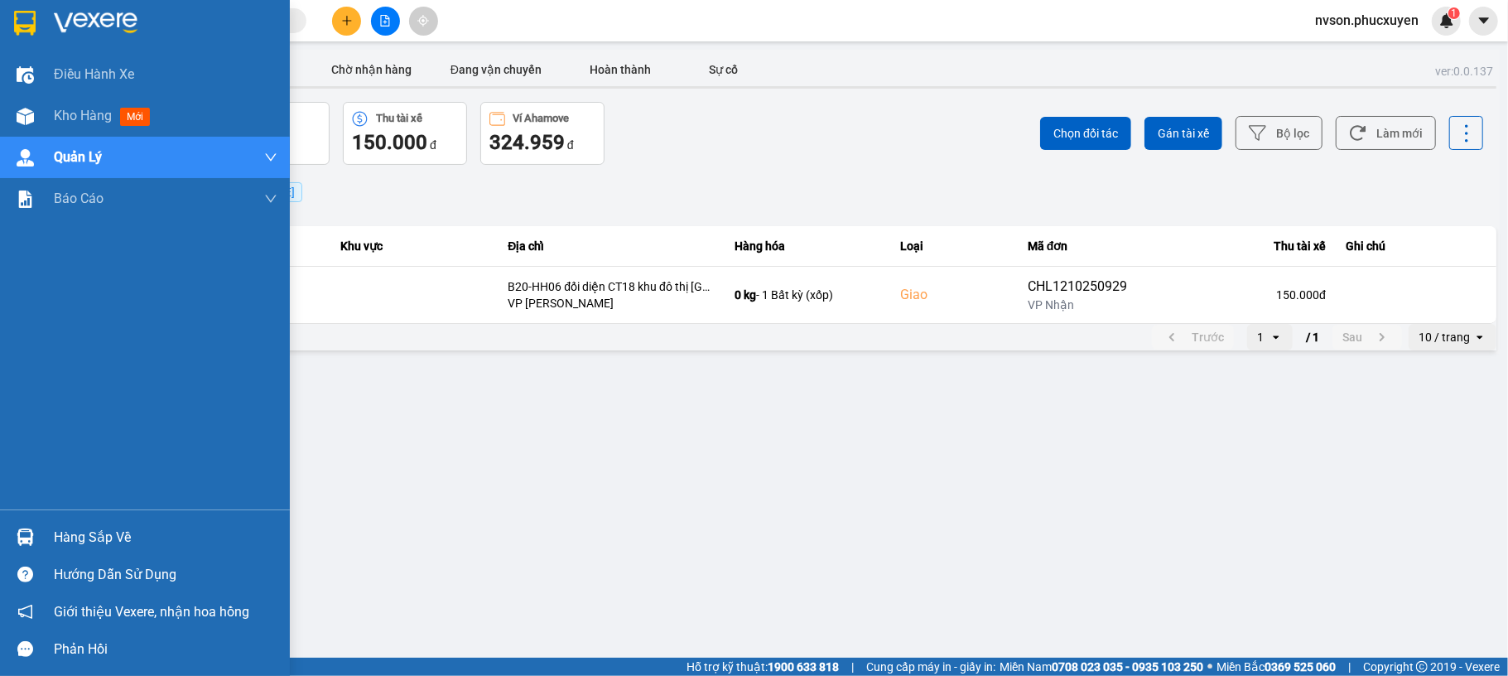
click at [38, 538] on div at bounding box center [25, 537] width 29 height 29
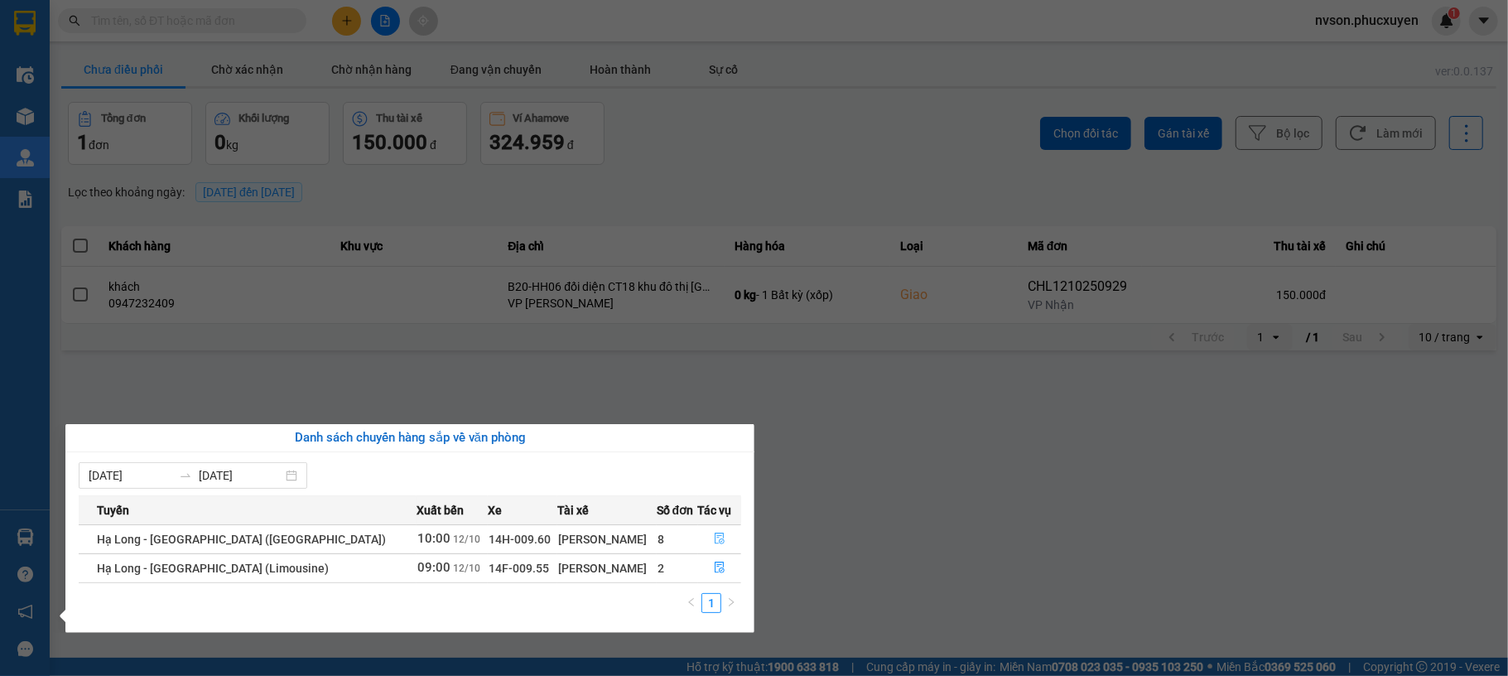
click at [714, 542] on icon "file-done" at bounding box center [720, 539] width 12 height 12
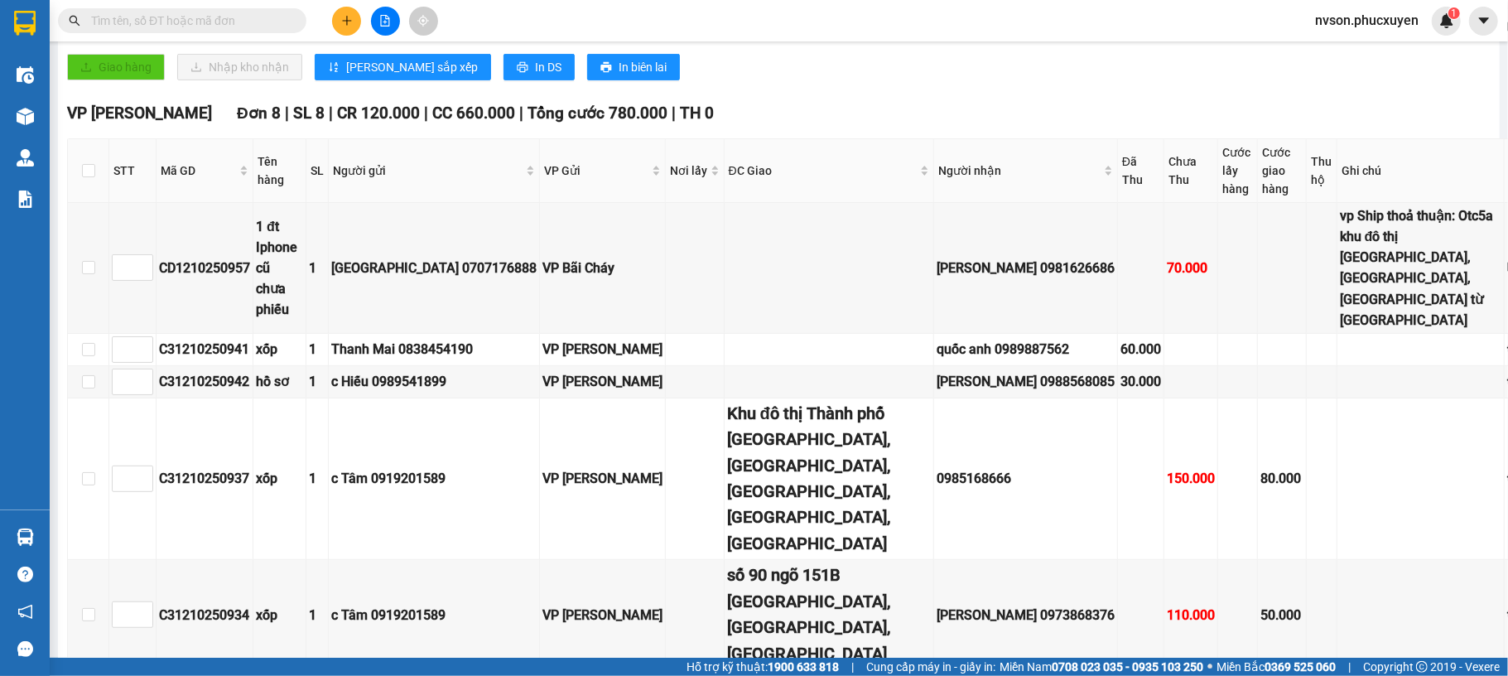
scroll to position [441, 51]
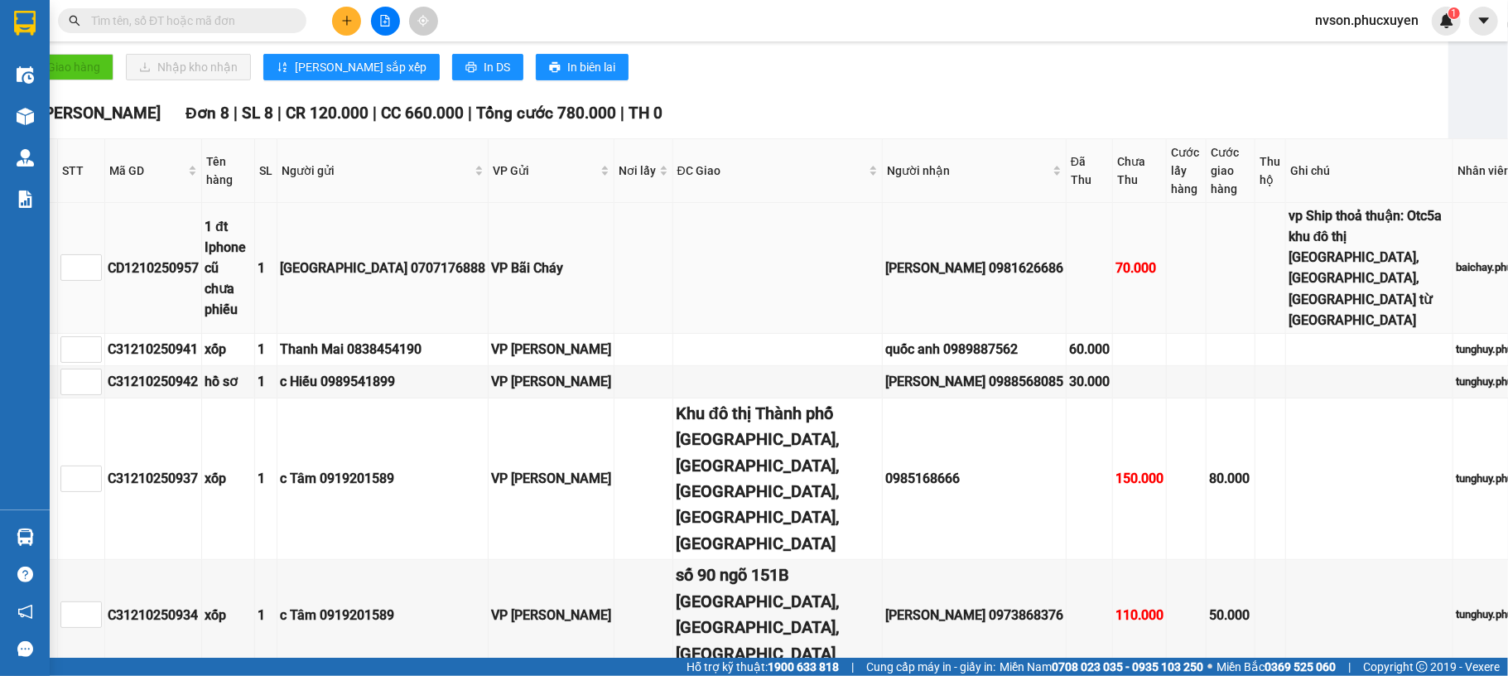
click at [1289, 249] on div "vp Ship thoả thuận: Otc5a khu đô thị [GEOGRAPHIC_DATA], [GEOGRAPHIC_DATA], [GEO…" at bounding box center [1370, 267] width 162 height 125
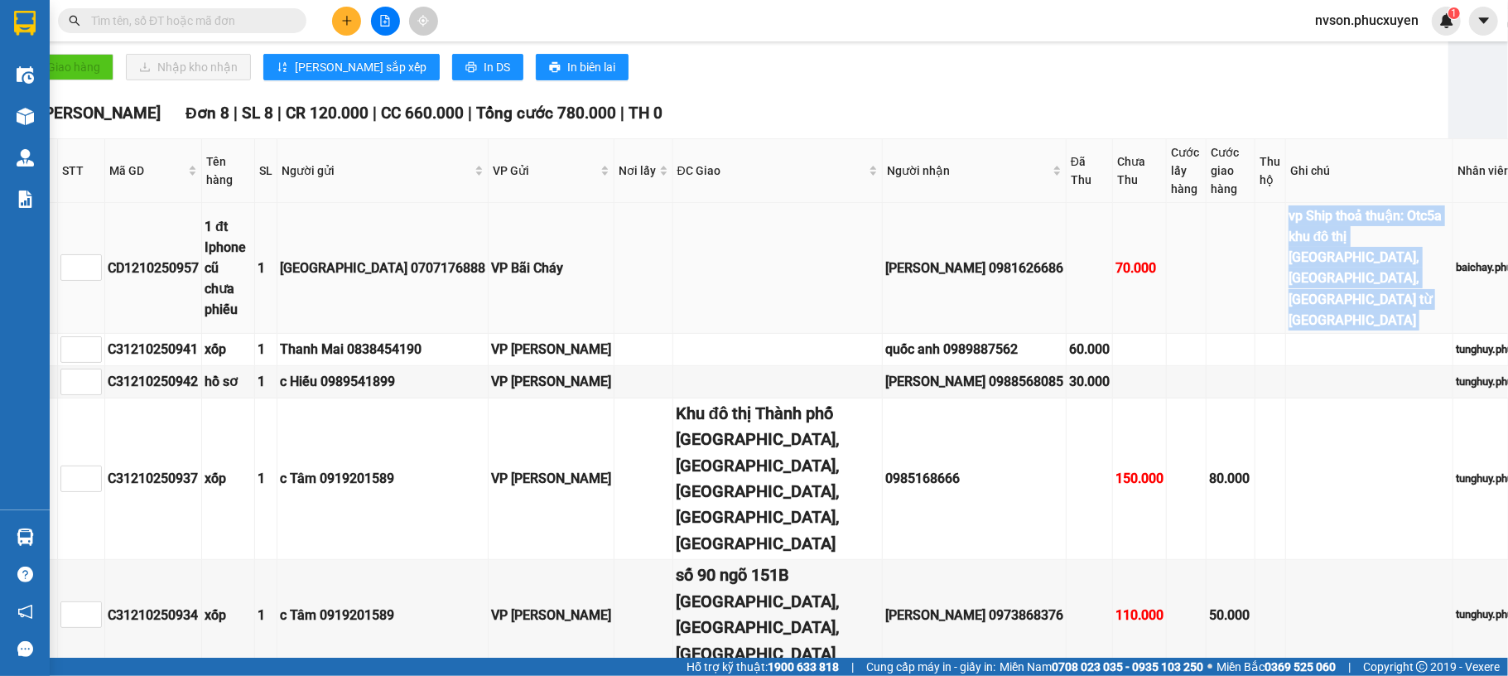
click at [1289, 249] on div "vp Ship thoả thuận: Otc5a khu đô thị [GEOGRAPHIC_DATA], [GEOGRAPHIC_DATA], [GEO…" at bounding box center [1370, 267] width 162 height 125
copy div "vp Ship thoả thuận: Otc5a khu đô thị [GEOGRAPHIC_DATA], [GEOGRAPHIC_DATA], [GEO…"
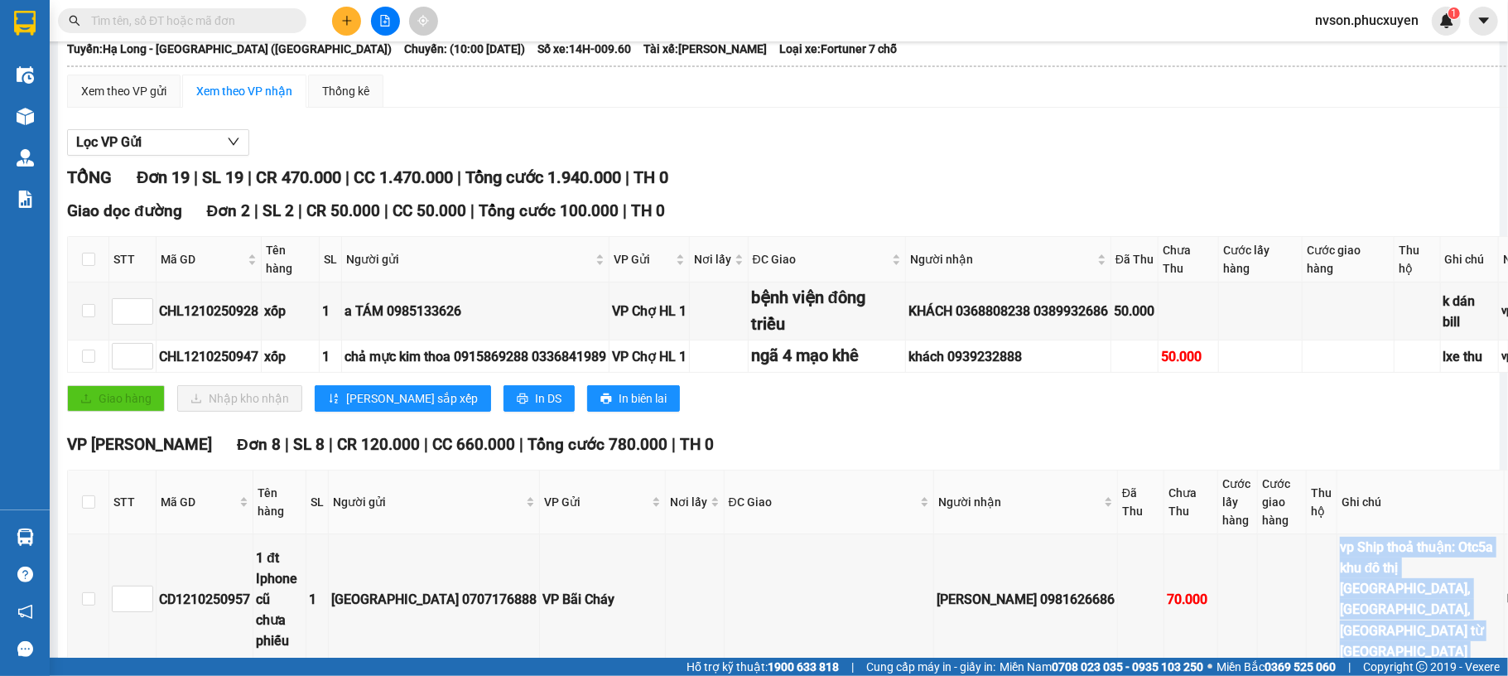
scroll to position [331, 0]
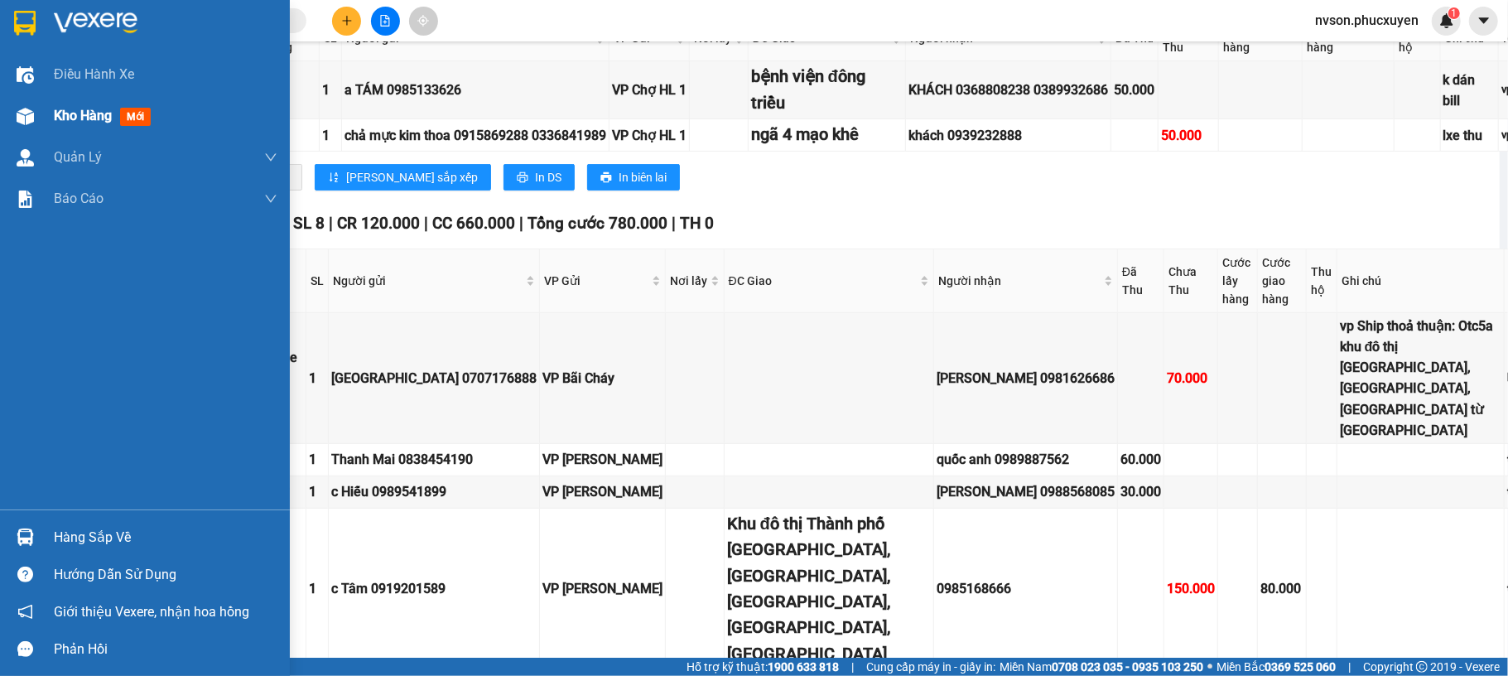
click at [21, 102] on div at bounding box center [25, 116] width 29 height 29
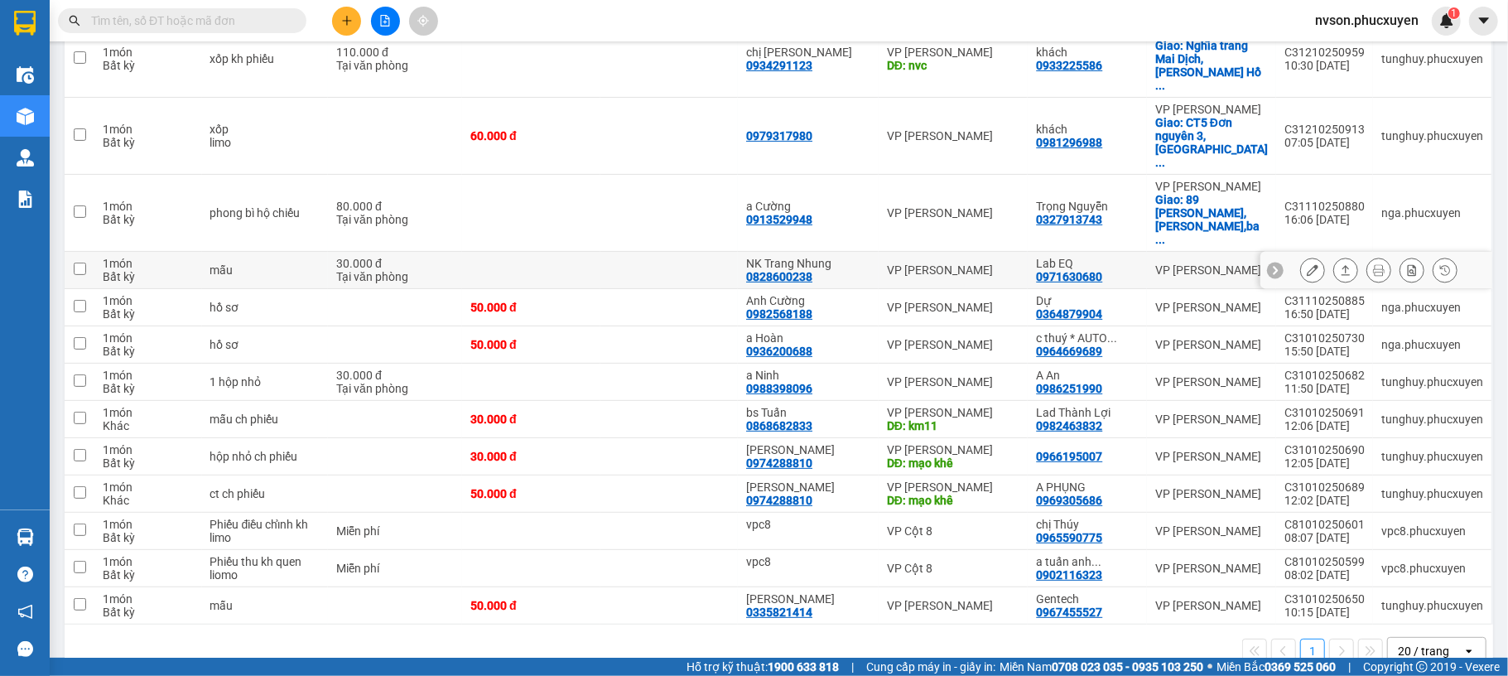
scroll to position [36, 0]
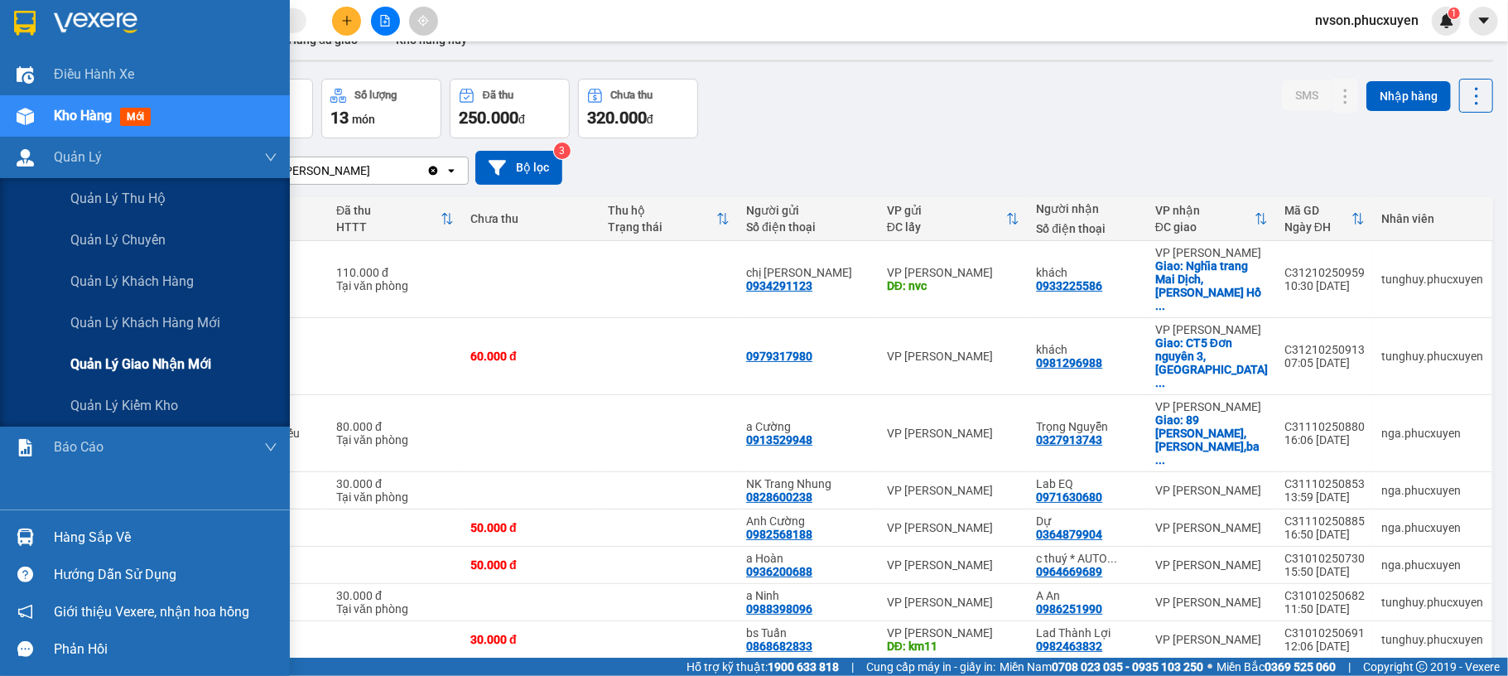
click at [182, 364] on span "Quản lý giao nhận mới" at bounding box center [140, 364] width 141 height 21
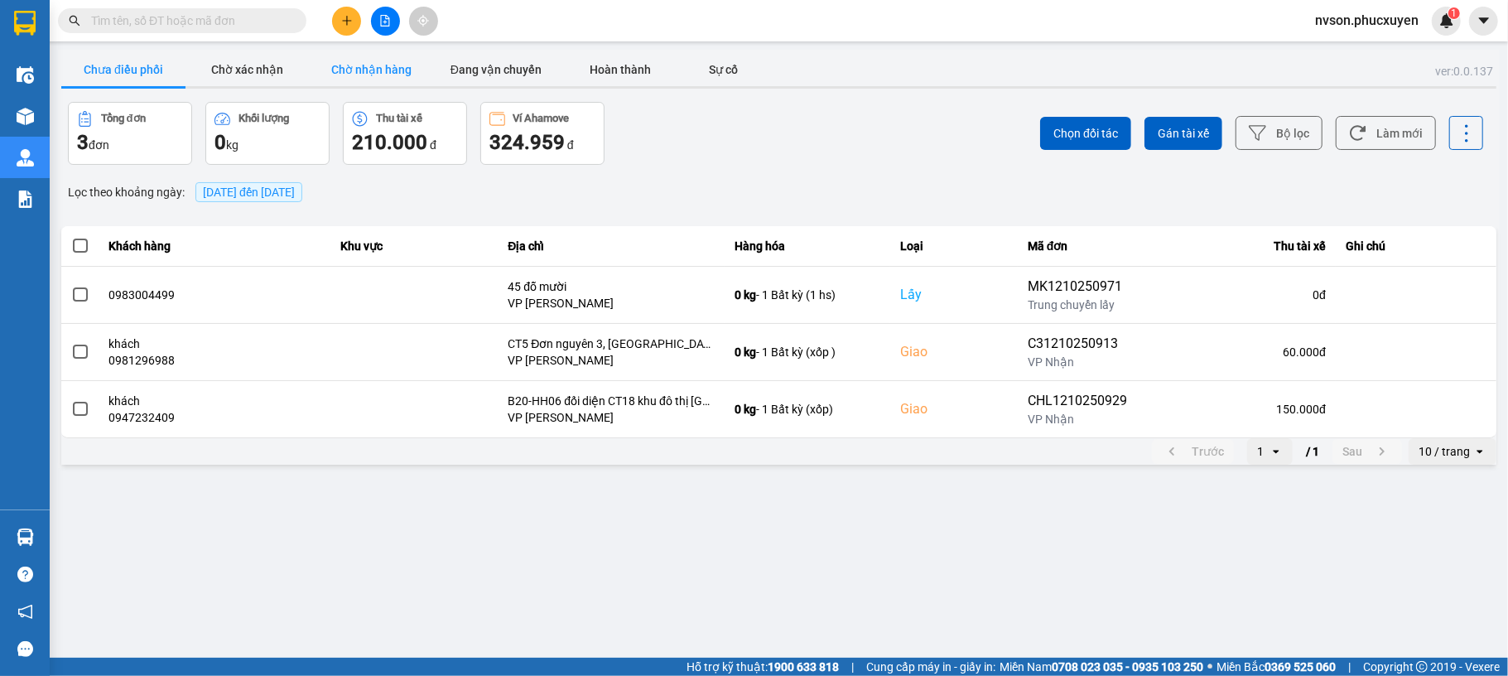
click at [343, 57] on button "Chờ nhận hàng" at bounding box center [372, 69] width 124 height 33
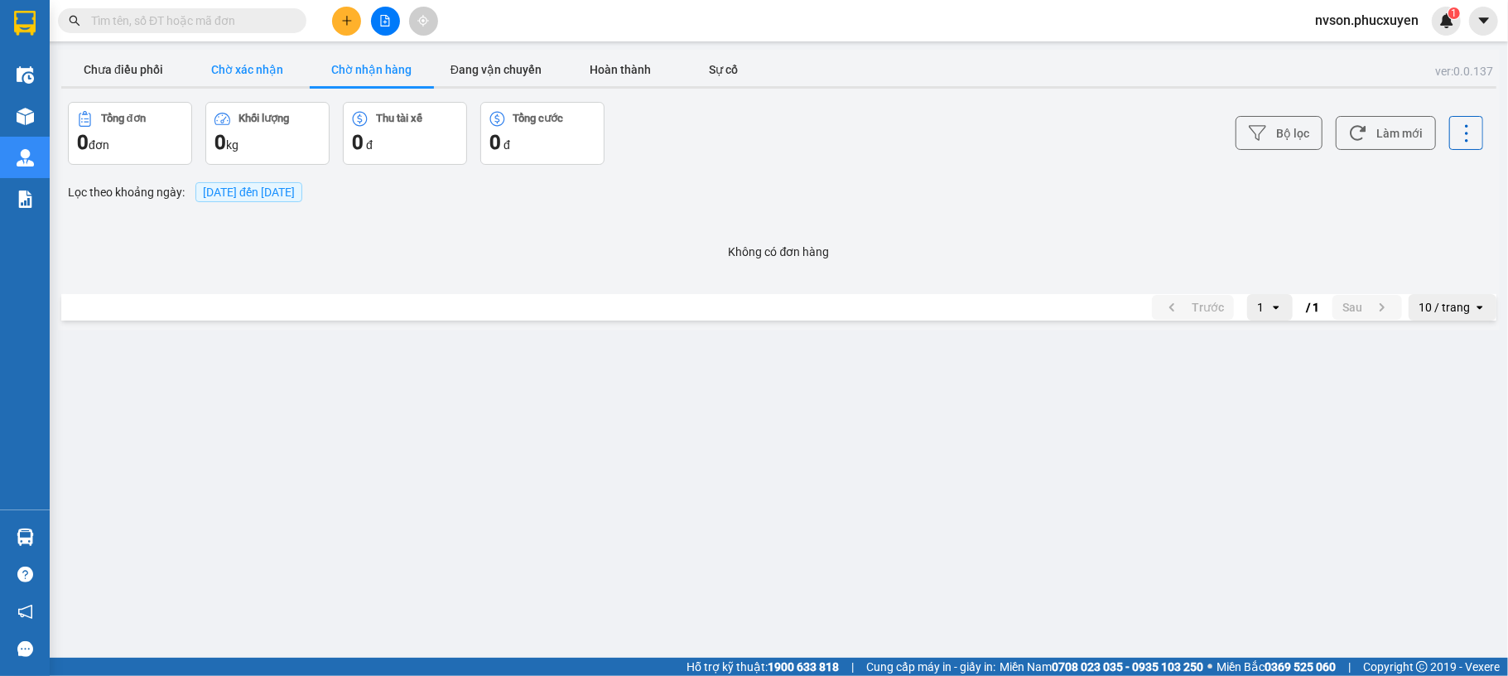
click at [236, 60] on button "Chờ xác nhận" at bounding box center [248, 69] width 124 height 33
click at [131, 64] on button "Chưa điều phối" at bounding box center [123, 69] width 124 height 33
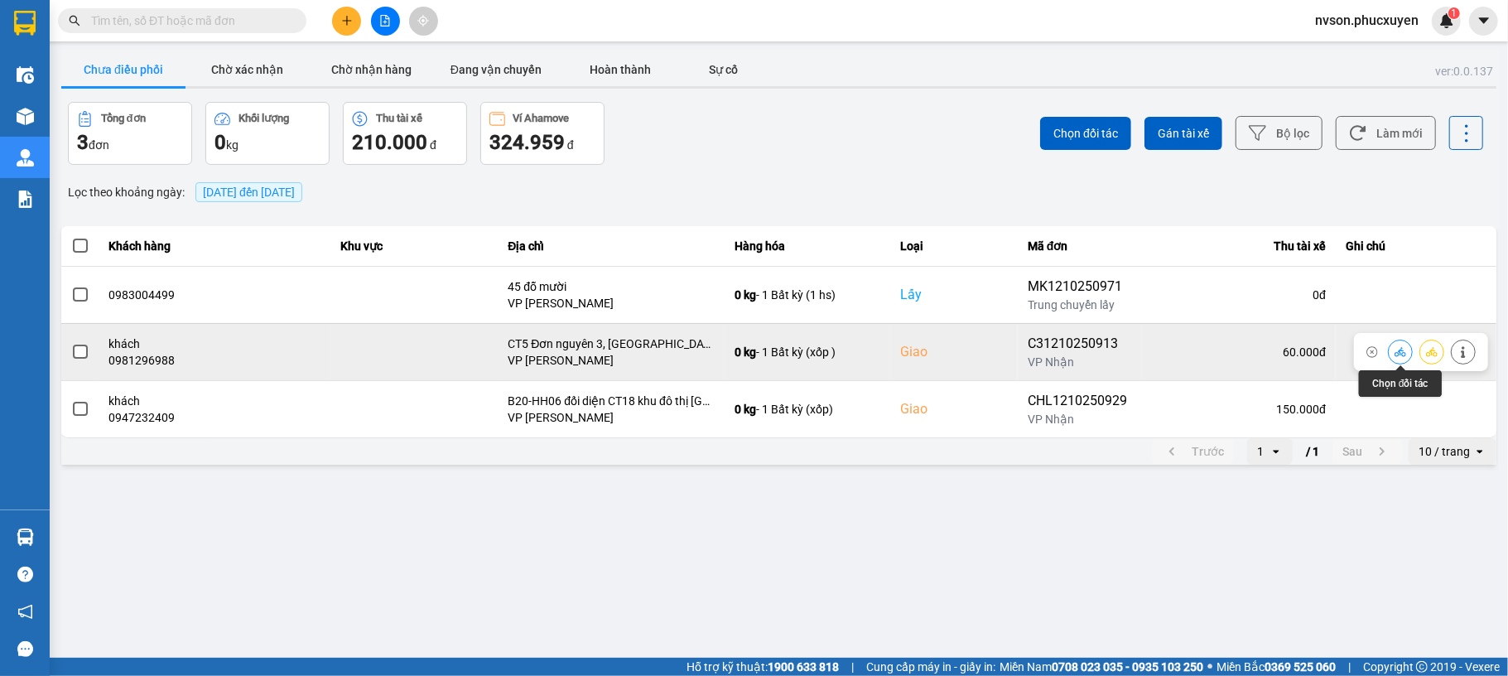
click at [1403, 349] on icon at bounding box center [1401, 352] width 12 height 12
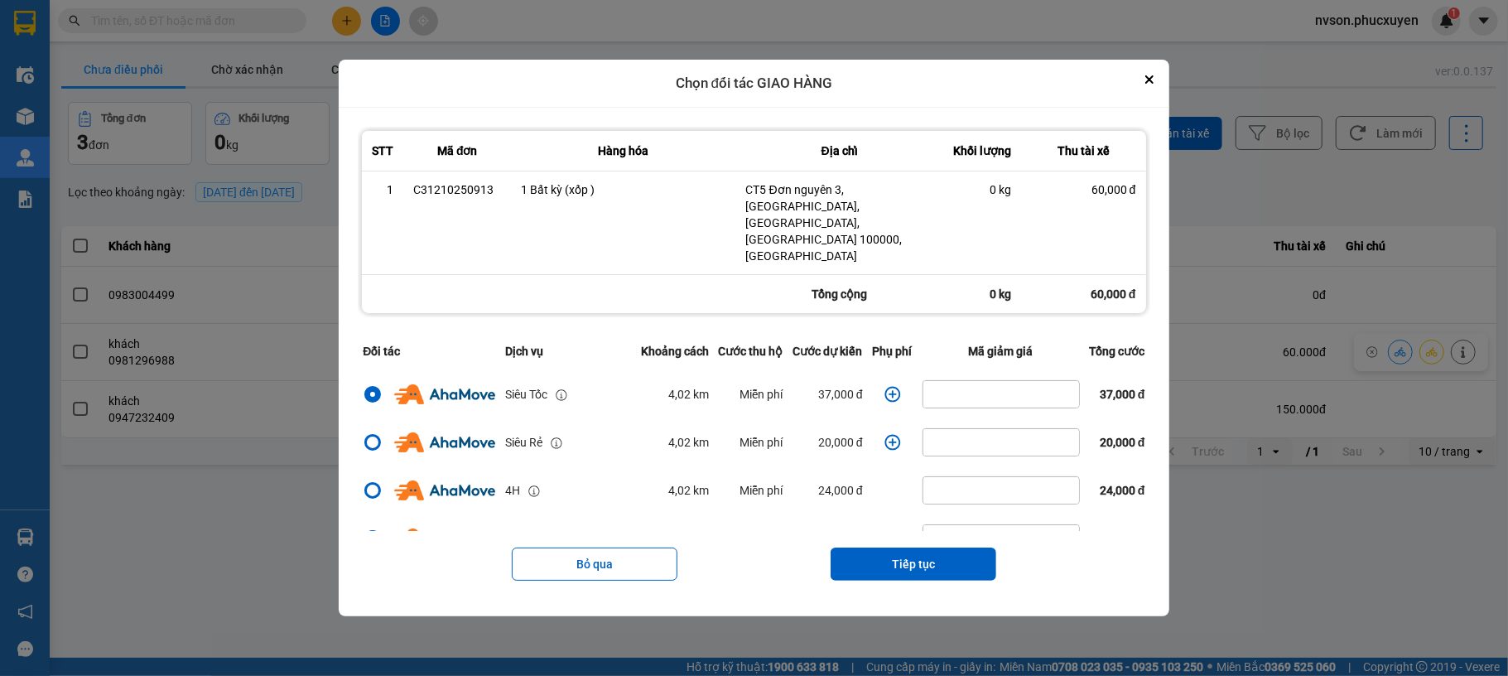
click at [885, 386] on icon "dialog" at bounding box center [893, 394] width 17 height 17
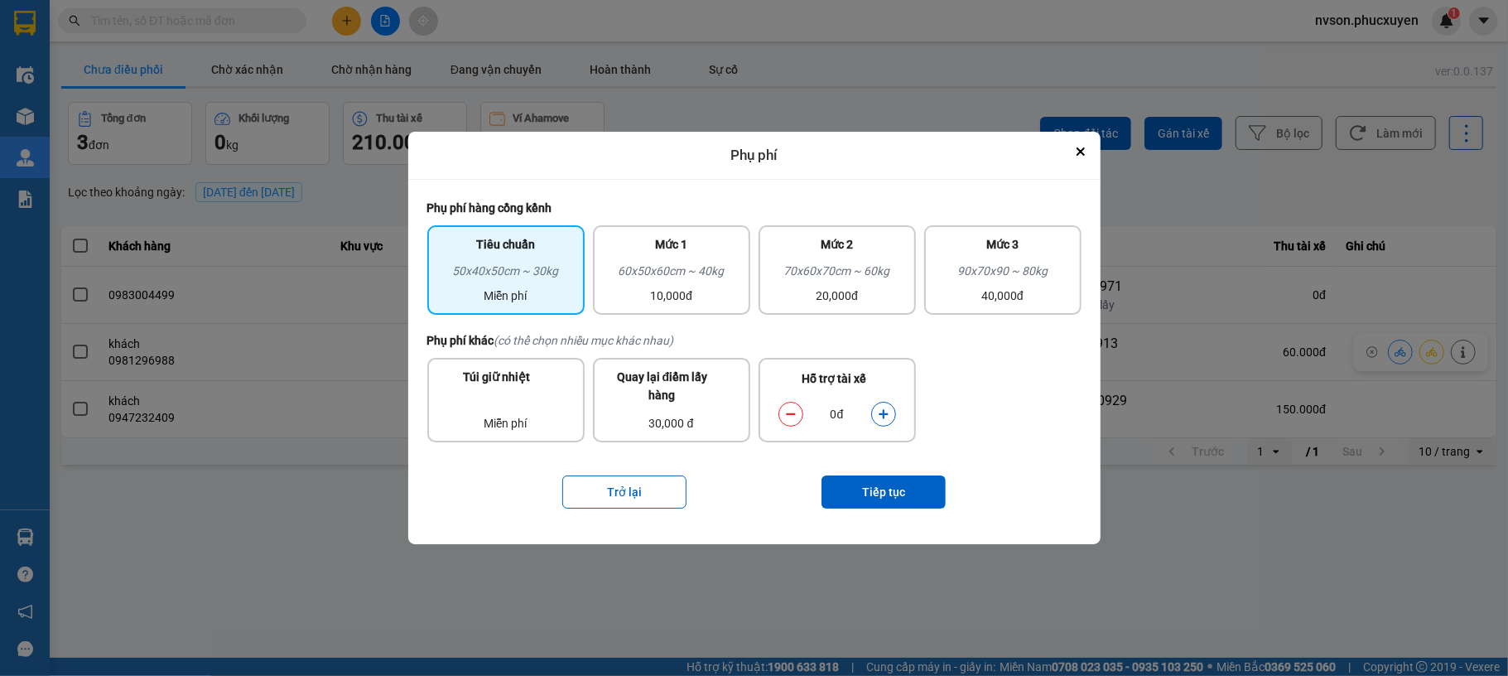
click at [876, 417] on button "dialog" at bounding box center [883, 413] width 23 height 29
click at [895, 484] on button "Tiếp tục" at bounding box center [884, 491] width 124 height 33
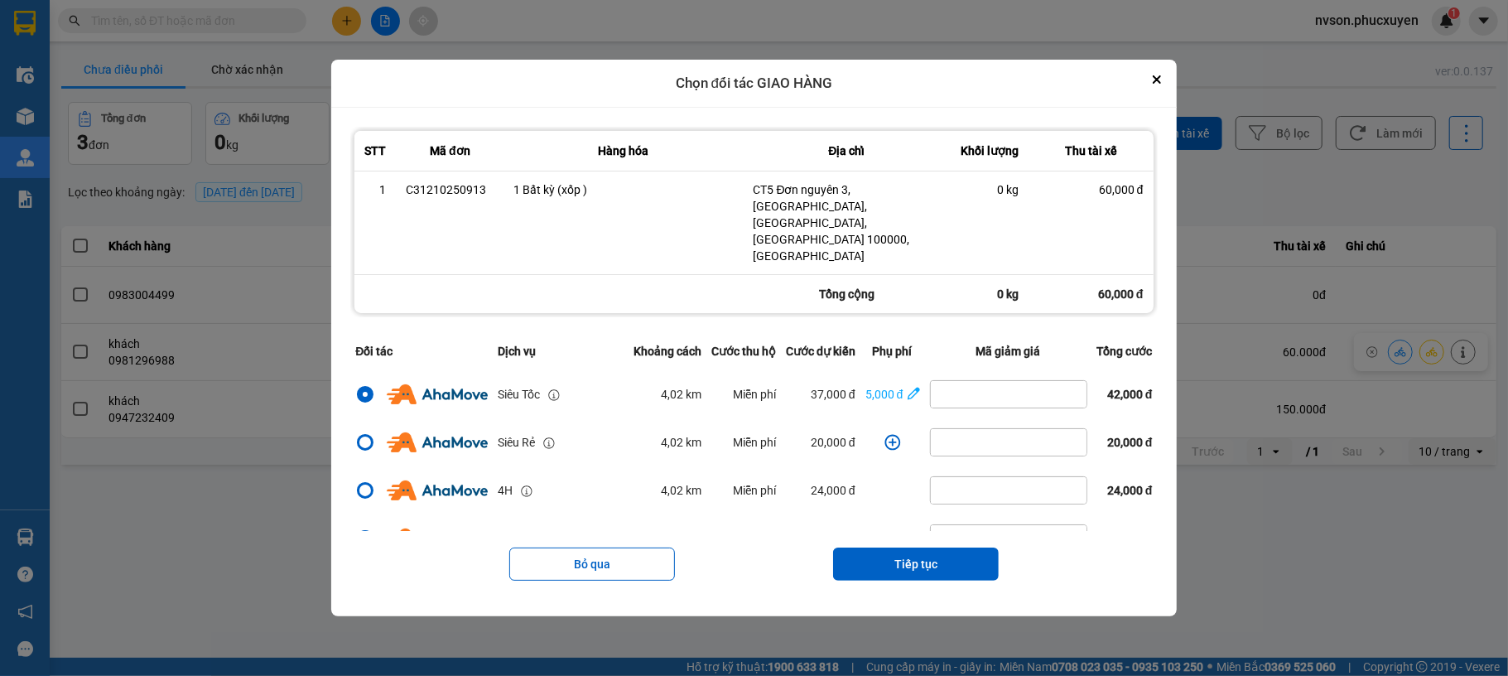
drag, startPoint x: 913, startPoint y: 538, endPoint x: 911, endPoint y: 528, distance: 10.1
click at [913, 547] on button "Tiếp tục" at bounding box center [916, 563] width 166 height 33
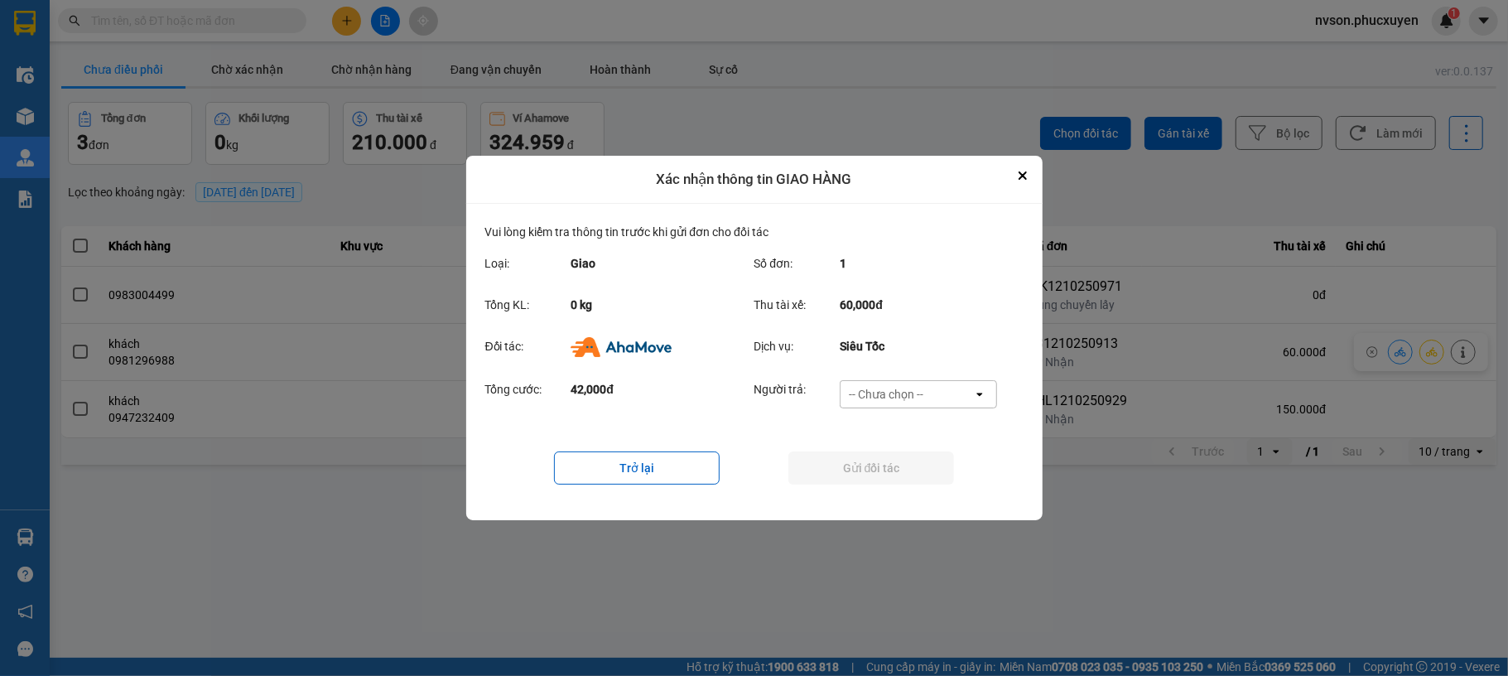
click at [931, 401] on div "-- Chưa chọn --" at bounding box center [907, 394] width 133 height 27
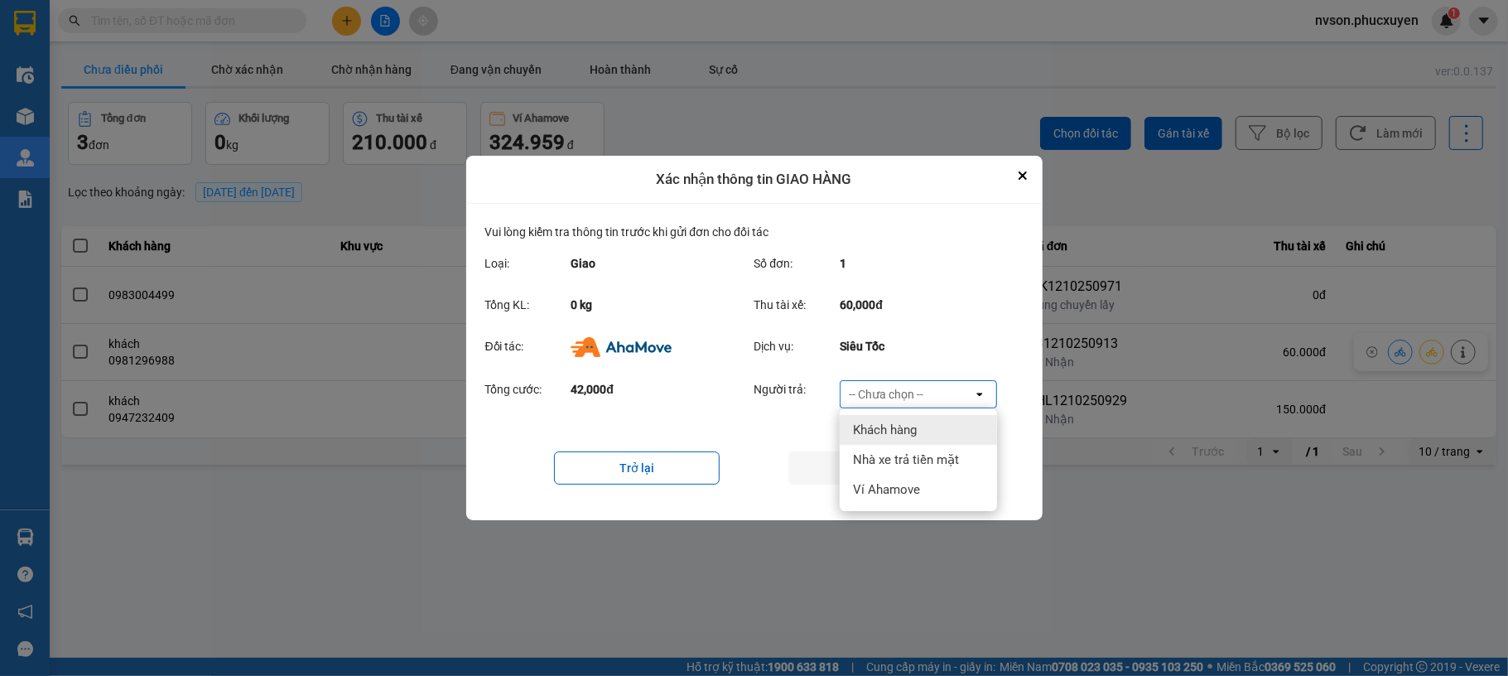
click at [923, 429] on div "Khách hàng" at bounding box center [918, 430] width 157 height 30
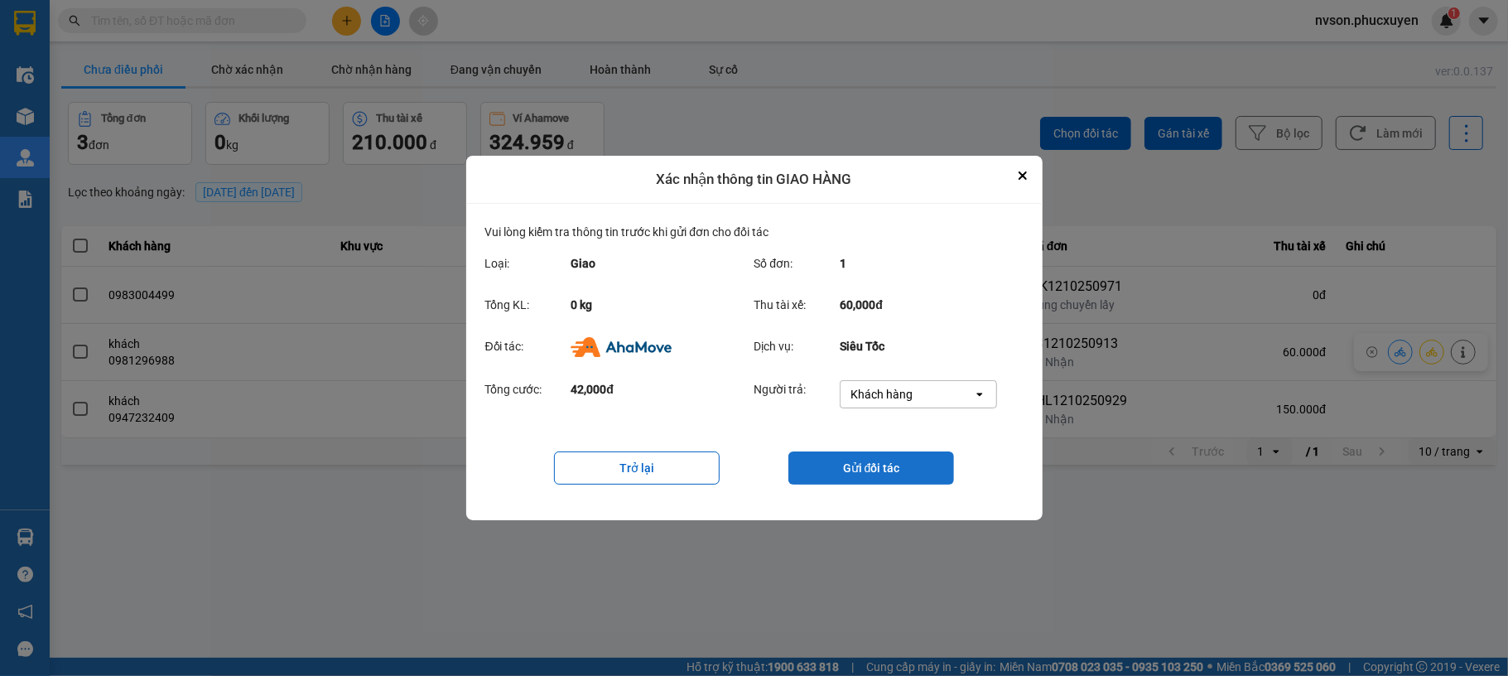
click at [915, 468] on button "Gửi đối tác" at bounding box center [871, 467] width 166 height 33
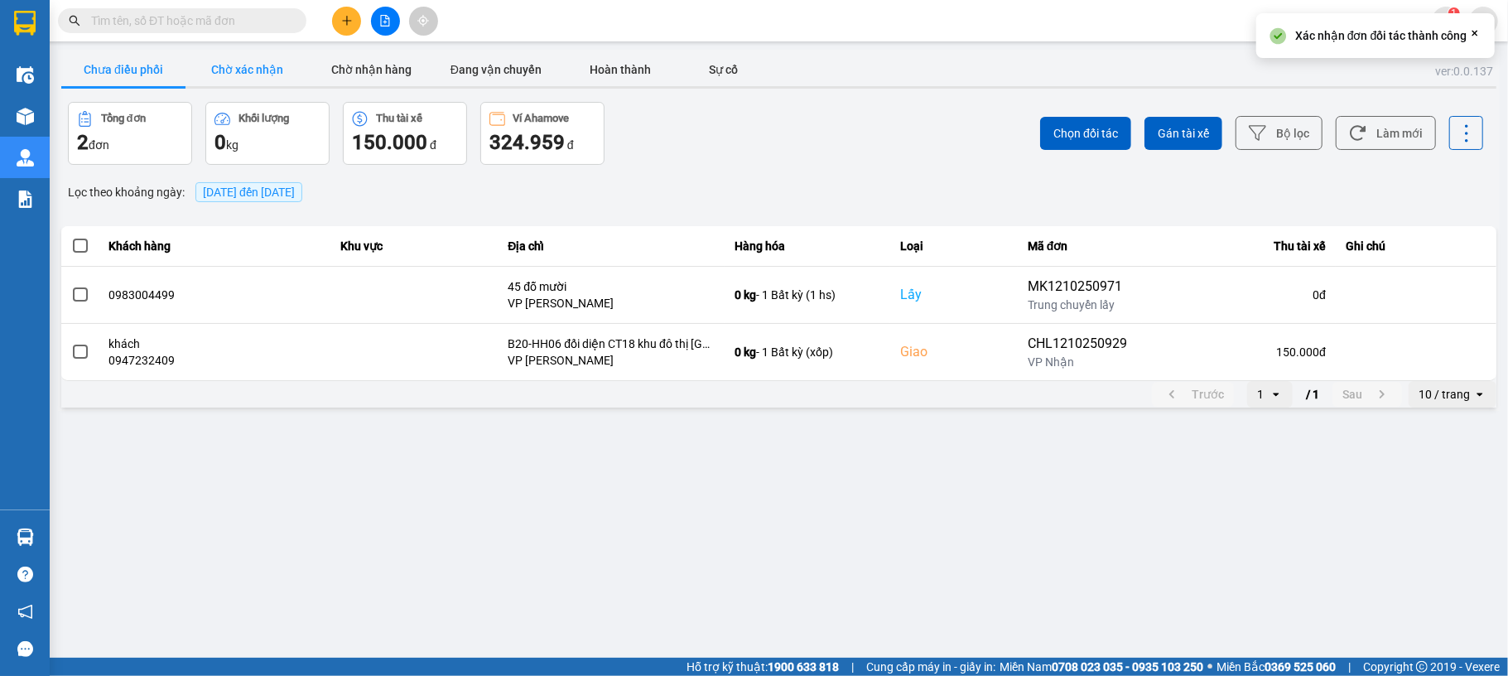
click at [229, 60] on button "Chờ xác nhận" at bounding box center [248, 69] width 124 height 33
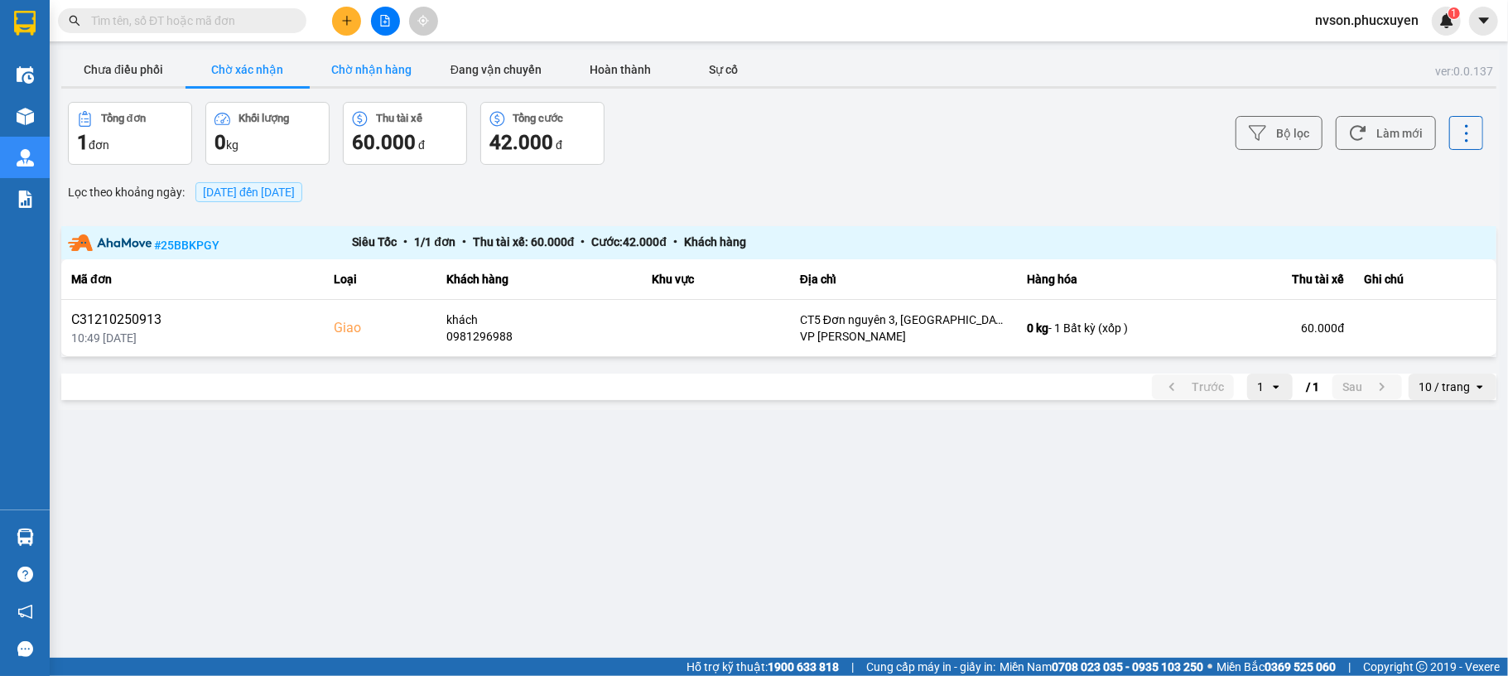
click at [372, 60] on button "Chờ nhận hàng" at bounding box center [372, 69] width 124 height 33
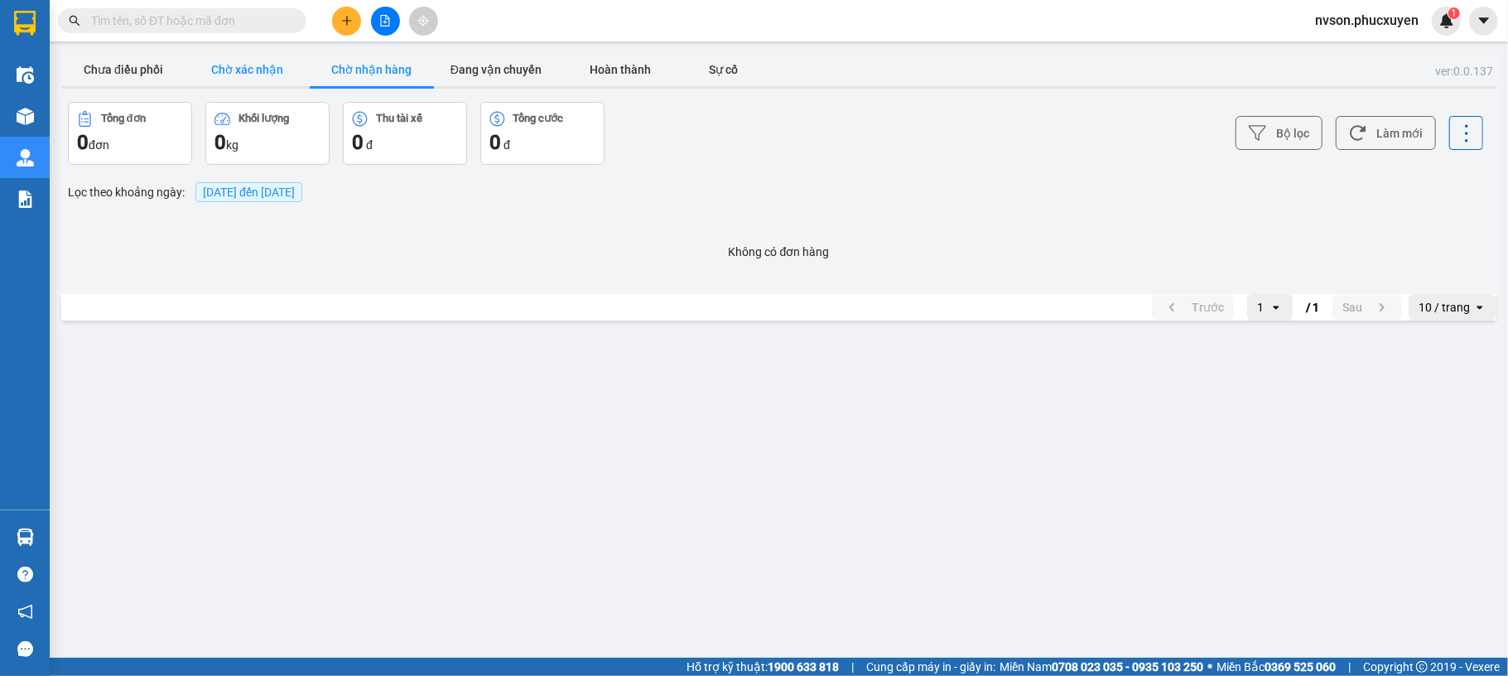
click at [270, 60] on button "Chờ xác nhận" at bounding box center [248, 69] width 124 height 33
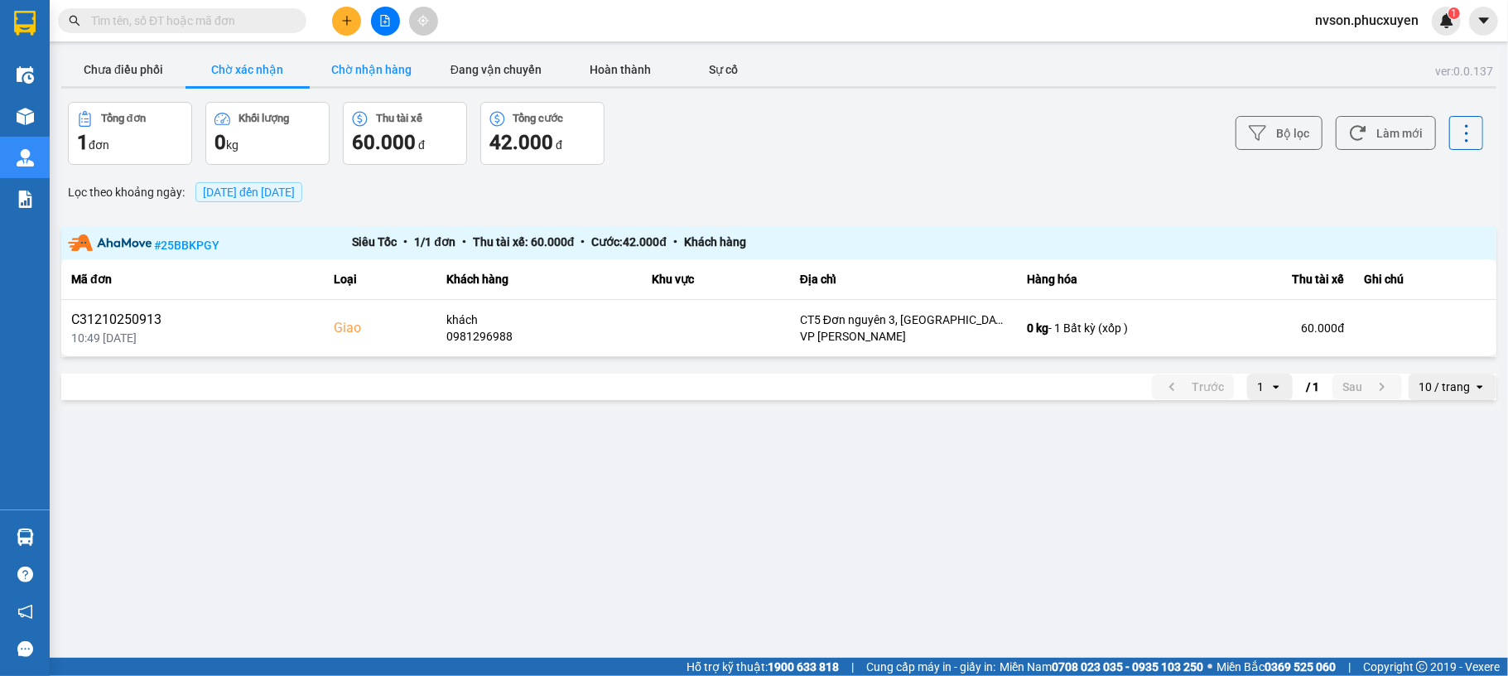
click at [381, 66] on button "Chờ nhận hàng" at bounding box center [372, 69] width 124 height 33
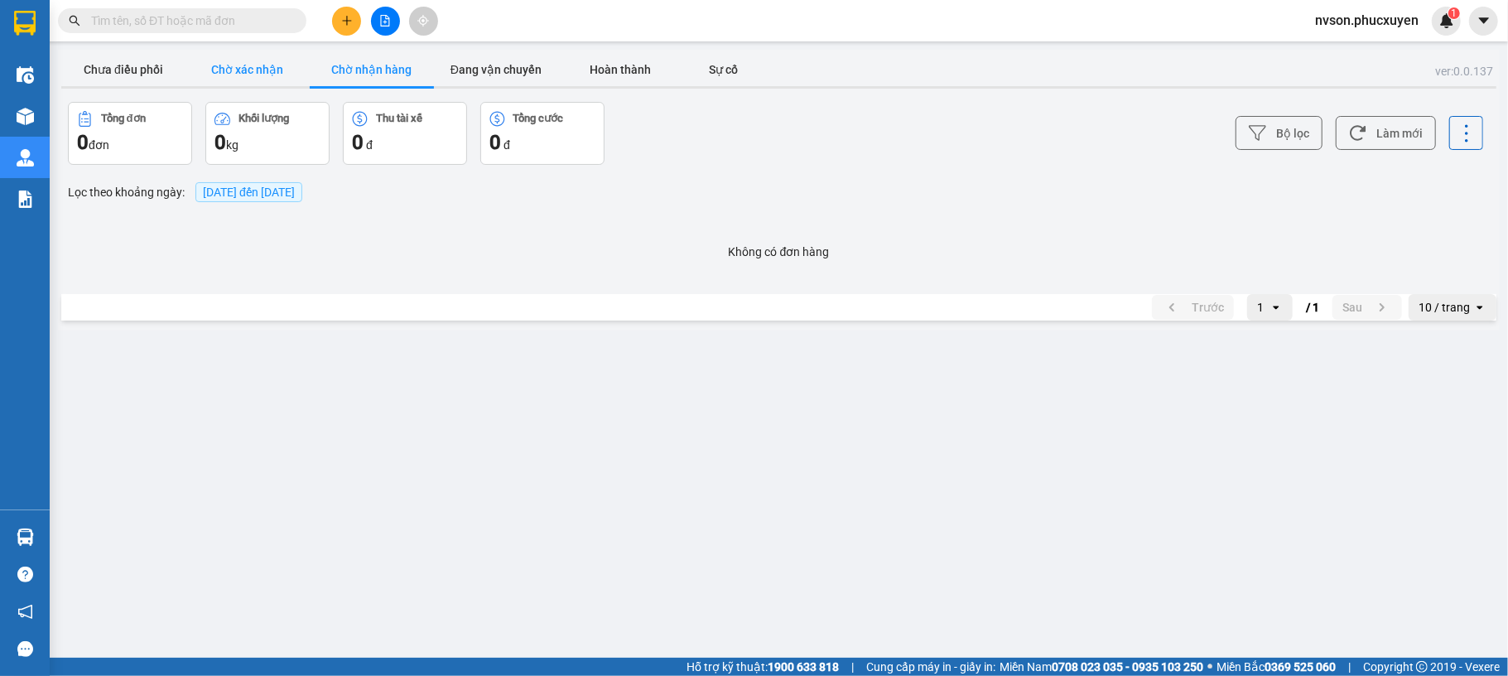
click at [223, 54] on button "Chờ xác nhận" at bounding box center [248, 69] width 124 height 33
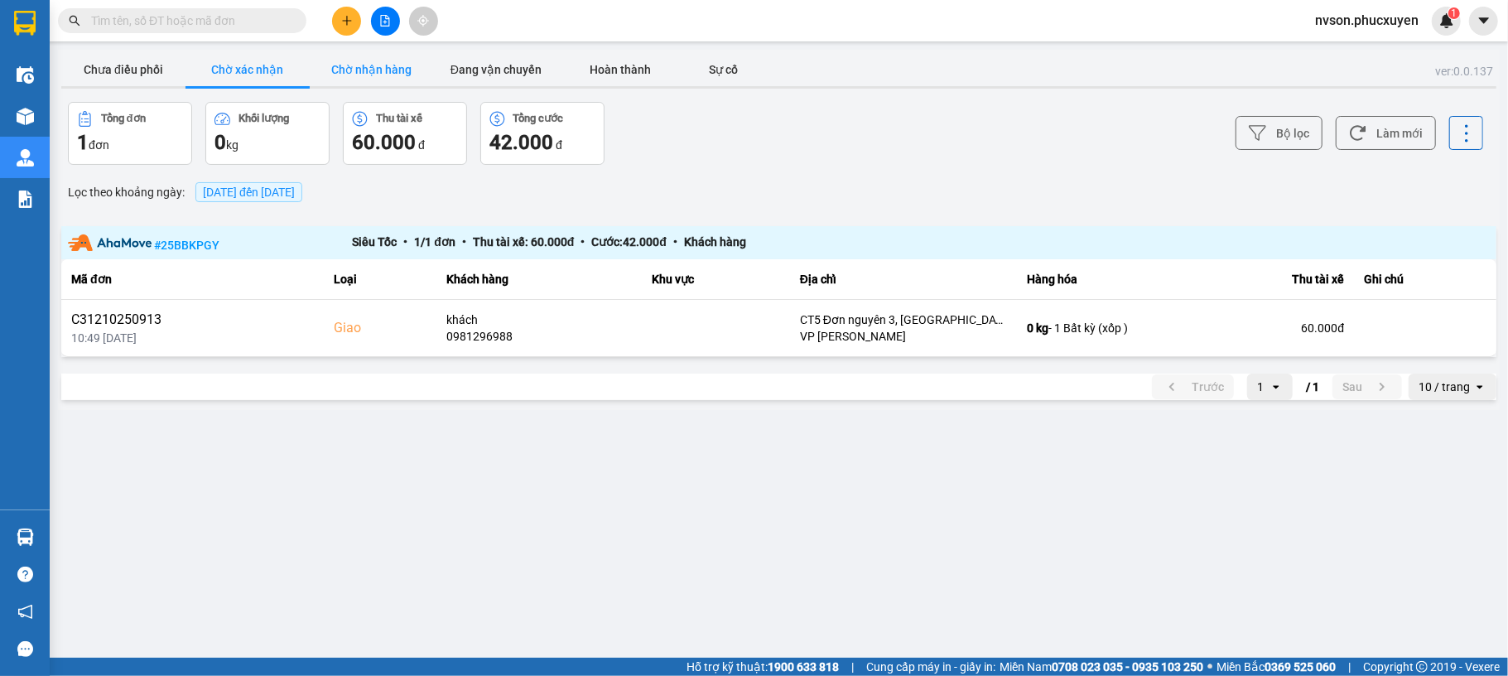
click at [373, 61] on button "Chờ nhận hàng" at bounding box center [372, 69] width 124 height 33
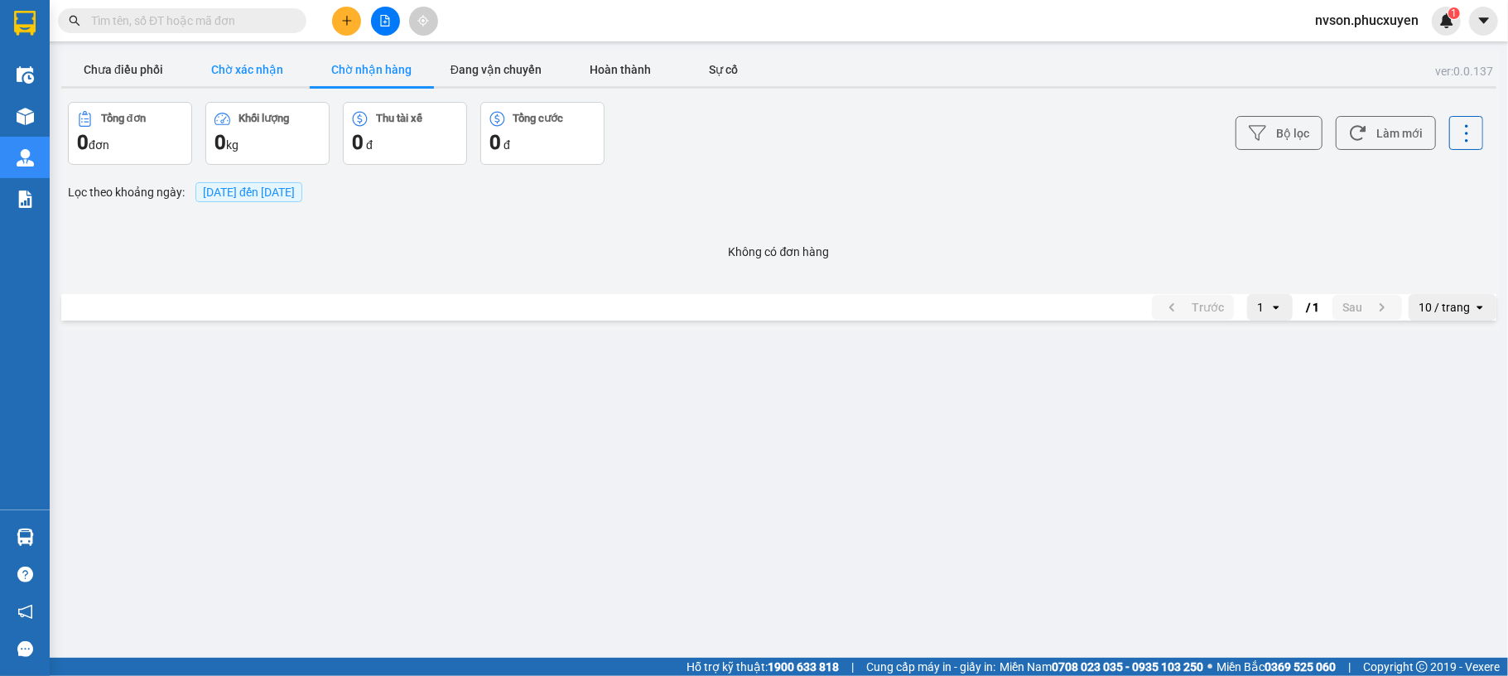
click at [235, 61] on button "Chờ xác nhận" at bounding box center [248, 69] width 124 height 33
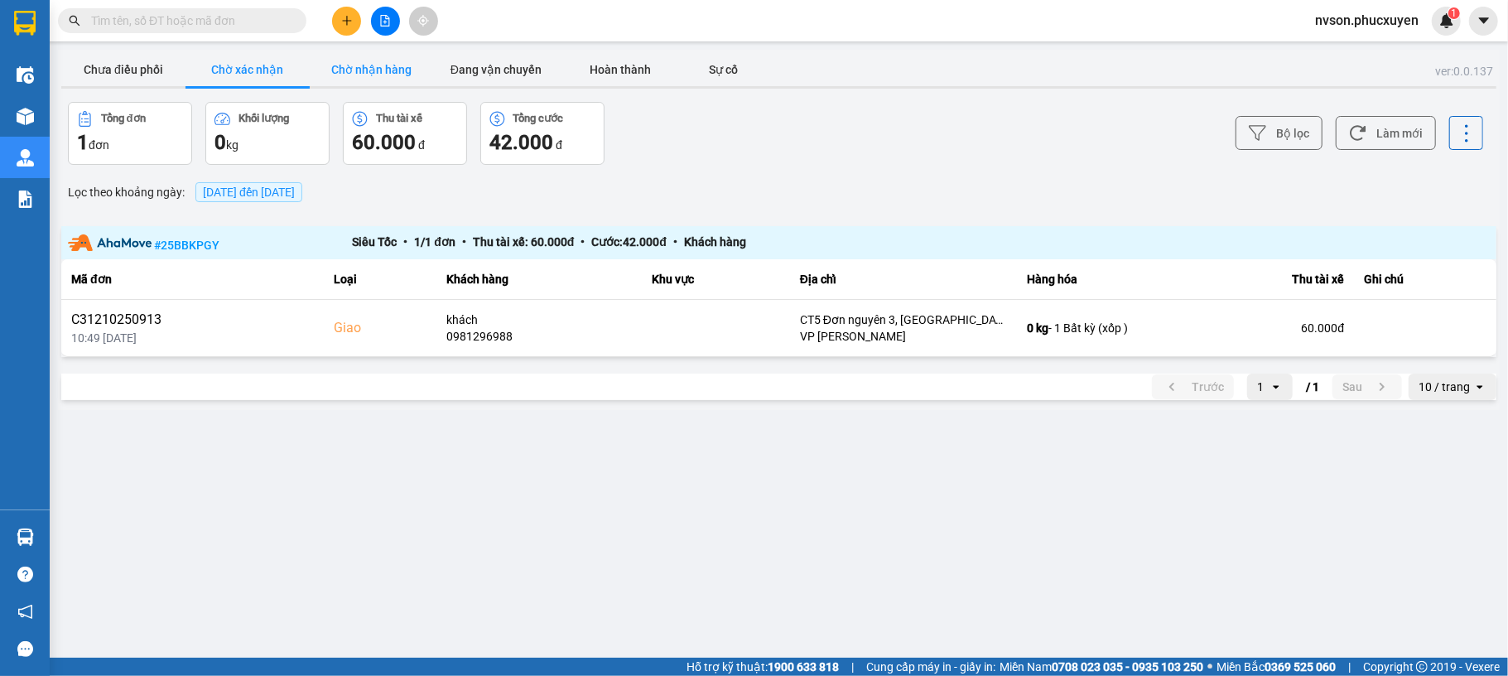
click at [366, 80] on button "Chờ nhận hàng" at bounding box center [372, 69] width 124 height 33
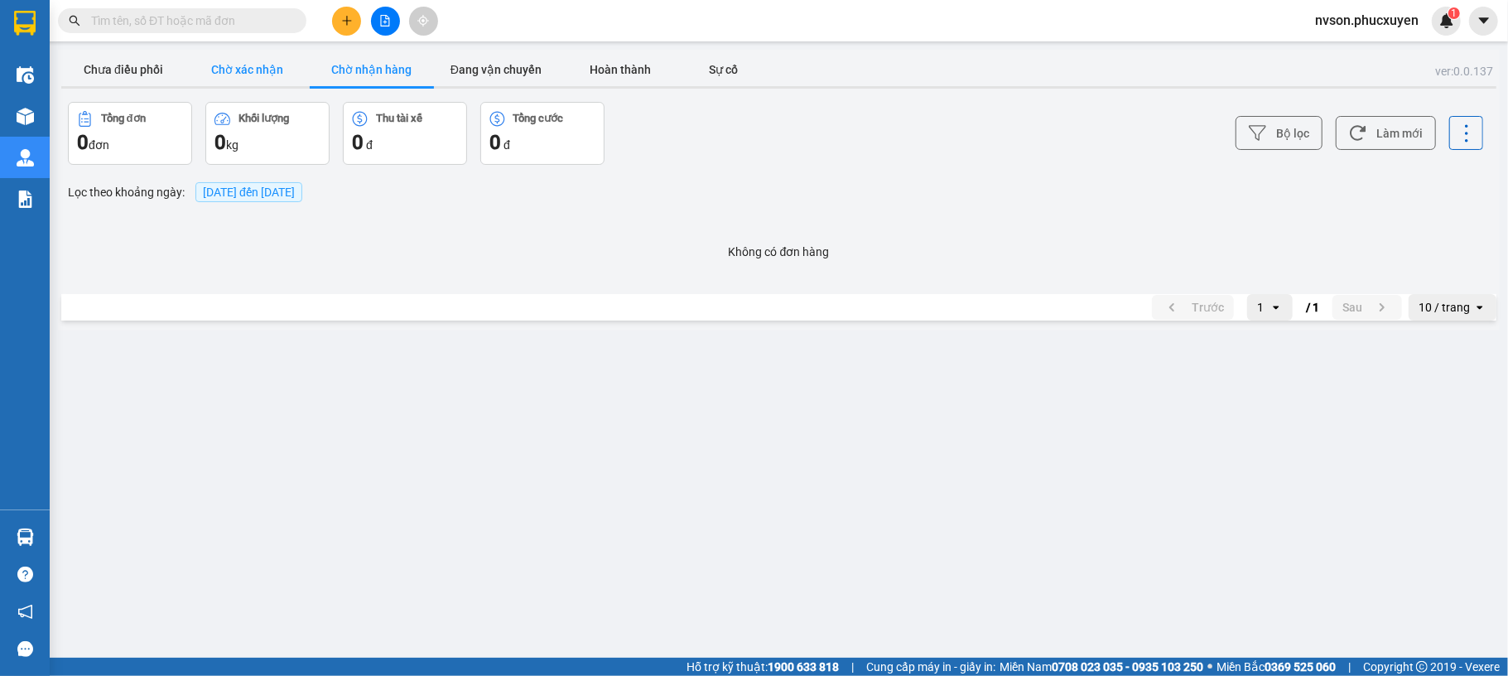
click at [203, 68] on button "Chờ xác nhận" at bounding box center [248, 69] width 124 height 33
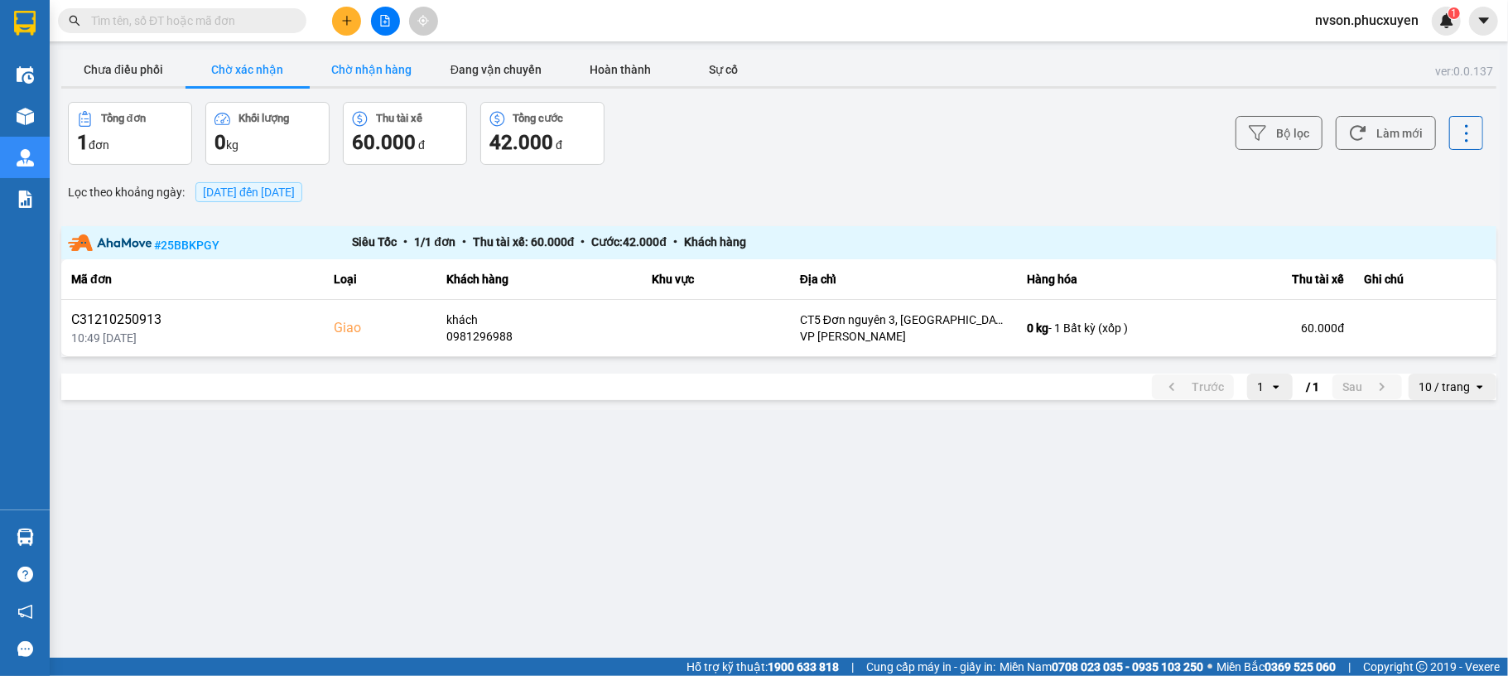
click at [382, 77] on button "Chờ nhận hàng" at bounding box center [372, 69] width 124 height 33
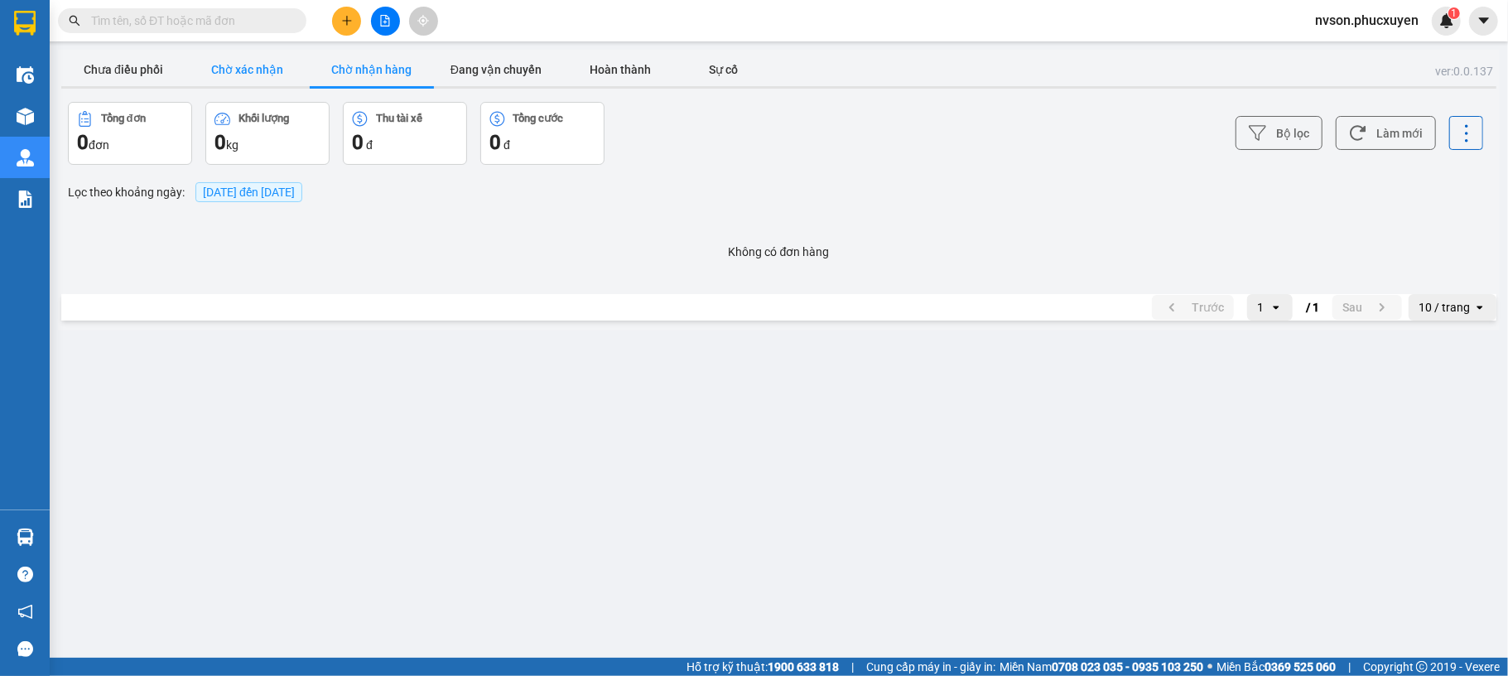
click at [263, 64] on button "Chờ xác nhận" at bounding box center [248, 69] width 124 height 33
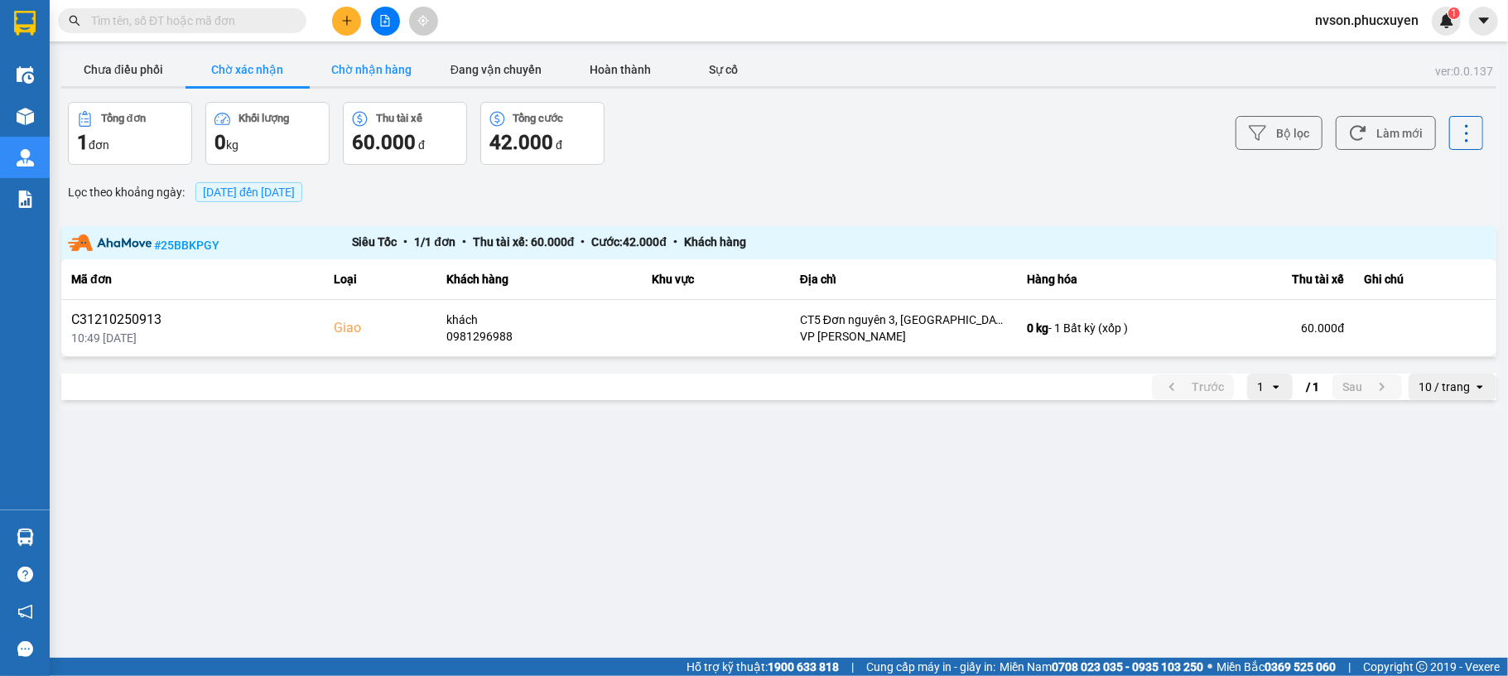
click at [373, 66] on button "Chờ nhận hàng" at bounding box center [372, 69] width 124 height 33
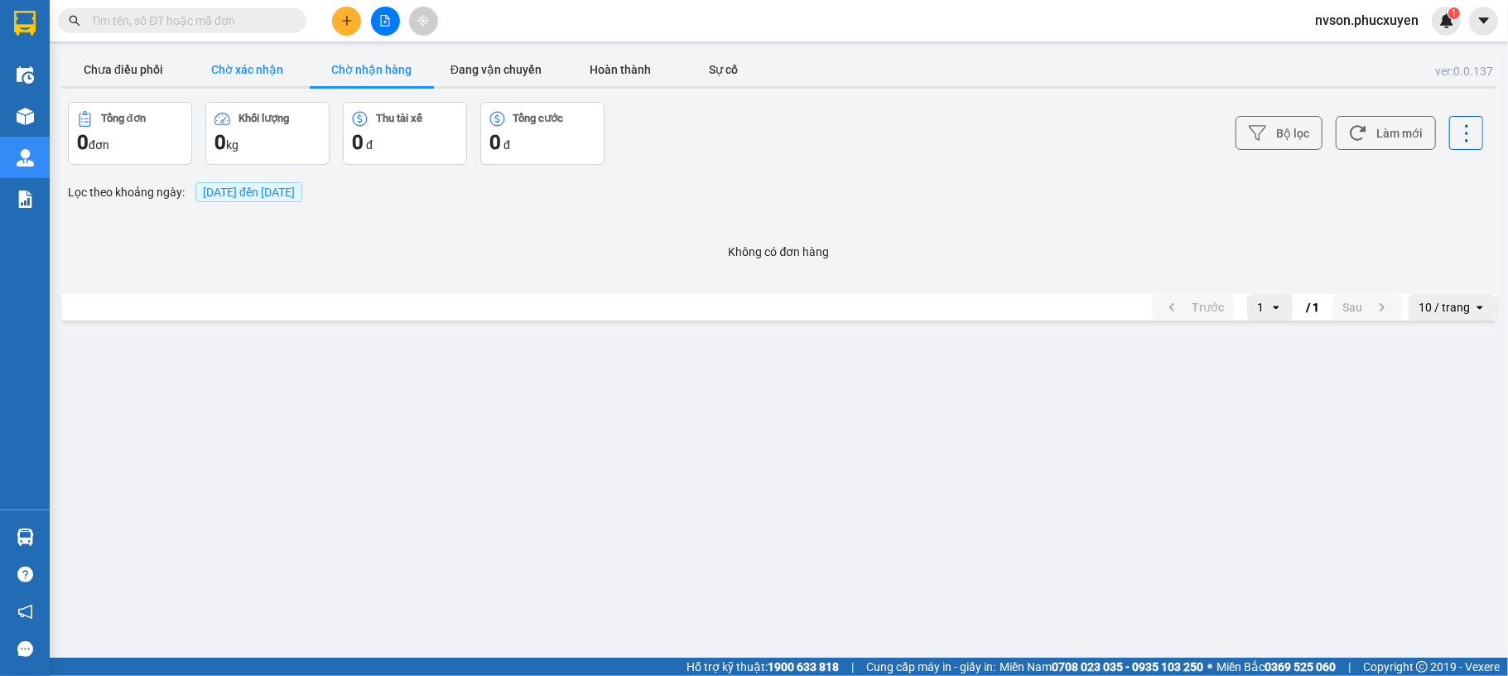
click at [249, 60] on button "Chờ xác nhận" at bounding box center [248, 69] width 124 height 33
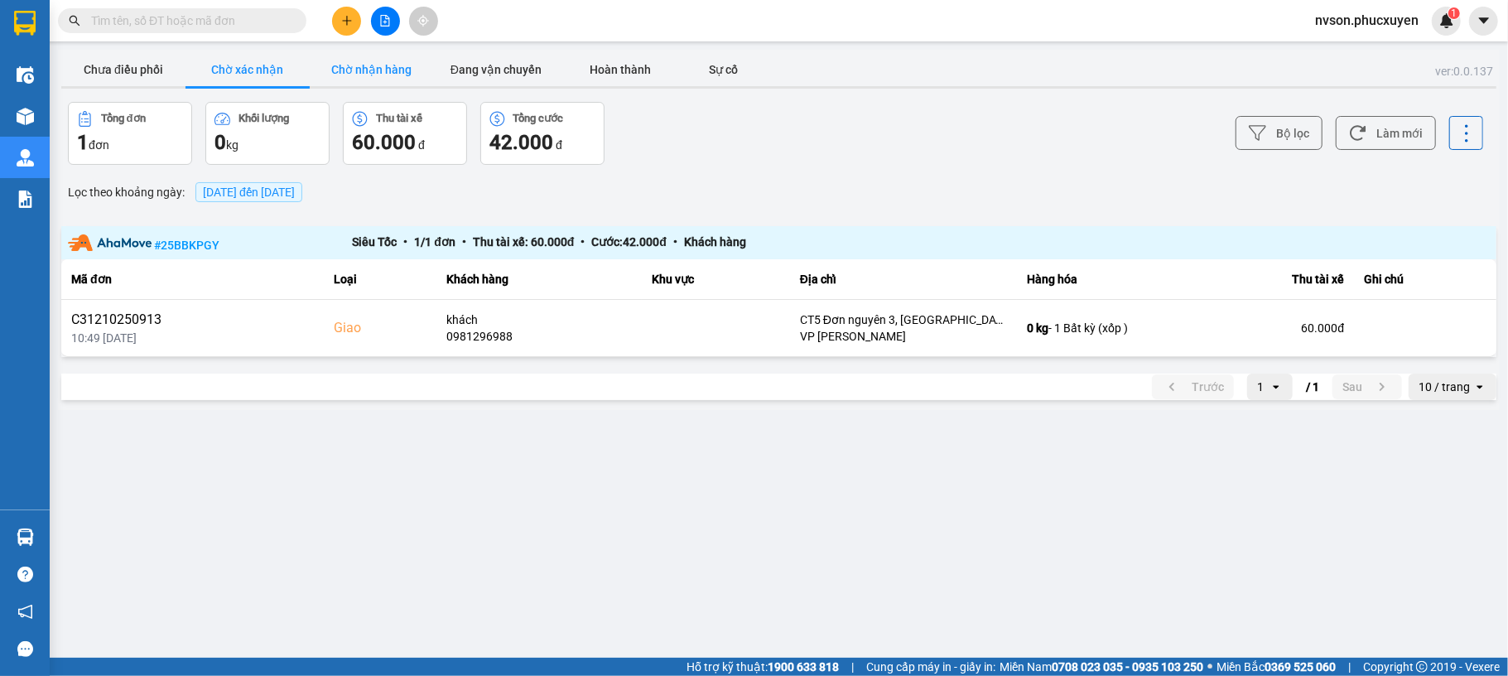
click at [348, 68] on button "Chờ nhận hàng" at bounding box center [372, 69] width 124 height 33
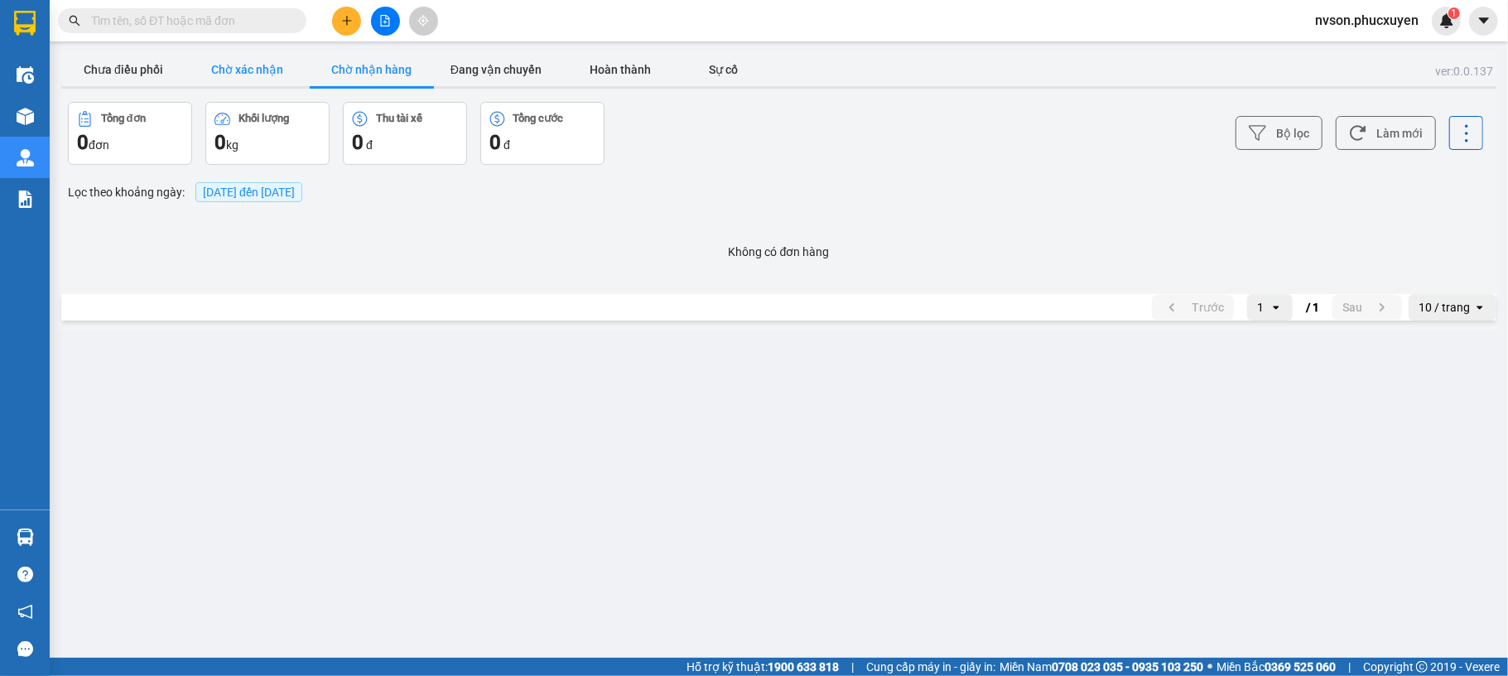
click at [263, 66] on button "Chờ xác nhận" at bounding box center [248, 69] width 124 height 33
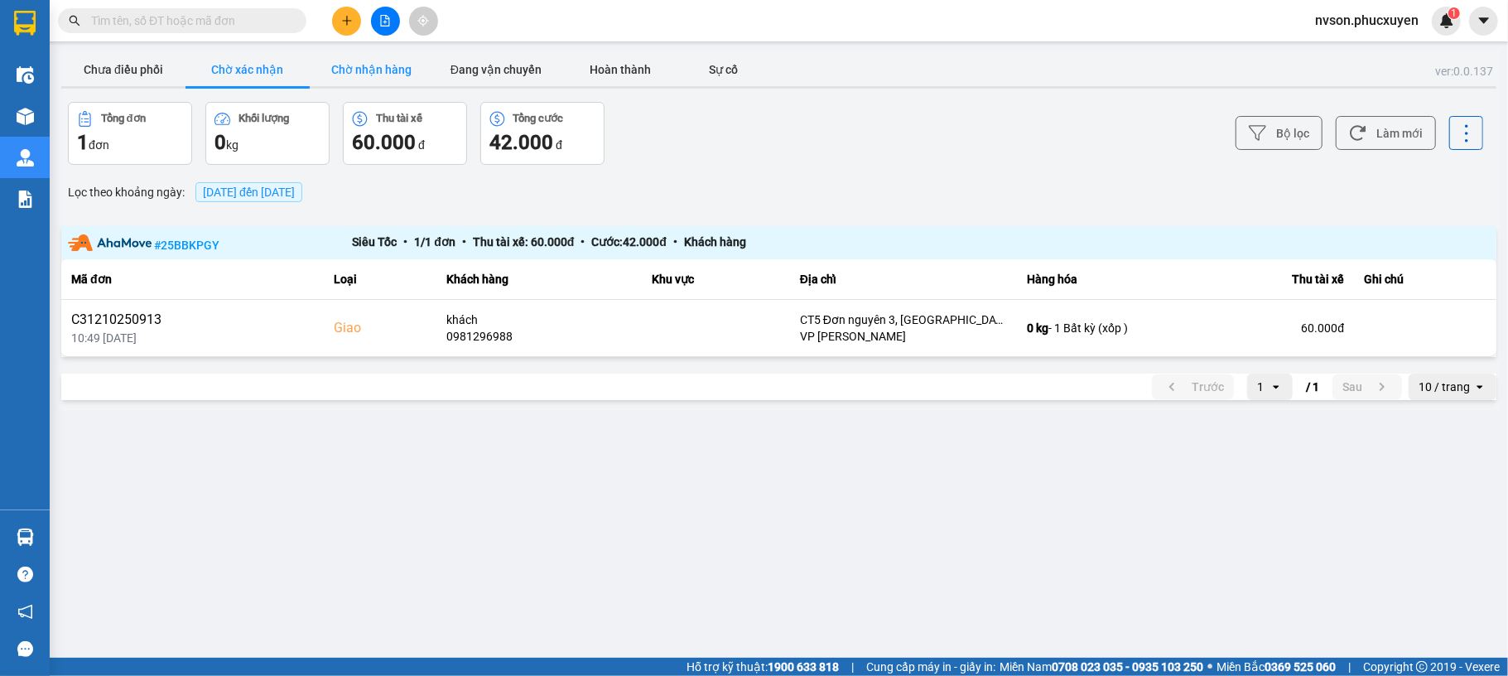
click at [419, 74] on button "Chờ nhận hàng" at bounding box center [372, 69] width 124 height 33
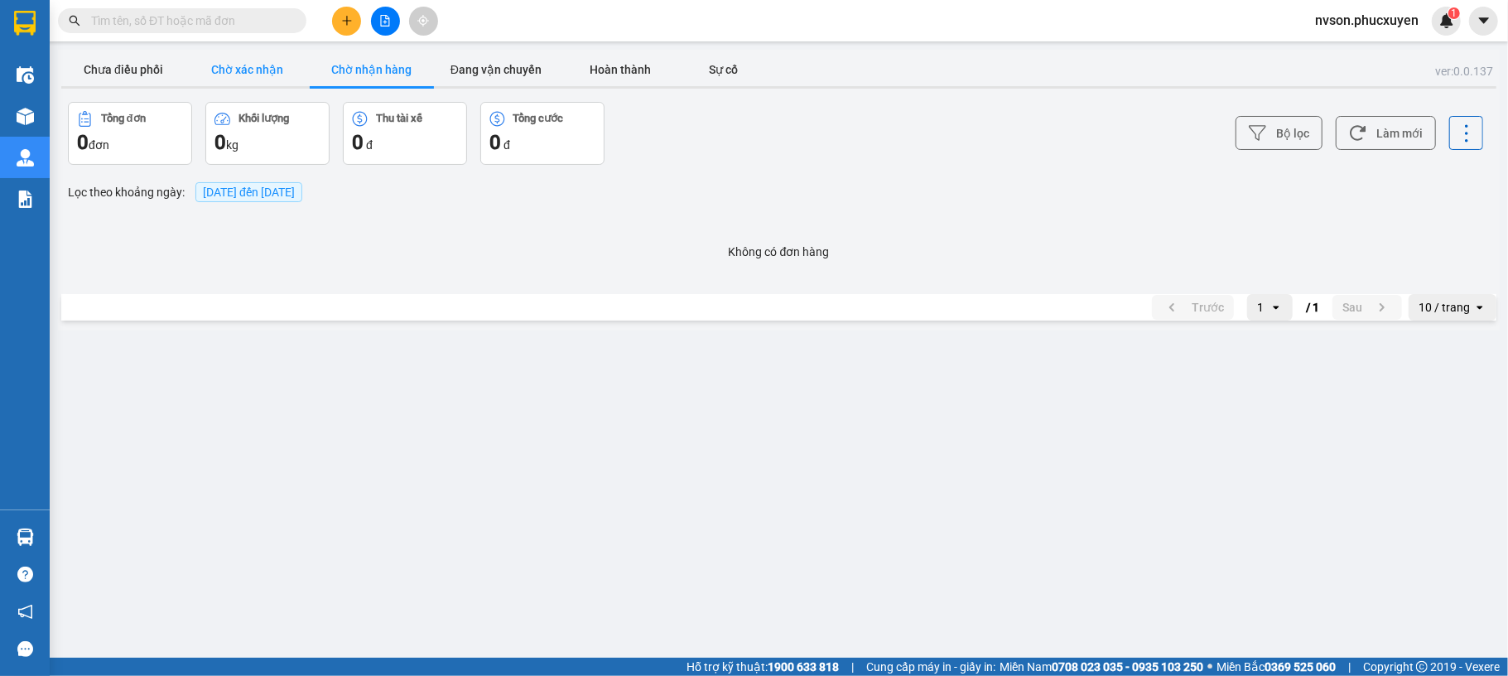
click at [233, 67] on button "Chờ xác nhận" at bounding box center [248, 69] width 124 height 33
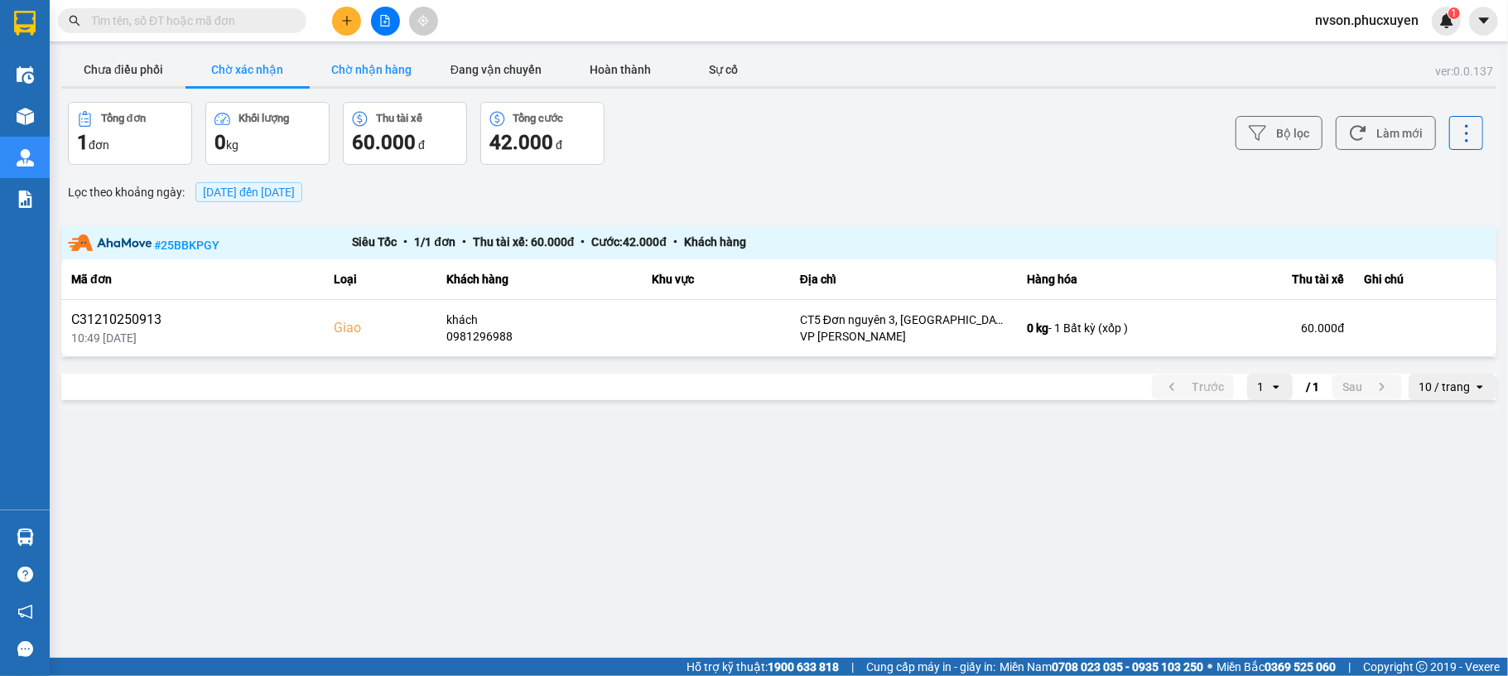
click at [353, 78] on button "Chờ nhận hàng" at bounding box center [372, 69] width 124 height 33
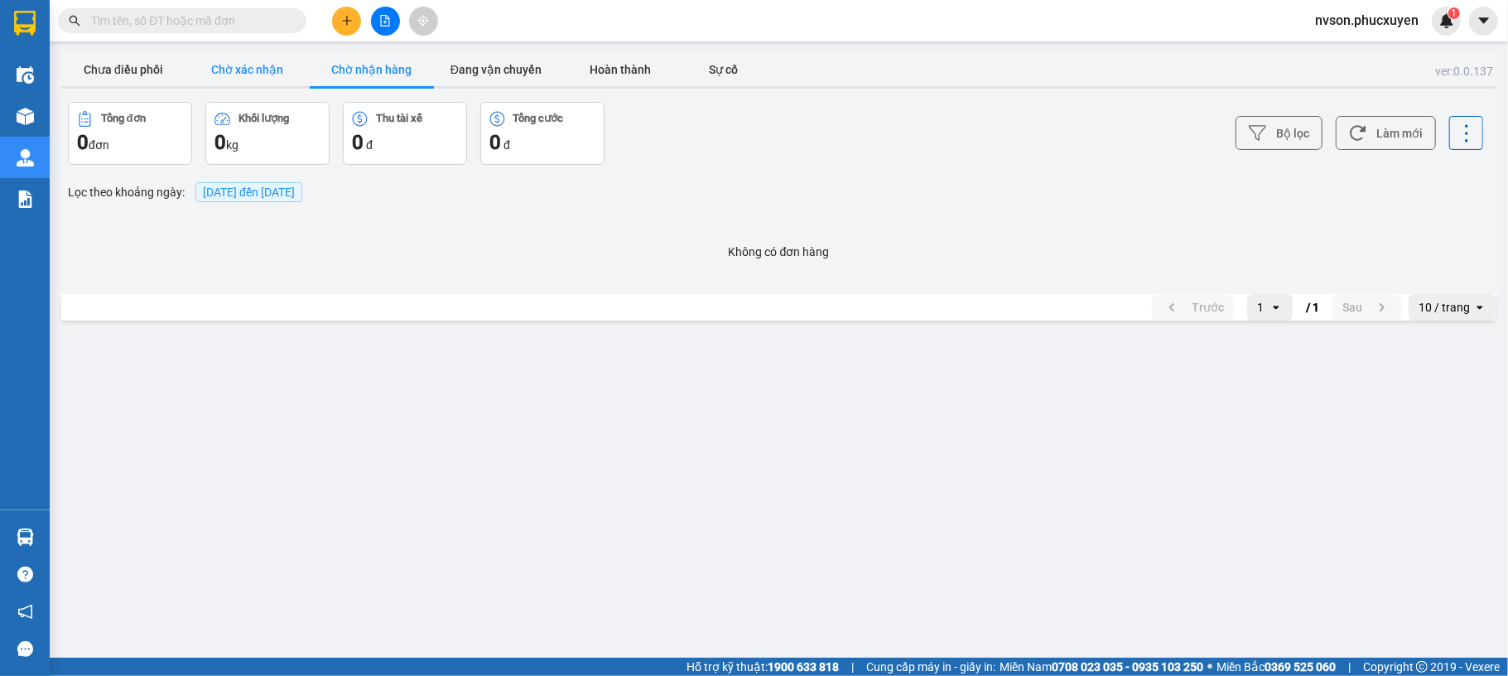
click at [260, 73] on button "Chờ xác nhận" at bounding box center [248, 69] width 124 height 33
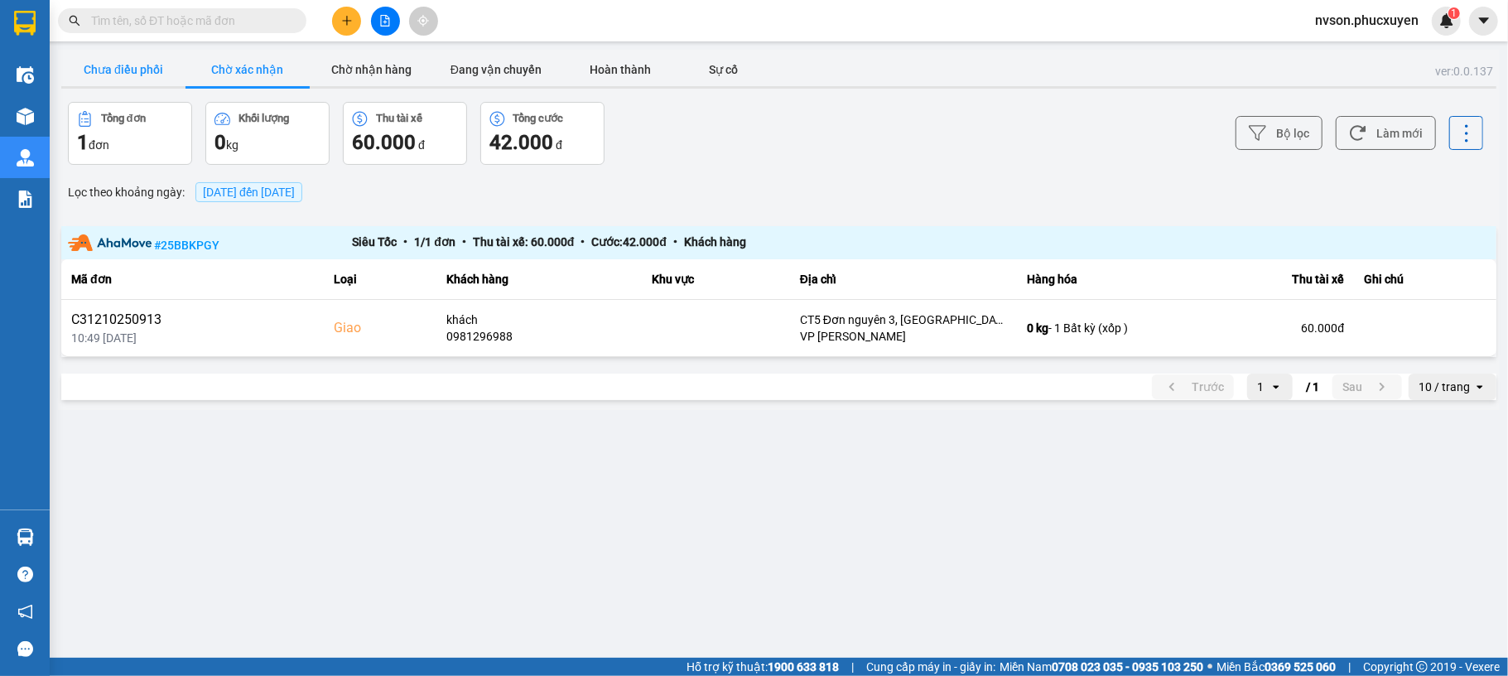
click at [150, 65] on button "Chưa điều phối" at bounding box center [123, 69] width 124 height 33
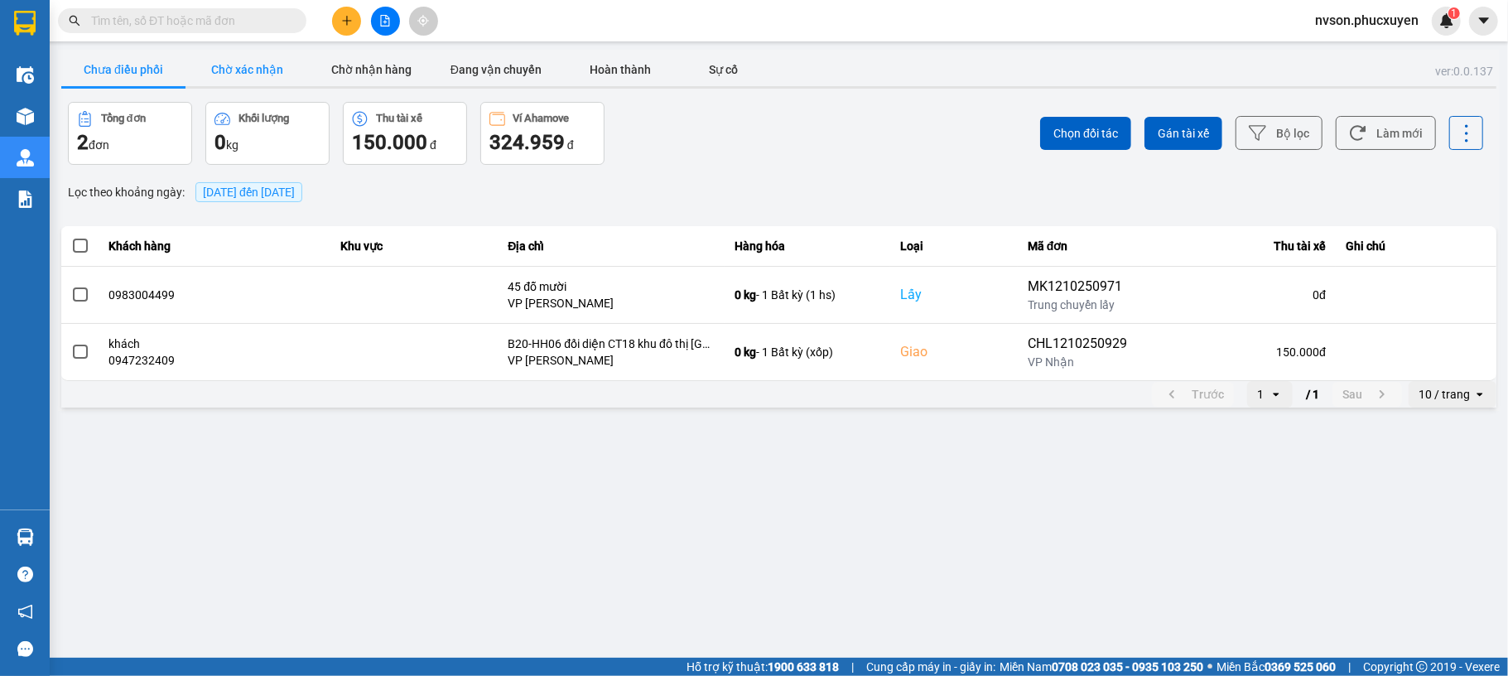
click at [255, 63] on button "Chờ xác nhận" at bounding box center [248, 69] width 124 height 33
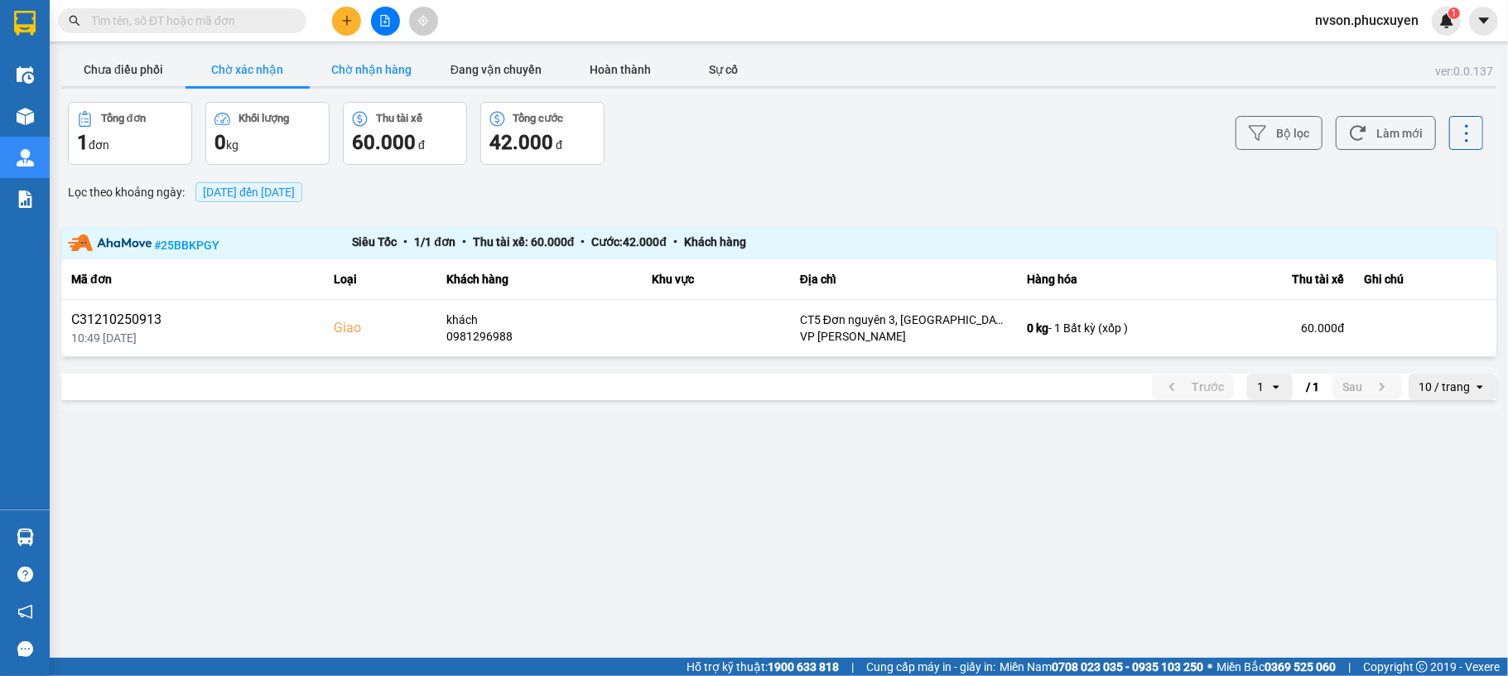
click at [371, 65] on button "Chờ nhận hàng" at bounding box center [372, 69] width 124 height 33
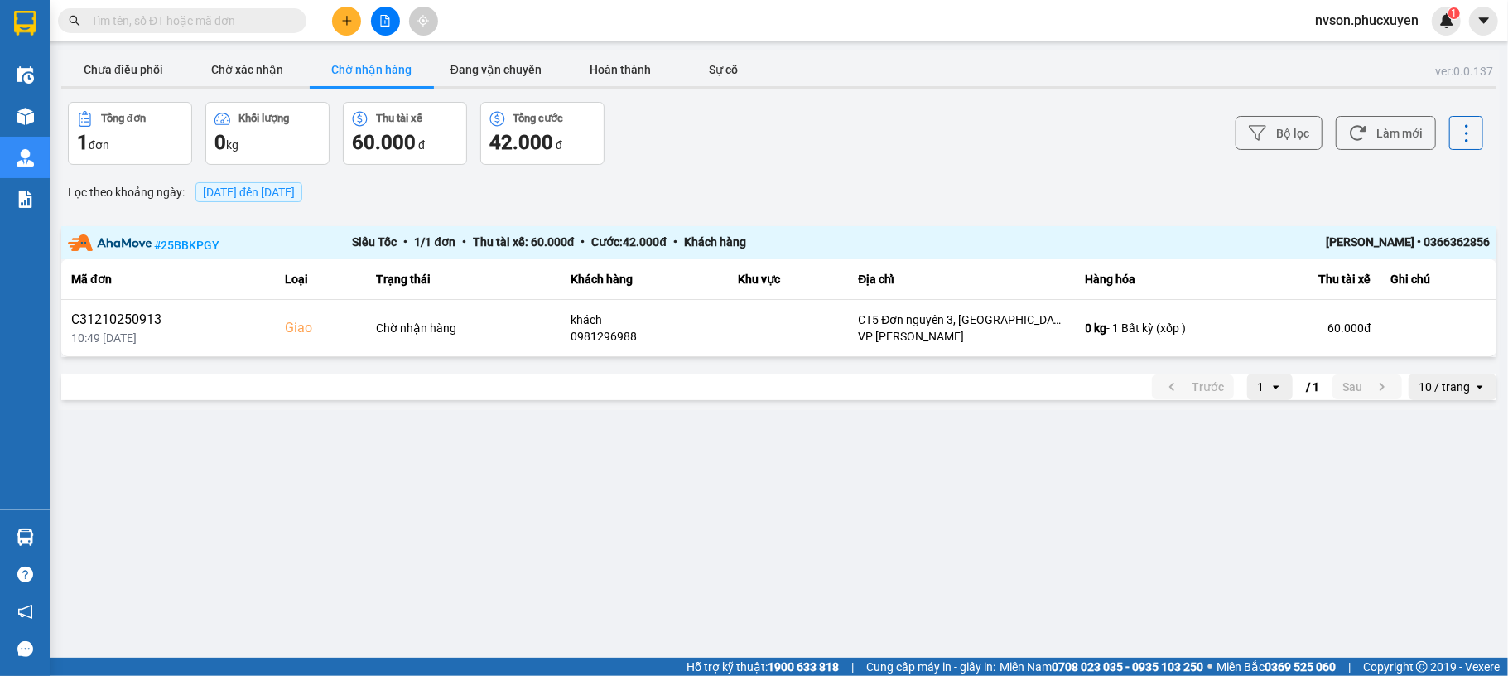
click at [349, 20] on icon "plus" at bounding box center [347, 21] width 12 height 12
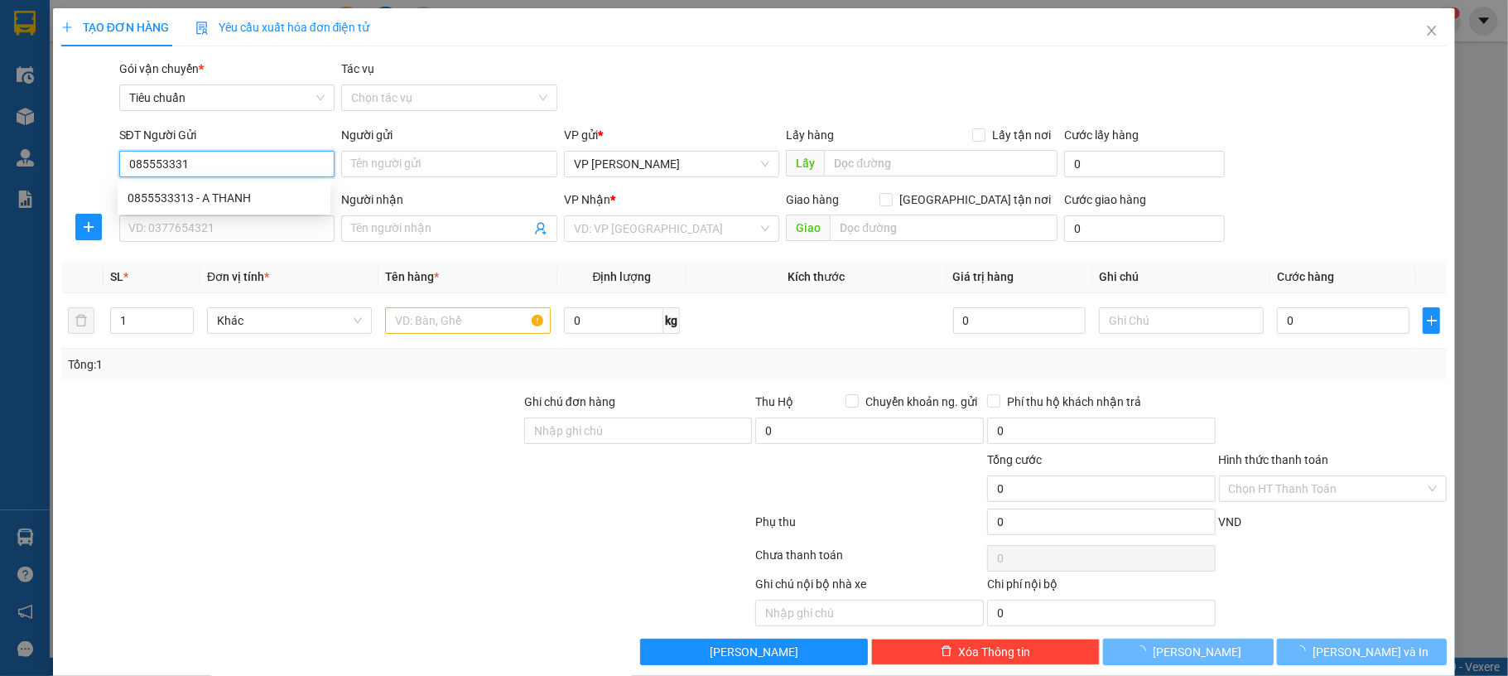
type input "0855533313"
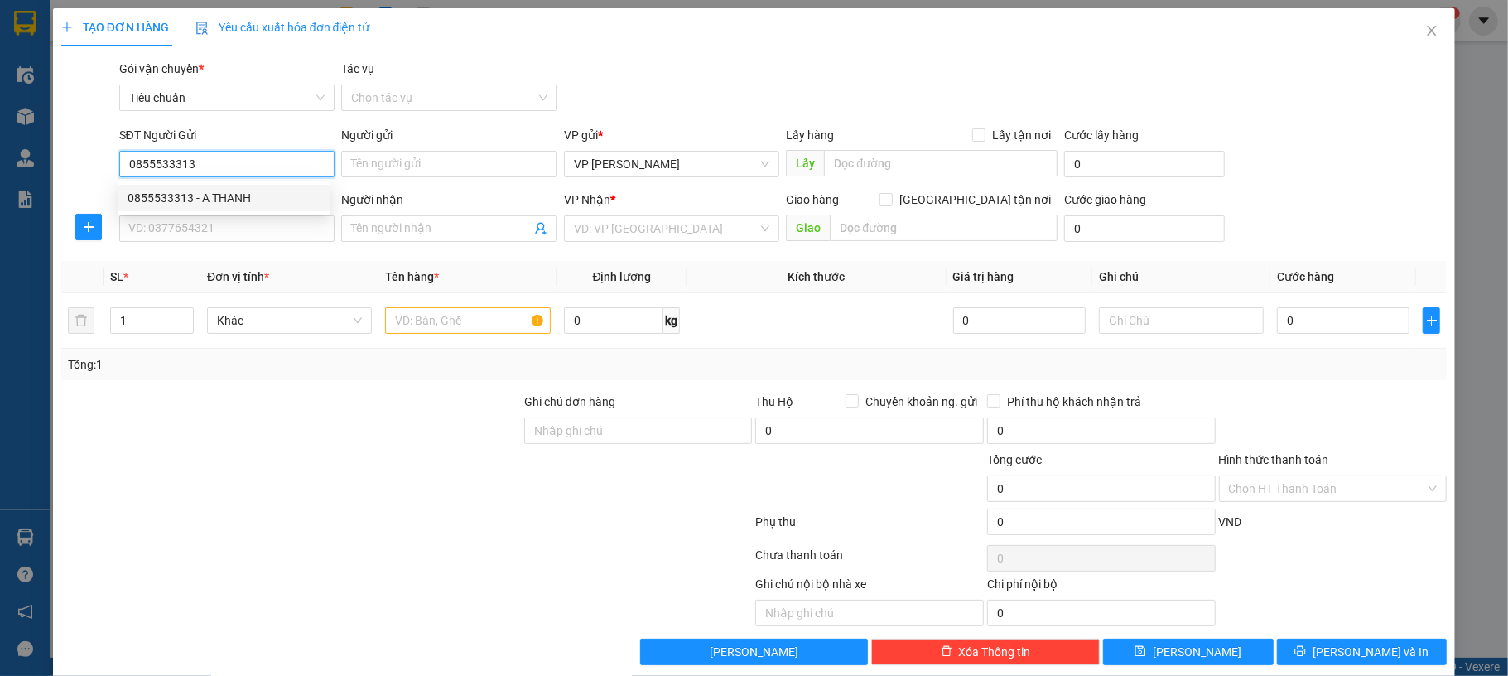
click at [256, 207] on div "0855533313 - A THANH" at bounding box center [224, 198] width 213 height 27
type input "A THANH"
type input "0855533313"
click at [250, 227] on input "SĐT Người Nhận *" at bounding box center [227, 228] width 216 height 27
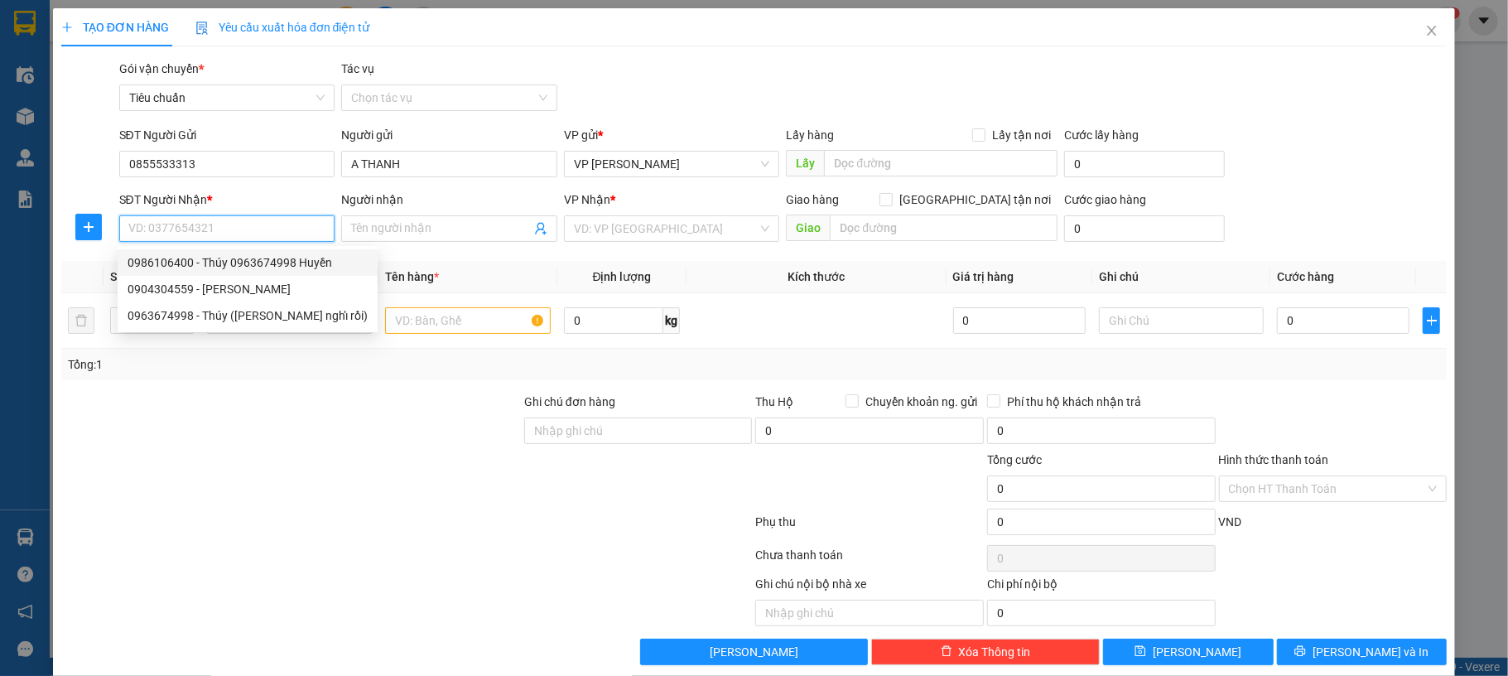
click at [292, 262] on div "0986106400 - Thúy 0963674998 Huyền" at bounding box center [248, 262] width 240 height 18
type input "0986106400"
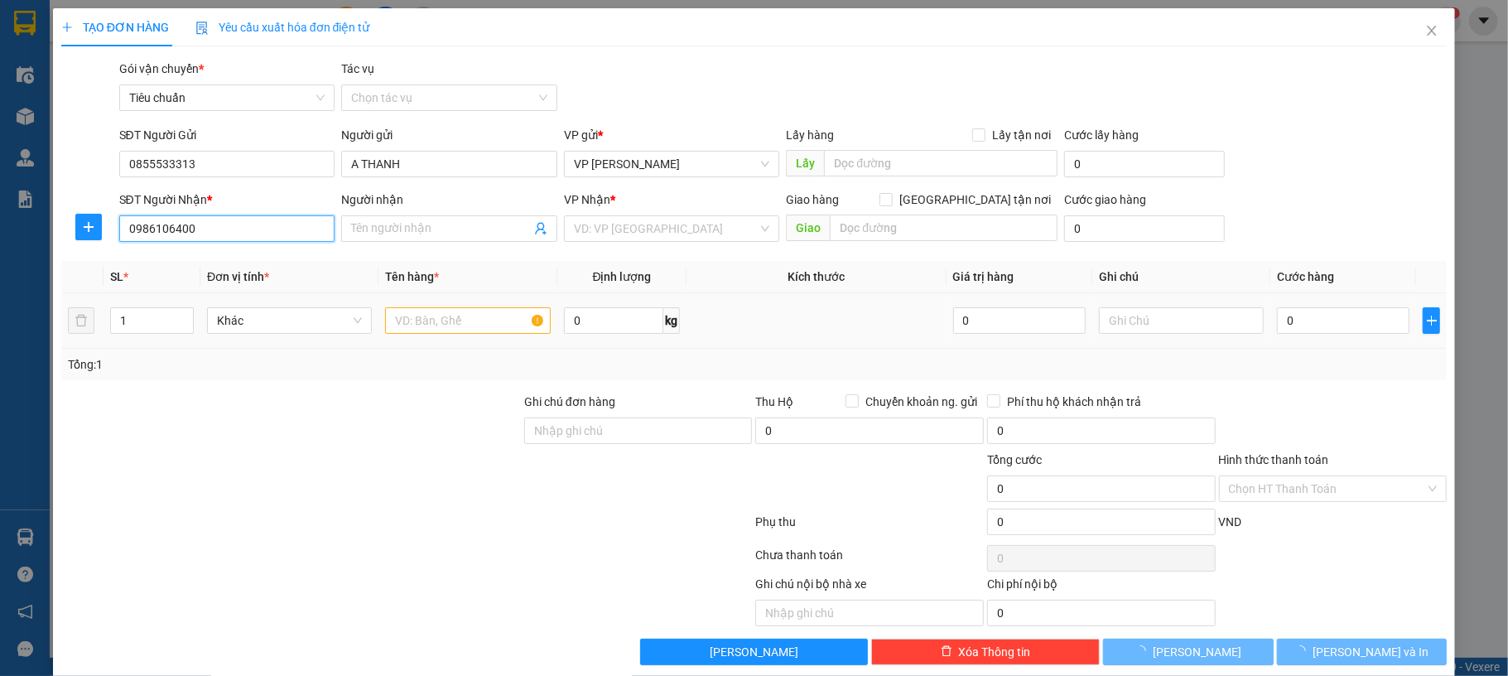
type input "Thúy 0963674998 Huyền"
checkbox input "true"
type input "lấy hàng ctt"
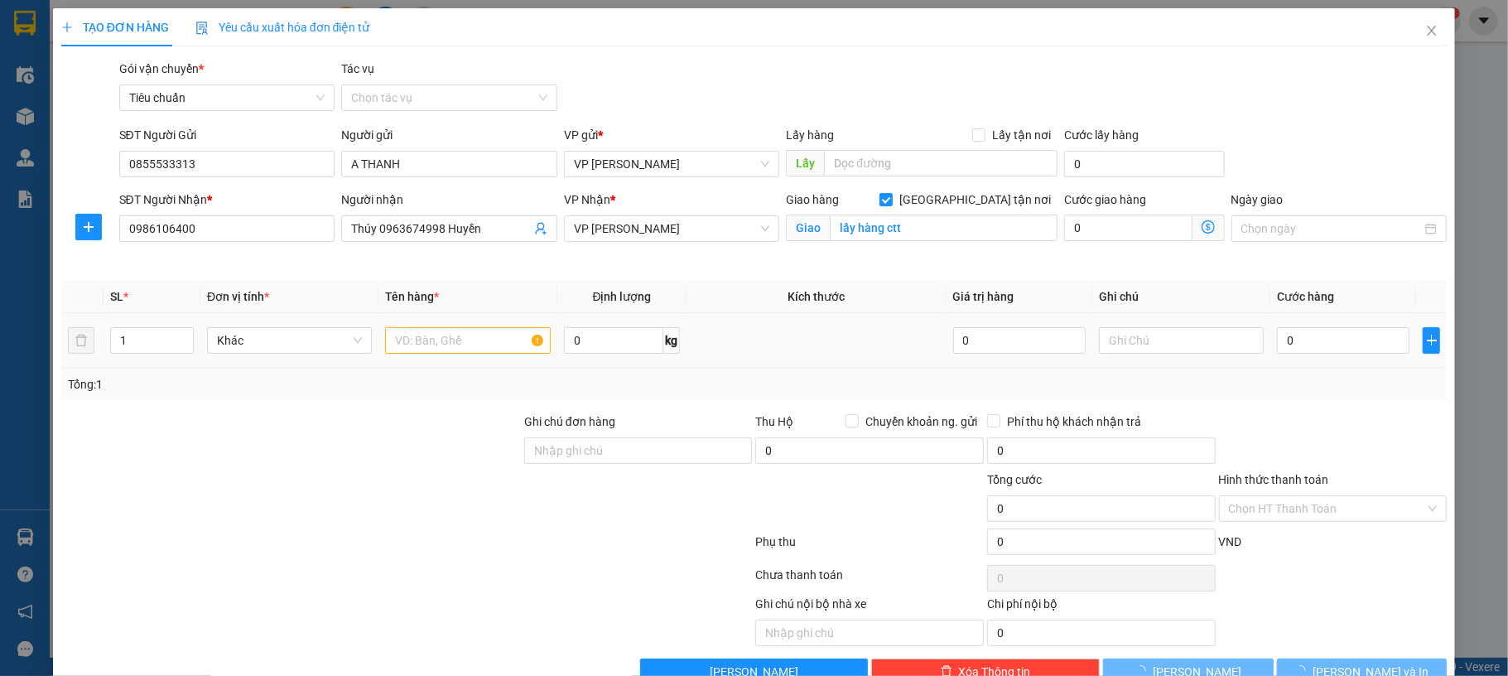
click at [429, 319] on td at bounding box center [467, 340] width 178 height 55
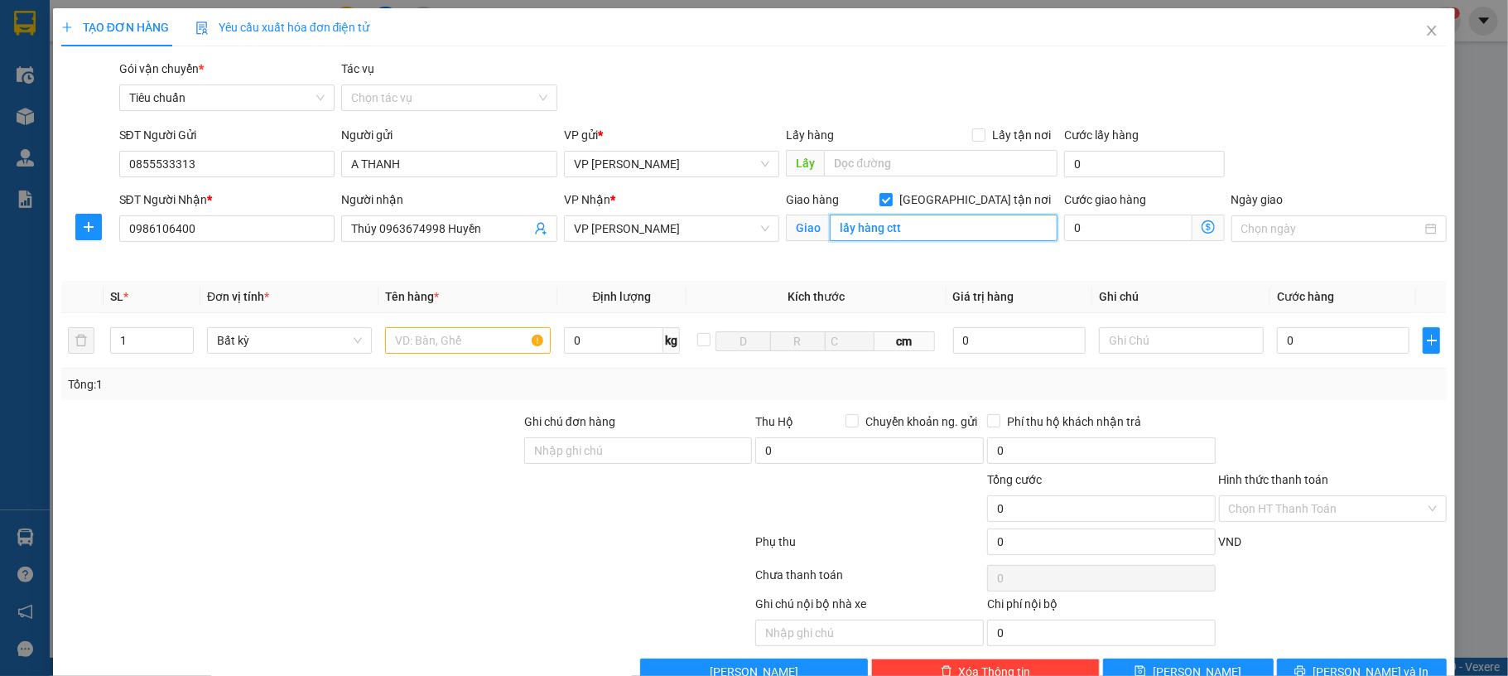
click at [921, 233] on input "lấy hàng ctt" at bounding box center [944, 228] width 228 height 27
click at [891, 200] on input "[GEOGRAPHIC_DATA] tận nơi" at bounding box center [886, 199] width 12 height 12
checkbox input "false"
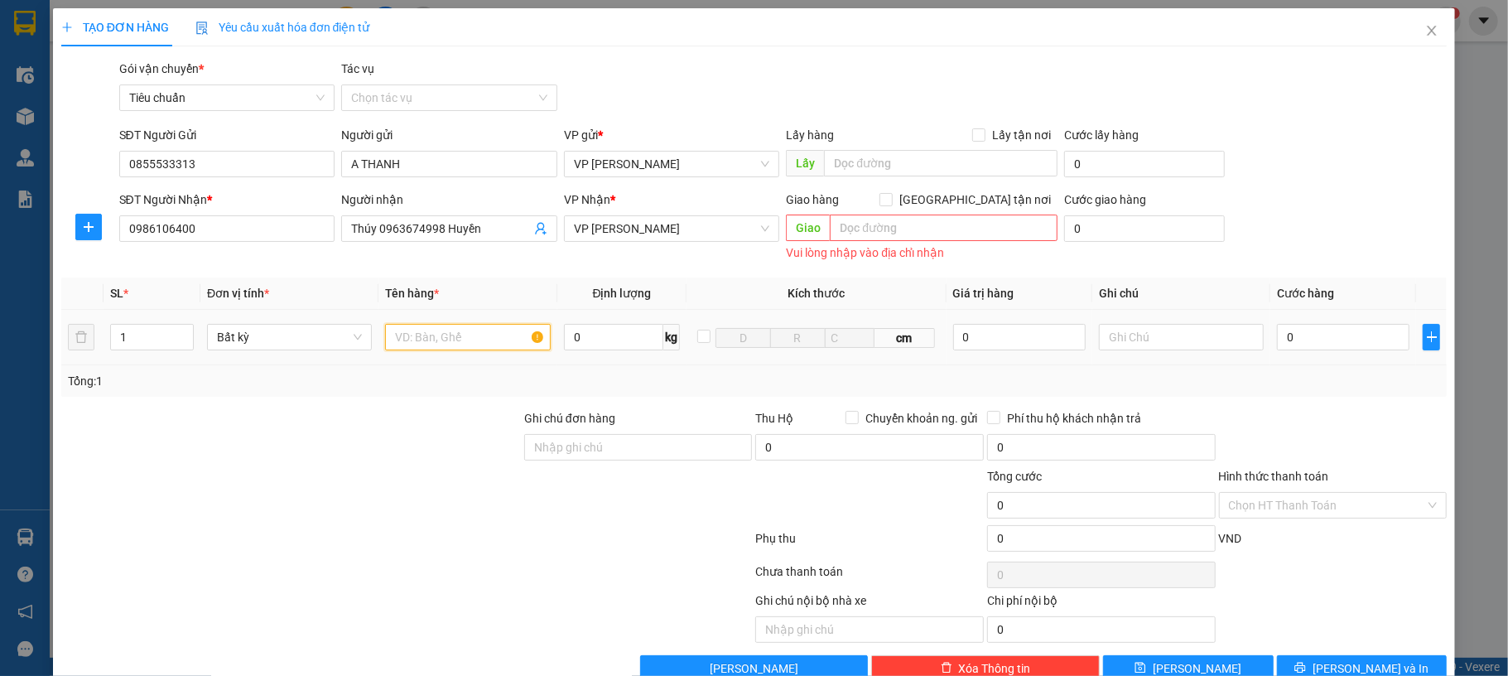
click at [469, 338] on input "text" at bounding box center [467, 337] width 165 height 27
type input "1 kiện thư báo"
click at [1290, 330] on input "0" at bounding box center [1343, 337] width 133 height 27
type input "60"
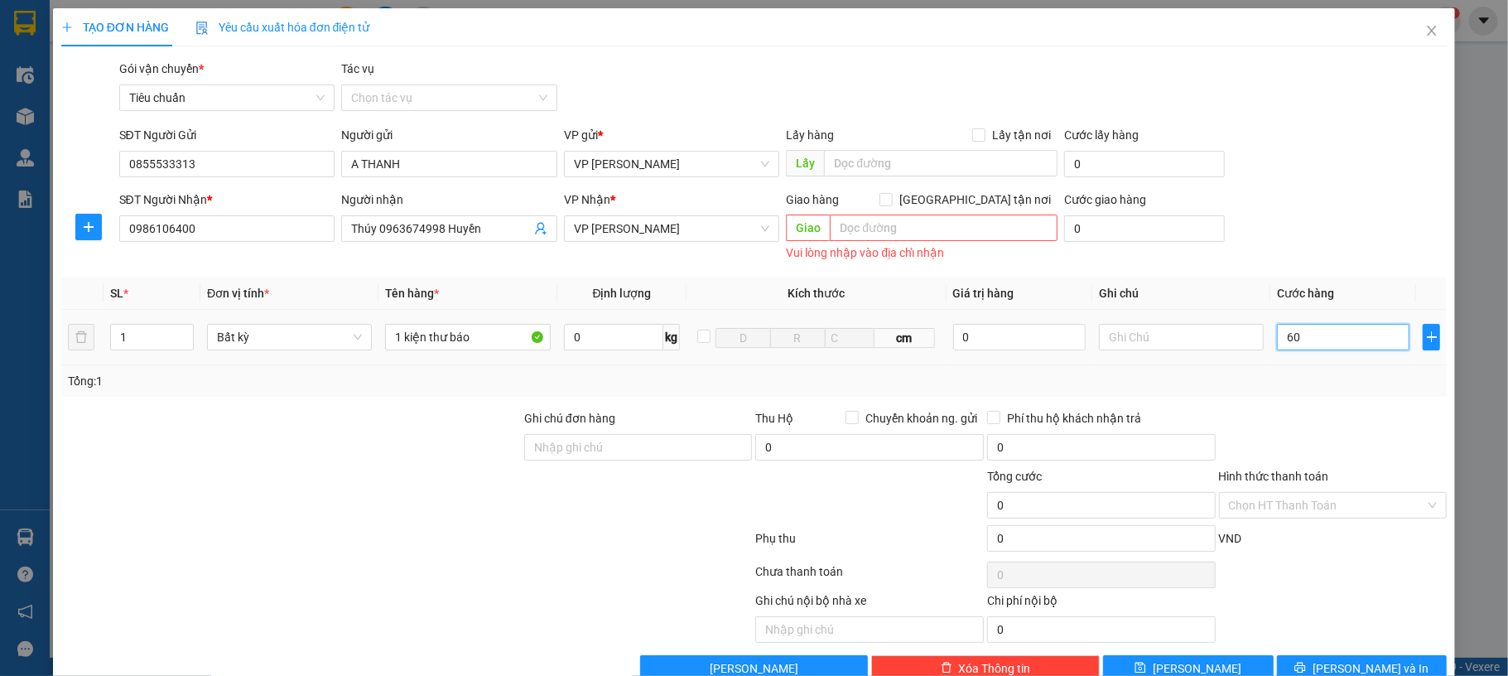
type input "60"
type input "60.000"
click at [1314, 156] on div "SĐT Người Gửi 0855533313 Người gửi A THANH VP gửi * VP Dương Đình Nghệ Lấy hàng…" at bounding box center [783, 155] width 1335 height 58
click at [1297, 504] on input "Hình thức thanh toán" at bounding box center [1327, 505] width 197 height 25
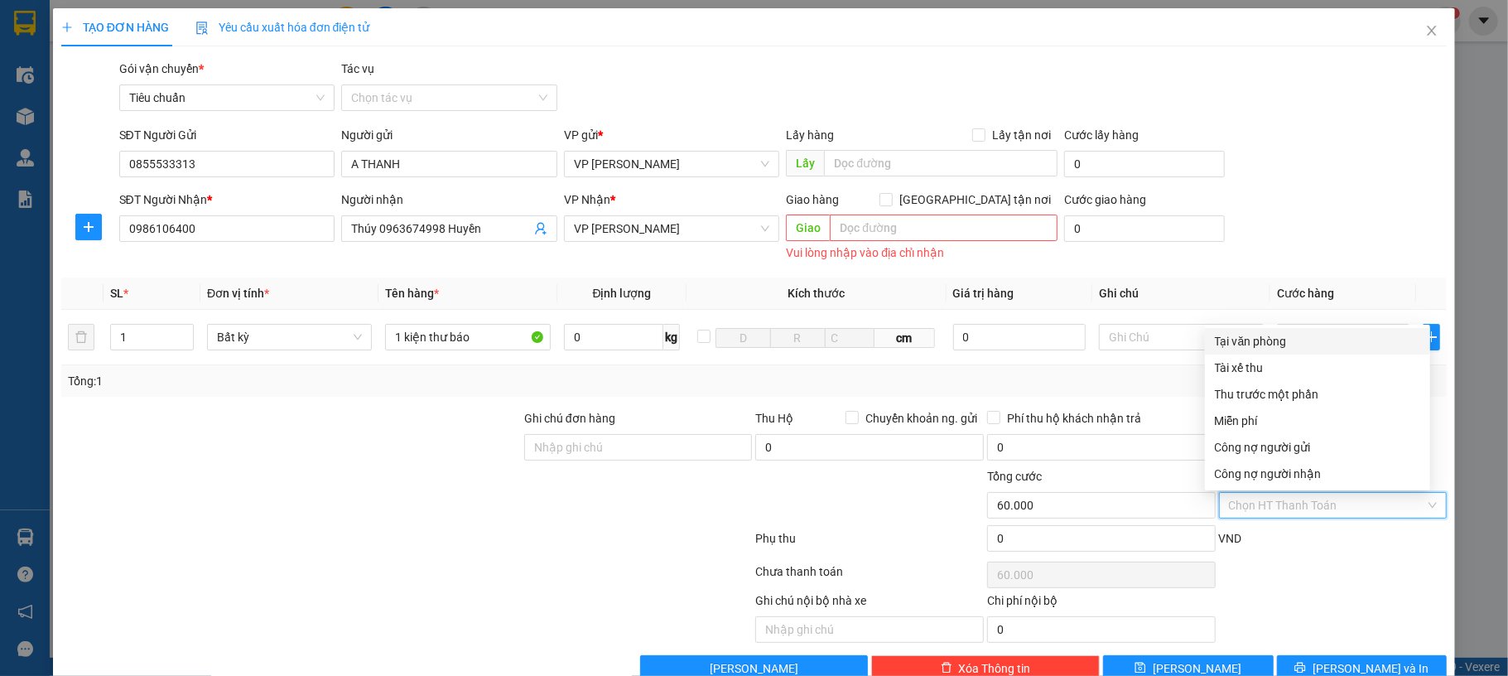
click at [1264, 351] on div "Tại văn phòng" at bounding box center [1317, 341] width 225 height 27
type input "0"
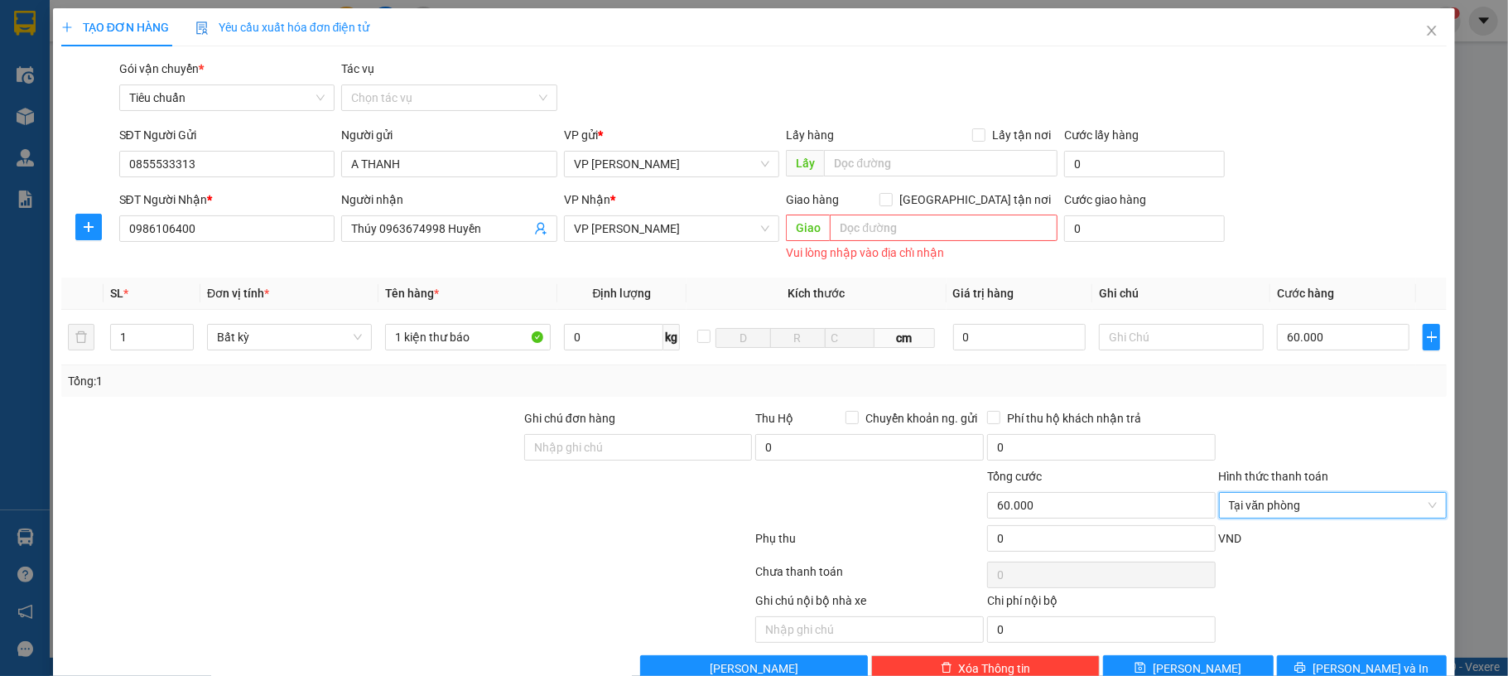
scroll to position [41, 0]
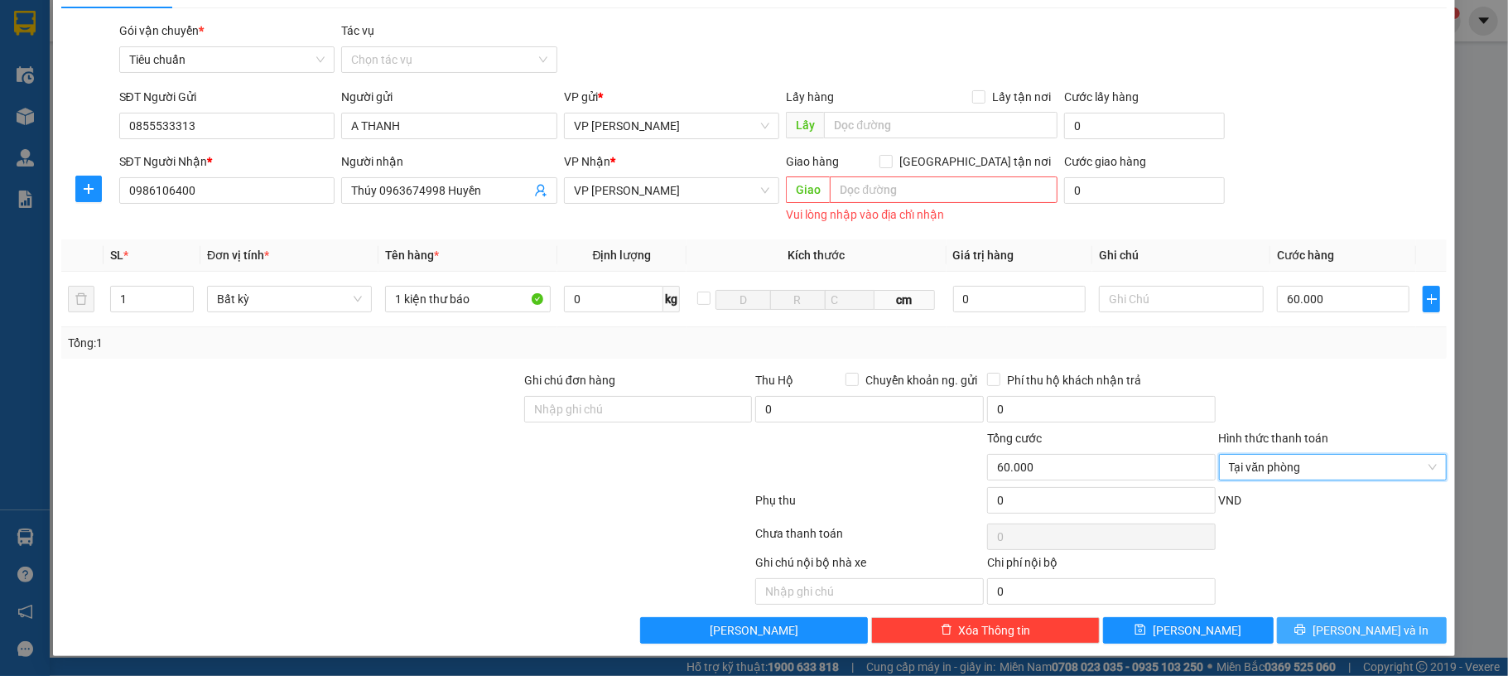
click at [1328, 623] on button "[PERSON_NAME] và In" at bounding box center [1362, 630] width 171 height 27
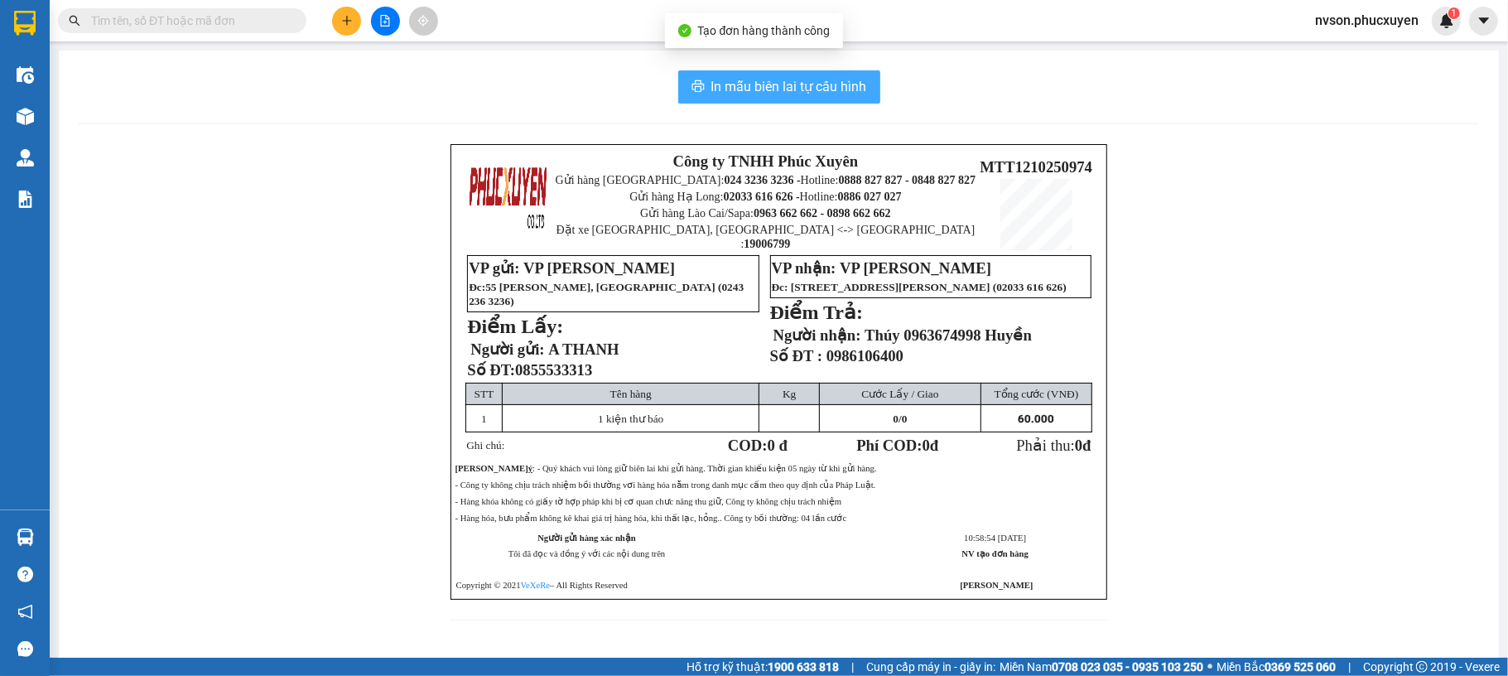
click at [730, 94] on span "In mẫu biên lai tự cấu hình" at bounding box center [789, 86] width 156 height 21
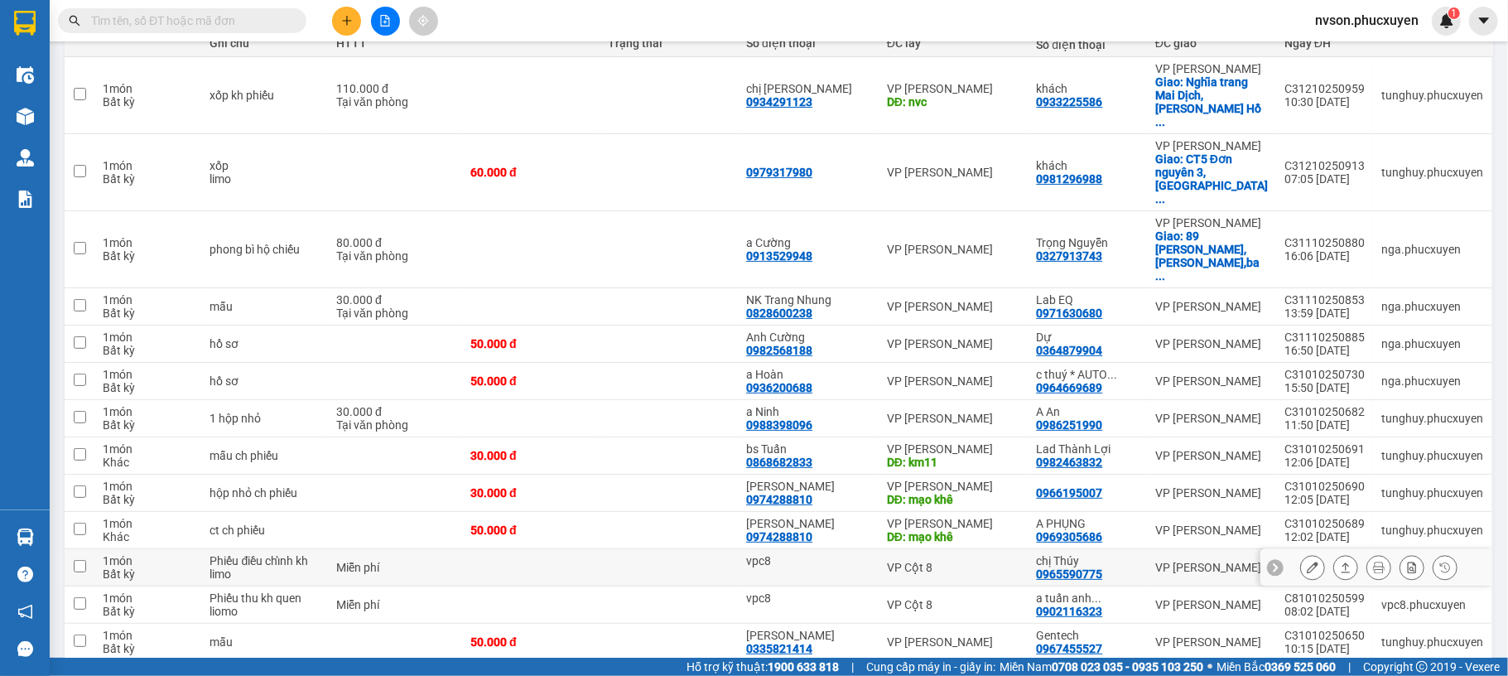
scroll to position [216, 0]
click at [349, 17] on icon "plus" at bounding box center [347, 21] width 12 height 12
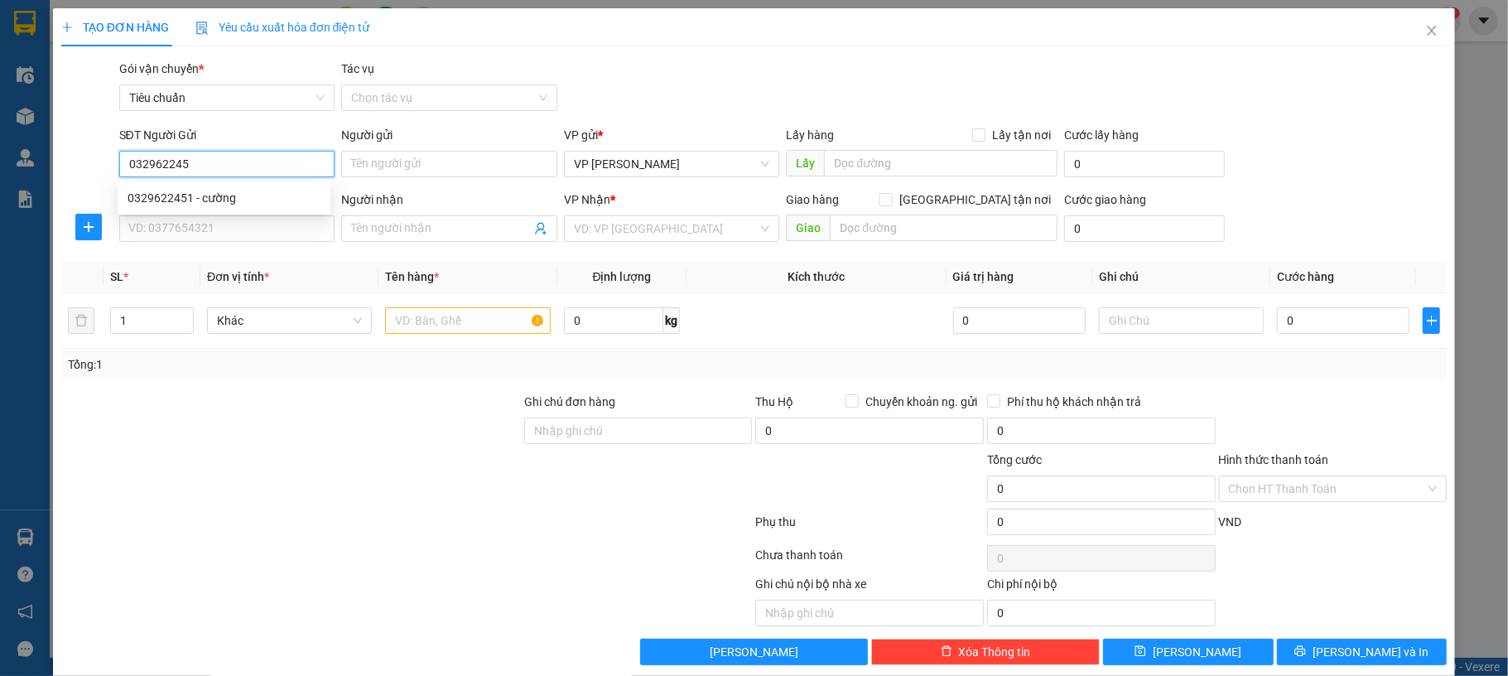
type input "0329622451"
click at [192, 199] on div "0329622451 - cường" at bounding box center [224, 198] width 193 height 18
type input "cường"
type input "0329622451"
click at [200, 242] on input "SĐT Người Nhận *" at bounding box center [227, 228] width 216 height 27
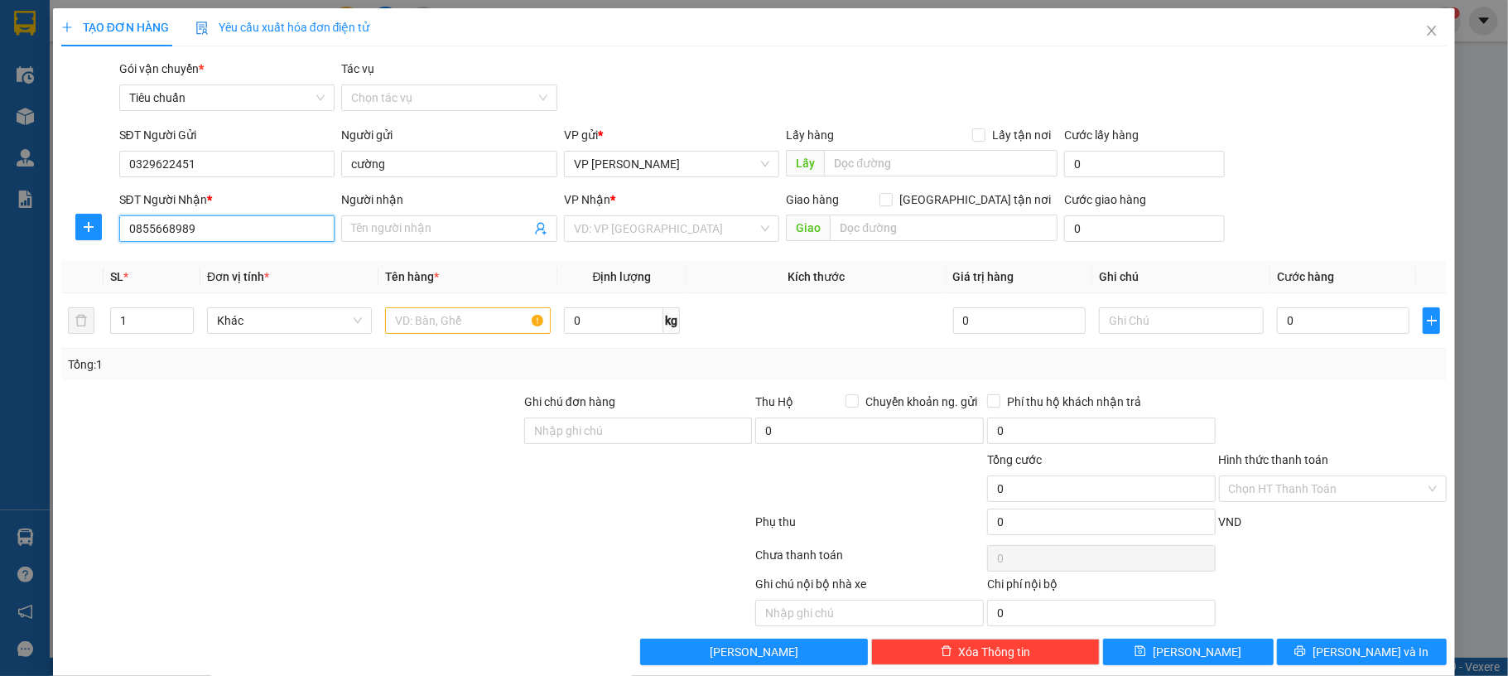
click at [249, 236] on input "0855668989" at bounding box center [227, 228] width 216 height 27
type input "0855668989"
click at [388, 222] on input "Người nhận" at bounding box center [441, 228] width 180 height 18
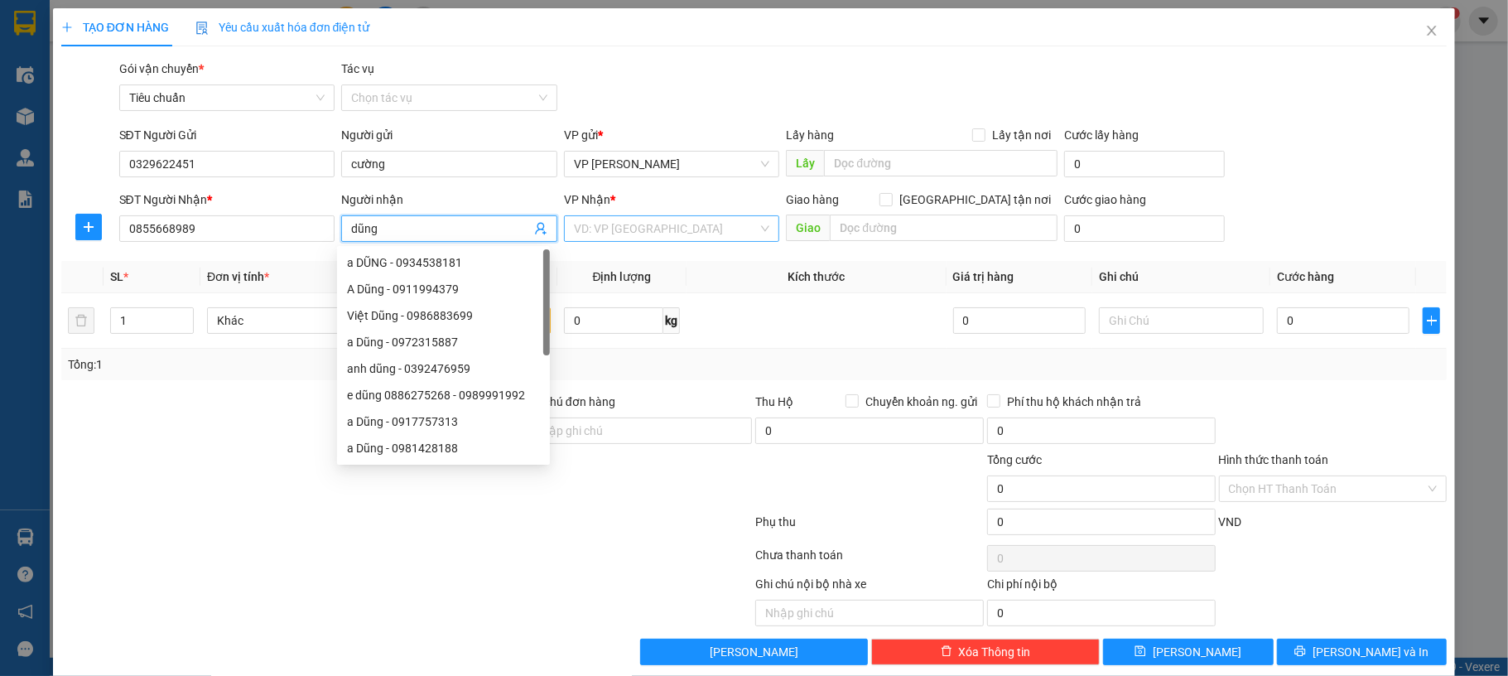
type input "dũng"
click at [640, 234] on input "search" at bounding box center [666, 228] width 185 height 25
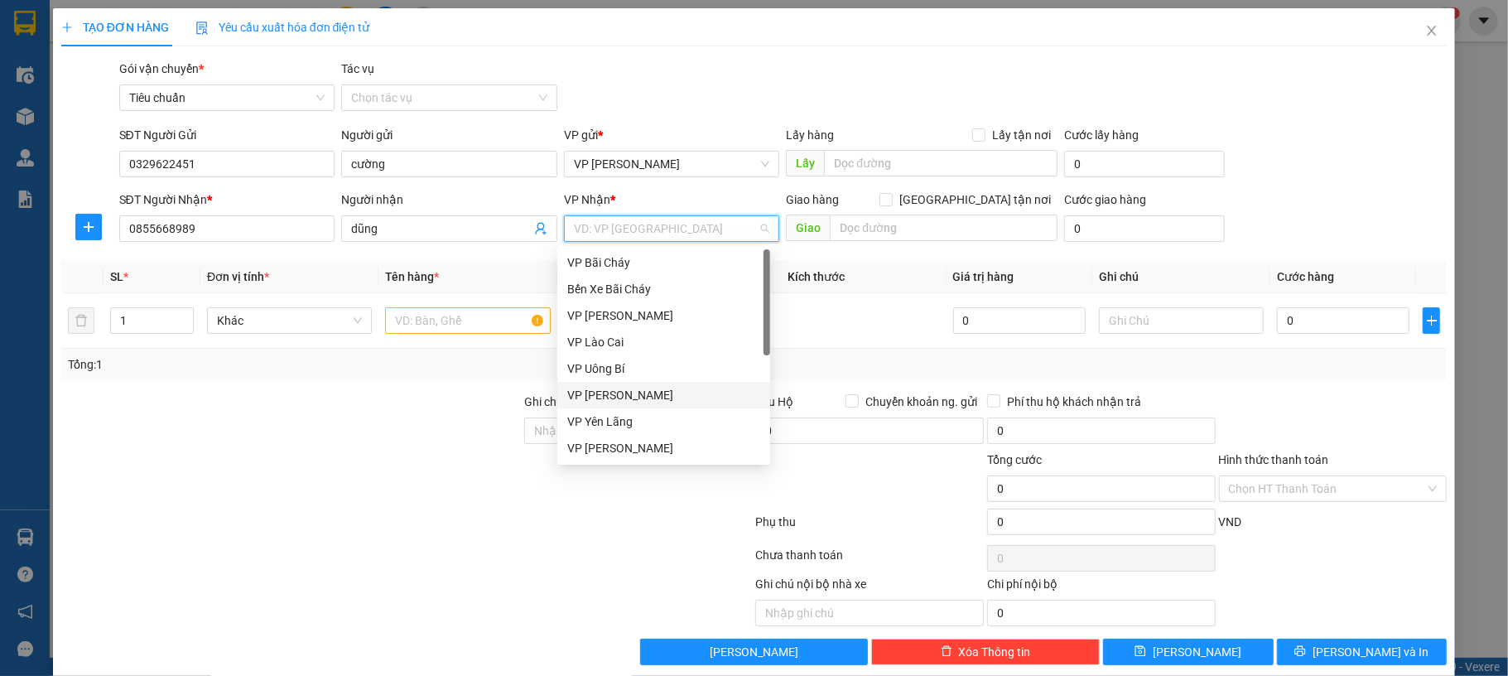
scroll to position [83, 0]
click at [663, 442] on div "VP [PERSON_NAME]" at bounding box center [663, 445] width 193 height 18
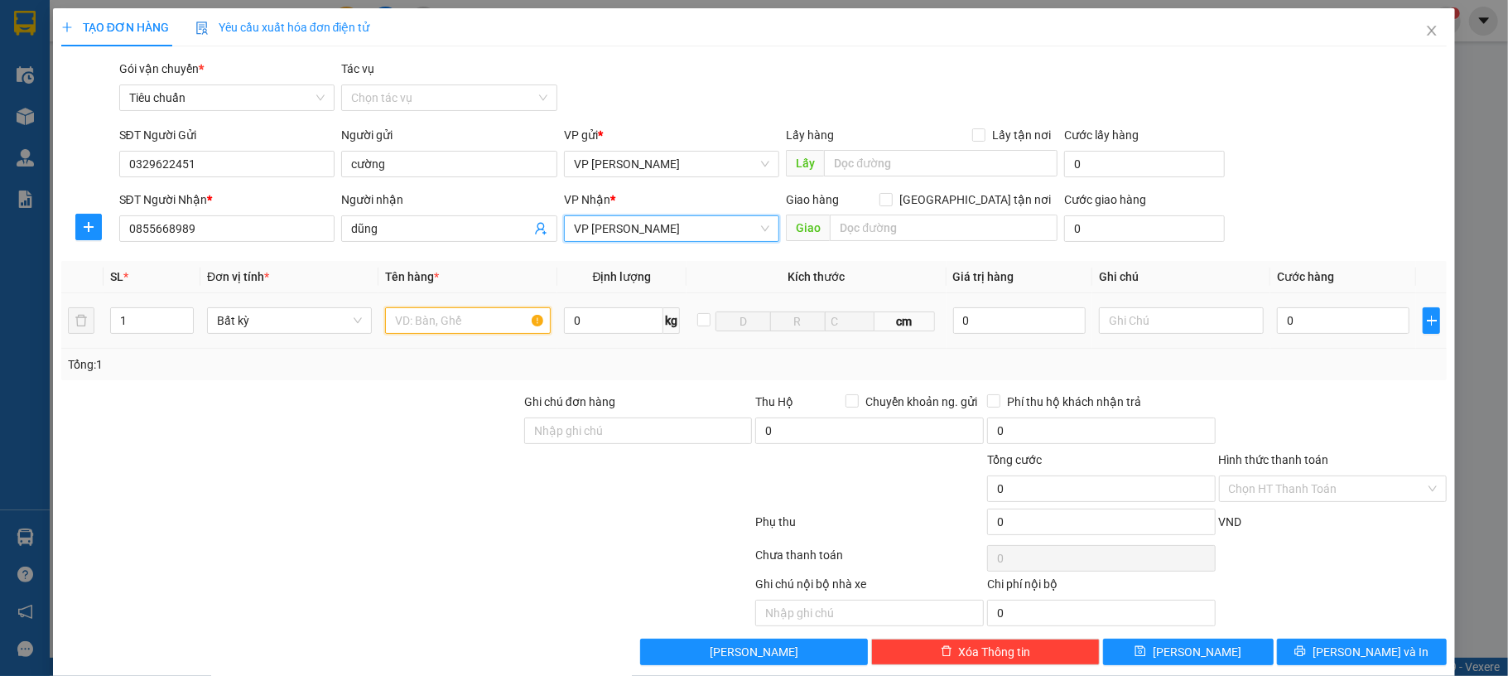
click at [494, 328] on input "text" at bounding box center [467, 320] width 165 height 27
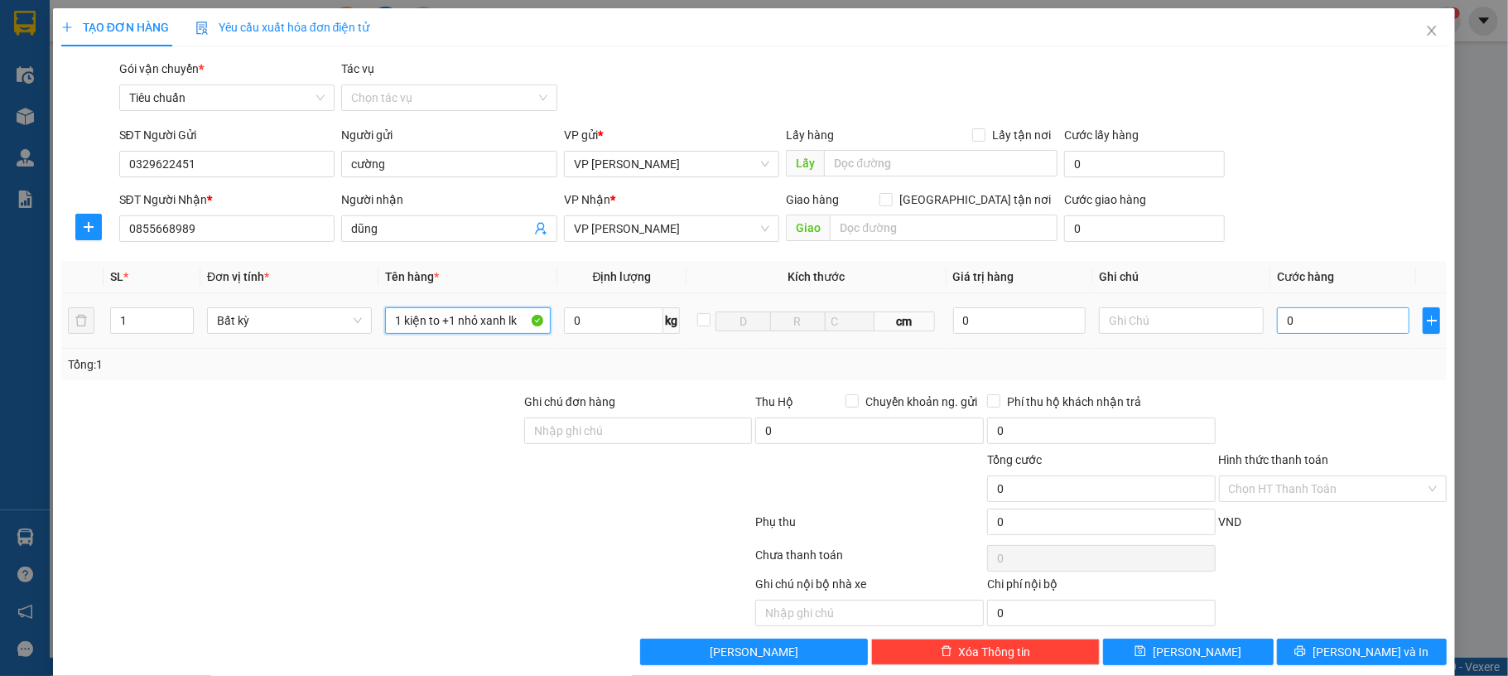
type input "1 kiện to +1 nhỏ xanh lk"
click at [1305, 328] on input "0" at bounding box center [1343, 320] width 133 height 27
type input "10"
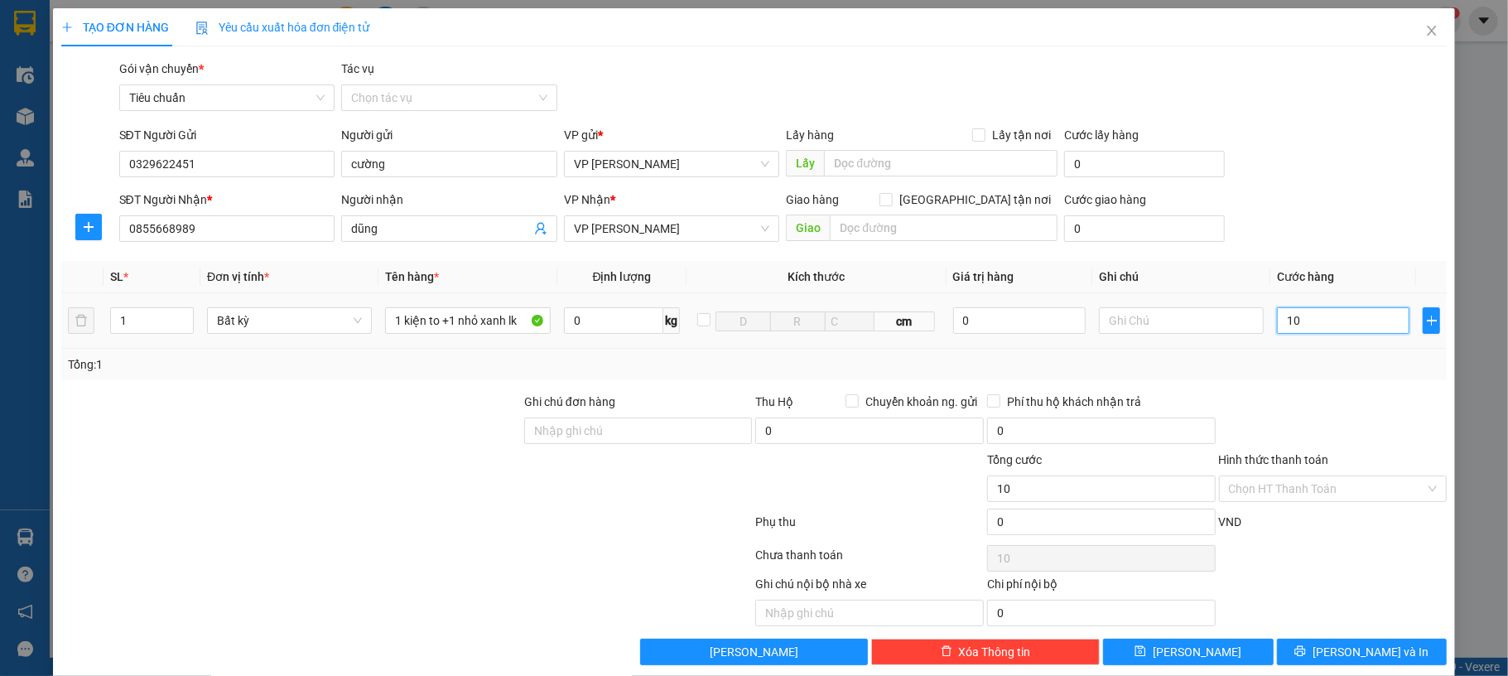
type input "110"
type input "10"
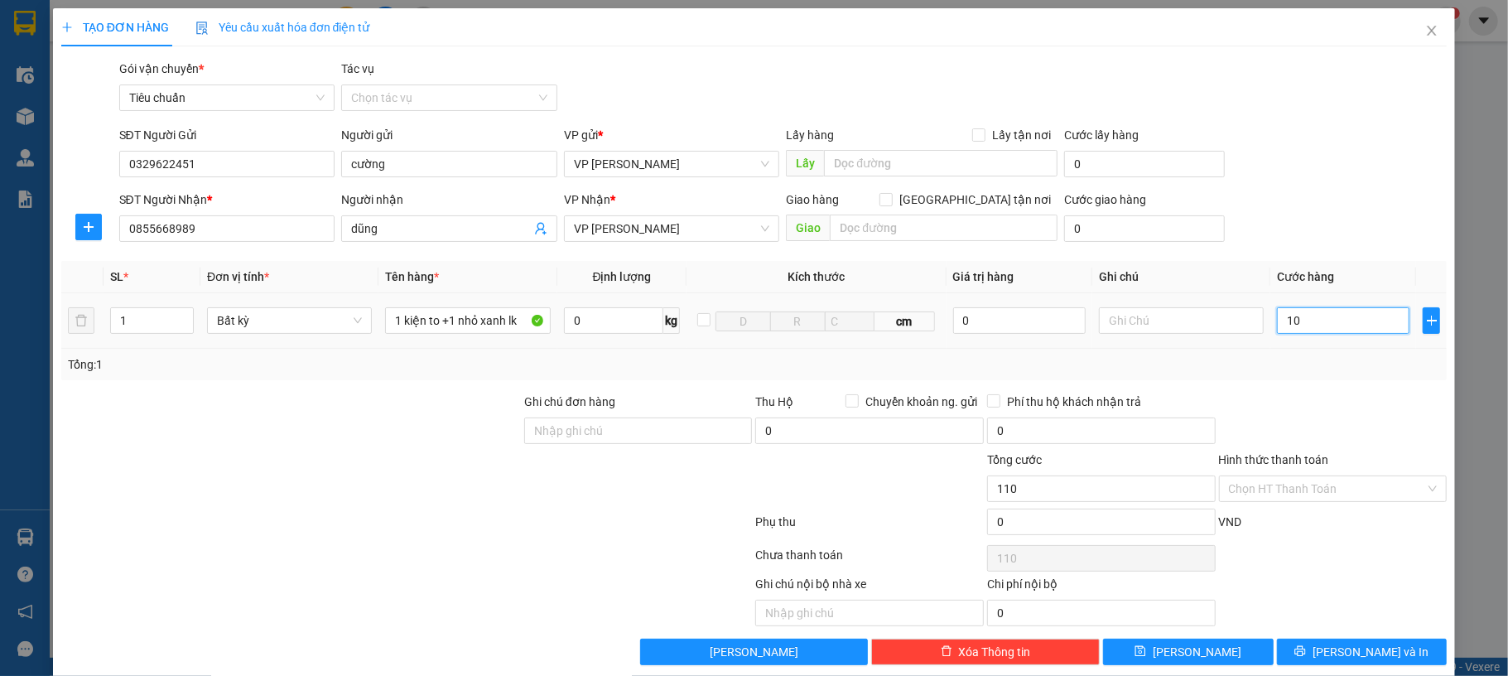
type input "10"
type input "120"
type input "120.000"
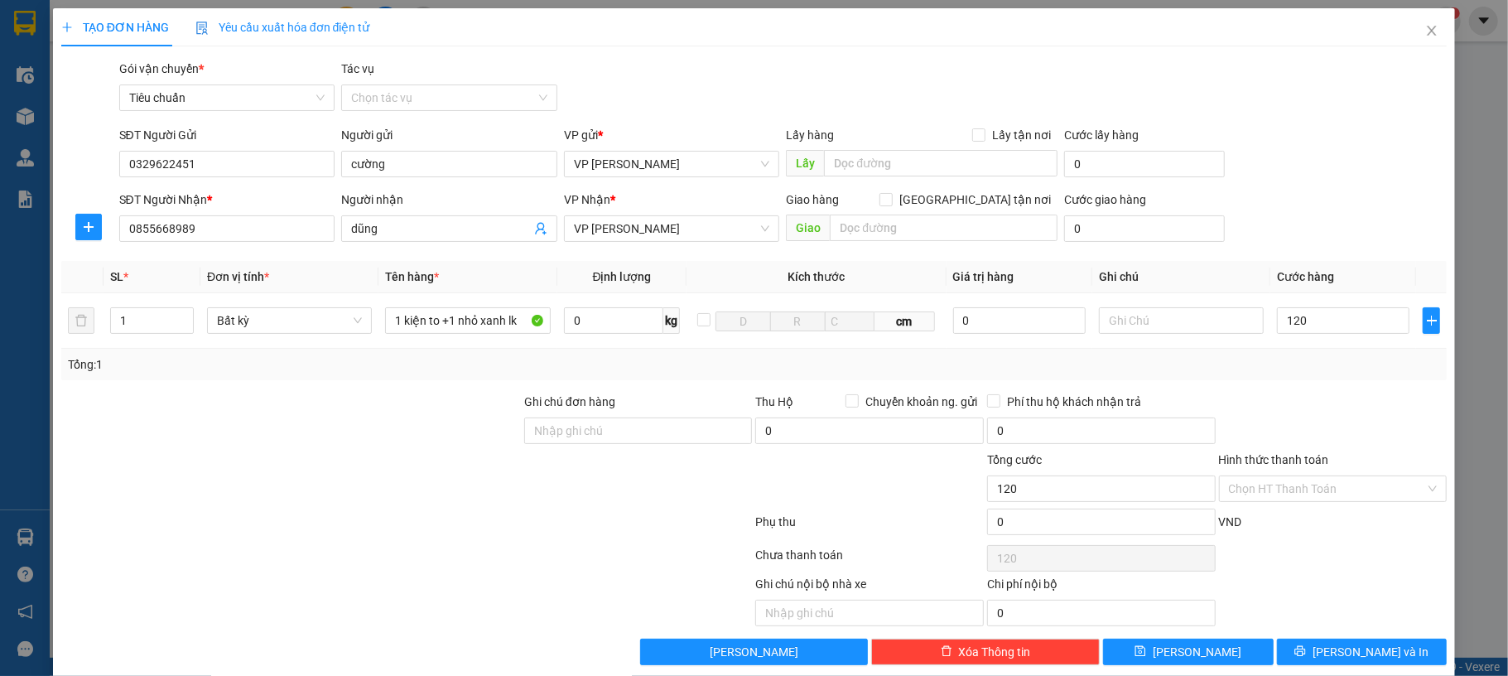
type input "120.000"
click at [1337, 166] on div "SĐT Người Gửi 0329622451 Người gửi cường VP gửi * VP Dương Đình Nghệ Lấy hàng L…" at bounding box center [783, 155] width 1335 height 58
click at [1329, 649] on button "[PERSON_NAME] và In" at bounding box center [1362, 652] width 171 height 27
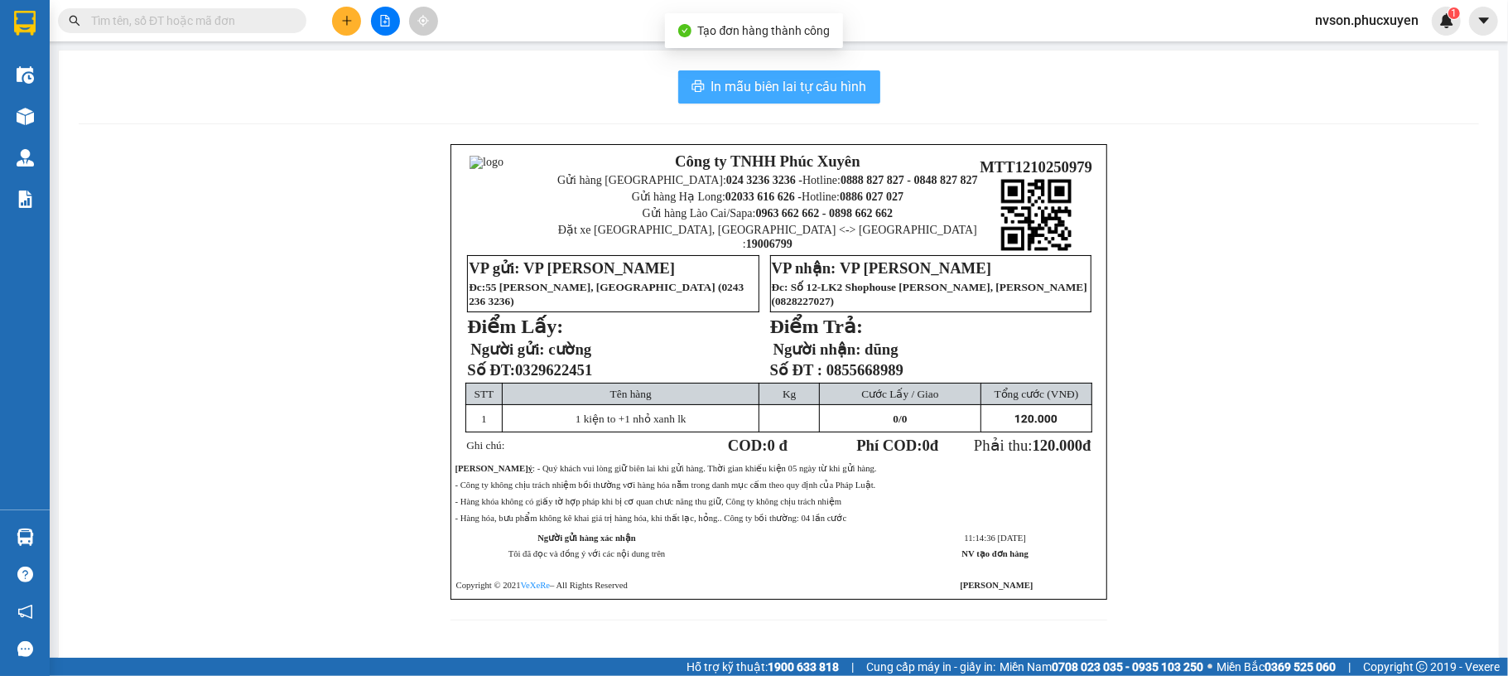
click at [841, 84] on span "In mẫu biên lai tự cấu hình" at bounding box center [789, 86] width 156 height 21
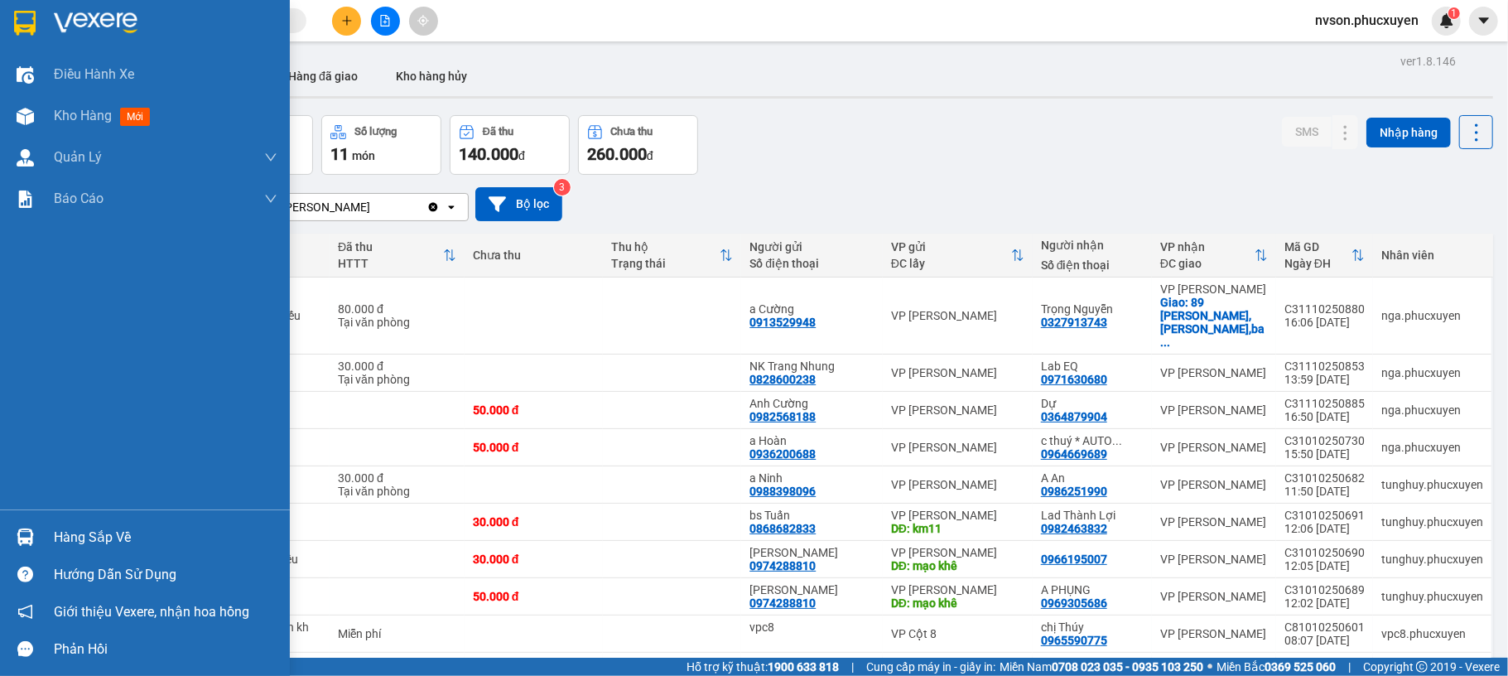
click at [36, 545] on div at bounding box center [25, 537] width 29 height 29
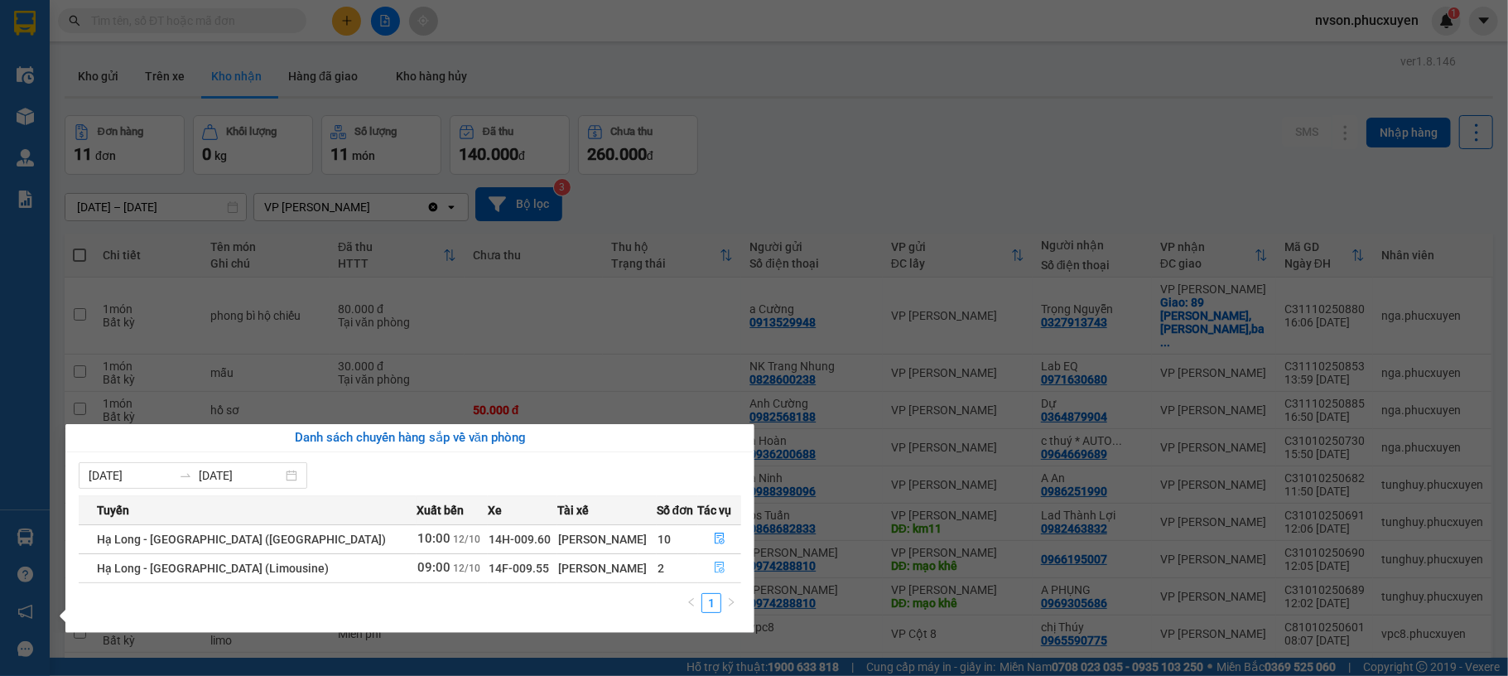
click at [712, 560] on button "button" at bounding box center [720, 568] width 42 height 27
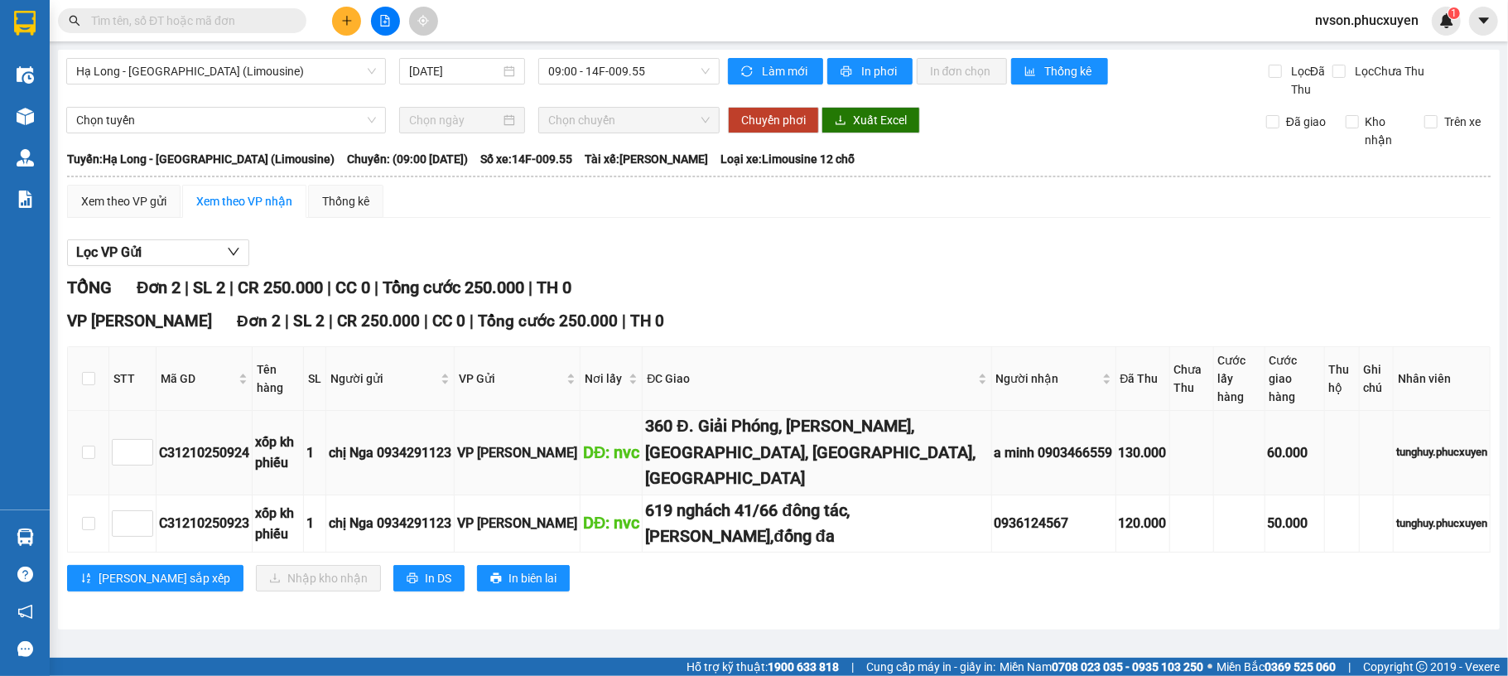
click at [709, 427] on div "360 Đ. Giải Phóng, Định Công, Thanh Xuân, Hà Nội, Việt Nam" at bounding box center [816, 452] width 343 height 78
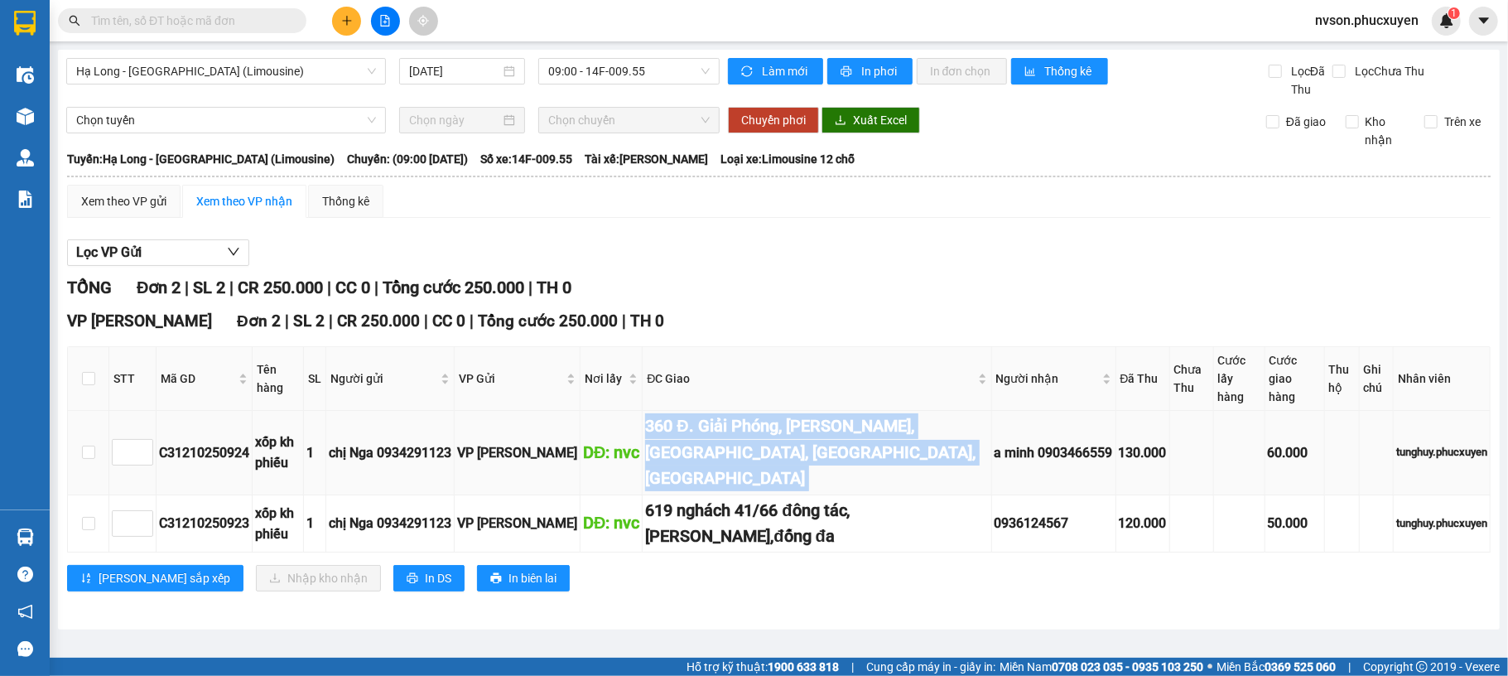
click at [709, 427] on div "360 Đ. Giải Phóng, Định Công, Thanh Xuân, Hà Nội, Việt Nam" at bounding box center [816, 452] width 343 height 78
copy div "360 Đ. Giải Phóng, Định Công, Thanh Xuân, Hà Nội, Việt Nam"
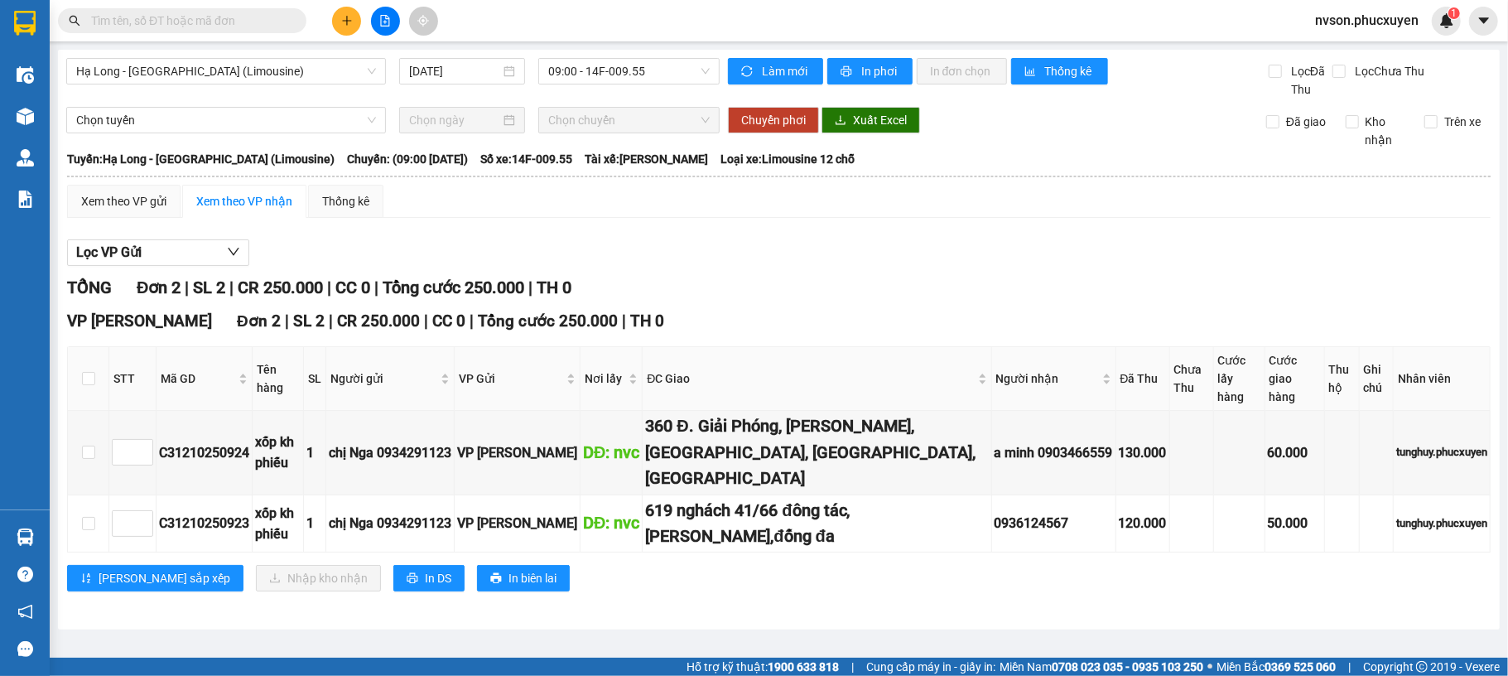
click at [779, 309] on div "TỔNG Đơn 2 | SL 2 | CR 250.000 | CC 0 | Tổng cước 250.000 | TH 0 VP Dương Đình …" at bounding box center [779, 443] width 1424 height 337
click at [671, 498] on div "619 nghách 41/66 đông tác,kim liên,đống đa" at bounding box center [816, 524] width 343 height 52
copy div "619 nghách 41/66 đông tác,kim liên,đống đa"
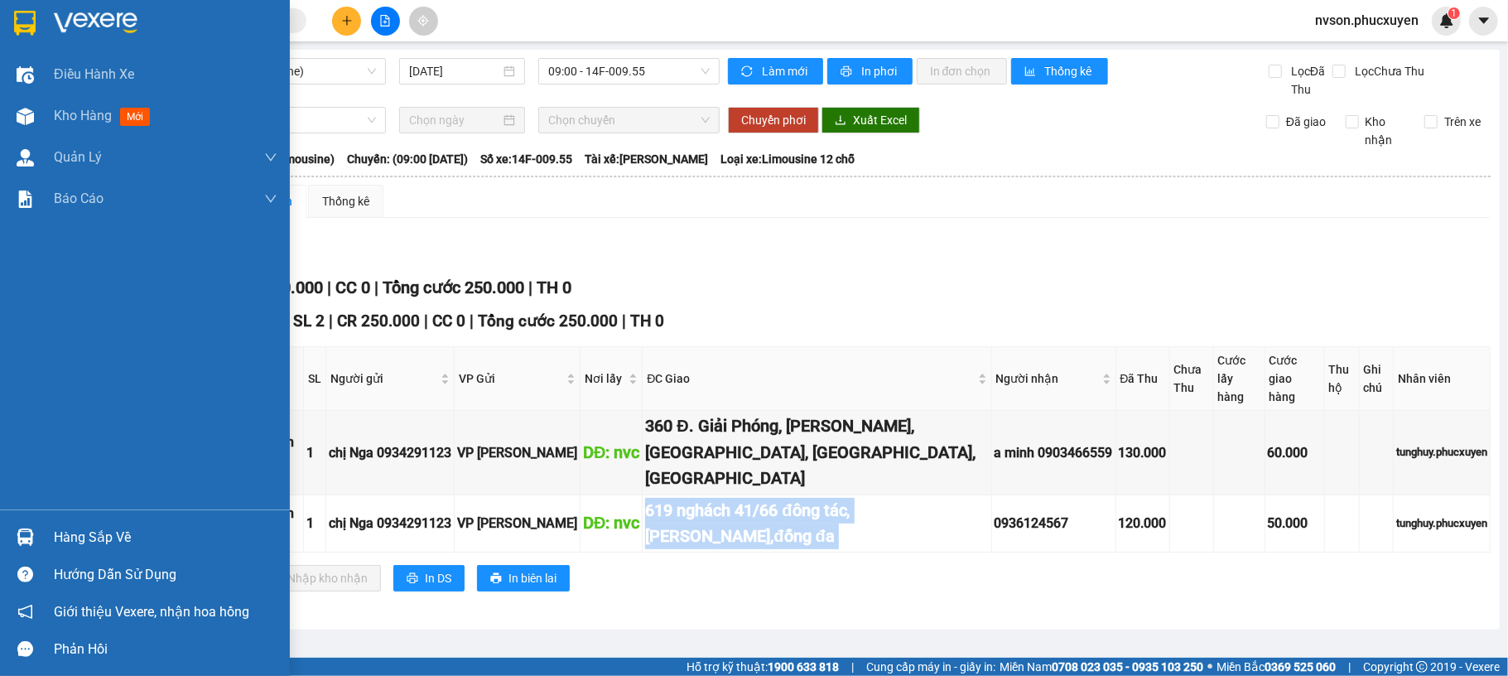
click at [68, 538] on div "Hàng sắp về" at bounding box center [166, 537] width 224 height 25
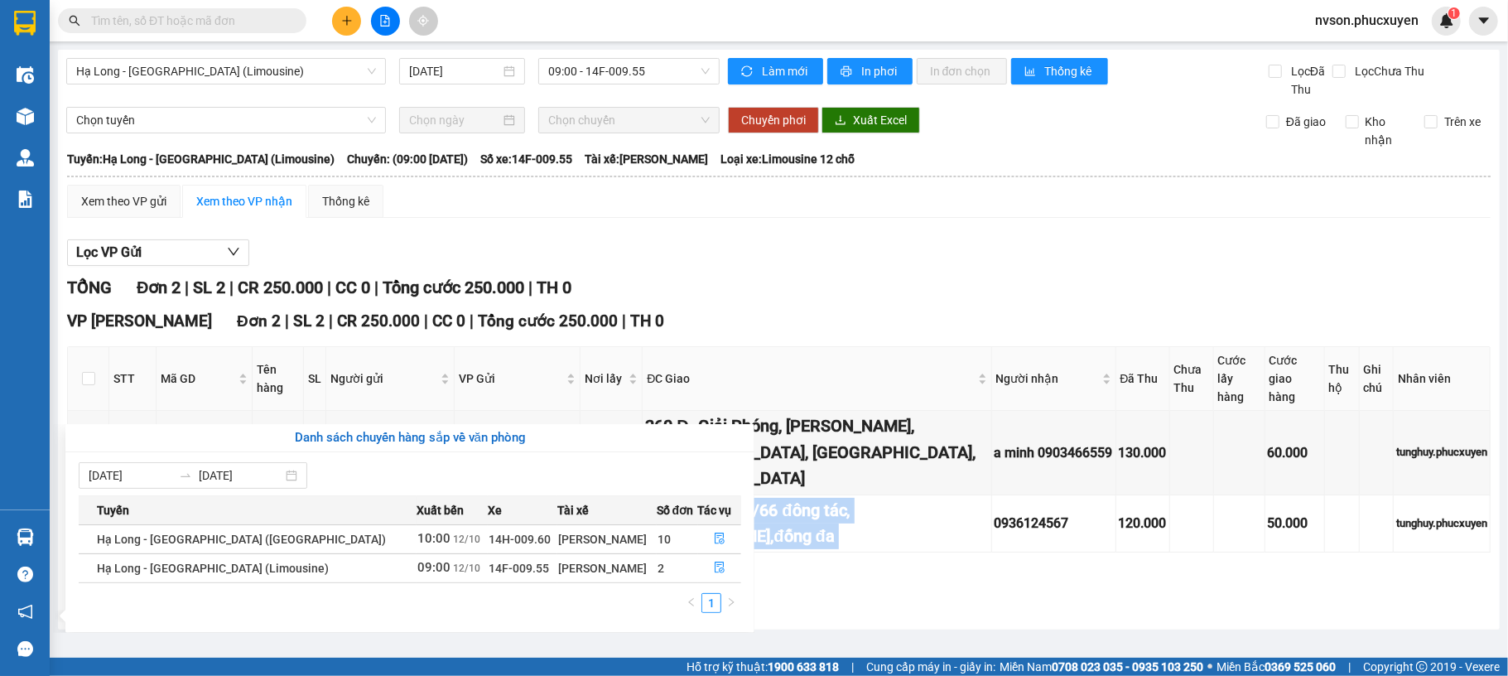
click at [747, 296] on section "Kết quả tìm kiếm ( 0 ) Bộ lọc No Data nvson.phucxuyen 1 Điều hành xe Kho hàng m…" at bounding box center [754, 338] width 1508 height 676
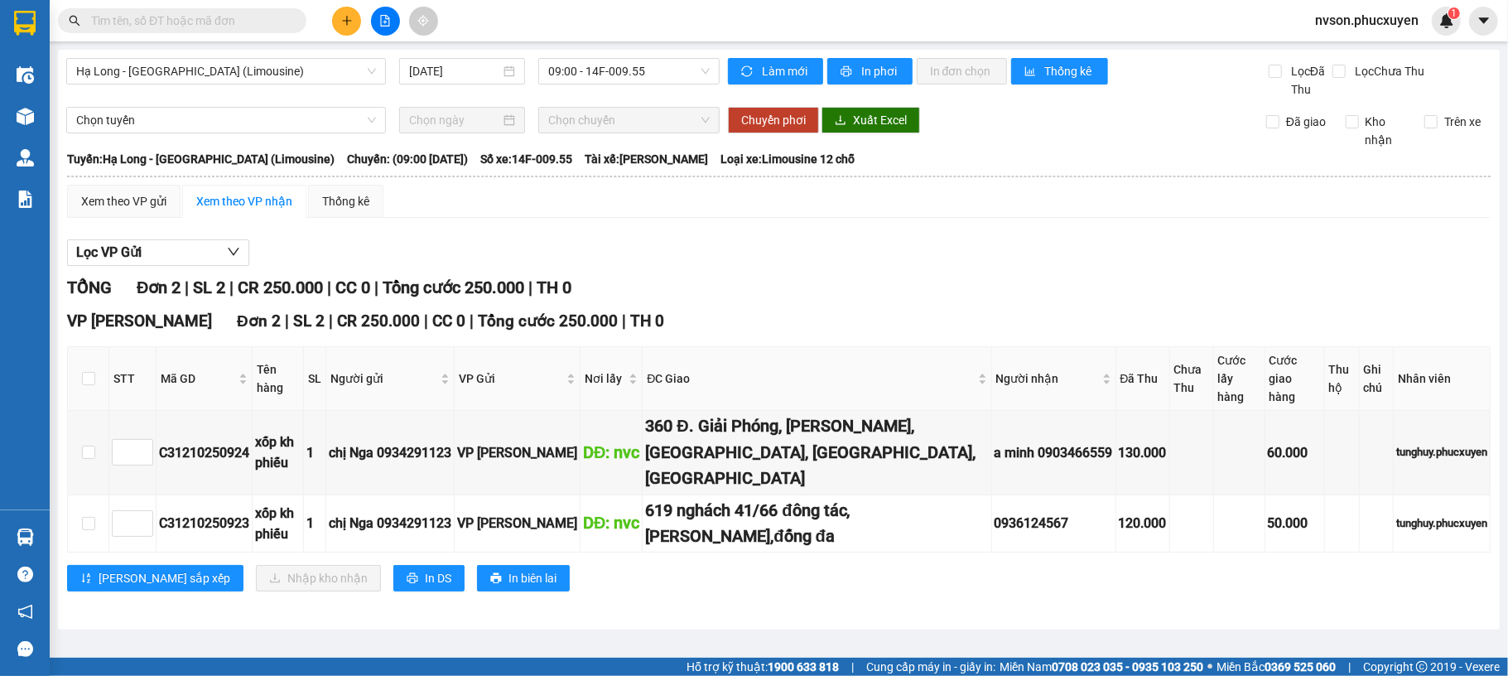
click at [1083, 557] on div "VP Dương Đình Nghệ Đơn 2 | SL 2 | CR 250.000 | CC 0 | Tổng cước 250.000 | TH 0 …" at bounding box center [779, 456] width 1424 height 295
click at [341, 15] on icon "plus" at bounding box center [347, 21] width 12 height 12
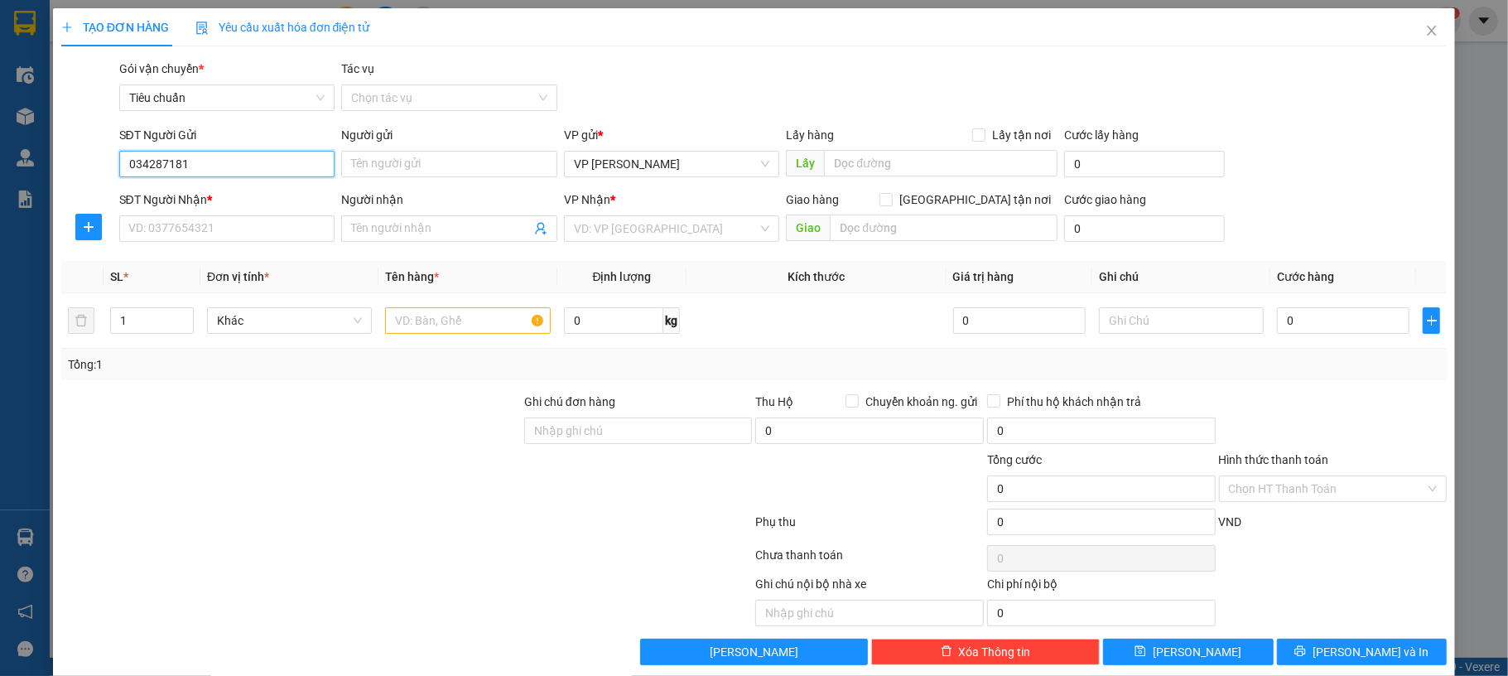
type input "0342871818"
click at [263, 199] on div "0342871818 - ba vì xanh" at bounding box center [224, 198] width 193 height 18
type input "ba vì xanh"
type input "0342871818"
click at [260, 227] on input "SĐT Người Nhận *" at bounding box center [227, 228] width 216 height 27
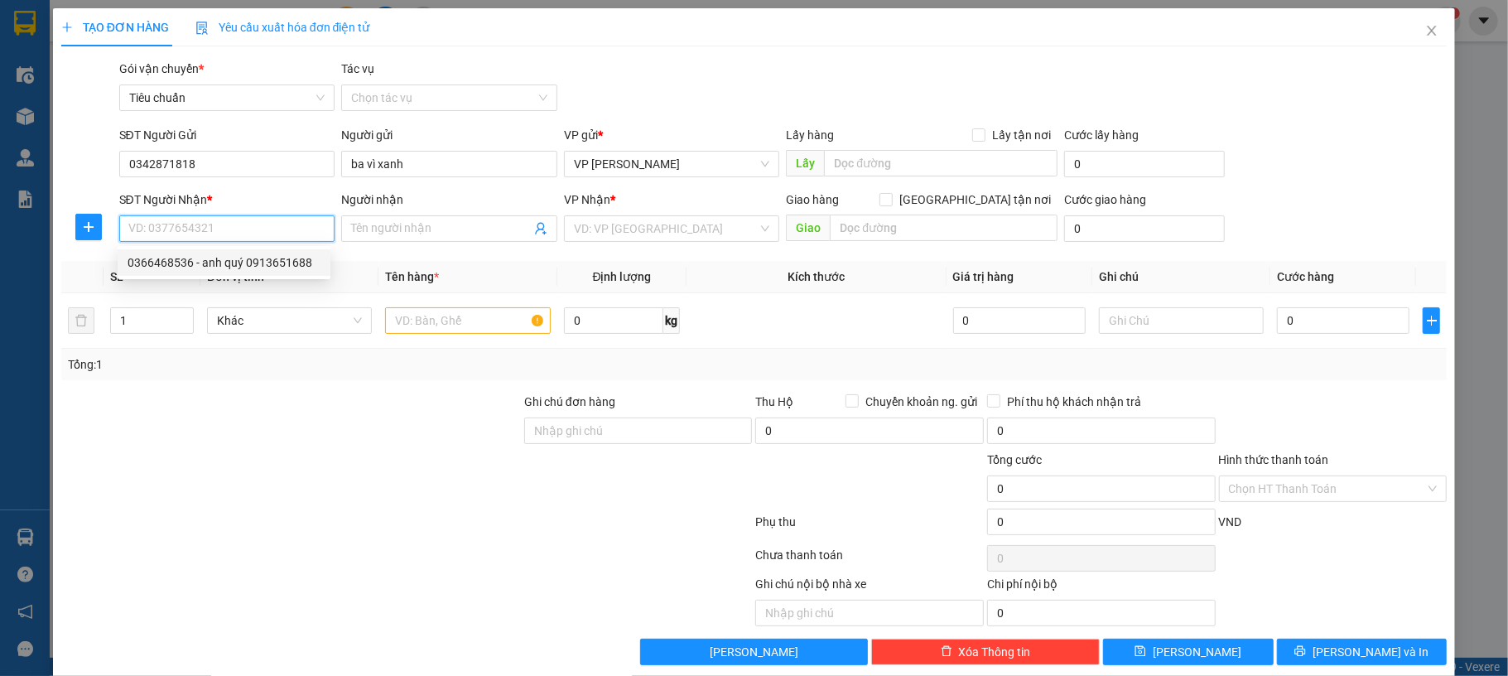
click at [295, 262] on div "0366468536 - anh quý 0913651688" at bounding box center [224, 262] width 193 height 18
type input "0366468536"
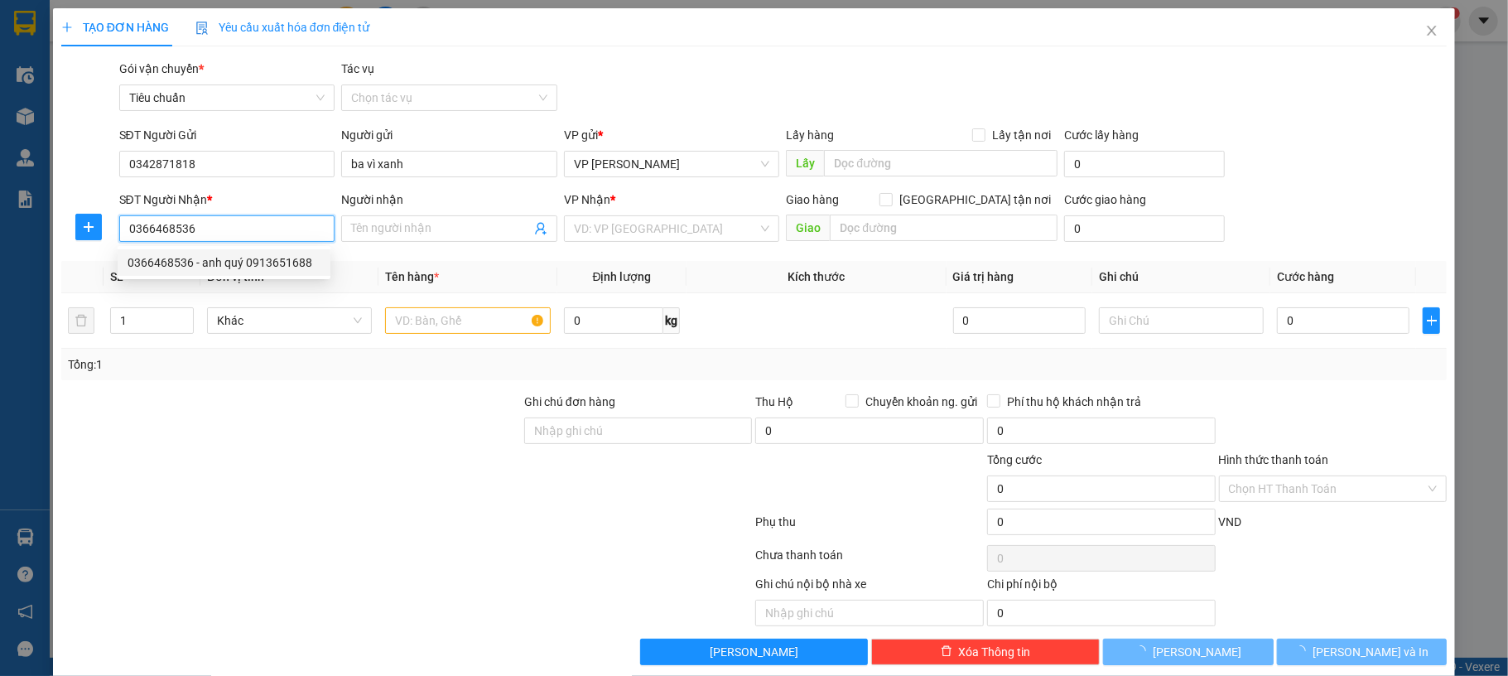
type input "anh quý 0913651688"
type input "cổng 1 chợ cái dăm bãi cháy"
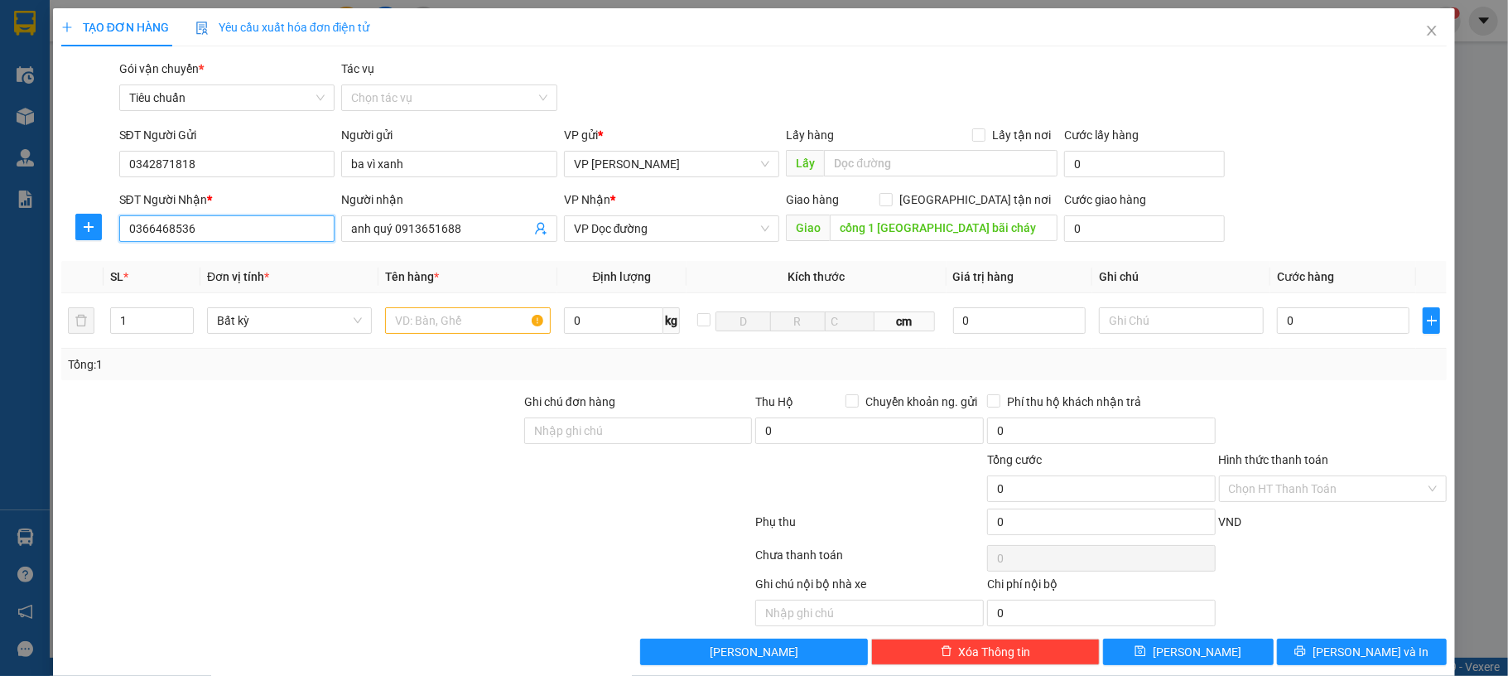
click at [166, 233] on input "0366468536" at bounding box center [227, 228] width 216 height 27
click at [458, 322] on input "text" at bounding box center [467, 320] width 165 height 27
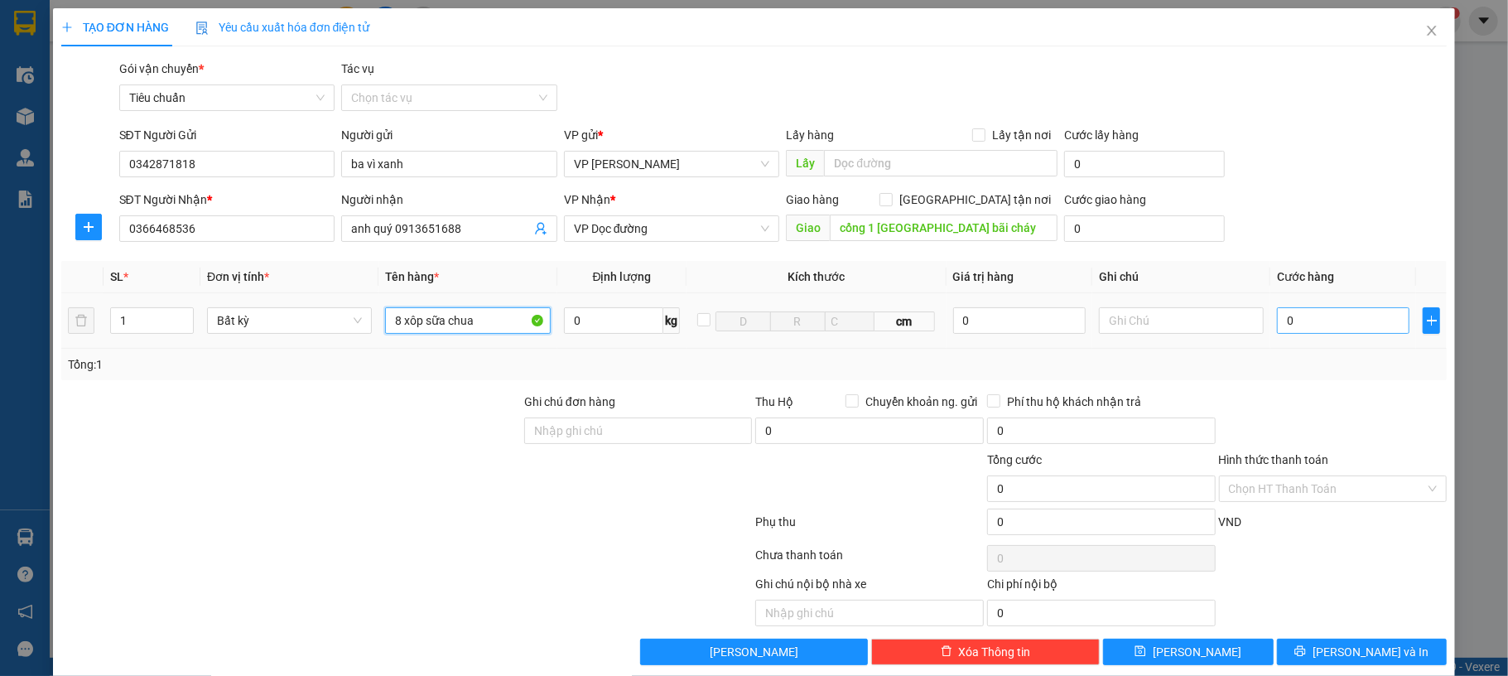
type input "8 xôp sữa chua"
click at [1314, 322] on input "0" at bounding box center [1343, 320] width 133 height 27
type input "30"
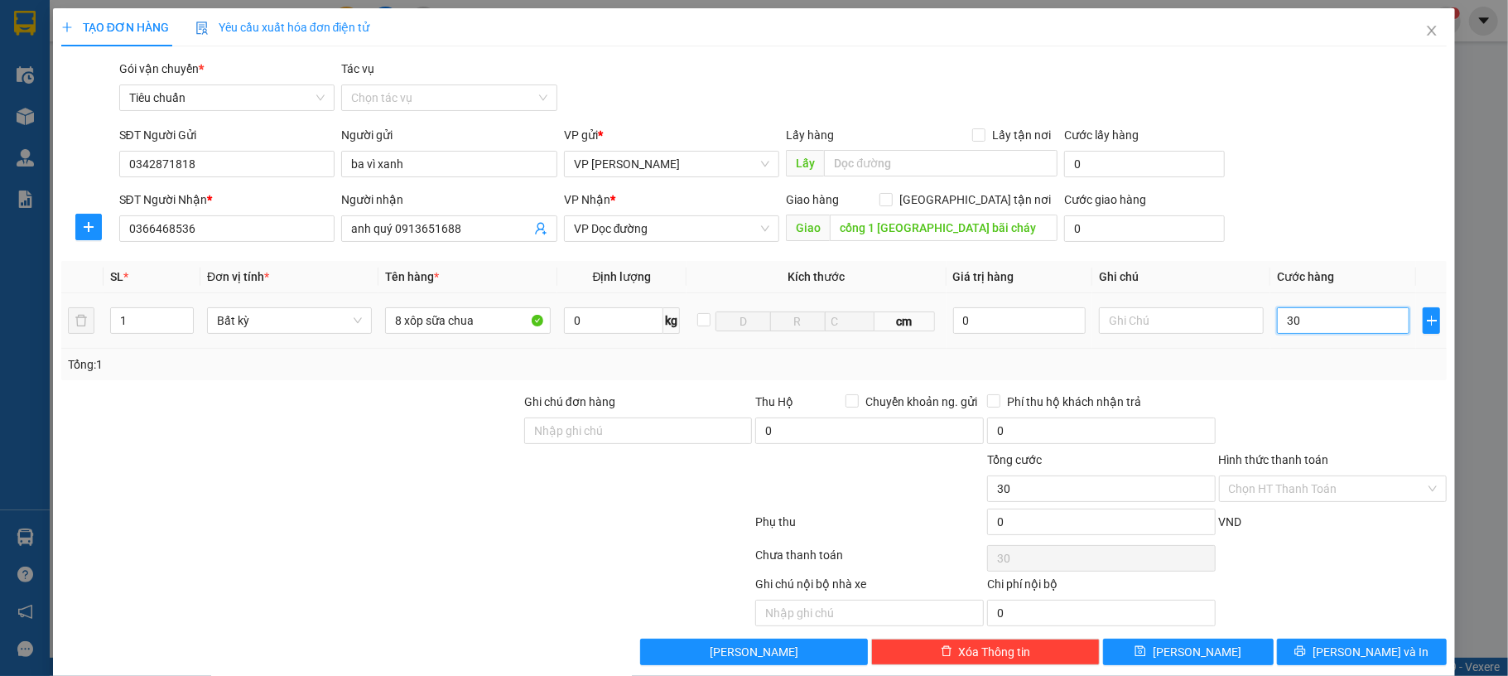
type input "0"
type input "60"
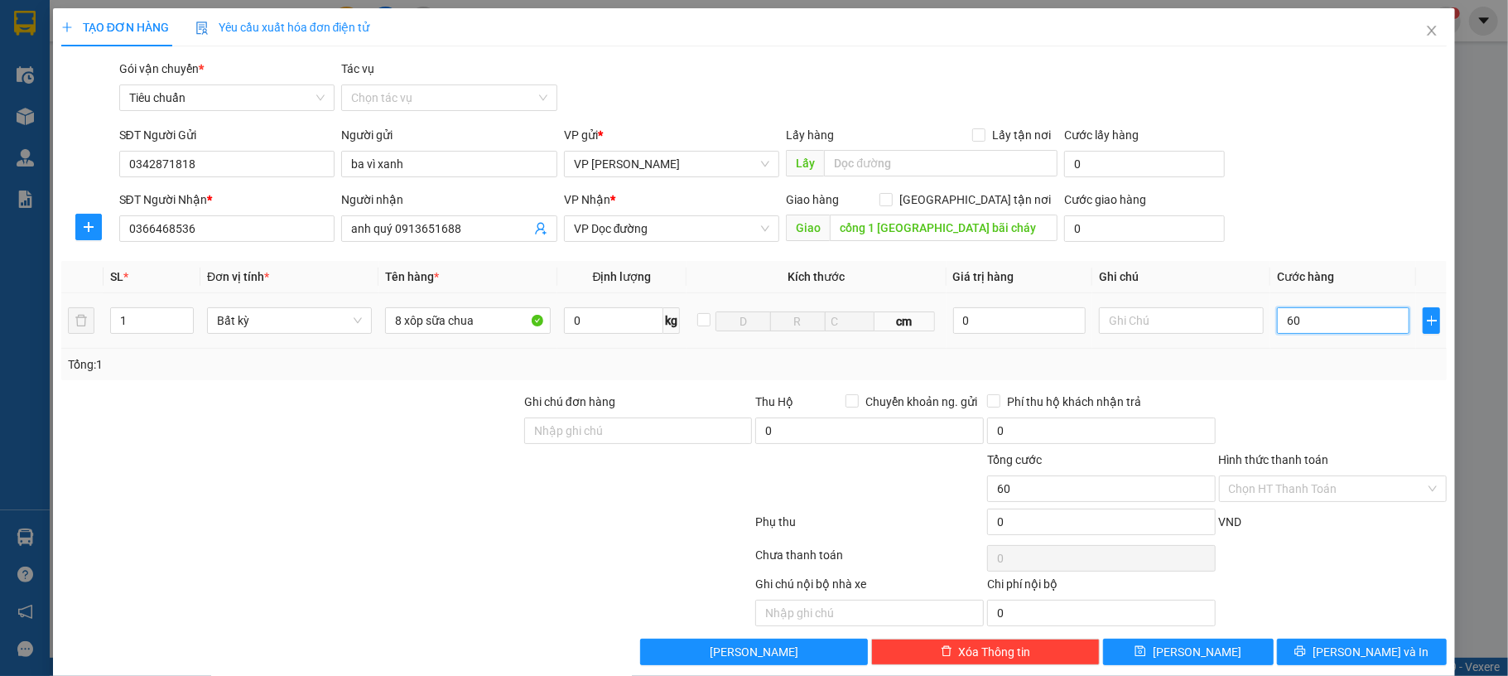
type input "60"
type input "630"
type input "6.300"
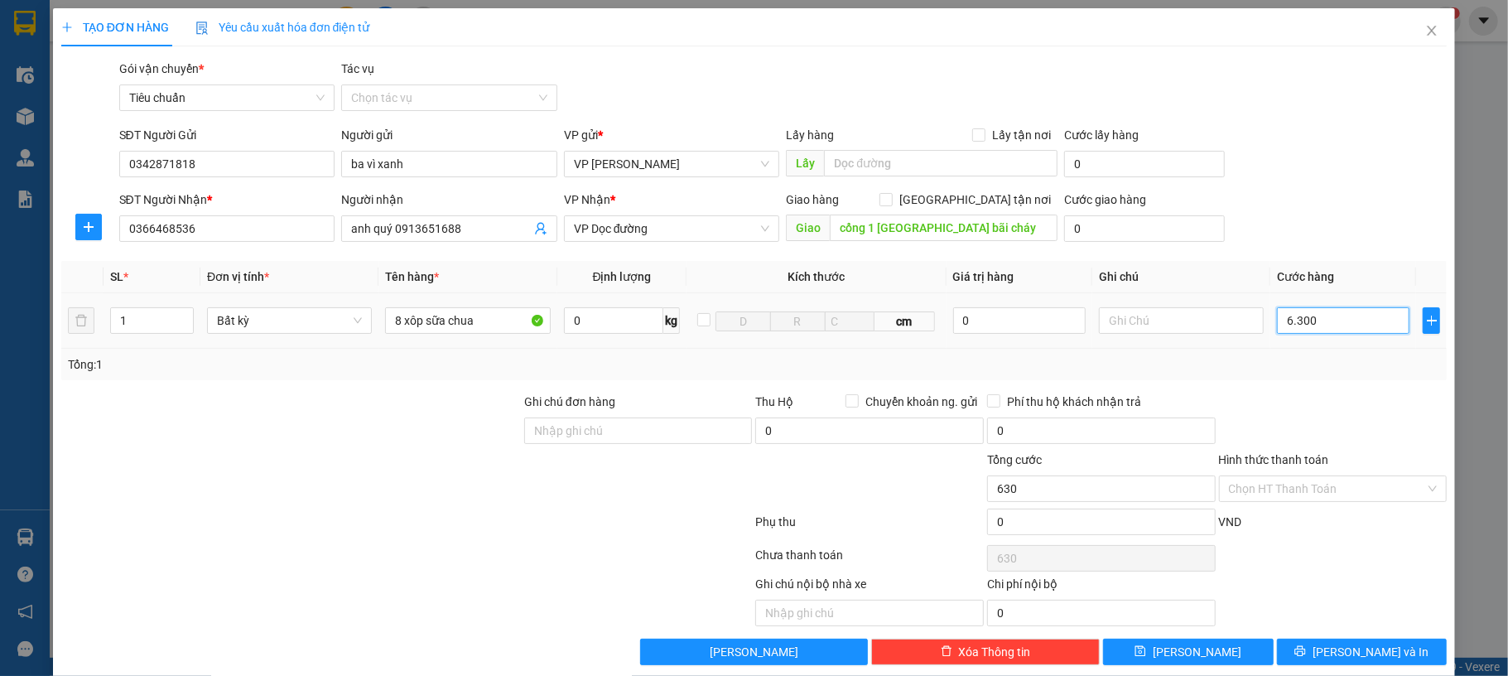
type input "6.300"
type input "630"
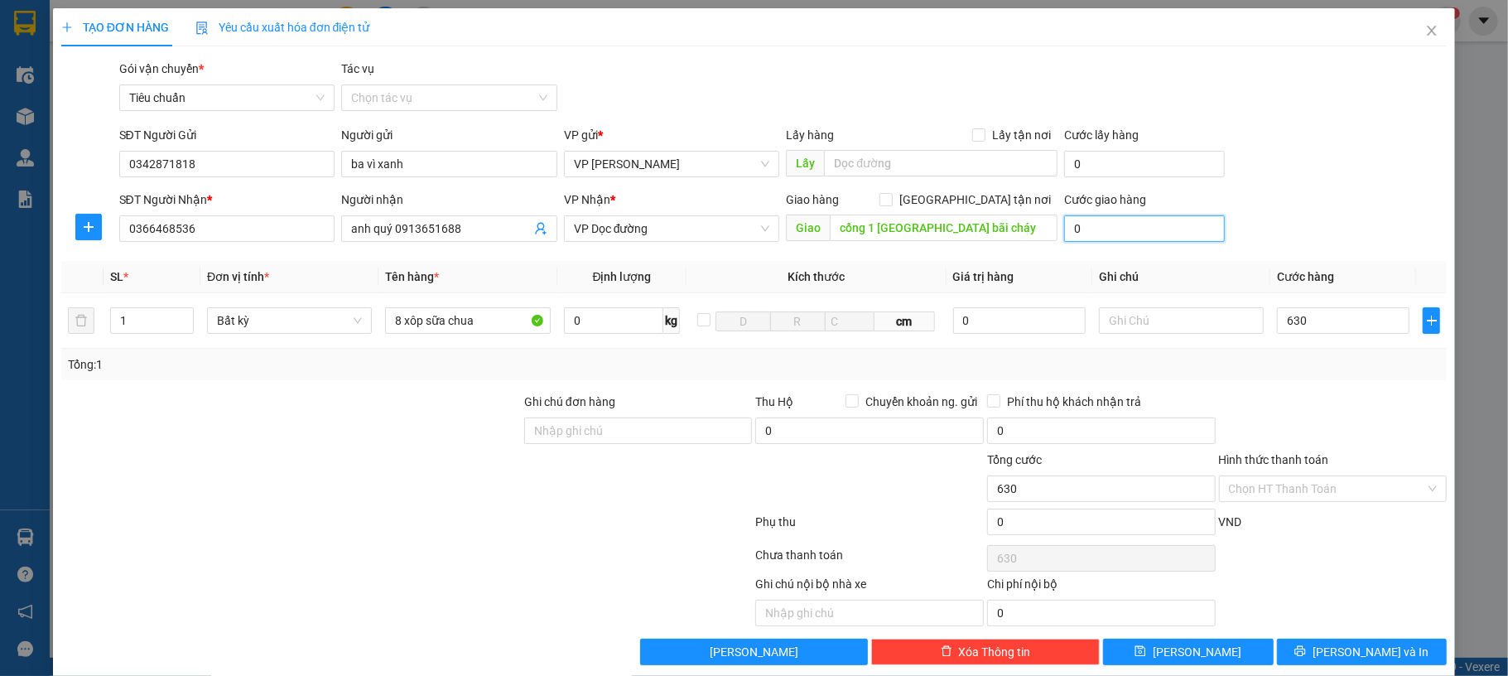
type input "630.000"
click at [1128, 234] on input "0" at bounding box center [1144, 228] width 160 height 27
type input "50"
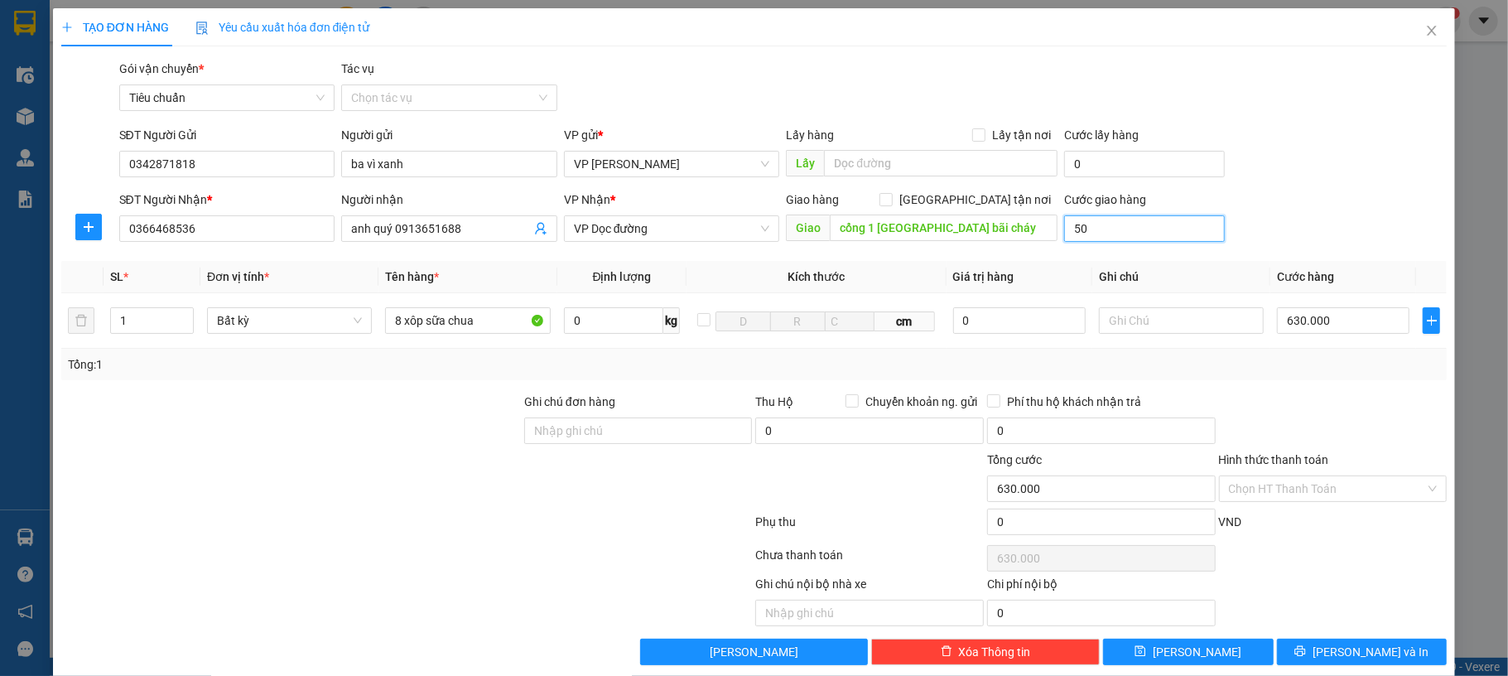
type input "630.050"
drag, startPoint x: 1326, startPoint y: 137, endPoint x: 1307, endPoint y: 179, distance: 46.3
click at [1322, 137] on div "SĐT Người Gửi 0342871818 Người gửi ba vì xanh VP gửi * VP Dương Đình Nghệ Lấy h…" at bounding box center [783, 155] width 1335 height 58
type input "50.000"
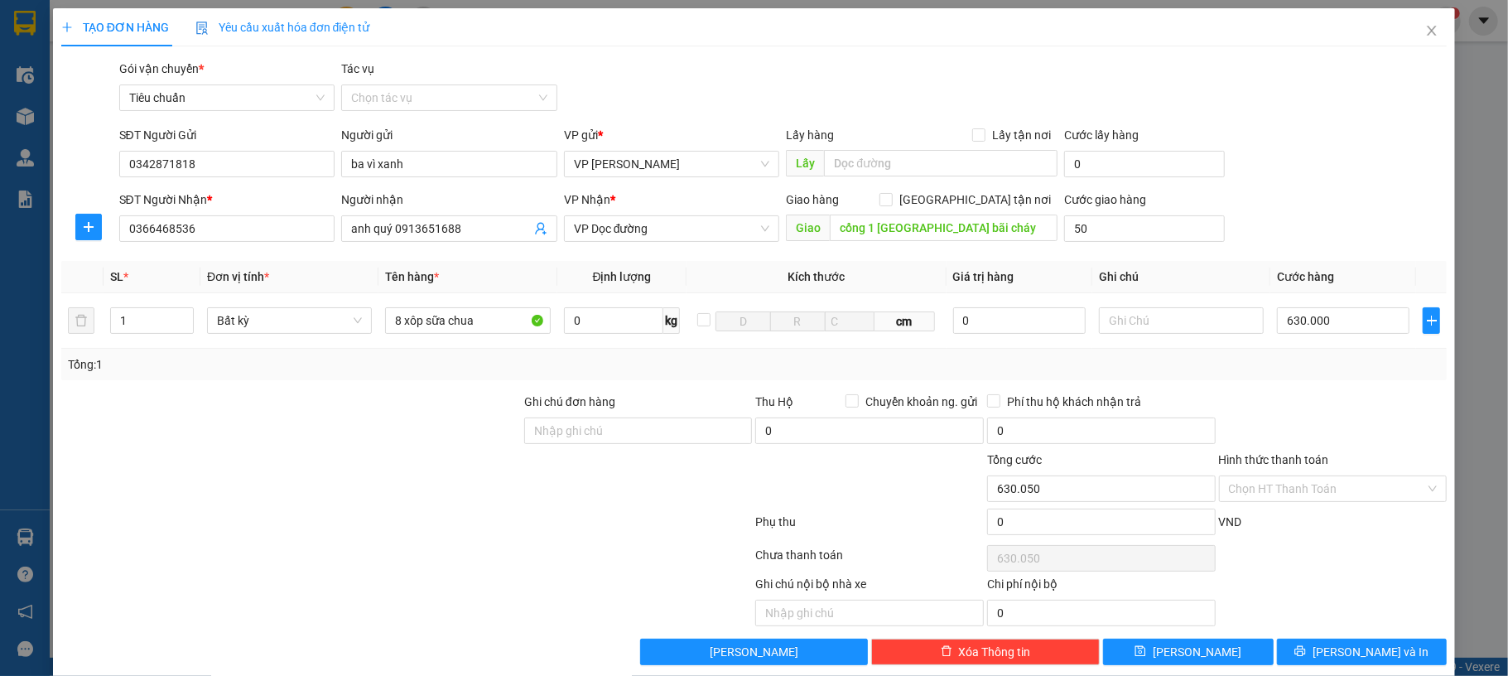
type input "680.000"
click at [1353, 658] on span "[PERSON_NAME] và In" at bounding box center [1371, 652] width 116 height 18
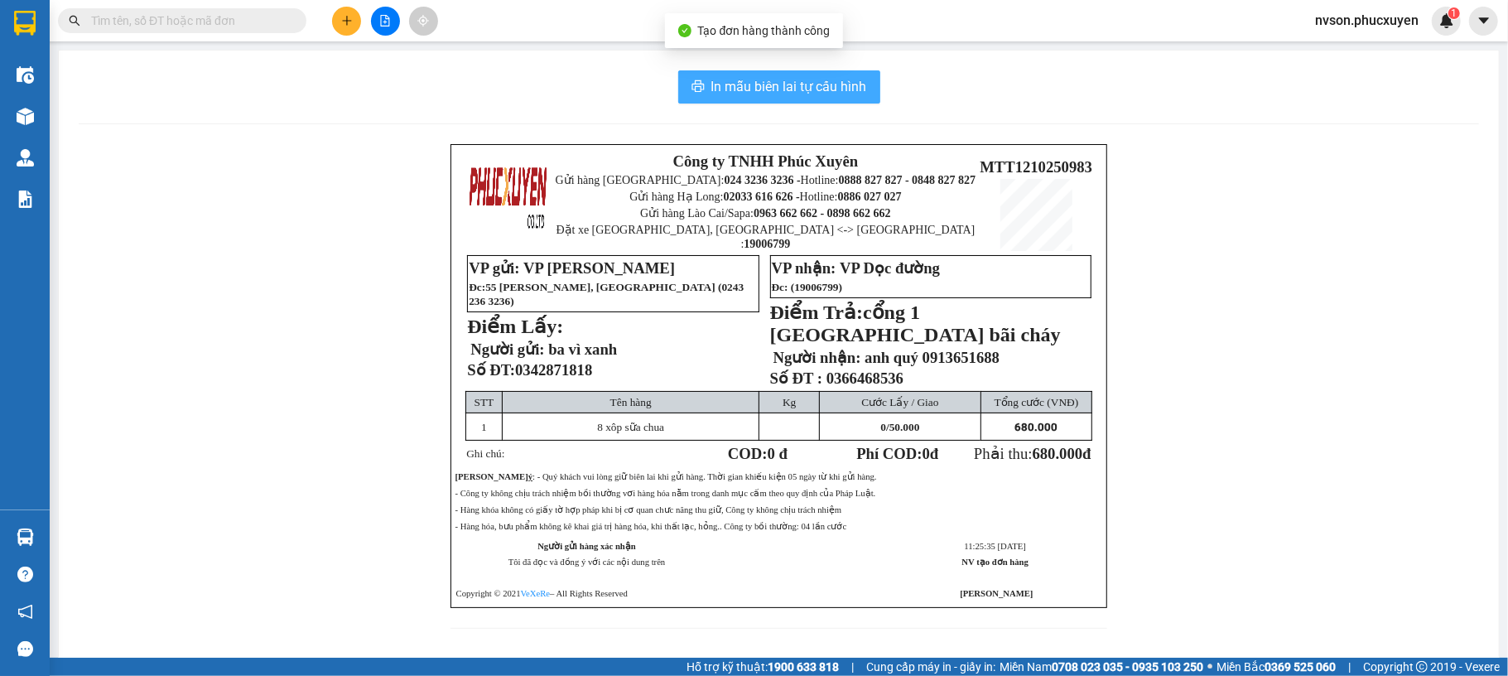
click at [830, 83] on span "In mẫu biên lai tự cấu hình" at bounding box center [789, 86] width 156 height 21
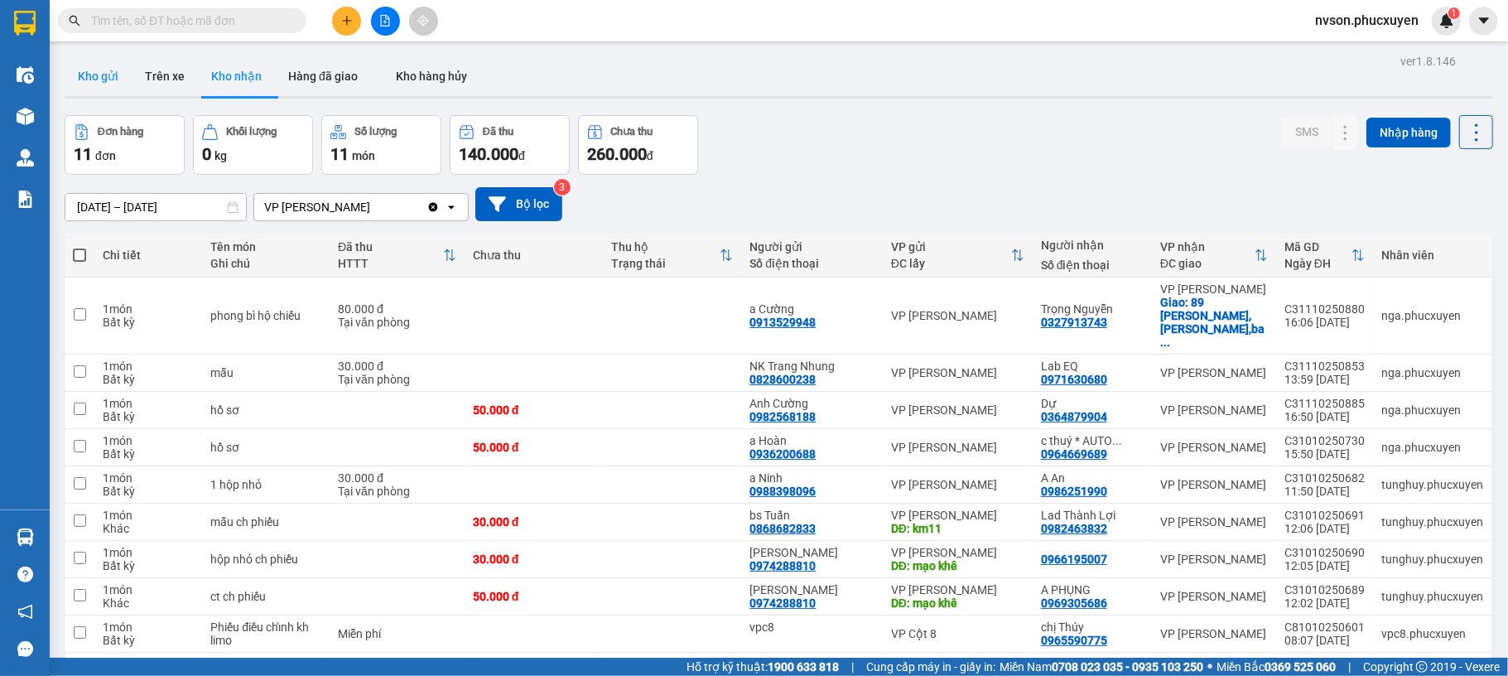
click at [107, 83] on button "Kho gửi" at bounding box center [98, 76] width 67 height 40
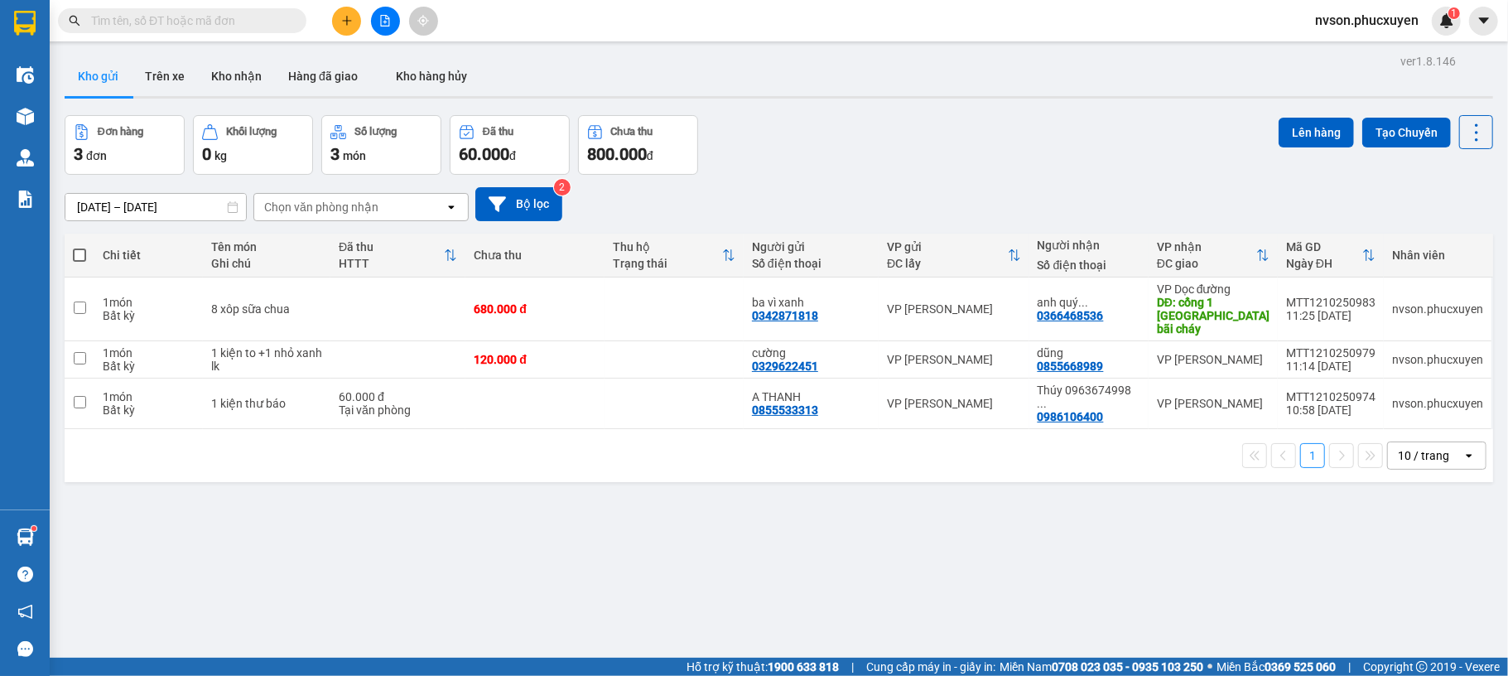
click at [343, 15] on icon "plus" at bounding box center [347, 21] width 12 height 12
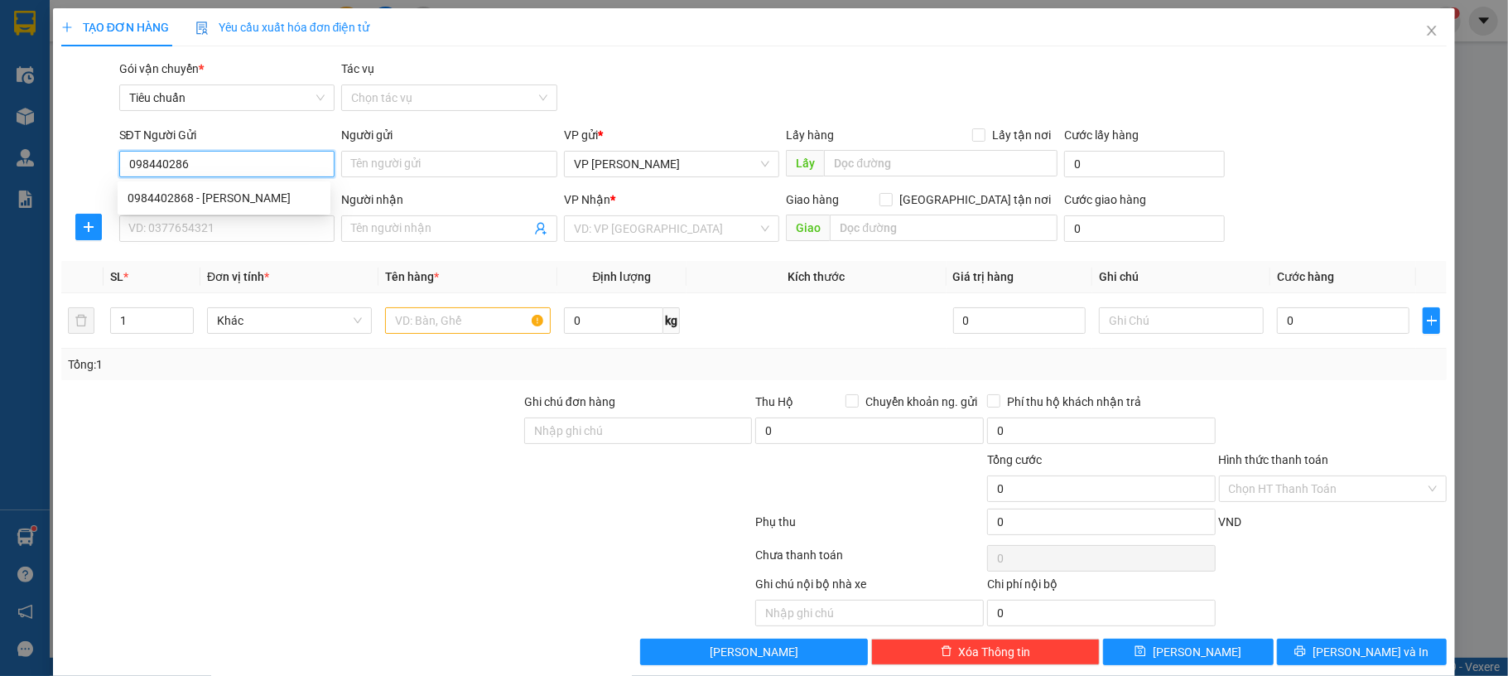
type input "0984402868"
click at [257, 197] on div "0984402868 - Chị Hương" at bounding box center [224, 198] width 193 height 18
type input "Chị Hương"
type input "0984402868"
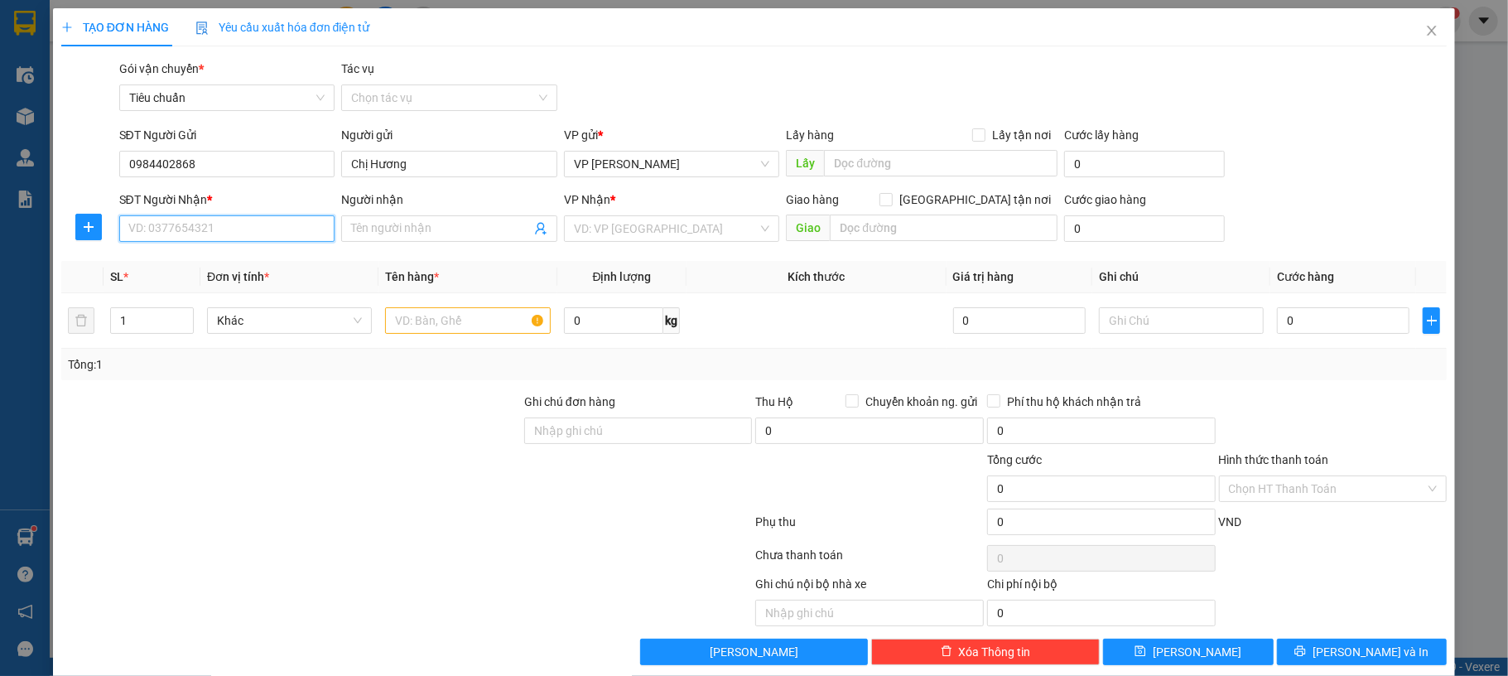
click at [234, 226] on input "SĐT Người Nhận *" at bounding box center [227, 228] width 216 height 27
click at [293, 275] on div "0963913223 - Anh Tùng đông lạnh" at bounding box center [224, 262] width 213 height 27
type input "0963913223"
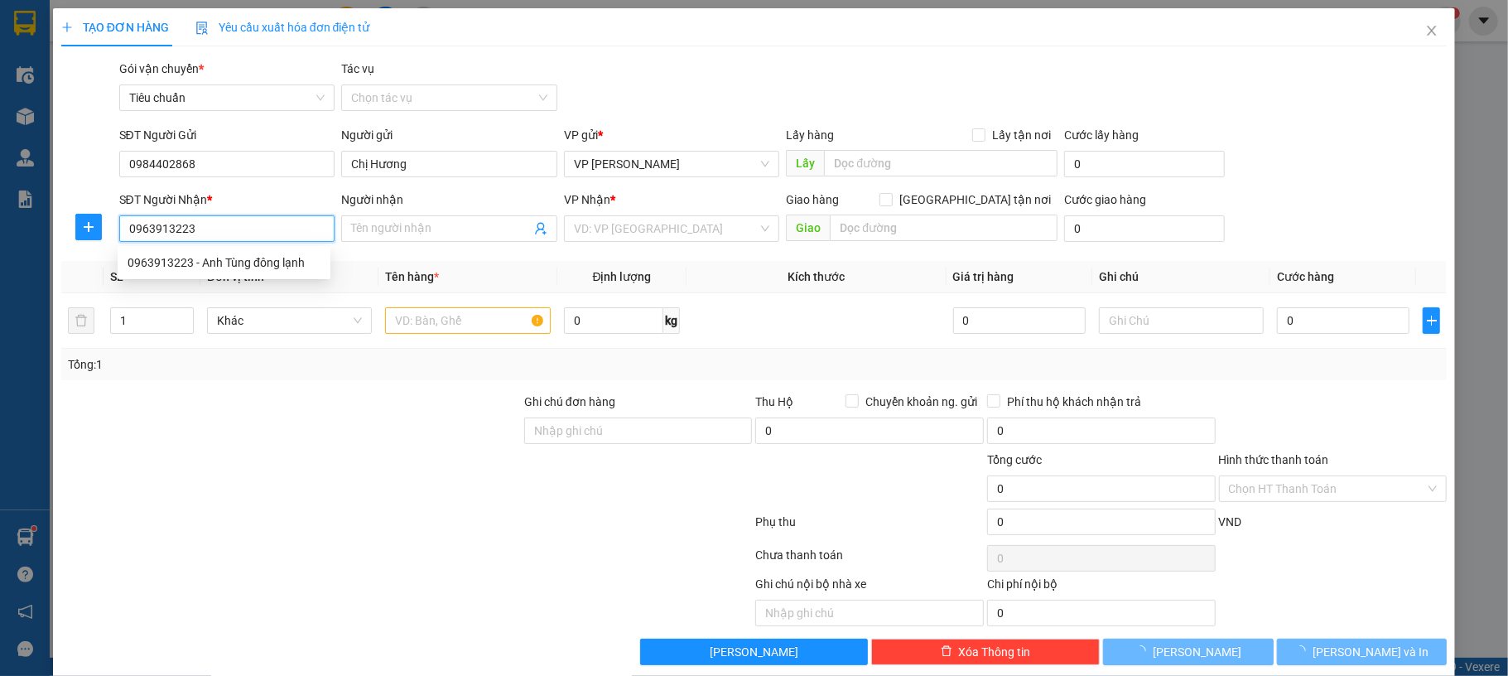
type input "Anh Tùng đông lạnh"
type input "khu công nghiệp [GEOGRAPHIC_DATA]"
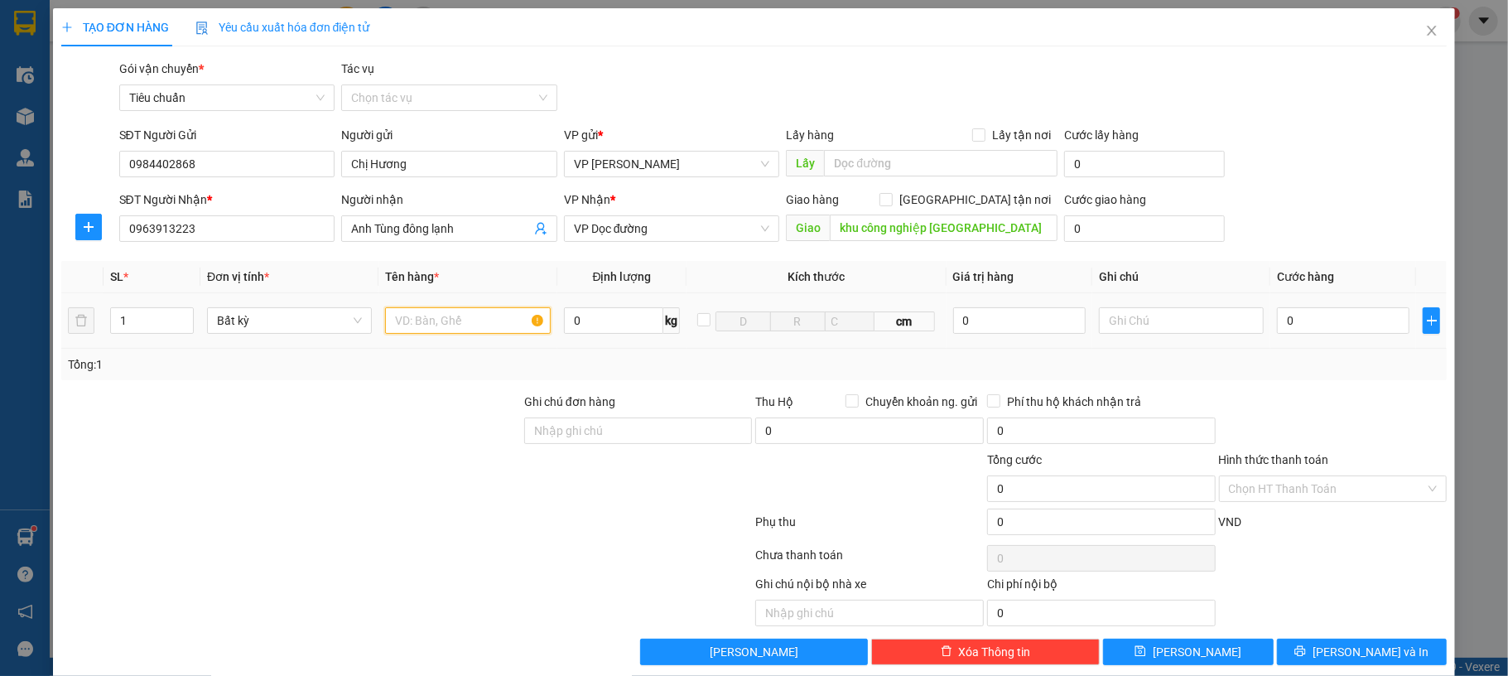
click at [451, 319] on input "text" at bounding box center [467, 320] width 165 height 27
type input "2 kiện đen"
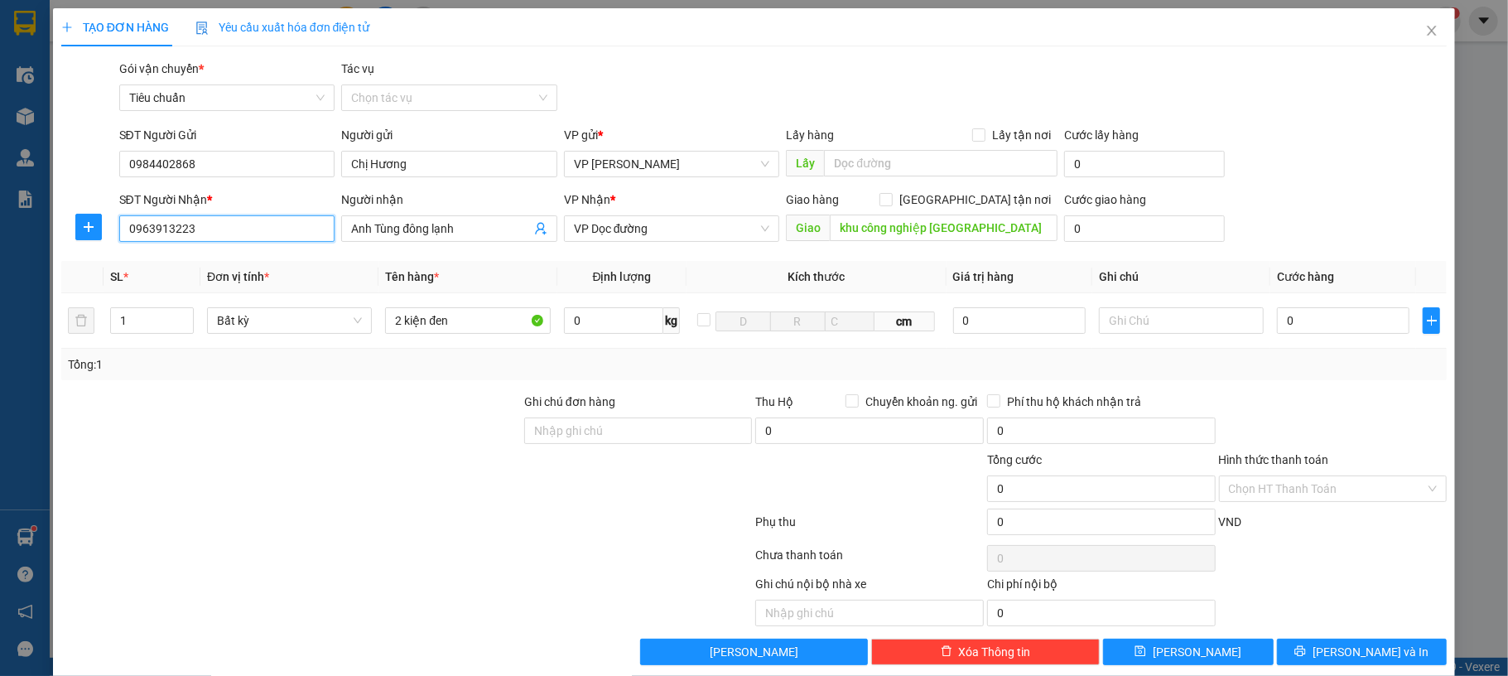
click at [182, 234] on input "0963913223" at bounding box center [227, 228] width 216 height 27
click at [1309, 323] on input "0" at bounding box center [1343, 320] width 133 height 27
type input "10"
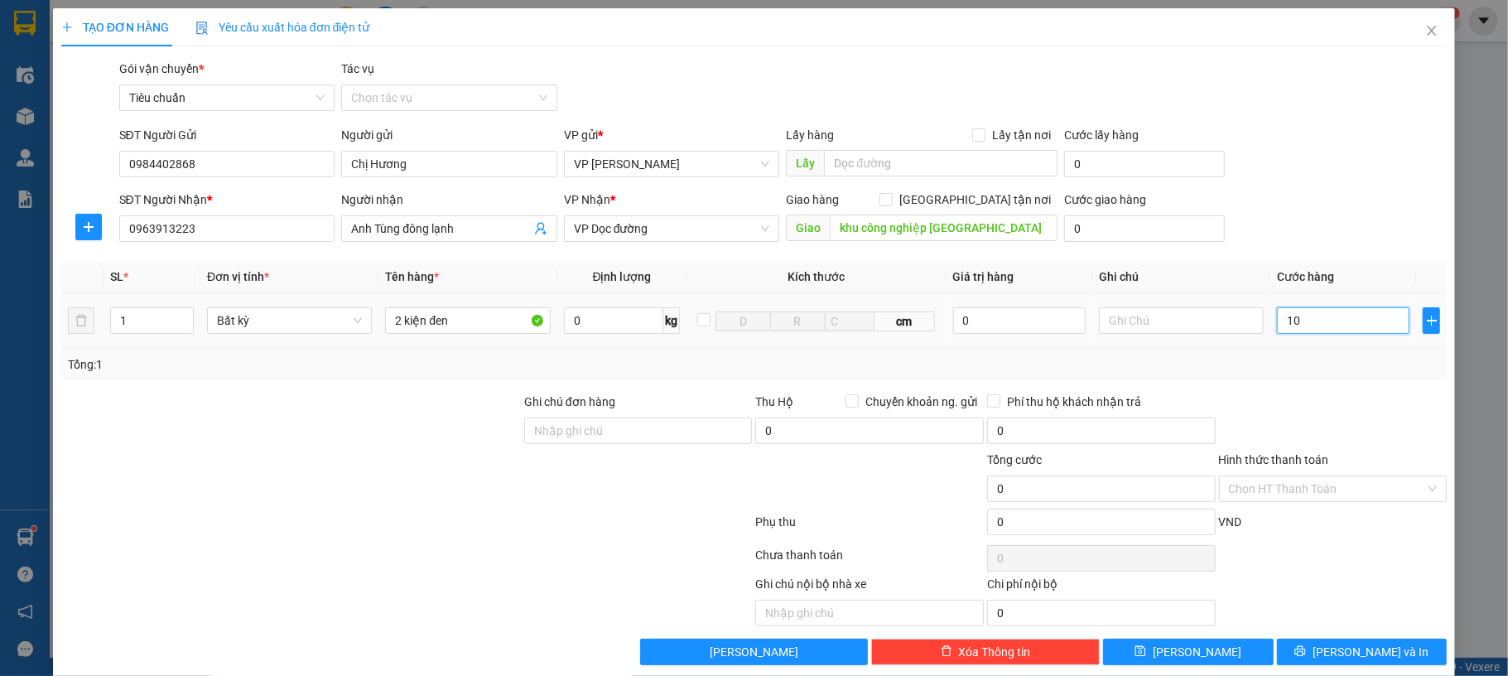
type input "10"
type input "100"
type input "100.000"
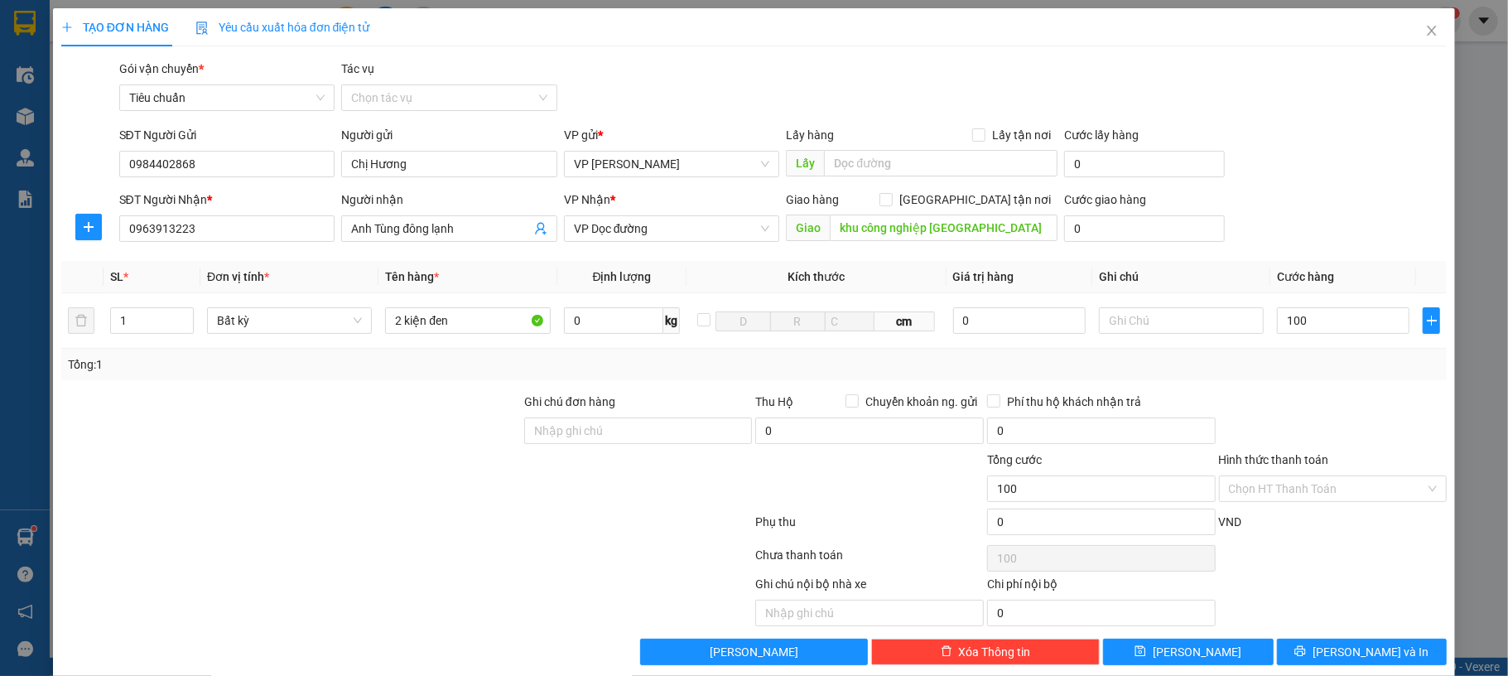
type input "100.000"
click at [1382, 172] on div "SĐT Người Gửi 0984402868 Người gửi Chị Hương VP gửi * VP Dương Đình Nghệ Lấy hà…" at bounding box center [783, 155] width 1335 height 58
click at [1306, 658] on span "printer" at bounding box center [1300, 651] width 12 height 13
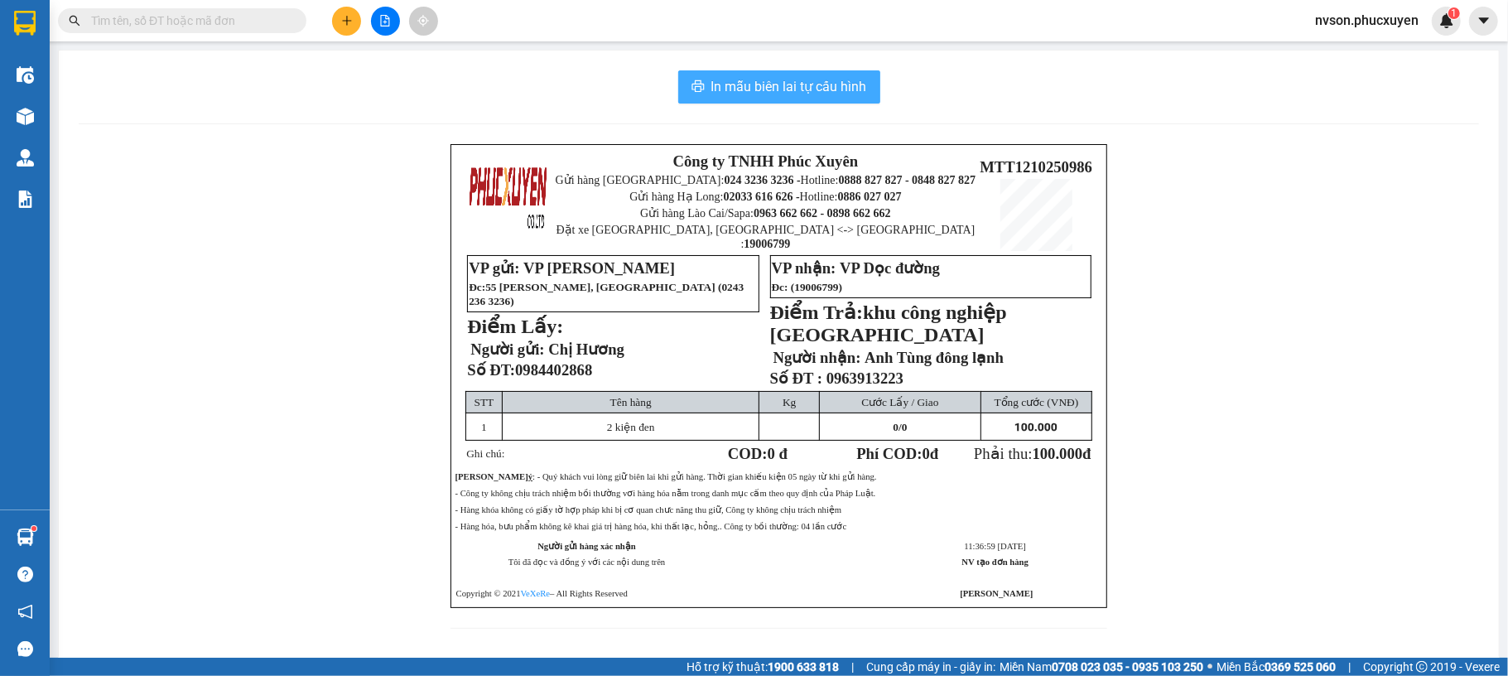
click at [803, 99] on button "In mẫu biên lai tự cấu hình" at bounding box center [779, 86] width 202 height 33
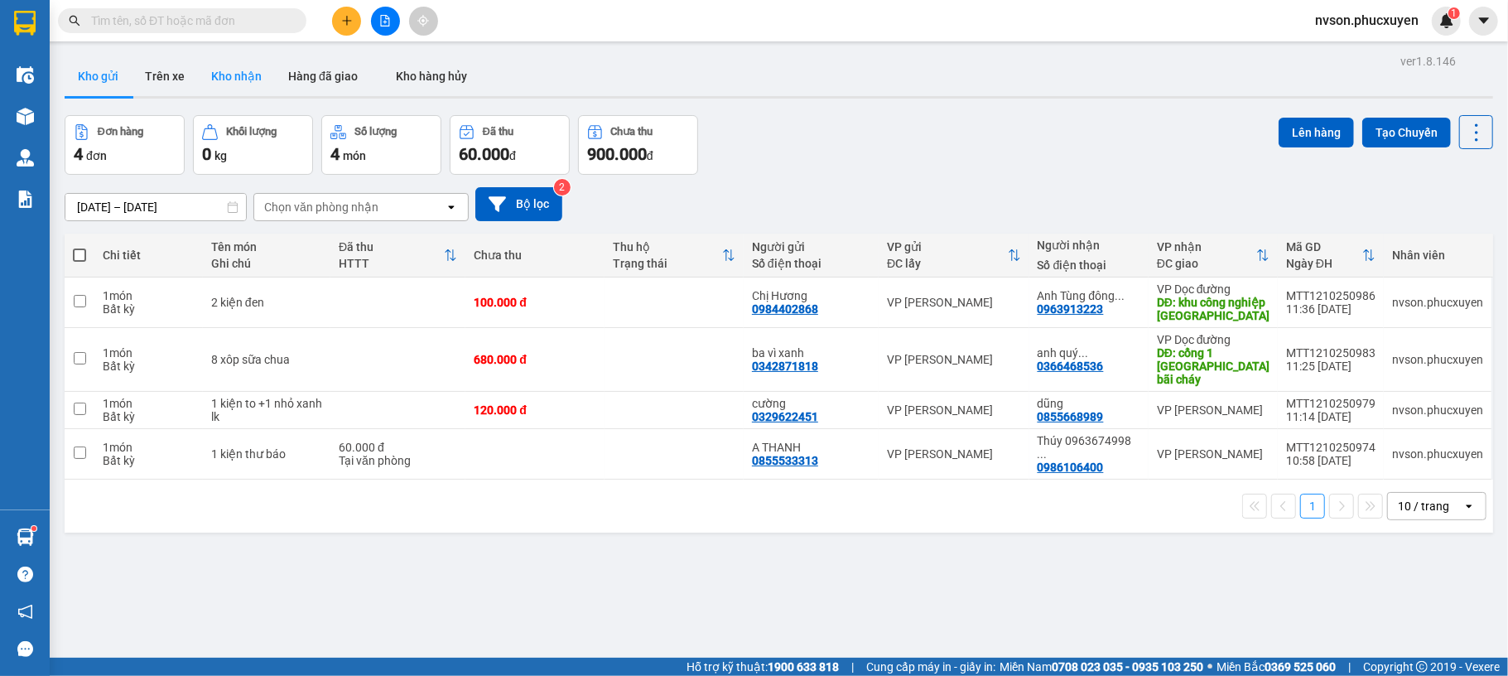
click at [248, 80] on button "Kho nhận" at bounding box center [236, 76] width 77 height 40
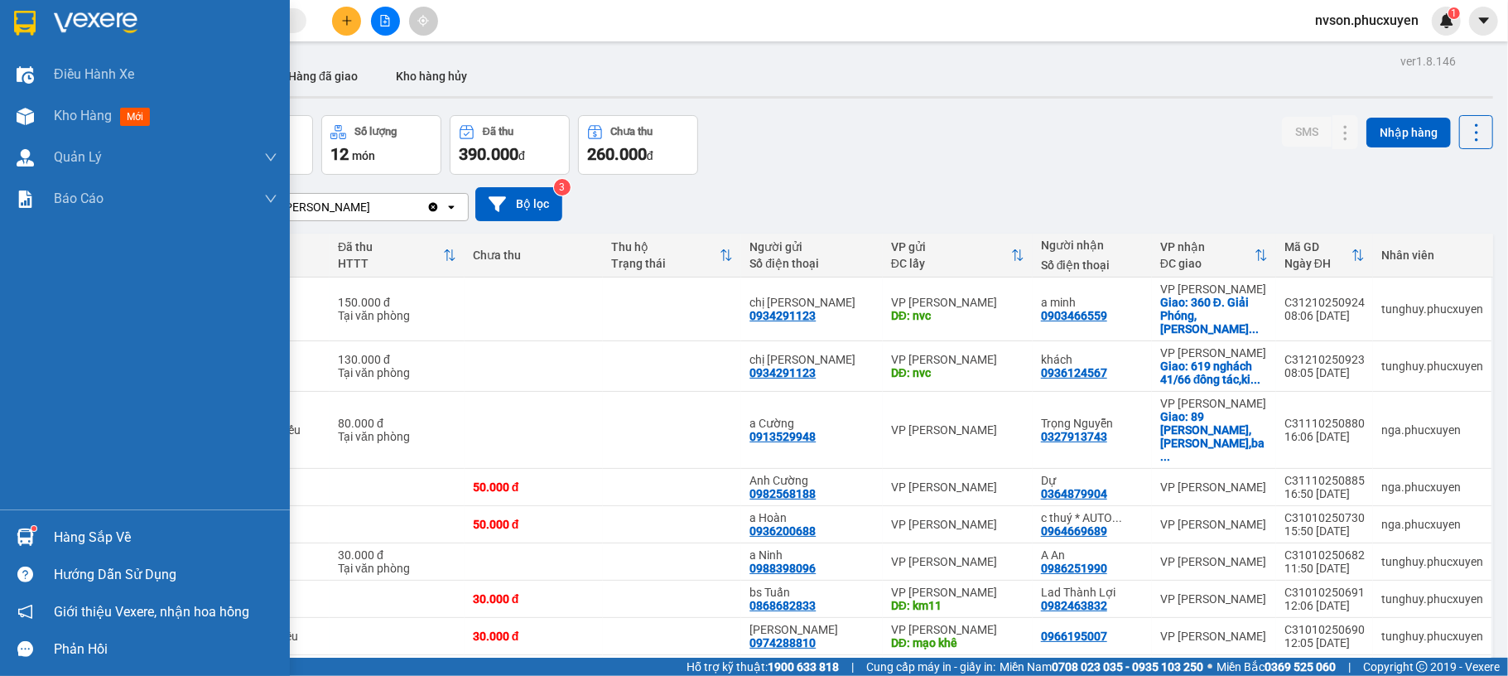
click at [24, 537] on img at bounding box center [25, 536] width 17 height 17
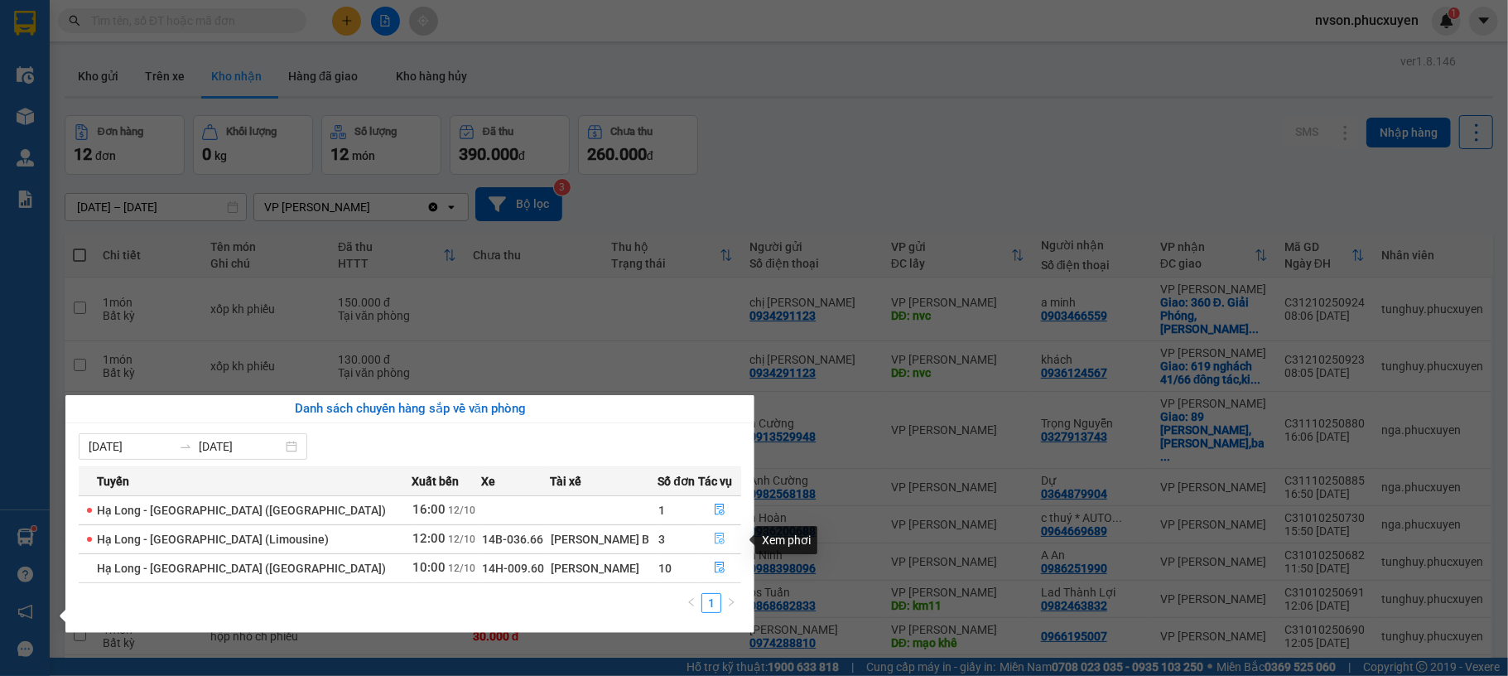
click at [724, 538] on button "button" at bounding box center [720, 539] width 41 height 27
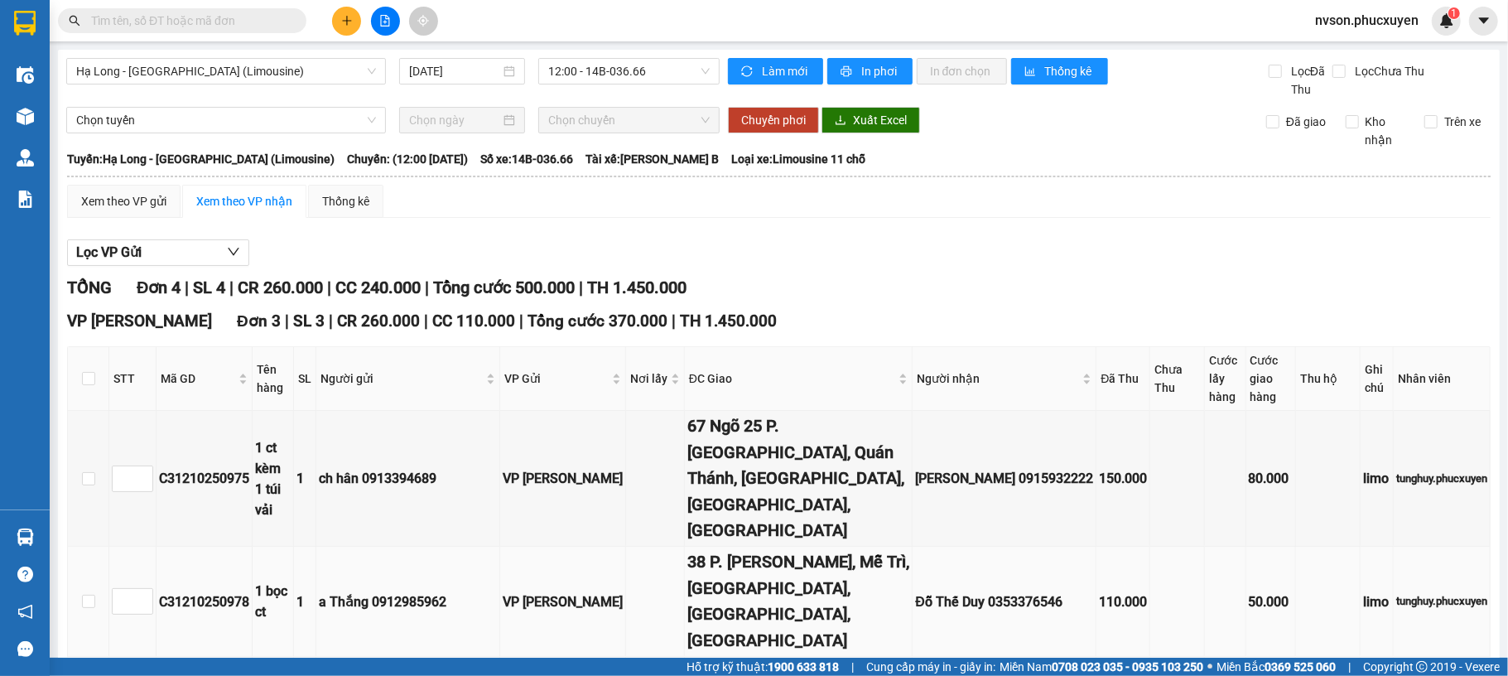
scroll to position [110, 0]
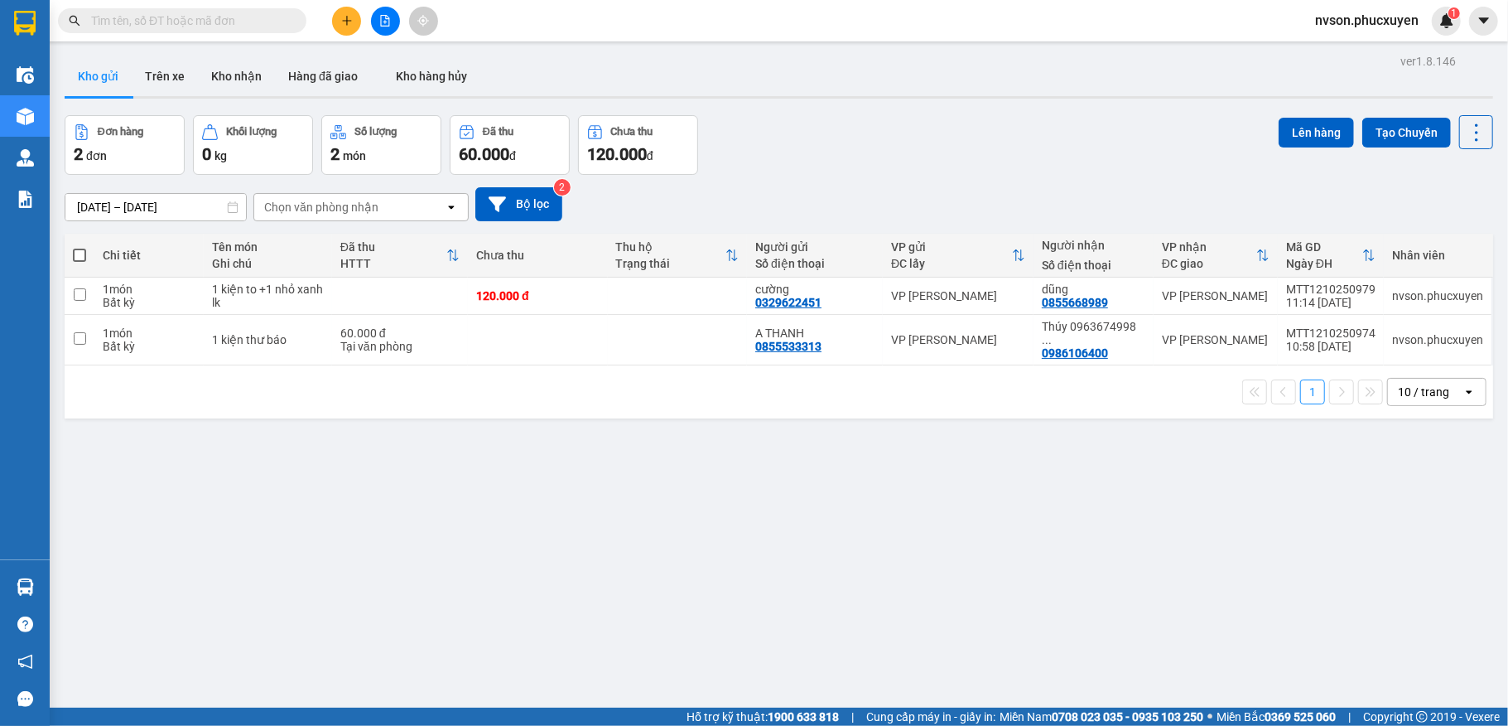
click at [202, 20] on input "text" at bounding box center [188, 21] width 195 height 18
paste input "0366468536"
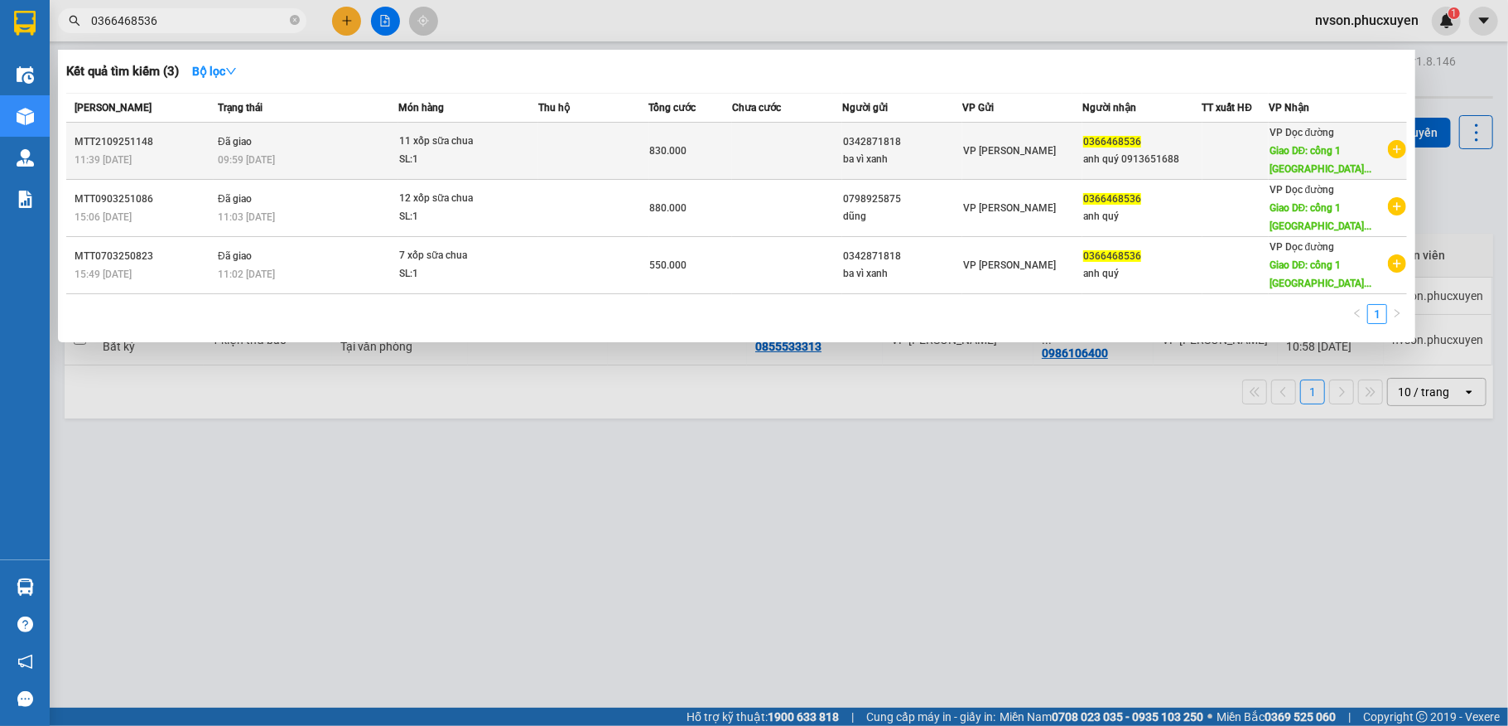
type input "0366468536"
click at [523, 153] on div "SL: 1" at bounding box center [461, 160] width 124 height 18
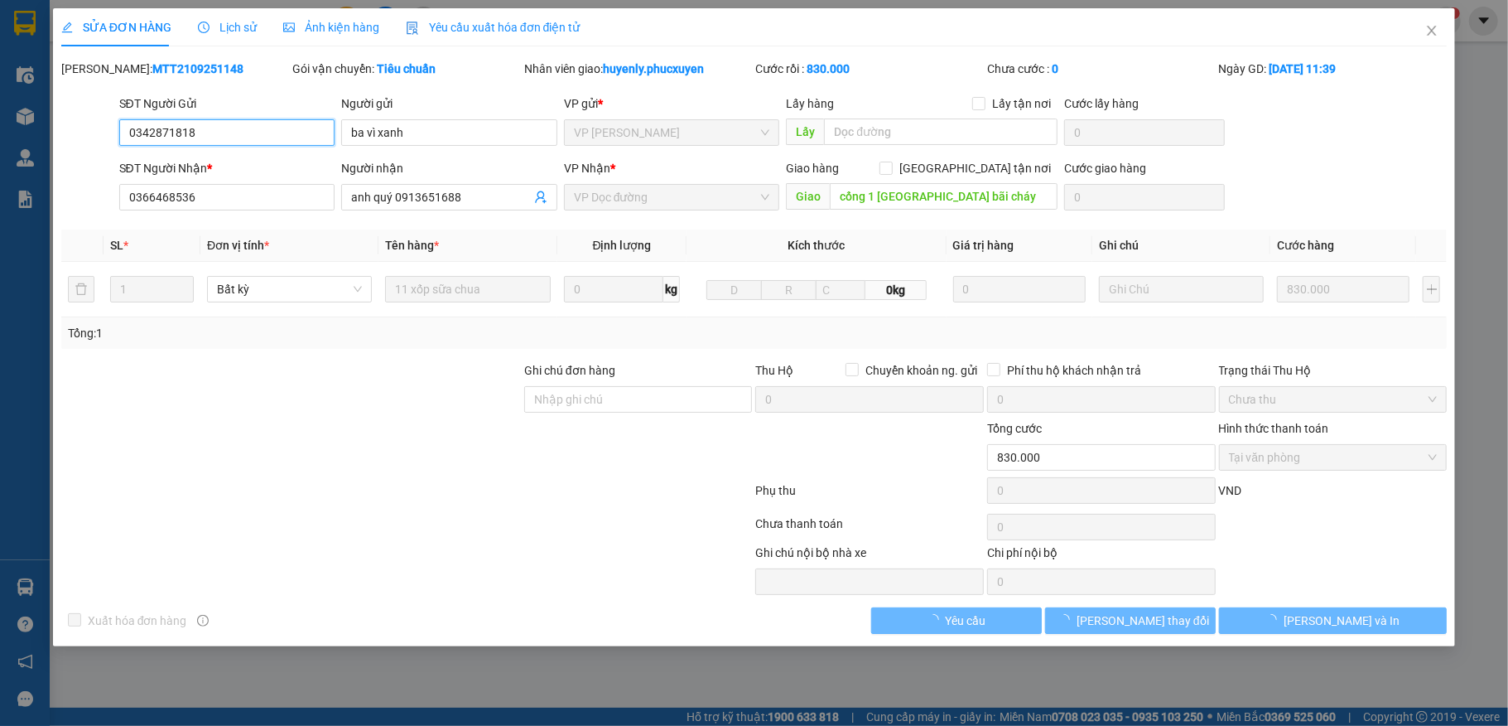
type input "0342871818"
type input "ba vì xanh"
type input "0366468536"
type input "anh quý 0913651688"
type input "cổng 1 [GEOGRAPHIC_DATA] bãi cháy"
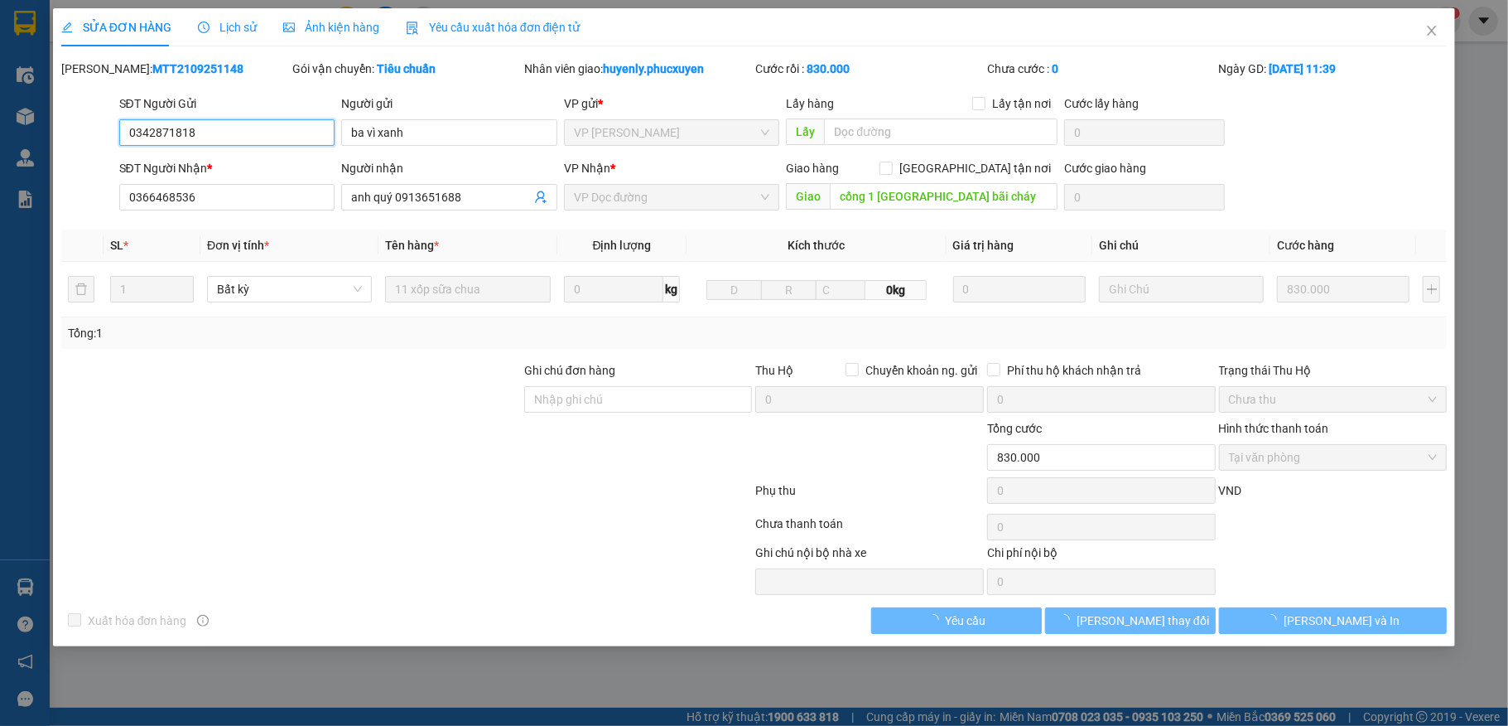
type input "0"
type input "830.000"
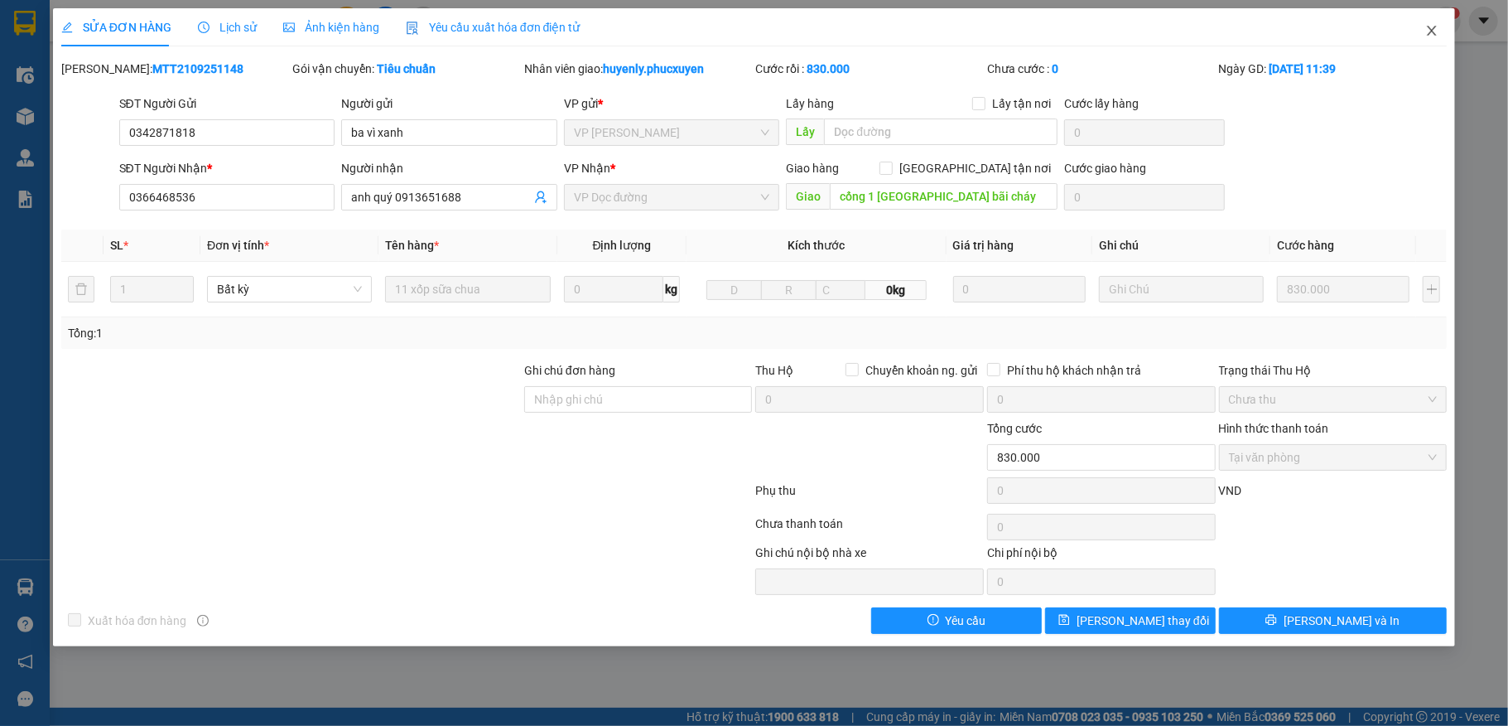
click at [1439, 41] on span "Close" at bounding box center [1432, 31] width 46 height 46
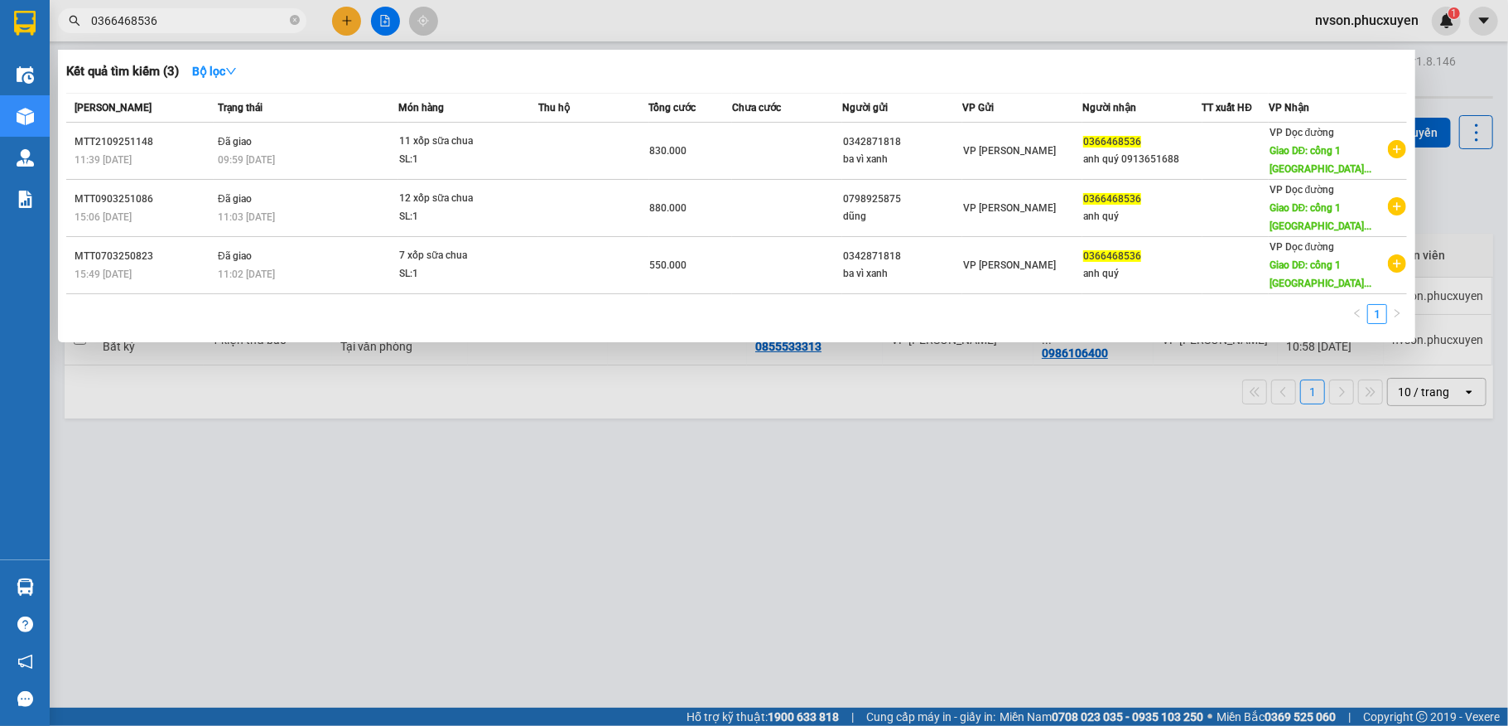
click at [199, 12] on input "0366468536" at bounding box center [188, 21] width 195 height 18
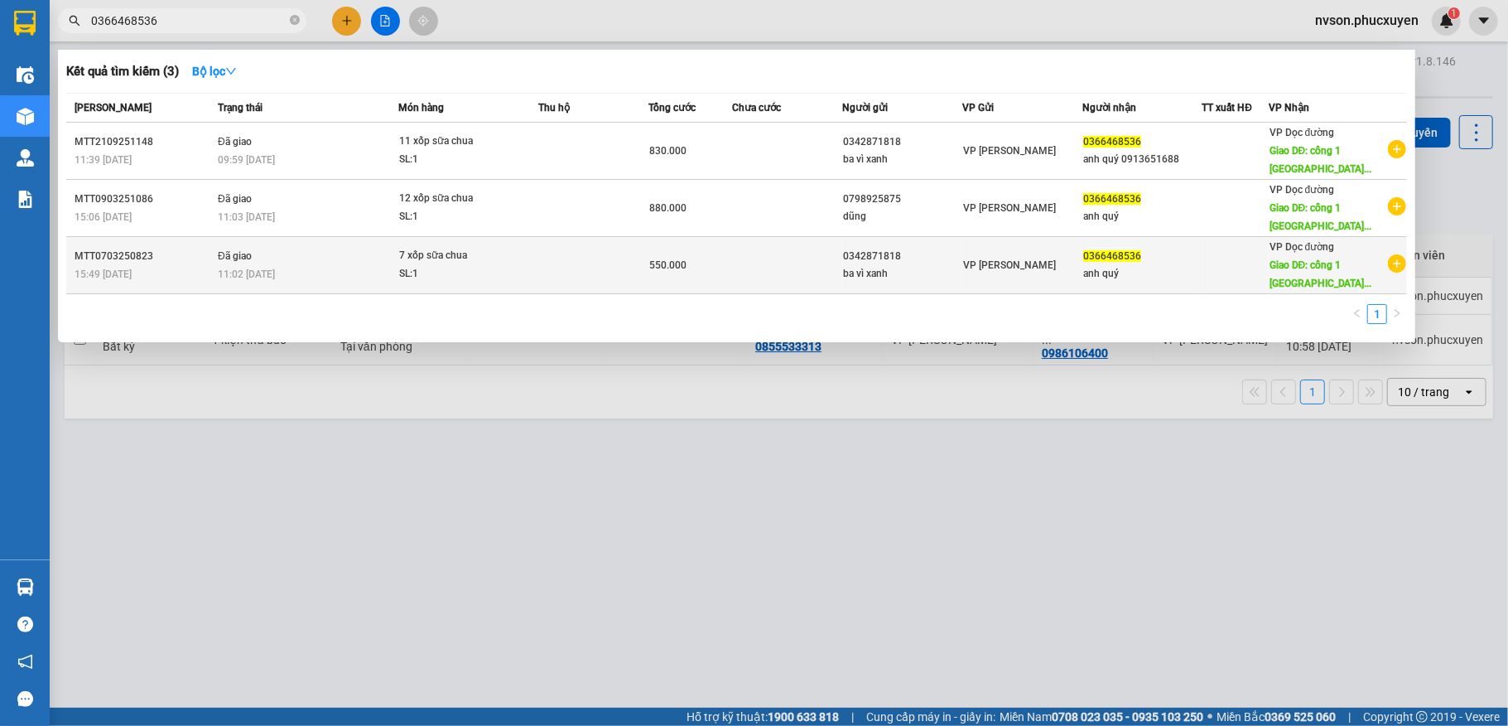
click at [362, 249] on td "Đã giao 11:02 [DATE]" at bounding box center [306, 265] width 185 height 57
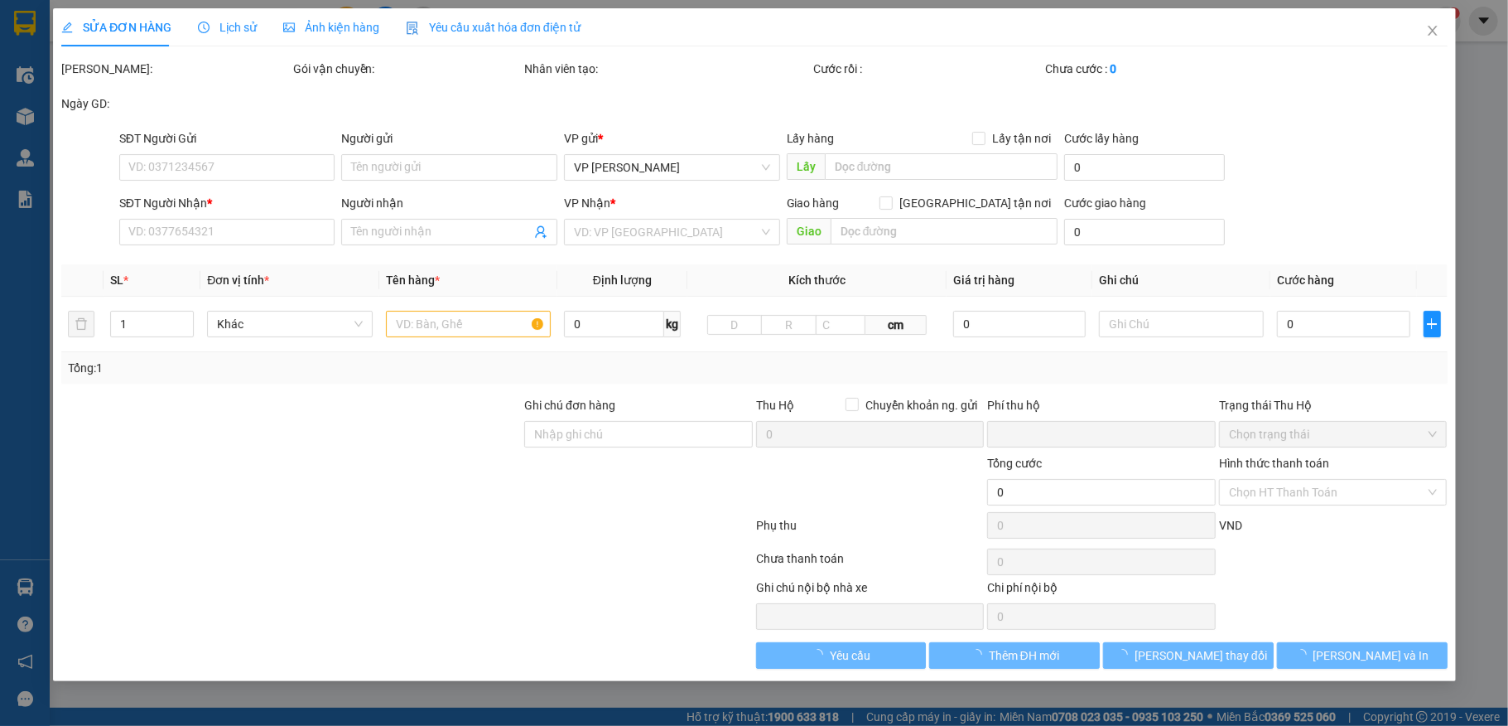
type input "0342871818"
type input "ba vì xanh"
type input "0366468536"
type input "anh quý"
type input "cổng 1 [GEOGRAPHIC_DATA] bãi cháy"
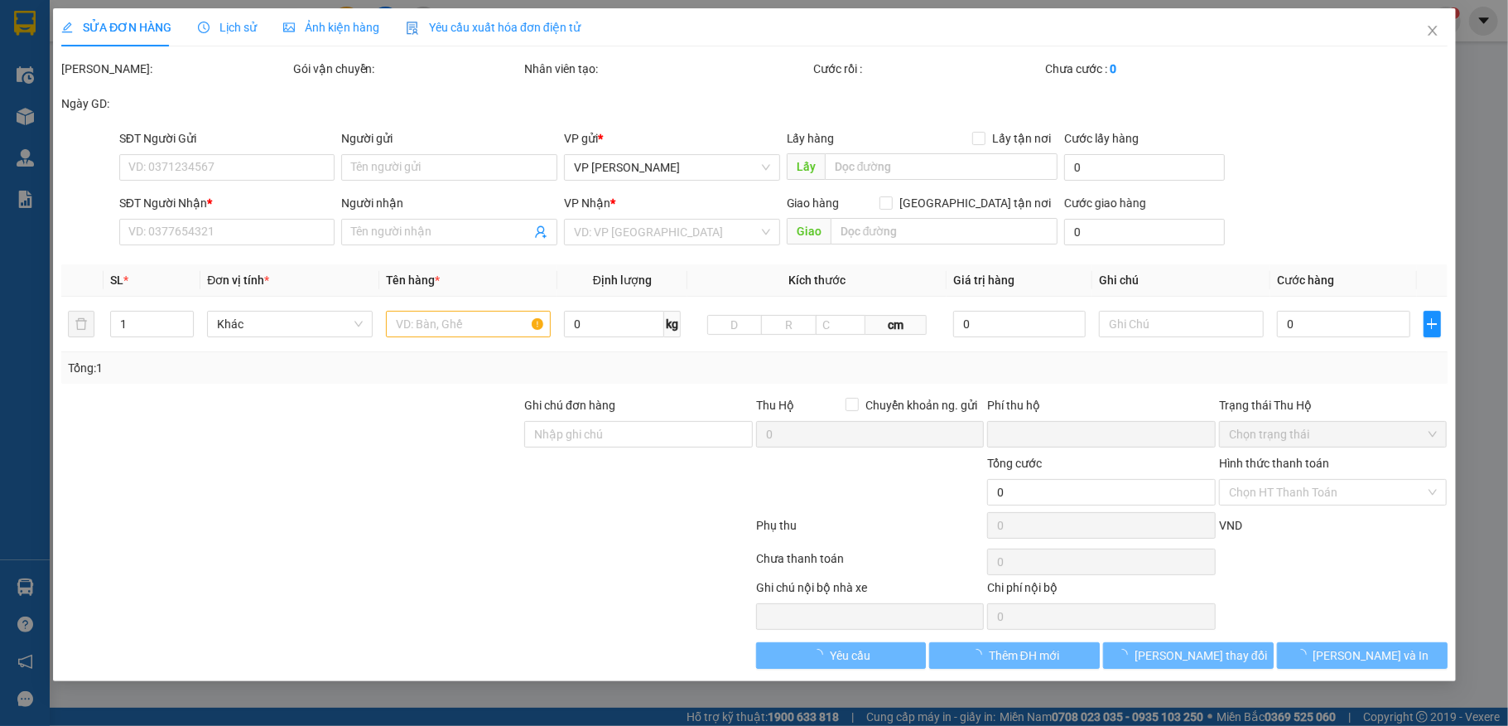
type input "0"
type input "550.000"
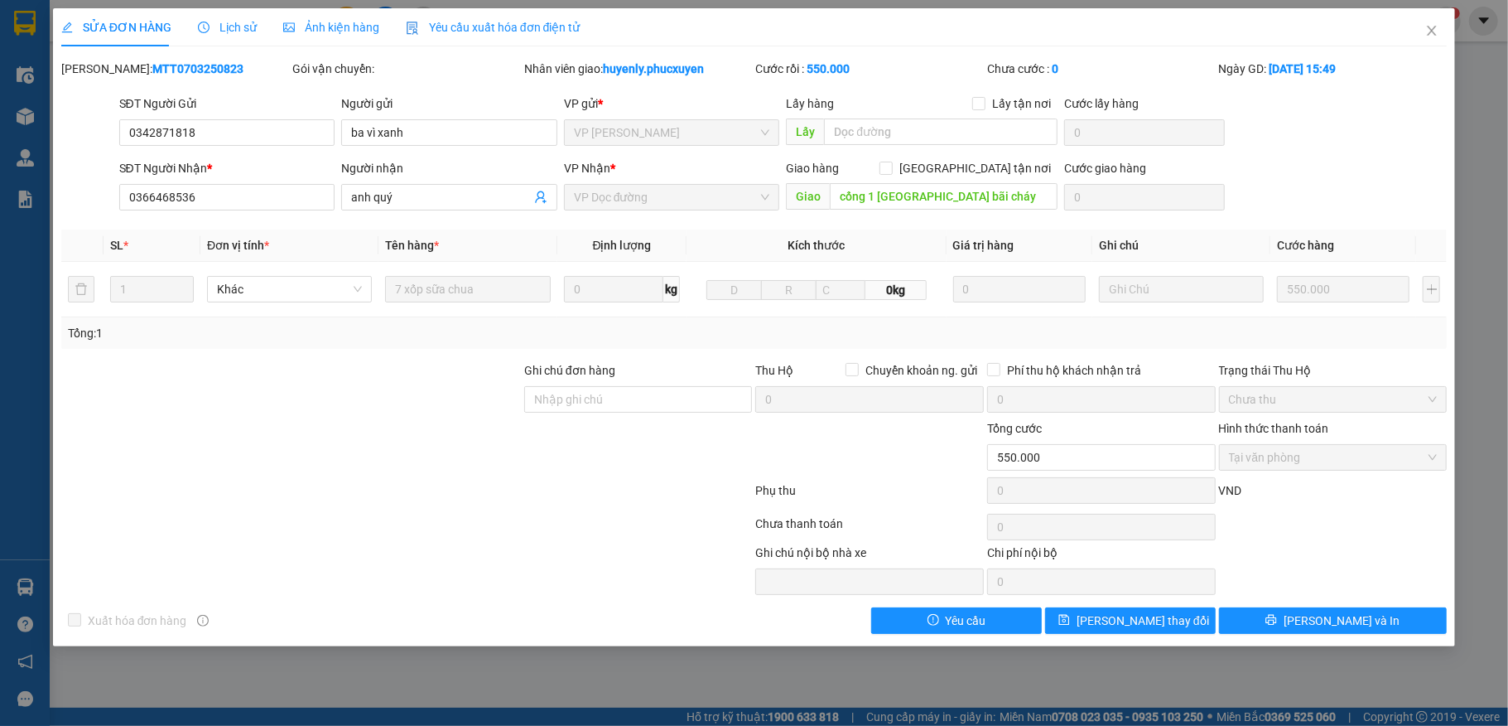
click at [204, 24] on icon "clock-circle" at bounding box center [204, 28] width 12 height 12
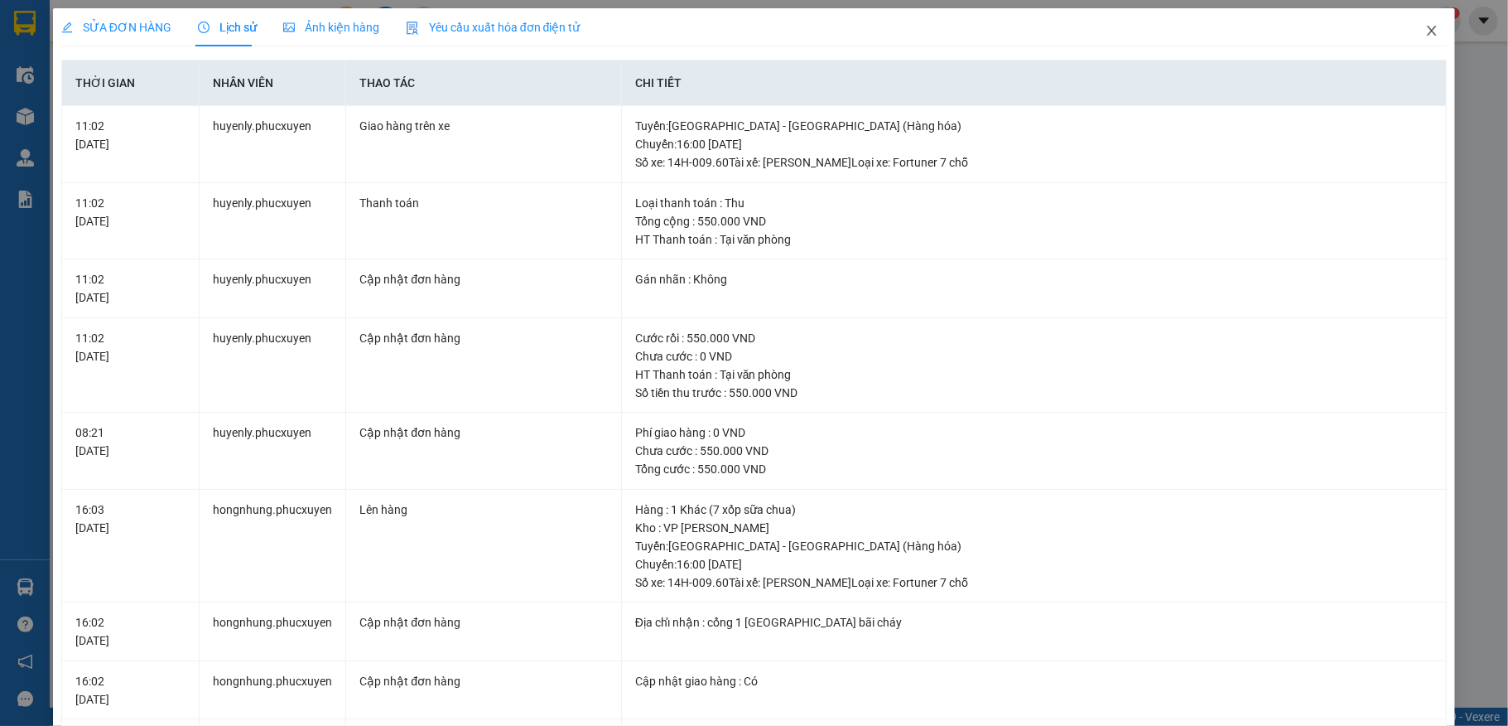
click at [1428, 27] on span "Close" at bounding box center [1432, 31] width 46 height 46
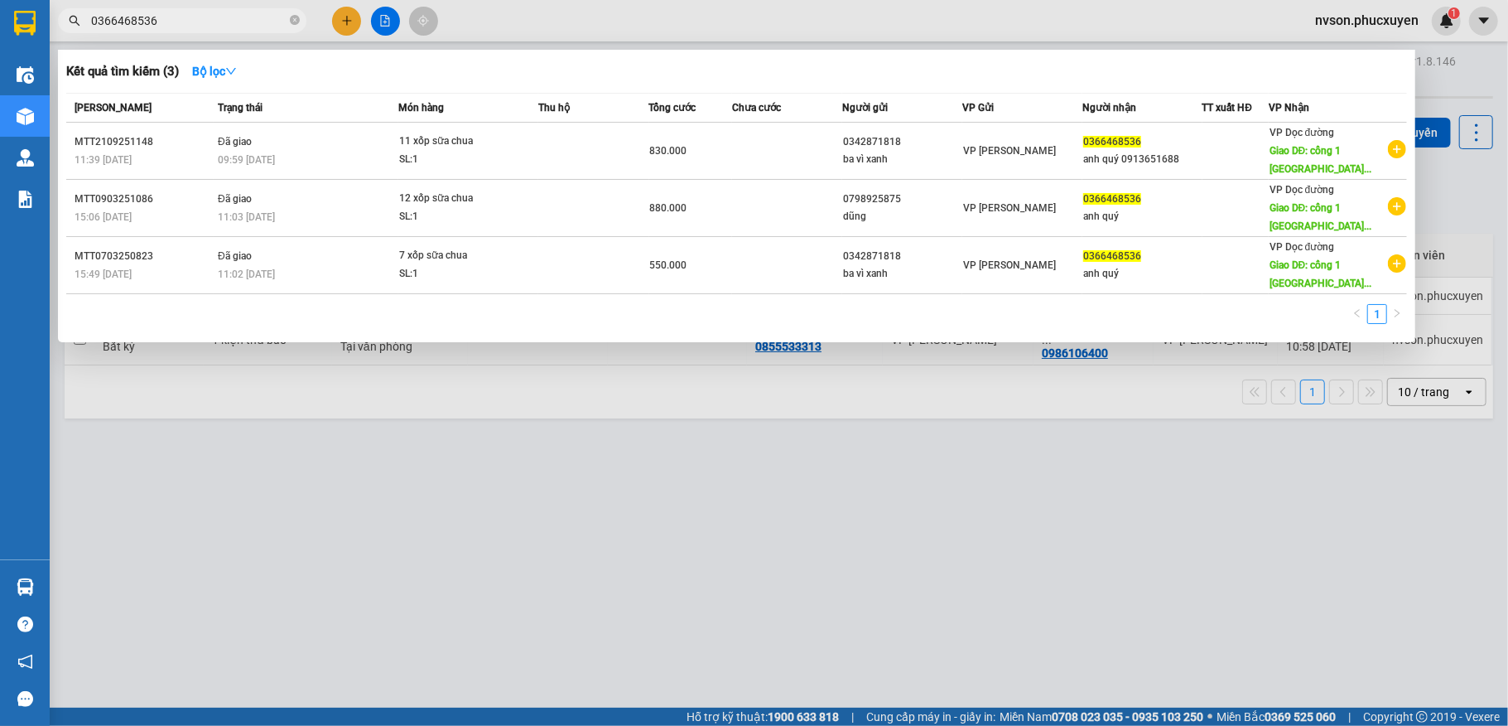
click at [186, 12] on input "0366468536" at bounding box center [188, 21] width 195 height 18
click at [819, 469] on div at bounding box center [754, 363] width 1508 height 726
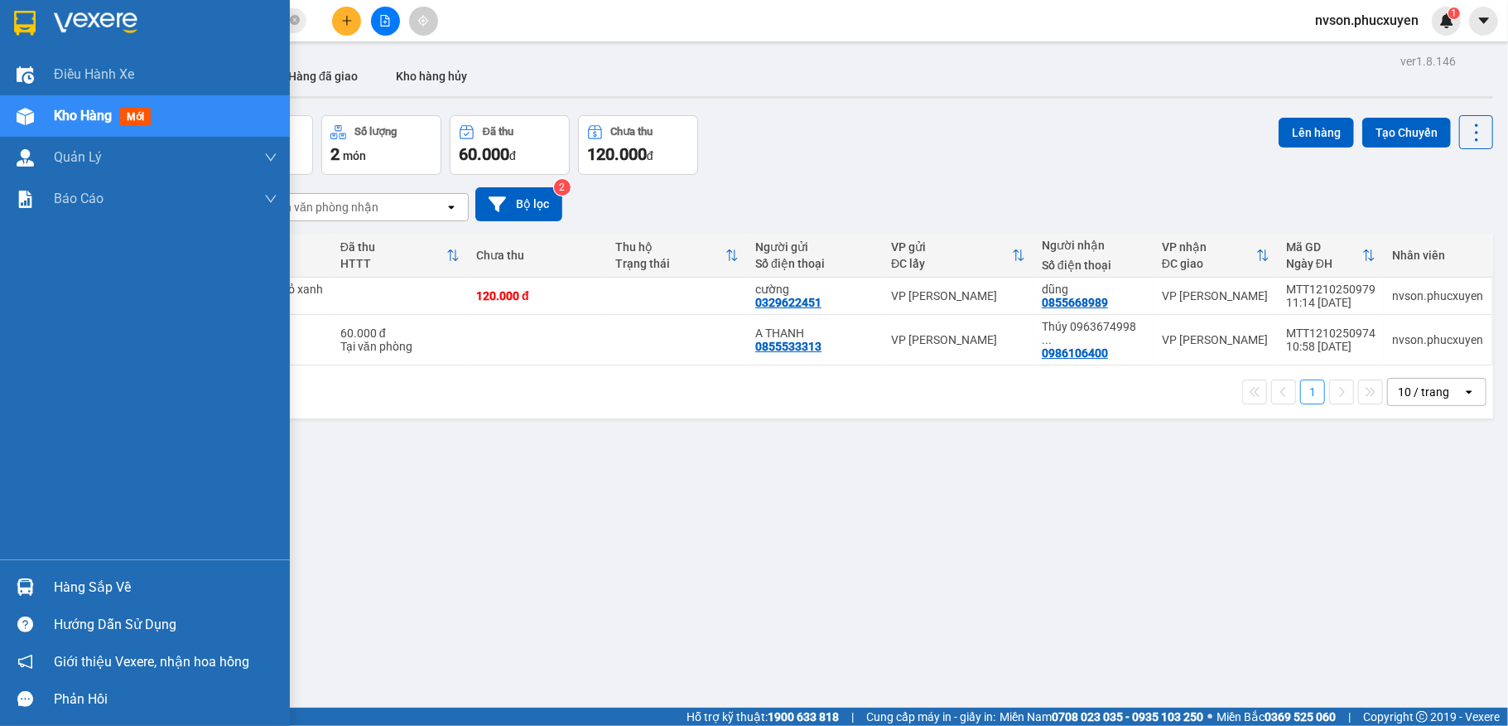
click at [34, 584] on div at bounding box center [25, 586] width 29 height 29
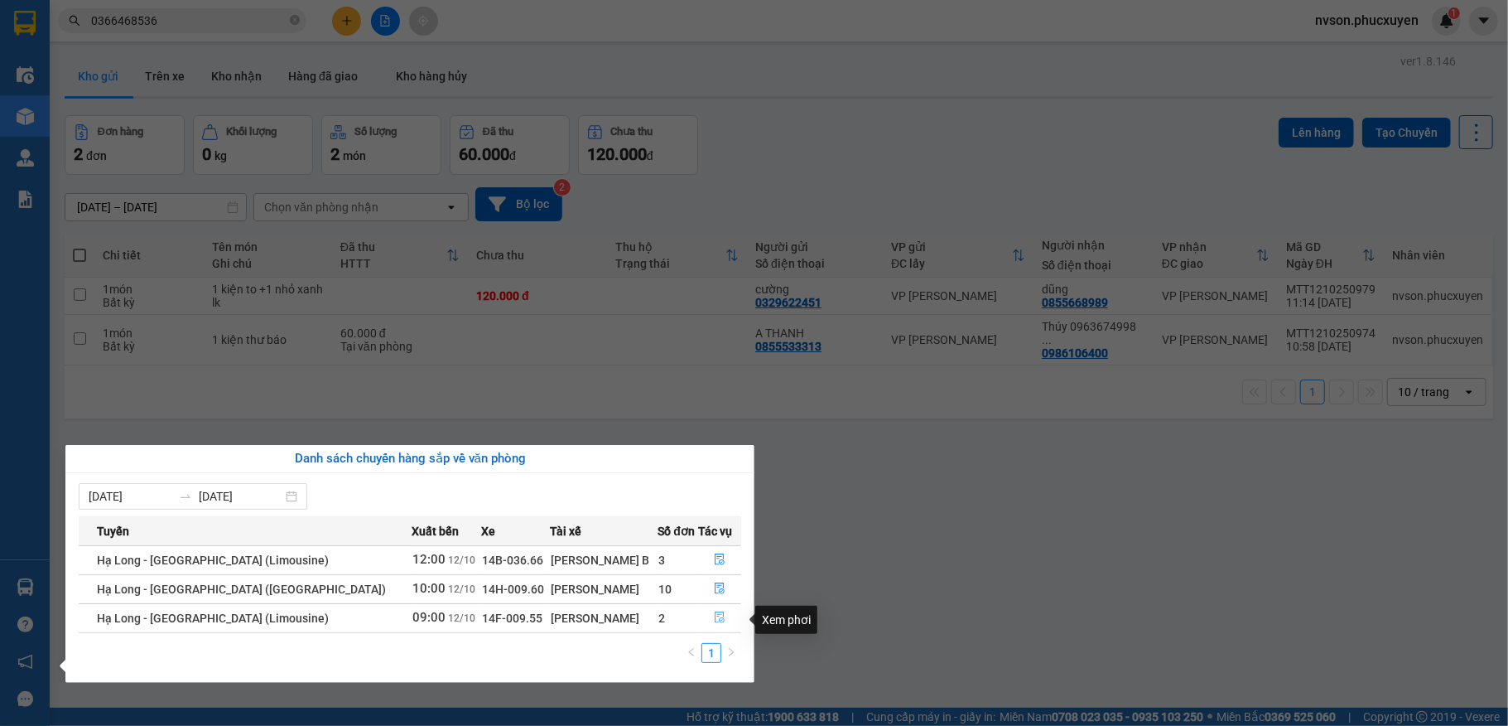
click at [714, 617] on icon "file-done" at bounding box center [720, 617] width 12 height 12
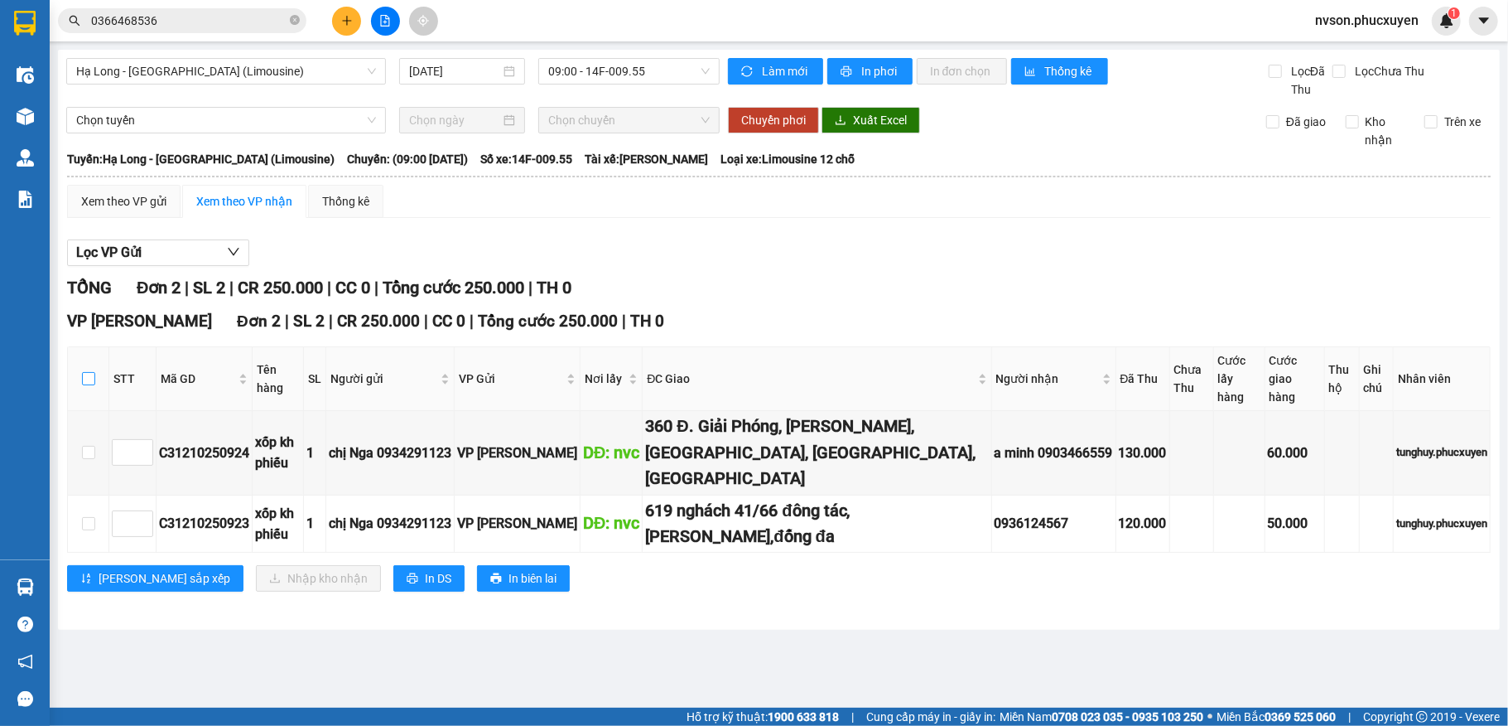
click at [82, 372] on input "checkbox" at bounding box center [88, 378] width 13 height 13
checkbox input "true"
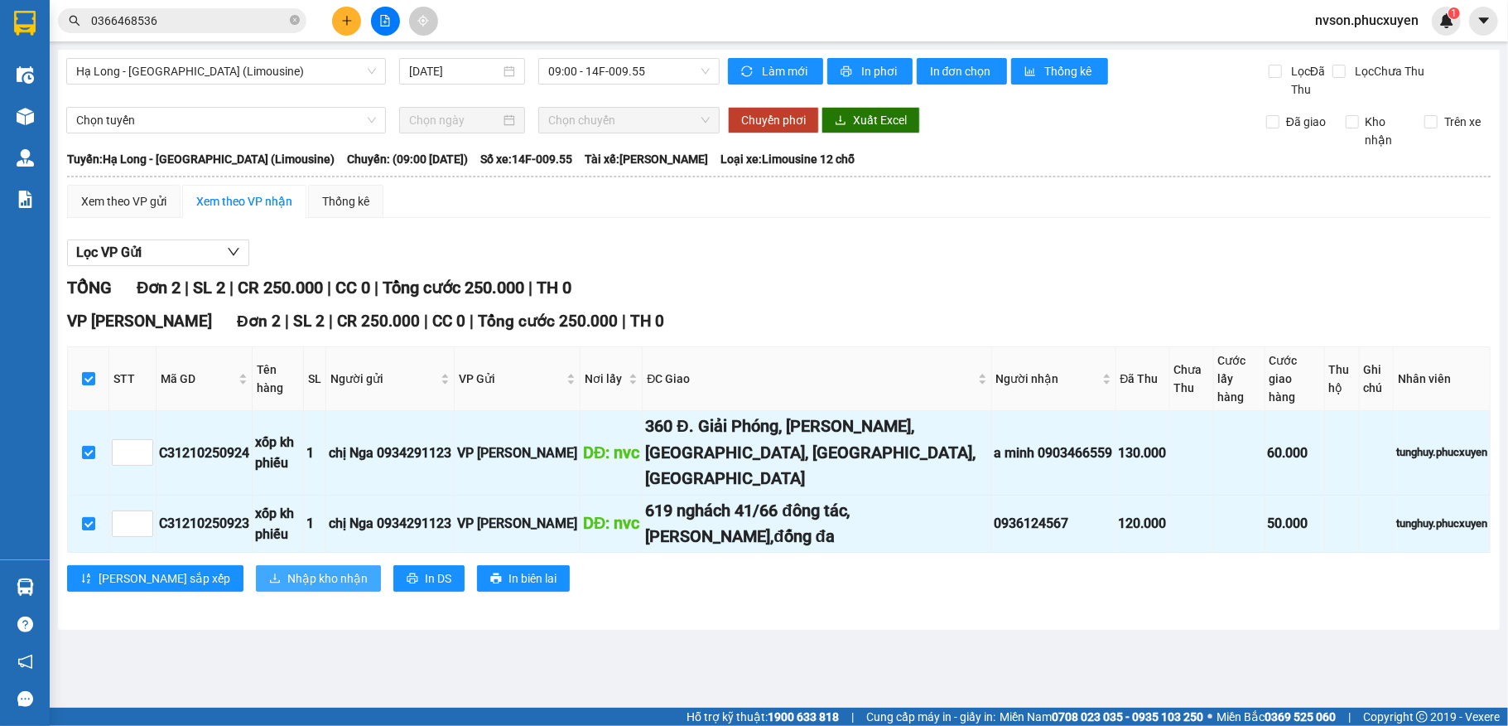
click at [287, 569] on span "Nhập kho nhận" at bounding box center [327, 578] width 80 height 18
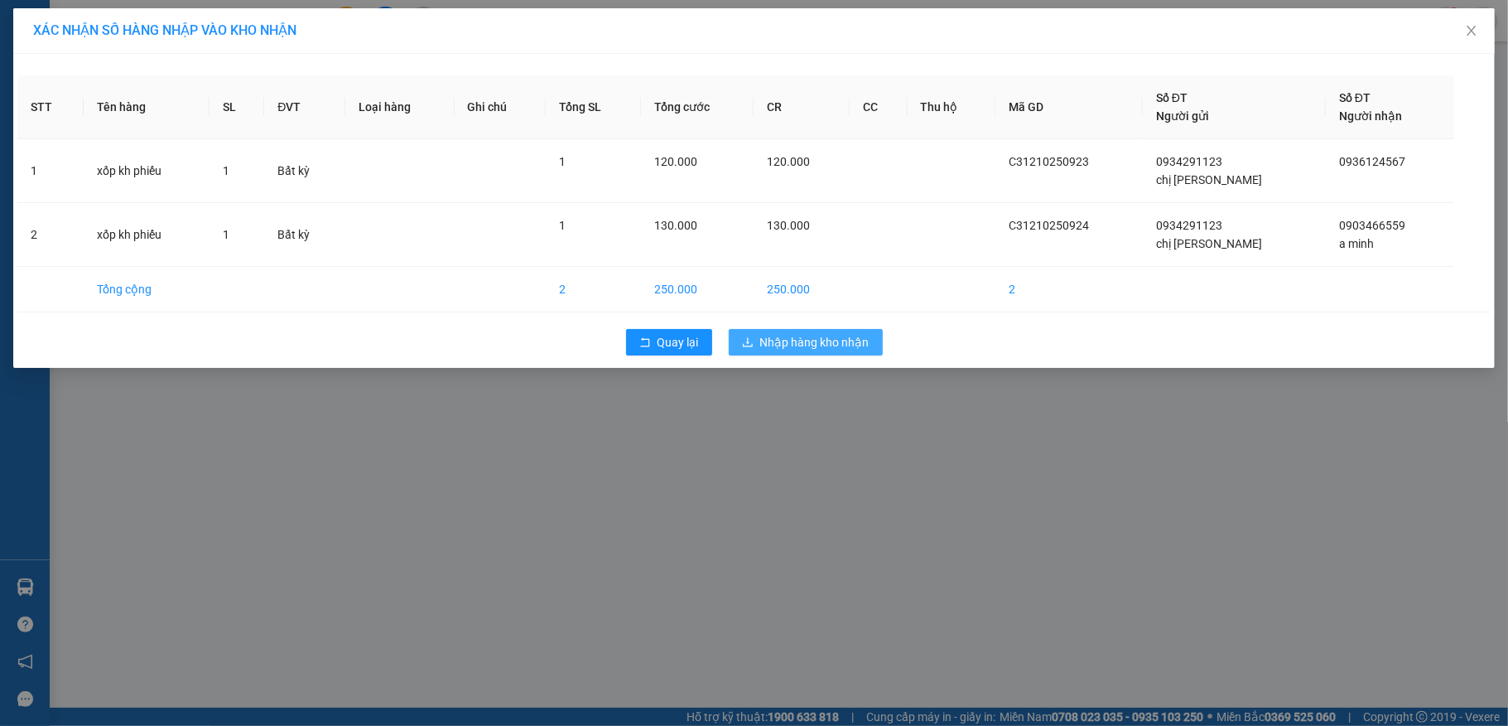
click at [795, 348] on span "Nhập hàng kho nhận" at bounding box center [814, 342] width 109 height 18
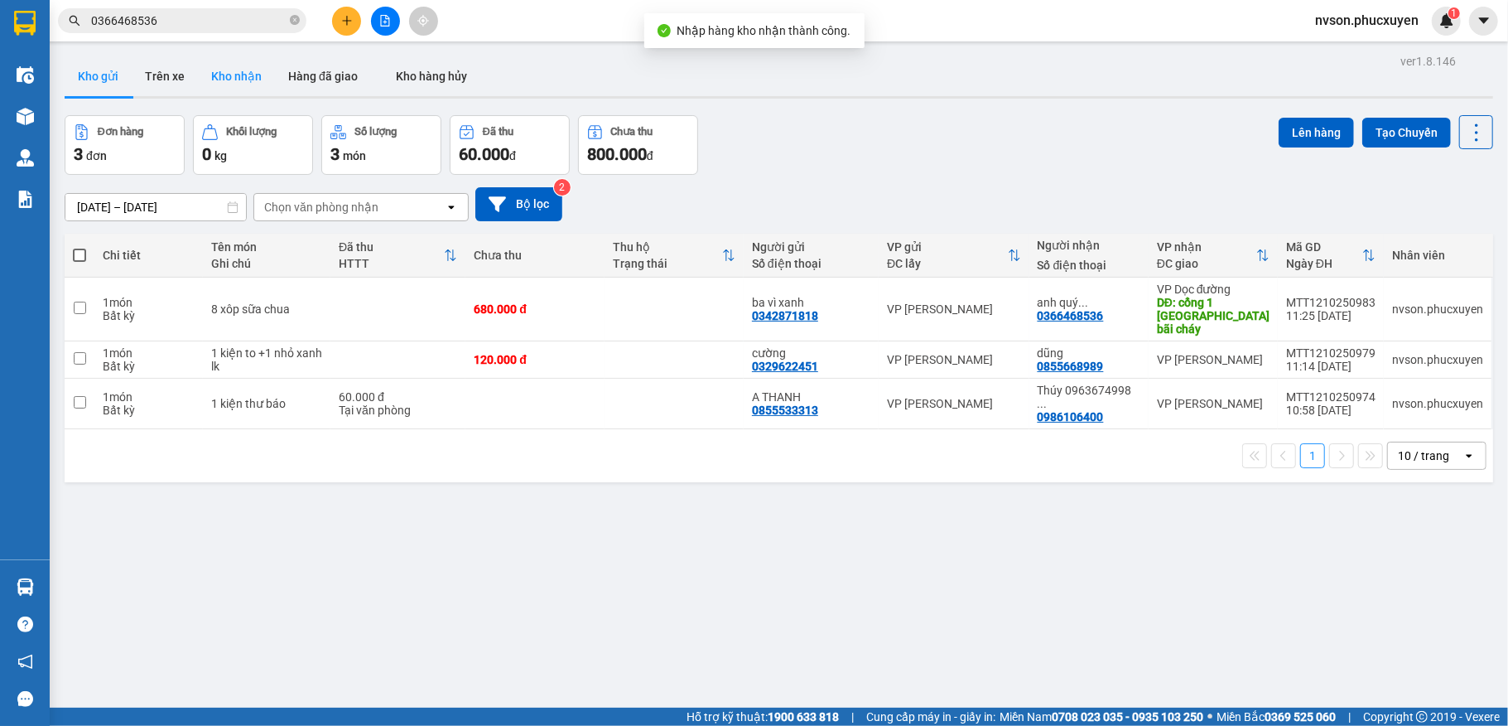
click at [237, 90] on button "Kho nhận" at bounding box center [236, 76] width 77 height 40
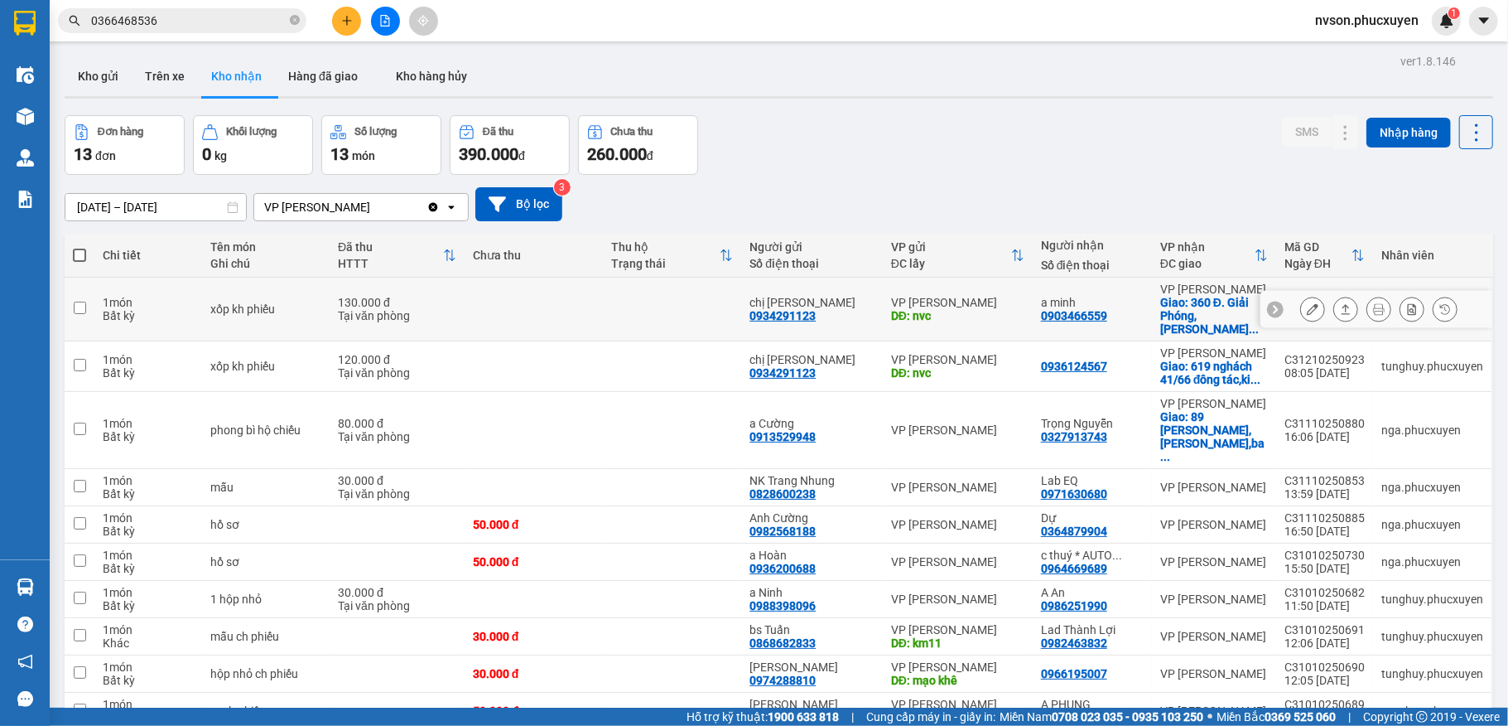
click at [1307, 310] on icon at bounding box center [1313, 309] width 12 height 12
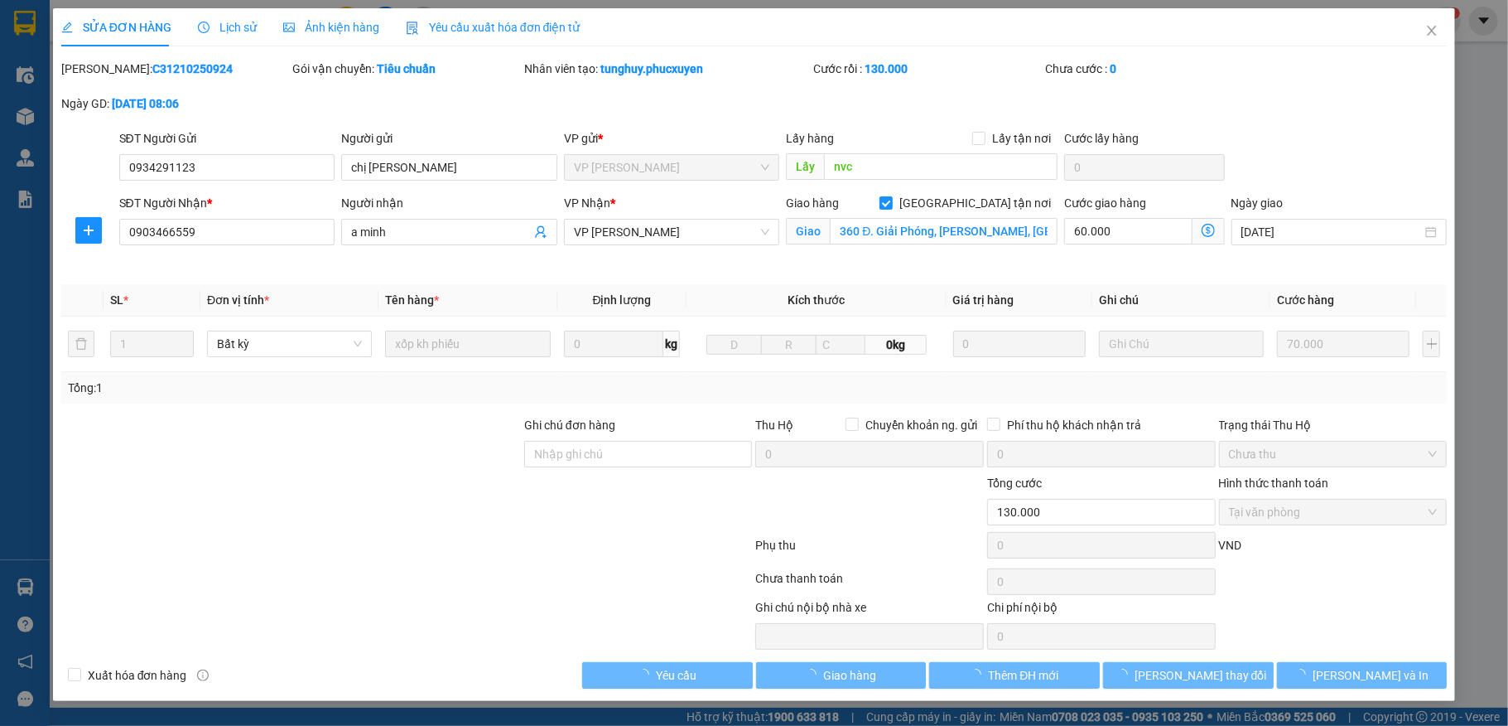
type input "0934291123"
type input "chị [PERSON_NAME]"
type input "nvc"
type input "0903466559"
type input "a minh"
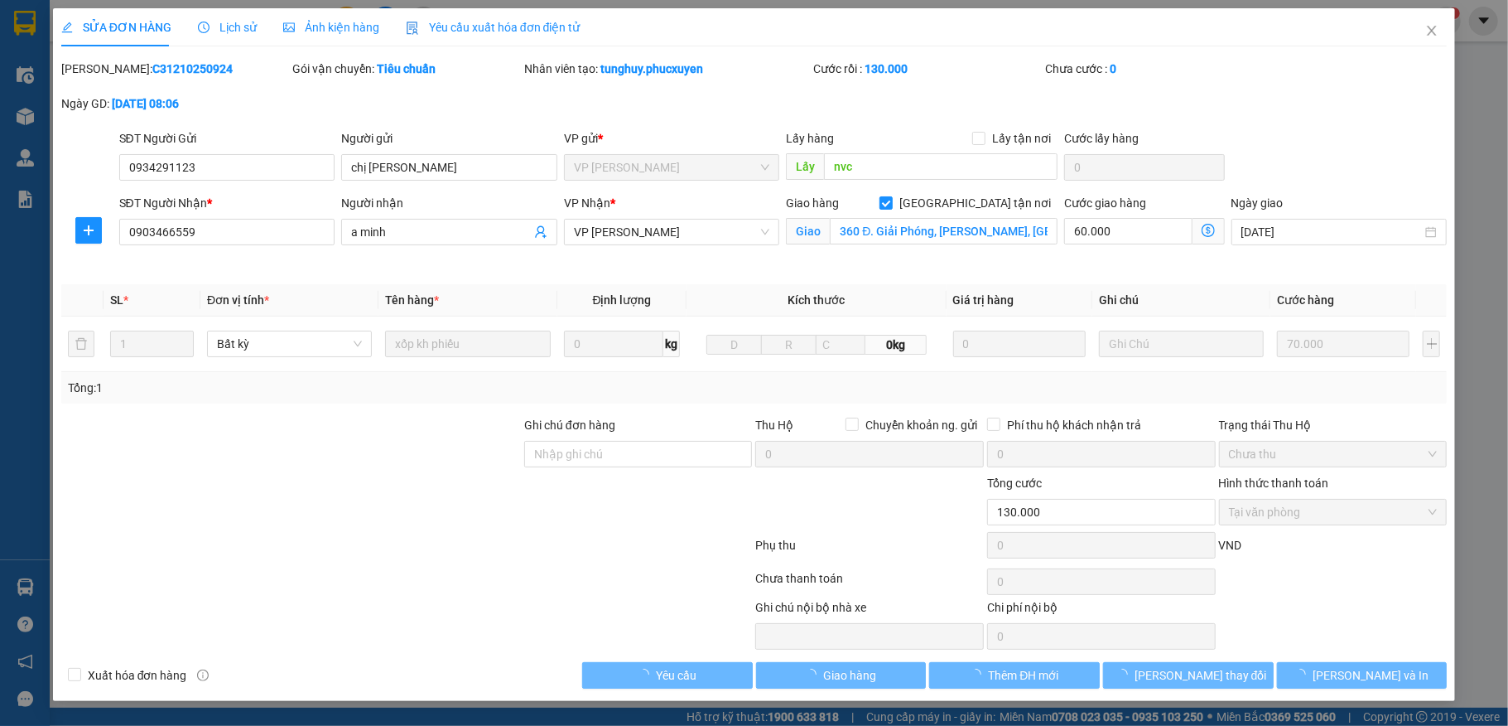
checkbox input "true"
type input "360 Đ. Giải Phóng, [PERSON_NAME], [GEOGRAPHIC_DATA], [GEOGRAPHIC_DATA], [GEOGRA…"
type input "0"
type input "130.000"
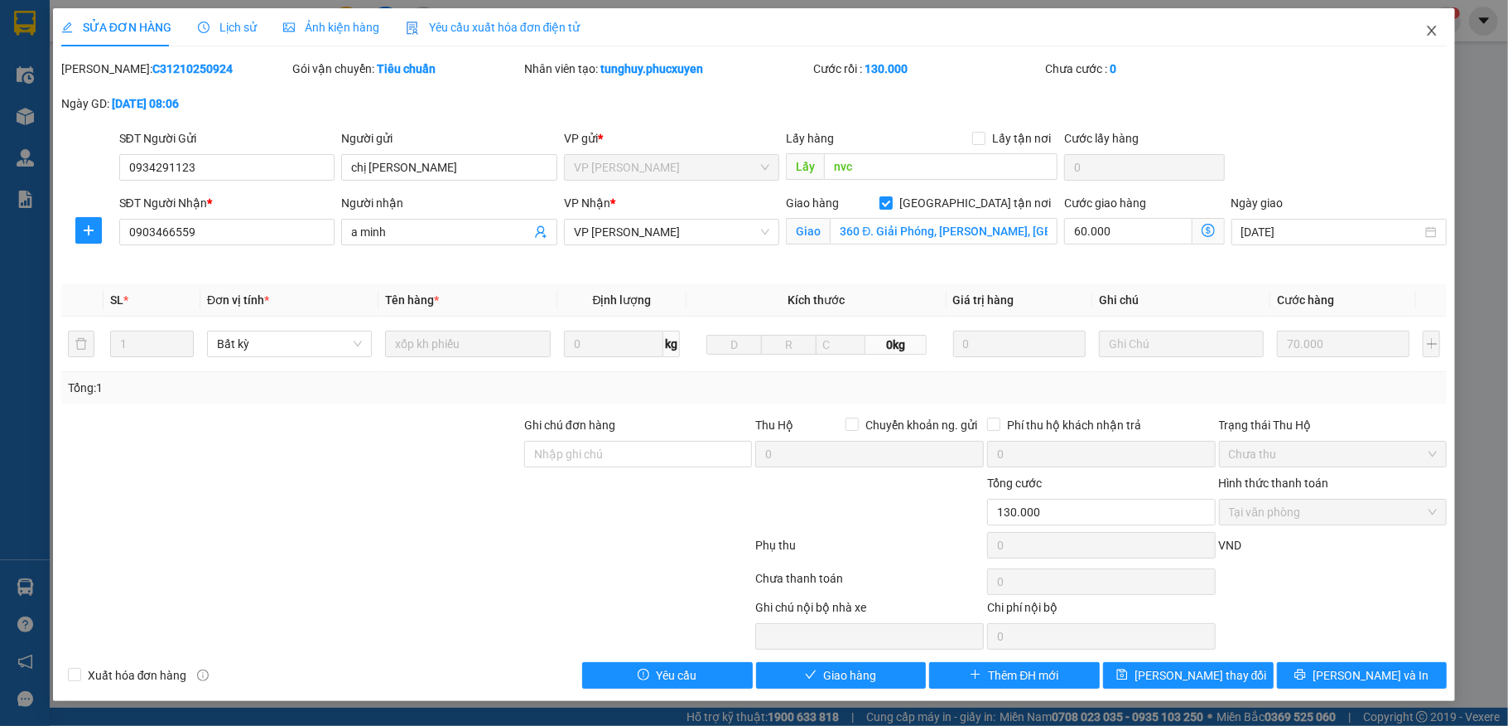
click at [1425, 38] on span "Close" at bounding box center [1432, 31] width 46 height 46
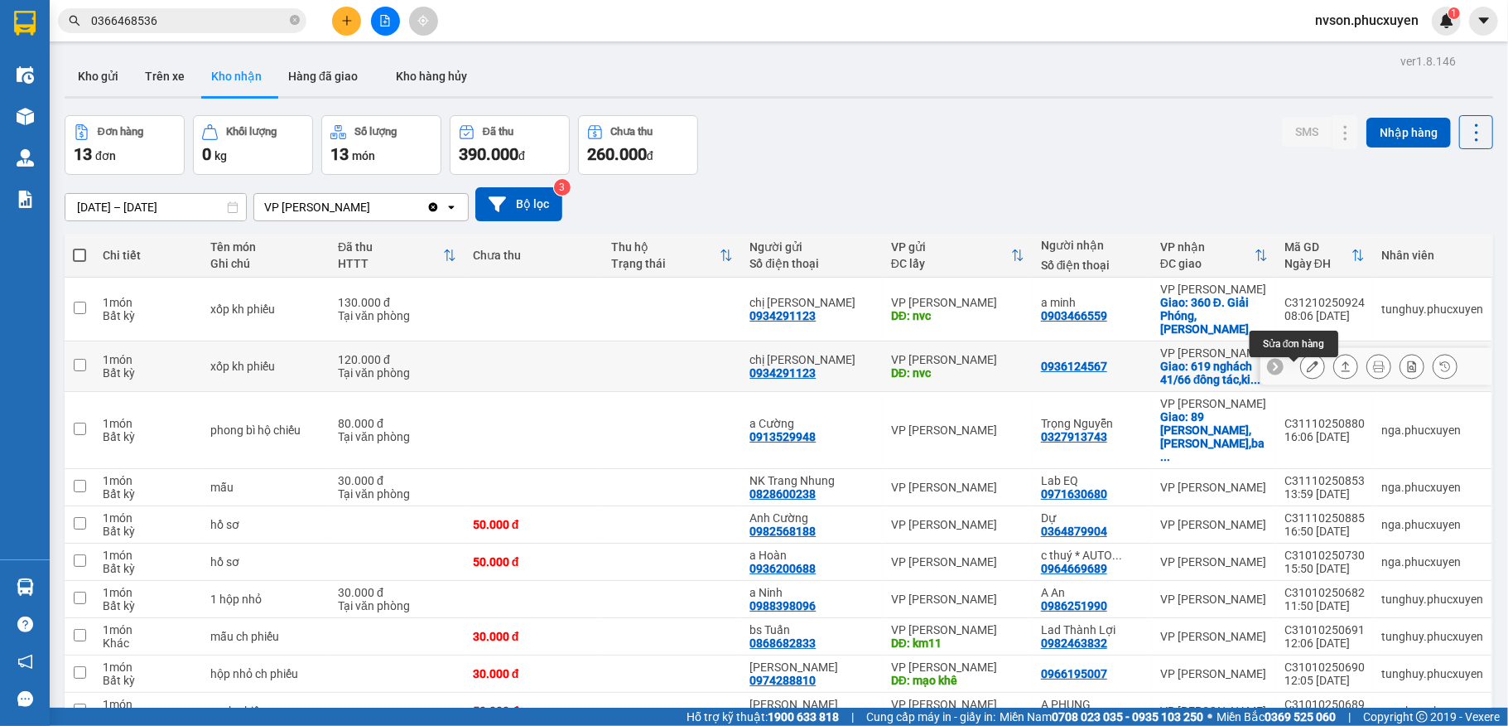
click at [1301, 375] on button at bounding box center [1312, 366] width 23 height 29
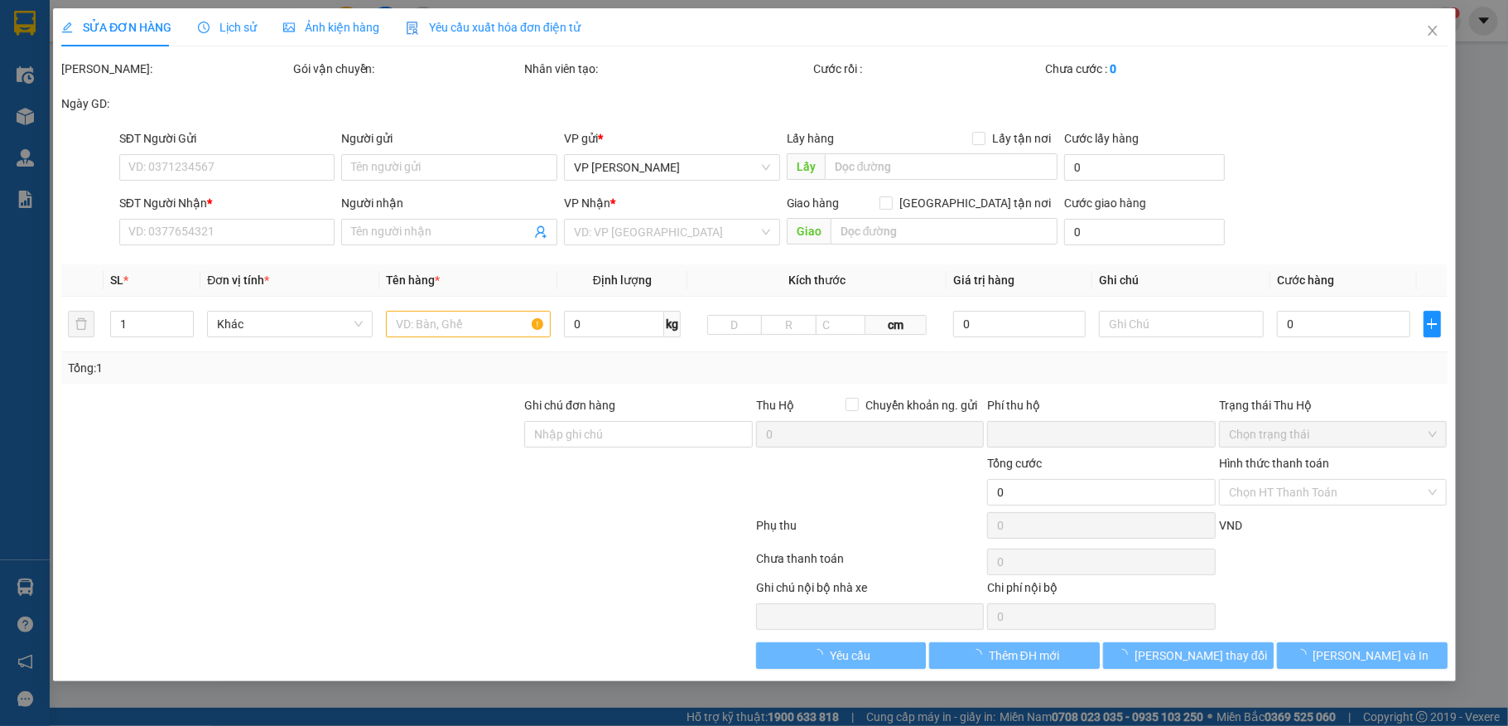
type input "0934291123"
type input "chị [PERSON_NAME]"
type input "nvc"
type input "0936124567"
checkbox input "true"
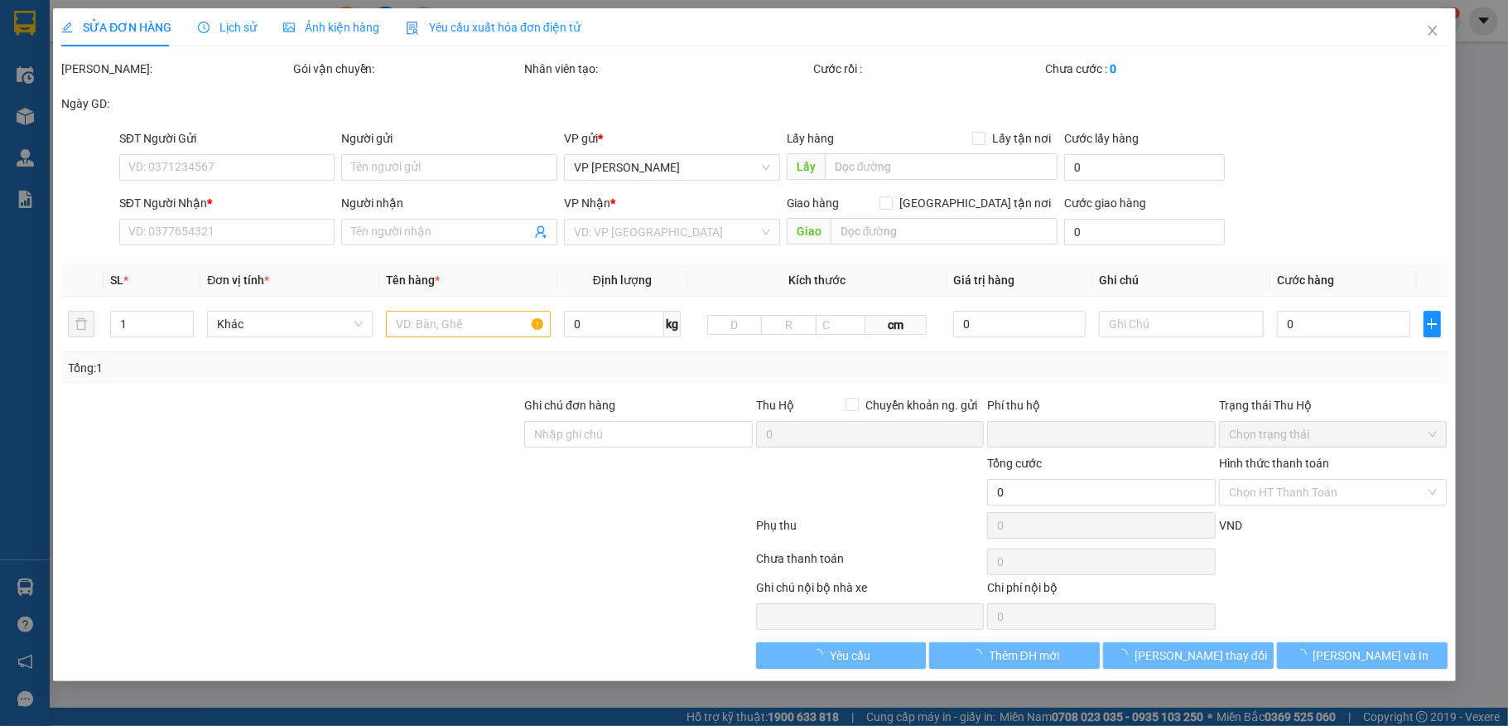
type input "619 nghách 41/66 đông tác,[PERSON_NAME],đống đa"
type input "0"
type input "120.000"
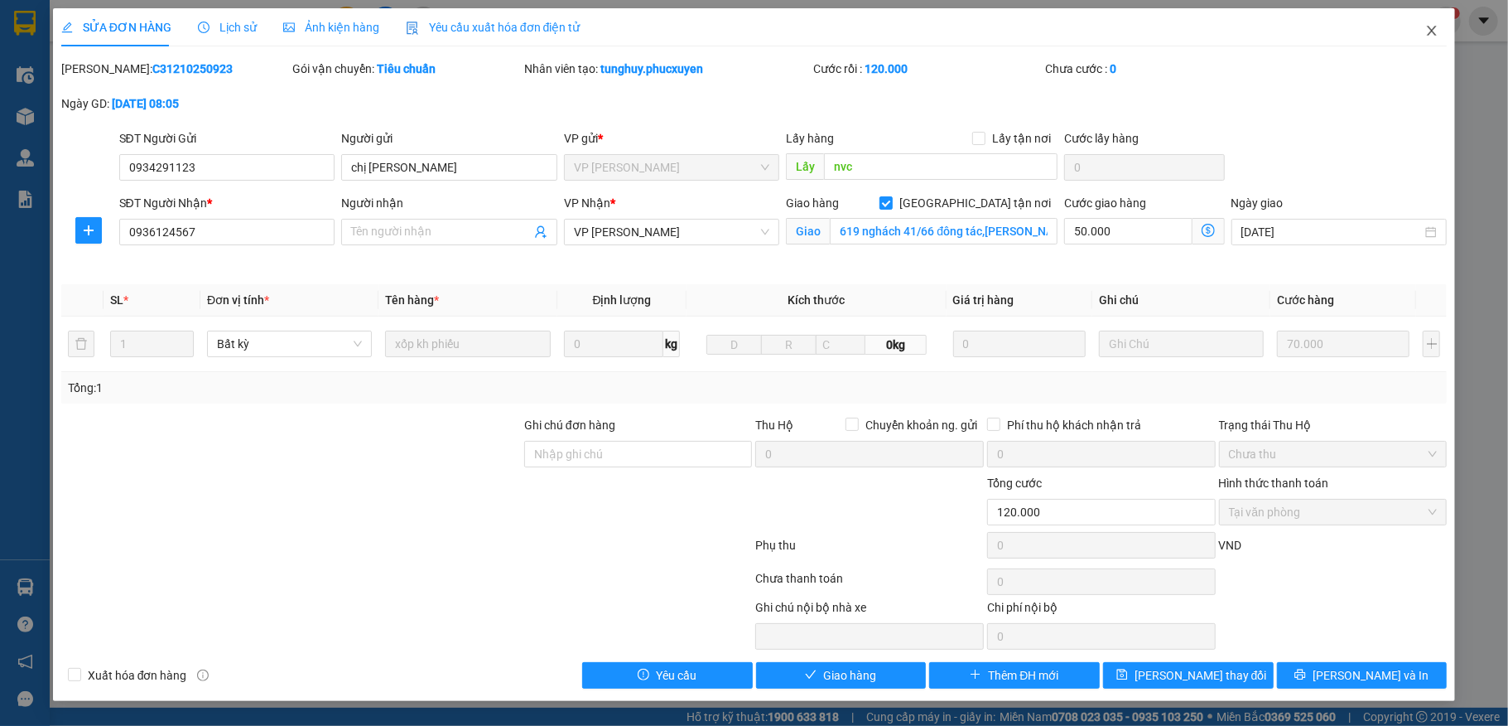
click at [1429, 36] on icon "close" at bounding box center [1432, 31] width 9 height 10
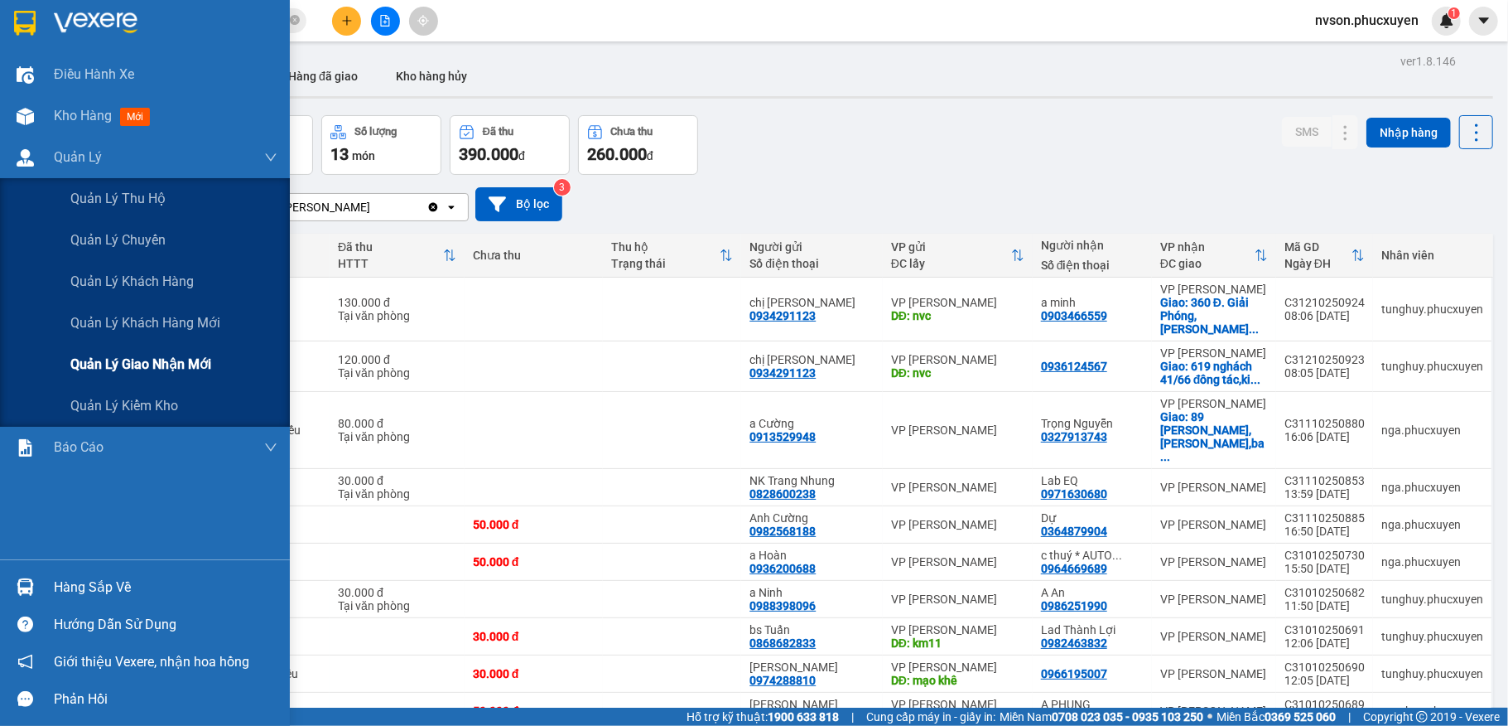
click at [133, 361] on span "Quản lý giao nhận mới" at bounding box center [140, 364] width 141 height 21
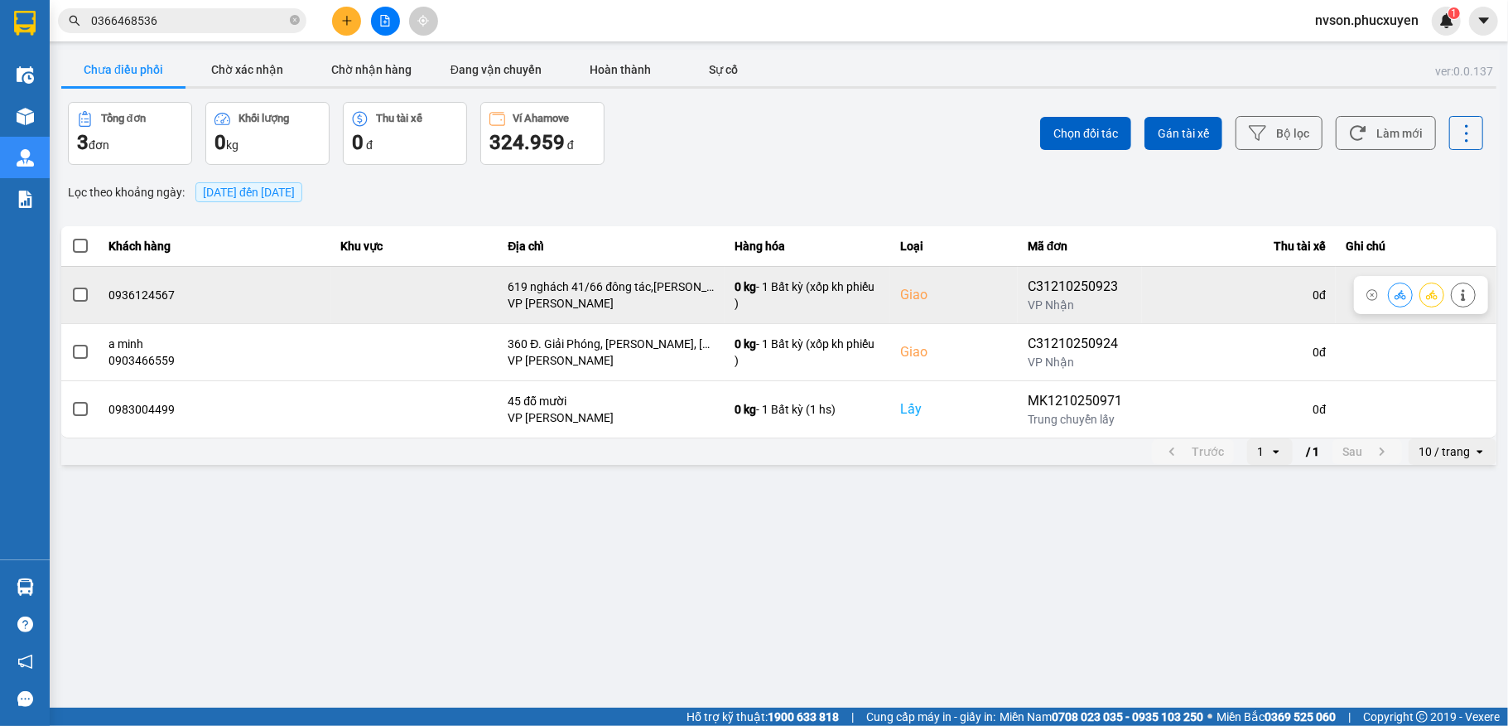
click at [1392, 296] on button at bounding box center [1400, 294] width 23 height 29
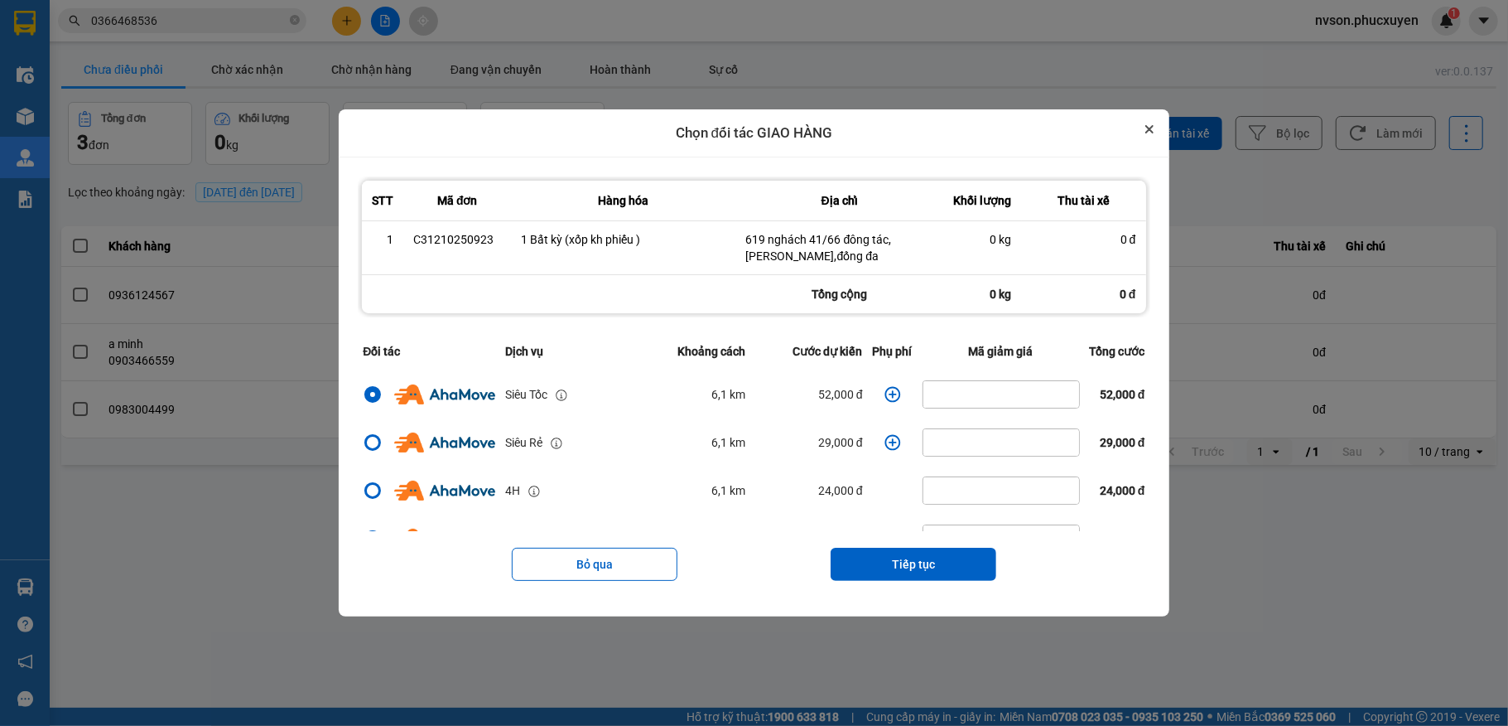
click at [1154, 133] on icon "Close" at bounding box center [1149, 129] width 8 height 8
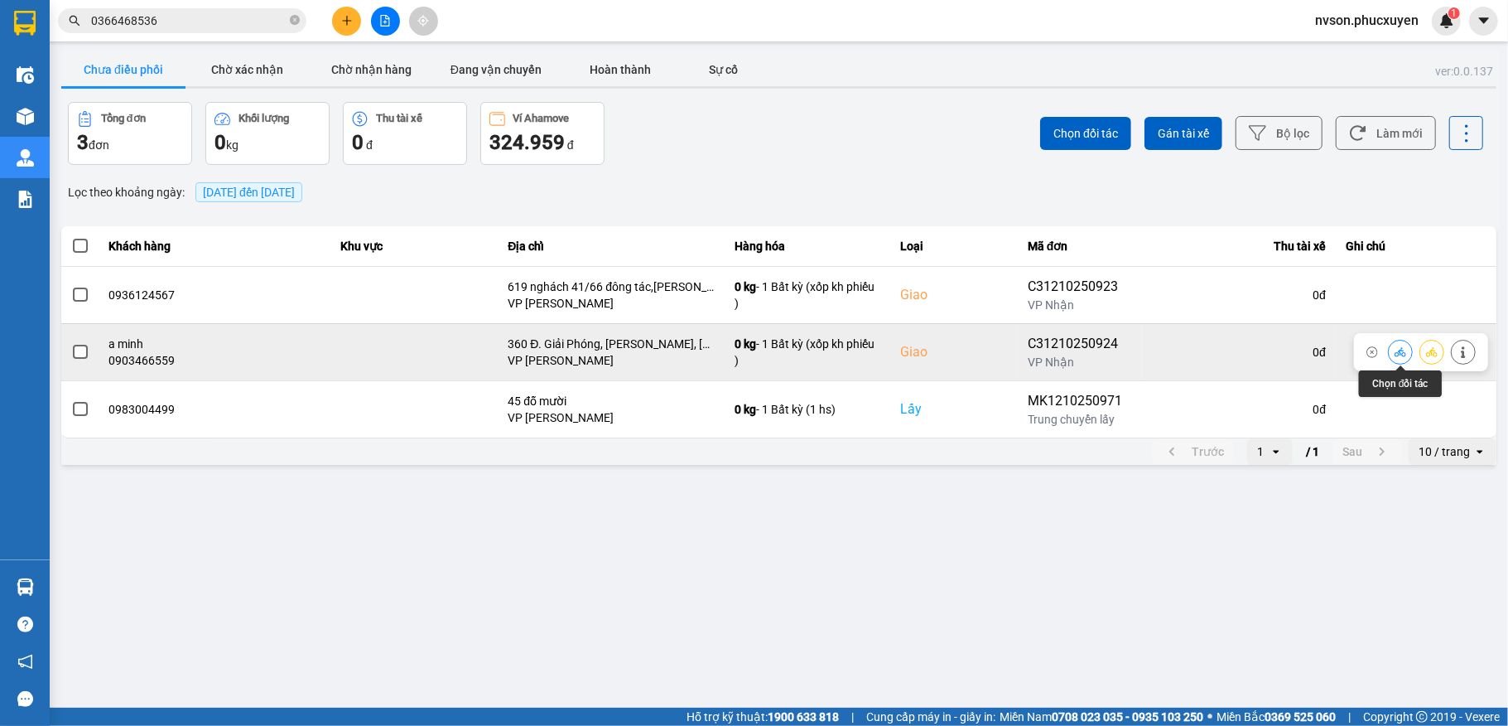
click at [1406, 349] on button at bounding box center [1400, 351] width 23 height 29
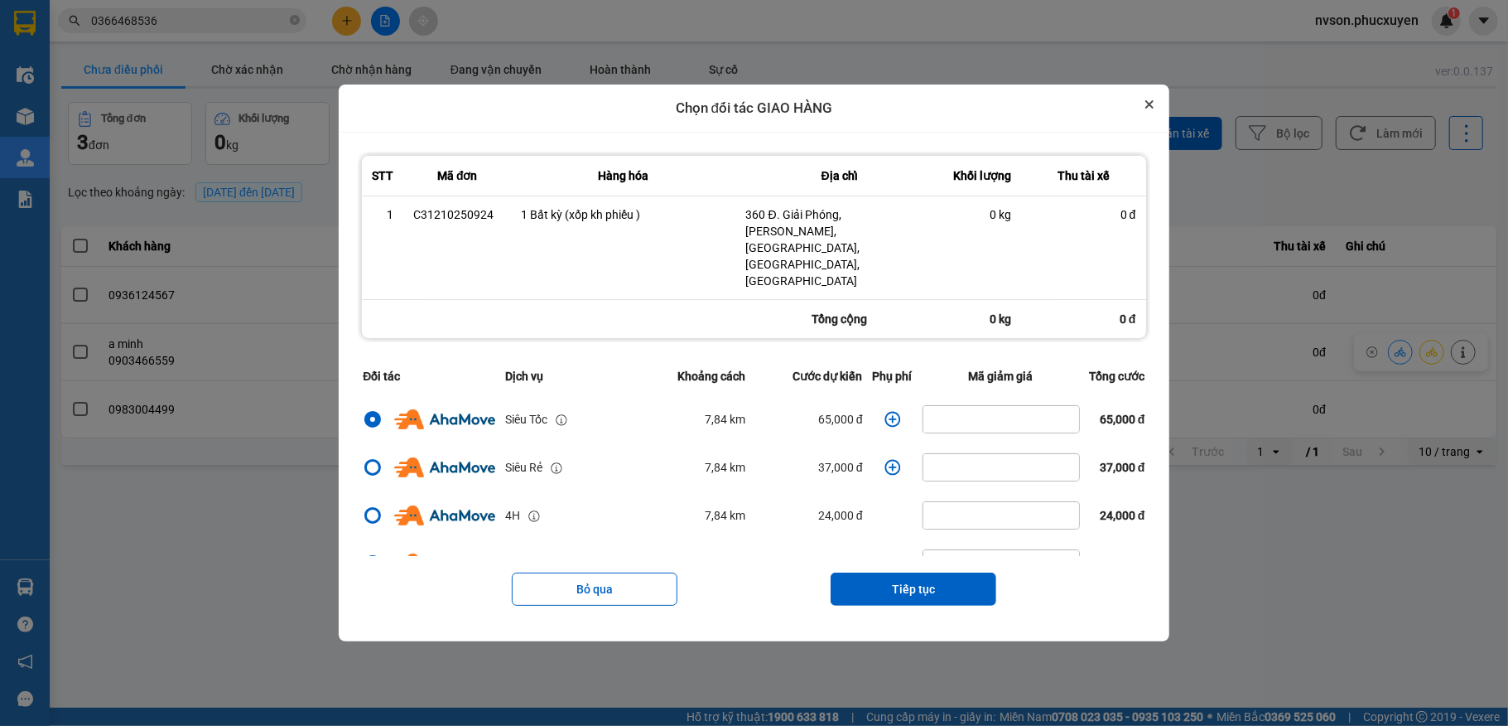
click at [1154, 108] on icon "Close" at bounding box center [1149, 104] width 8 height 8
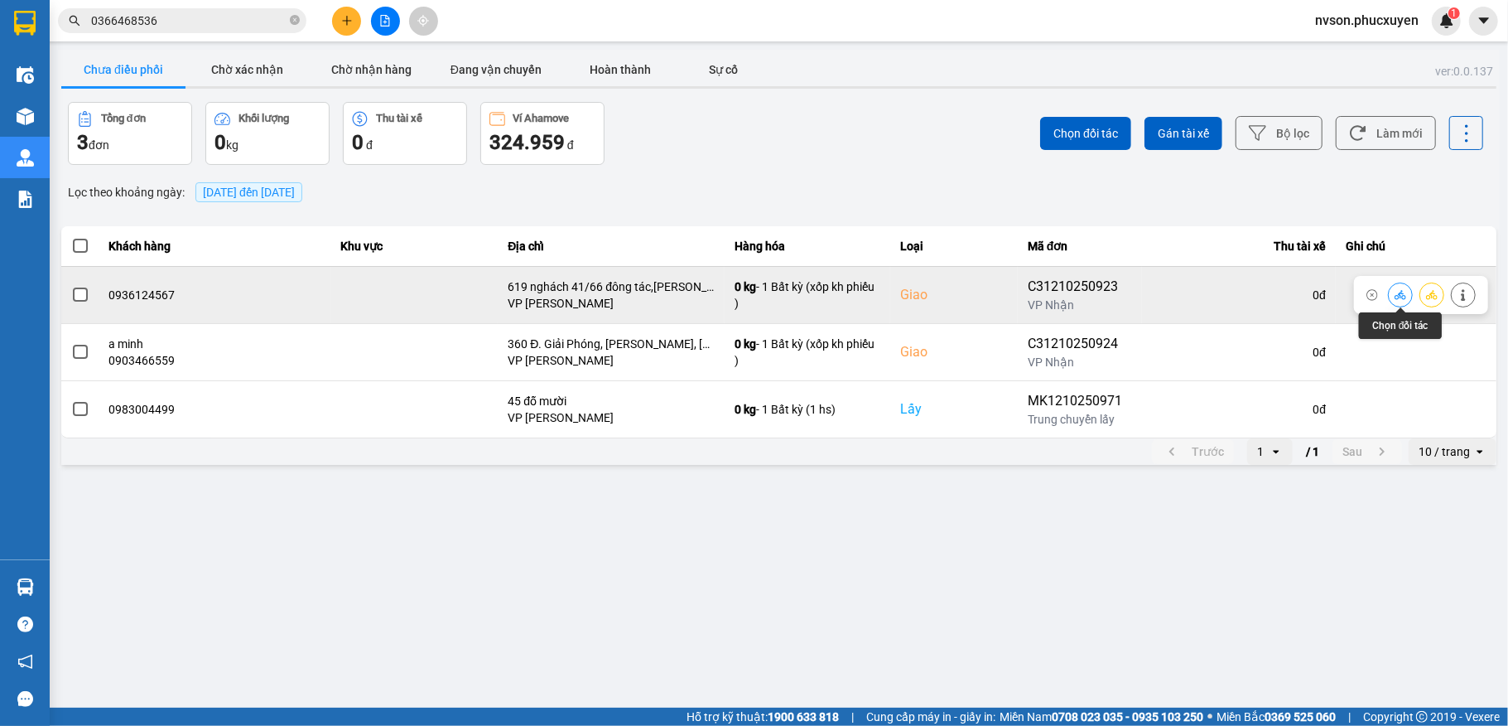
click at [1399, 299] on icon at bounding box center [1401, 294] width 12 height 9
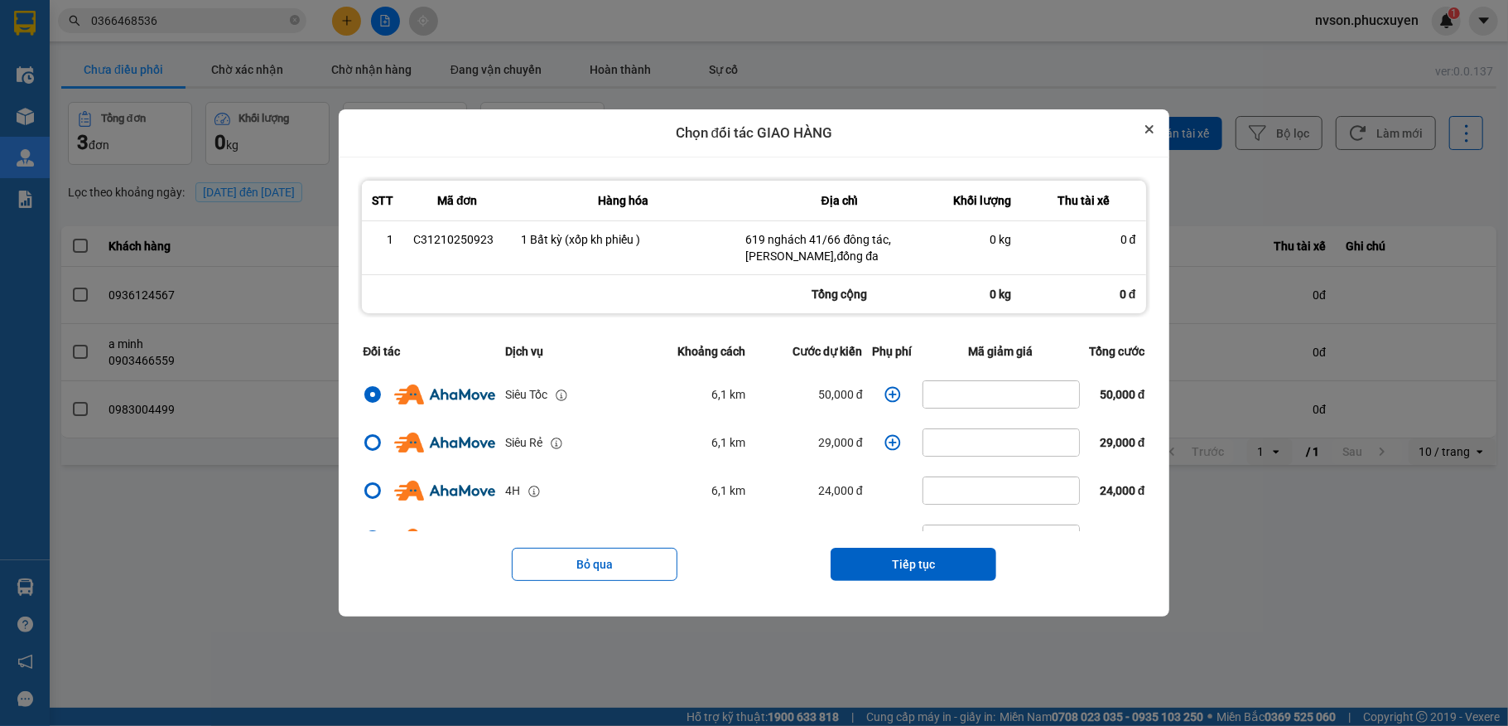
click at [1154, 127] on icon "Close" at bounding box center [1149, 129] width 8 height 8
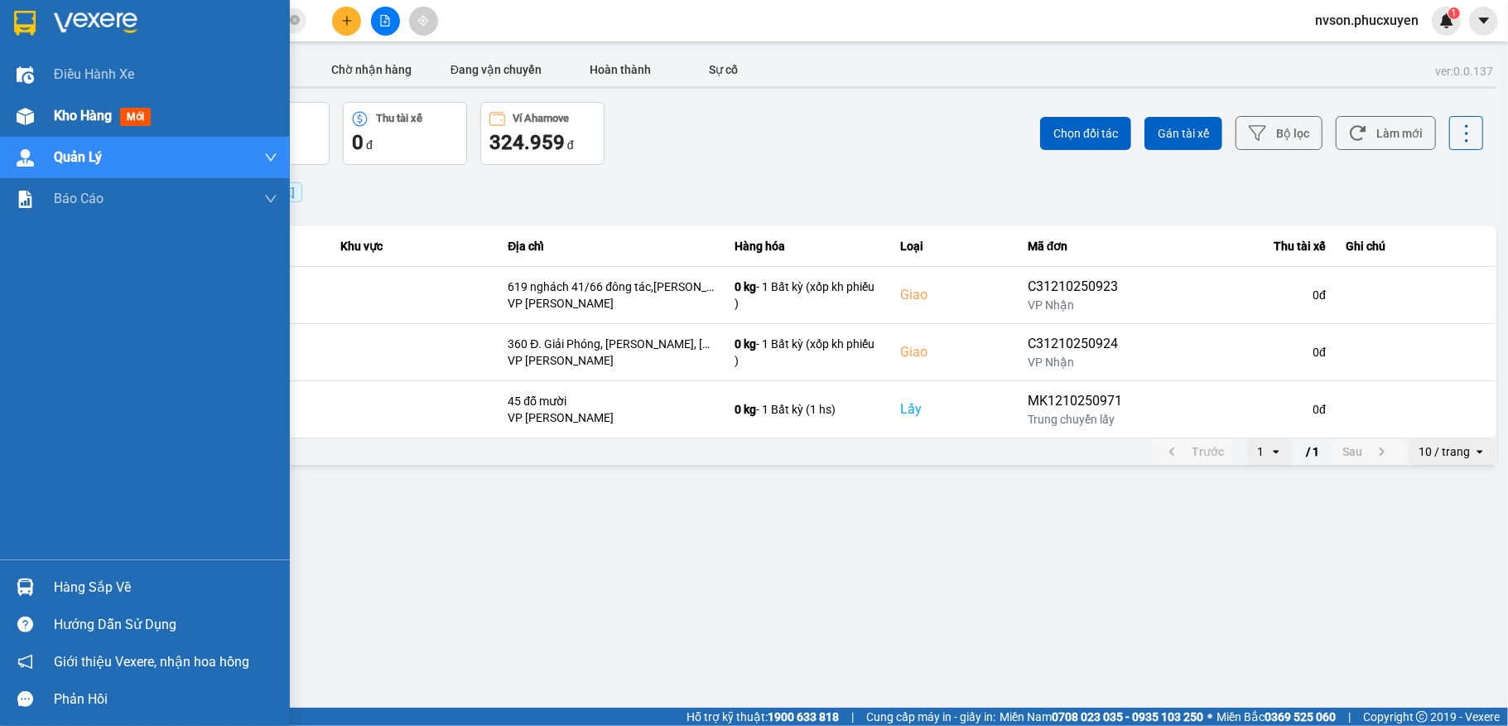
click at [35, 118] on div at bounding box center [25, 116] width 29 height 29
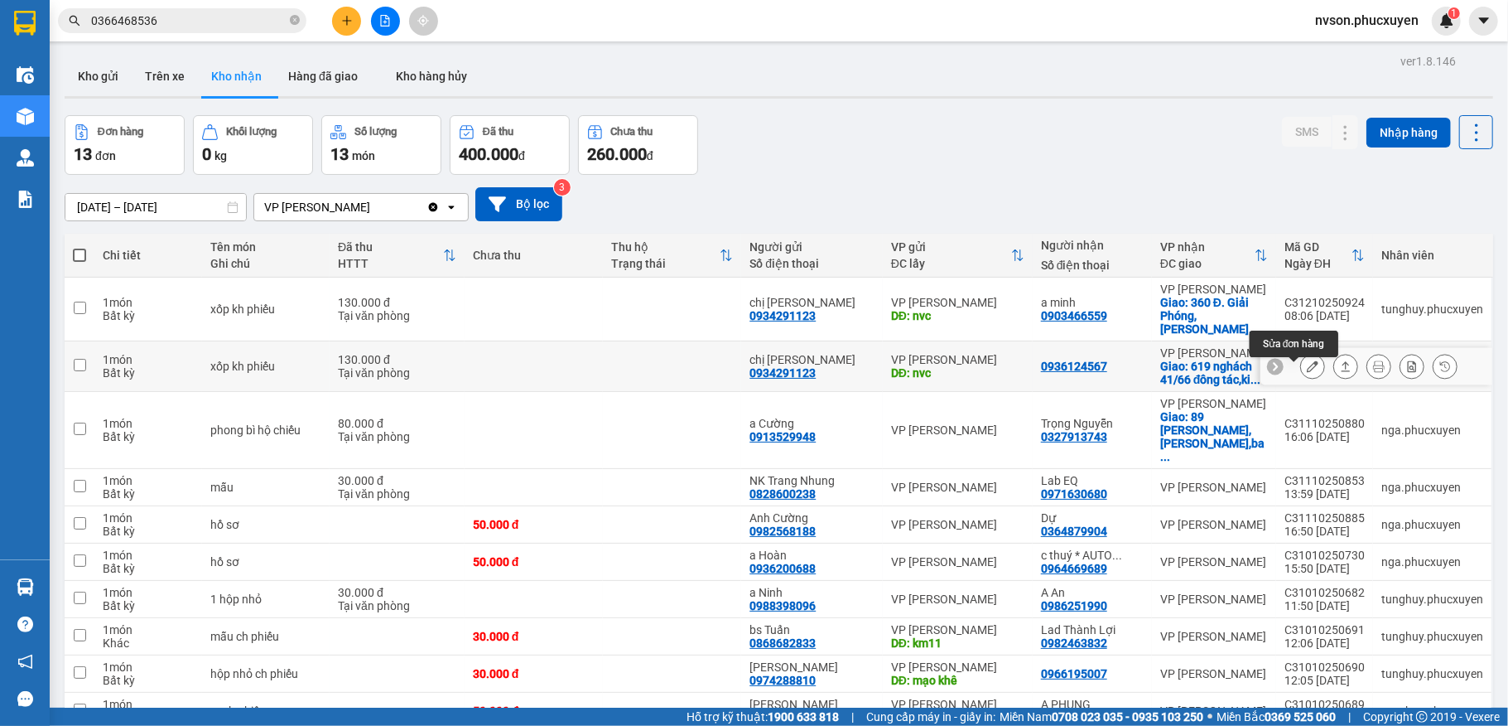
click at [1307, 372] on icon at bounding box center [1313, 366] width 12 height 12
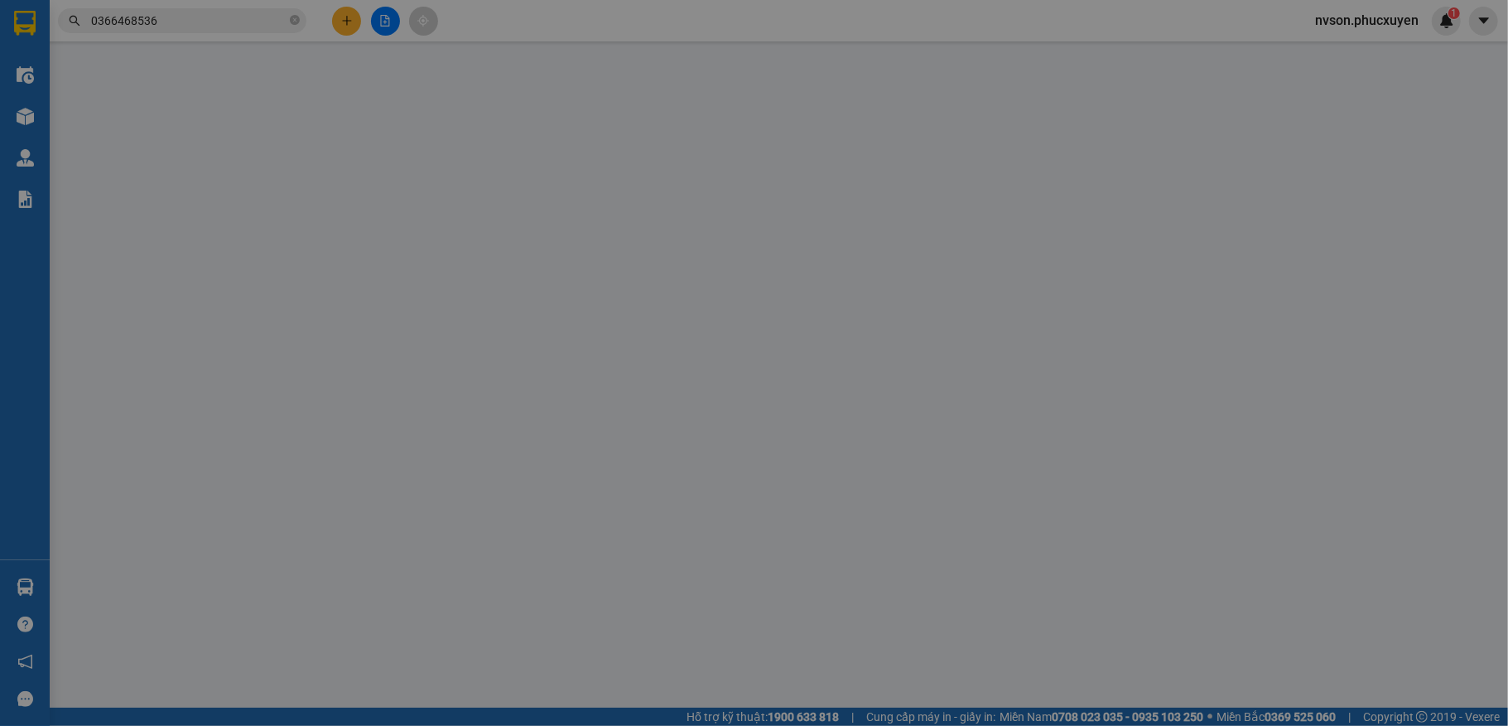
type input "0934291123"
type input "chị [PERSON_NAME]"
type input "nvc"
type input "0936124567"
checkbox input "true"
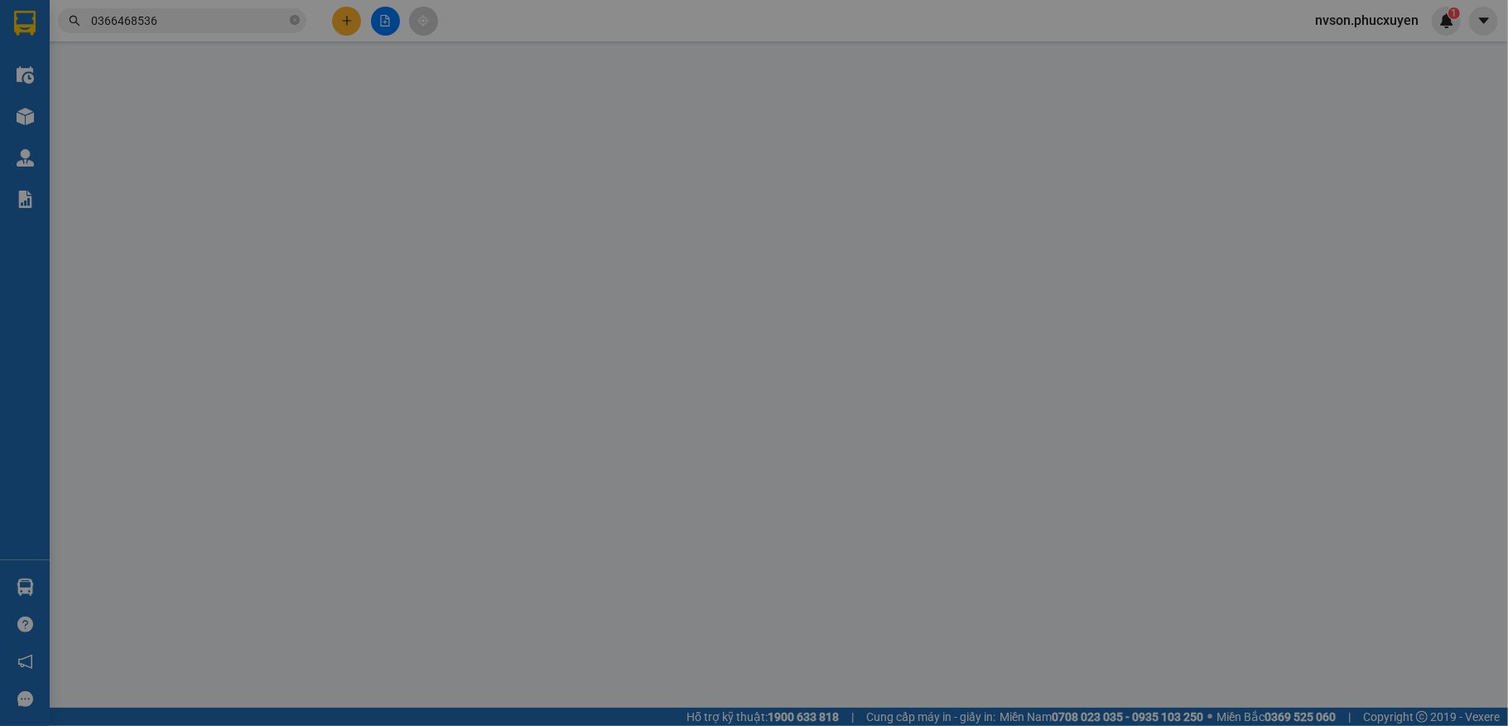
type input "619 nghách 41/66 đông tác,[PERSON_NAME],đống đa"
type input "0"
type input "130.000"
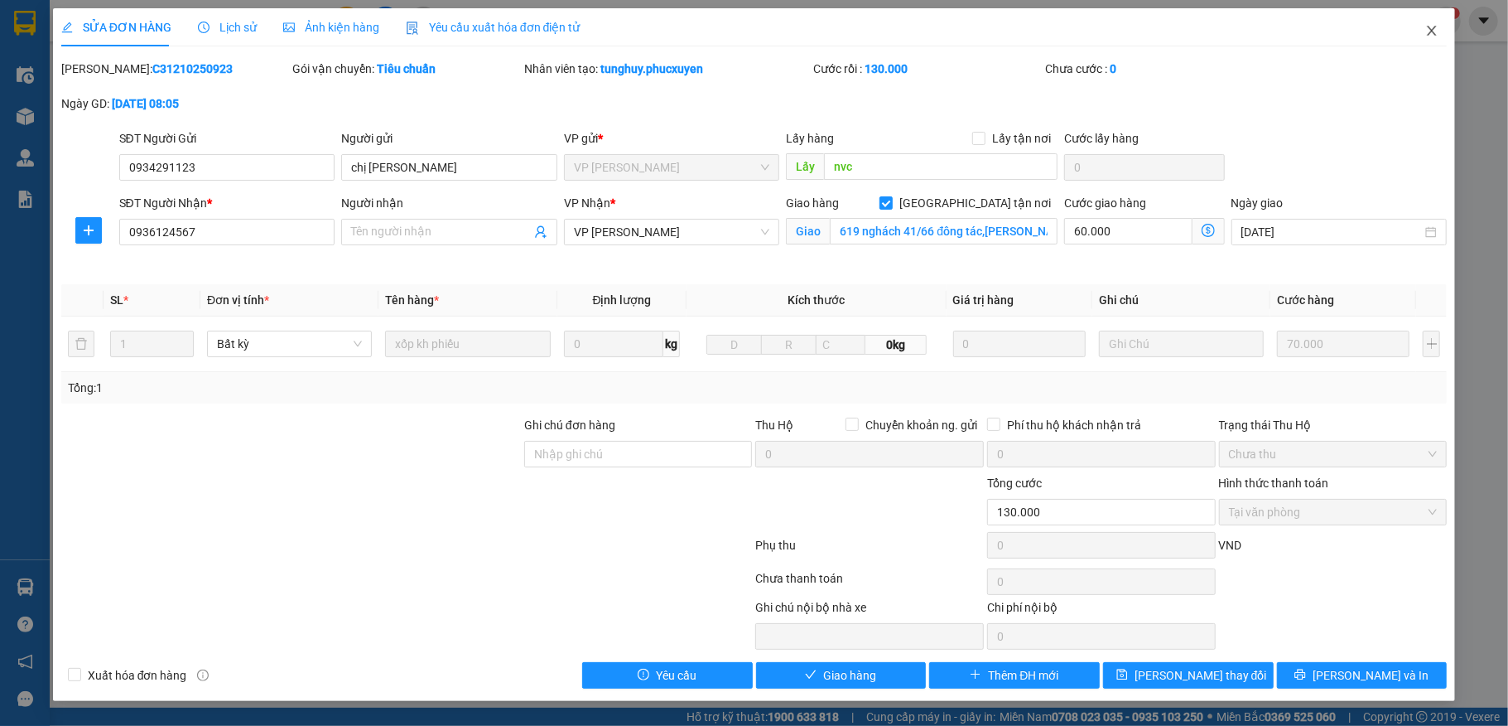
click at [1439, 34] on span "Close" at bounding box center [1432, 31] width 46 height 46
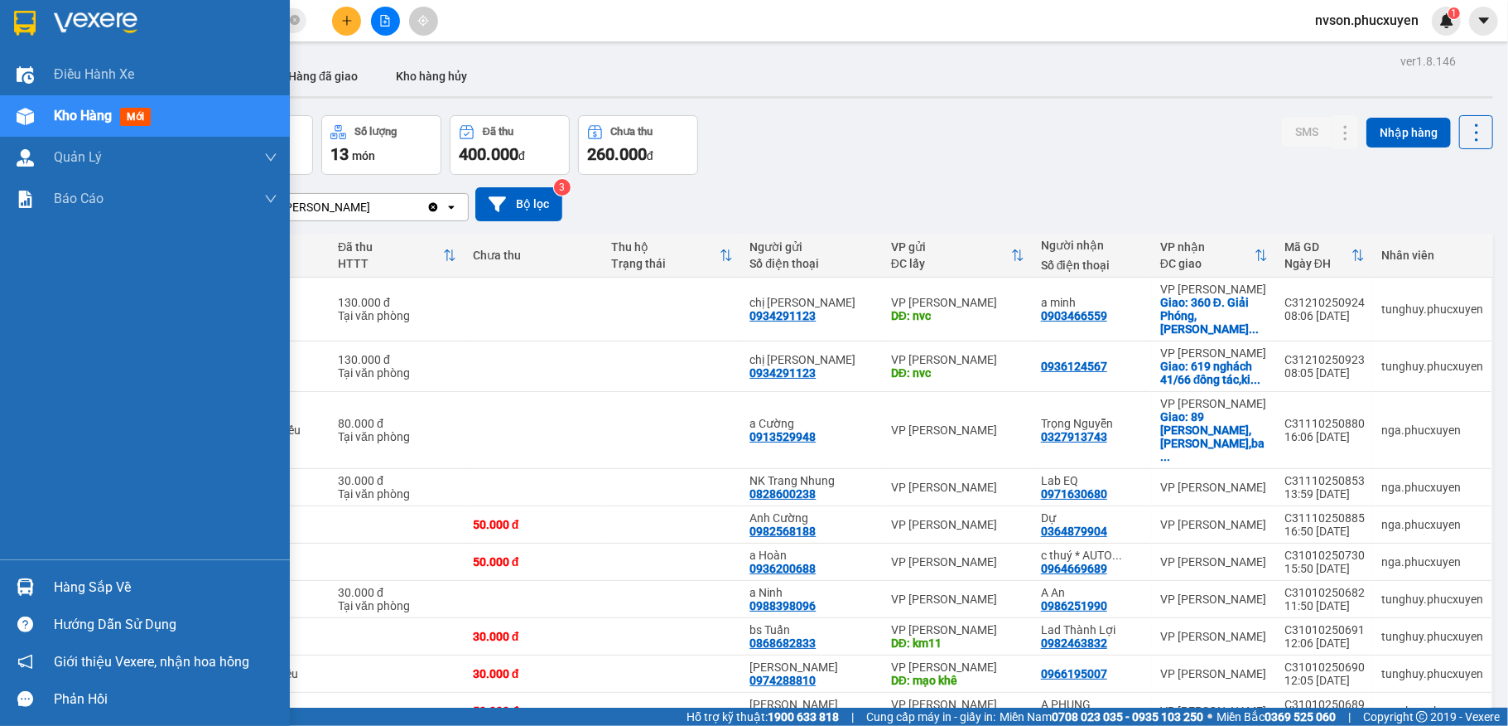
click at [11, 583] on div at bounding box center [25, 586] width 29 height 29
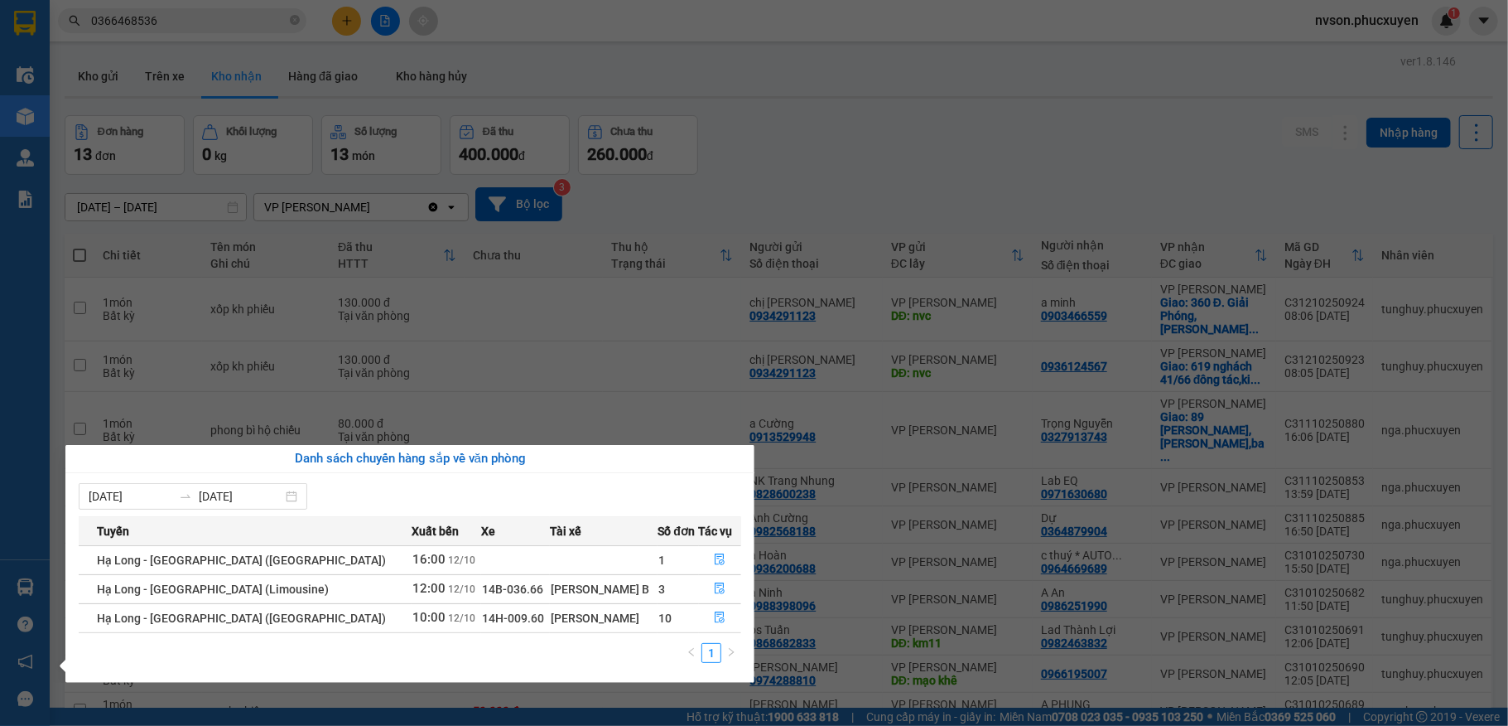
click at [1083, 116] on section "Kết quả tìm kiếm ( 3 ) Bộ lọc Mã ĐH Trạng thái Món hàng Thu hộ Tổng cước Chưa c…" at bounding box center [754, 363] width 1508 height 726
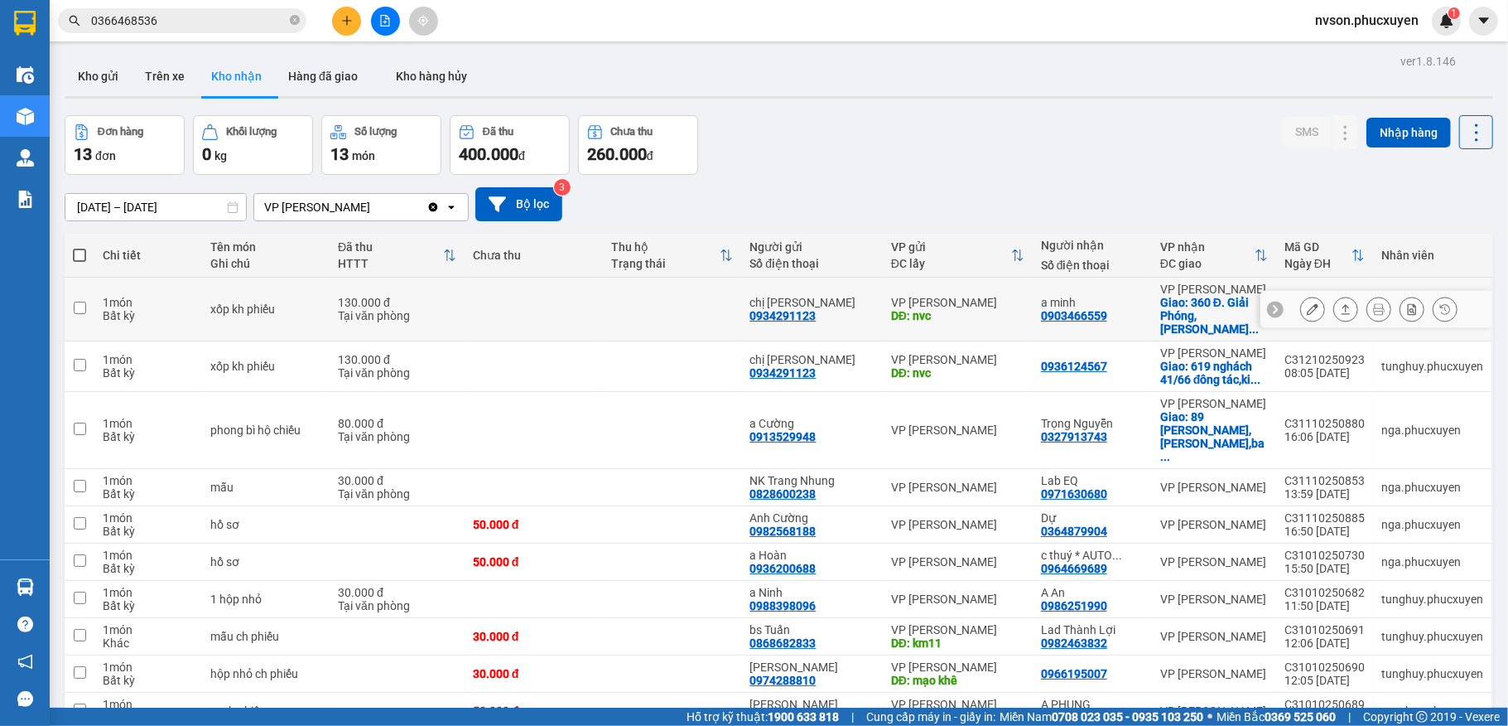
click at [1307, 310] on icon at bounding box center [1313, 309] width 12 height 12
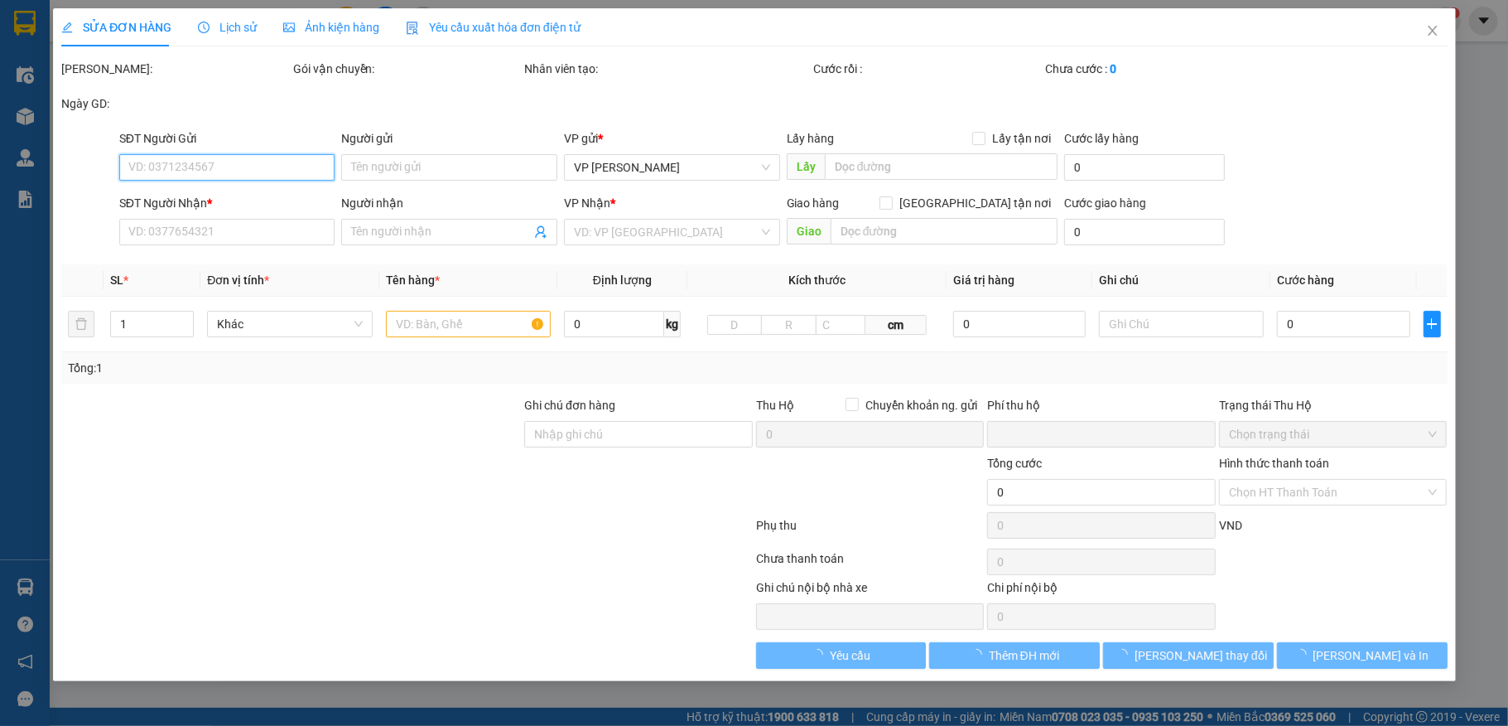
type input "0934291123"
type input "chị [PERSON_NAME]"
type input "nvc"
type input "0903466559"
type input "a minh"
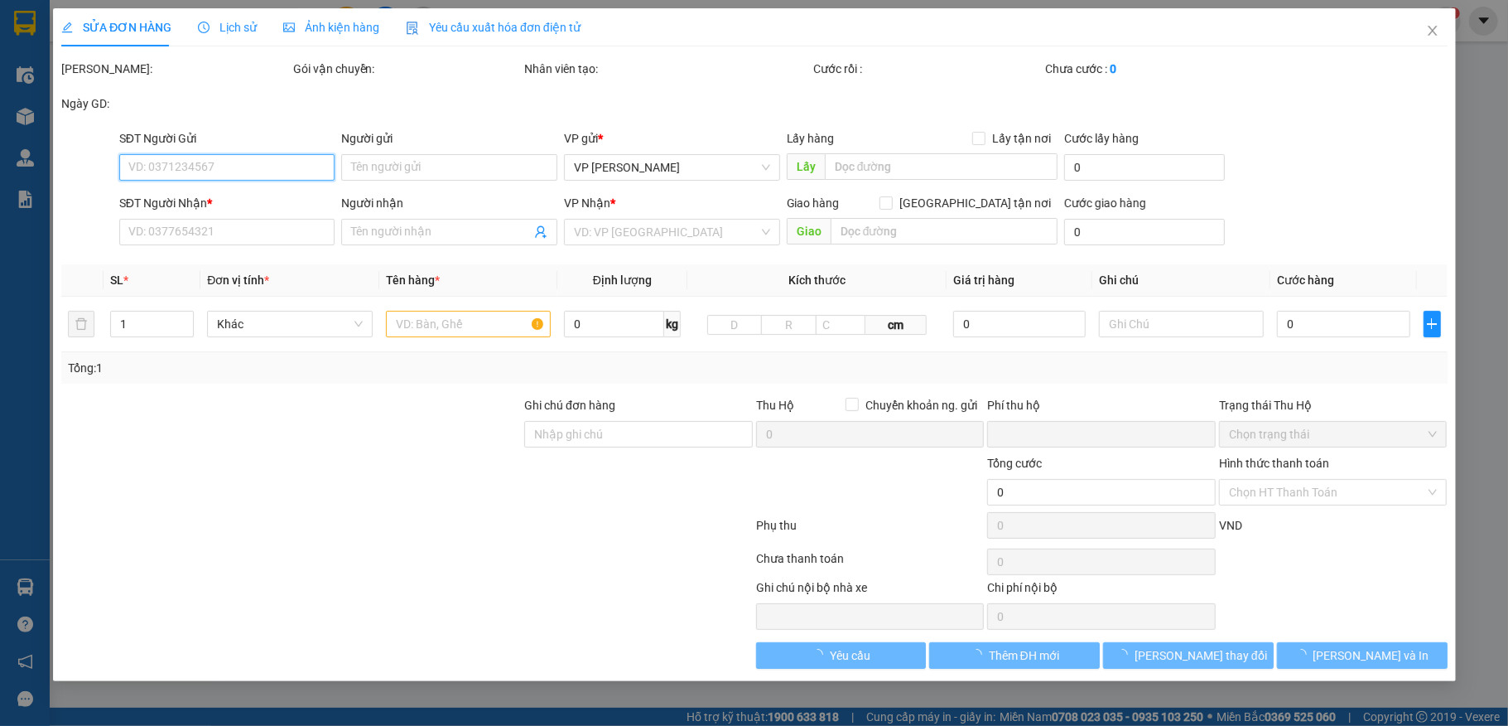
checkbox input "true"
type input "360 Đ. Giải Phóng, Định Công, Thanh Xuân, Hà Nội, Việt Nam"
type input "0"
type input "150.000"
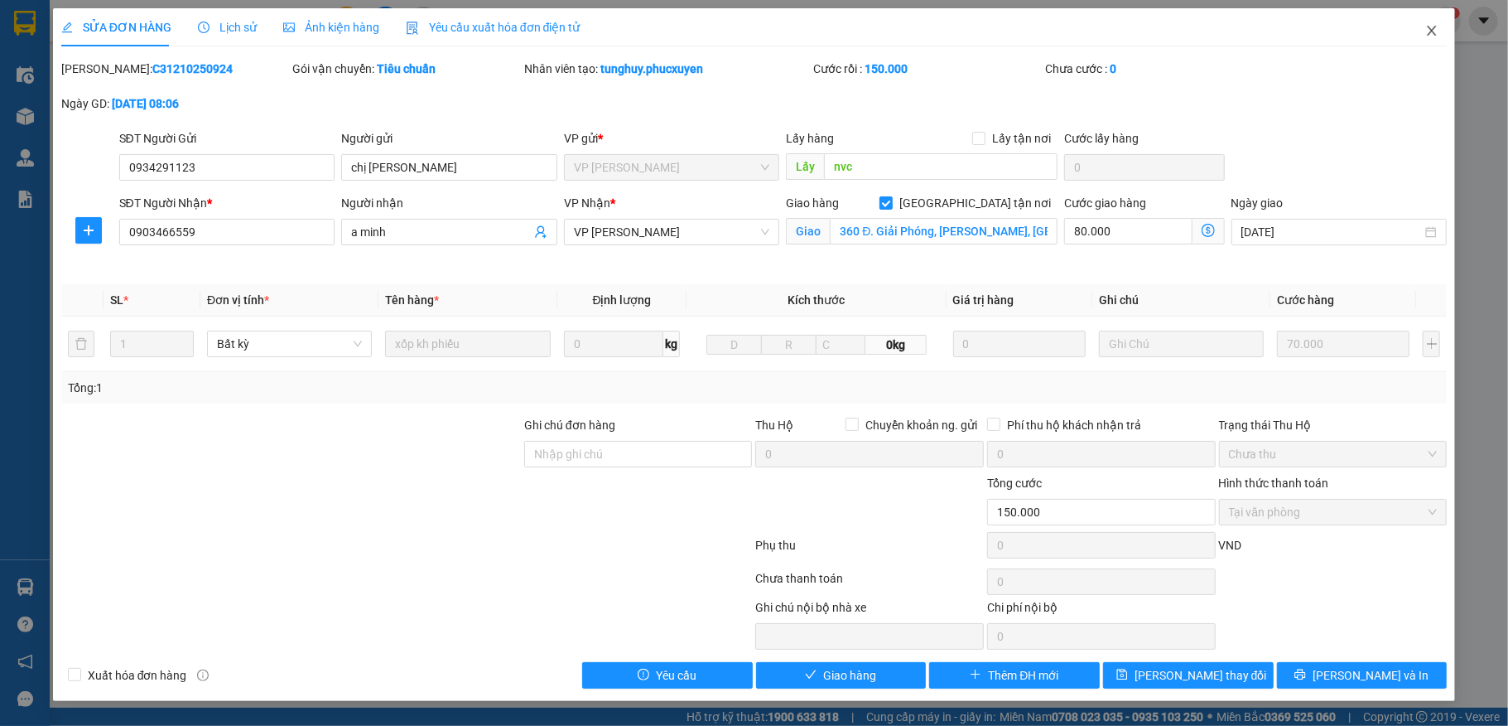
click at [1431, 27] on icon "close" at bounding box center [1431, 30] width 13 height 13
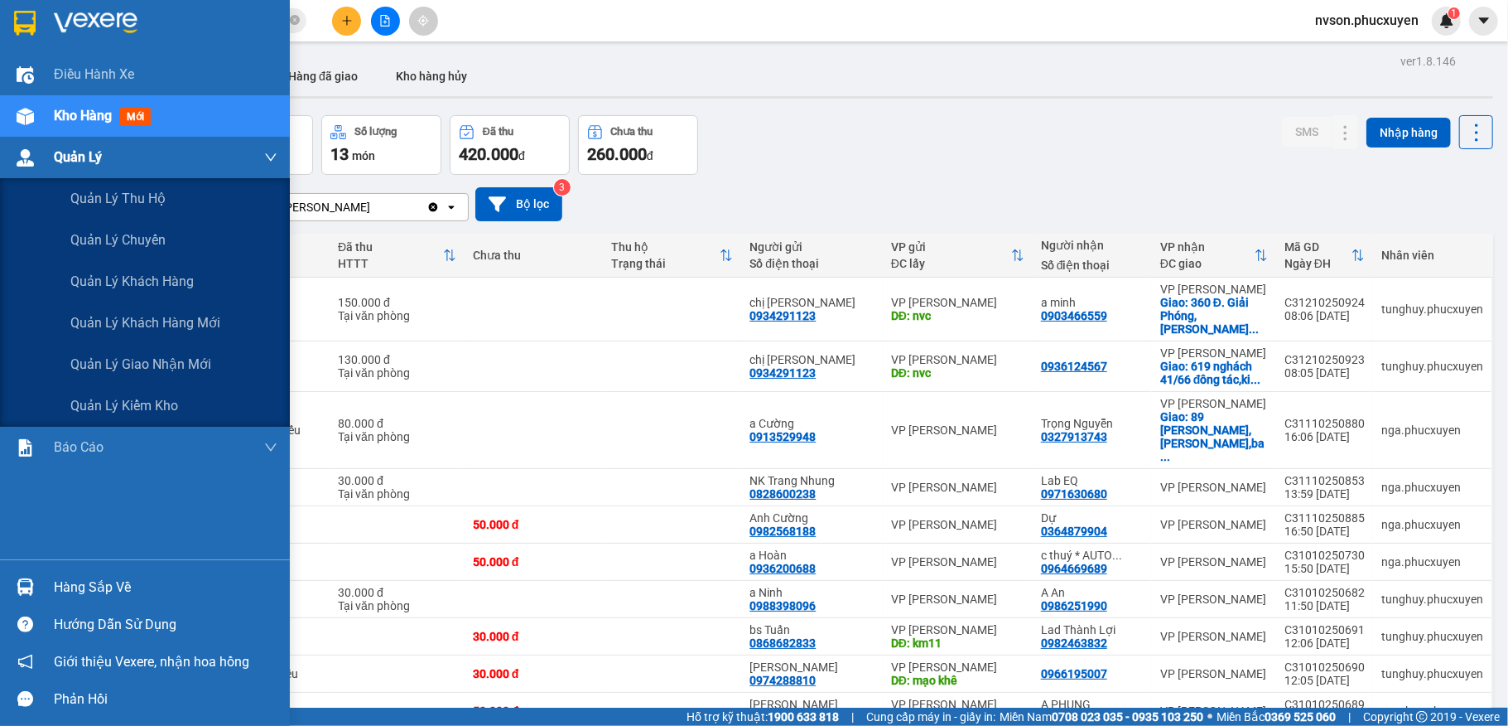
click at [36, 167] on div at bounding box center [25, 157] width 29 height 29
click at [113, 363] on span "Quản lý giao nhận mới" at bounding box center [140, 364] width 141 height 21
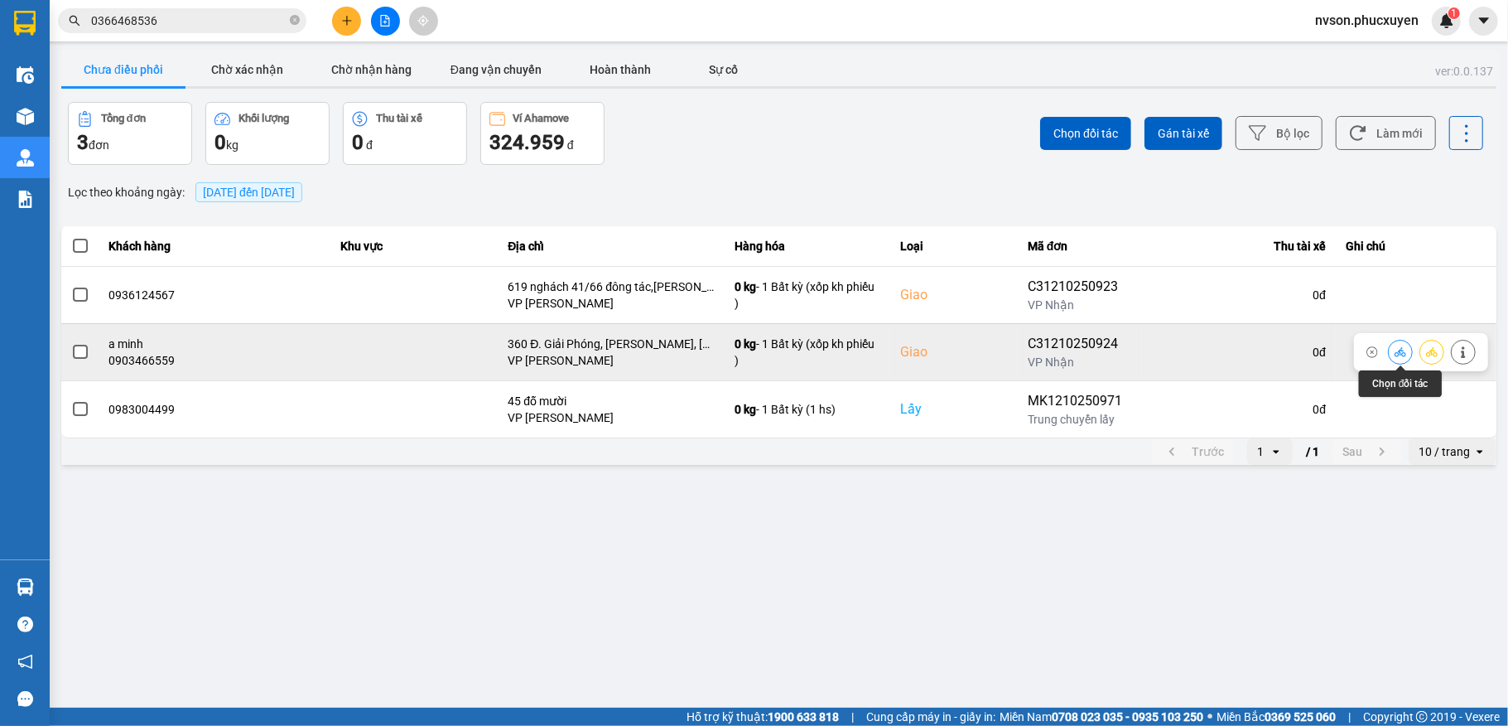
click at [1395, 352] on icon at bounding box center [1401, 352] width 12 height 12
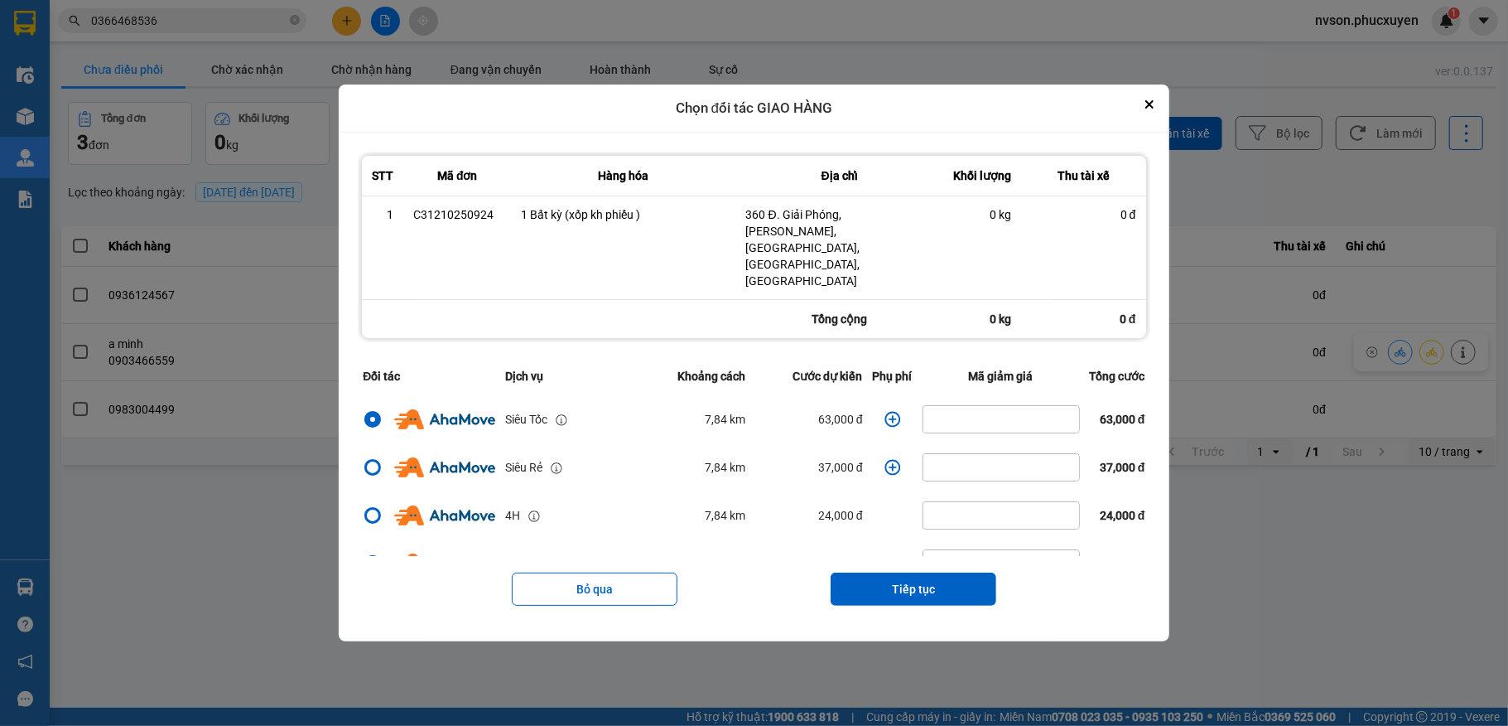
click at [885, 411] on icon "dialog" at bounding box center [893, 419] width 16 height 16
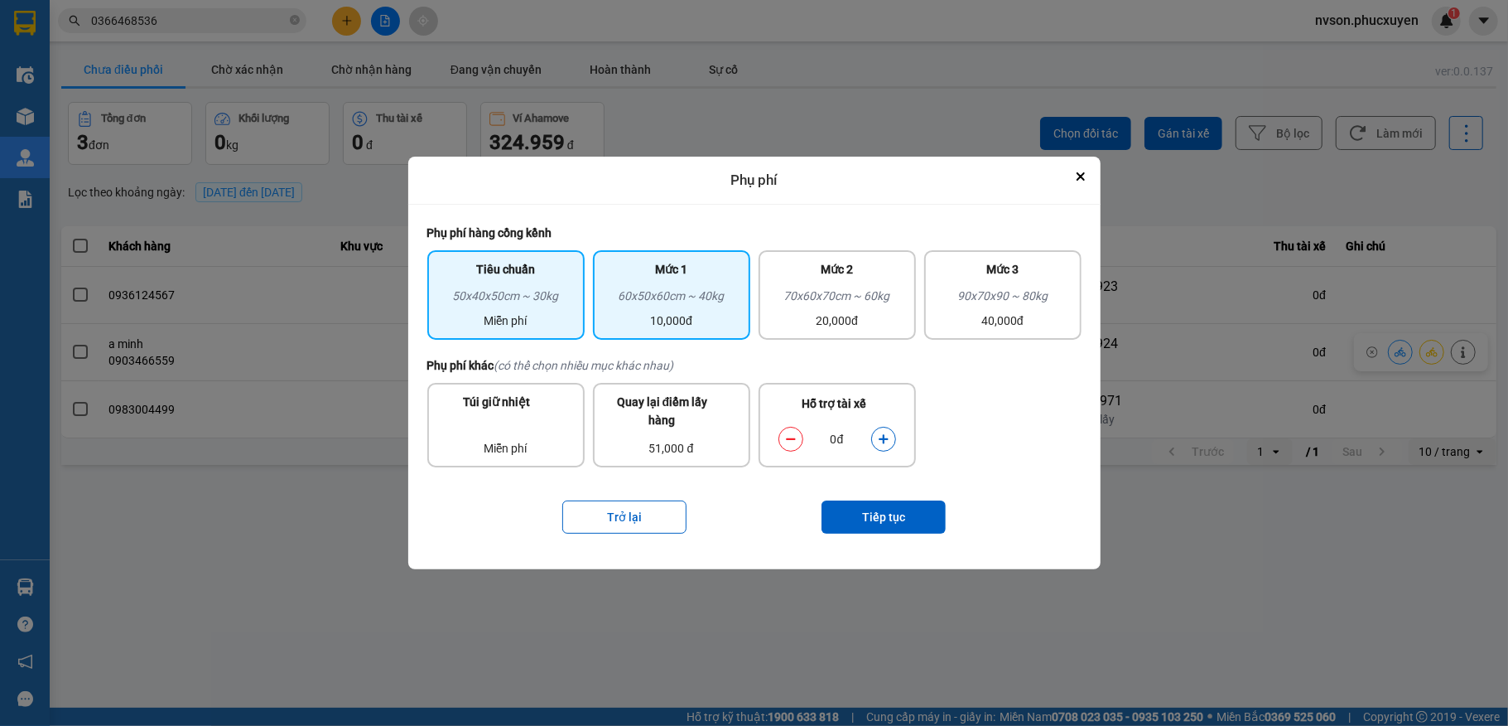
click at [667, 270] on div "Mức 1" at bounding box center [671, 273] width 137 height 27
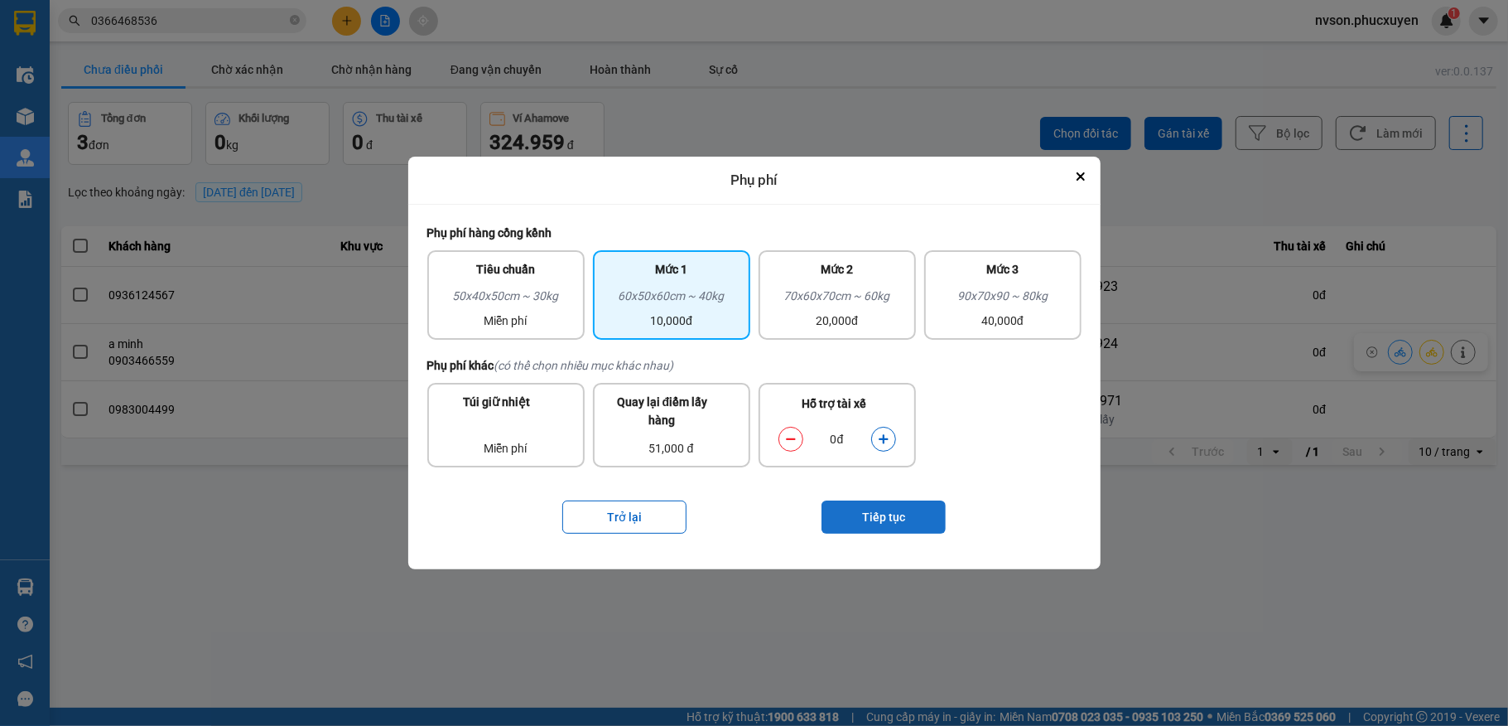
click at [843, 504] on button "Tiếp tục" at bounding box center [884, 516] width 124 height 33
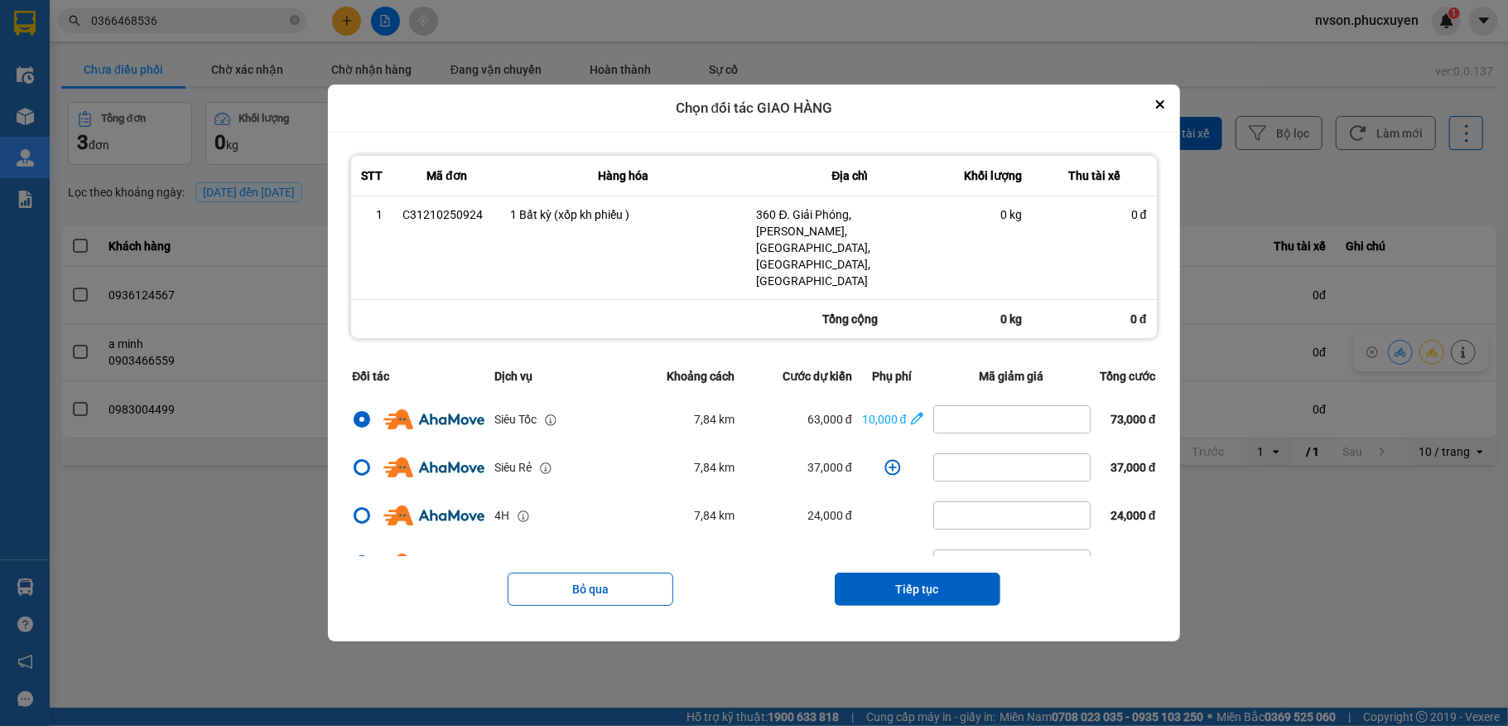
click at [919, 572] on button "Tiếp tục" at bounding box center [918, 588] width 166 height 33
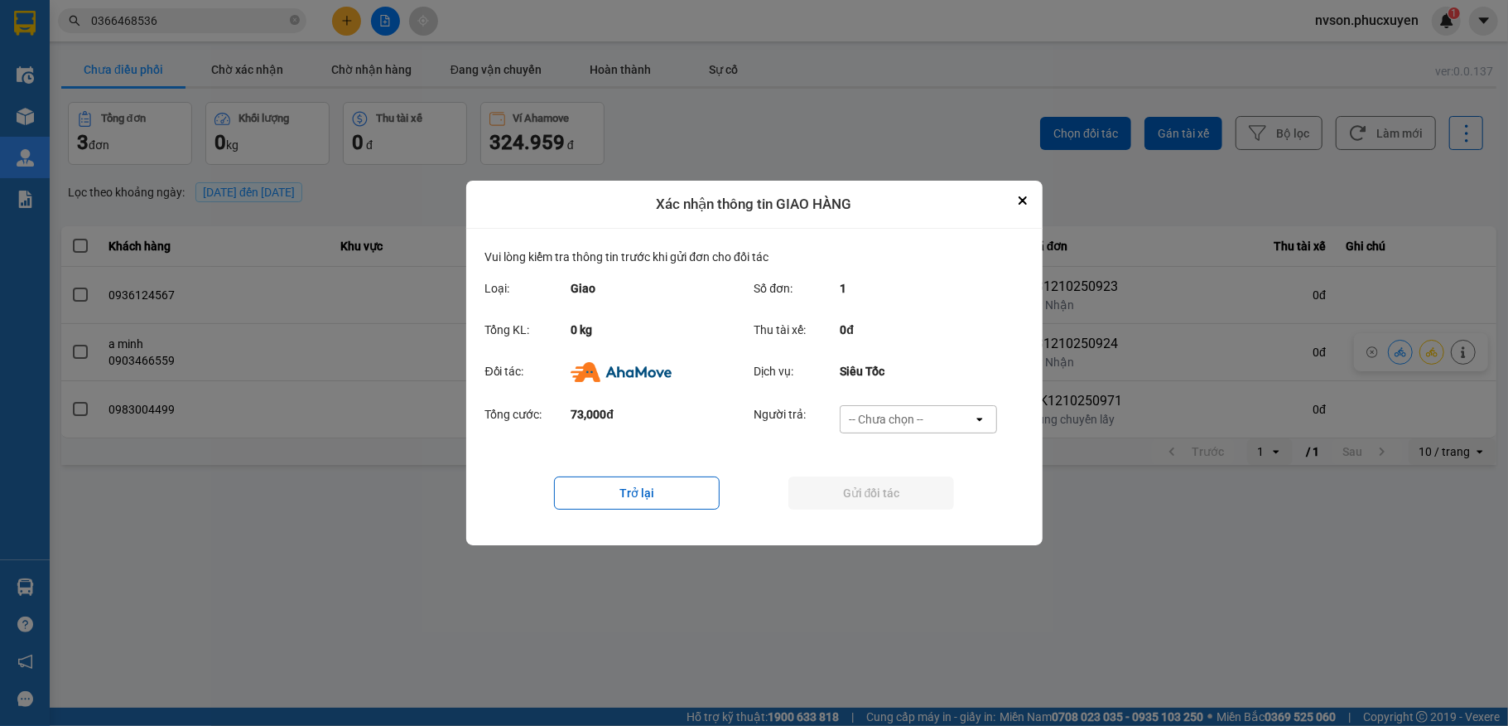
click at [929, 414] on div "-- Chưa chọn --" at bounding box center [907, 419] width 133 height 27
drag, startPoint x: 918, startPoint y: 507, endPoint x: 909, endPoint y: 505, distance: 8.4
click at [918, 508] on span "Ví Ahamove" at bounding box center [886, 514] width 67 height 17
click at [902, 494] on button "Gửi đối tác" at bounding box center [871, 492] width 166 height 33
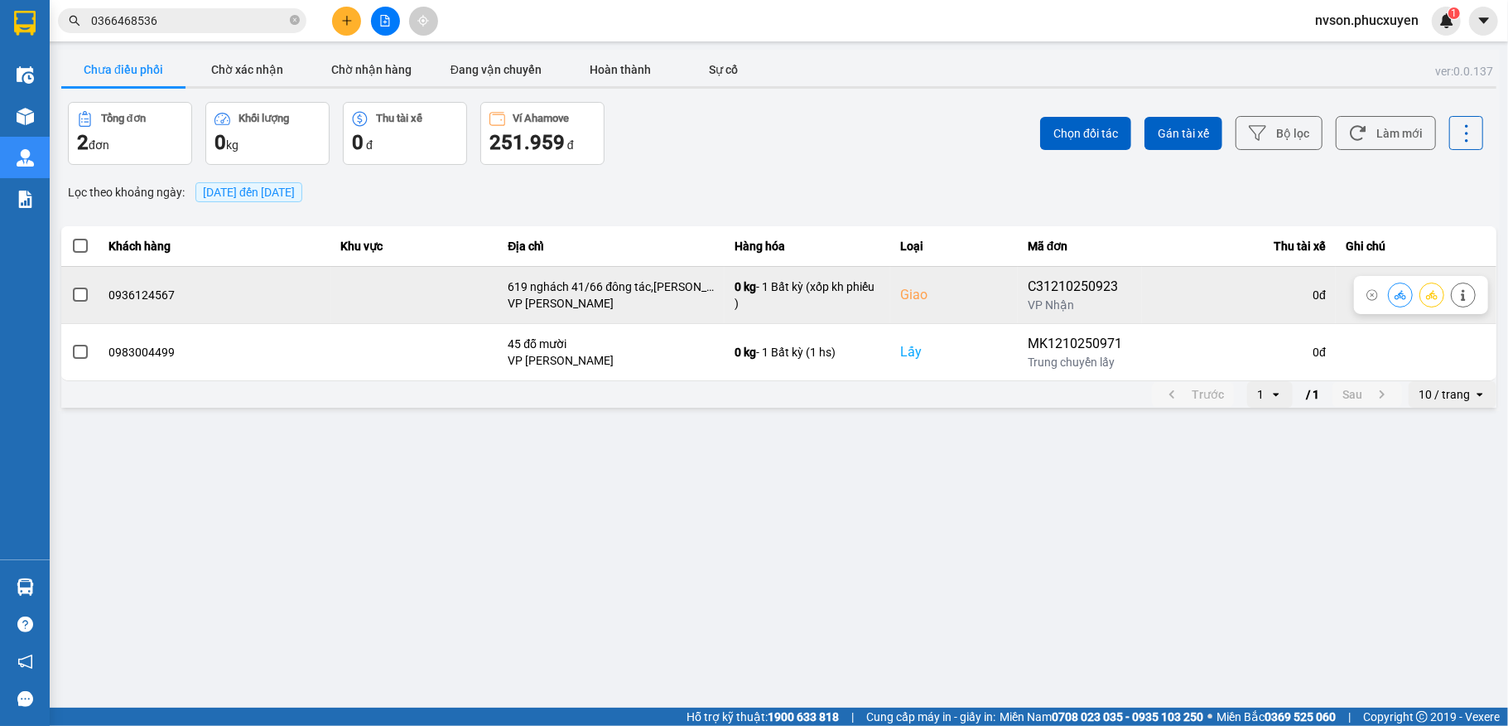
click at [1398, 295] on icon at bounding box center [1401, 295] width 12 height 12
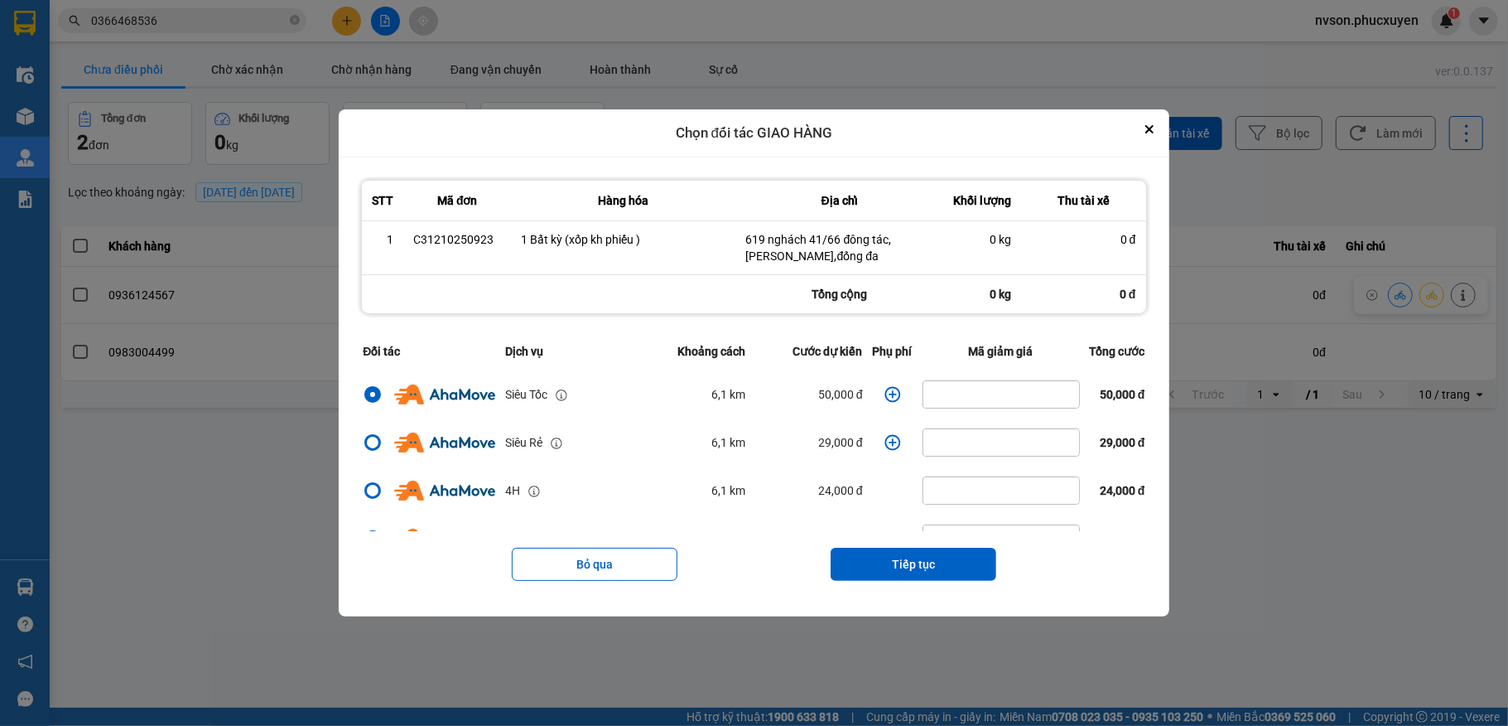
drag, startPoint x: 885, startPoint y: 562, endPoint x: 885, endPoint y: 551, distance: 10.8
click at [885, 558] on button "Tiếp tục" at bounding box center [914, 563] width 166 height 33
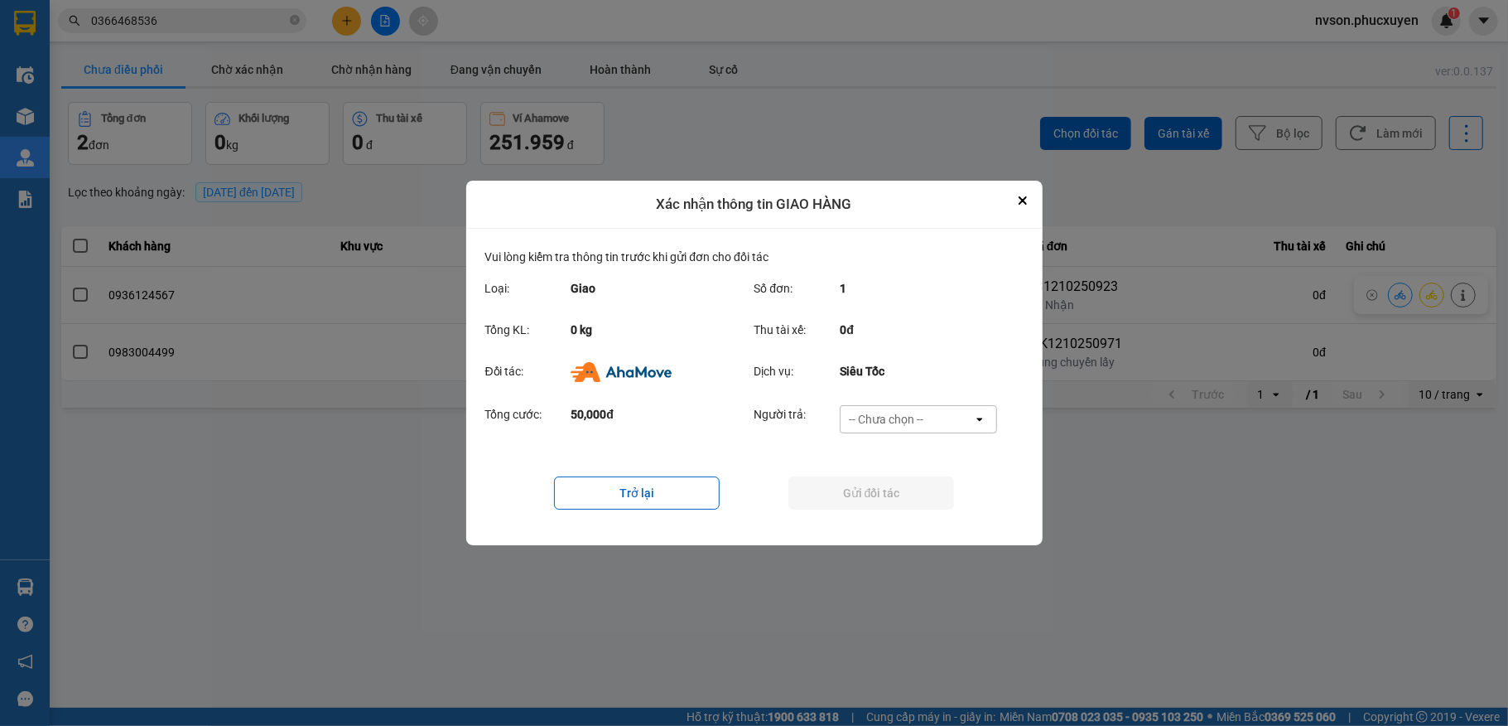
click at [919, 411] on div "-- Chưa chọn --" at bounding box center [886, 419] width 75 height 17
click at [902, 509] on span "Ví Ahamove" at bounding box center [886, 514] width 67 height 17
click at [901, 504] on button "Gửi đối tác" at bounding box center [871, 492] width 166 height 33
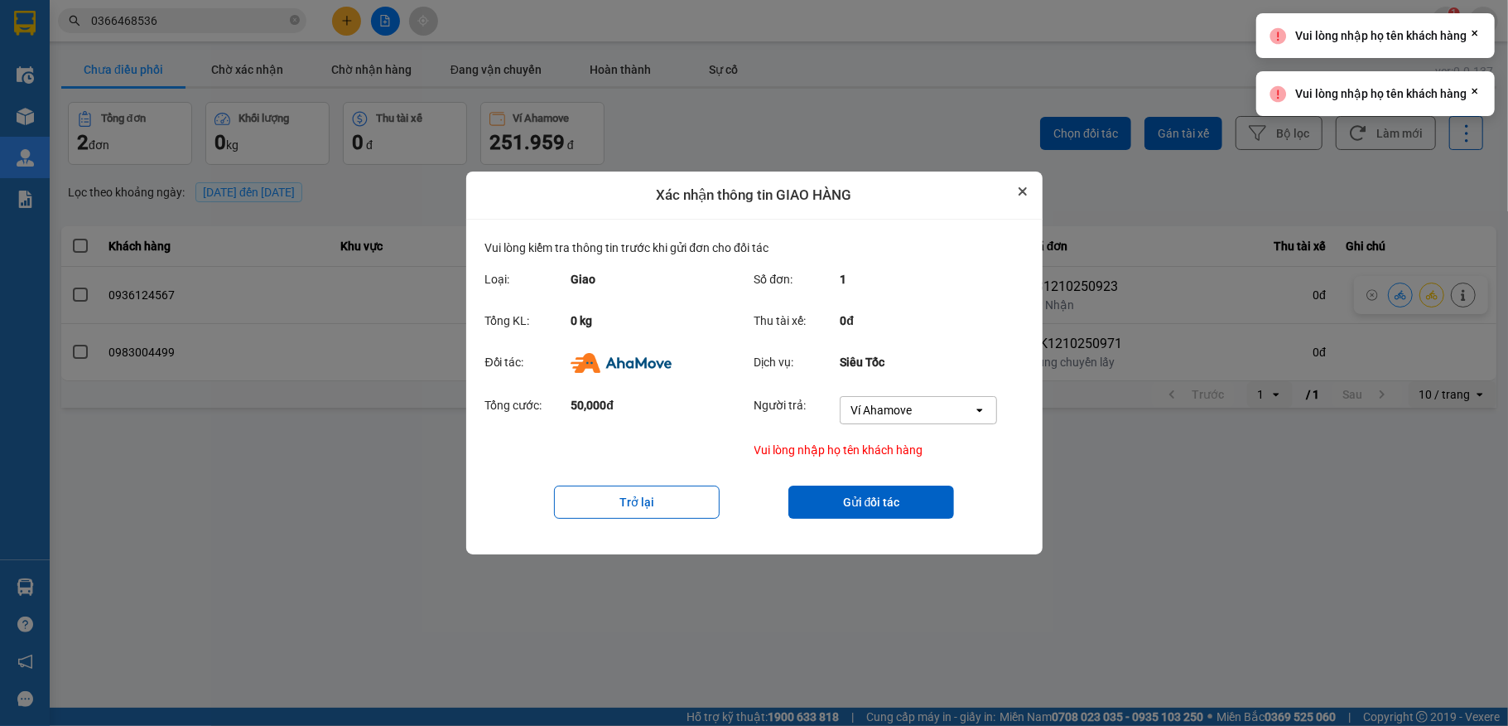
click at [1024, 189] on icon "Close" at bounding box center [1023, 191] width 7 height 7
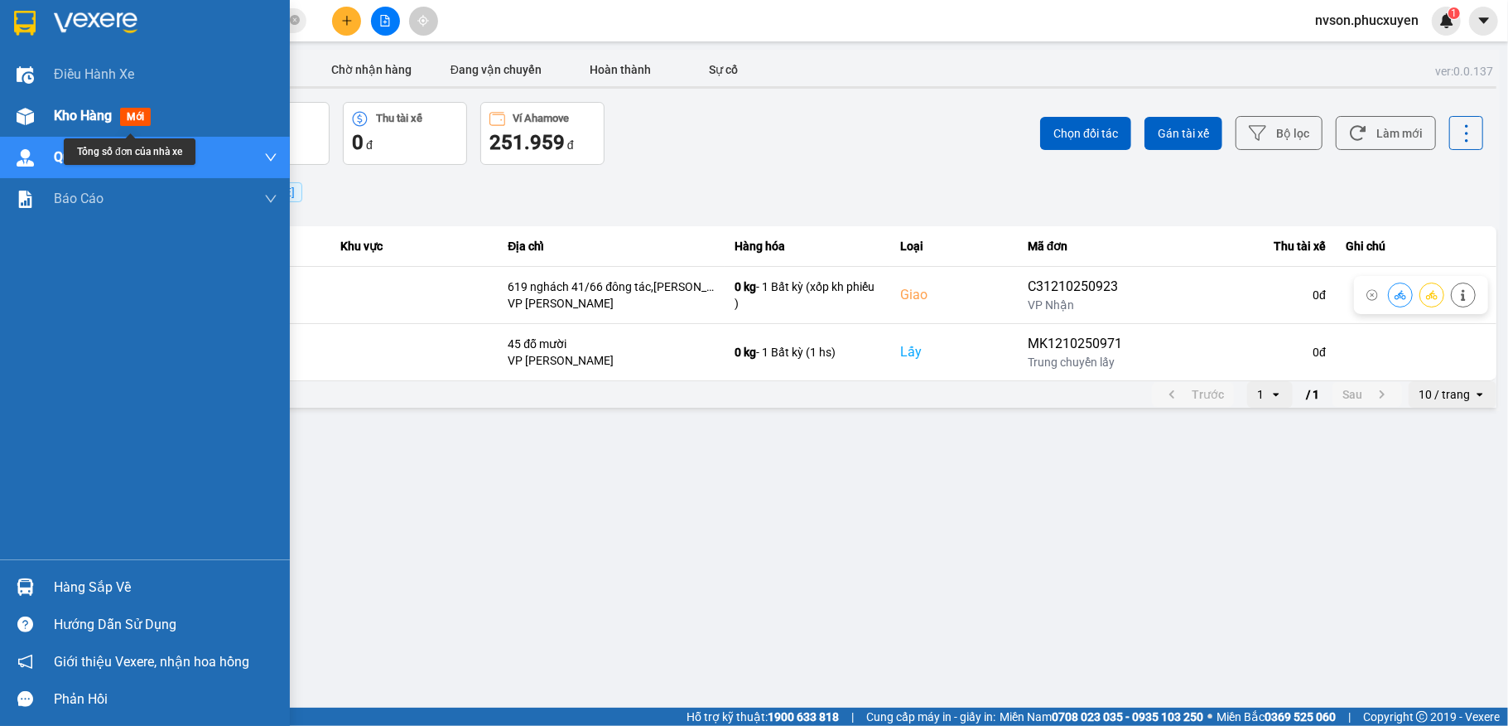
click at [0, 100] on div "Kho hàng mới" at bounding box center [145, 115] width 290 height 41
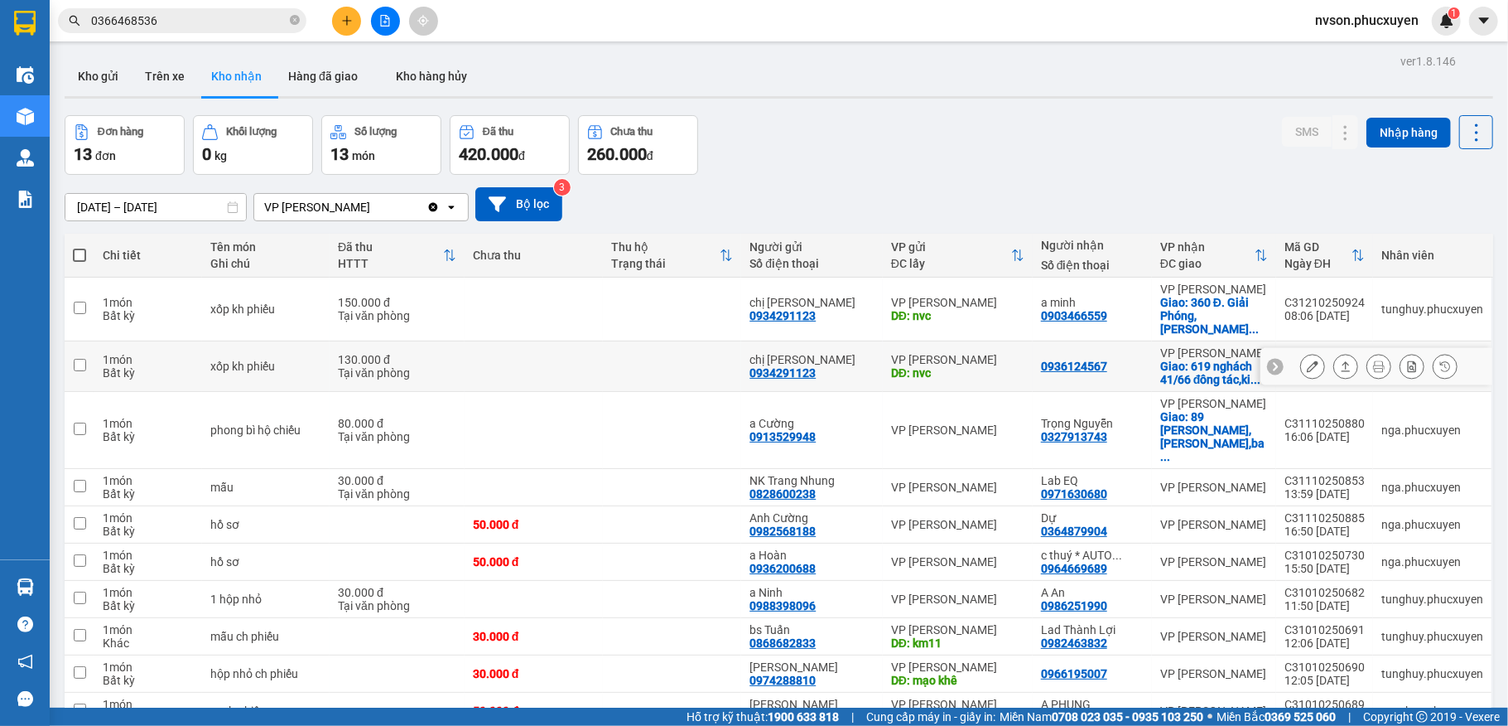
click at [1303, 369] on button at bounding box center [1312, 366] width 23 height 29
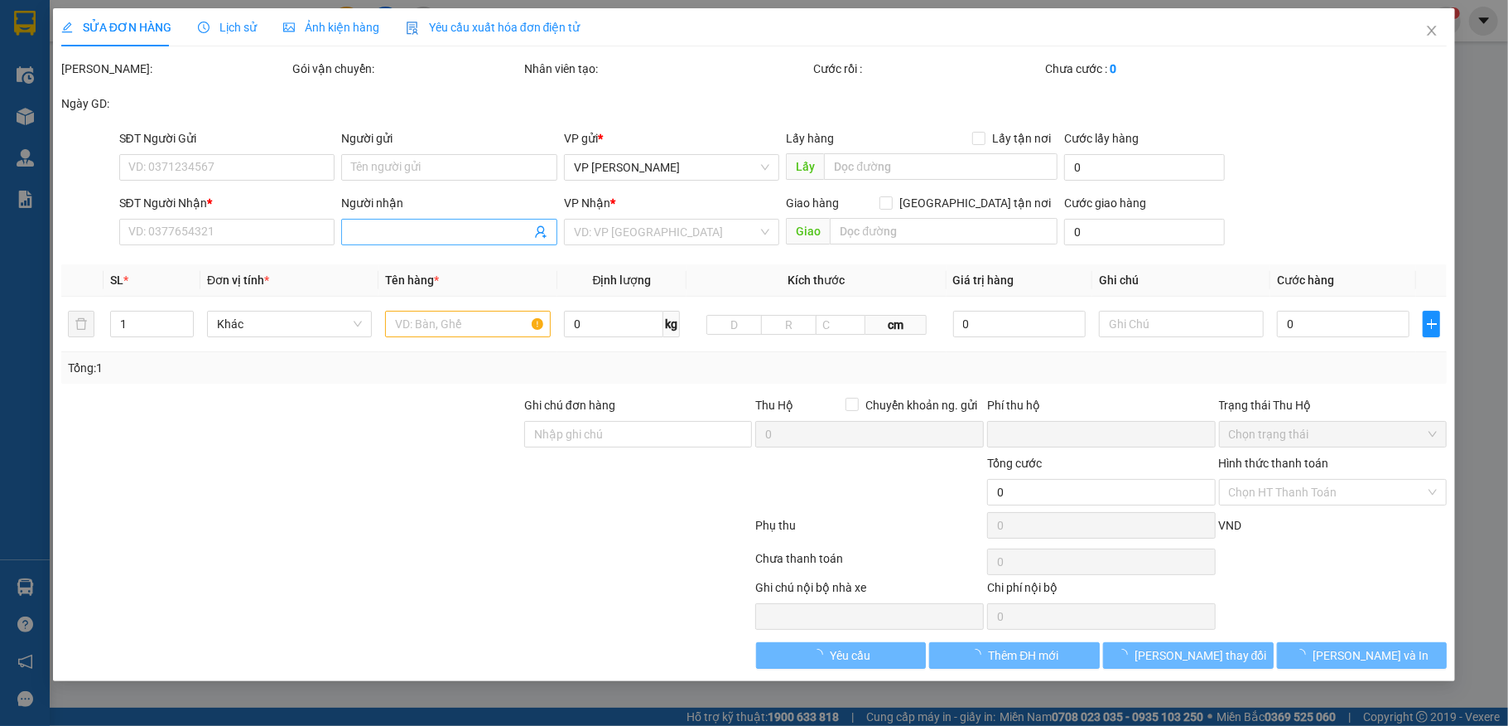
click at [490, 236] on input "Người nhận" at bounding box center [441, 232] width 180 height 18
type input "0934291123"
type input "chị [PERSON_NAME]"
type input "nvc"
type input "0936124567"
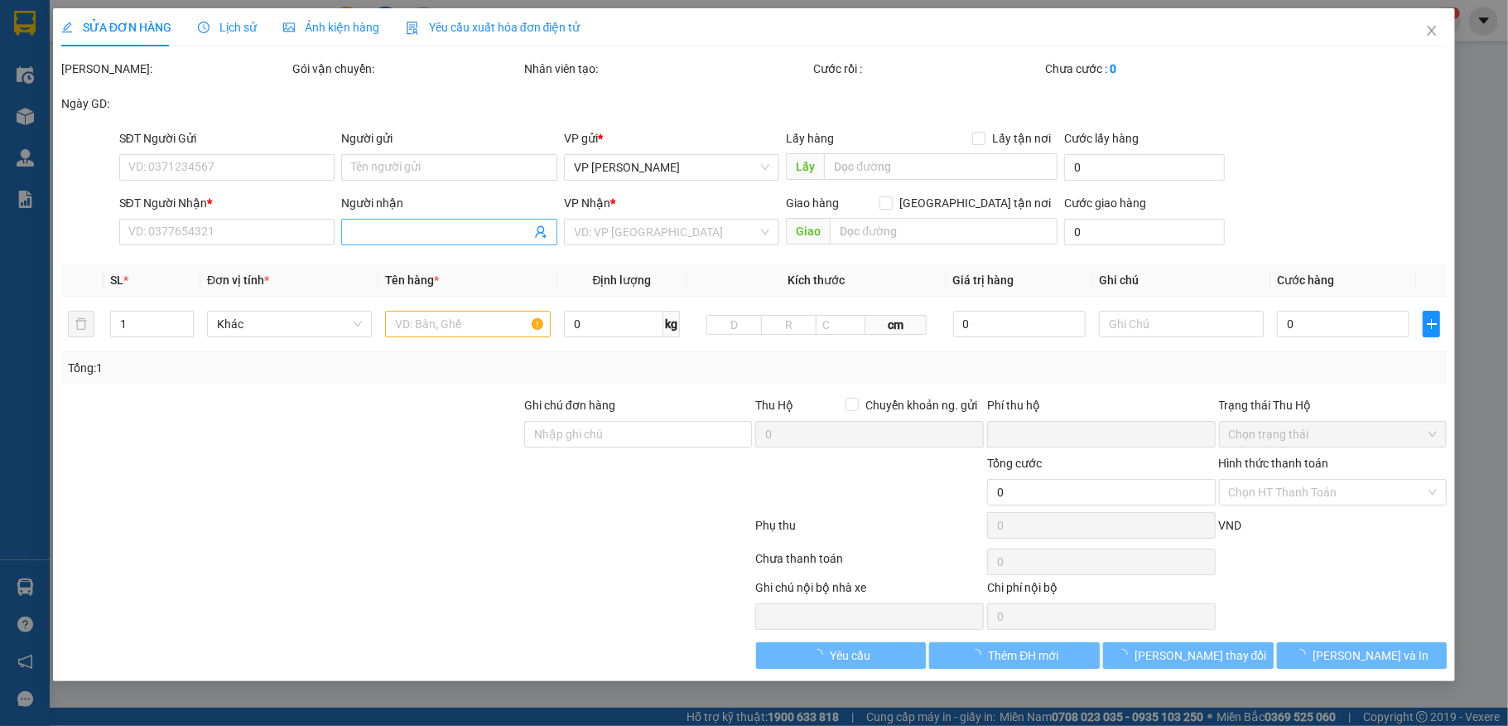
checkbox input "true"
type input "619 nghách 41/66 đông tác,kim liên,đống đa"
type input "0"
type input "130.000"
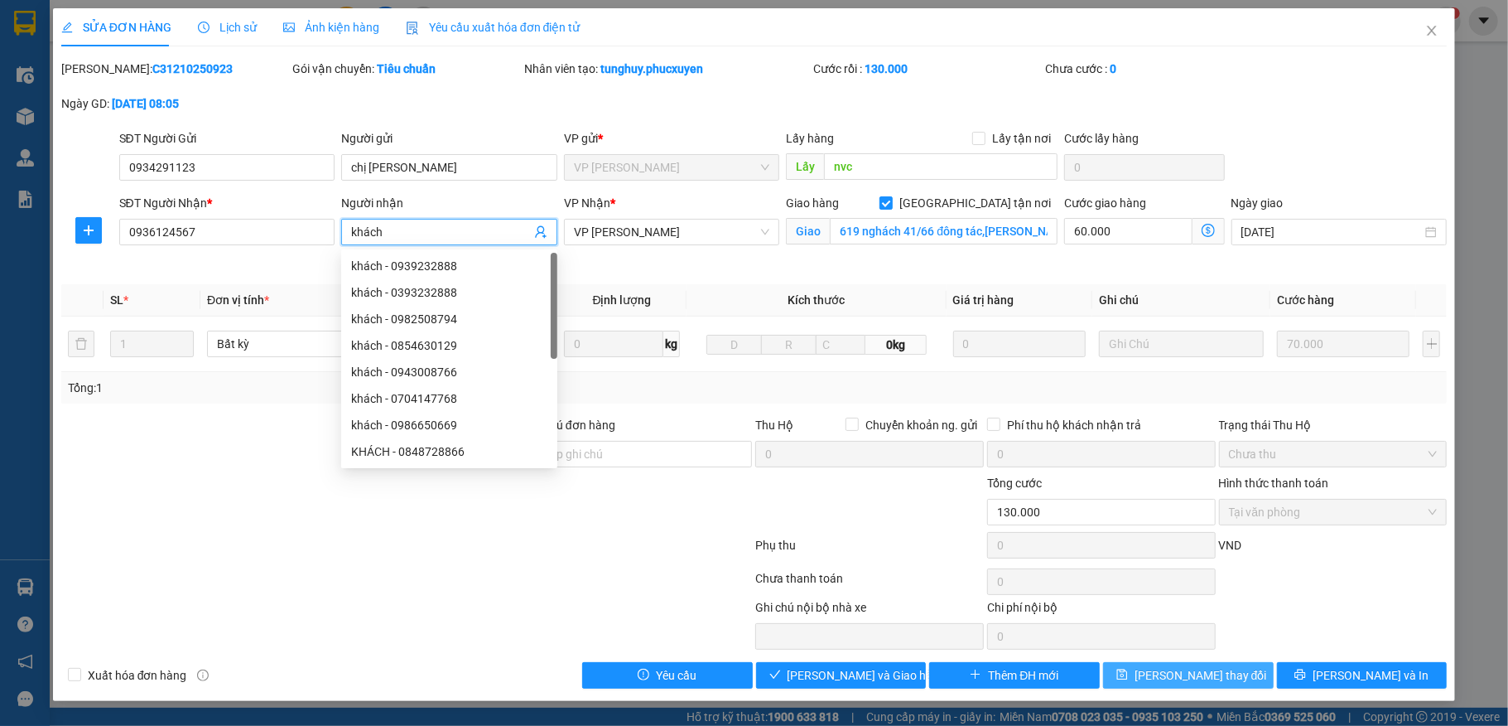
type input "khách"
click at [1217, 684] on span "Lưu thay đổi" at bounding box center [1201, 675] width 133 height 18
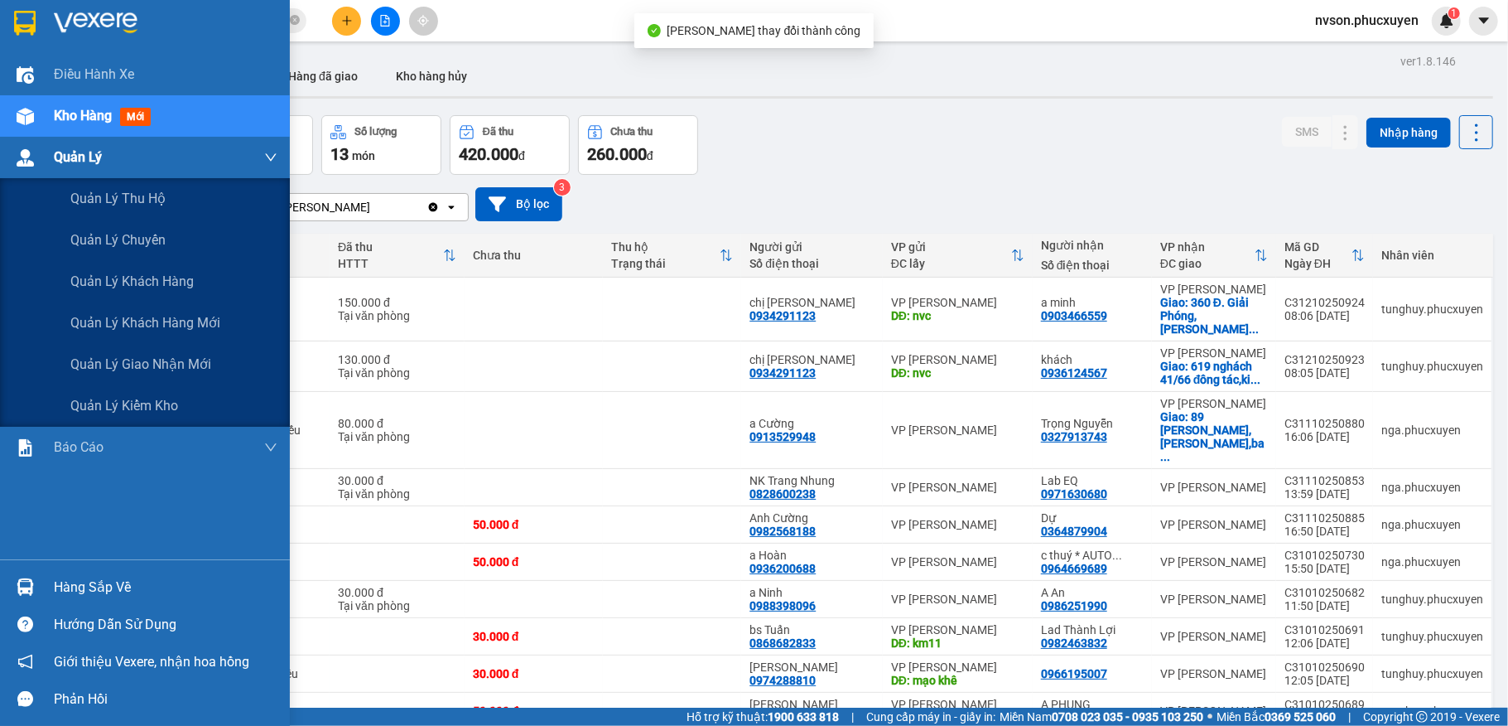
click at [35, 166] on div at bounding box center [25, 157] width 29 height 29
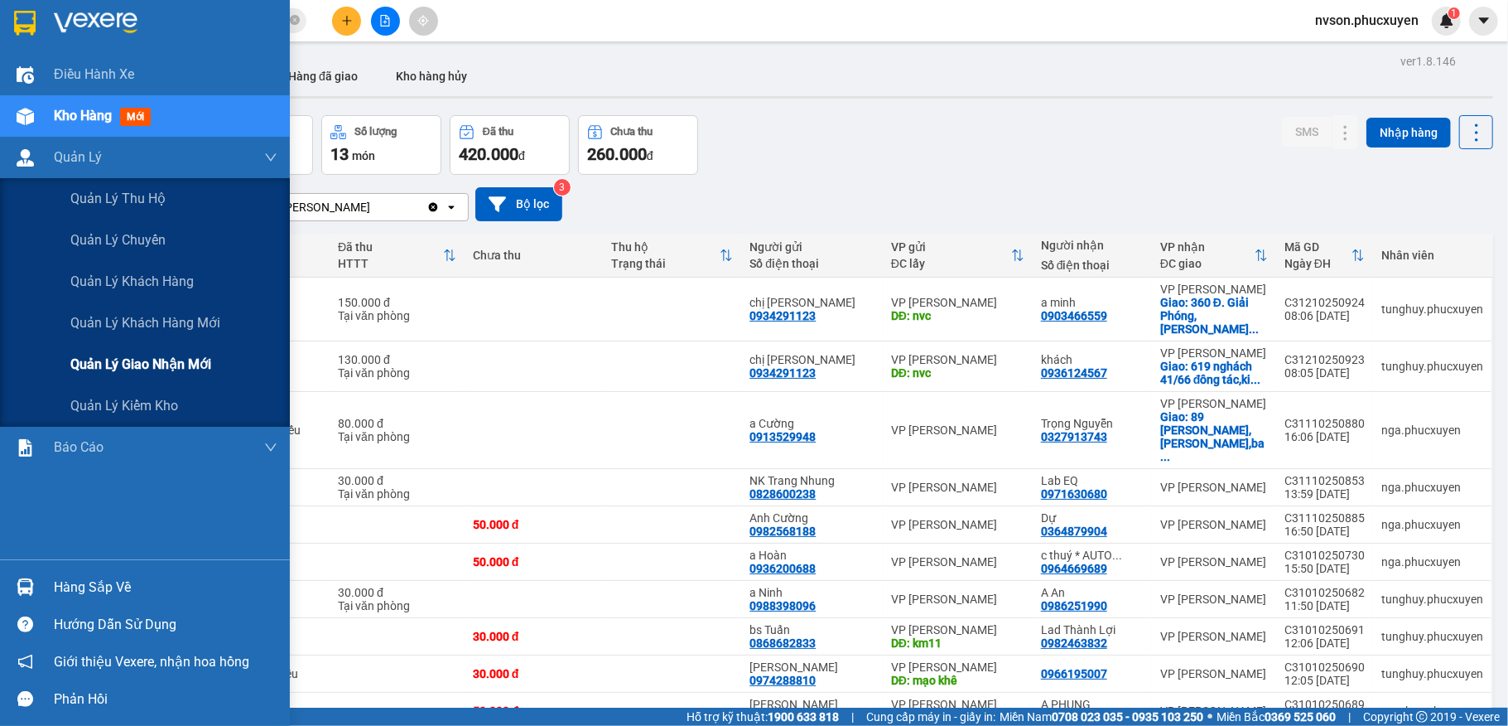
click at [137, 375] on div "Quản lý giao nhận mới" at bounding box center [173, 364] width 207 height 41
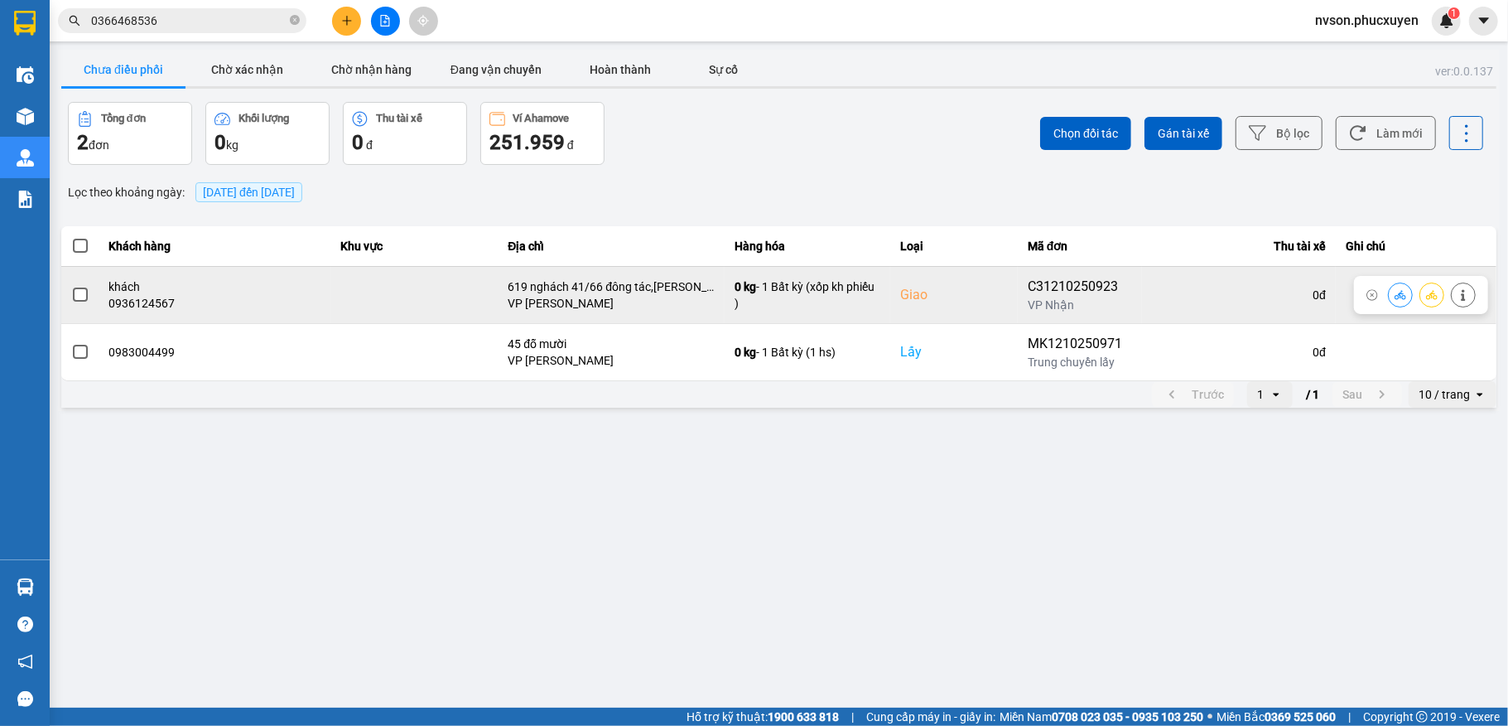
click at [1395, 293] on icon at bounding box center [1401, 295] width 12 height 12
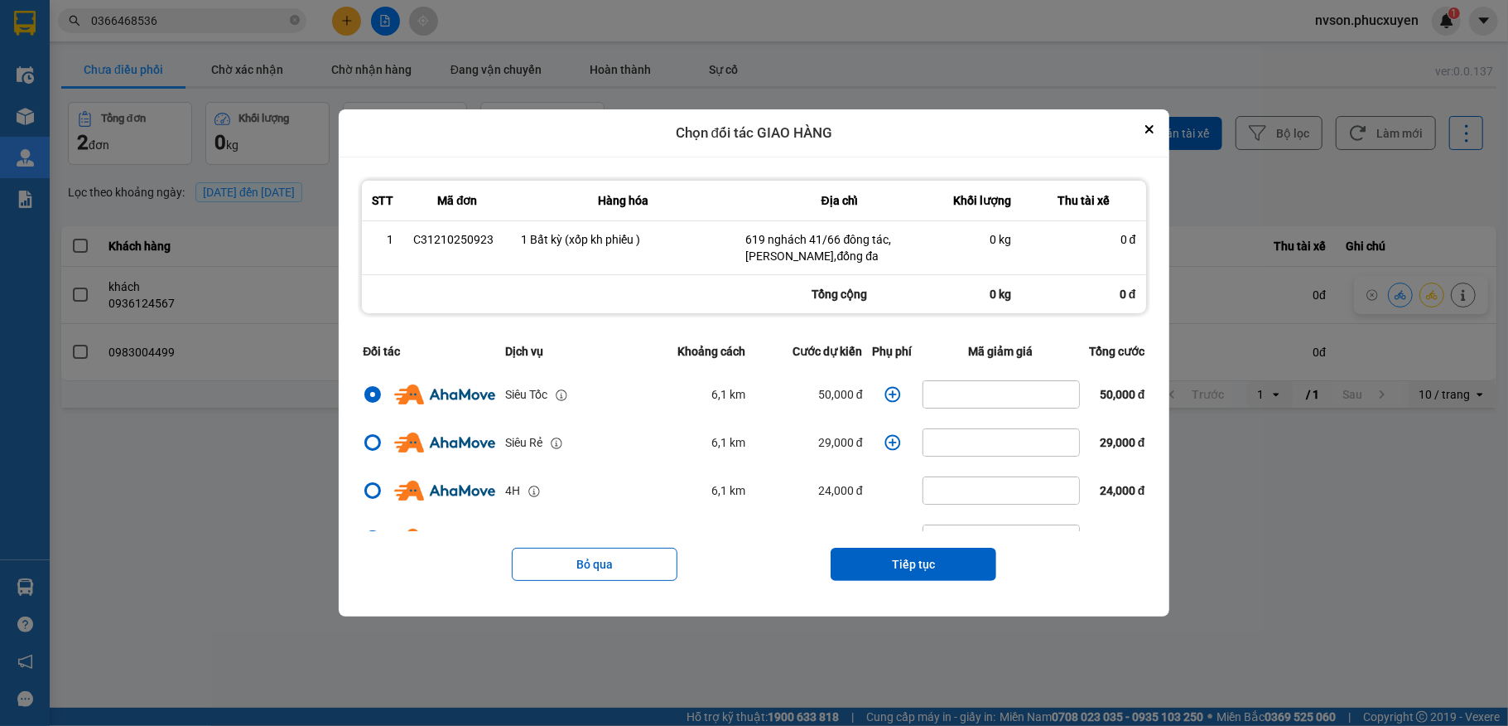
click at [885, 395] on icon "dialog" at bounding box center [893, 394] width 17 height 17
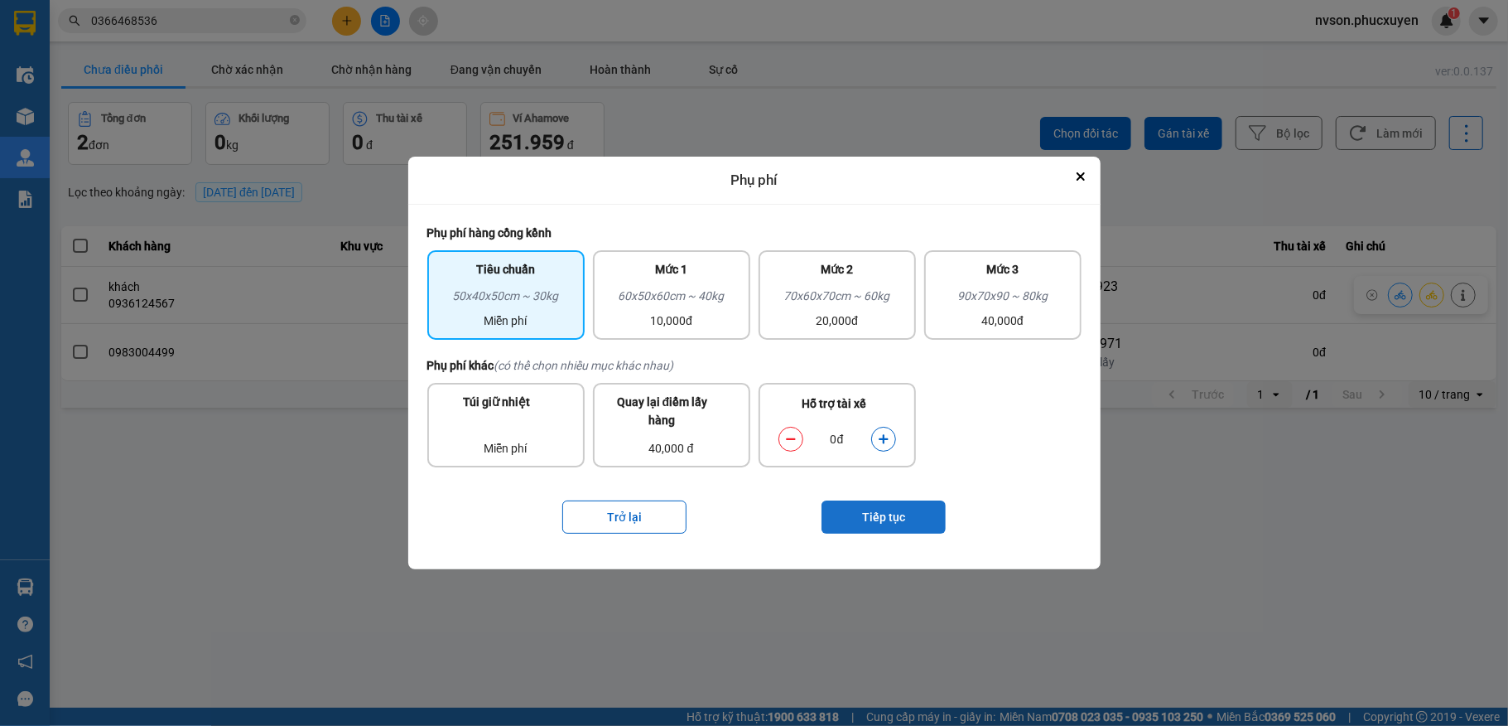
click at [924, 507] on button "Tiếp tục" at bounding box center [884, 516] width 124 height 33
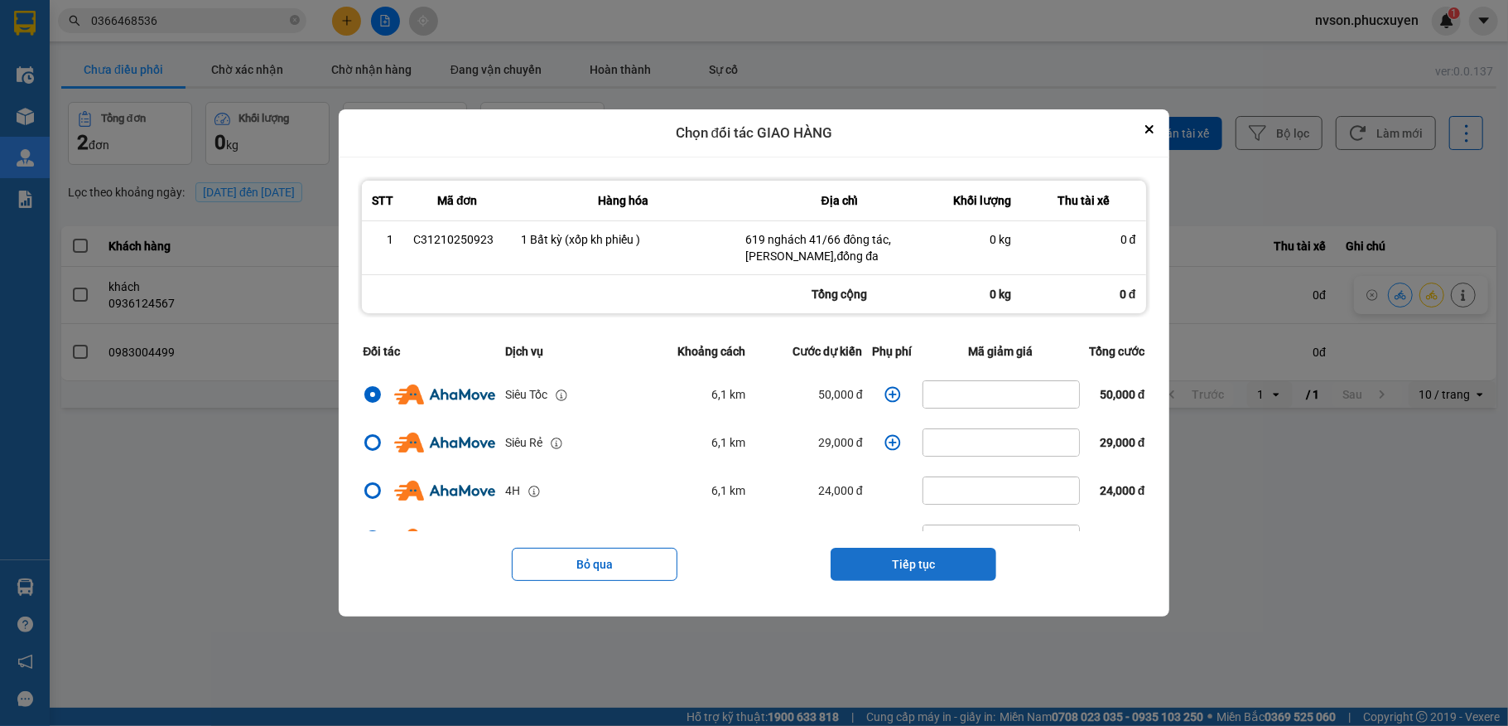
click at [962, 552] on button "Tiếp tục" at bounding box center [914, 563] width 166 height 33
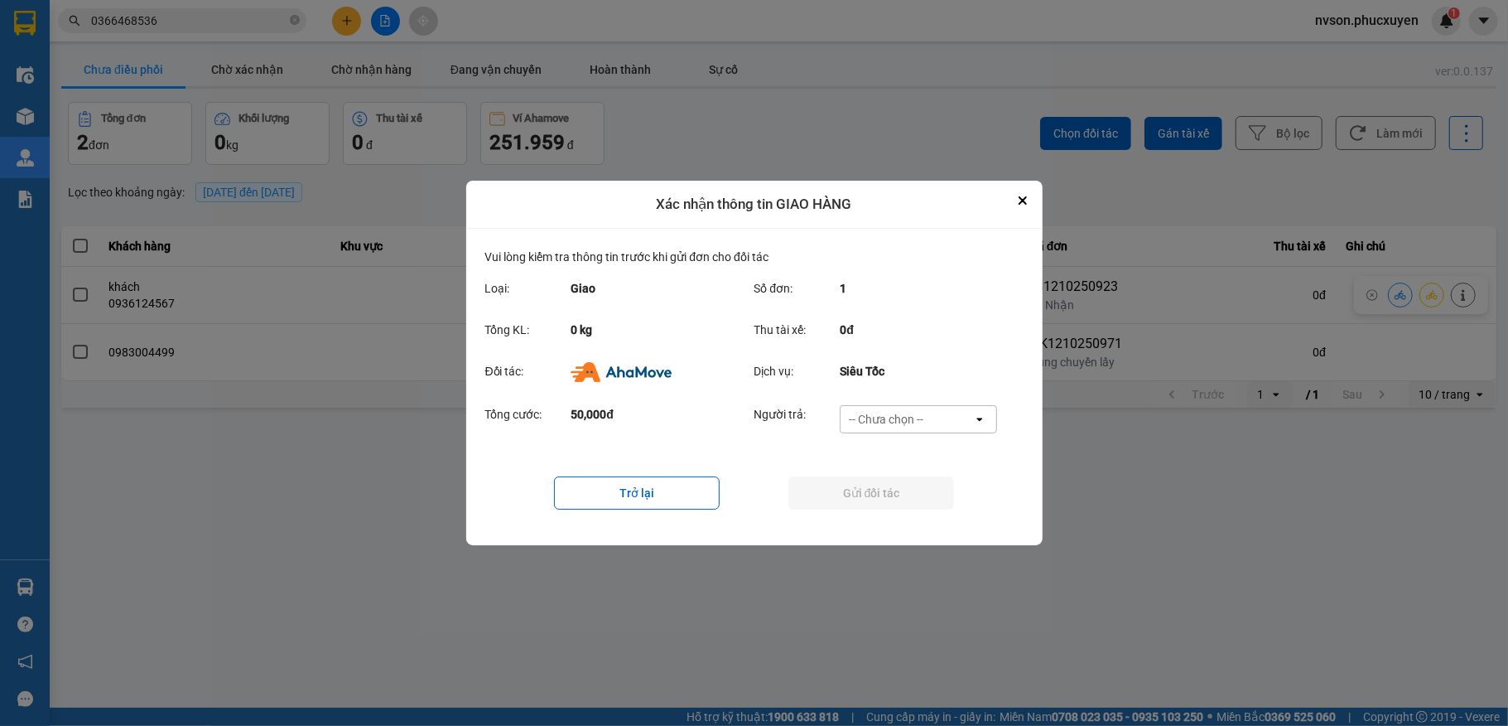
click at [908, 428] on div "-- Chưa chọn --" at bounding box center [907, 419] width 133 height 27
click at [904, 504] on div "Ví Ahamove" at bounding box center [918, 514] width 157 height 30
click at [894, 489] on button "Gửi đối tác" at bounding box center [871, 492] width 166 height 33
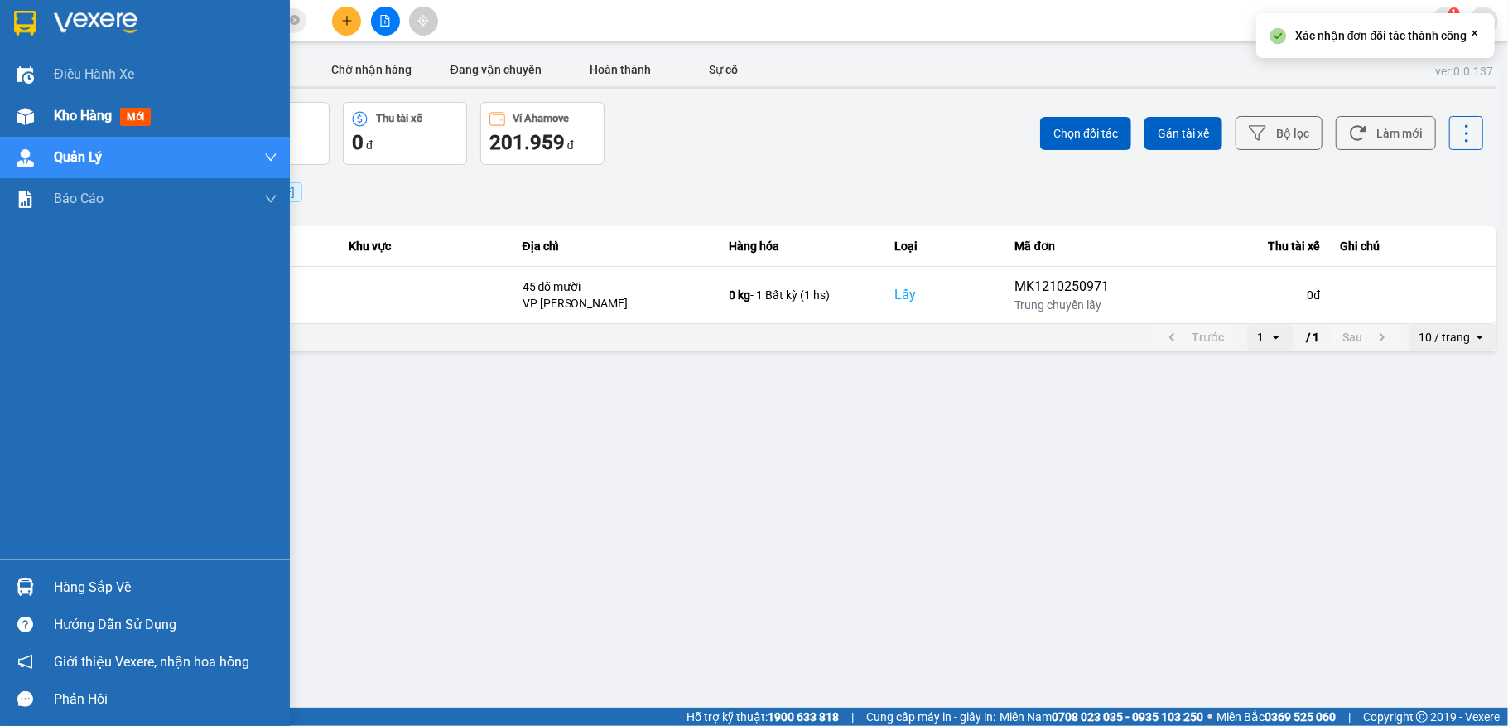
click at [30, 118] on img at bounding box center [25, 116] width 17 height 17
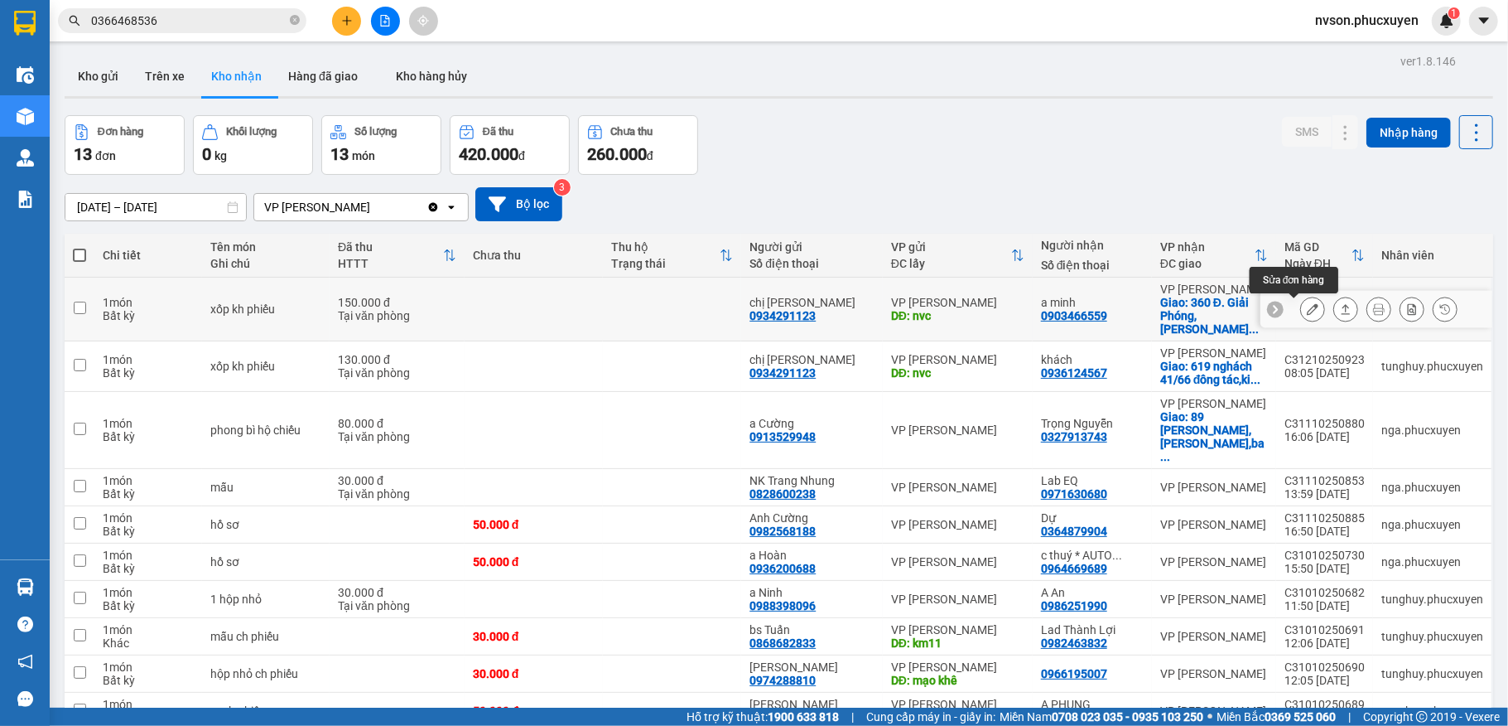
click at [1307, 311] on icon at bounding box center [1313, 309] width 12 height 12
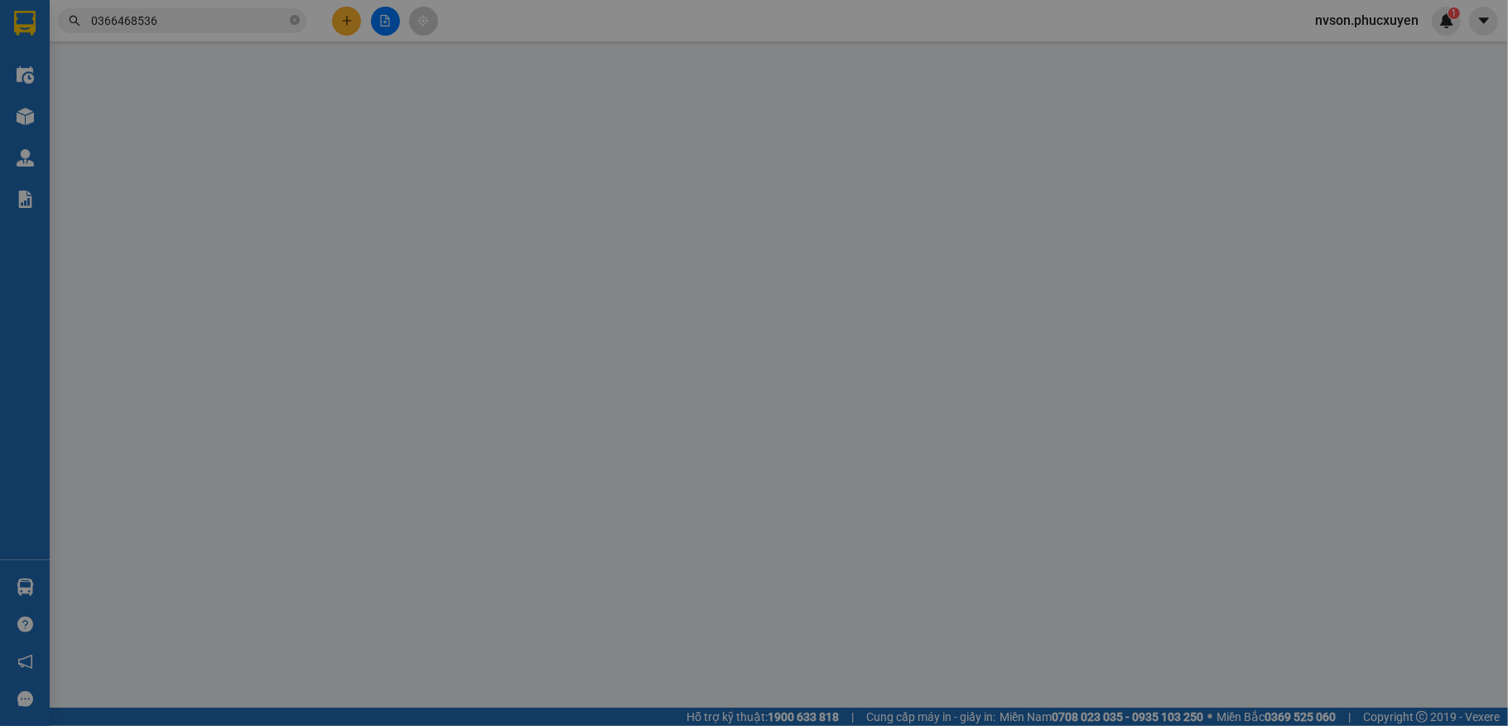
type input "0934291123"
type input "chị [PERSON_NAME]"
type input "nvc"
type input "0903466559"
type input "a minh"
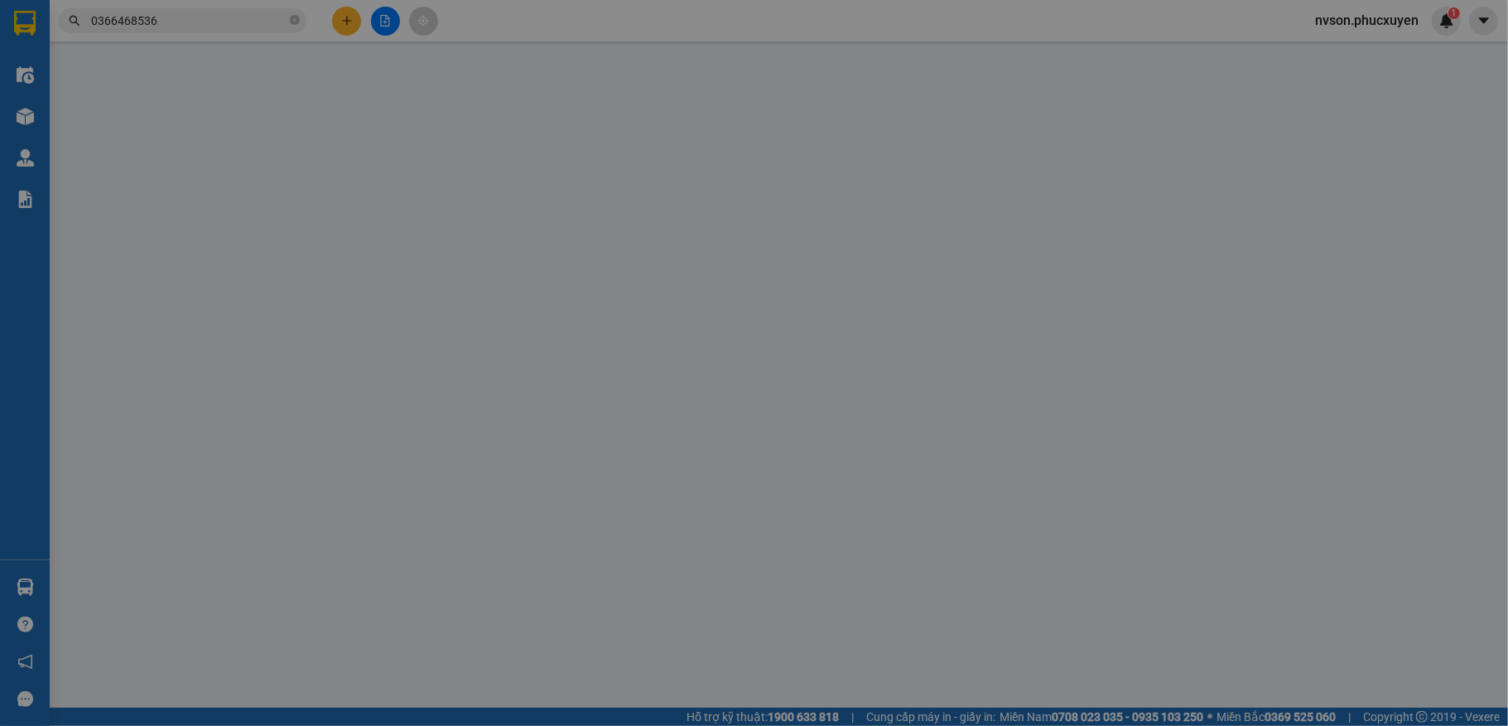
checkbox input "true"
type input "360 Đ. Giải Phóng, Định Công, Thanh Xuân, Hà Nội, Việt Nam"
type input "0"
type input "150.000"
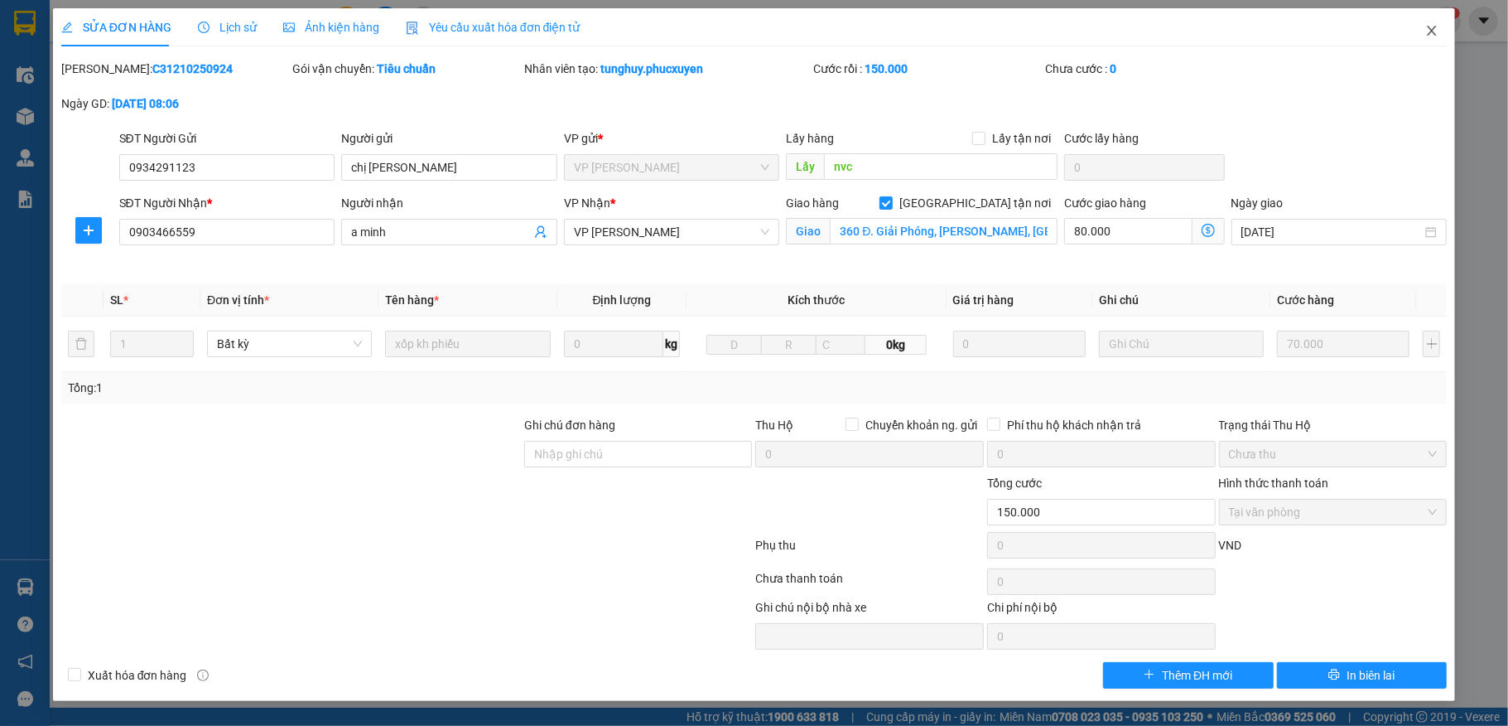
click at [1439, 38] on span "Close" at bounding box center [1432, 31] width 46 height 46
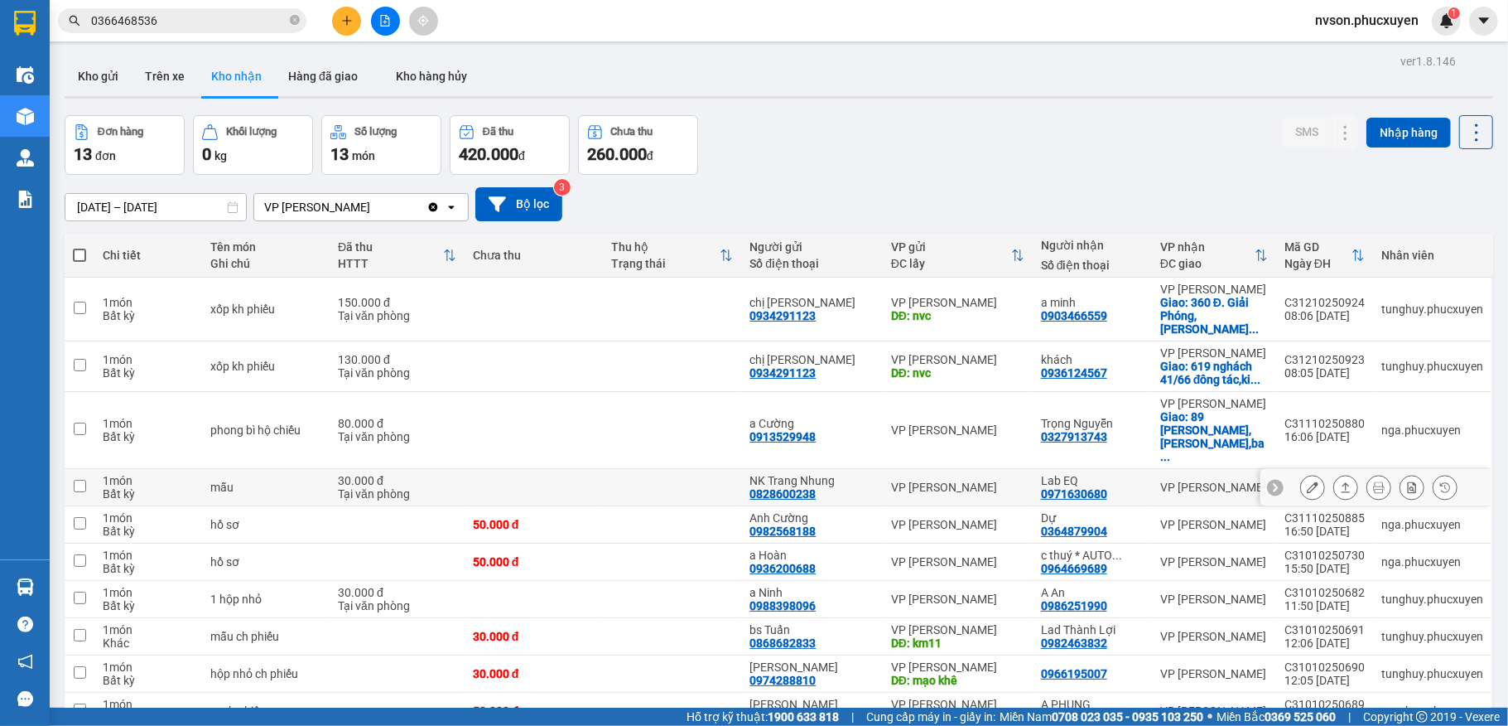
click at [1011, 484] on div "VP [PERSON_NAME]" at bounding box center [957, 486] width 133 height 13
checkbox input "true"
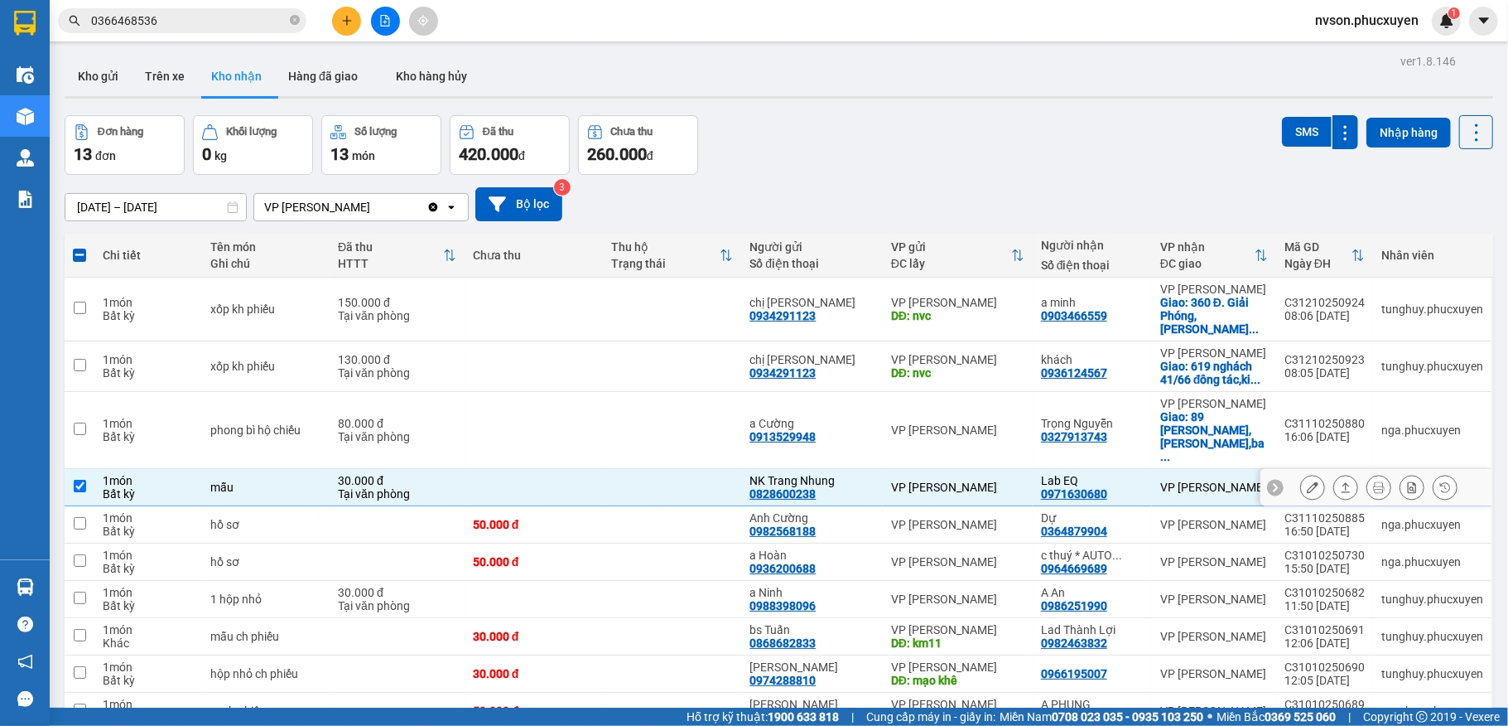
click at [1307, 485] on icon at bounding box center [1313, 487] width 12 height 12
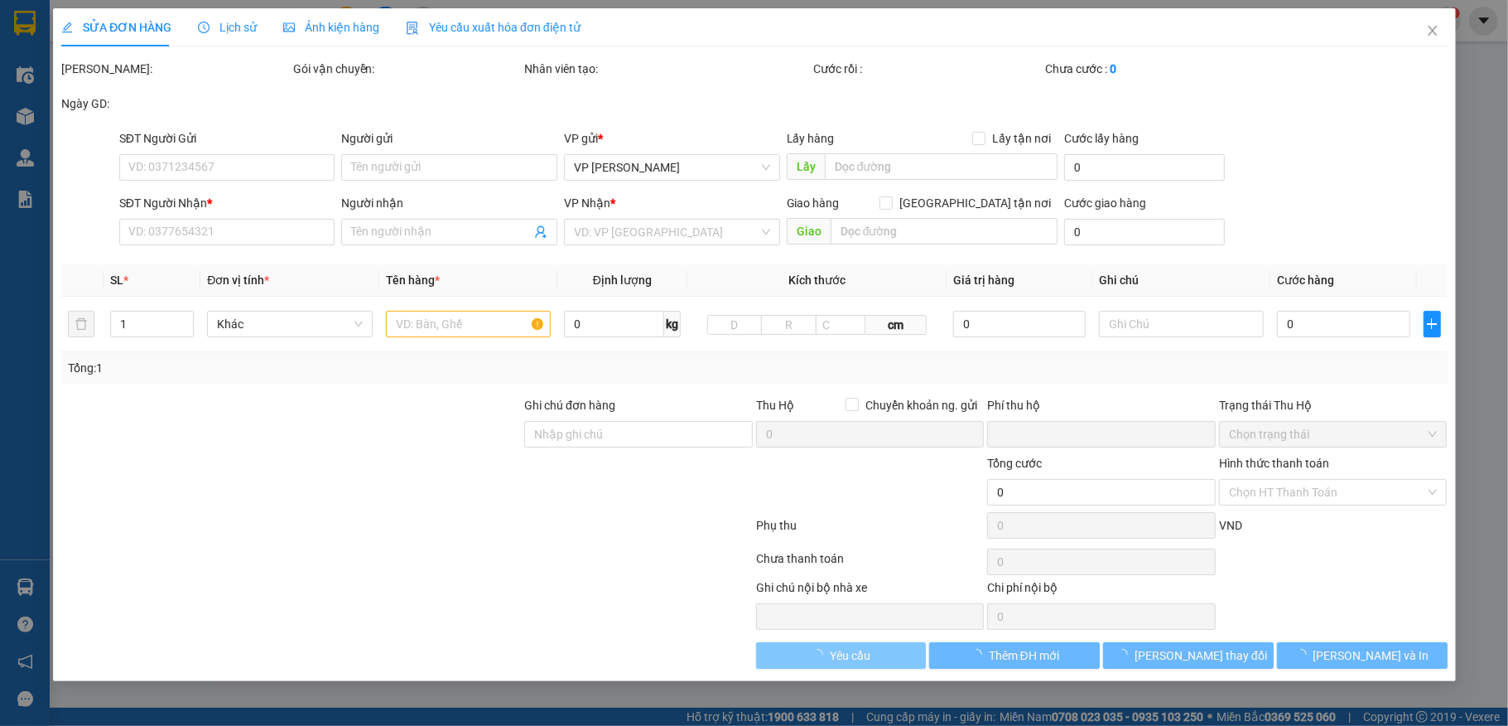
type input "0828600238"
type input "NK Trang Nhung"
type input "0971630680"
type input "Lab EQ"
type input "0"
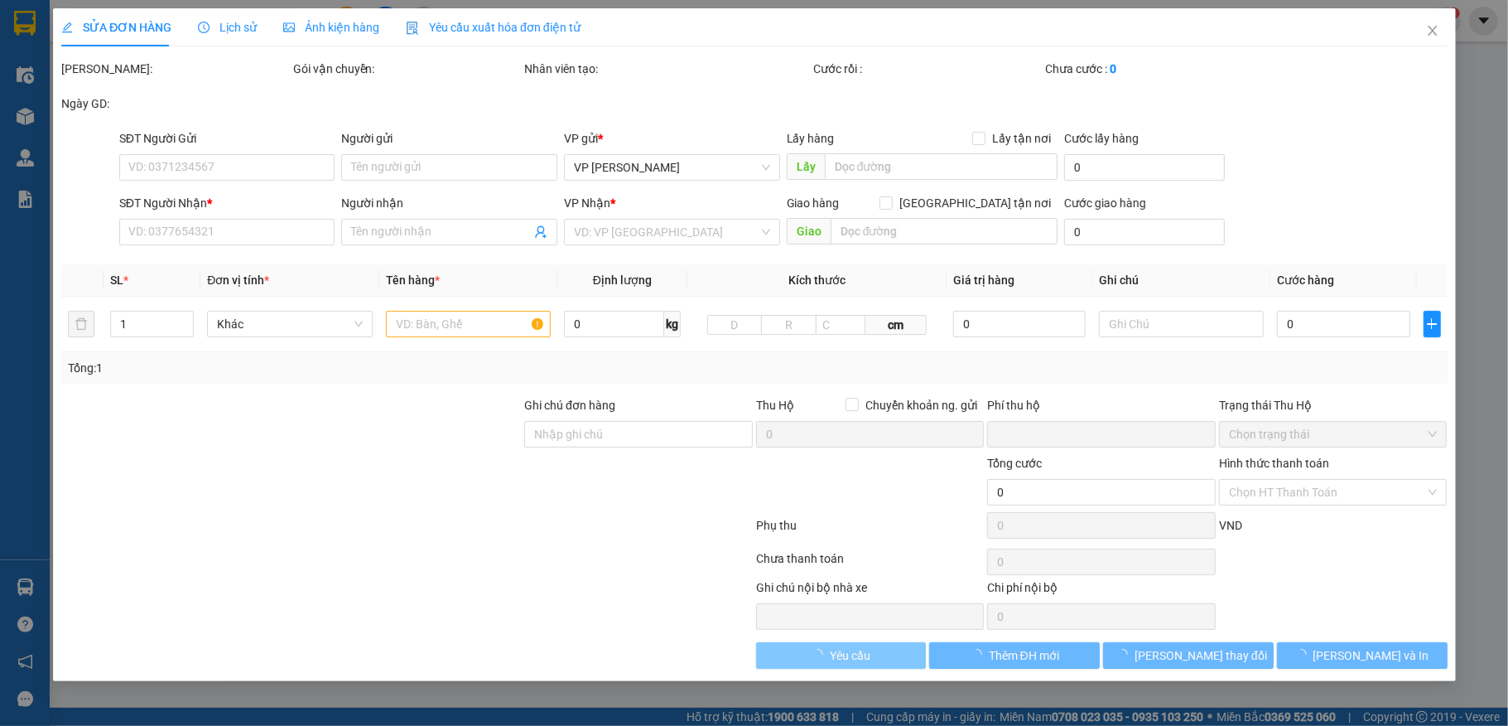
type input "30.000"
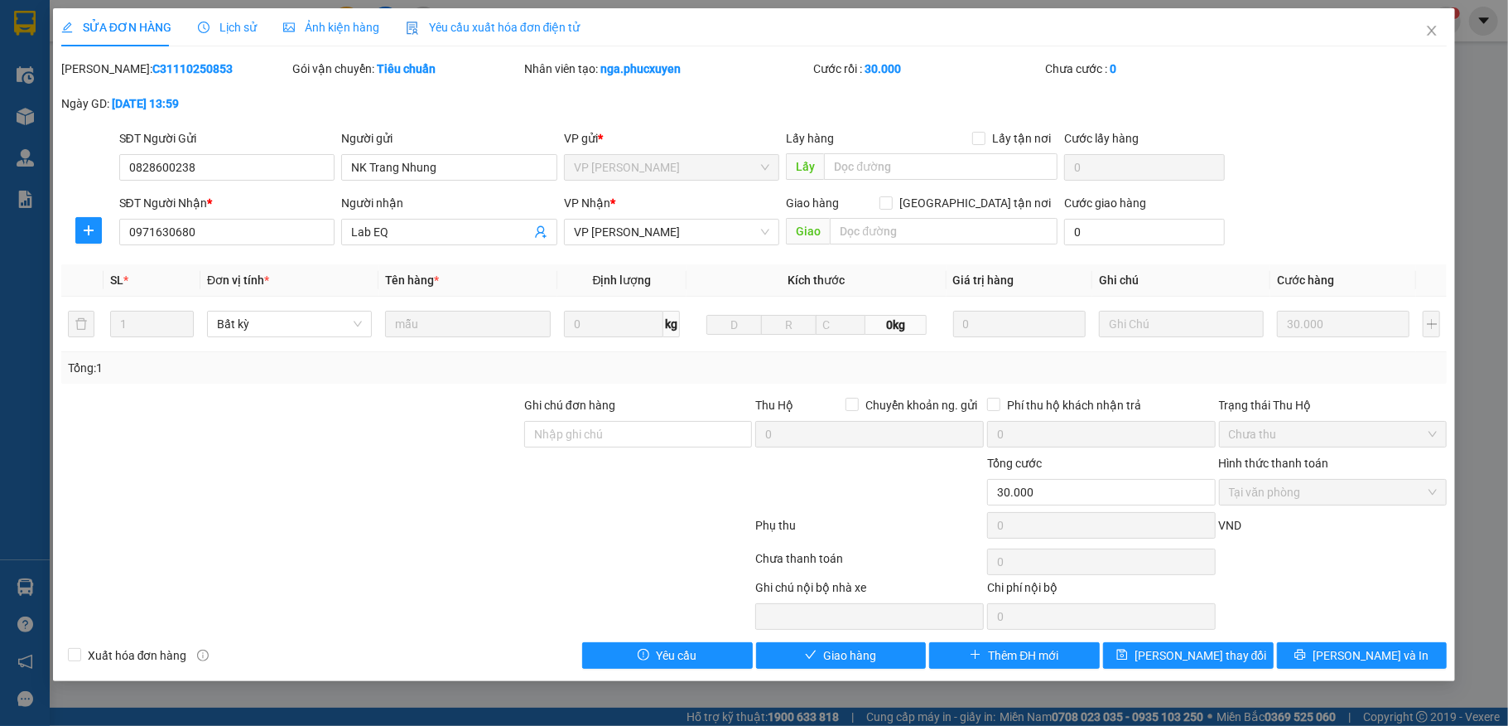
click at [893, 644] on div "Total Paid Fee 30.000 Total UnPaid Fee 0 Cash Collection Total Fee Mã ĐH: C3111…" at bounding box center [754, 364] width 1386 height 609
click at [889, 649] on button "Giao hàng" at bounding box center [841, 655] width 171 height 27
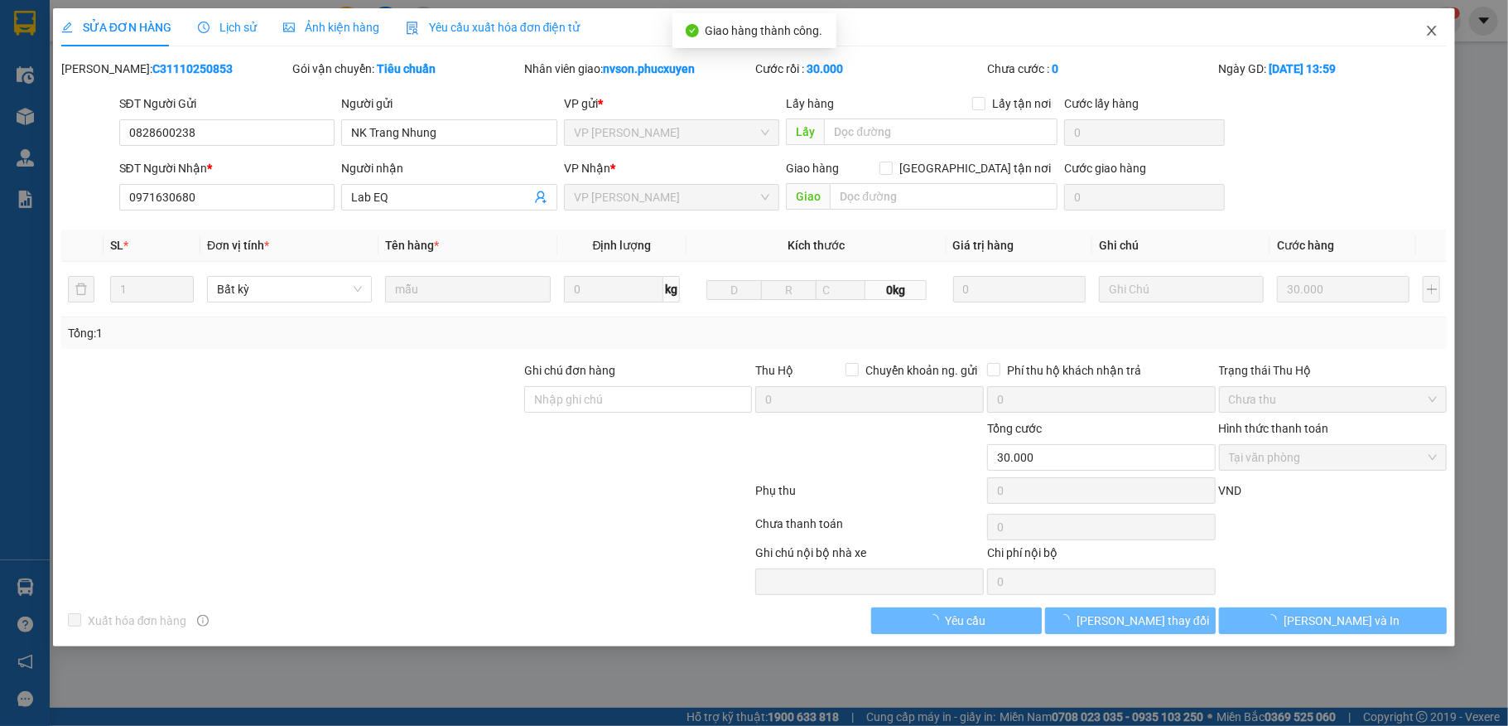
click at [1415, 40] on span "Close" at bounding box center [1432, 31] width 46 height 46
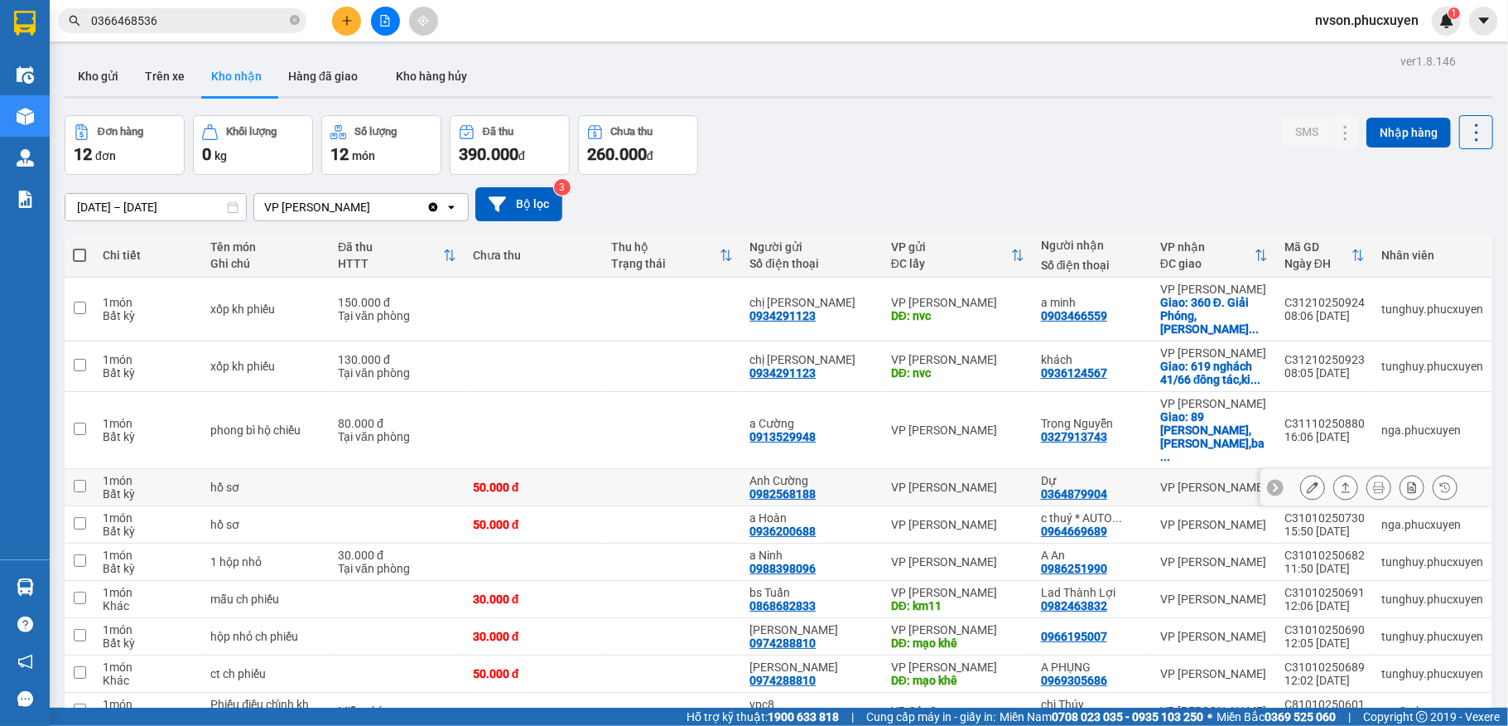
scroll to position [170, 0]
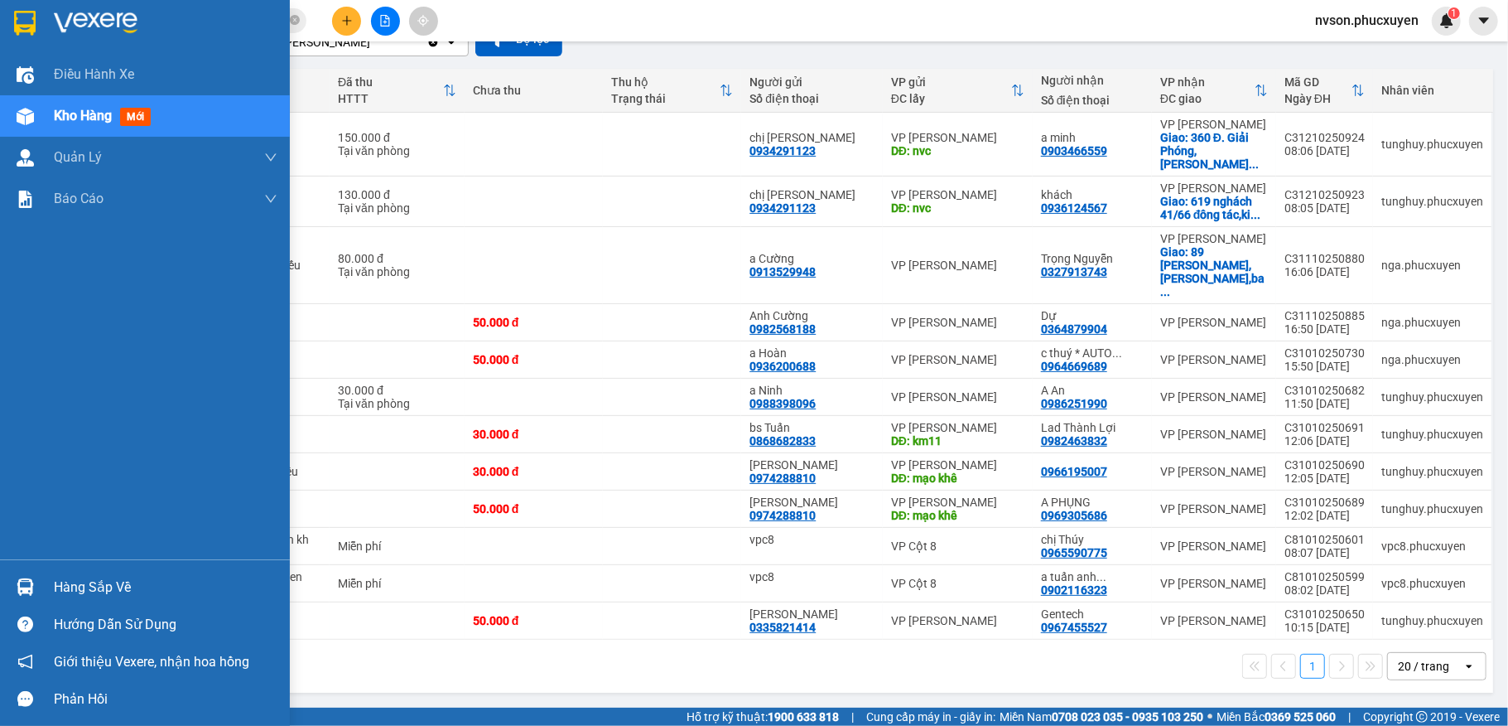
click at [36, 591] on div at bounding box center [25, 586] width 29 height 29
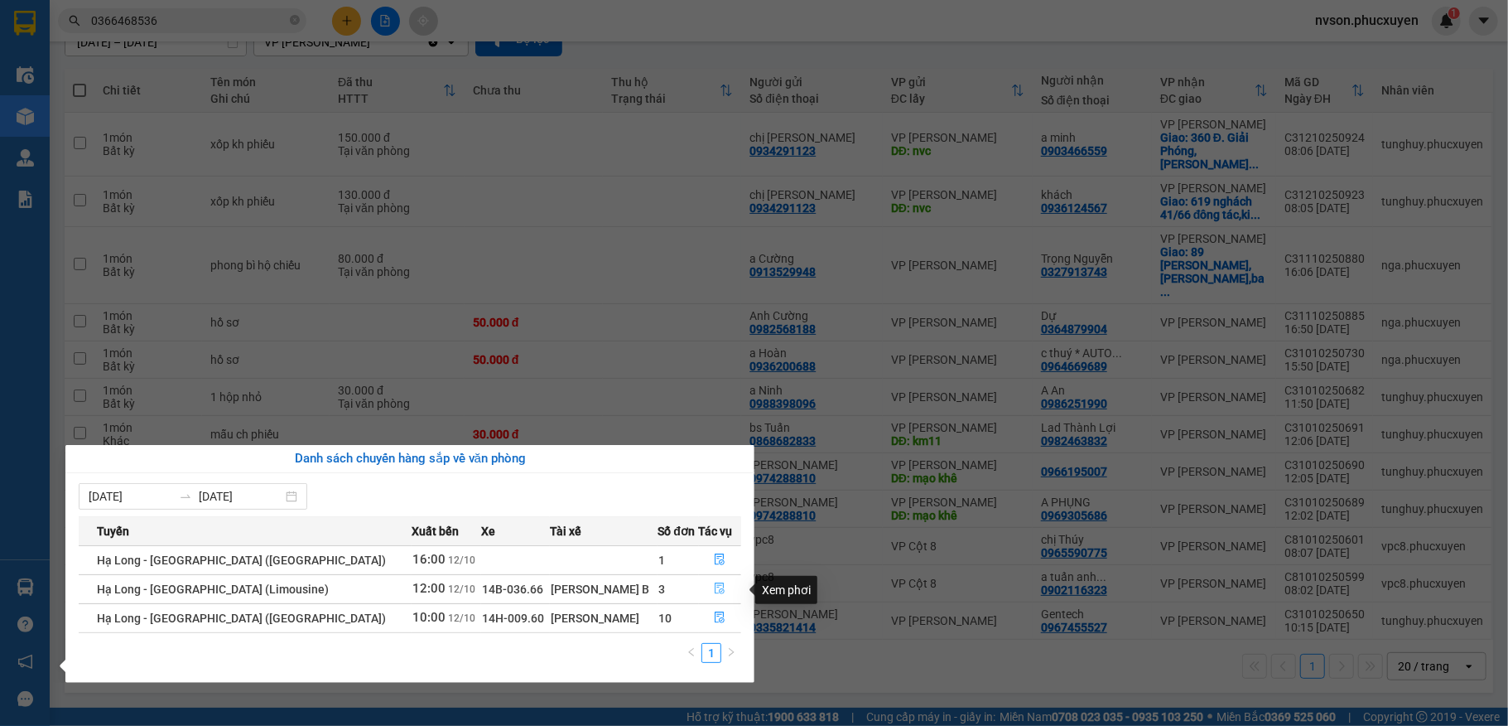
click at [716, 594] on icon "file-done" at bounding box center [721, 589] width 10 height 12
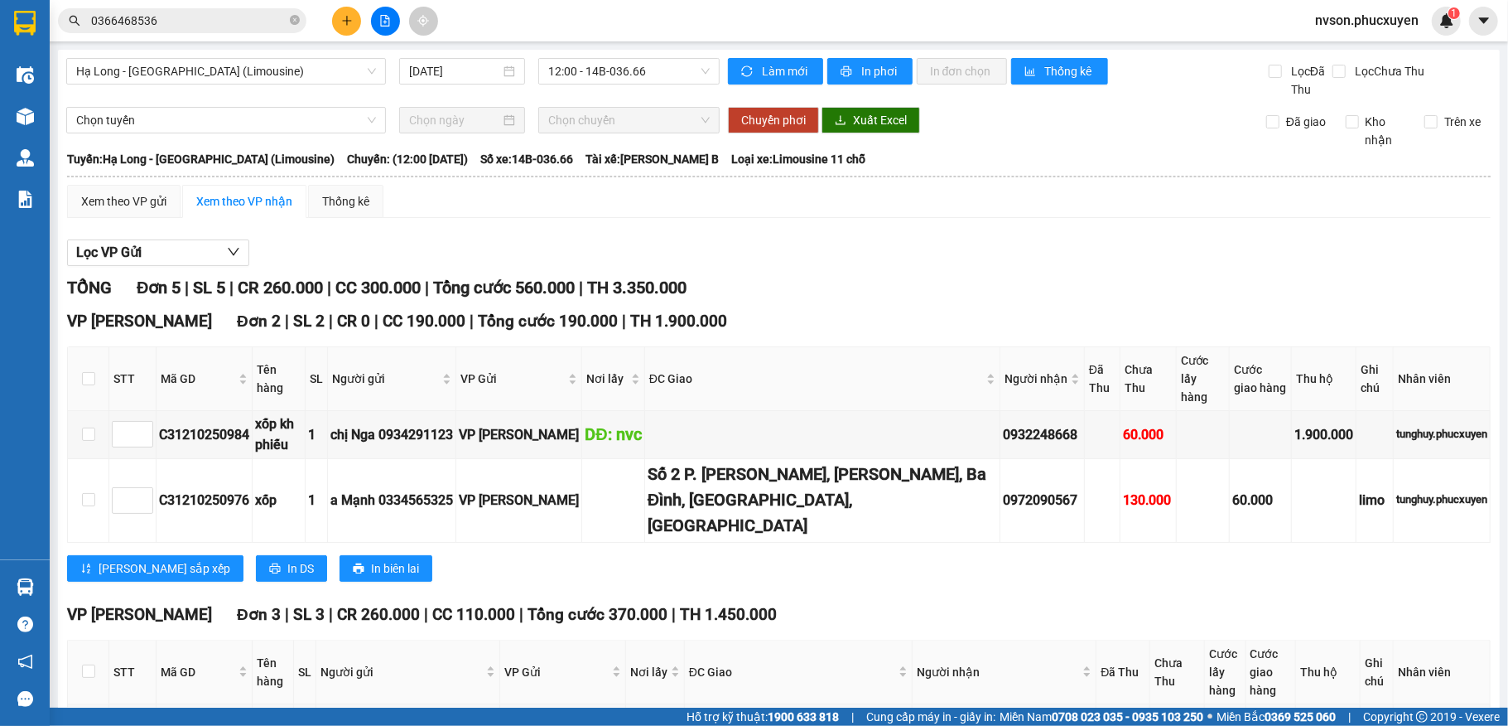
scroll to position [266, 0]
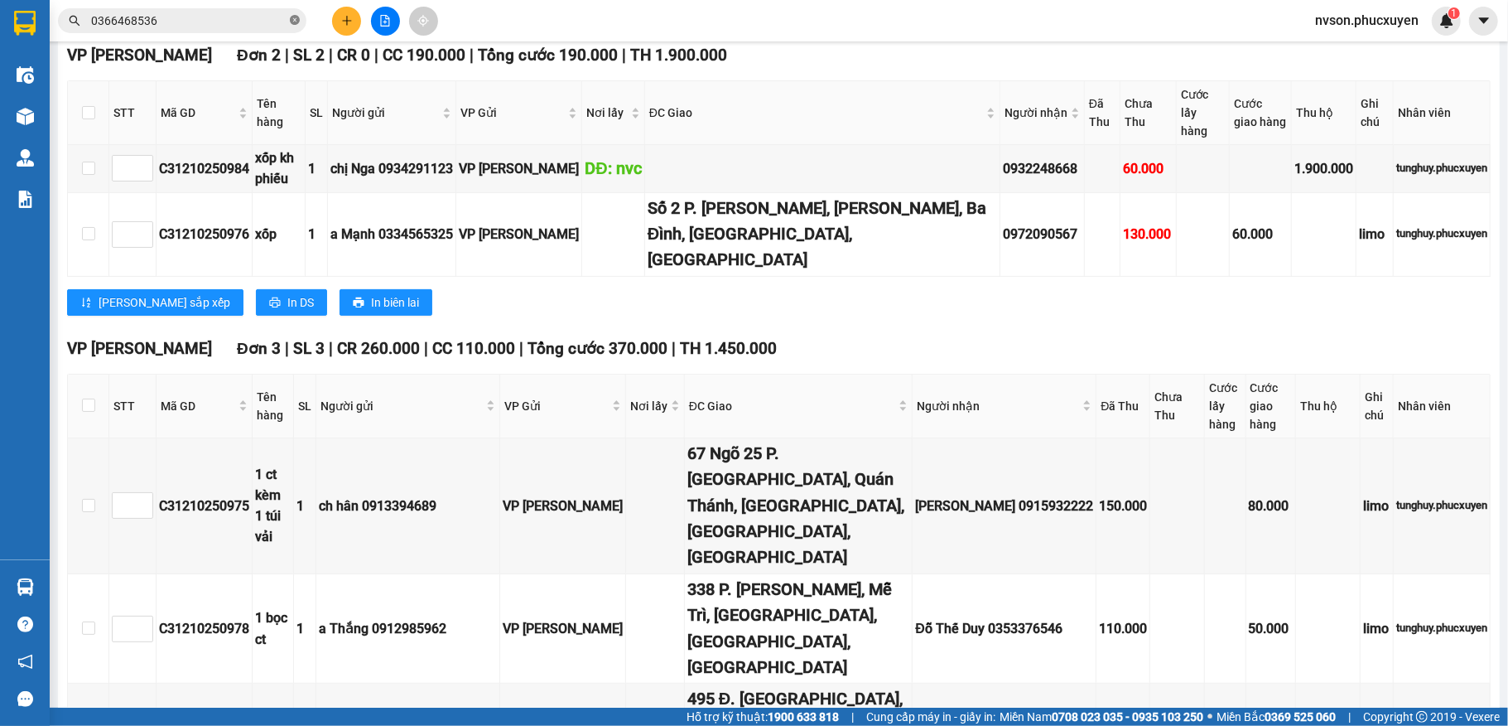
click at [292, 22] on icon "close-circle" at bounding box center [295, 20] width 10 height 10
click at [253, 27] on input "text" at bounding box center [188, 21] width 195 height 18
paste input "0963913223"
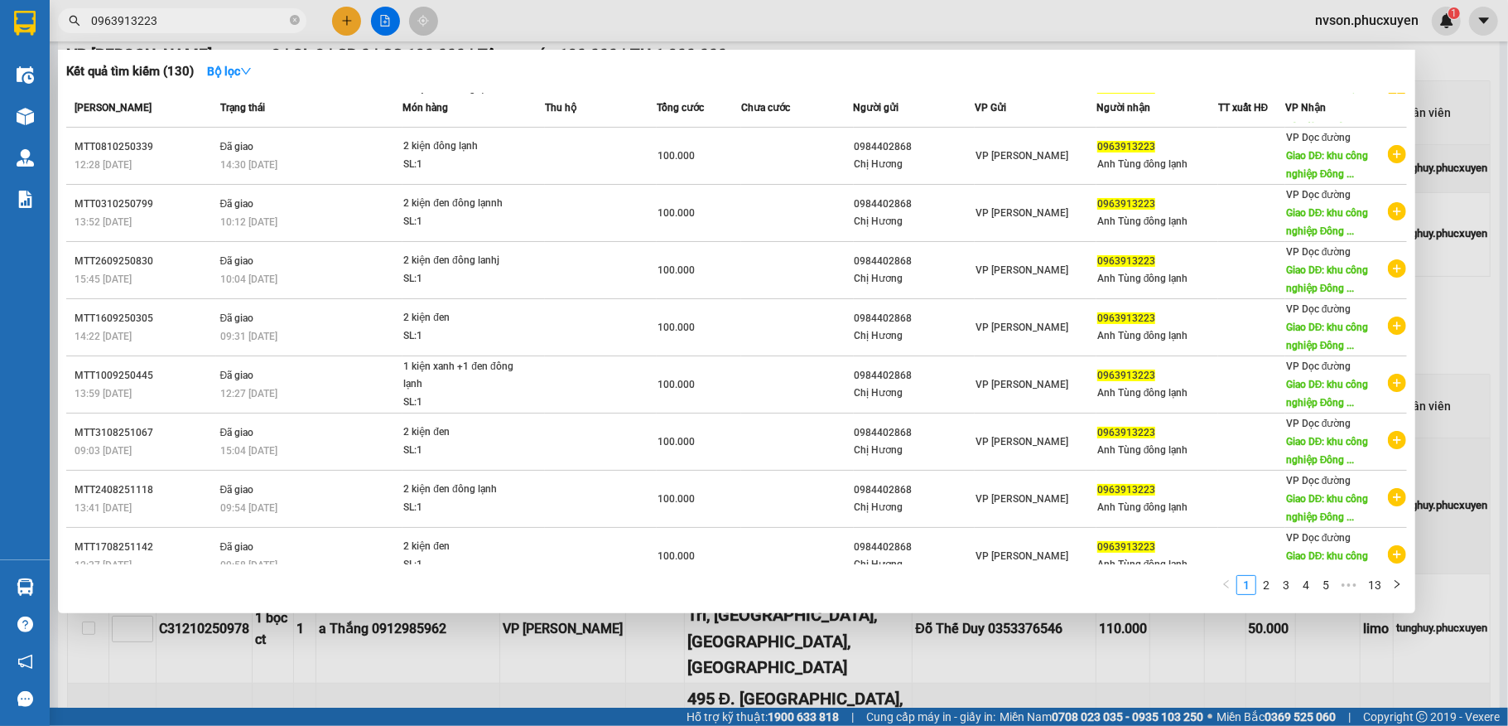
scroll to position [0, 0]
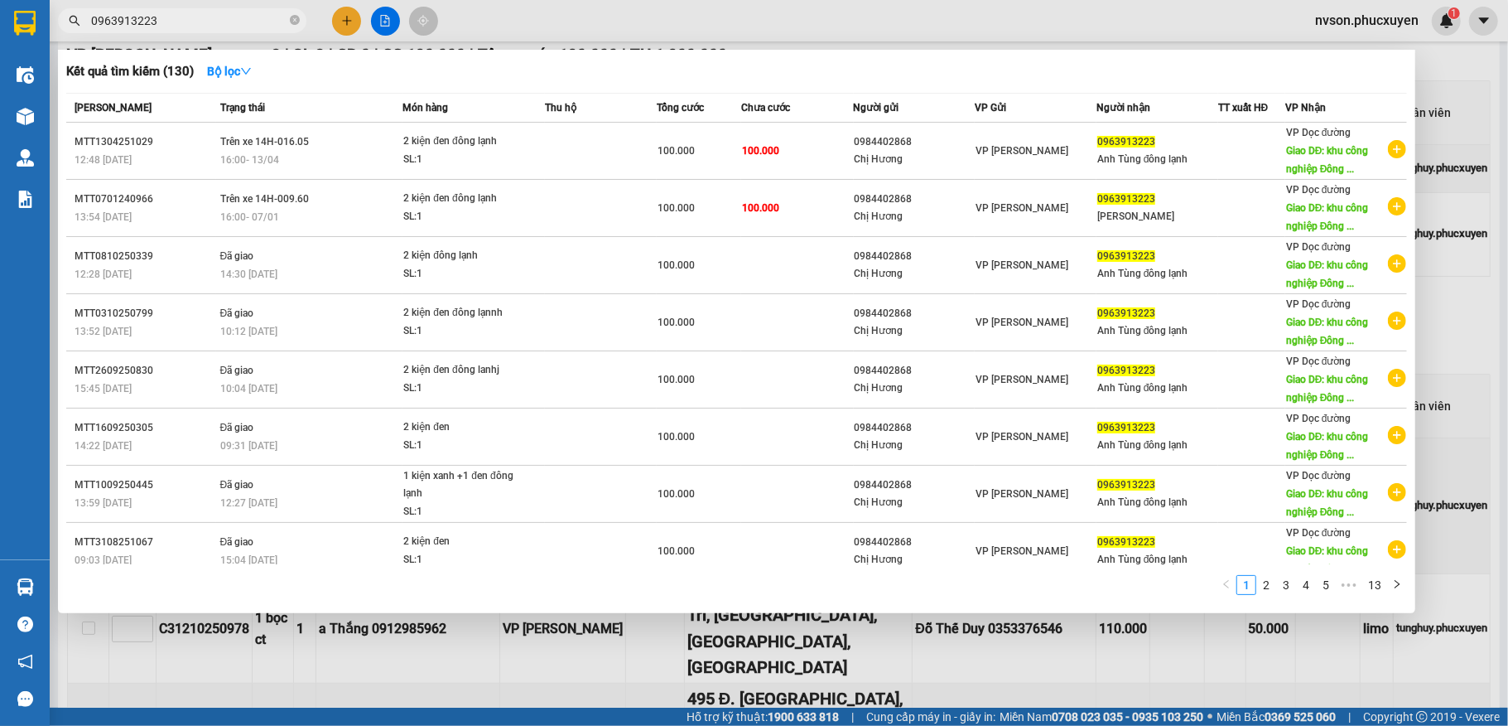
type input "0963913223"
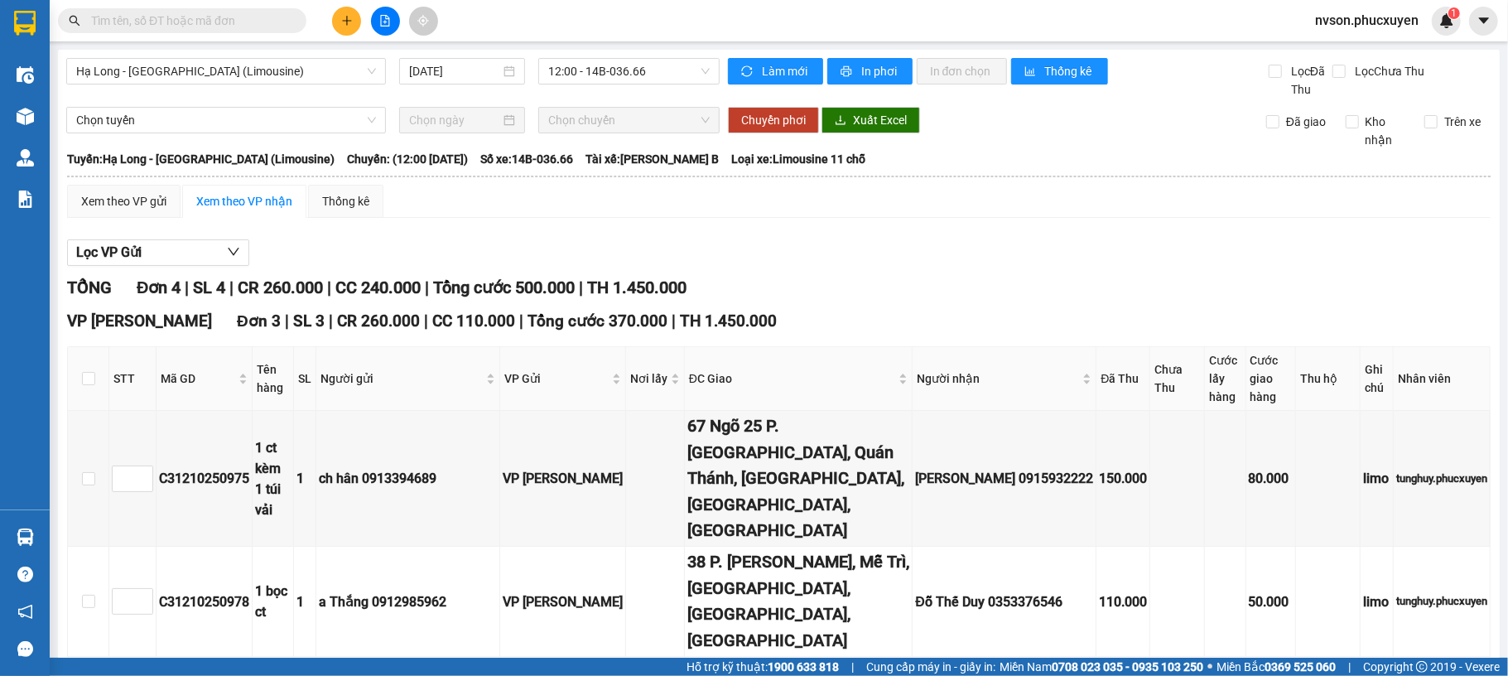
scroll to position [110, 0]
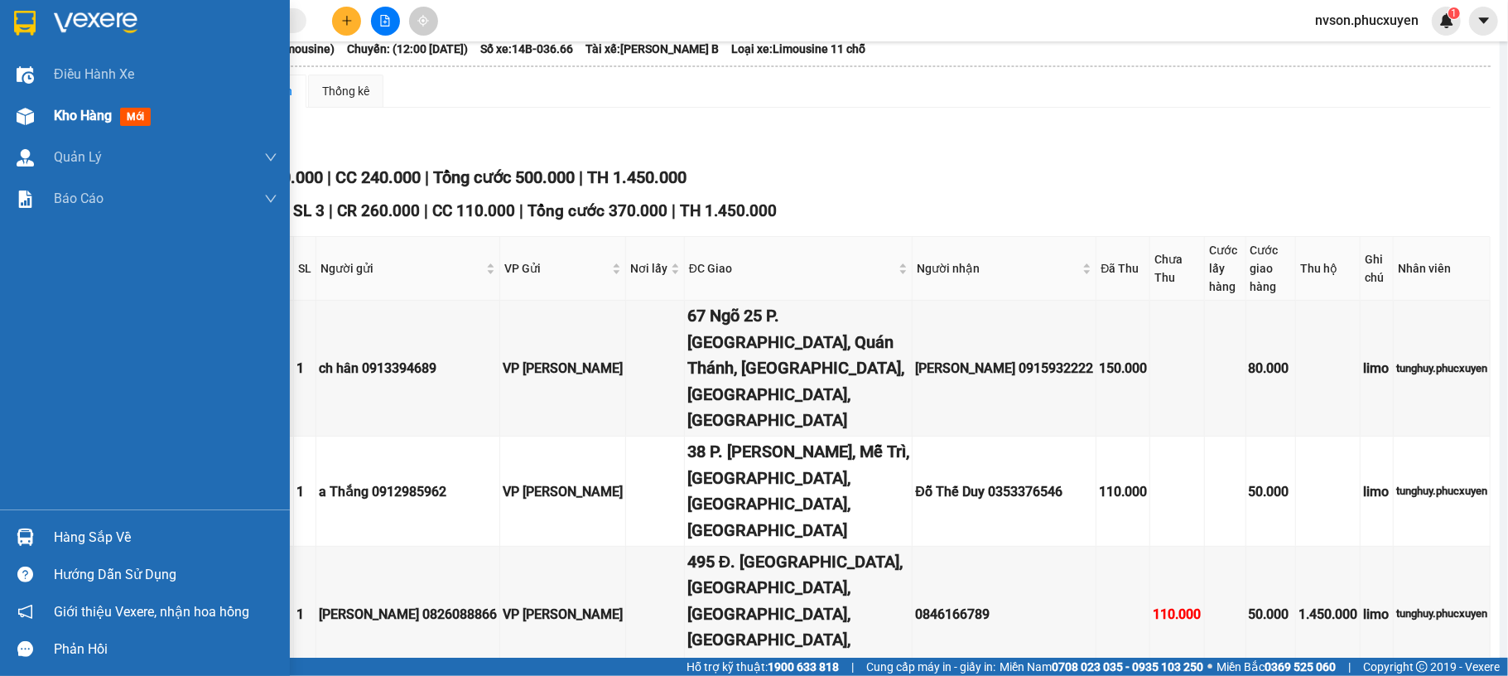
click at [38, 123] on div at bounding box center [25, 116] width 29 height 29
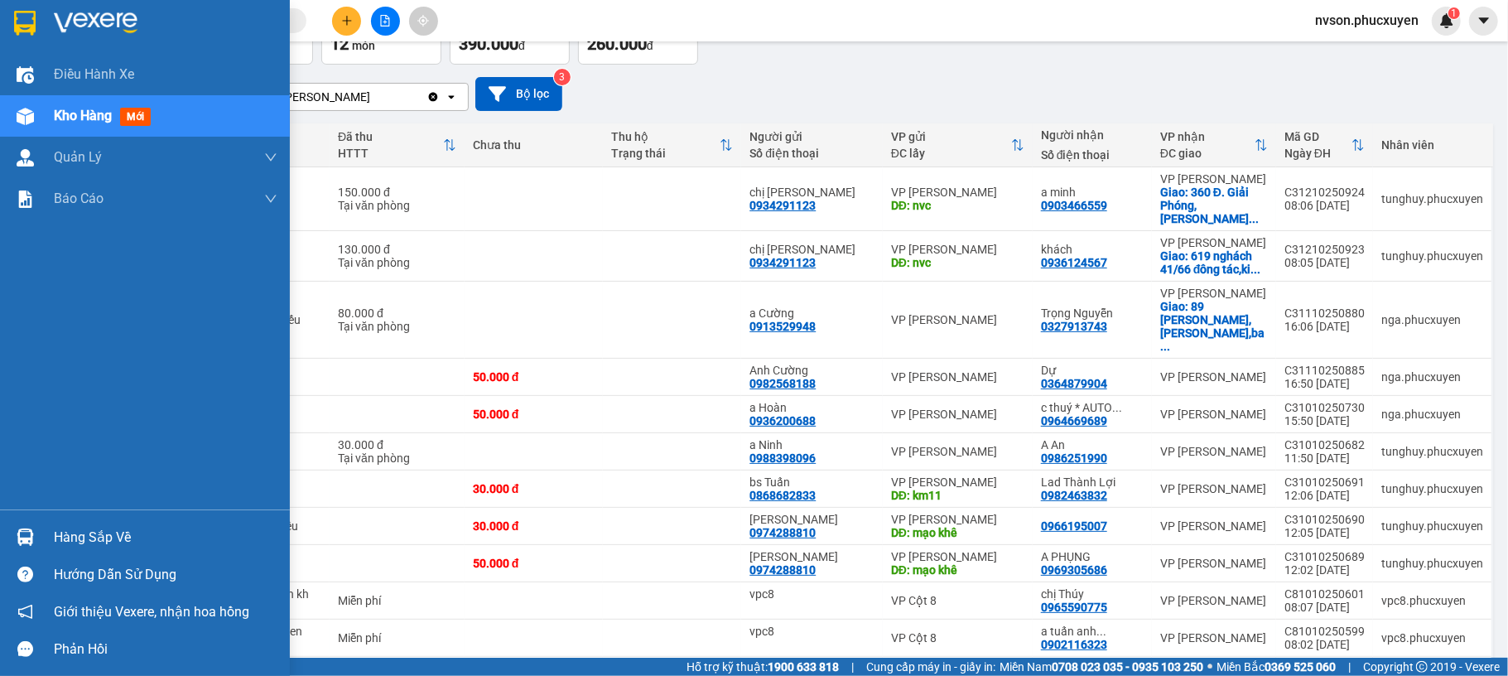
click at [0, 534] on div "Hàng sắp về" at bounding box center [145, 536] width 290 height 37
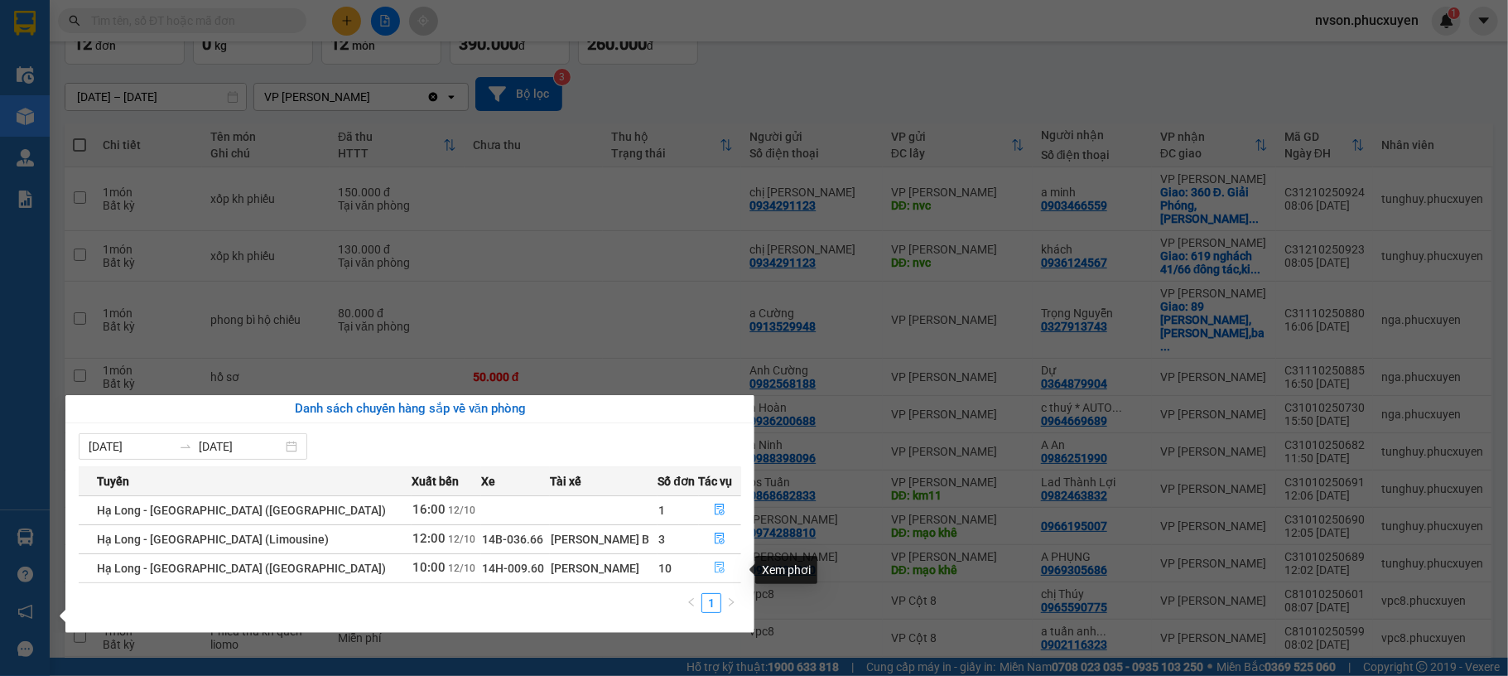
click at [700, 567] on button "button" at bounding box center [720, 568] width 41 height 27
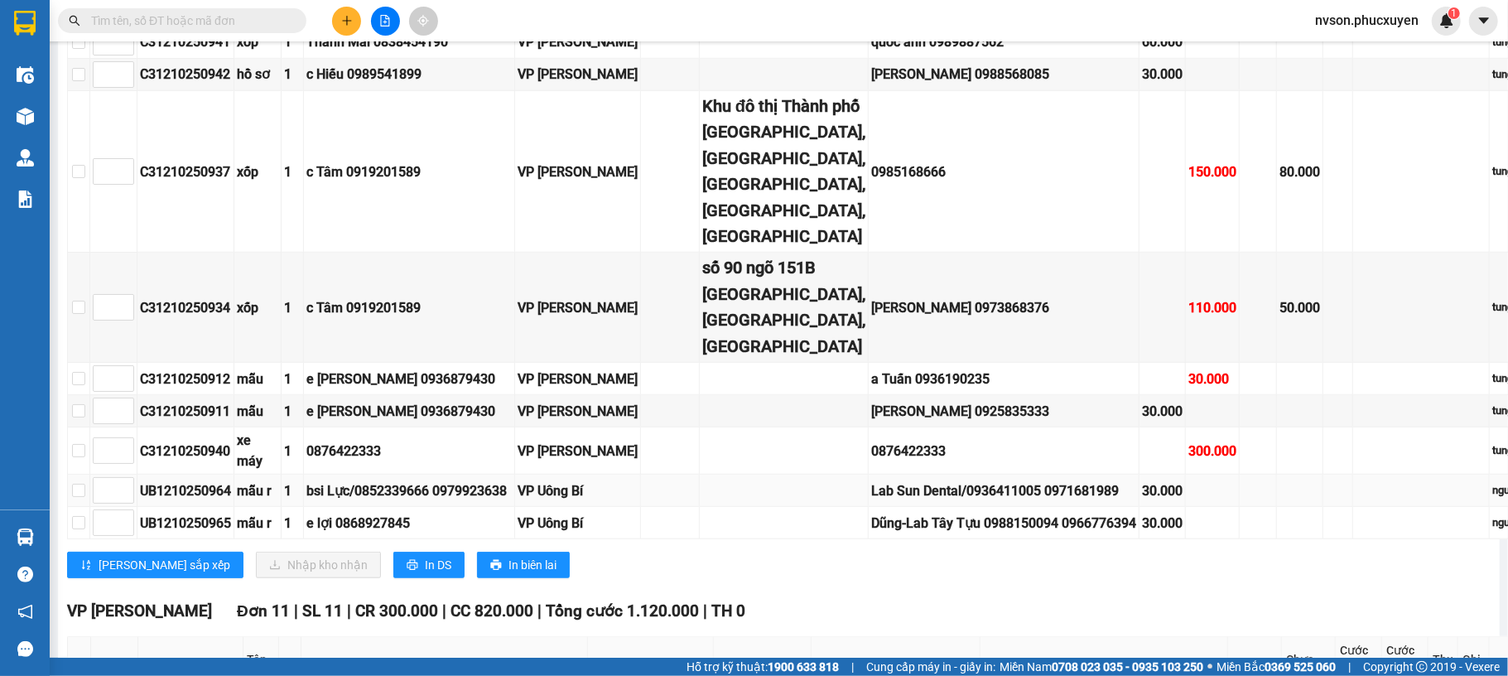
scroll to position [552, 0]
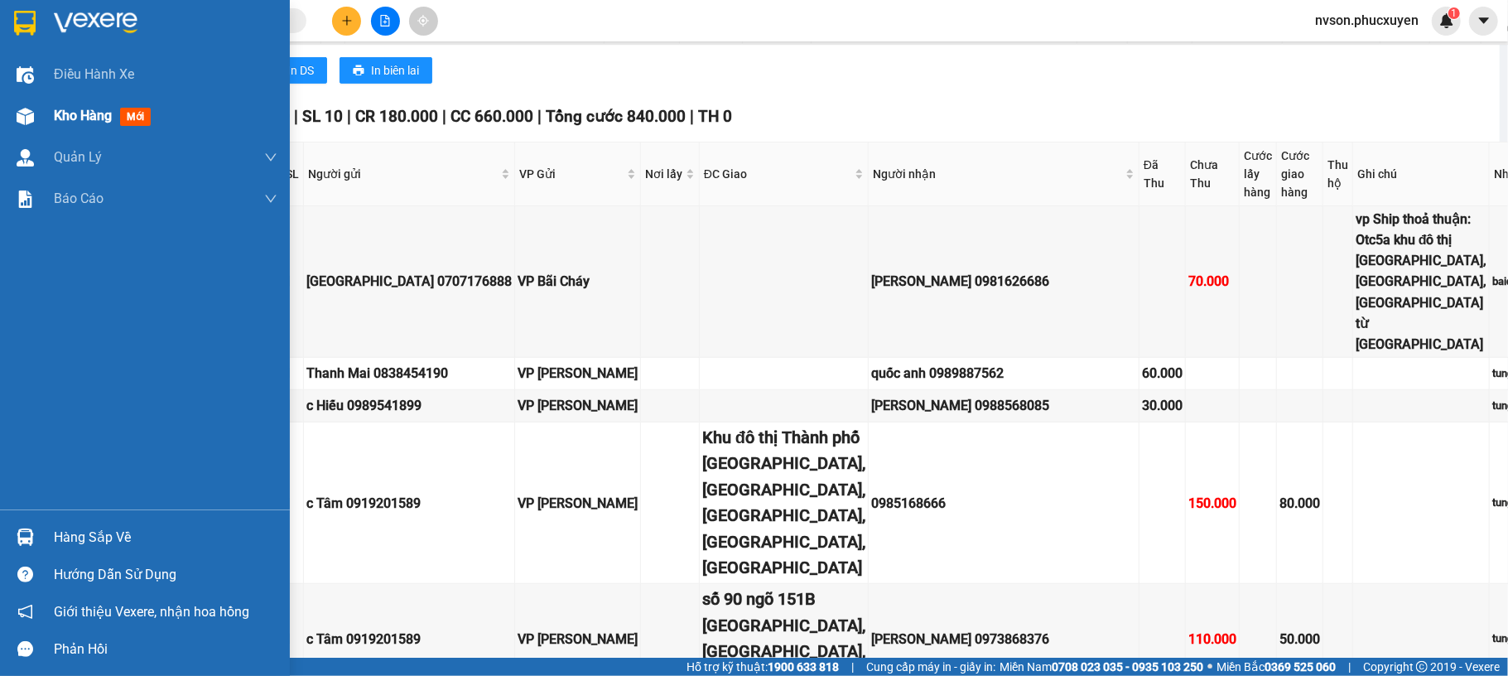
click at [17, 109] on img at bounding box center [25, 116] width 17 height 17
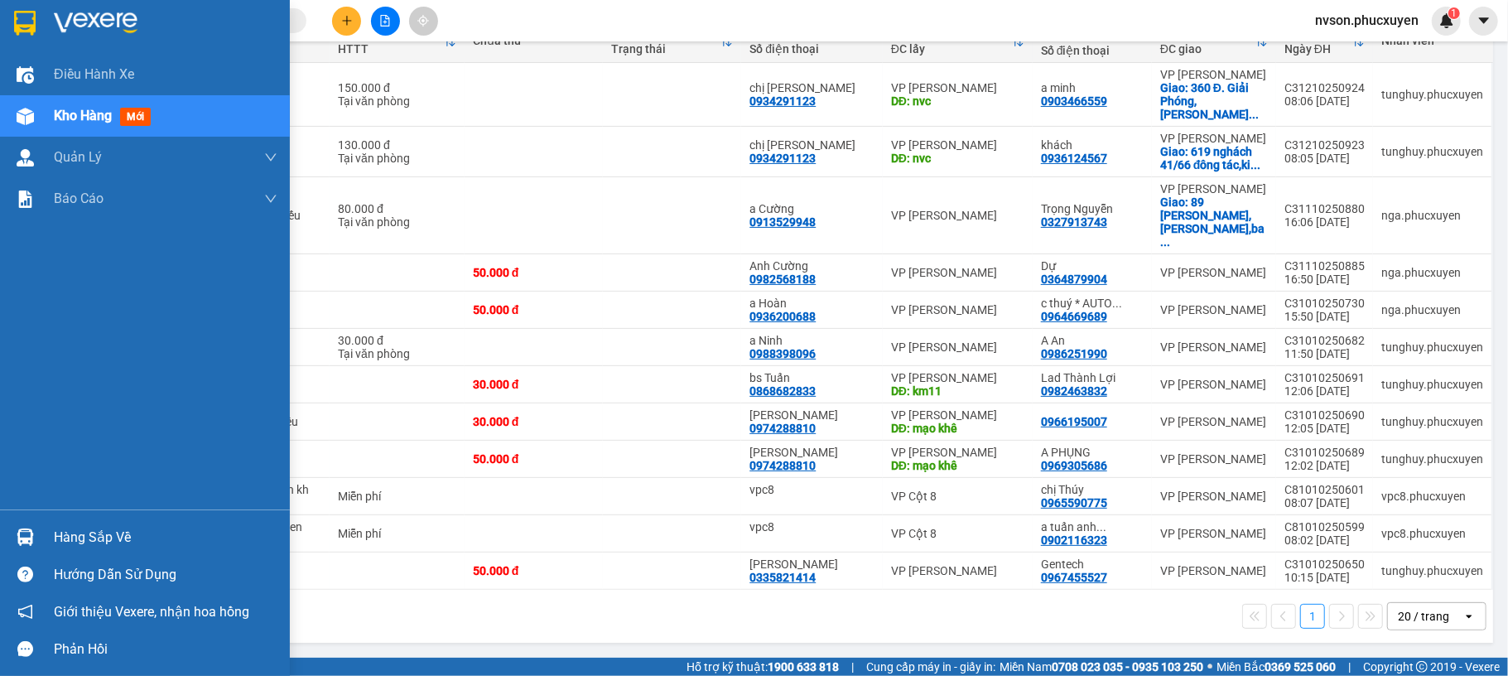
scroll to position [219, 0]
click at [110, 545] on div "Hàng sắp về" at bounding box center [166, 537] width 224 height 25
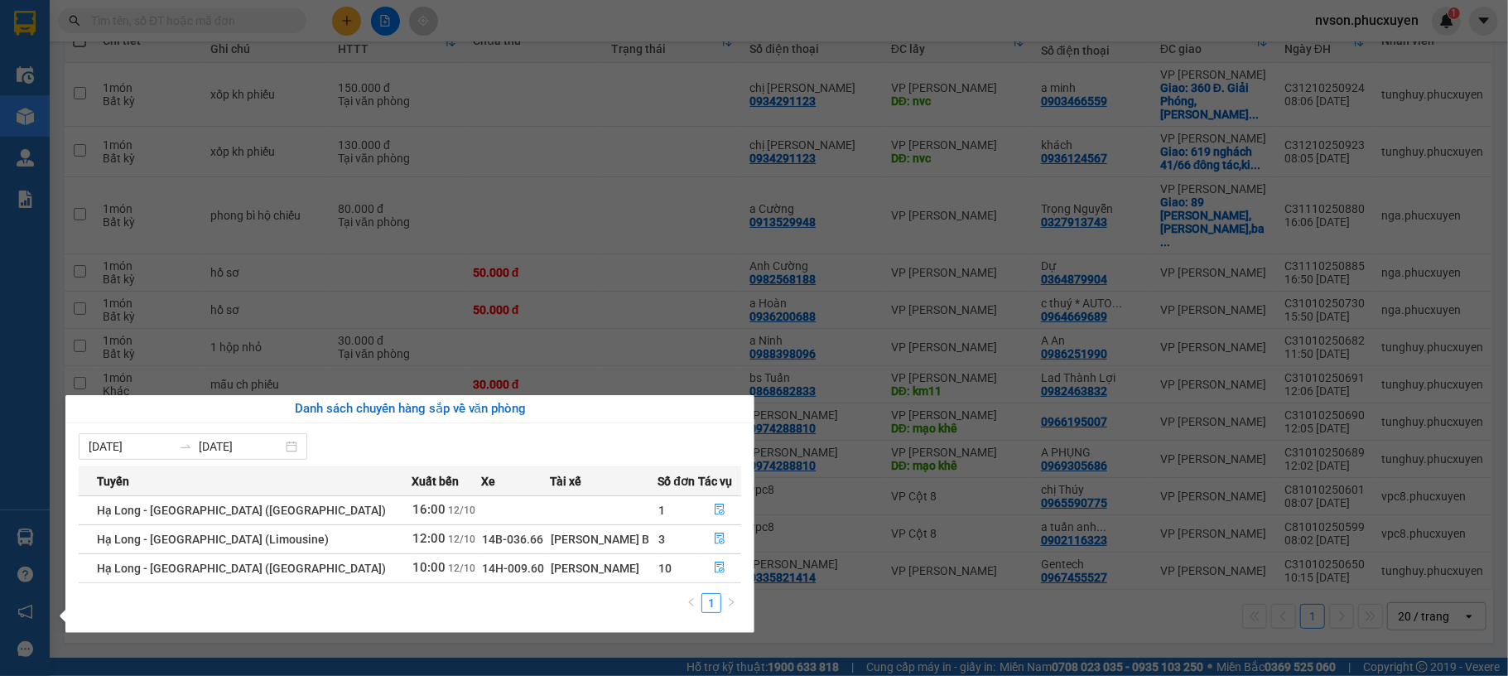
click at [919, 12] on section "Kết quả tìm kiếm ( 0 ) Bộ lọc No Data nvson.phucxuyen 1 Điều hành xe Kho hàng m…" at bounding box center [754, 338] width 1508 height 676
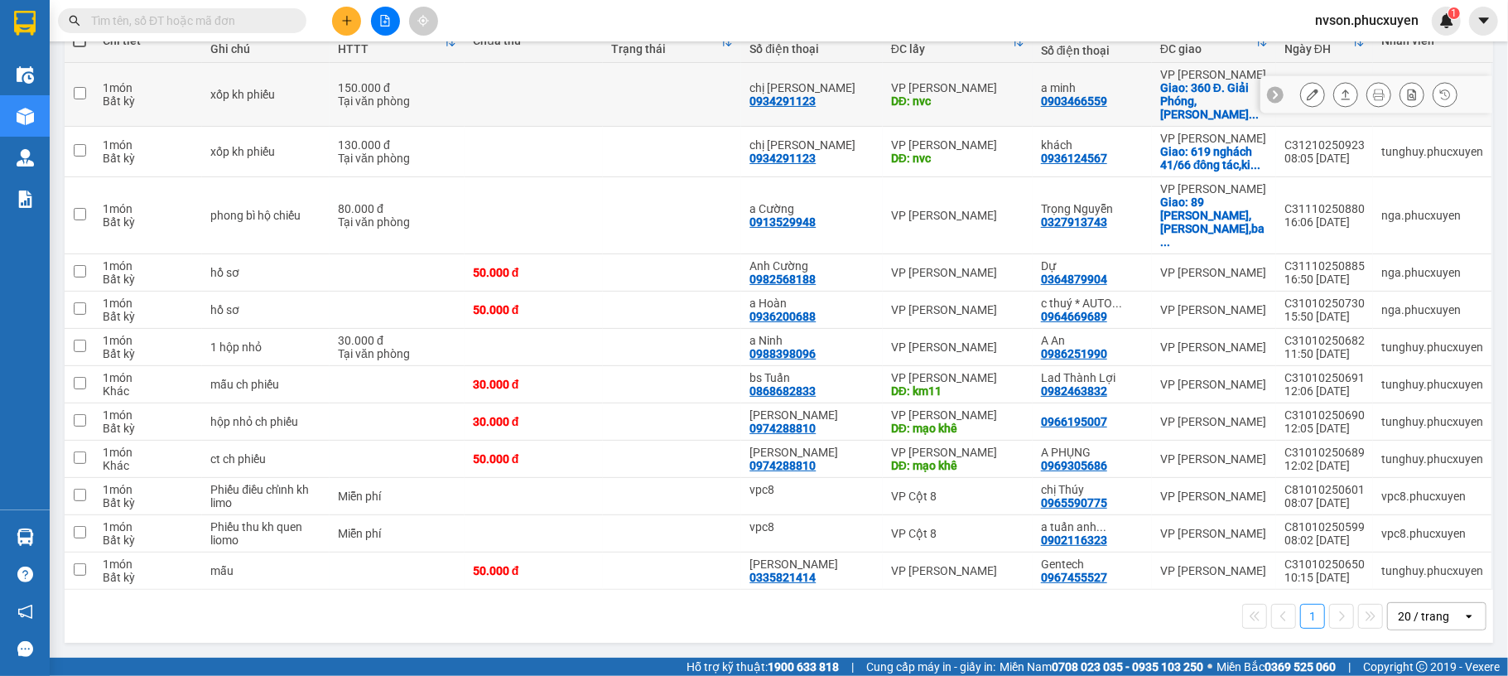
scroll to position [0, 0]
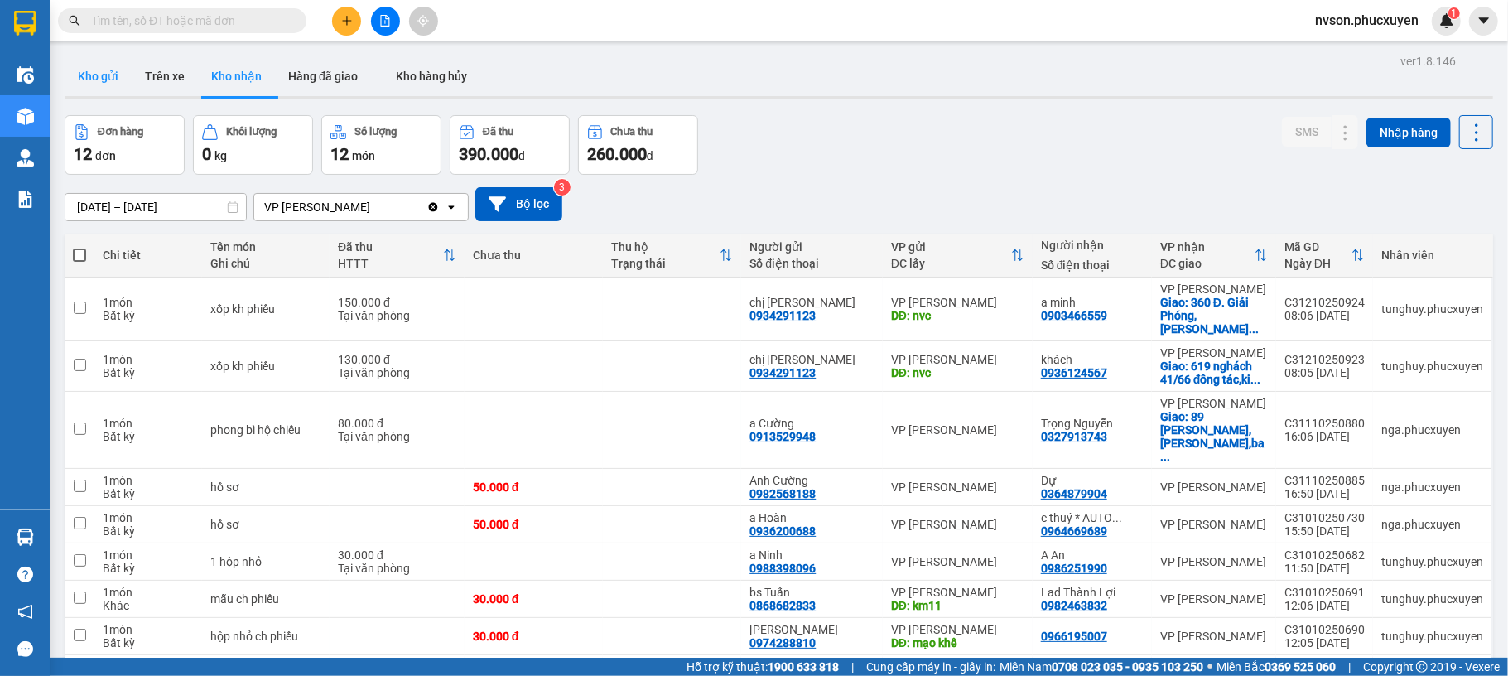
click at [80, 84] on button "Kho gửi" at bounding box center [98, 76] width 67 height 40
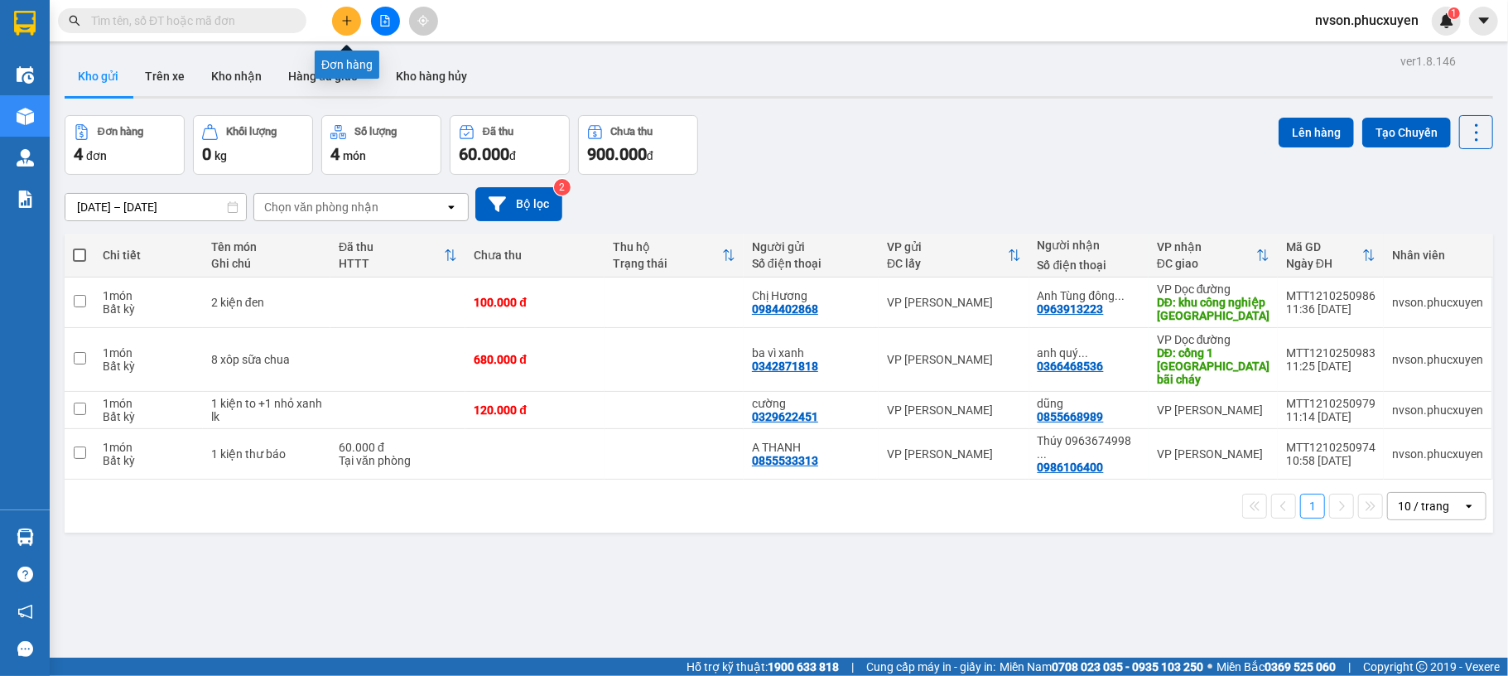
click at [352, 27] on button at bounding box center [346, 21] width 29 height 29
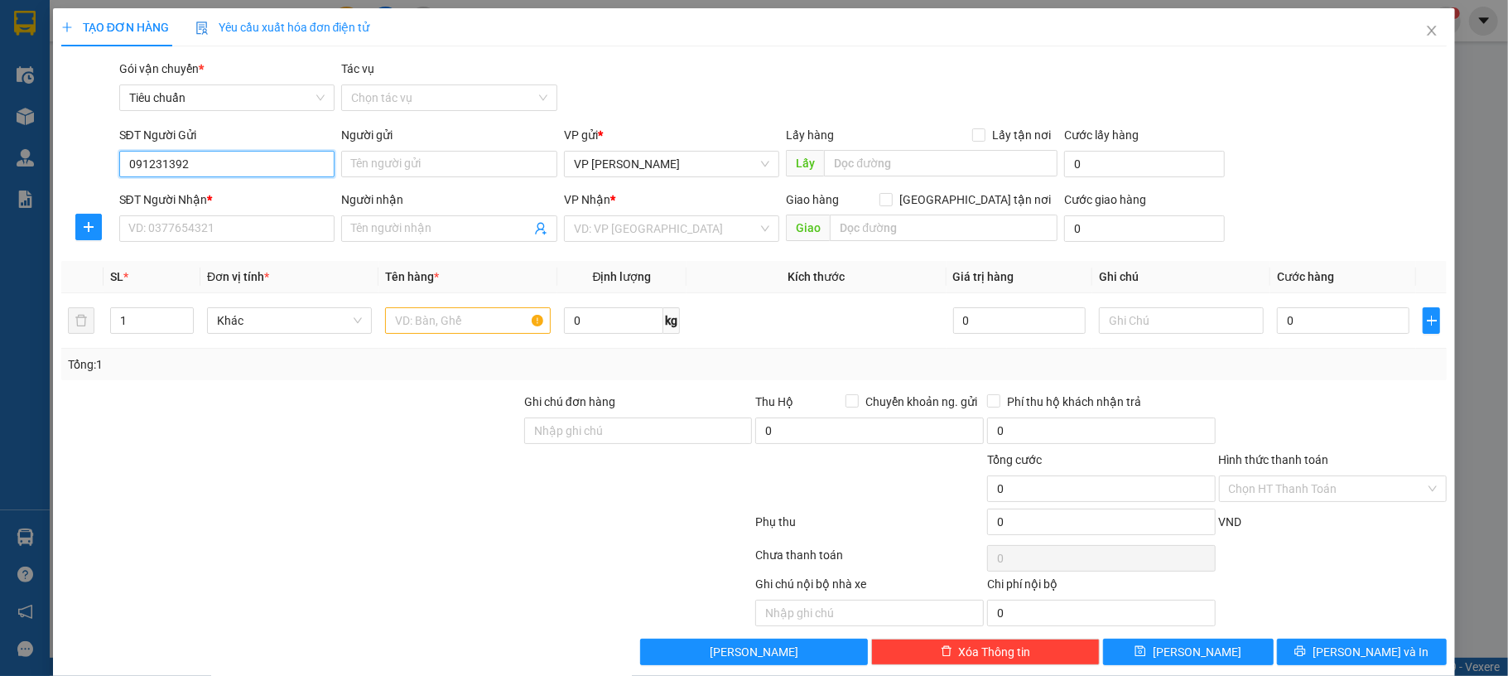
type input "0912313927"
click at [207, 193] on div "0912313927 - [GEOGRAPHIC_DATA]" at bounding box center [224, 198] width 193 height 18
type input "[PERSON_NAME]"
type input "0912313927"
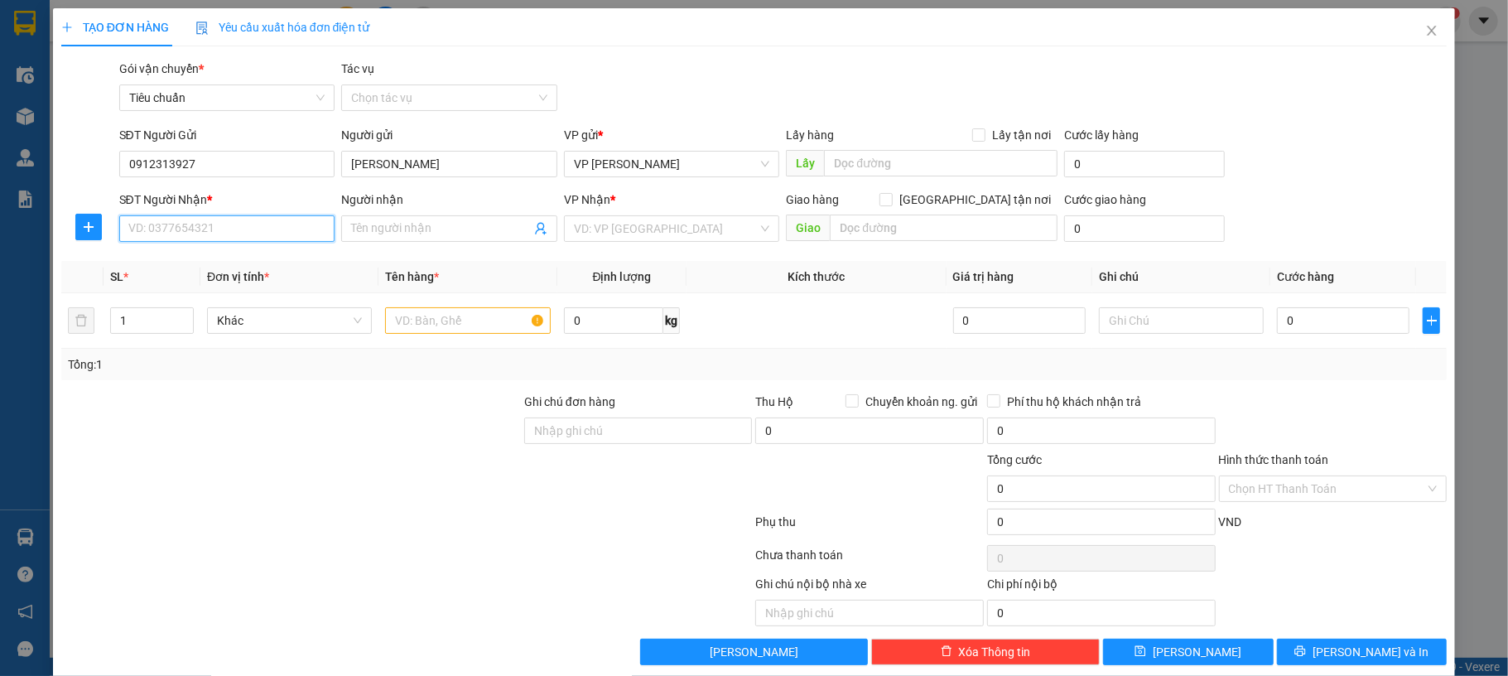
click at [222, 219] on input "SĐT Người Nhận *" at bounding box center [227, 228] width 216 height 27
click at [243, 260] on div "0899266699 - c Nga" at bounding box center [224, 262] width 193 height 18
type input "0899266699"
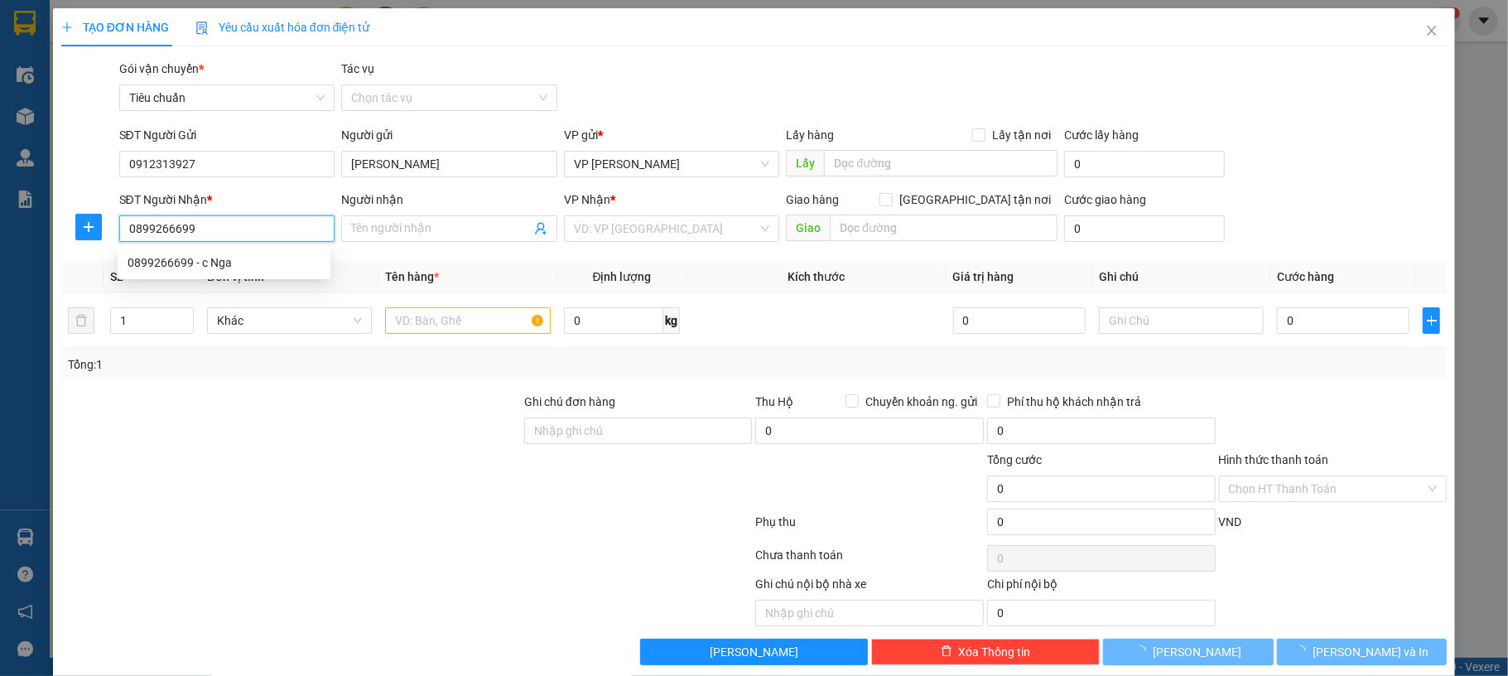
type input "c Nga"
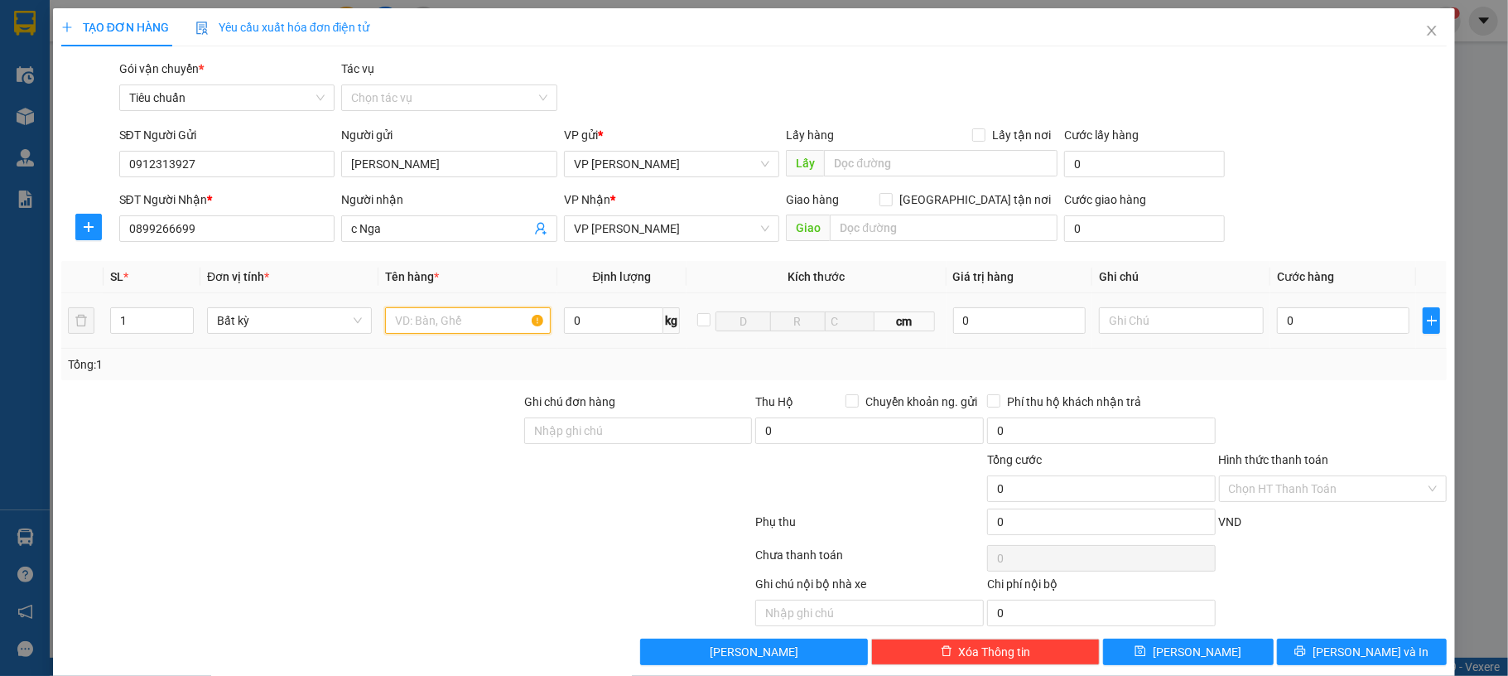
click at [442, 321] on input "text" at bounding box center [467, 320] width 165 height 27
type input "1 ct"
click at [1350, 326] on input "0" at bounding box center [1343, 320] width 133 height 27
type input "60"
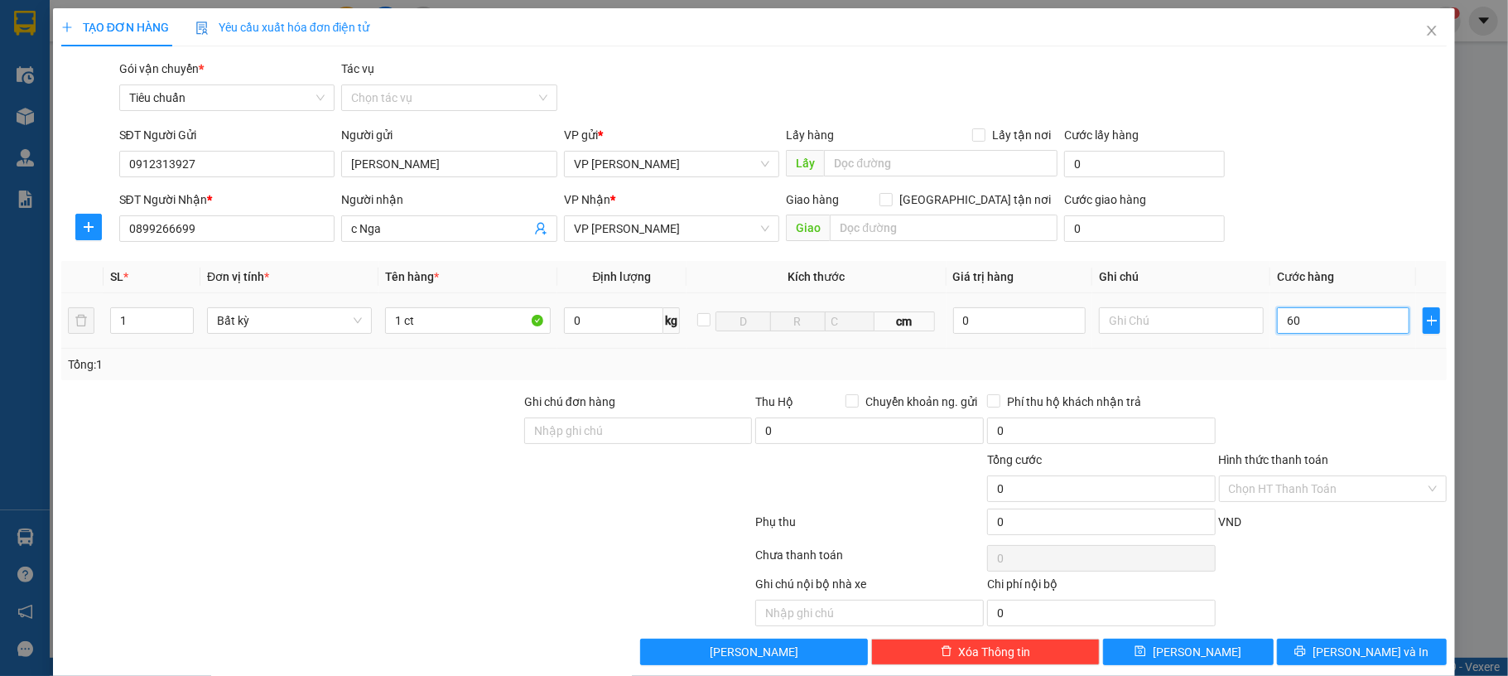
type input "60"
click at [1340, 209] on div "SĐT Người Nhận * 0899266699 Người nhận c Nga VP Nhận * VP Hạ Long Giao hàng [GE…" at bounding box center [783, 219] width 1335 height 58
type input "60.000"
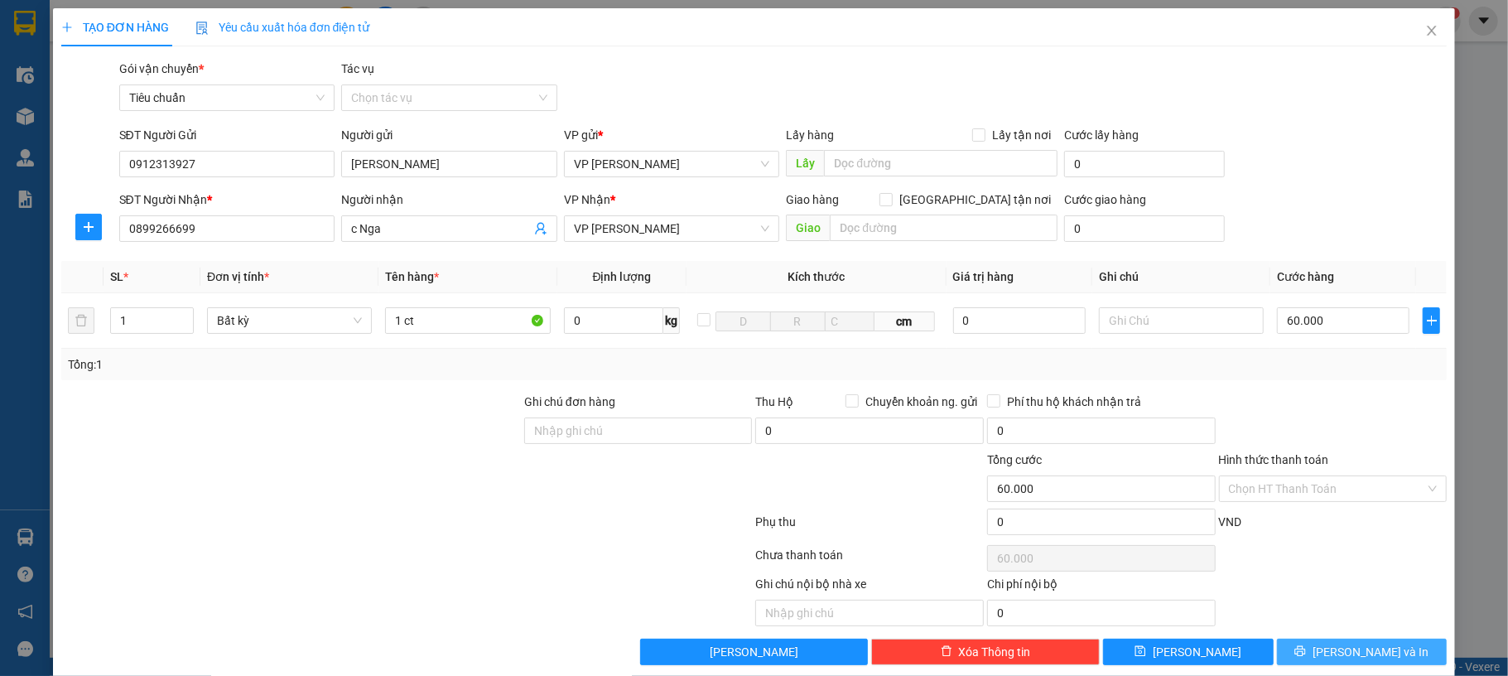
click at [1350, 653] on span "[PERSON_NAME] và In" at bounding box center [1371, 652] width 116 height 18
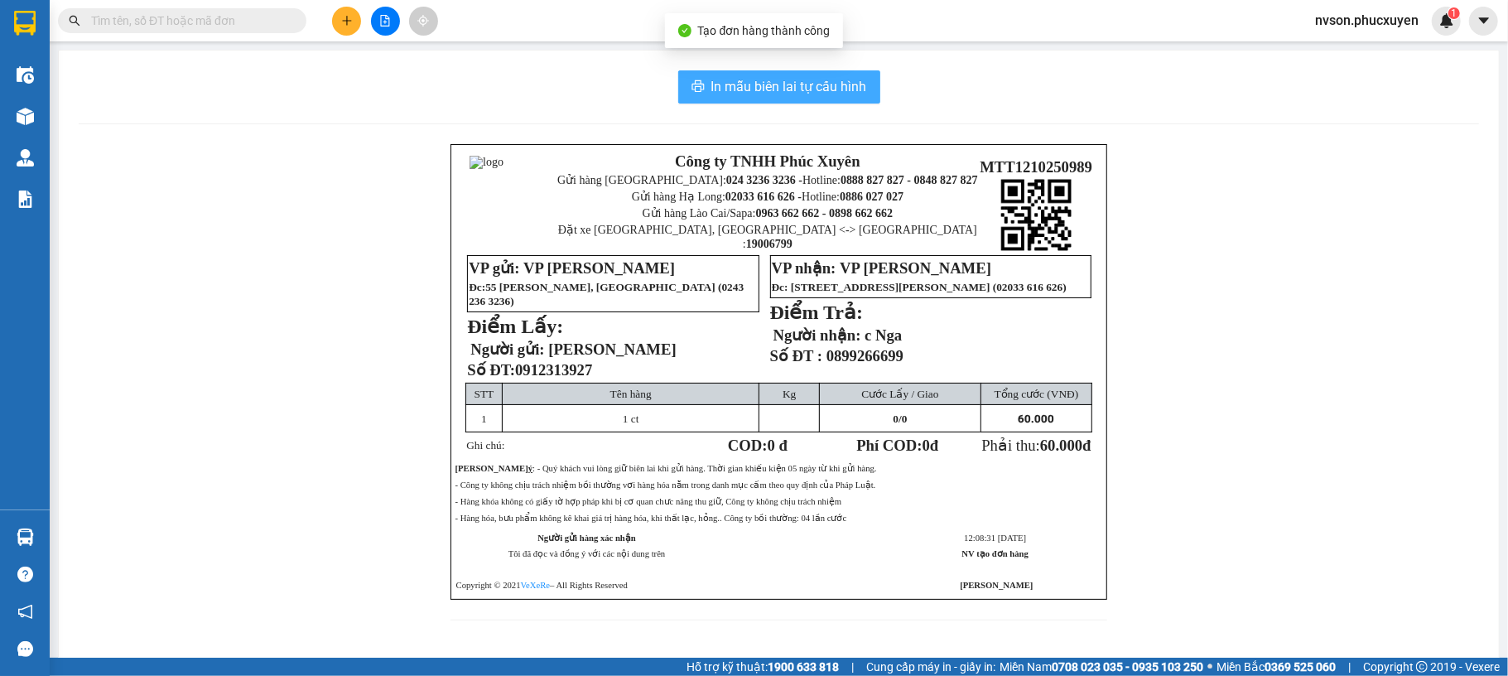
click at [753, 81] on span "In mẫu biên lai tự cấu hình" at bounding box center [789, 86] width 156 height 21
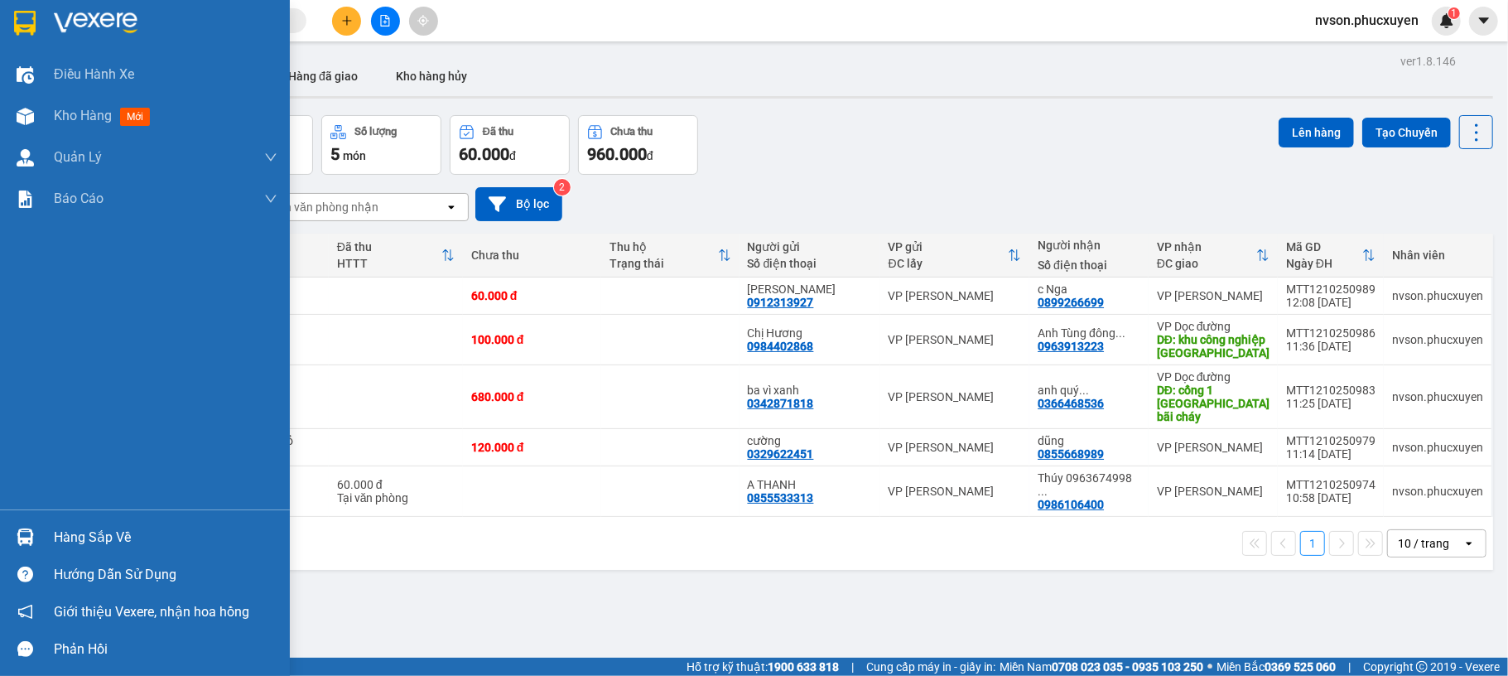
click at [31, 537] on img at bounding box center [25, 536] width 17 height 17
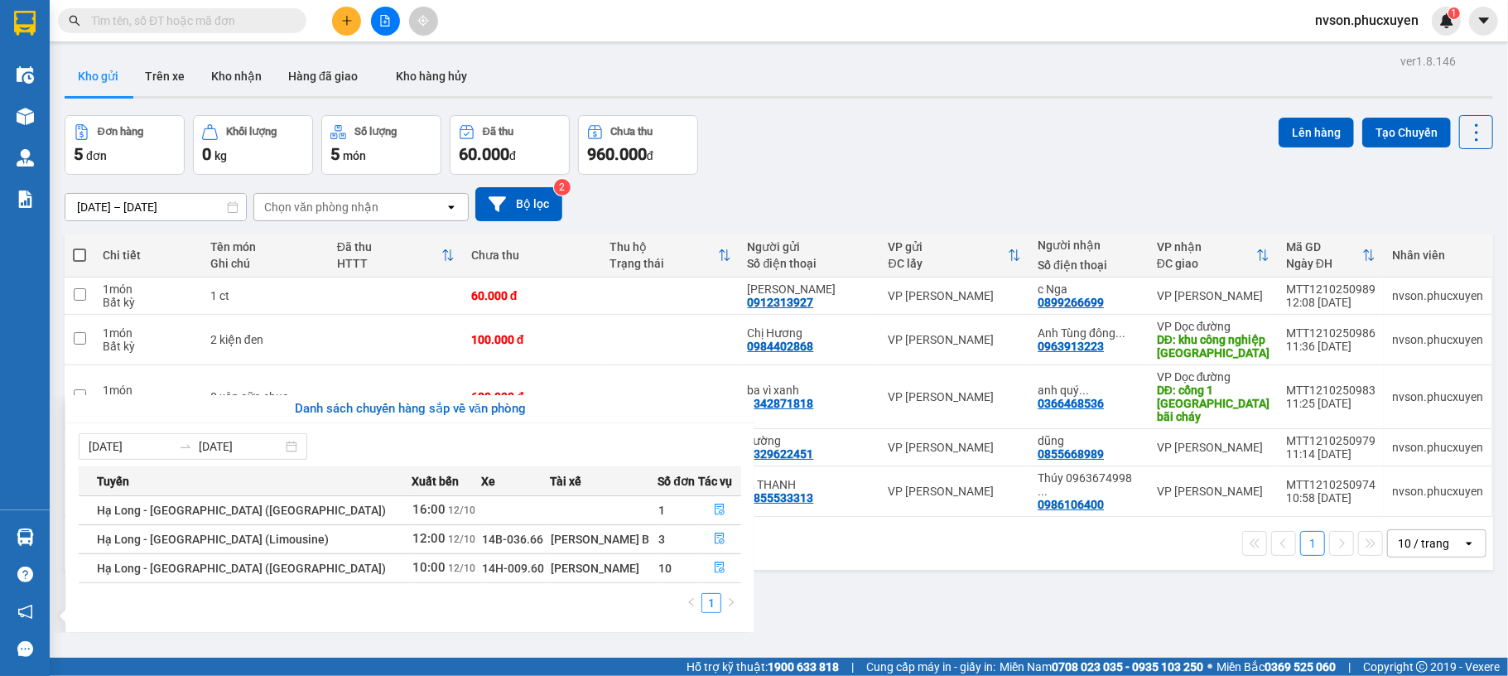
click at [828, 571] on section "Kết quả tìm kiếm ( 0 ) Bộ lọc No Data nvson.phucxuyen 1 Điều hành xe Kho hàng m…" at bounding box center [754, 338] width 1508 height 676
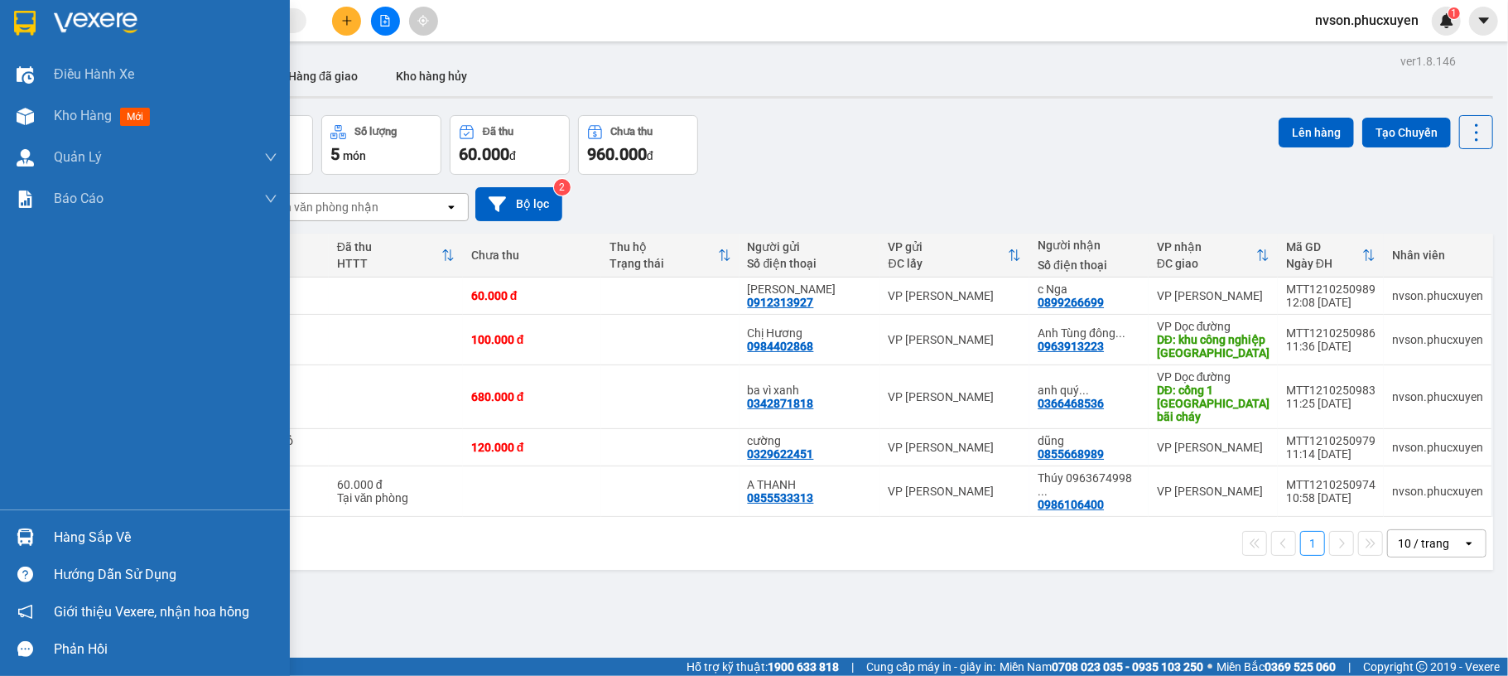
click at [66, 541] on div "Hàng sắp về" at bounding box center [166, 537] width 224 height 25
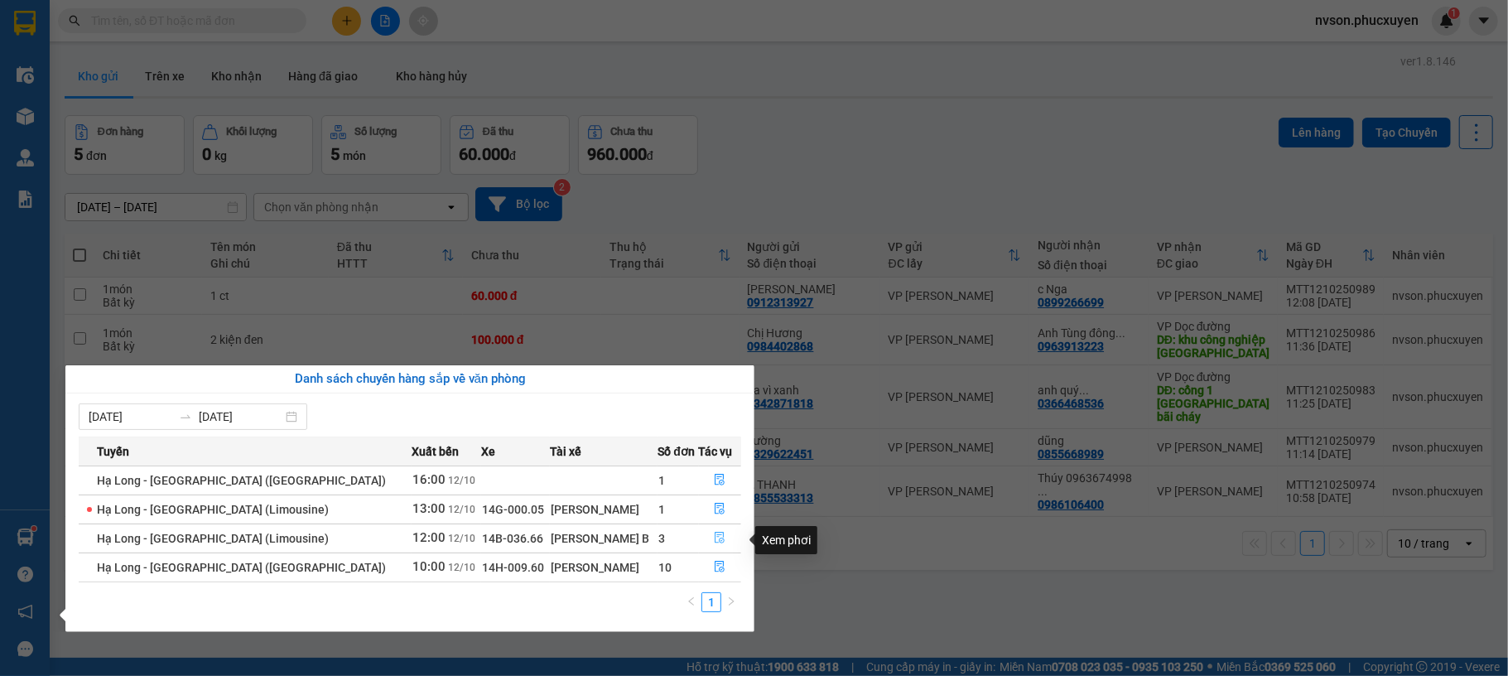
click at [716, 544] on icon "file-done" at bounding box center [721, 539] width 10 height 12
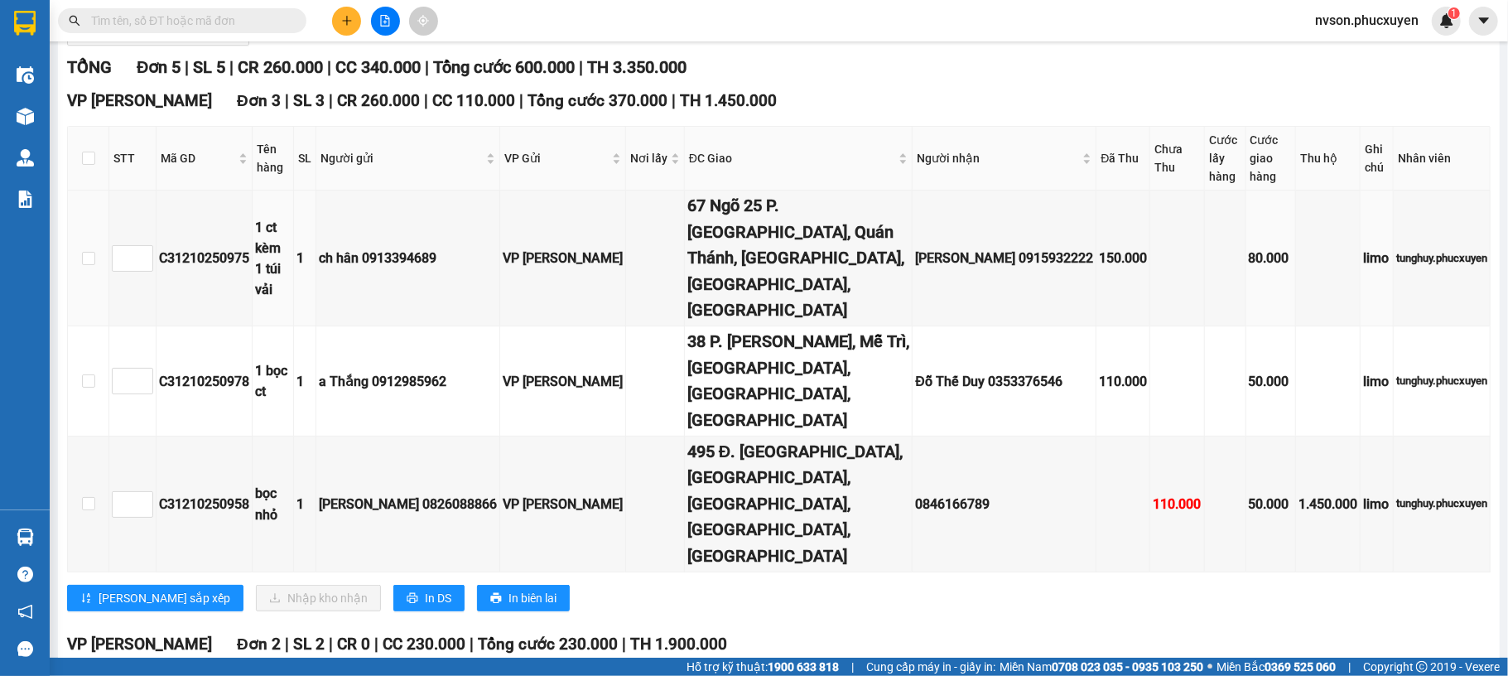
scroll to position [290, 0]
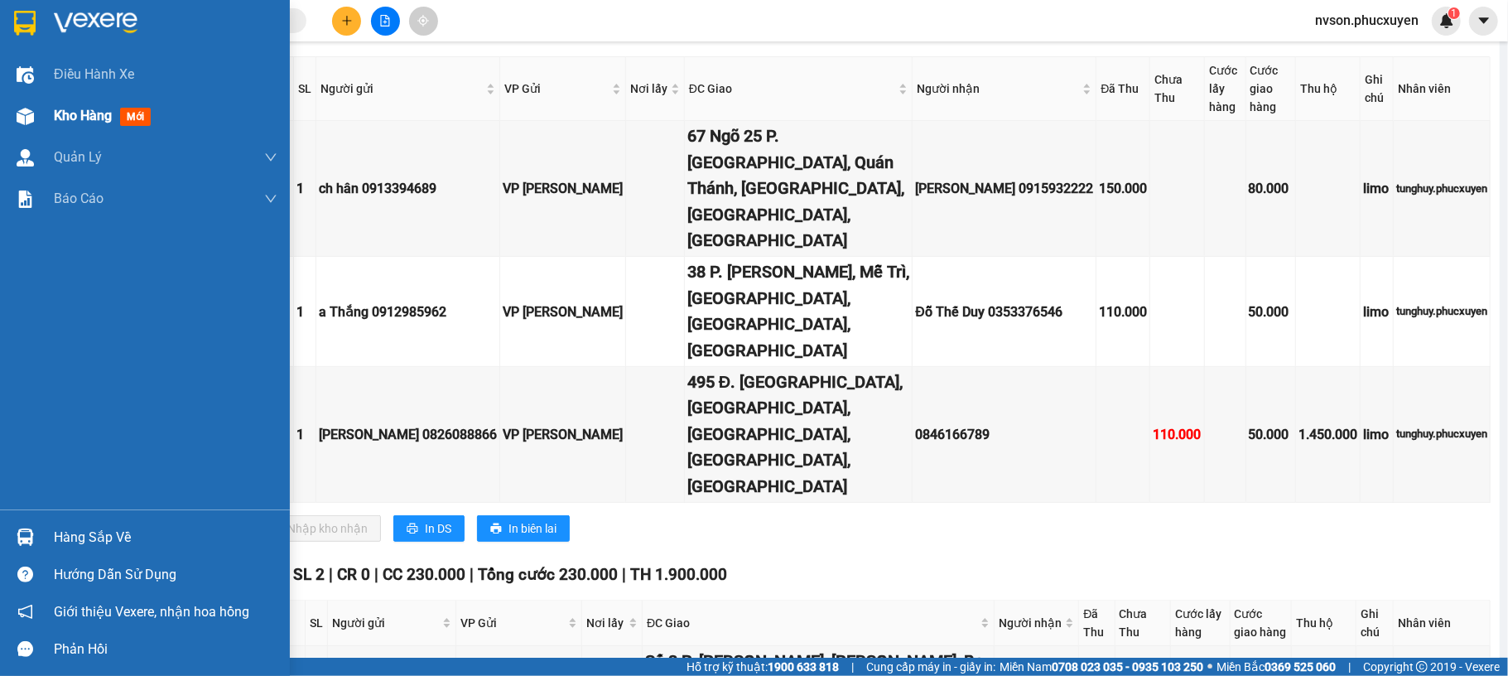
click at [38, 121] on div at bounding box center [25, 116] width 29 height 29
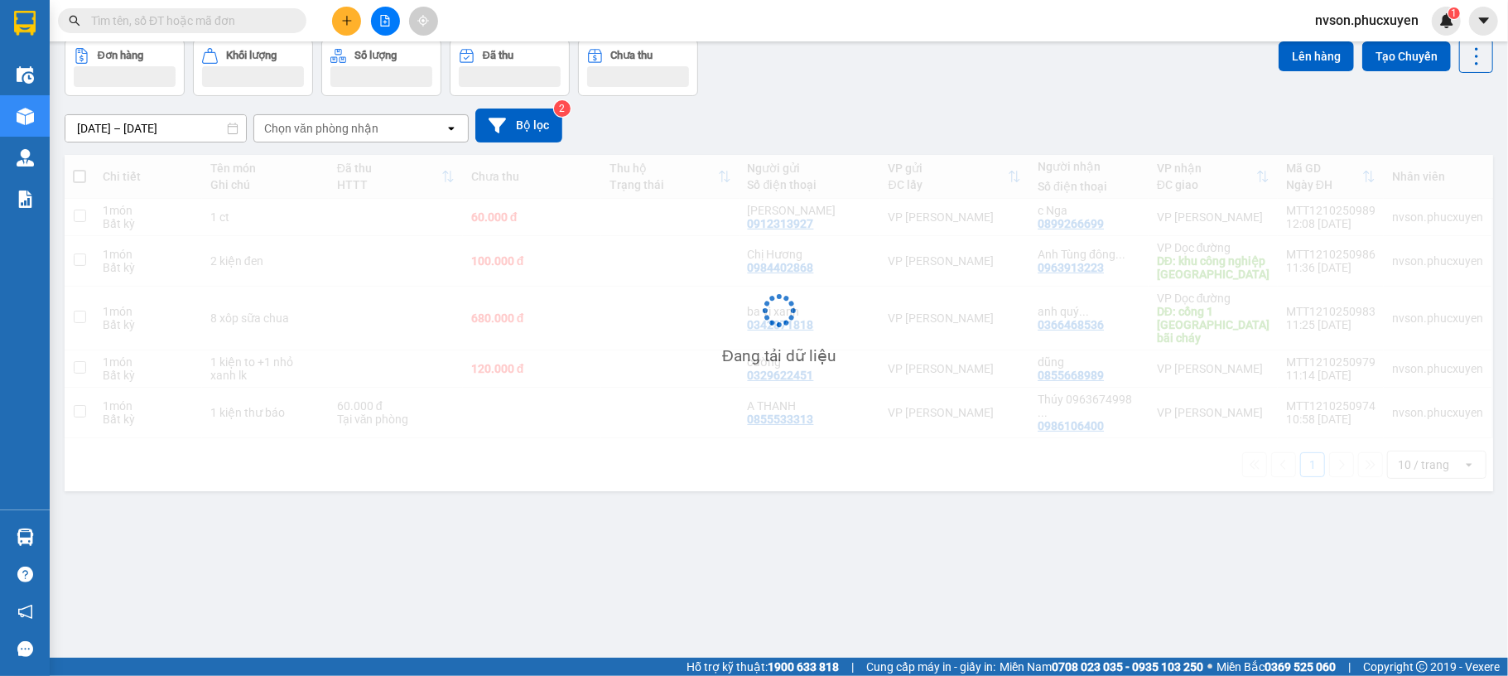
scroll to position [76, 0]
